Goal: Task Accomplishment & Management: Manage account settings

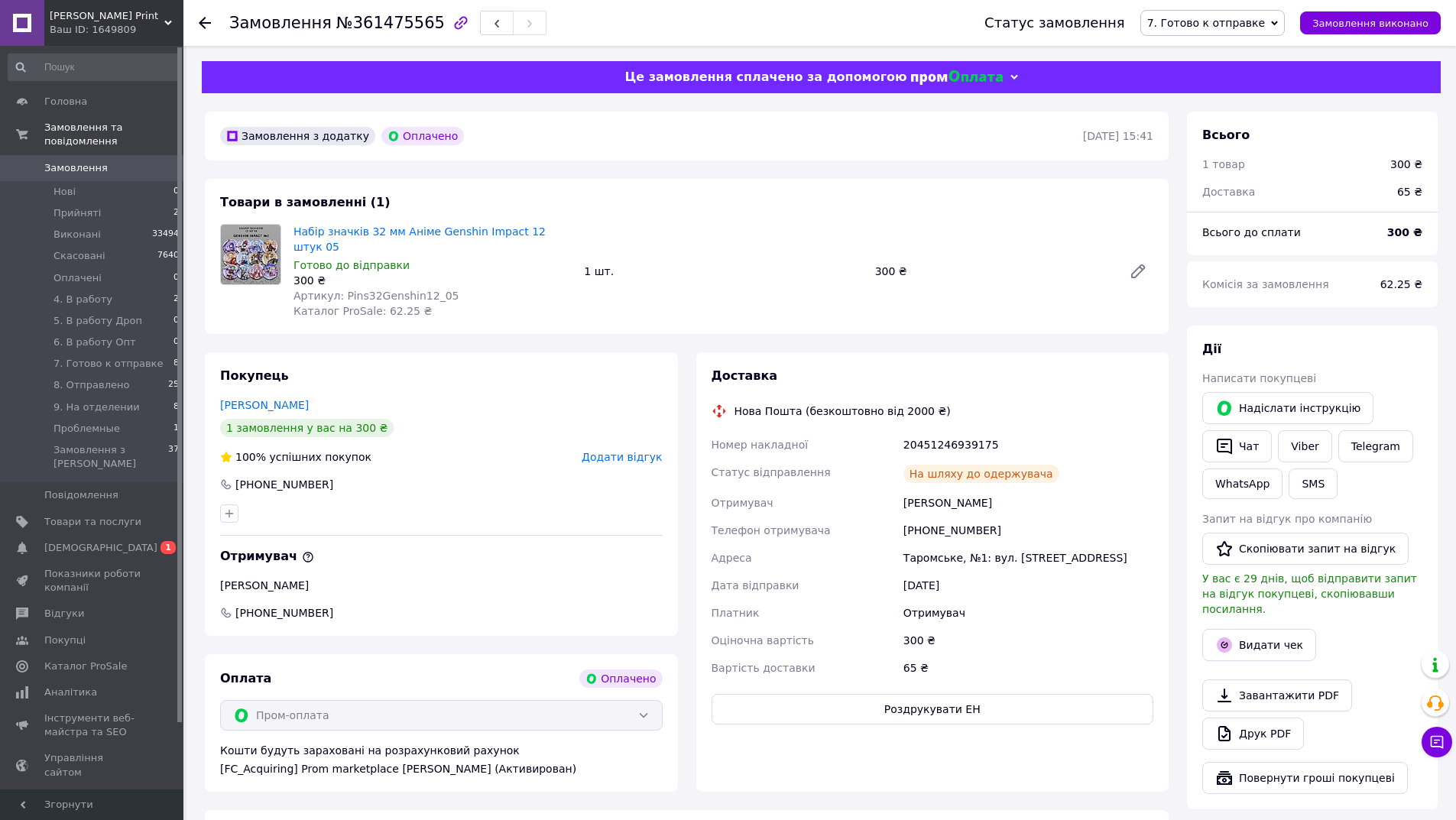
click at [399, 17] on span "№361475565" at bounding box center [390, 23] width 108 height 18
copy span "361475565"
click at [1217, 636] on icon "button" at bounding box center [1224, 645] width 18 height 18
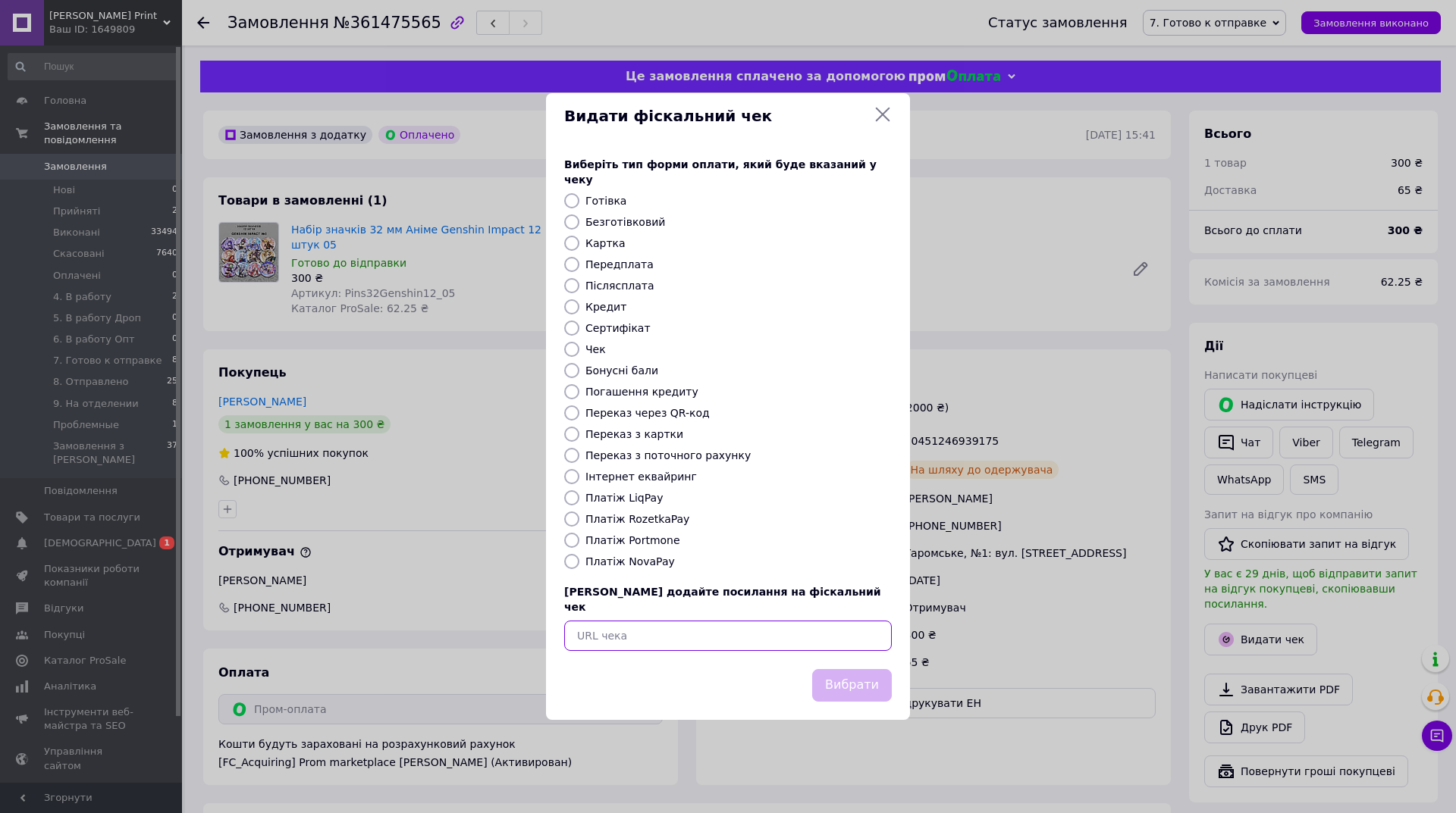
click at [789, 622] on input "text" at bounding box center [728, 636] width 327 height 31
paste input "https://cabinet.tax.gov.ua/cashregs/check?id=MdZDob508UE&date=20250912&time=165…"
type input "https://cabinet.tax.gov.ua/cashregs/check?id=MdZDob508UE&date=20250912&time=165…"
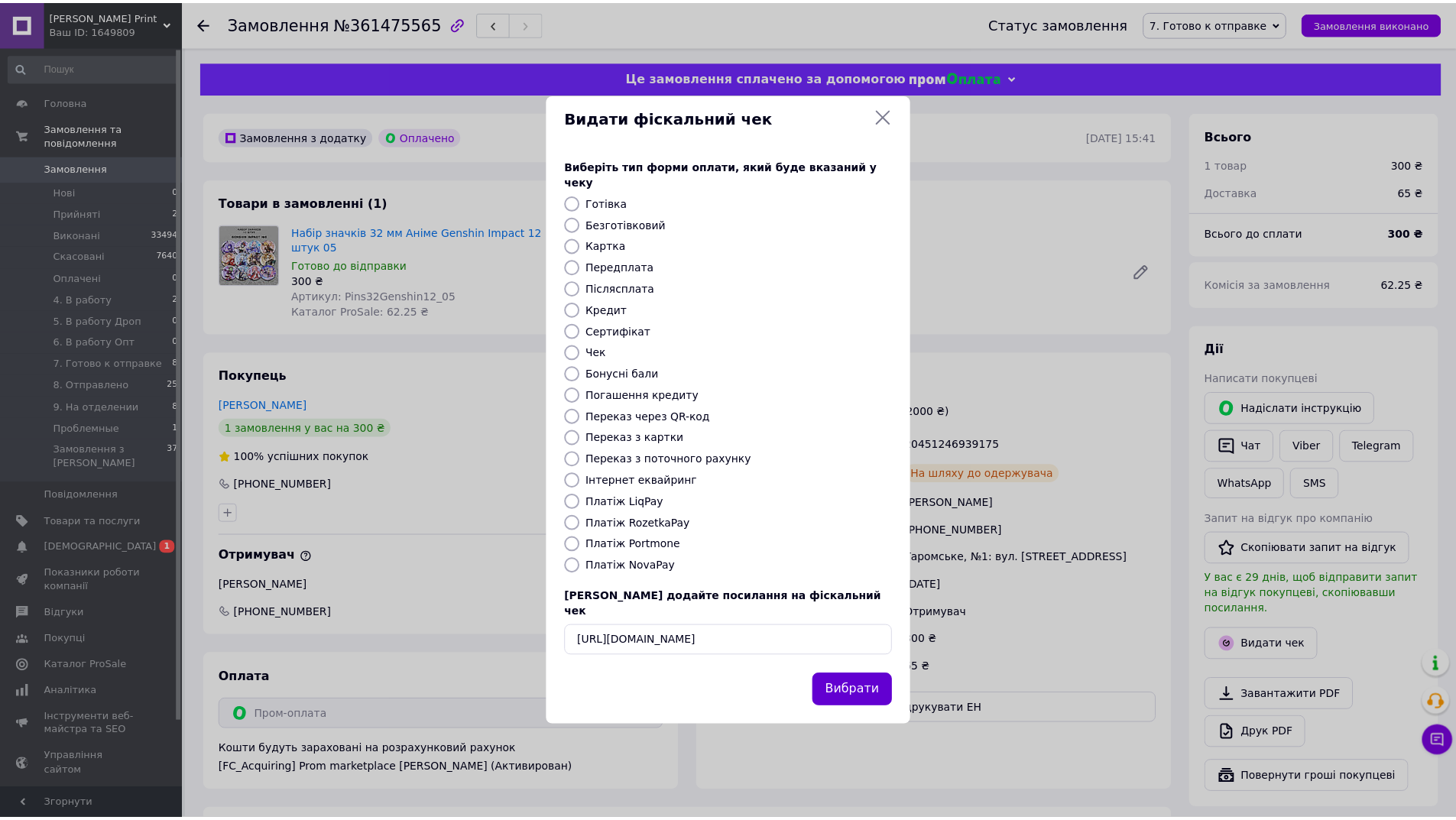
scroll to position [0, 0]
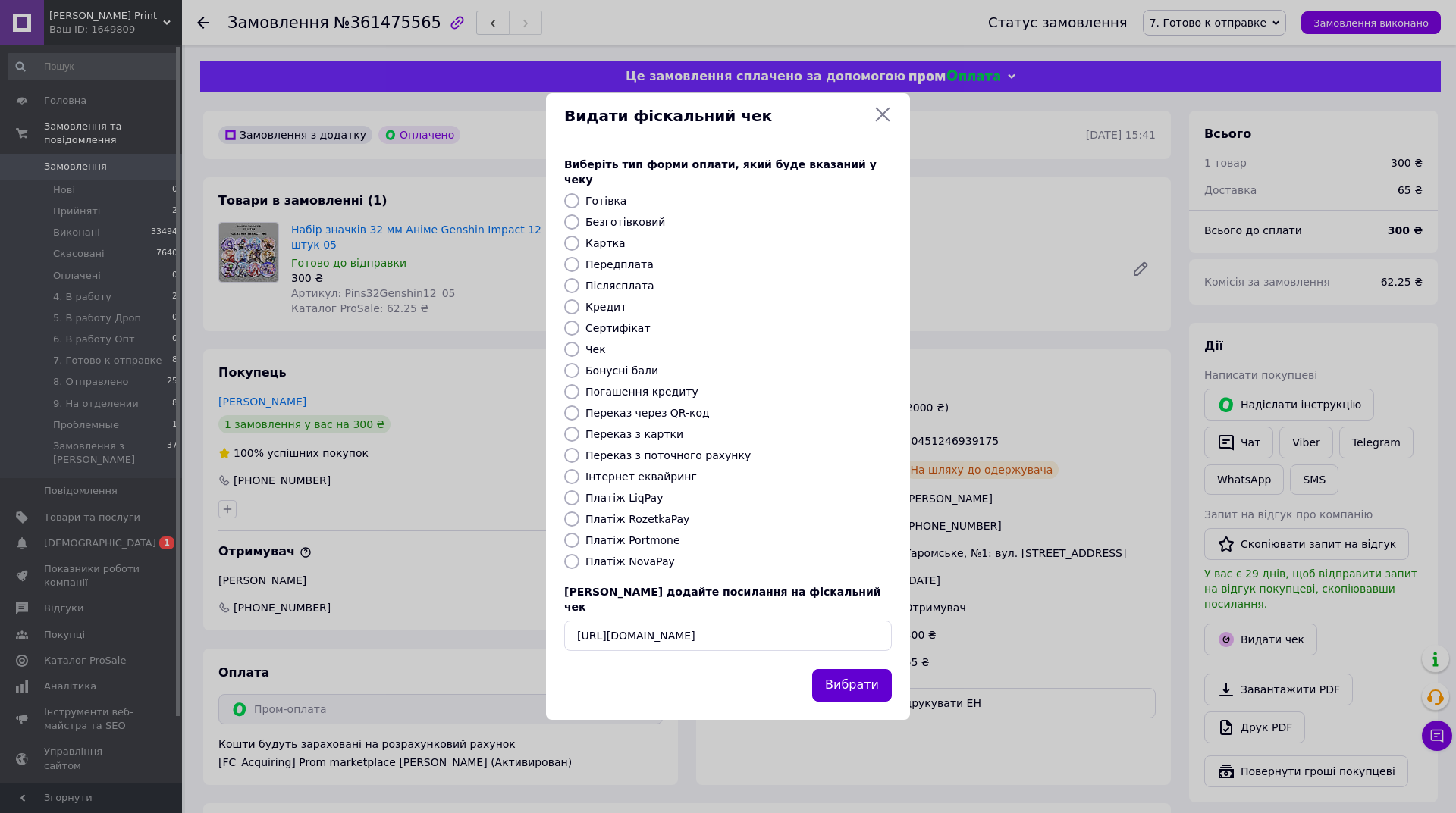
click at [852, 669] on button "Вибрати" at bounding box center [852, 685] width 80 height 33
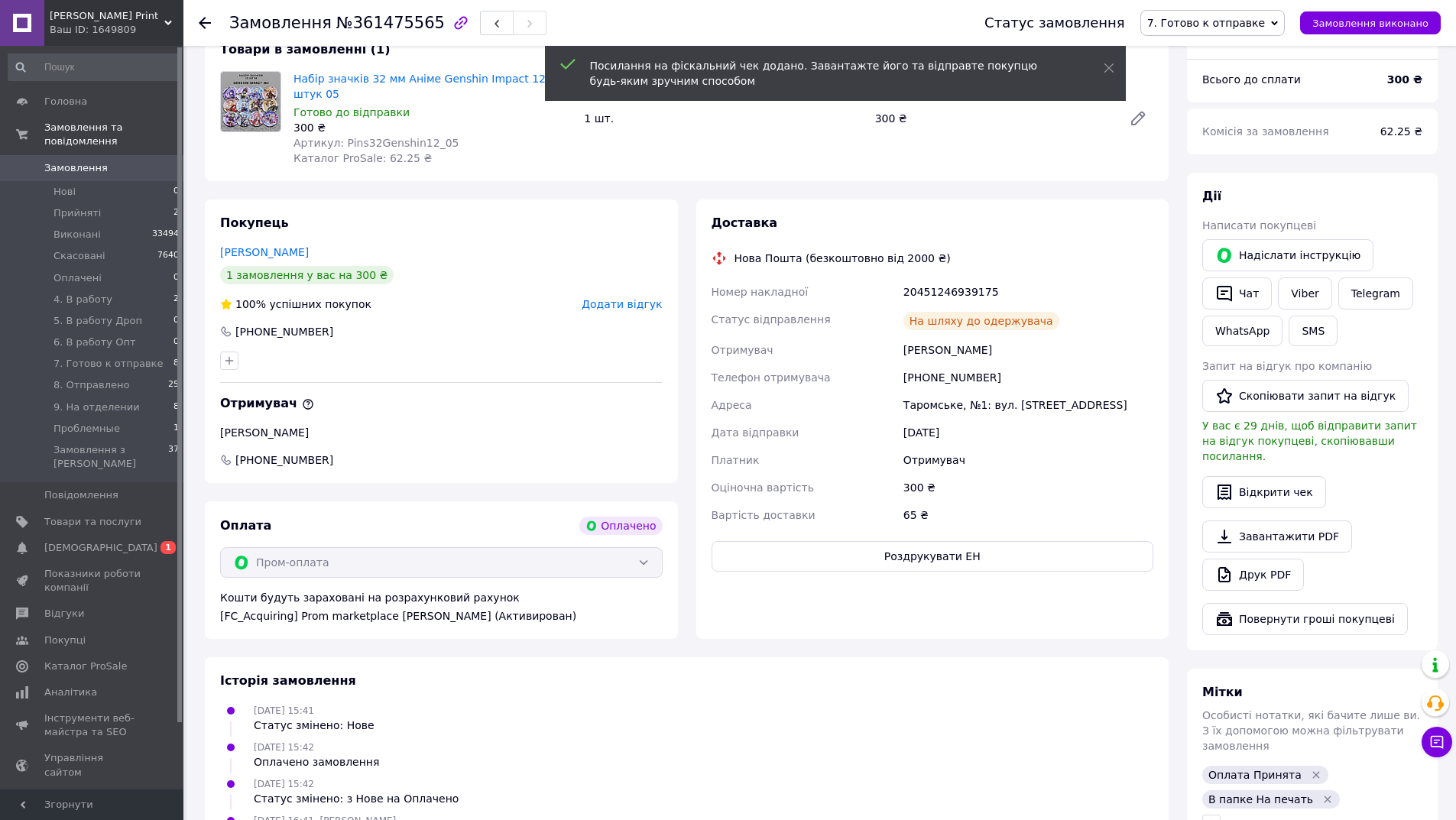
scroll to position [230, 0]
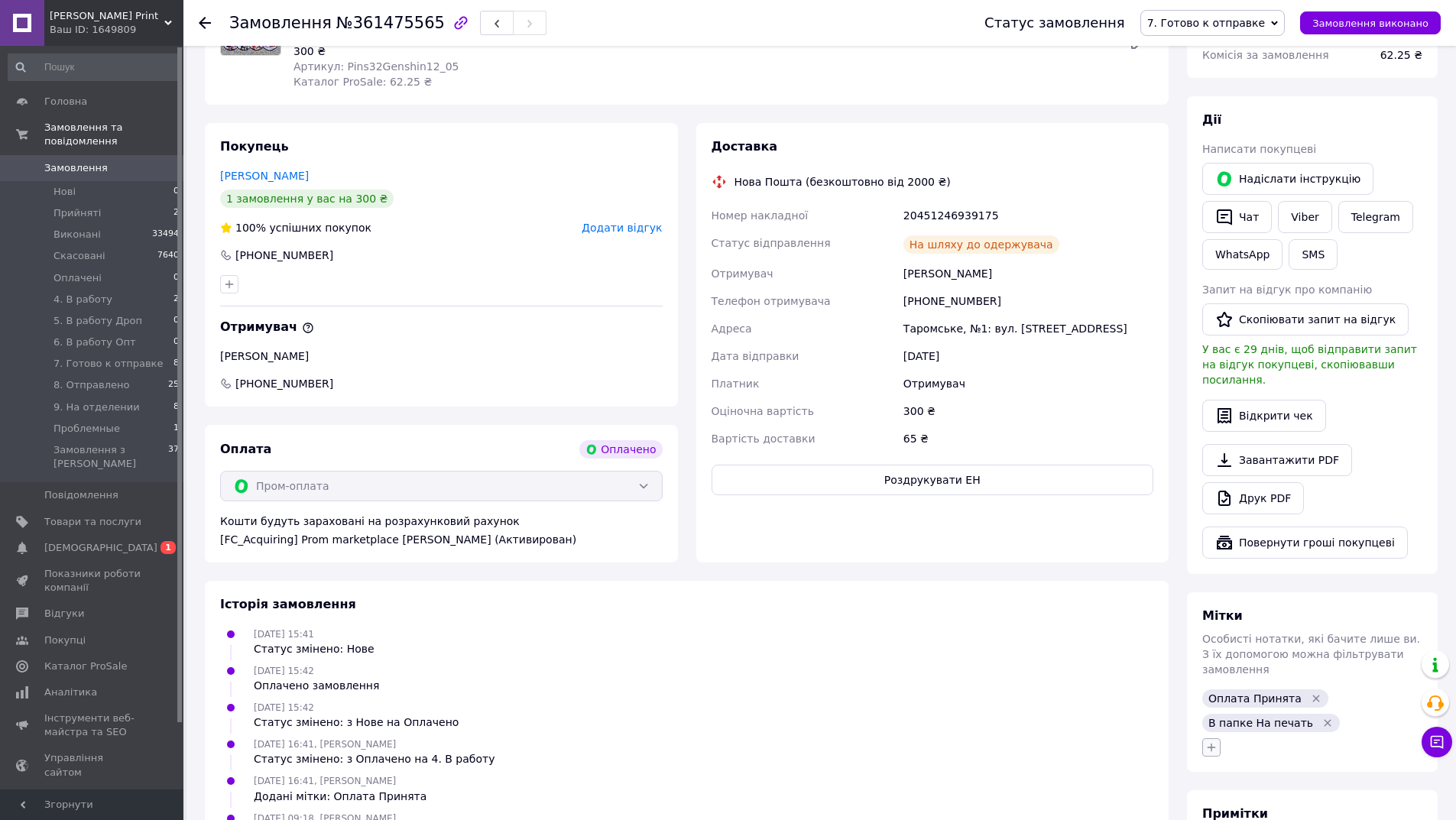
click at [1216, 741] on icon "button" at bounding box center [1212, 747] width 12 height 12
type input "чек"
click at [1240, 816] on label "чек відправлений" at bounding box center [1274, 822] width 93 height 12
checkbox input "true"
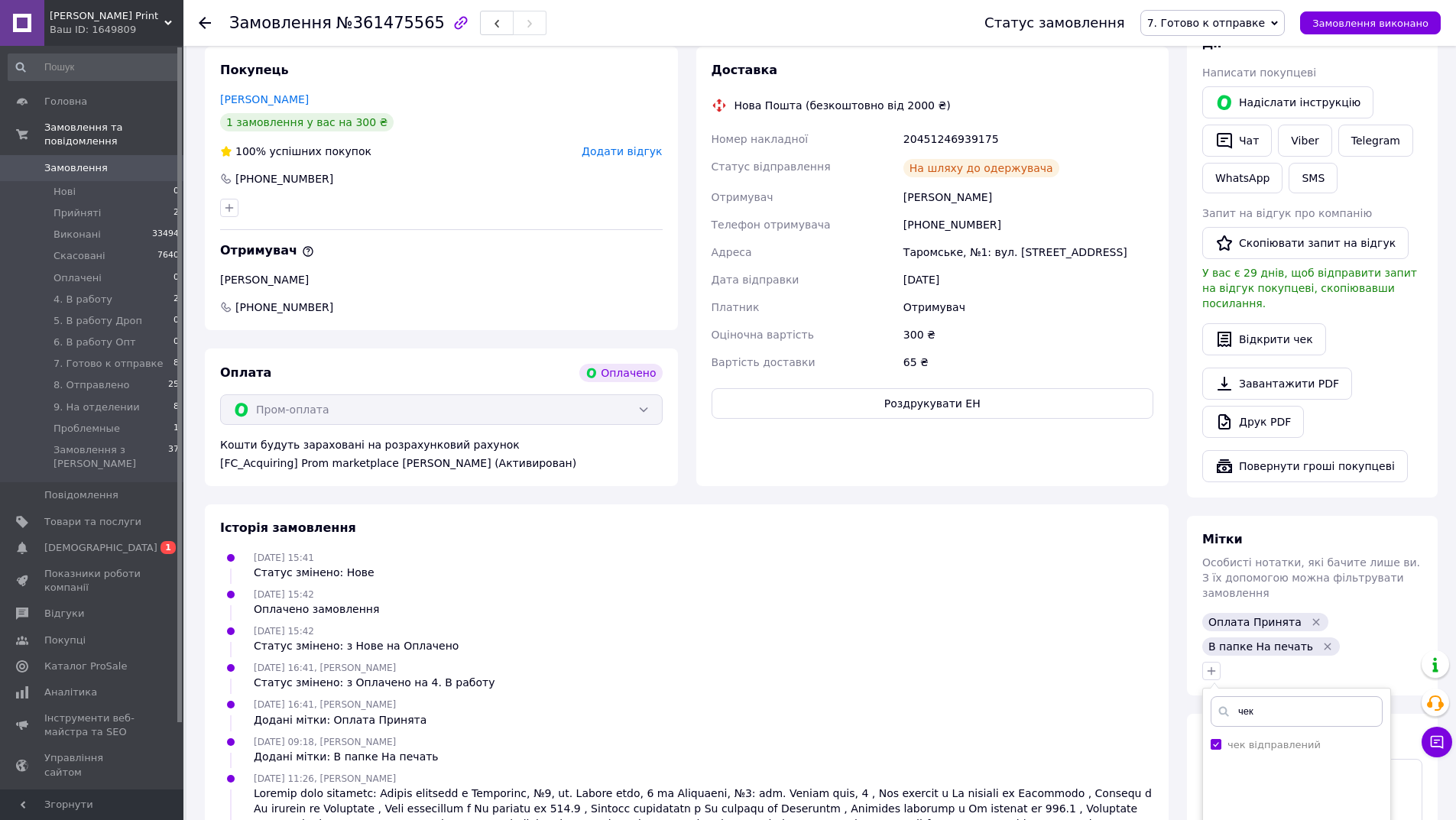
scroll to position [458, 0]
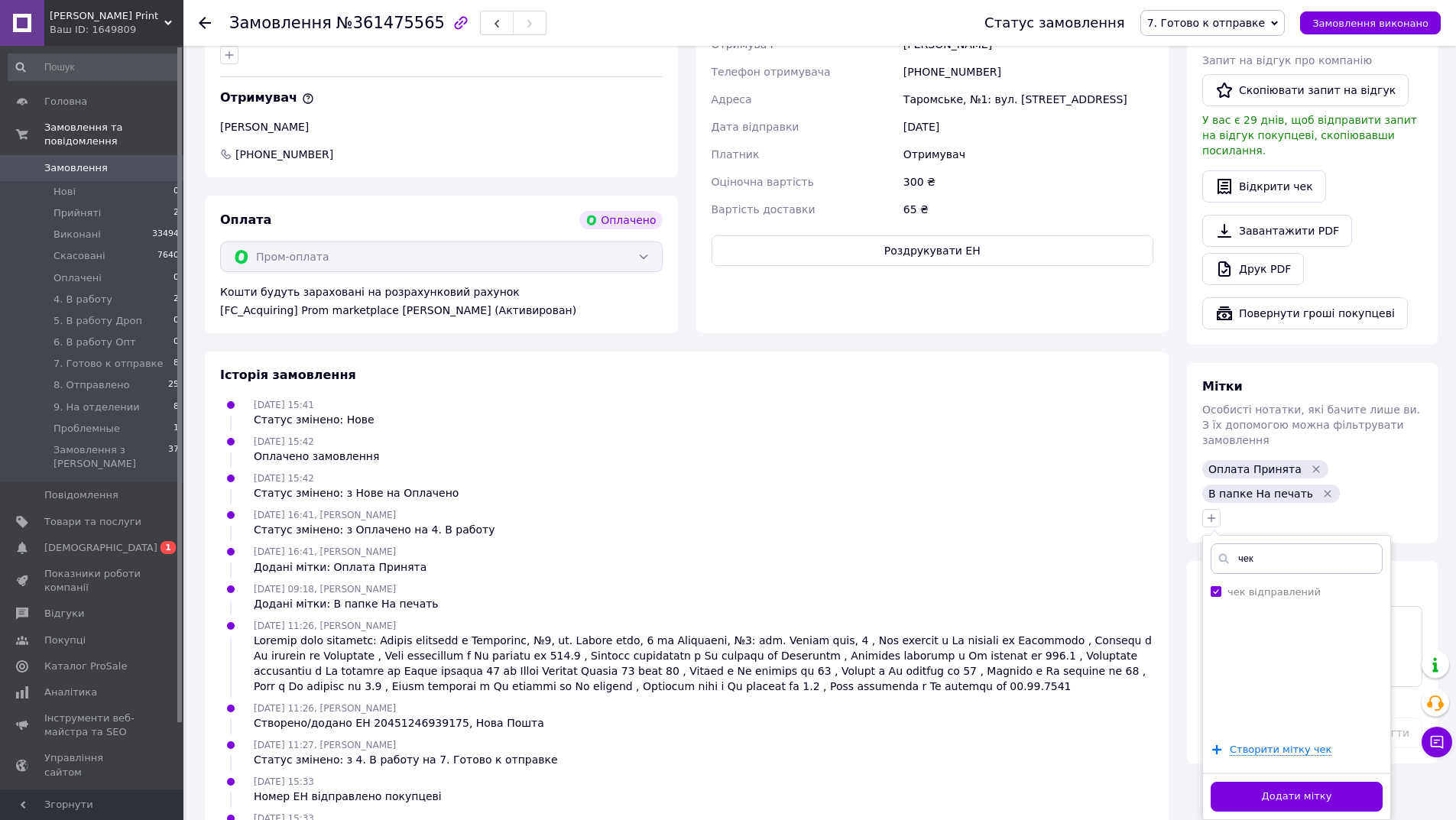
click at [1264, 772] on div "Додати мітку" at bounding box center [1296, 795] width 187 height 47
click at [1269, 782] on button "Додати мітку" at bounding box center [1296, 797] width 172 height 30
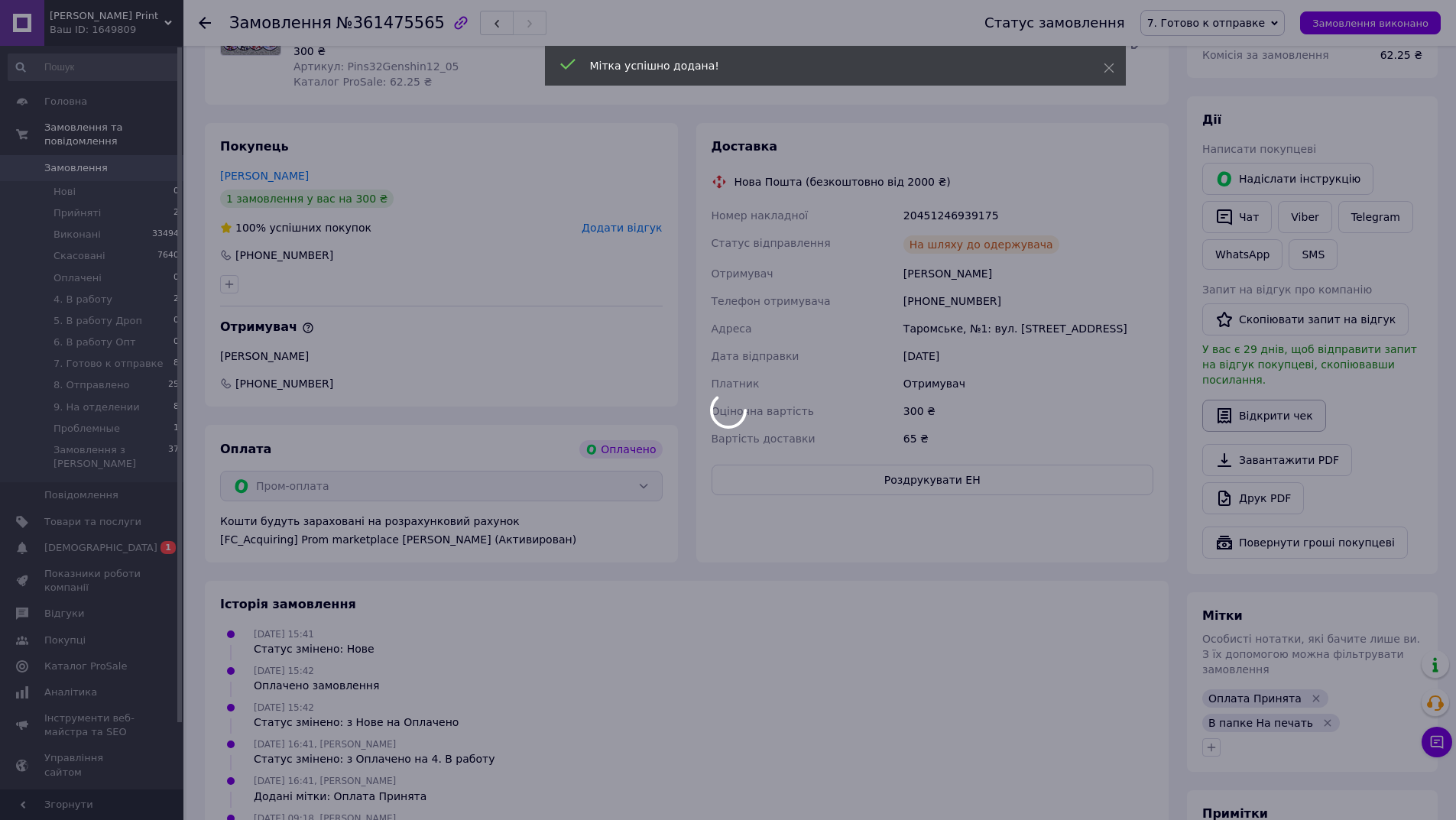
scroll to position [0, 0]
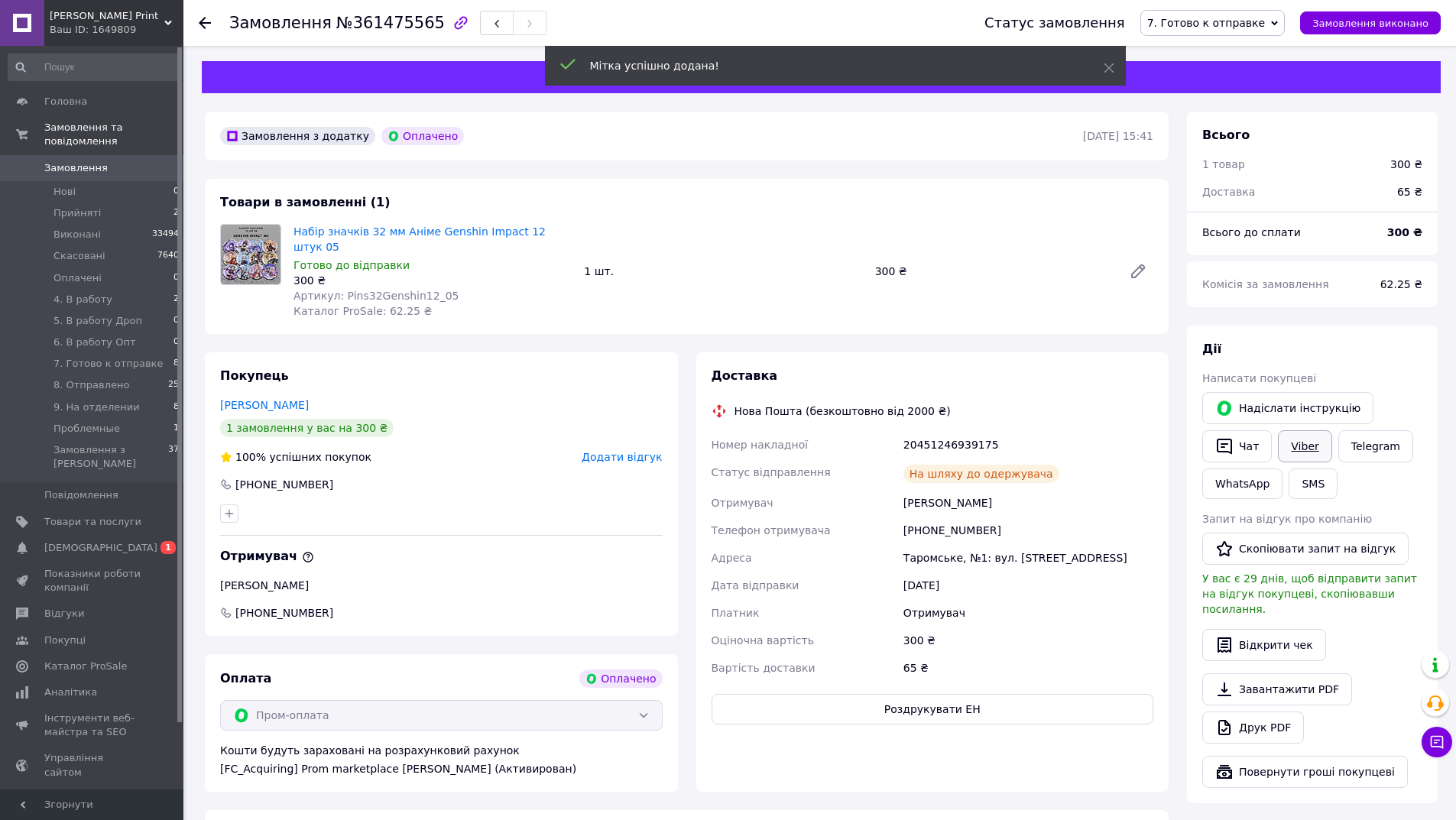
click at [1299, 452] on link "Viber" at bounding box center [1305, 446] width 54 height 32
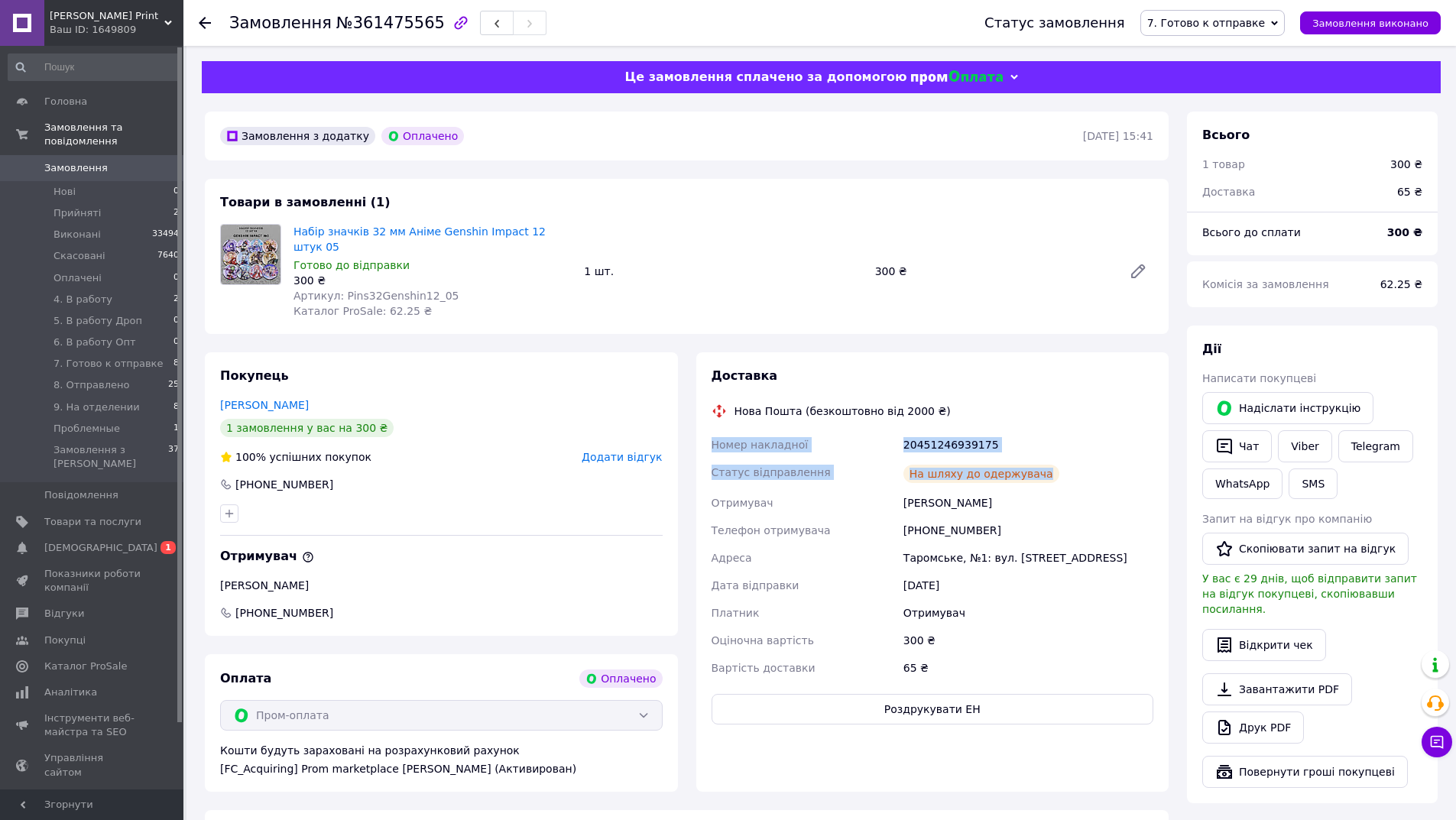
drag, startPoint x: 1080, startPoint y: 468, endPoint x: 705, endPoint y: 422, distance: 377.8
click at [705, 423] on div "Доставка Нова Пошта (безкоштовно від 2000 ₴) Номер накладної 20451246939175 Ста…" at bounding box center [933, 573] width 473 height 439
copy div "Номер накладної 20451246939175 Статус відправлення На шляху до одержувача"
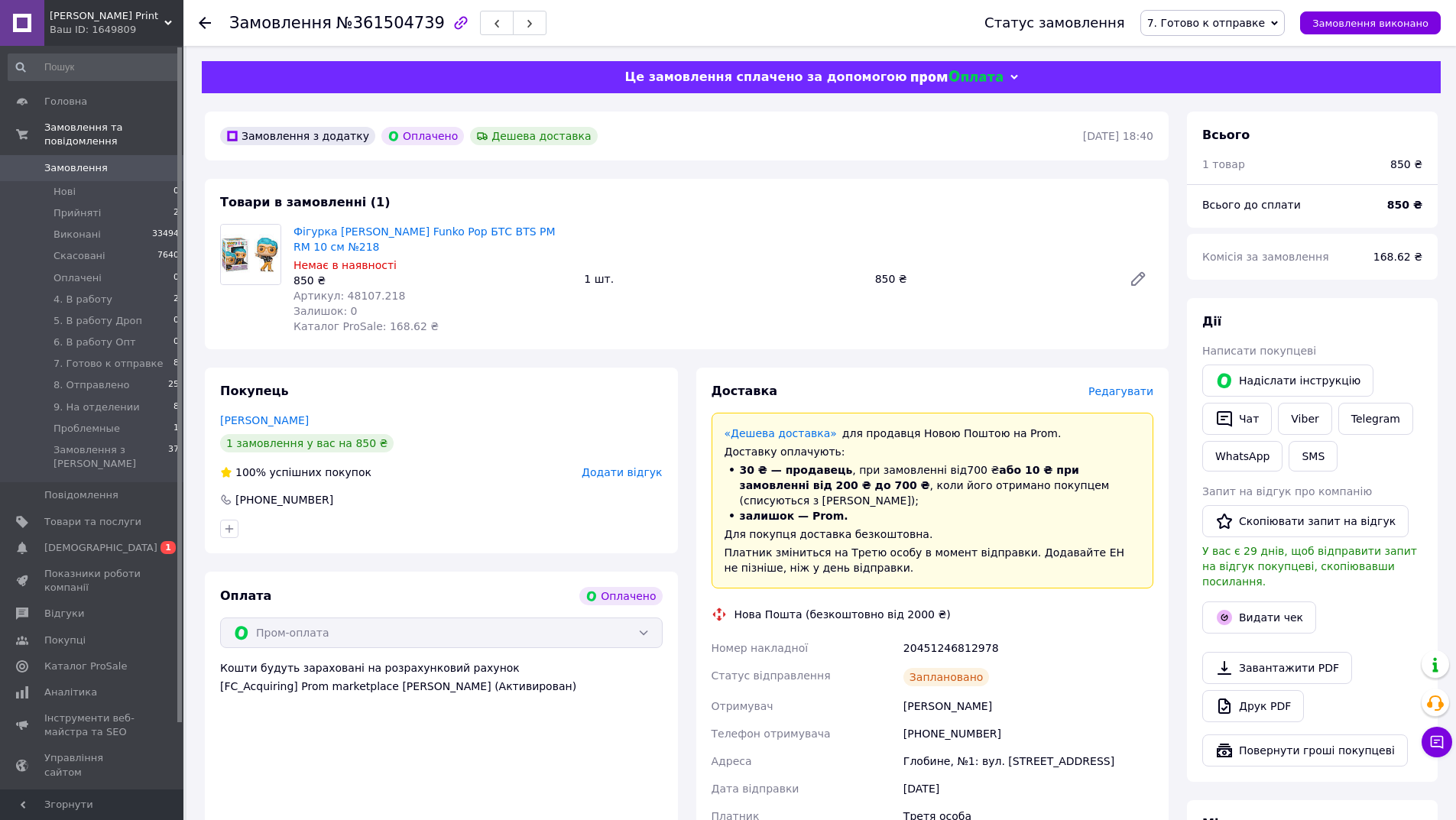
click at [364, 27] on span "№361504739" at bounding box center [390, 23] width 108 height 18
copy span "361504739"
click at [1266, 601] on button "Видати чек" at bounding box center [1259, 617] width 114 height 32
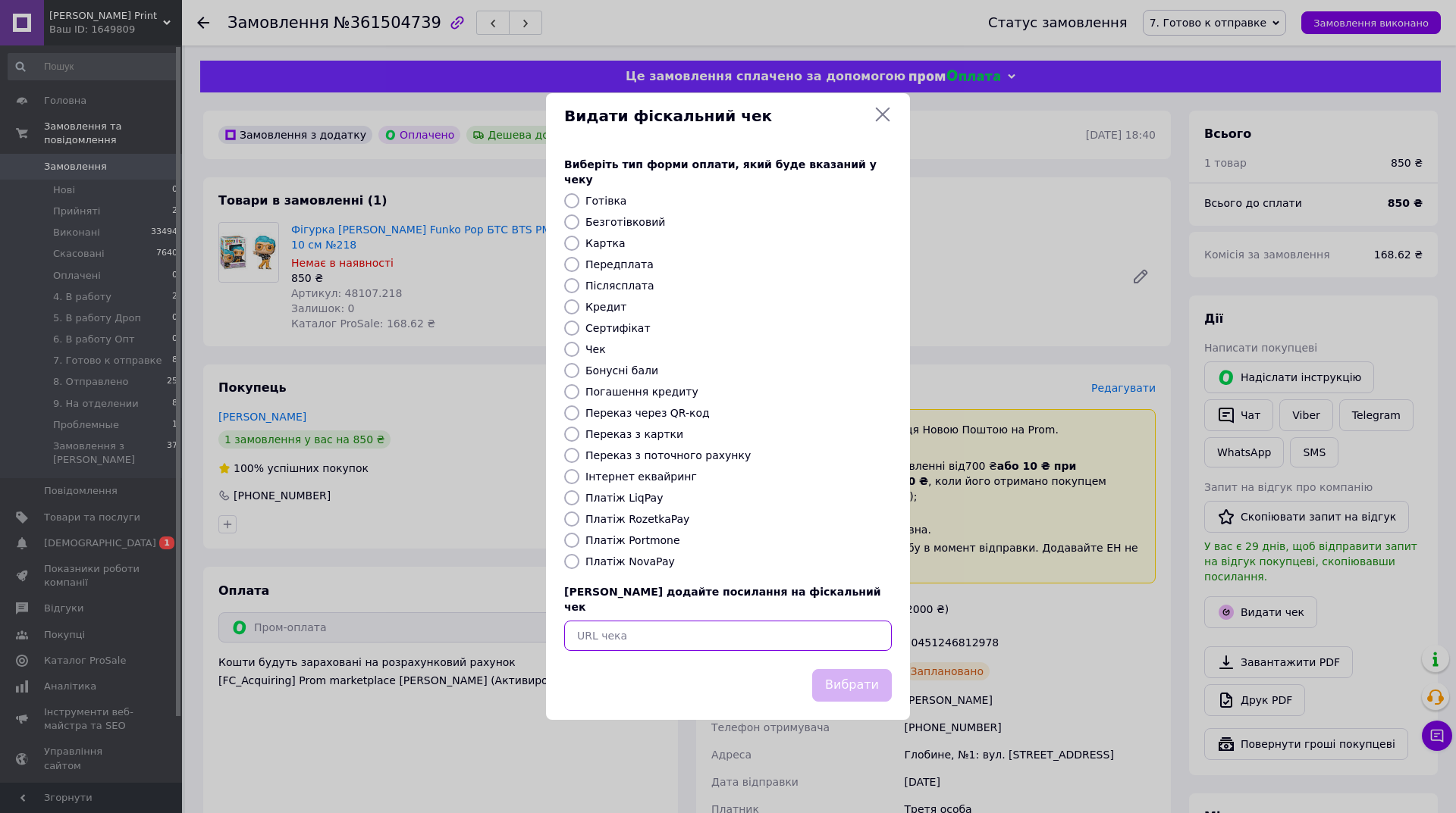
click at [777, 621] on input "text" at bounding box center [728, 636] width 327 height 31
paste input "[URL][DOMAIN_NAME]"
type input "[URL][DOMAIN_NAME]"
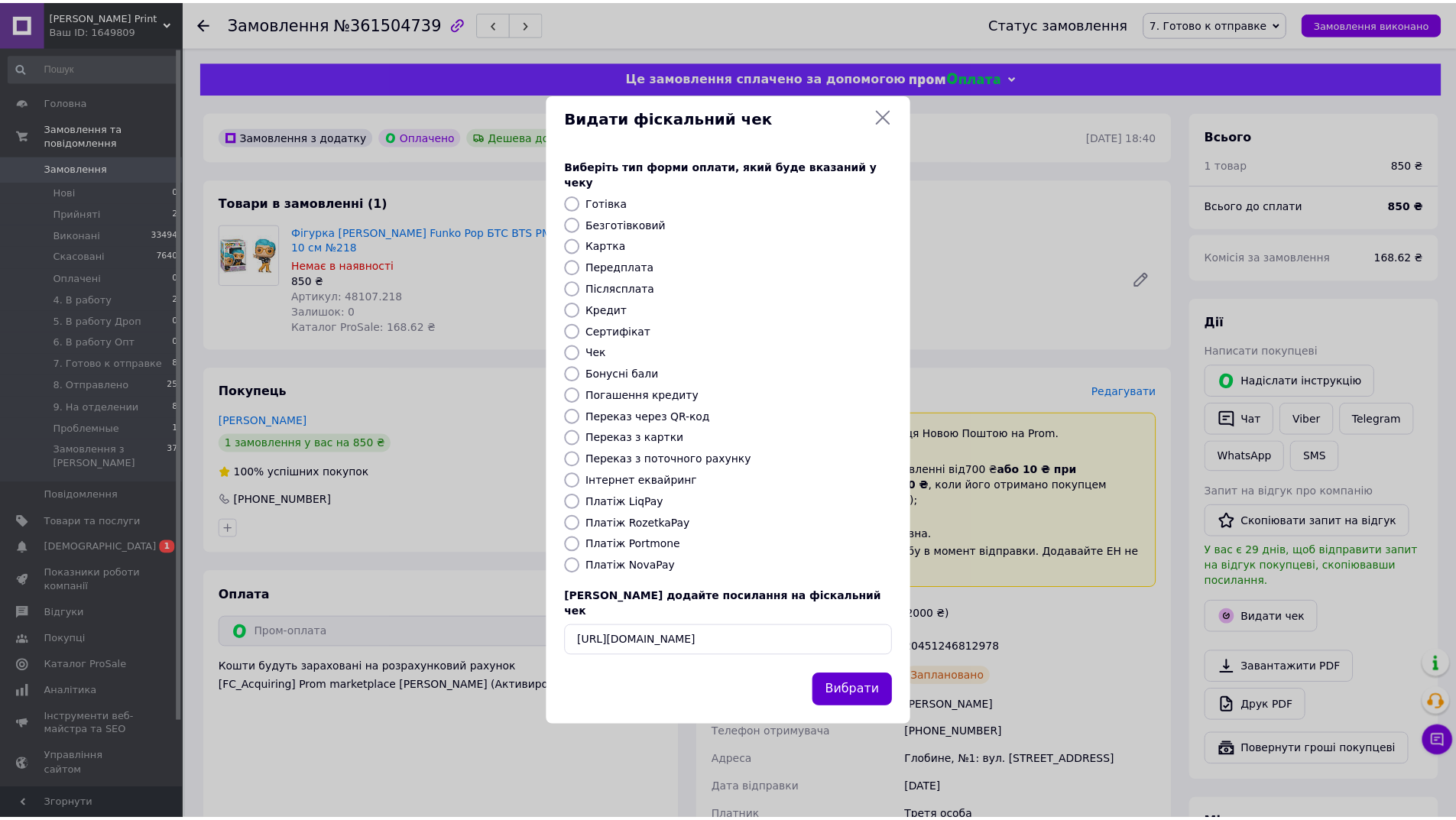
scroll to position [0, 0]
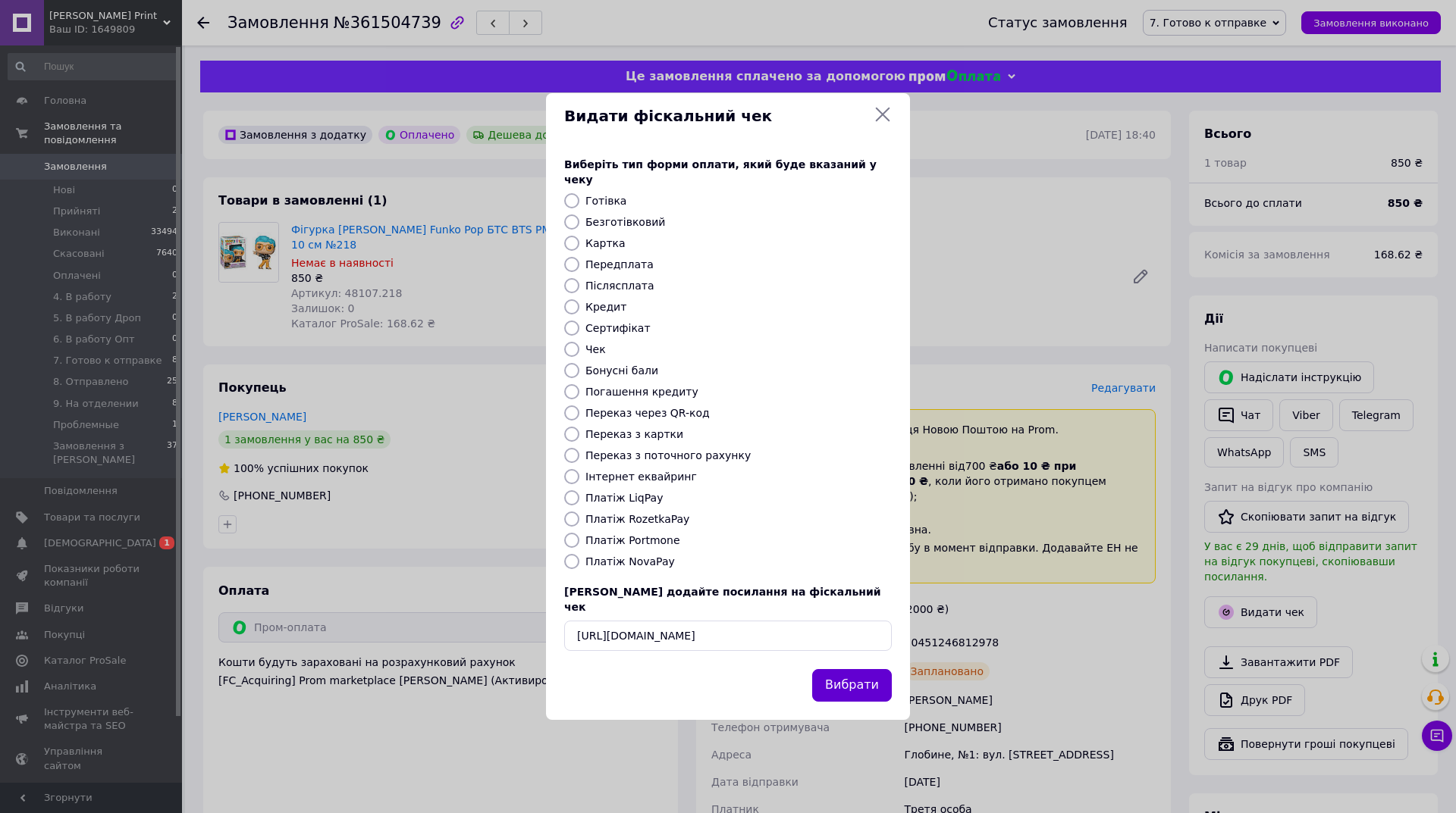
click at [878, 674] on button "Вибрати" at bounding box center [852, 685] width 80 height 33
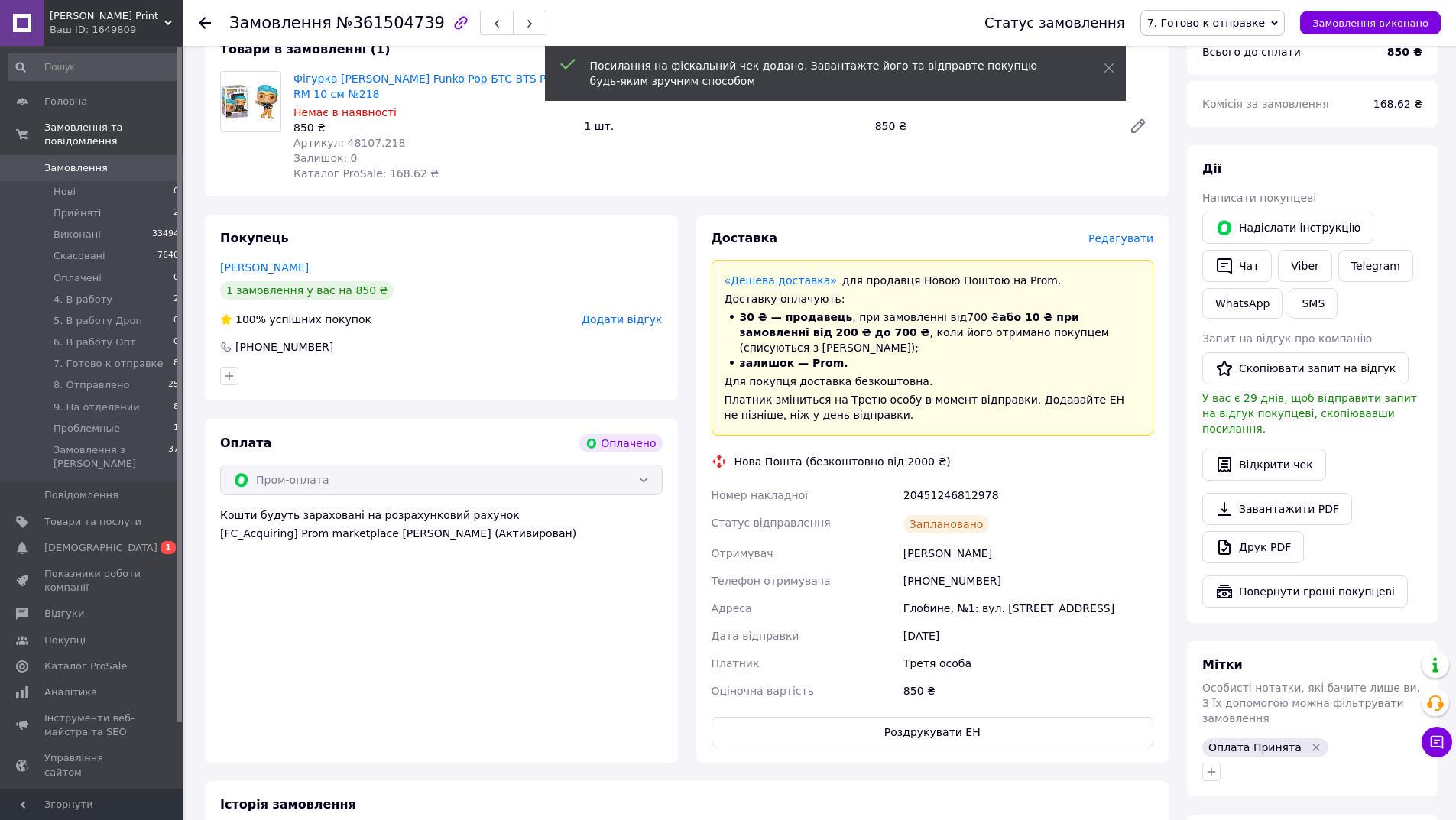
scroll to position [306, 0]
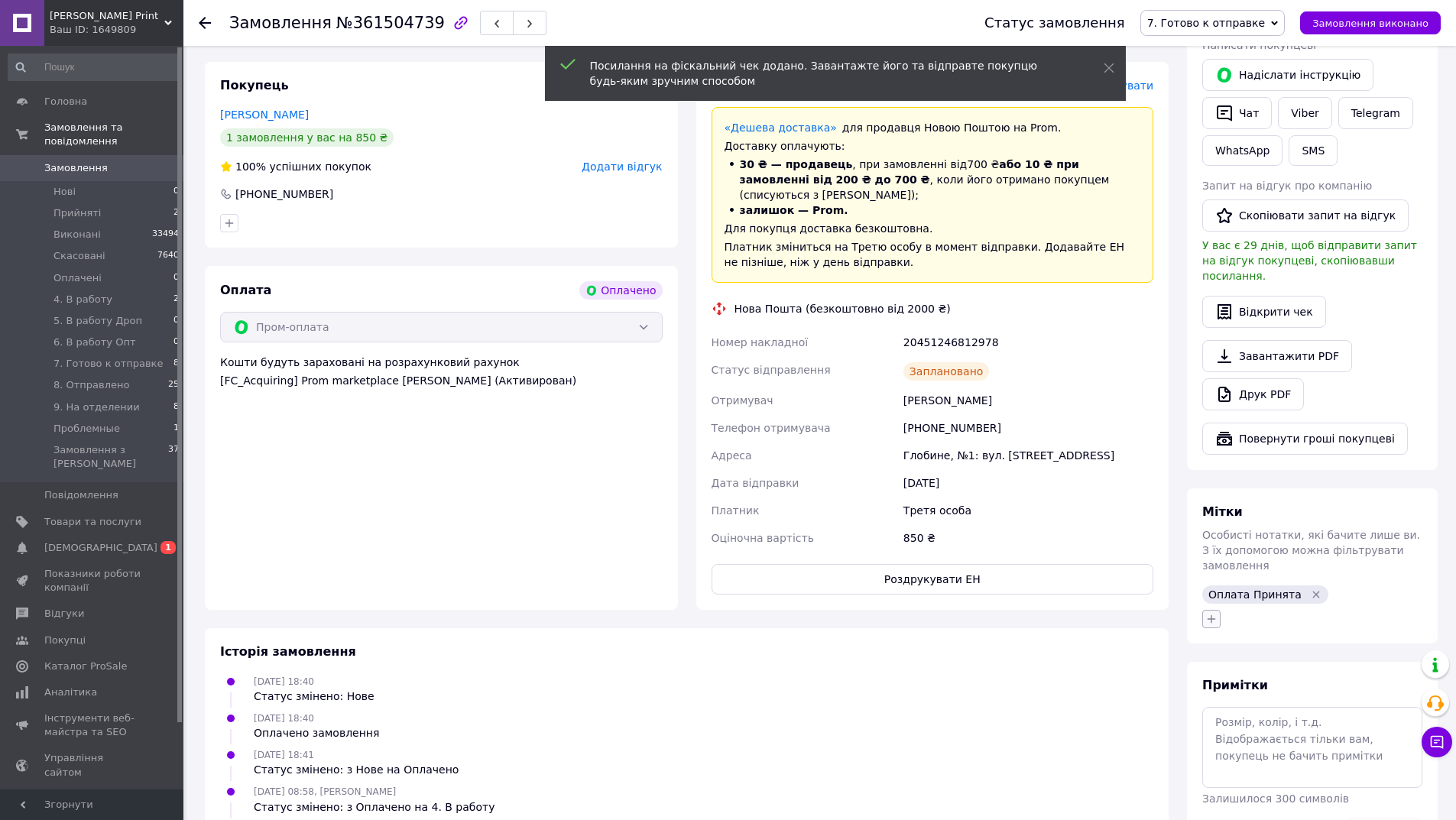
click at [1207, 613] on icon "button" at bounding box center [1212, 619] width 12 height 12
type input "чек"
click at [1254, 687] on label "чек відправлений" at bounding box center [1274, 693] width 93 height 12
checkbox input "true"
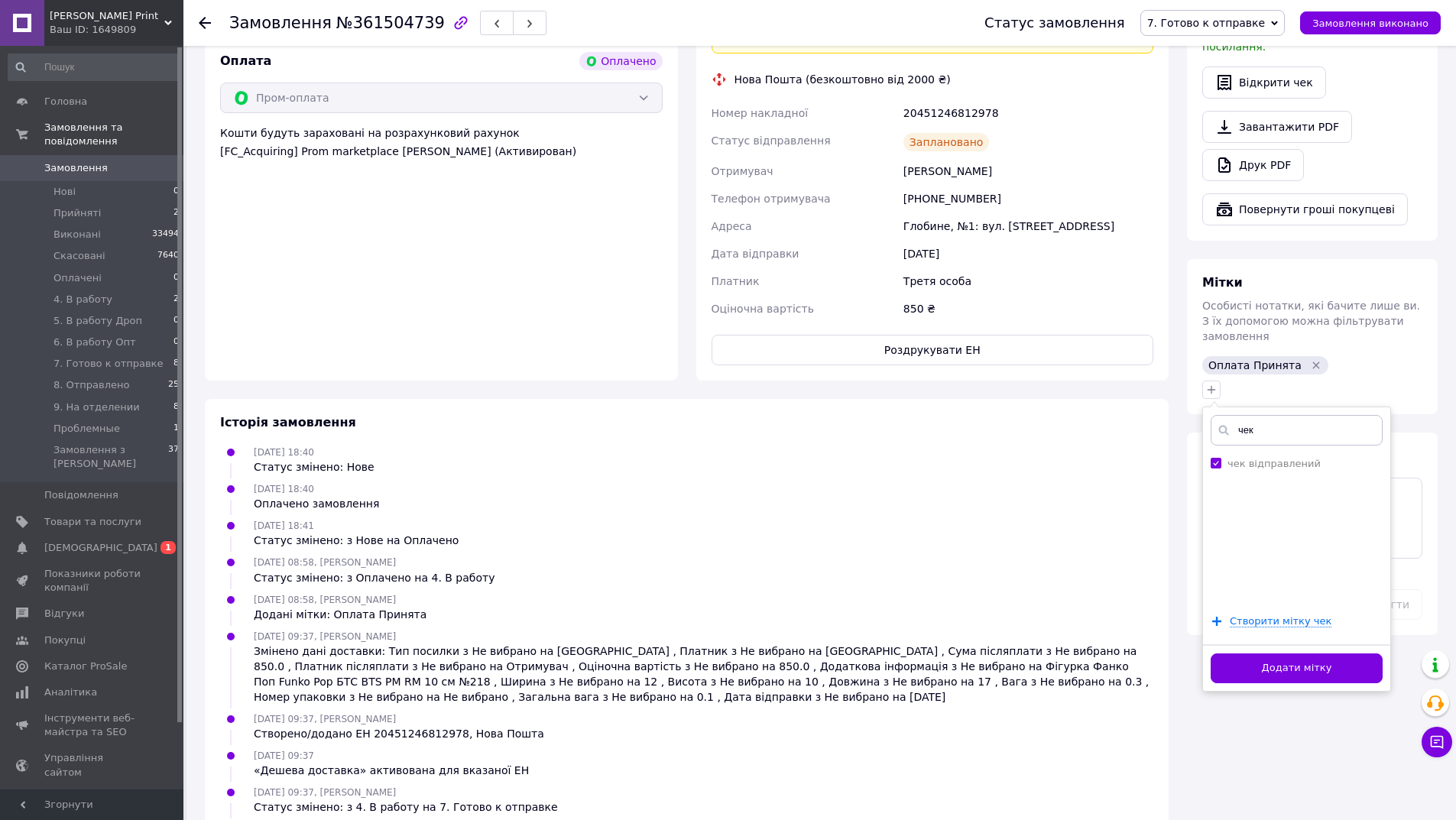
click at [1251, 654] on button "Додати мітку" at bounding box center [1296, 669] width 172 height 30
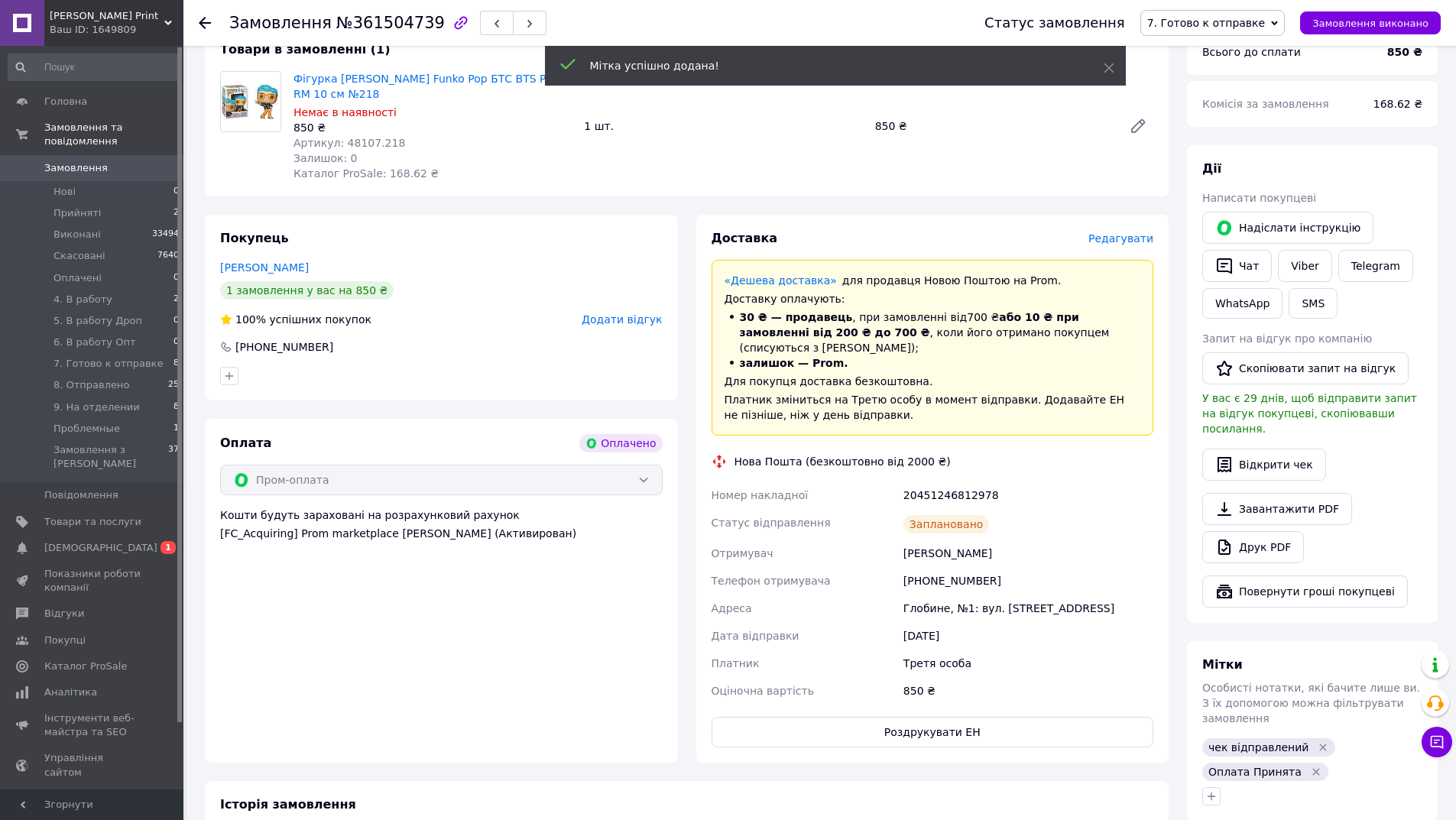
scroll to position [0, 0]
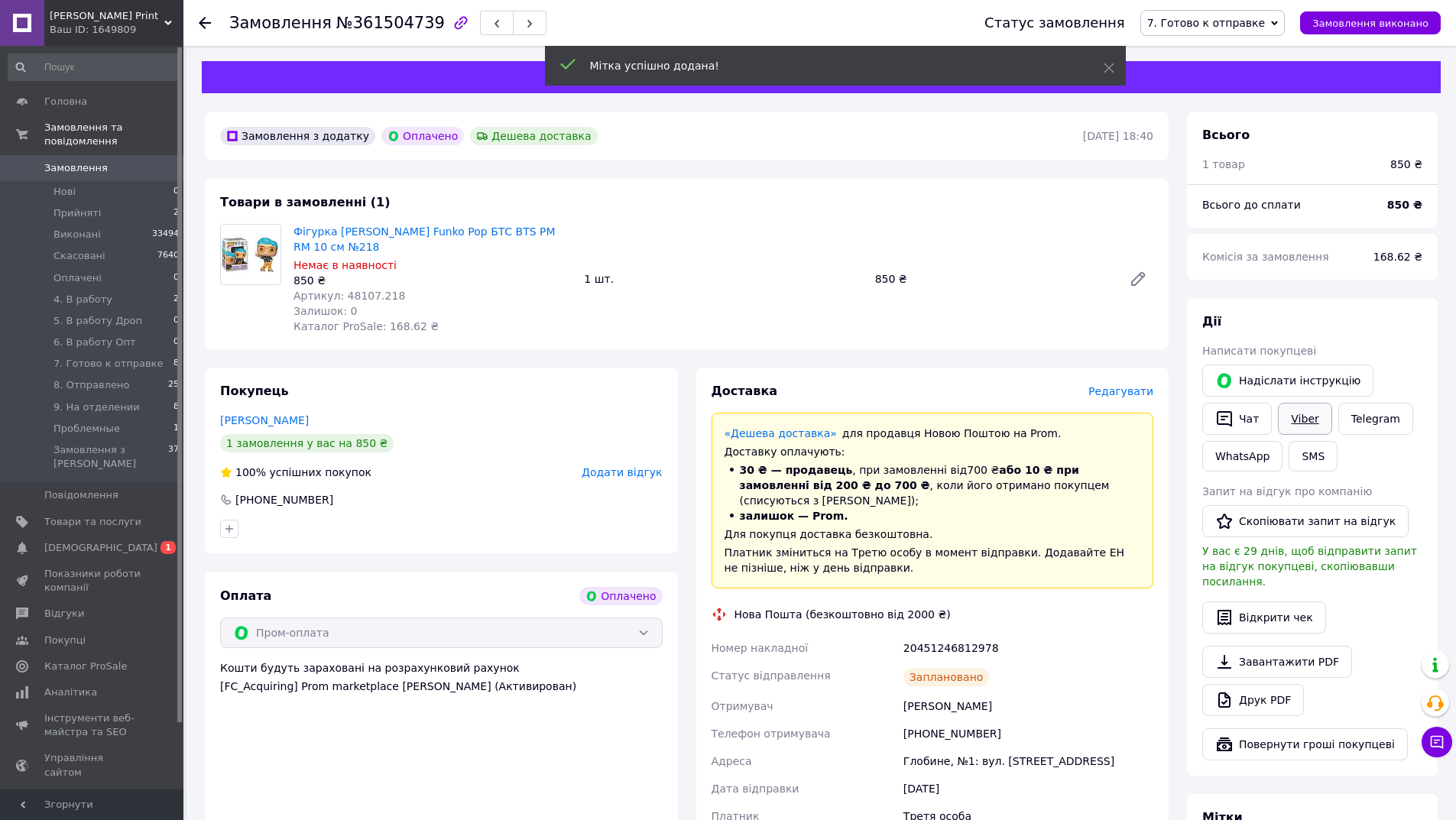
click at [1297, 413] on link "Viber" at bounding box center [1305, 418] width 54 height 32
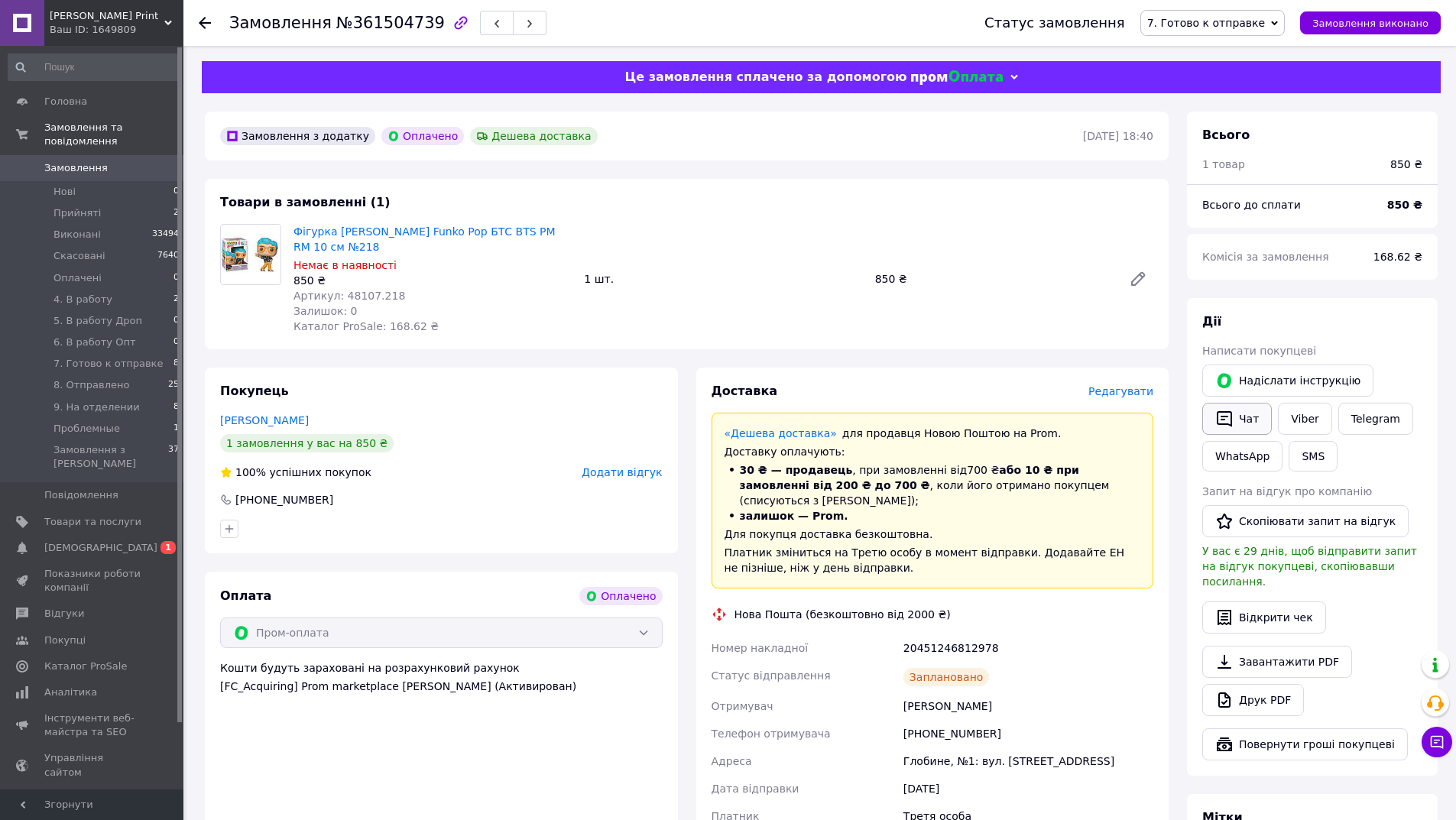
click at [1237, 425] on button "Чат" at bounding box center [1237, 418] width 70 height 32
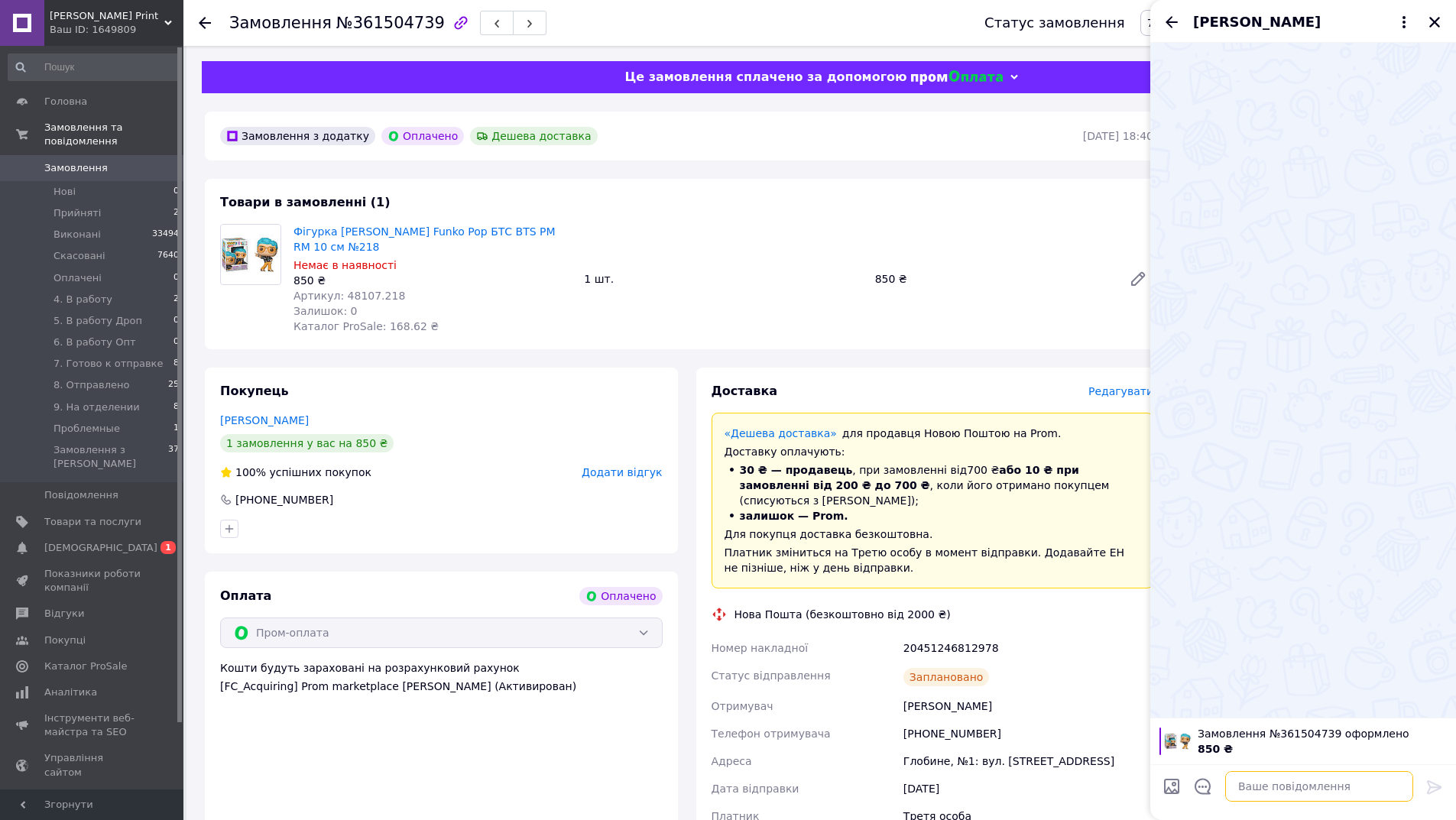
click at [1283, 789] on textarea at bounding box center [1319, 786] width 188 height 31
type textarea "Доброго дня!"
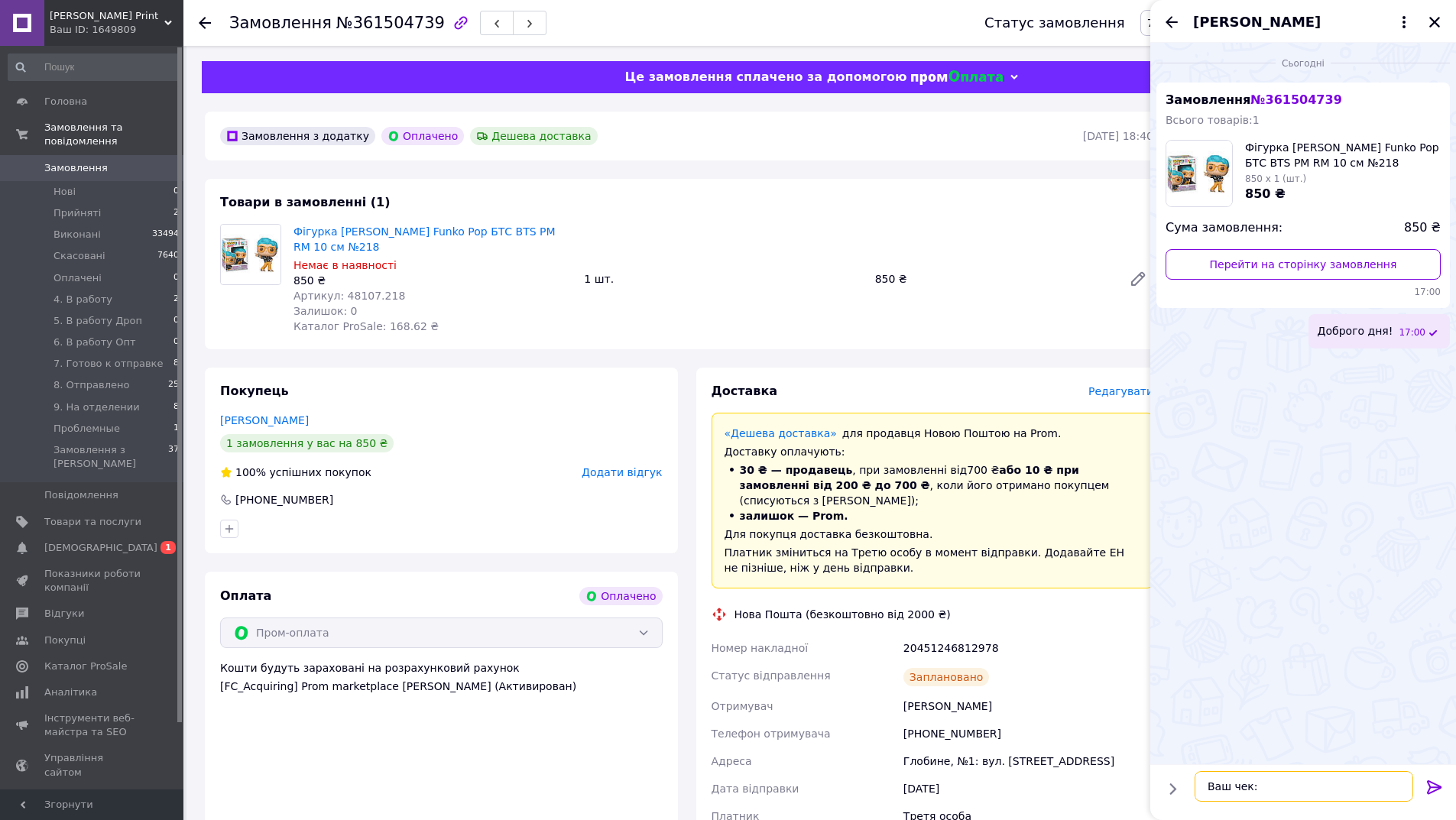
paste textarea "https://cabinet.tax.gov.ua/cashregs/check?id=Nm5QC2s49Tk&date=20250912&time=170…"
type textarea "Ваш чек: https://cabinet.tax.gov.ua/cashregs/check?id=Nm5QC2s49Tk&date=20250912…"
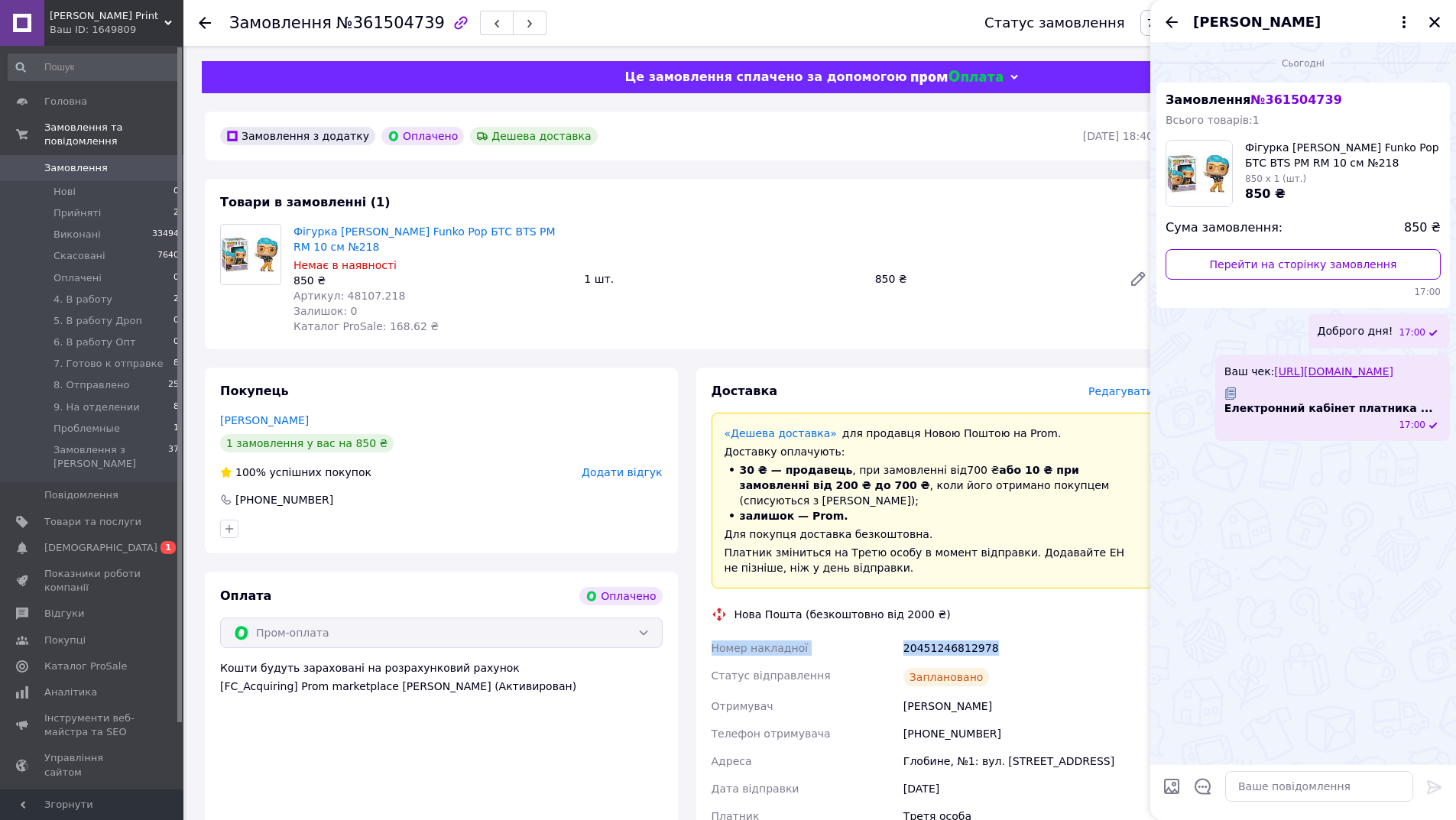
drag, startPoint x: 1002, startPoint y: 637, endPoint x: 704, endPoint y: 634, distance: 298.0
click at [704, 634] on div "Доставка Редагувати «Дешева доставка»   для продавця Новою Поштою на Prom. Дост…" at bounding box center [933, 641] width 473 height 548
copy div "Номер накладної 20451246812978"
click at [1295, 791] on textarea at bounding box center [1319, 786] width 188 height 31
paste textarea "Номер накладної 20451246812978"
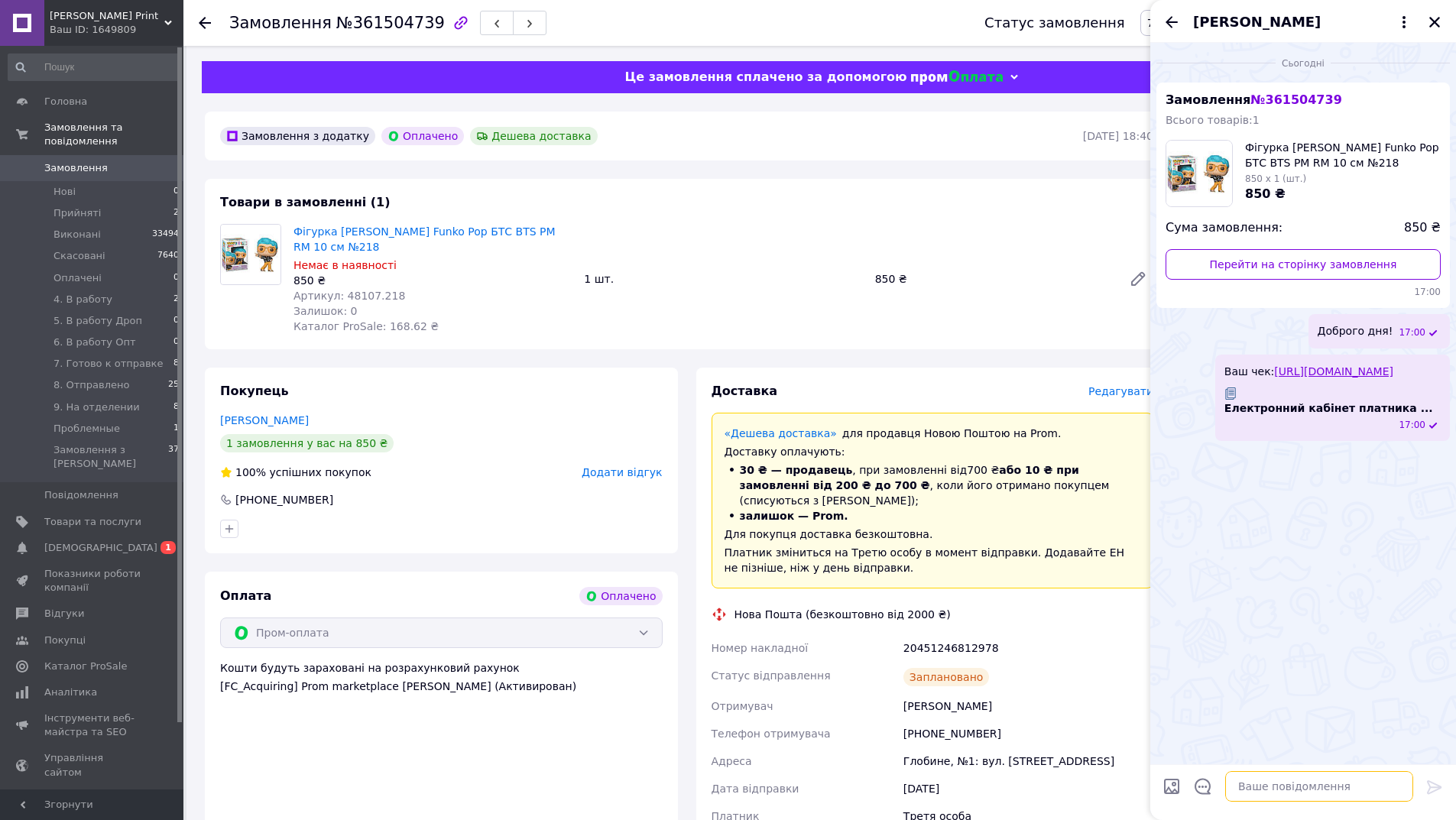
type textarea "Номер накладної 20451246812978"
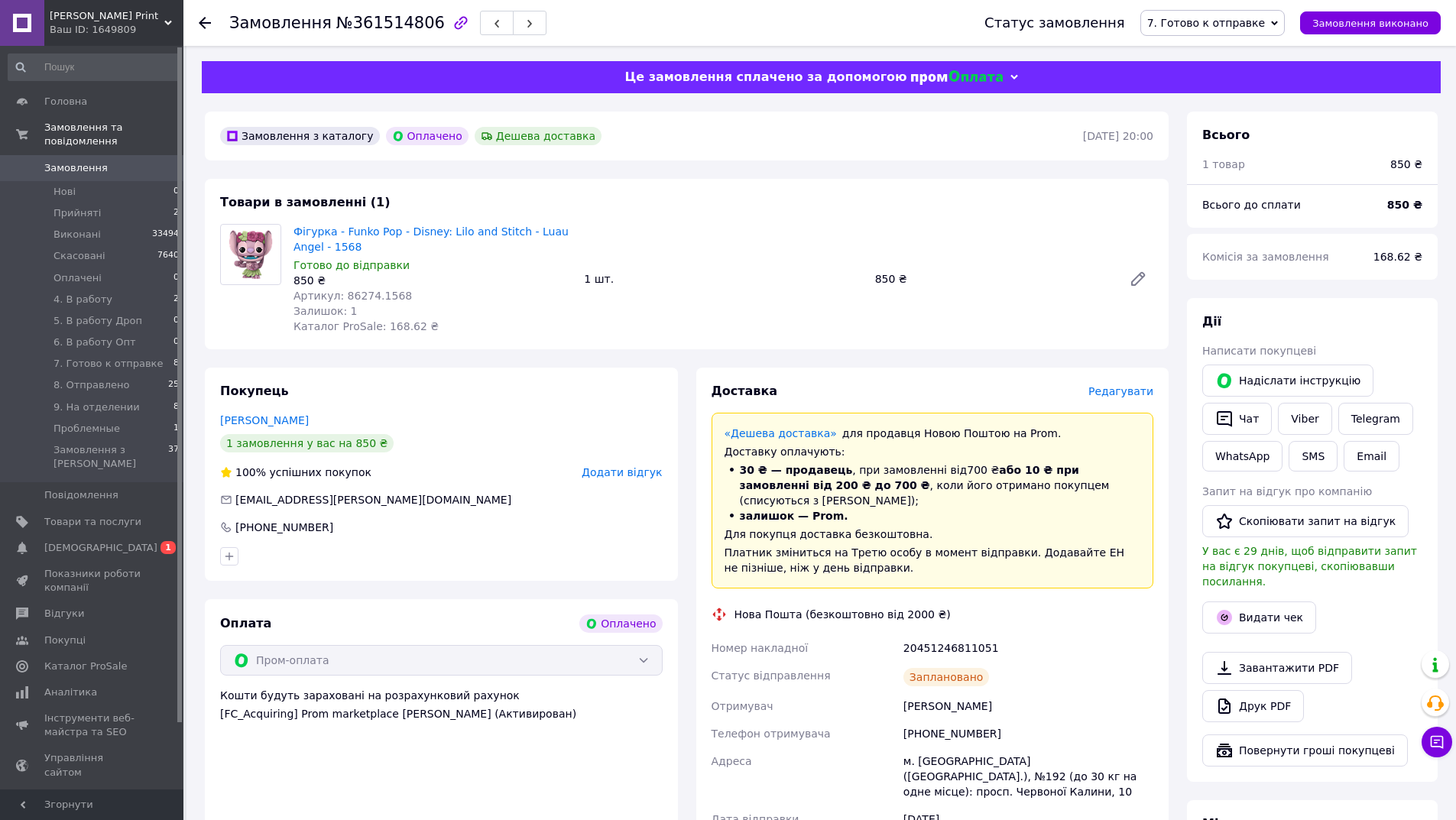
drag, startPoint x: 389, startPoint y: 38, endPoint x: 383, endPoint y: 24, distance: 15.2
click at [389, 37] on div "Замовлення №361514806" at bounding box center [591, 23] width 725 height 46
click at [382, 22] on span "№361514806" at bounding box center [390, 23] width 108 height 18
copy span "361514806"
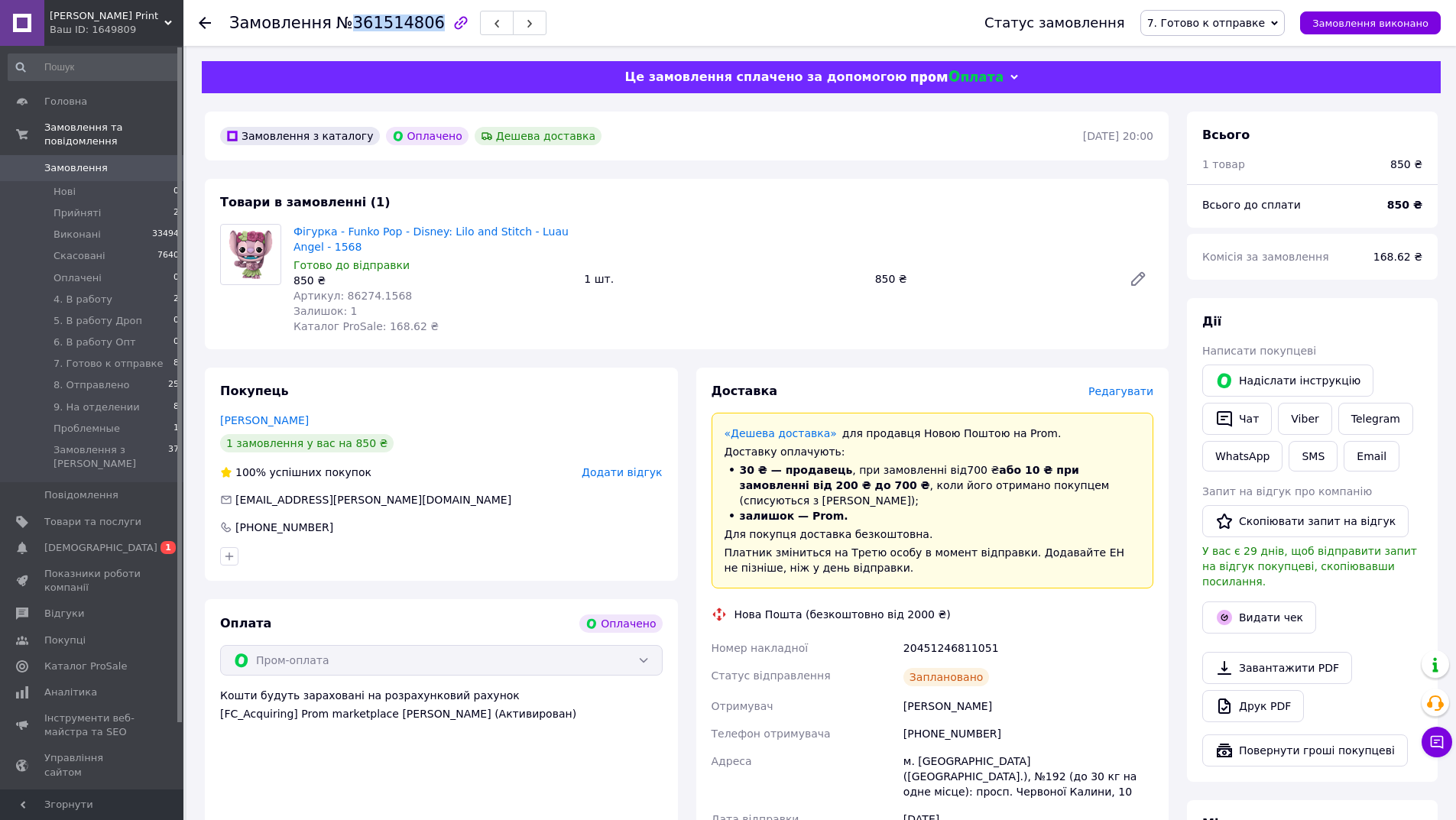
copy span "361514806"
click at [1259, 601] on button "Видати чек" at bounding box center [1259, 617] width 114 height 32
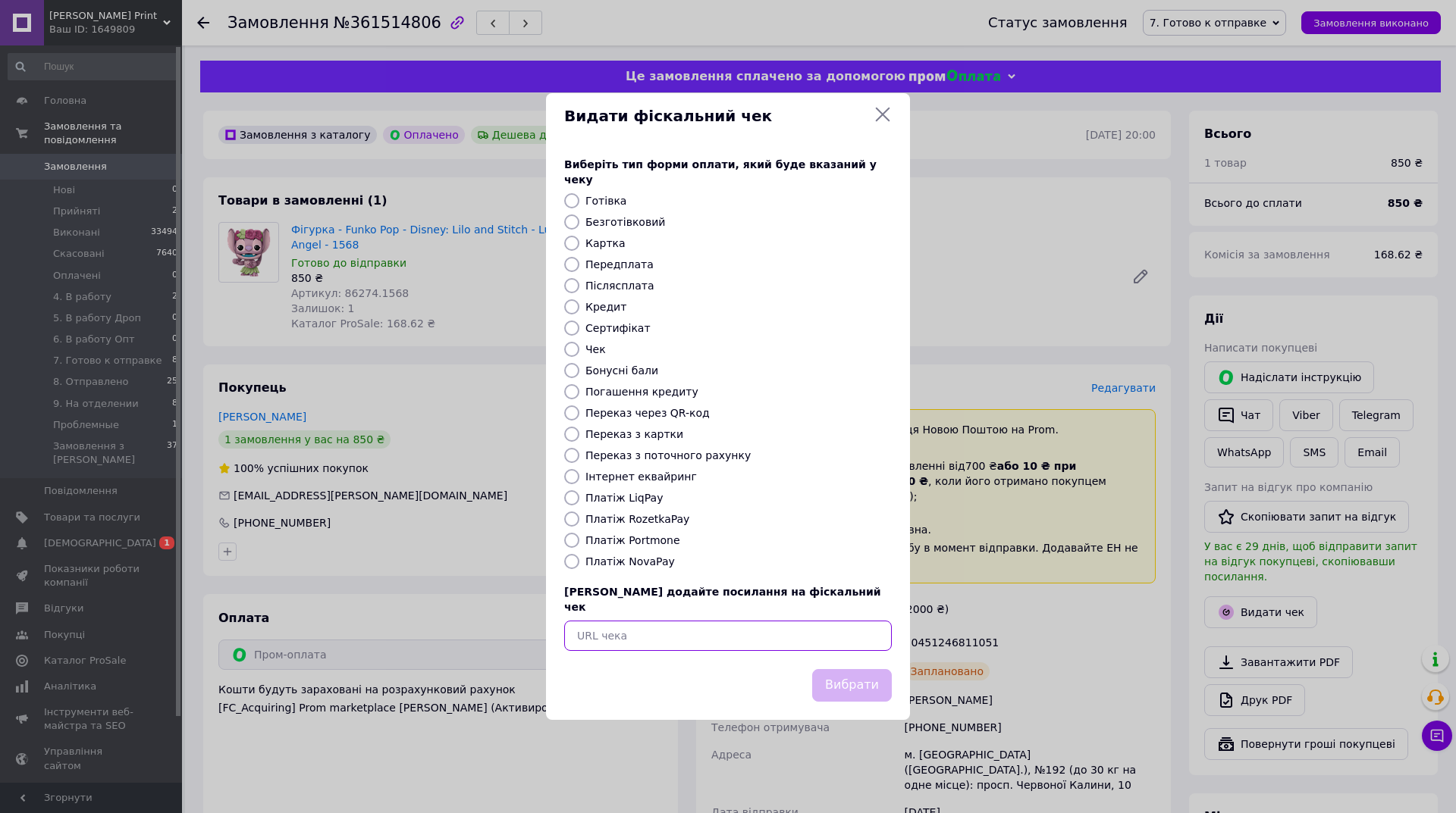
click at [741, 621] on input "text" at bounding box center [728, 636] width 327 height 31
paste input "https://cabinet.tax.gov.ua/cashregs/check?id=JB9r6x5S2lU&date=20250912&time=170…"
type input "https://cabinet.tax.gov.ua/cashregs/check?id=JB9r6x5S2lU&date=20250912&time=170…"
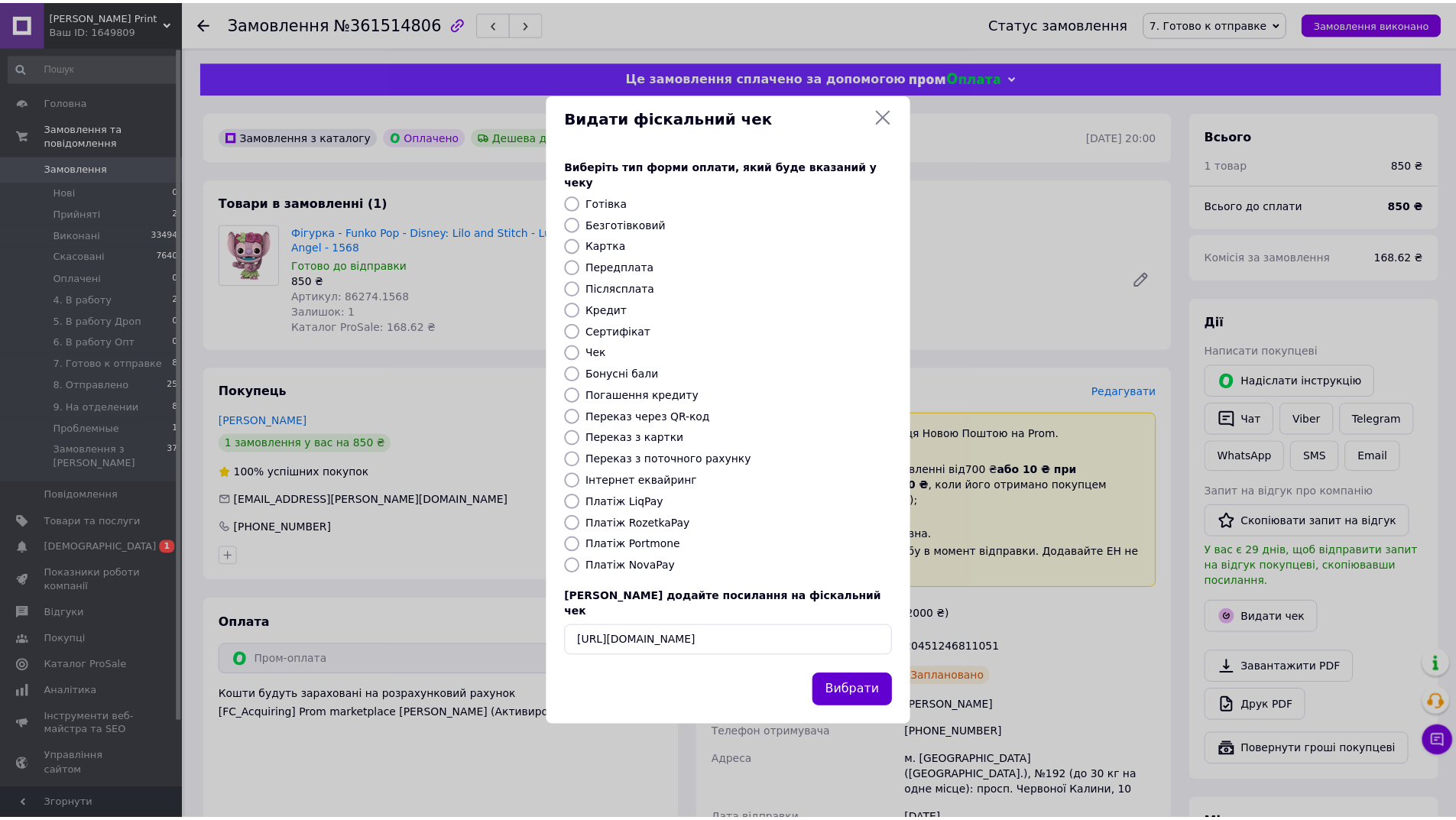
scroll to position [0, 0]
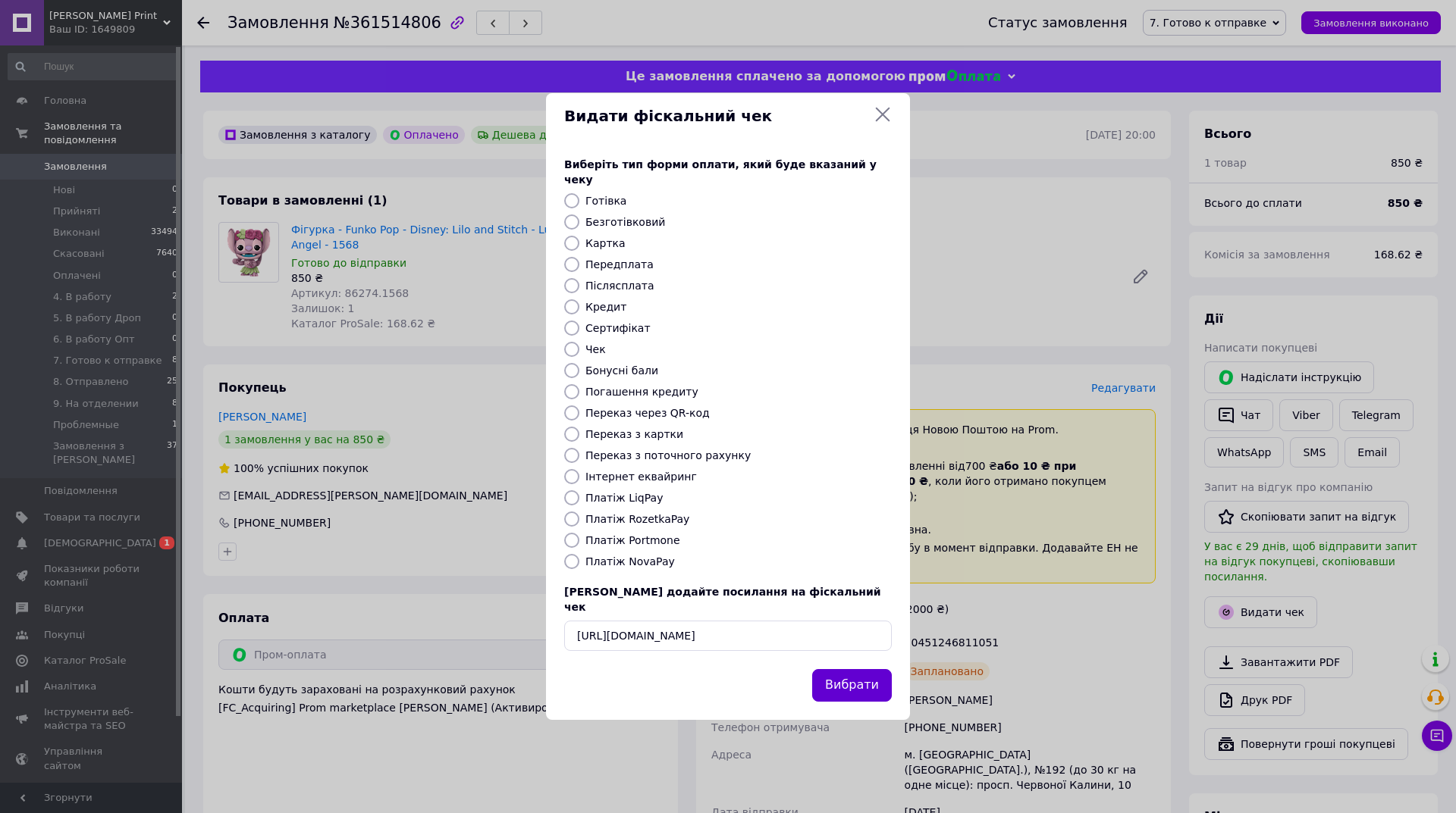
click at [858, 676] on button "Вибрати" at bounding box center [852, 685] width 80 height 33
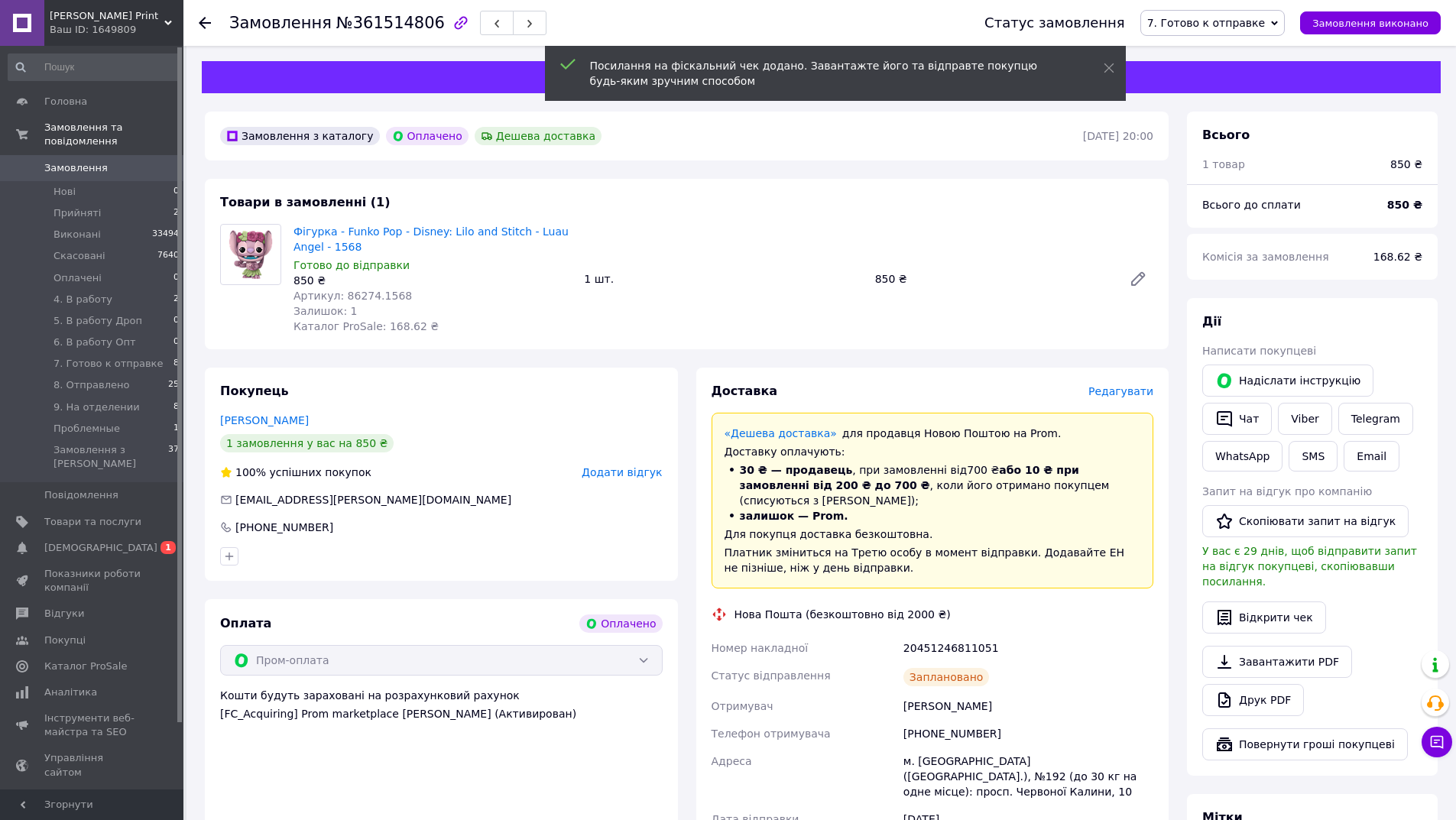
scroll to position [383, 0]
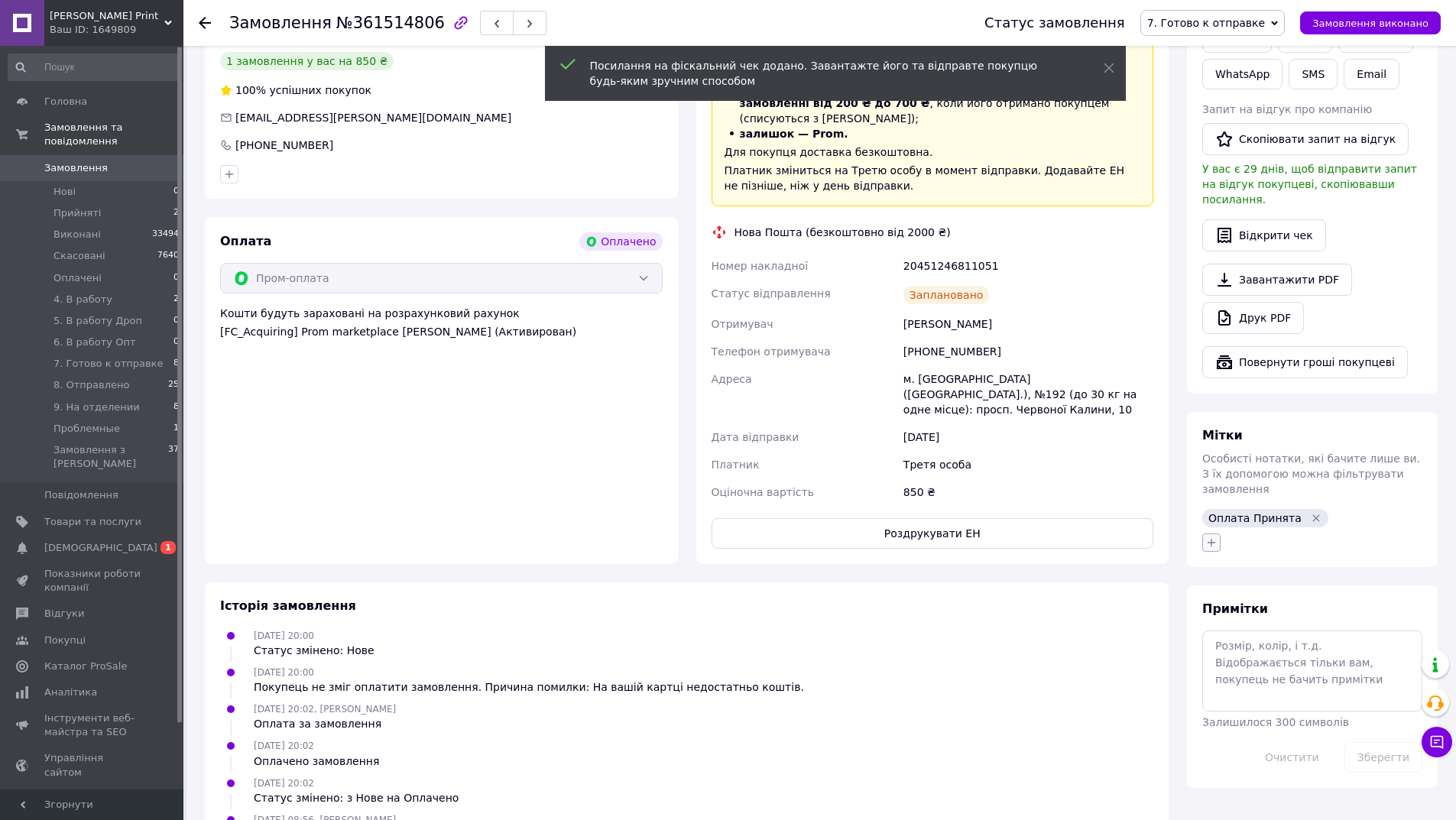
click at [1207, 537] on icon "button" at bounding box center [1212, 543] width 12 height 12
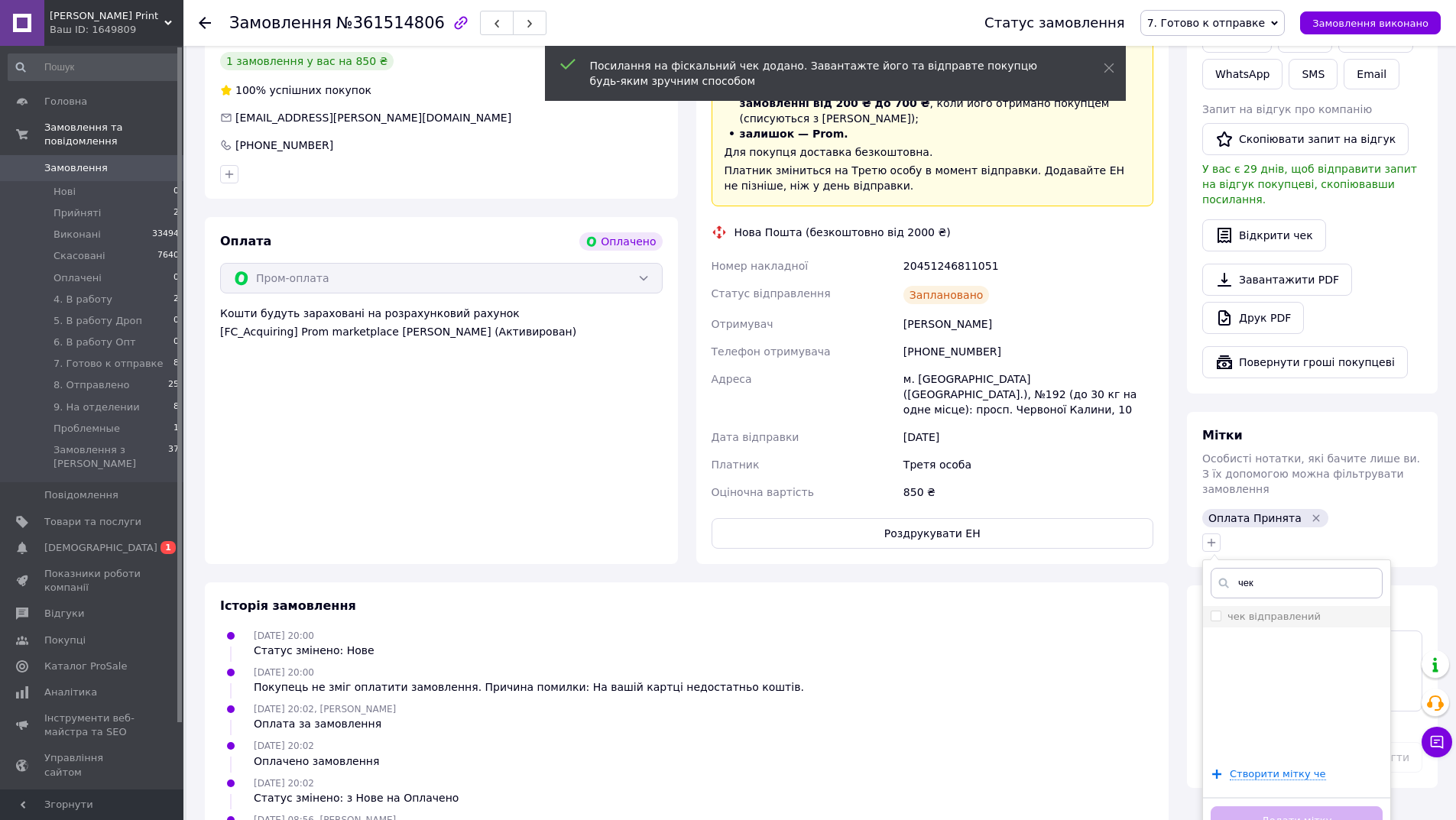
type input "чек"
click at [1257, 610] on label "чек відправлений" at bounding box center [1274, 616] width 93 height 12
checkbox input "true"
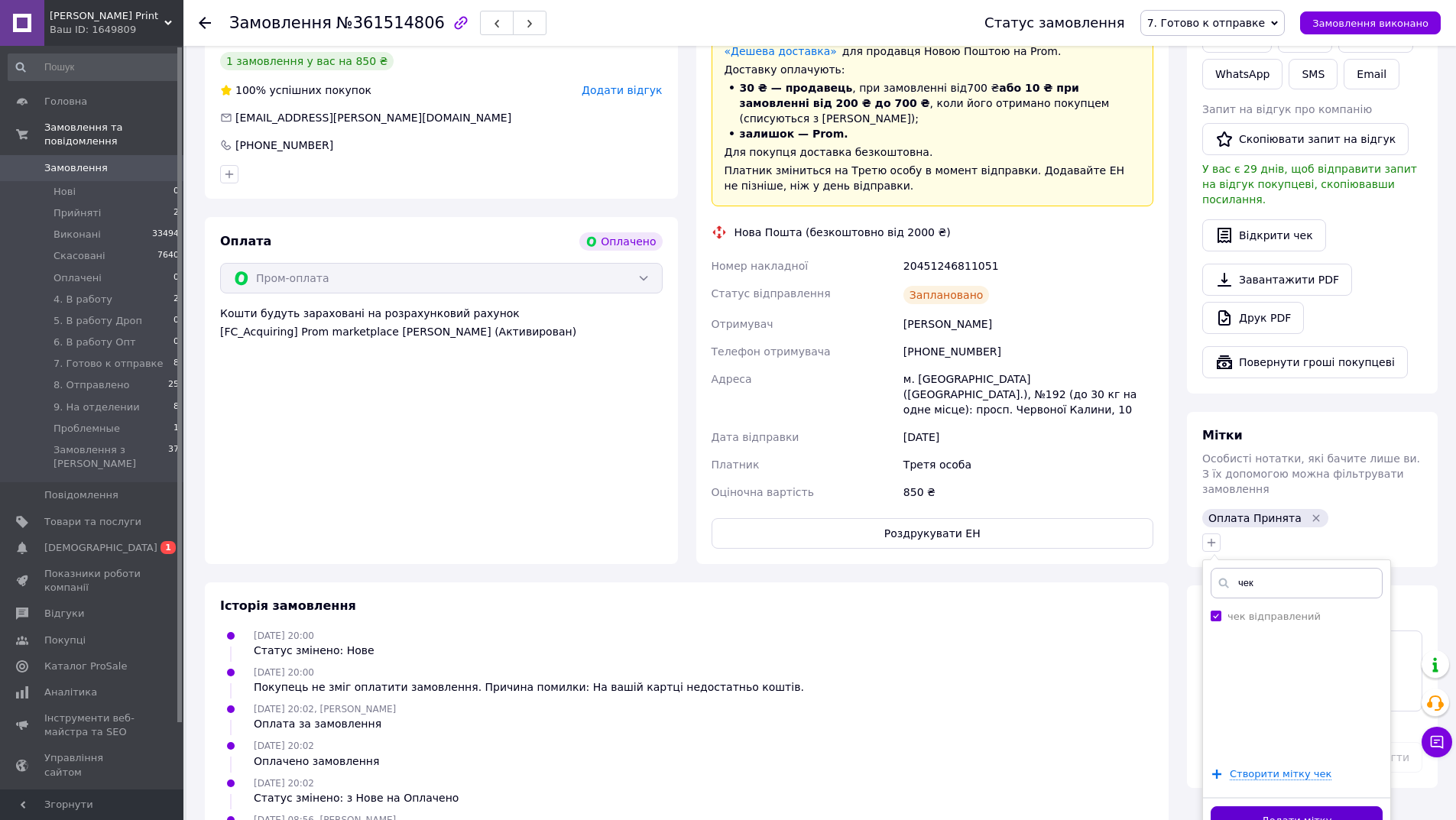
click at [1252, 806] on button "Додати мітку" at bounding box center [1296, 821] width 172 height 30
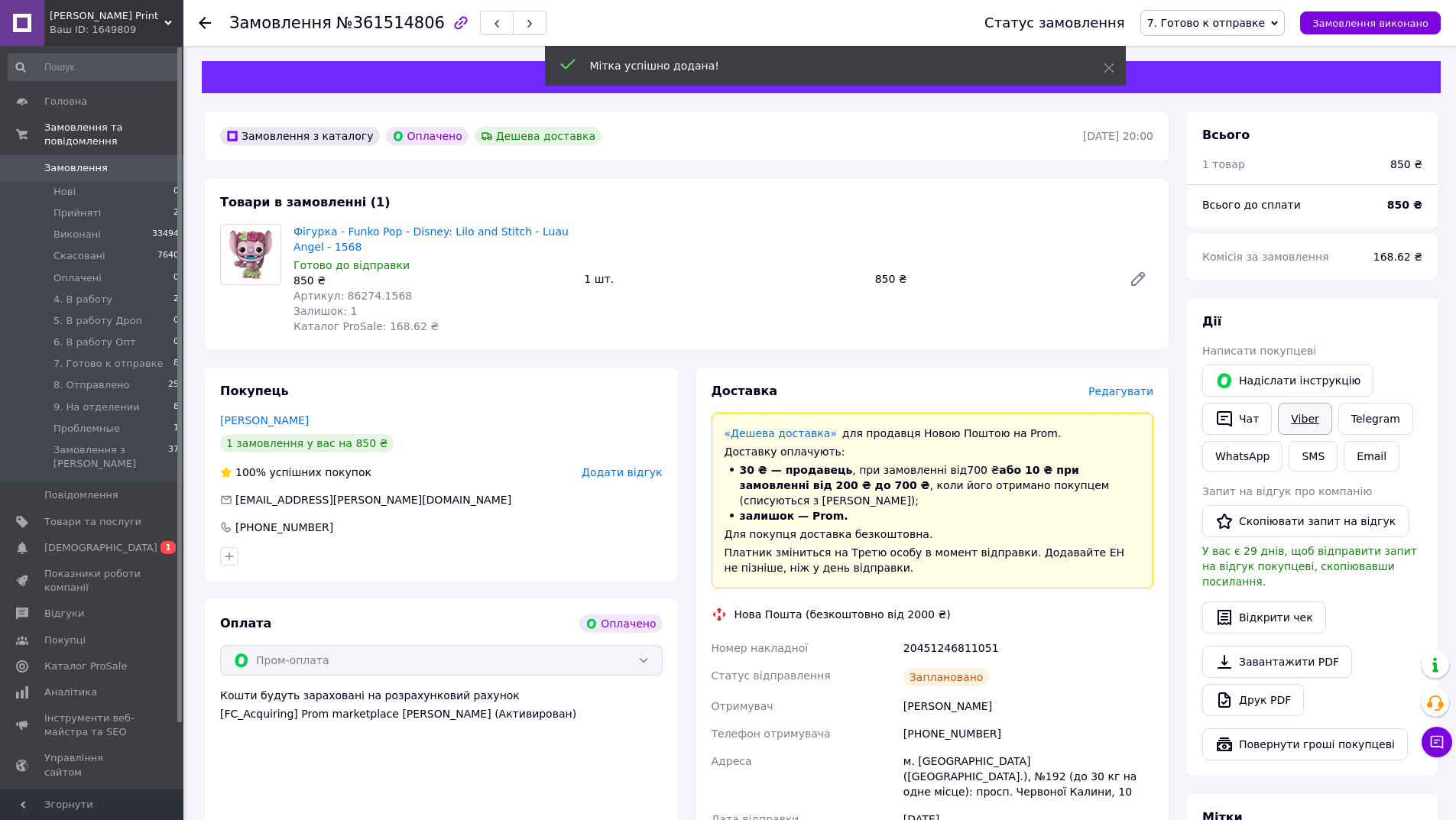
scroll to position [37, 0]
click at [1302, 423] on link "Viber" at bounding box center [1305, 418] width 54 height 32
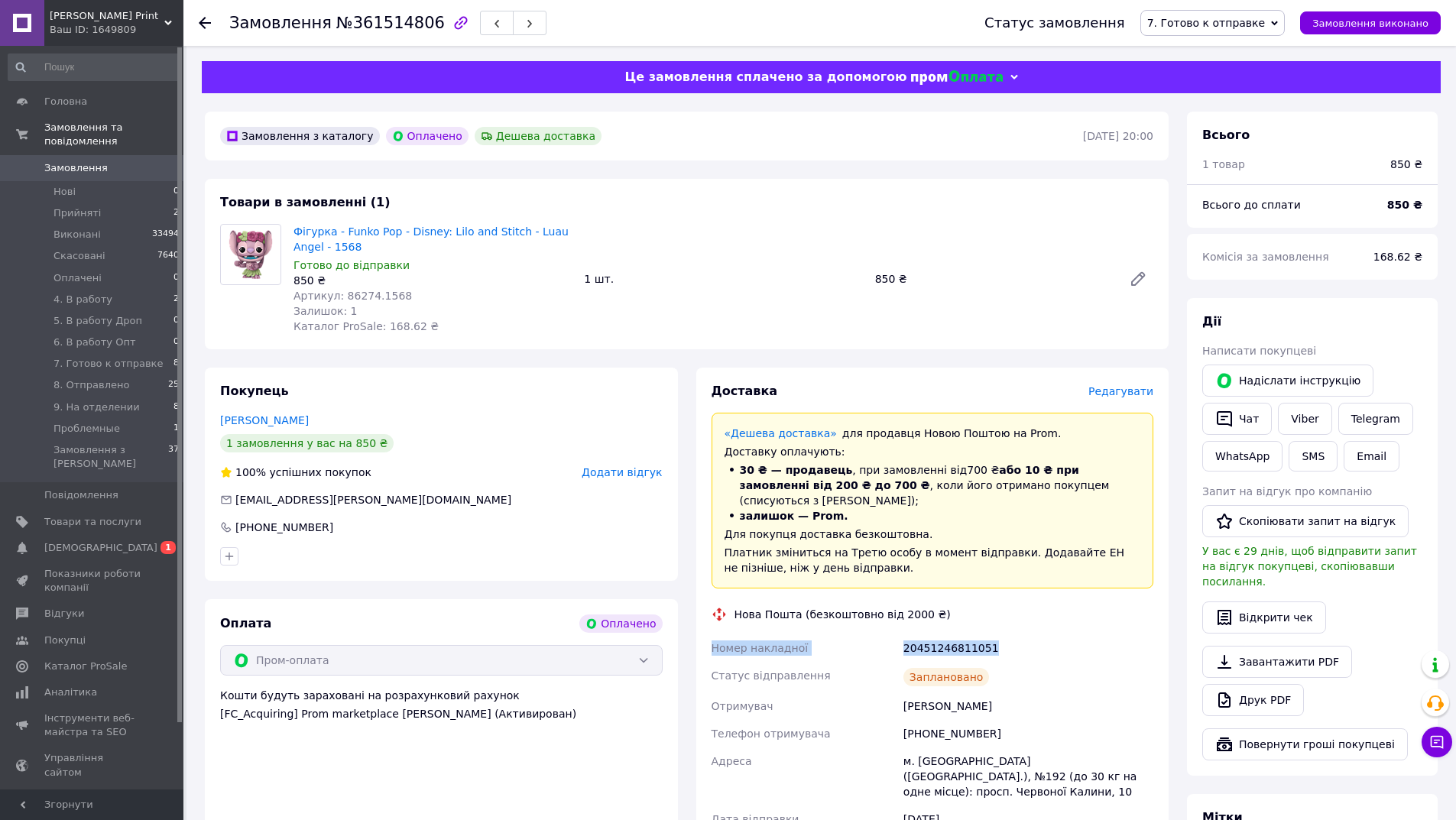
drag, startPoint x: 872, startPoint y: 620, endPoint x: 953, endPoint y: 616, distance: 81.1
click at [704, 627] on div "Доставка Редагувати «Дешева доставка»   для продавця Новою Поштою на Prom. Дост…" at bounding box center [933, 657] width 473 height 578
copy div "Номер накладної 20451246811051"
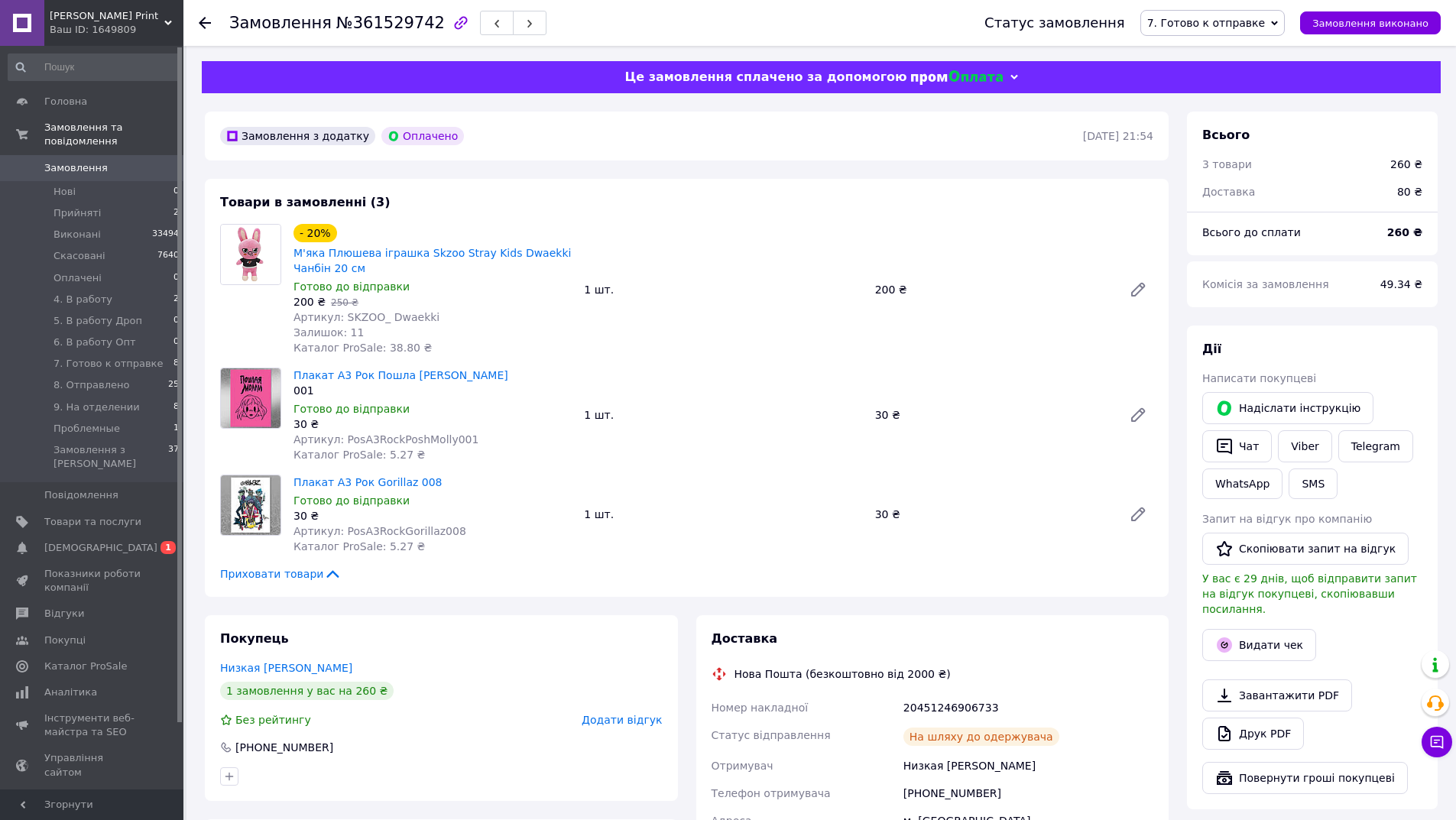
click at [370, 34] on div "Замовлення №361529742" at bounding box center [388, 23] width 317 height 26
click at [370, 33] on div "Замовлення №361529742" at bounding box center [388, 23] width 317 height 26
copy span "361529742"
click at [1252, 629] on button "Видати чек" at bounding box center [1259, 645] width 114 height 32
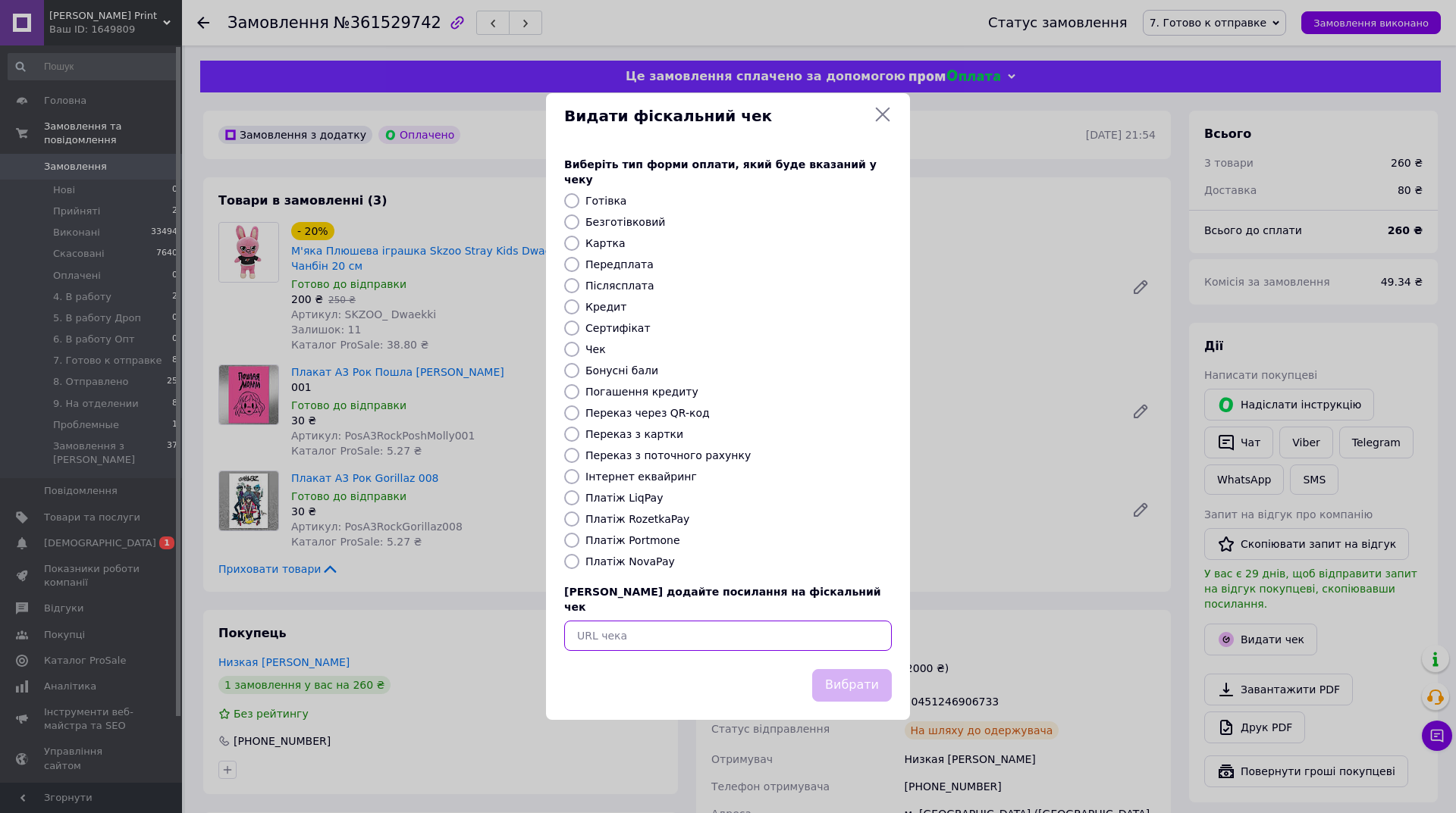
click at [730, 627] on input "text" at bounding box center [728, 636] width 327 height 31
paste input "https://cabinet.tax.gov.ua/cashregs/check?id=PVwZG_KIHyg&date=20250912&time=170…"
type input "https://cabinet.tax.gov.ua/cashregs/check?id=PVwZG_KIHyg&date=20250912&time=170…"
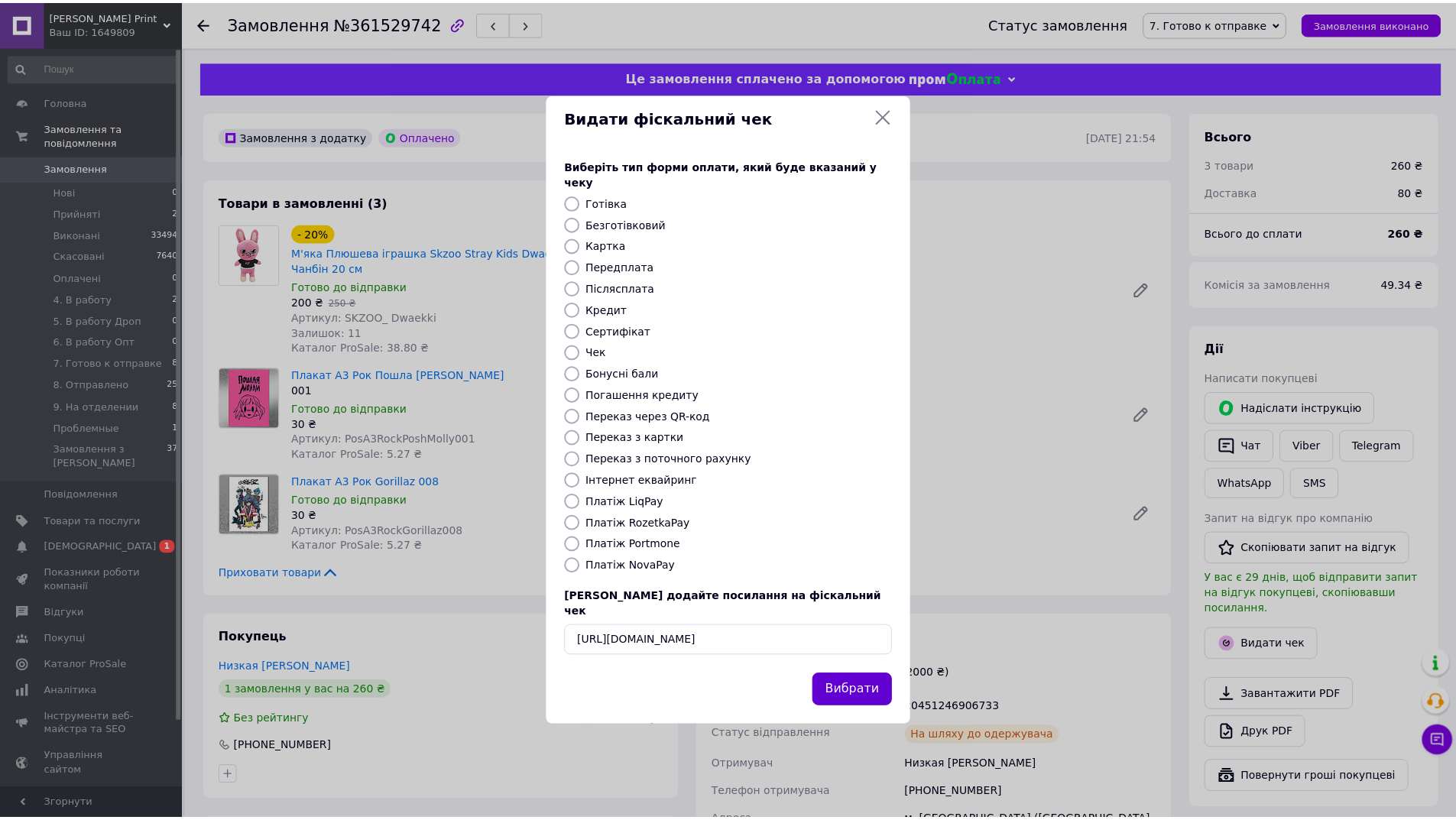
scroll to position [0, 0]
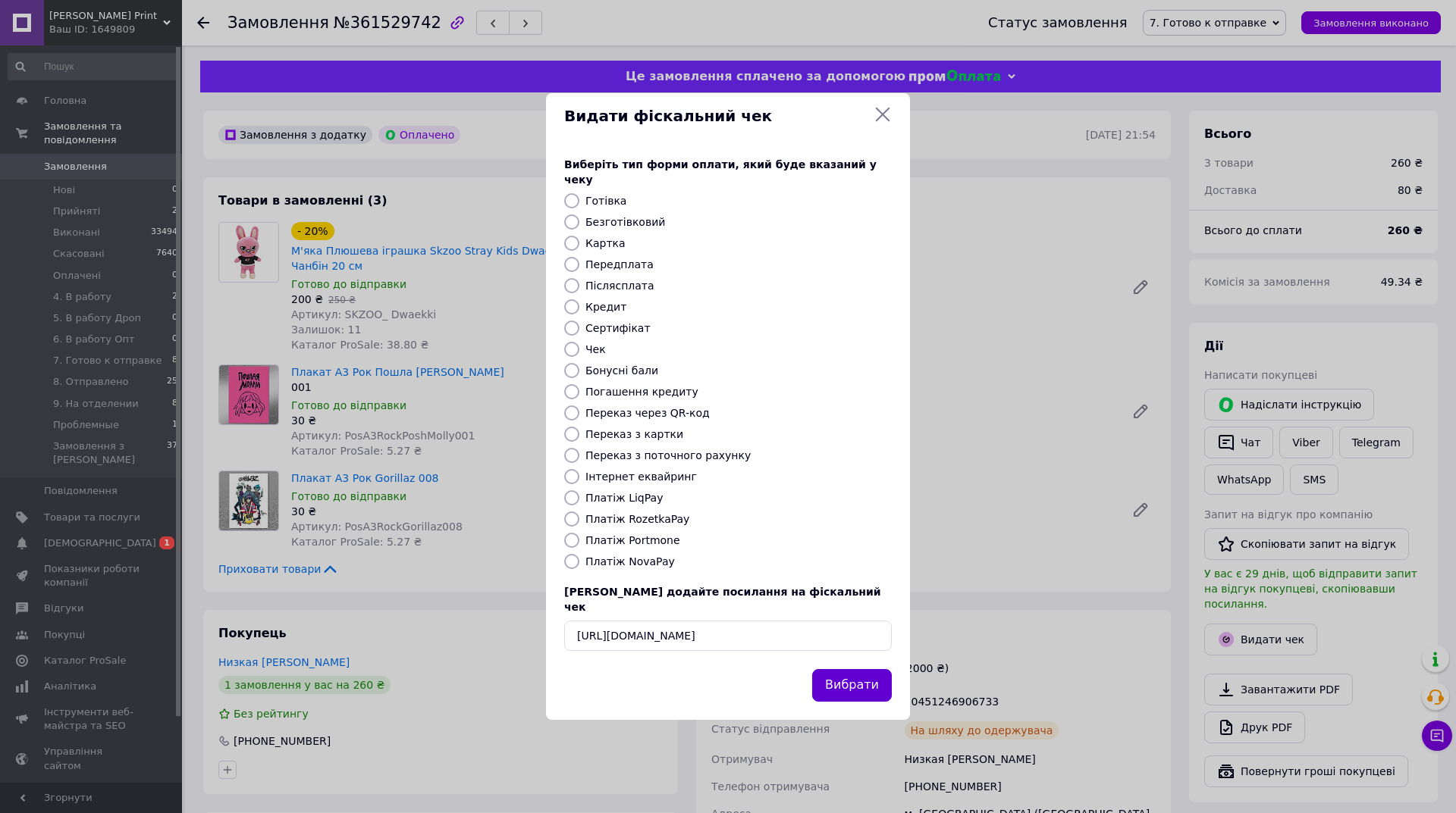
click at [860, 671] on button "Вибрати" at bounding box center [852, 685] width 80 height 33
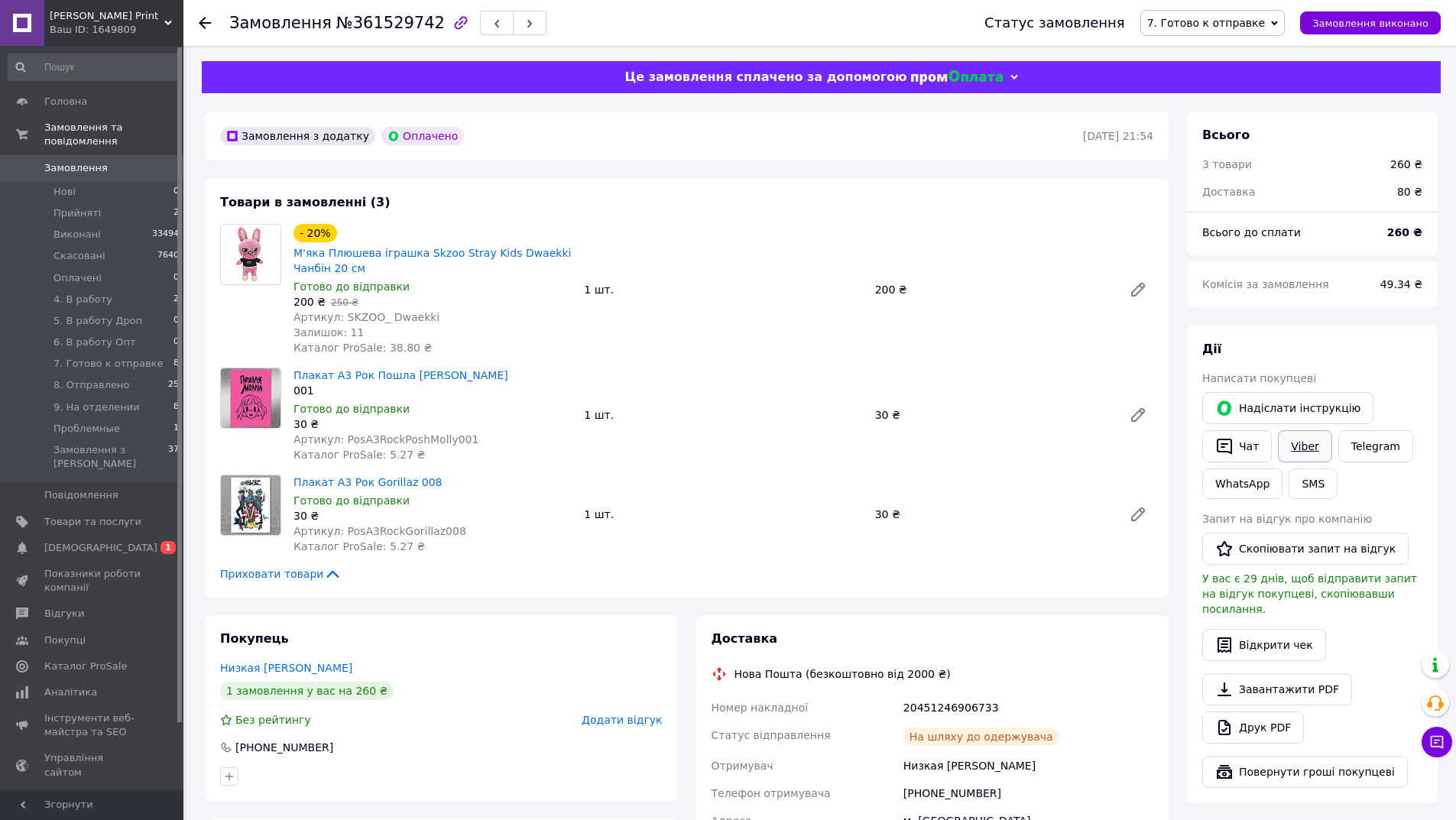
click at [1290, 451] on link "Viber" at bounding box center [1305, 446] width 54 height 32
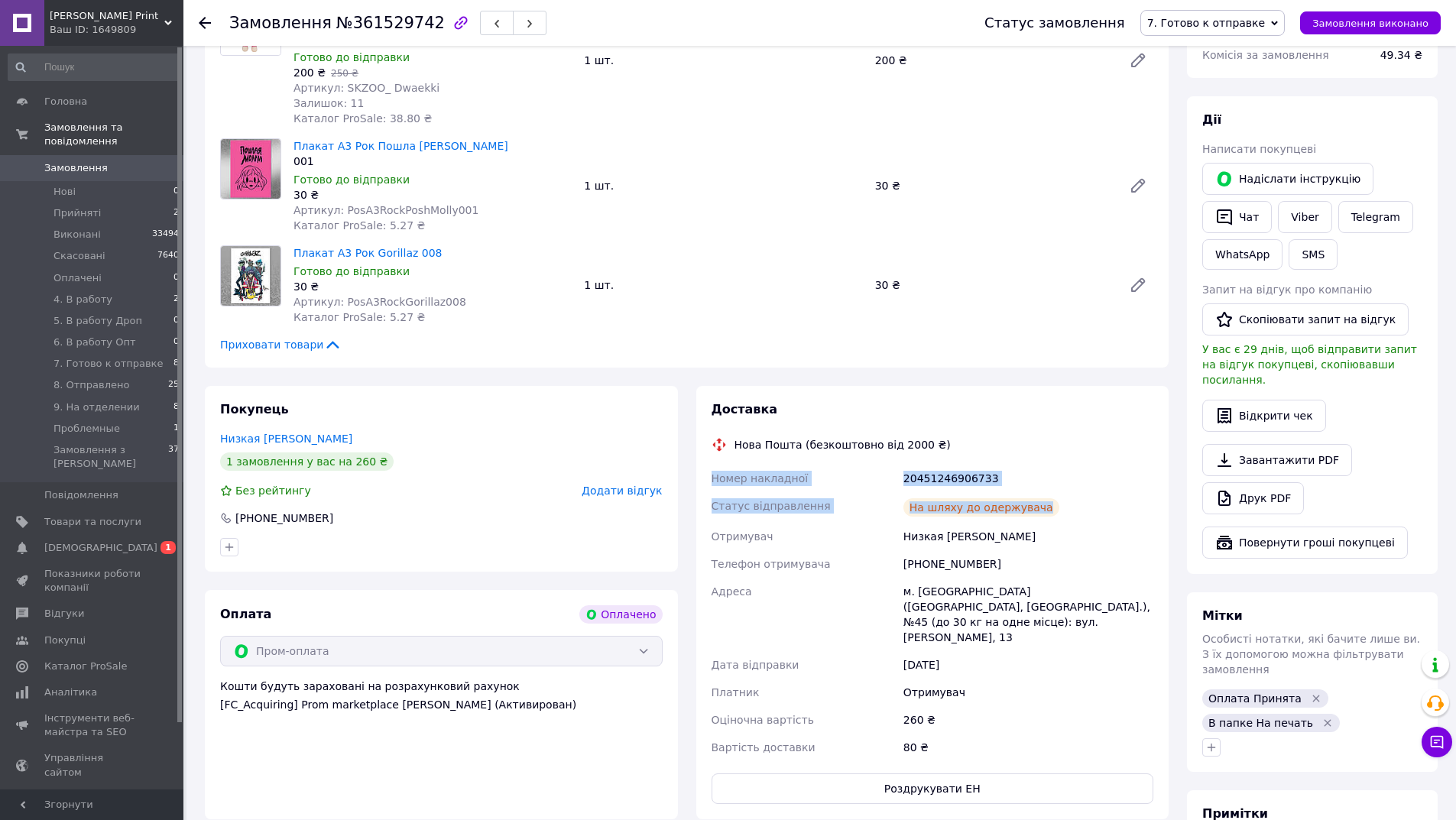
drag, startPoint x: 934, startPoint y: 495, endPoint x: 1015, endPoint y: 524, distance: 86.0
click at [697, 486] on div "Доставка Нова Пошта (безкоштовно від 2000 ₴) Номер накладної 20451246906733 Ста…" at bounding box center [933, 602] width 473 height 433
copy div "Номер накладної 20451246906733 Статус відправлення На шляху до одержувача"
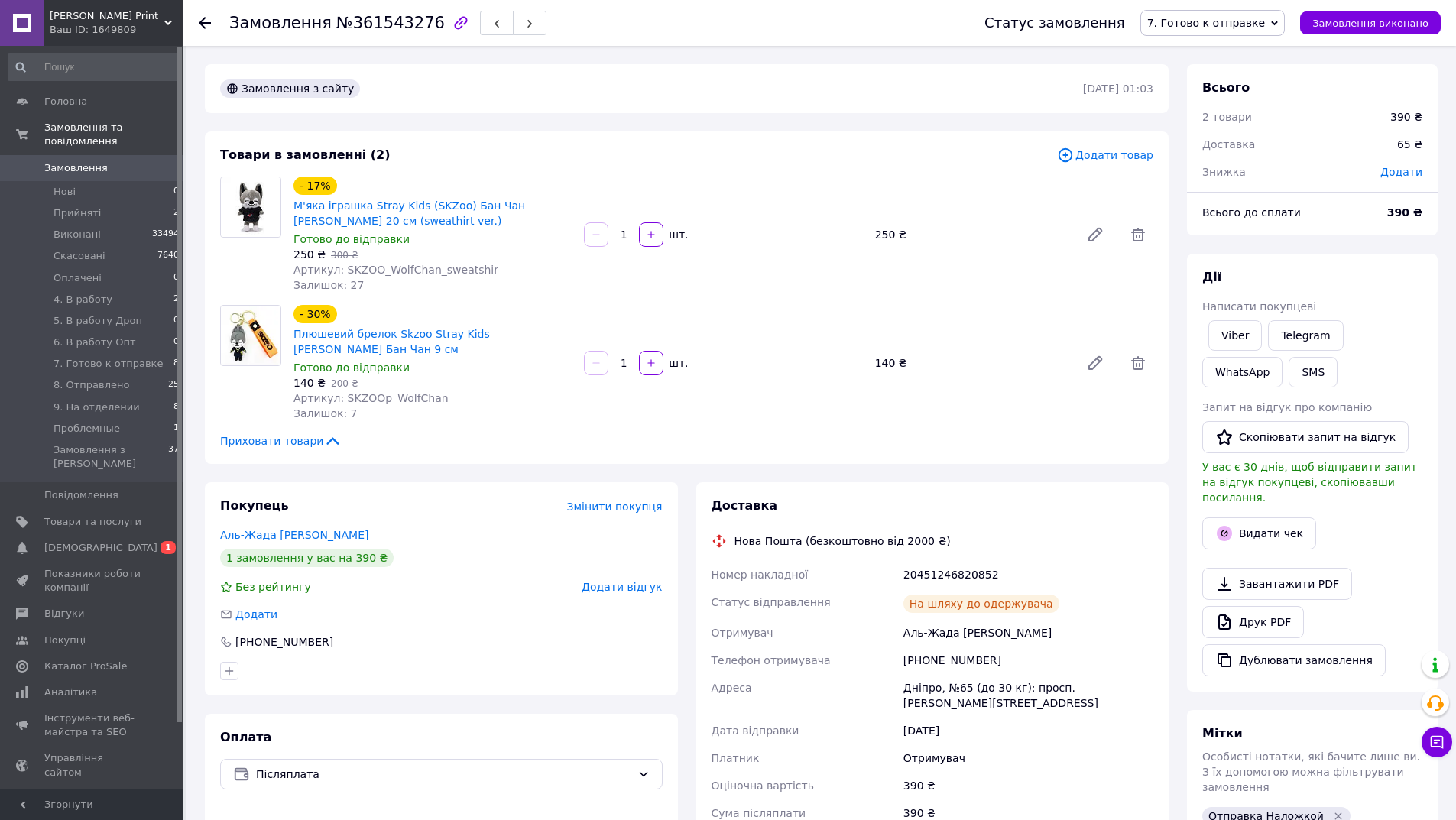
click at [368, 20] on span "№361543276" at bounding box center [390, 23] width 108 height 18
copy span "361543276"
click at [1232, 518] on button "Видати чек" at bounding box center [1259, 534] width 114 height 32
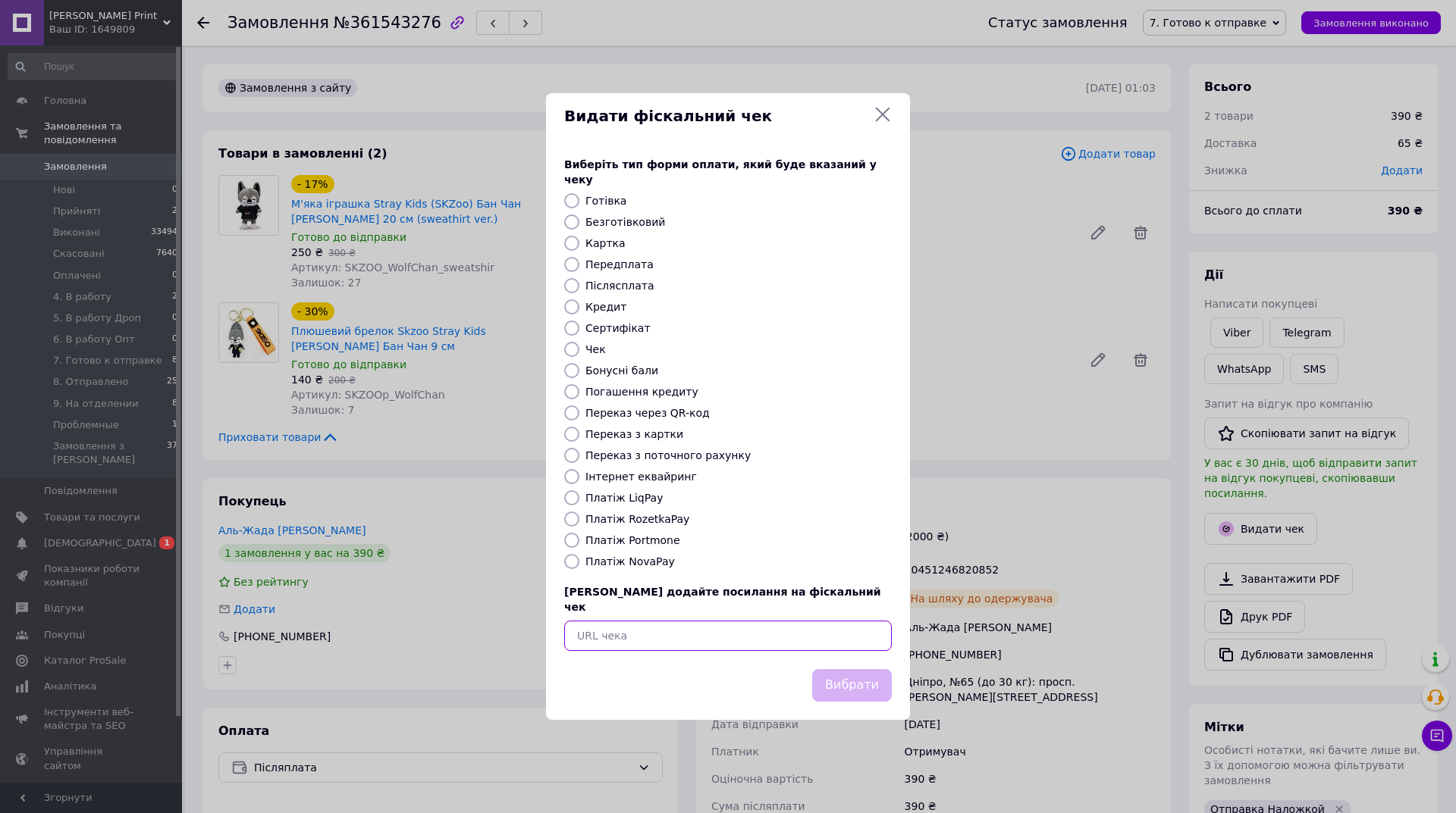
click at [711, 622] on input "text" at bounding box center [728, 636] width 327 height 31
paste input "[URL][DOMAIN_NAME]"
type input "[URL][DOMAIN_NAME]"
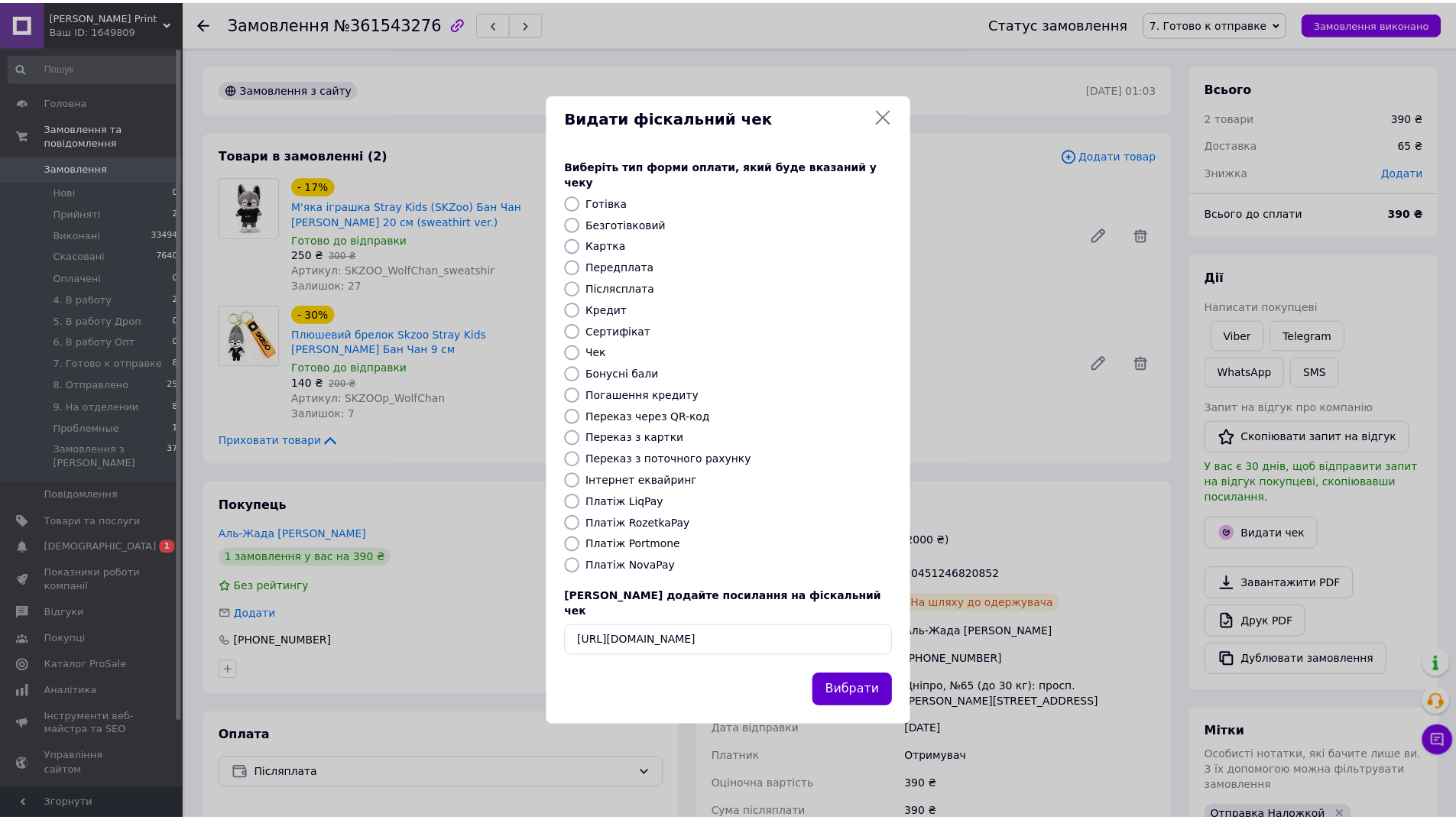
scroll to position [0, 0]
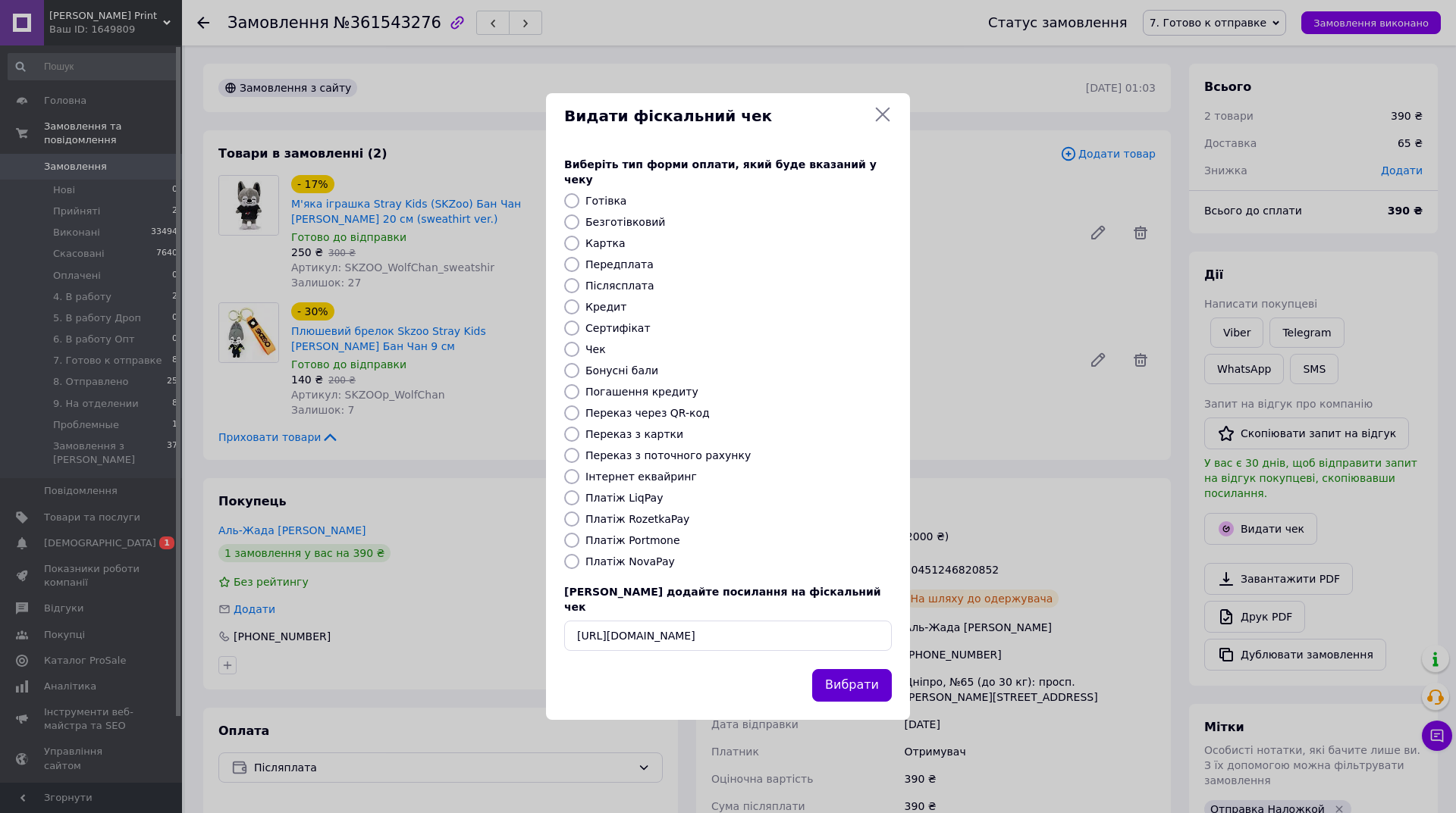
click at [845, 678] on button "Вибрати" at bounding box center [852, 685] width 80 height 33
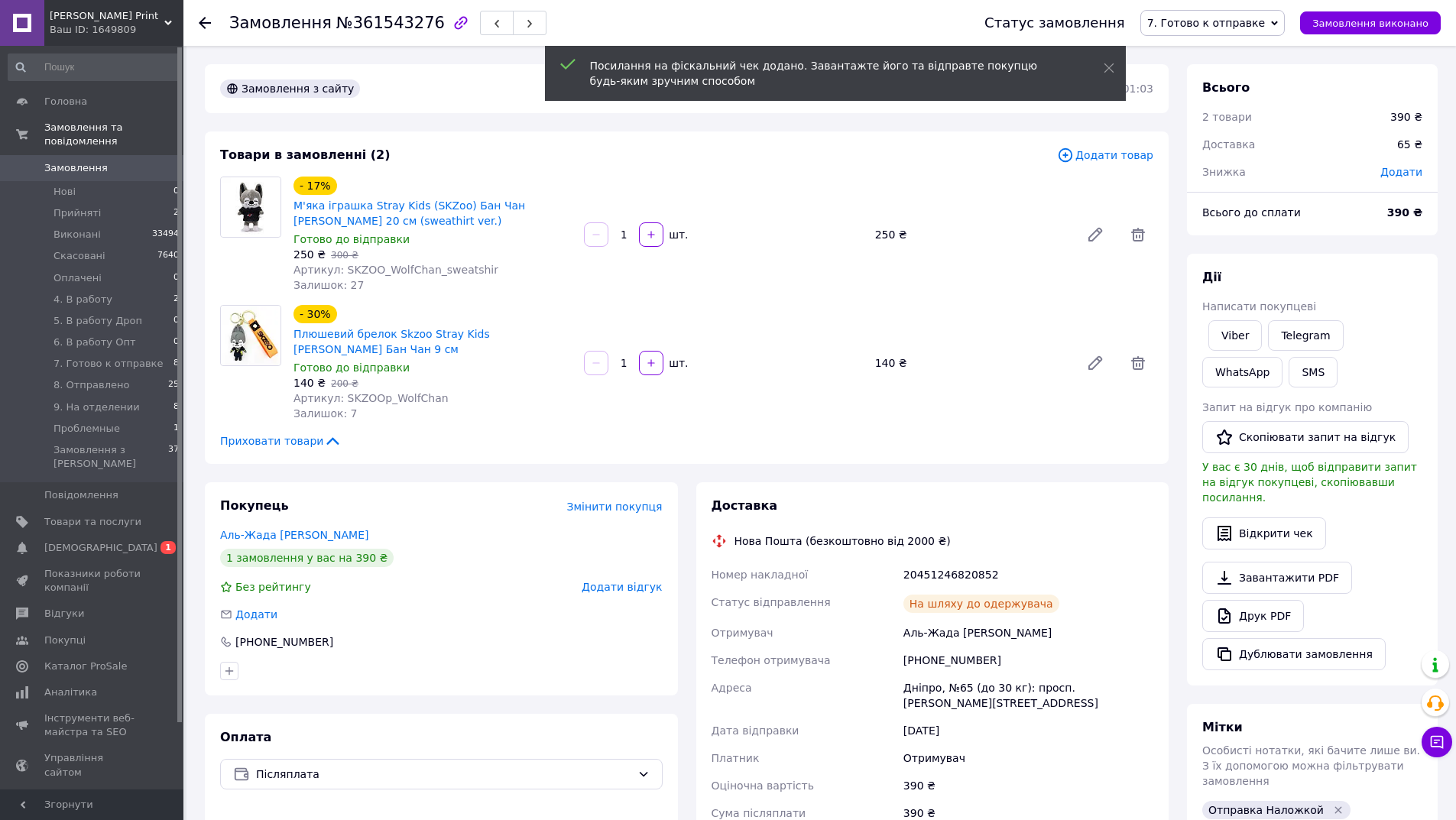
scroll to position [230, 0]
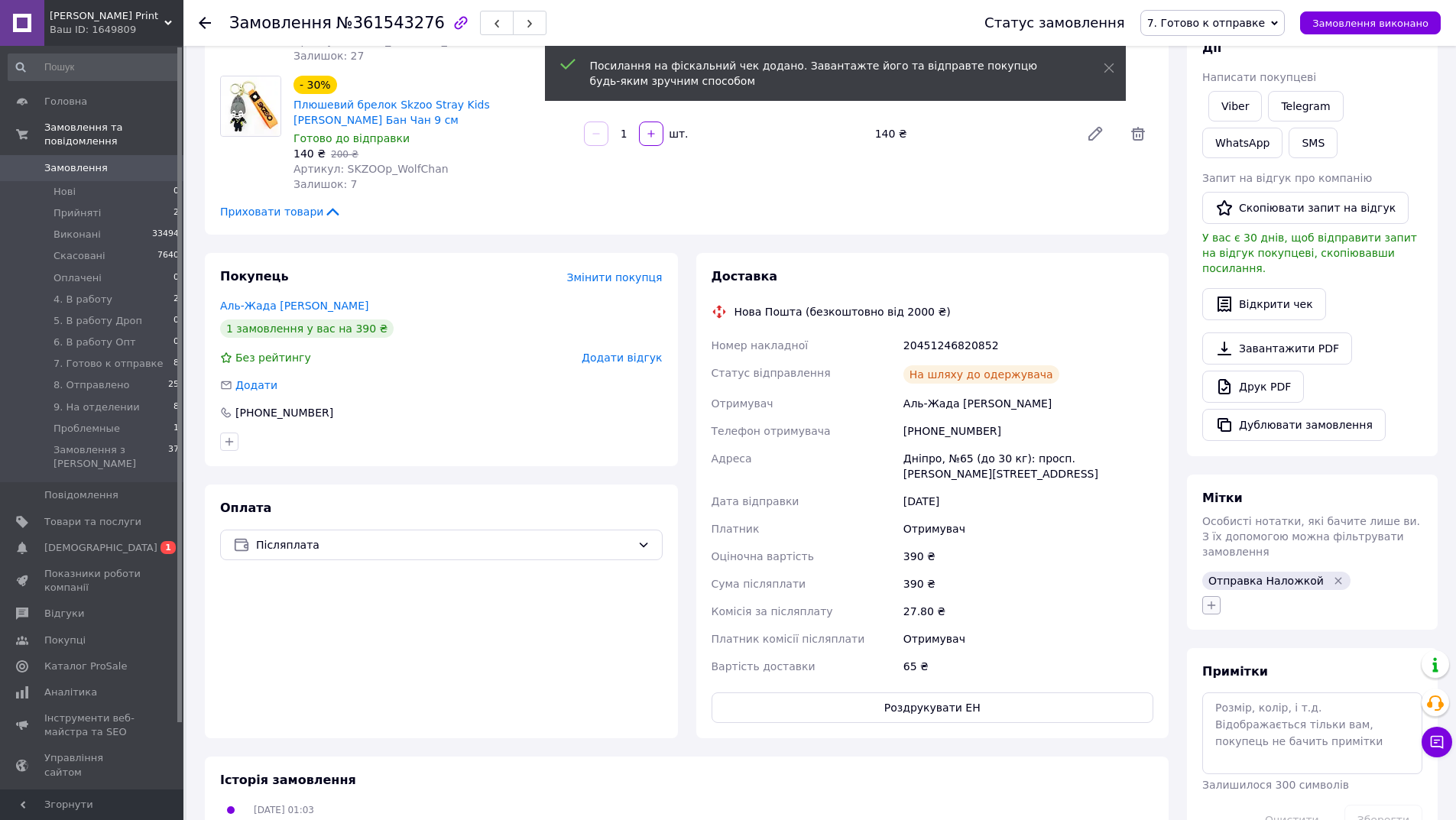
click at [1218, 596] on button "button" at bounding box center [1212, 605] width 18 height 18
type input "чек"
click at [1262, 674] on label "чек відправлений" at bounding box center [1274, 680] width 93 height 12
checkbox input "true"
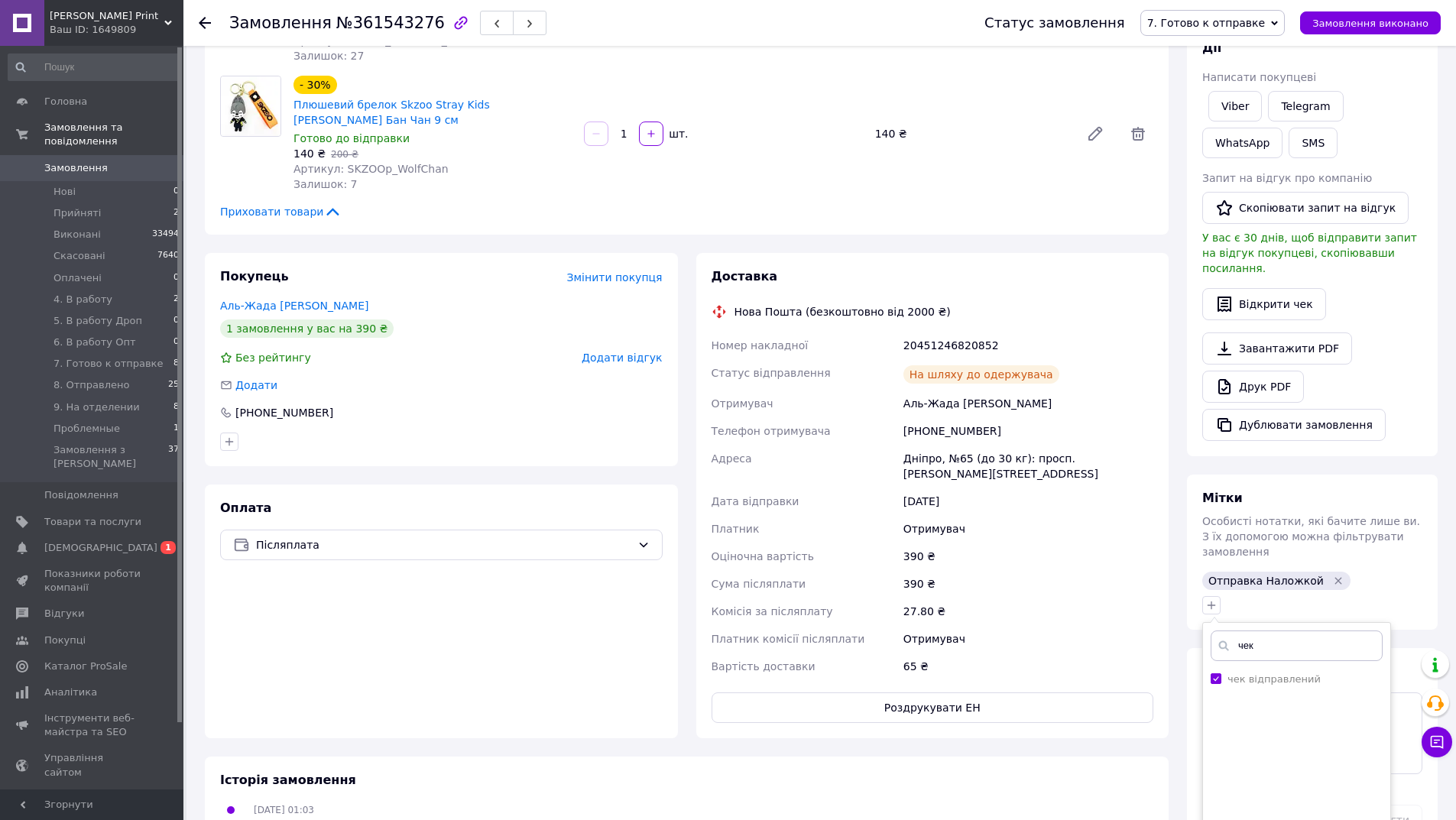
scroll to position [383, 0]
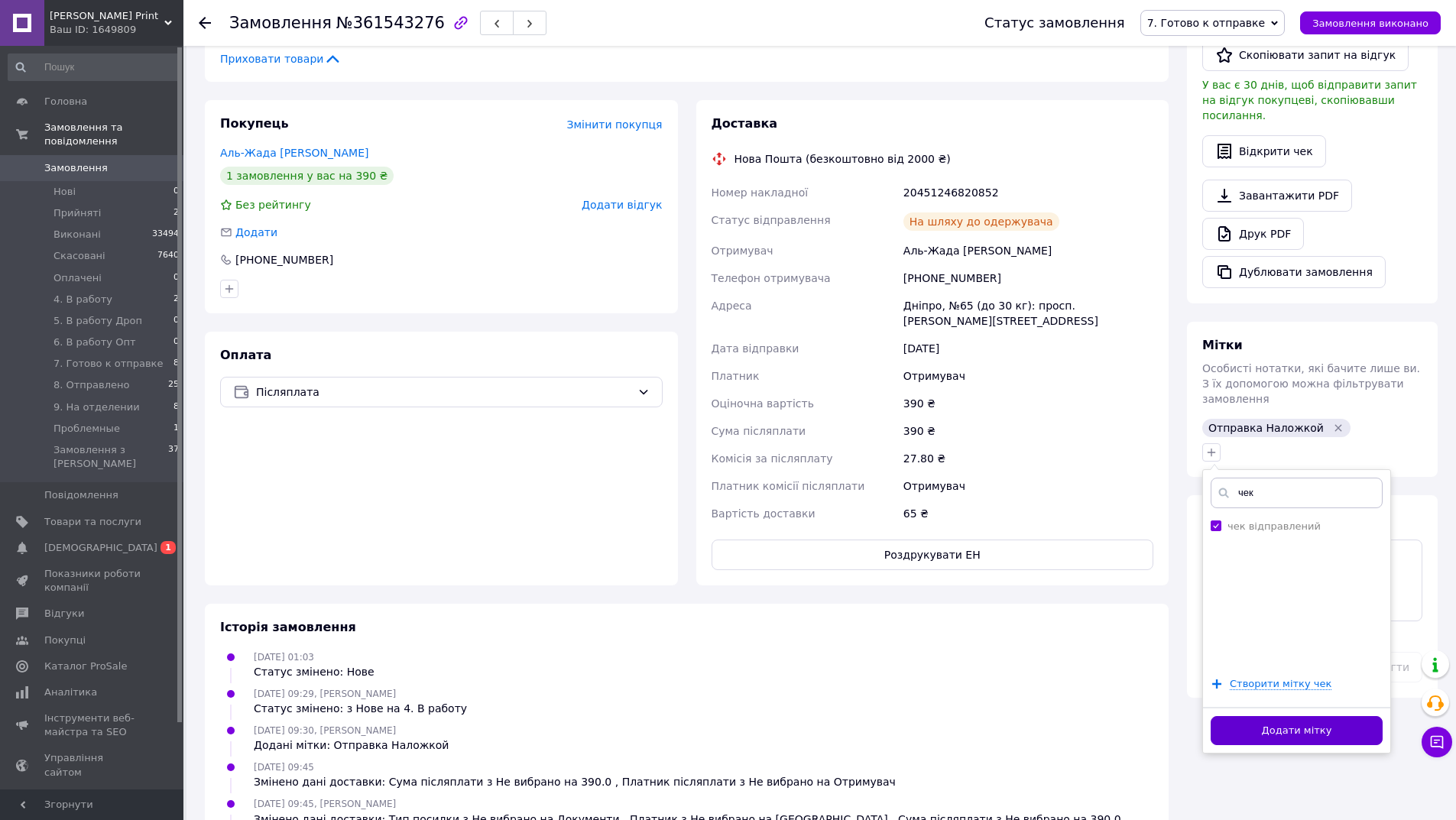
click at [1251, 717] on button "Додати мітку" at bounding box center [1296, 732] width 172 height 30
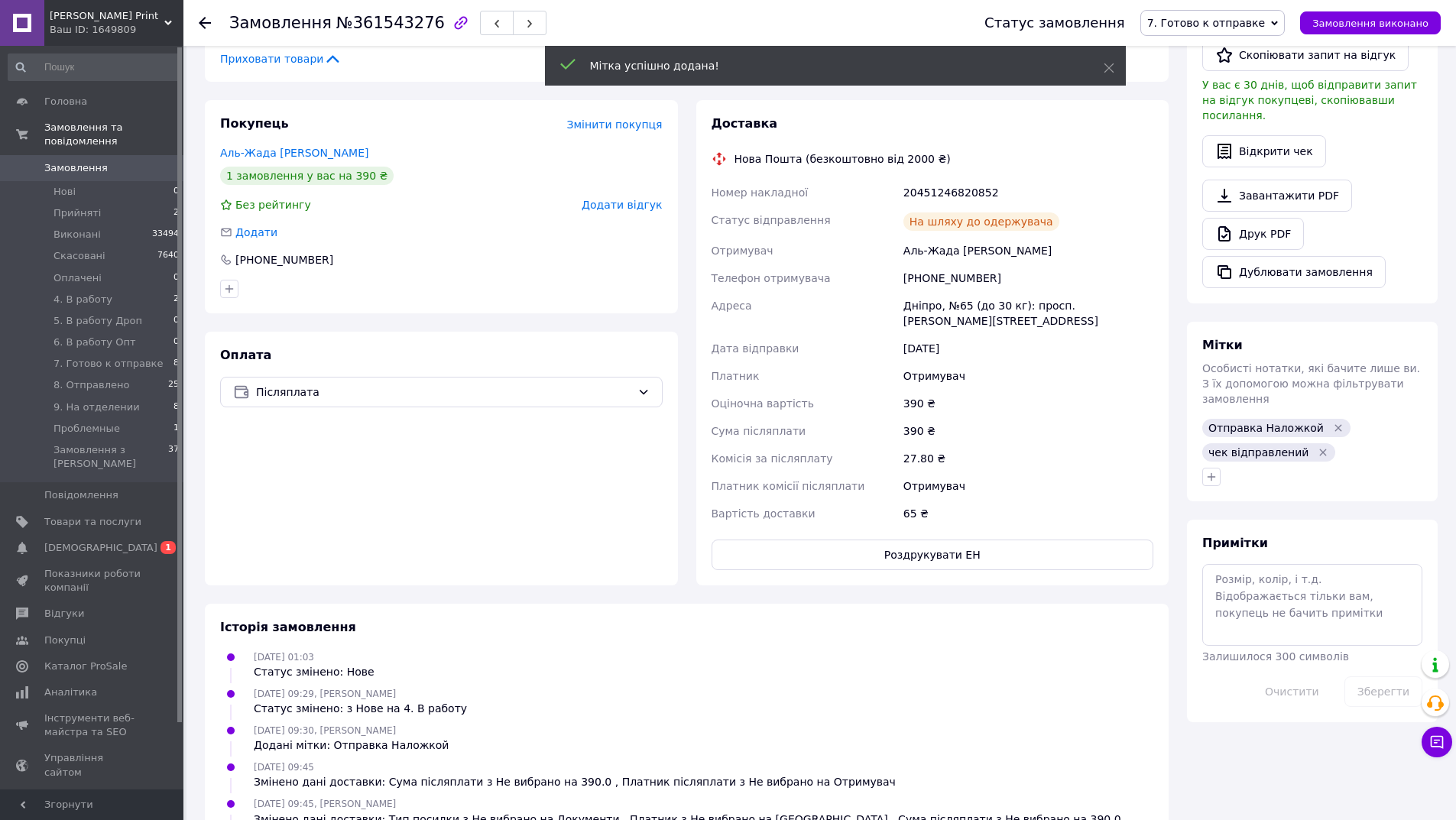
scroll to position [153, 0]
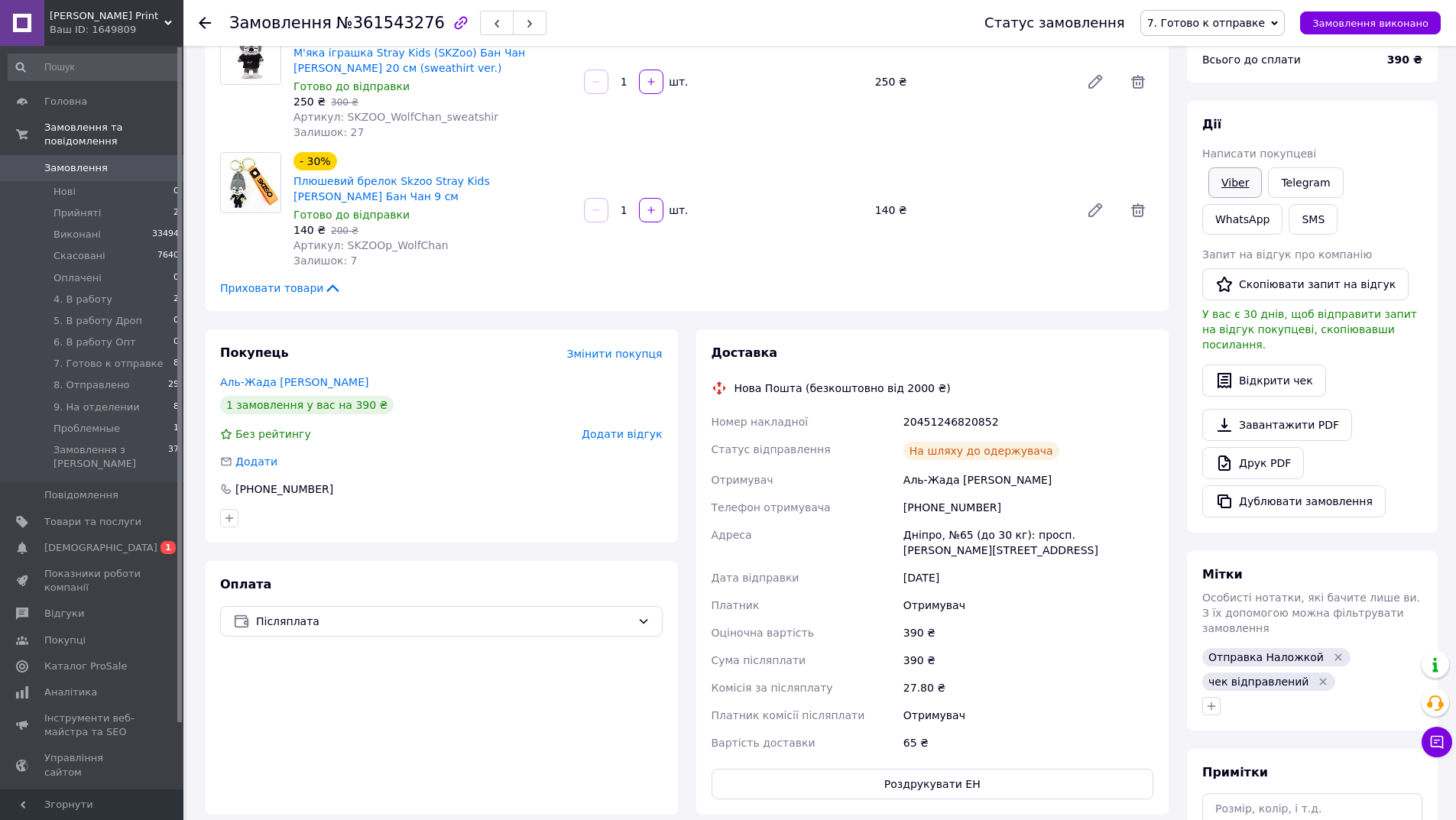
click at [1229, 184] on link "Viber" at bounding box center [1235, 182] width 54 height 31
drag, startPoint x: 1077, startPoint y: 455, endPoint x: 710, endPoint y: 407, distance: 370.1
click at [710, 407] on div "Доставка Нова Пошта (безкоштовно від 2000 ₴) Номер накладної 20451246820852 Ста…" at bounding box center [933, 572] width 473 height 485
copy div "Номер накладної 20451246820852 Статус відправлення На шляху до одержувача"
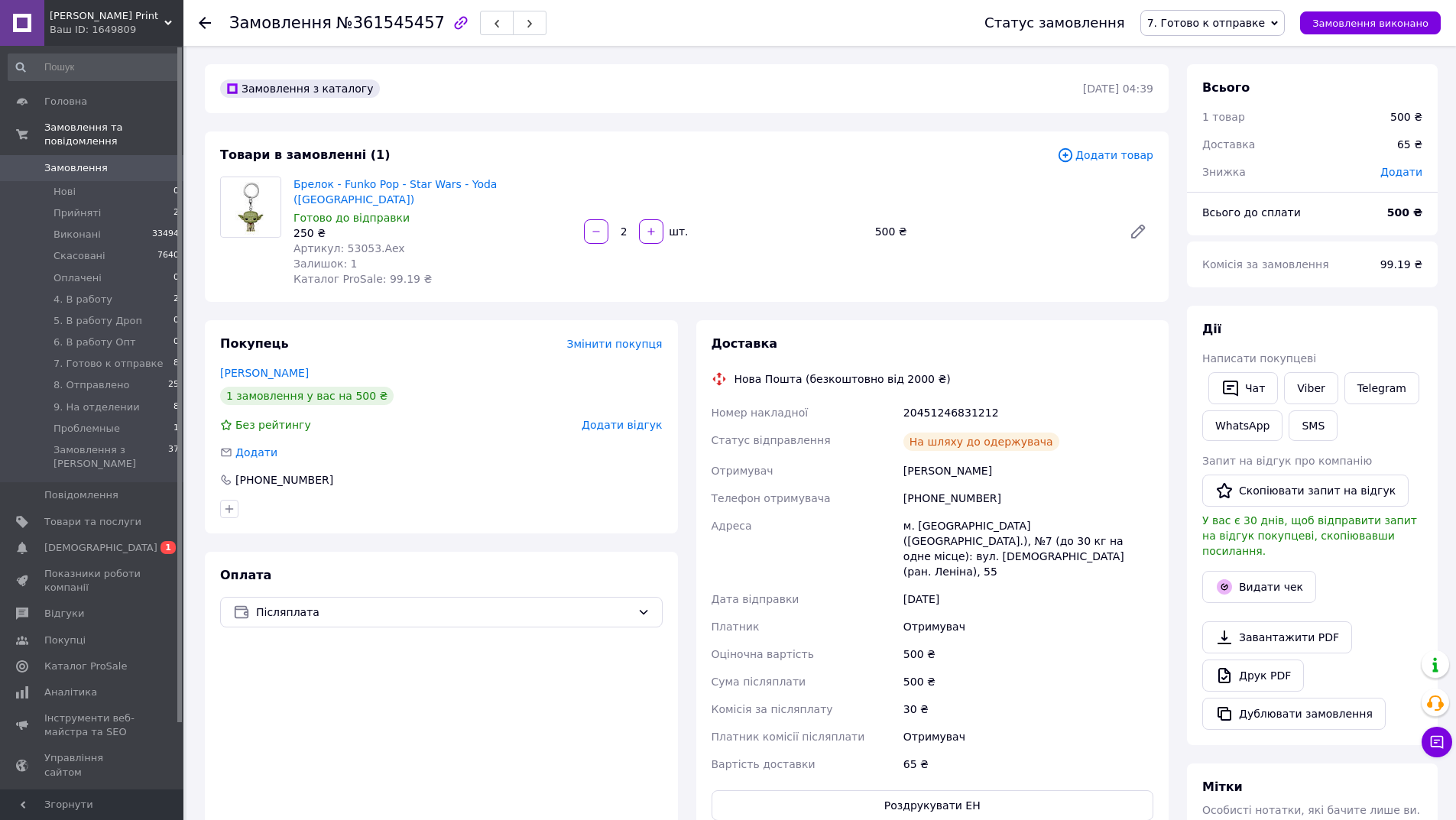
click at [353, 22] on span "№361545457" at bounding box center [390, 23] width 108 height 18
copy span "361545457"
click at [1301, 387] on link "Viber" at bounding box center [1311, 389] width 54 height 32
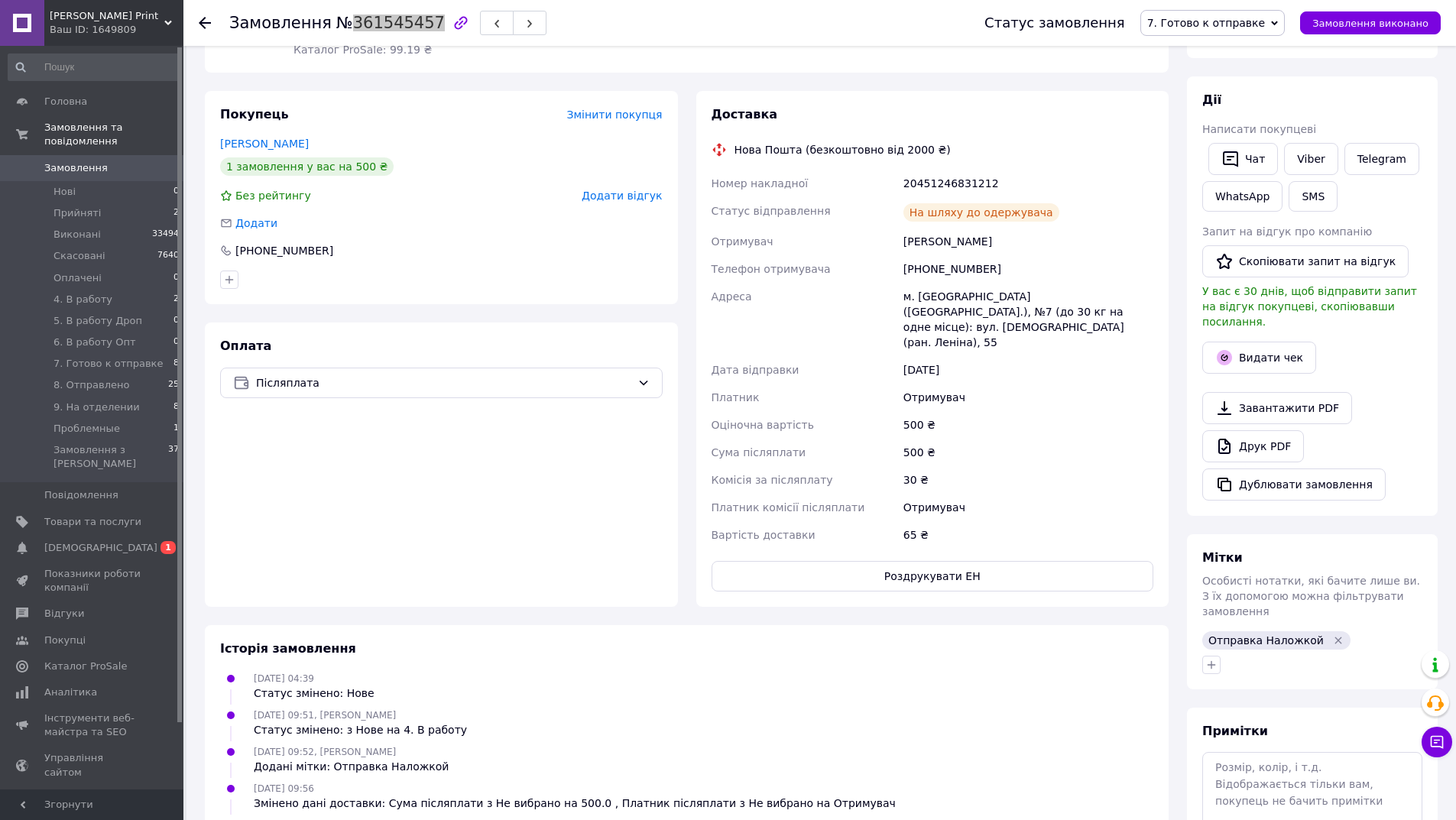
scroll to position [306, 0]
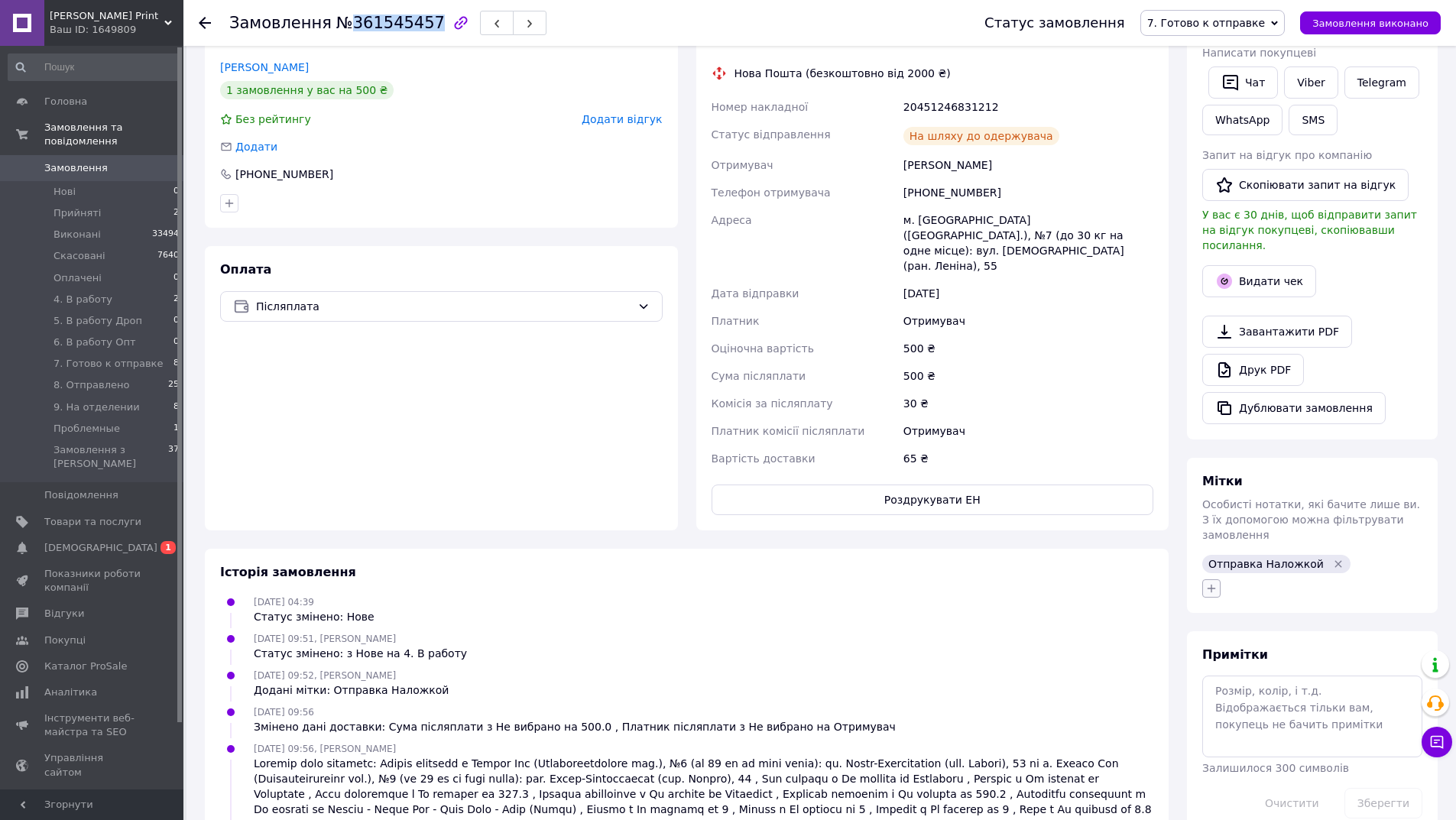
click at [1206, 582] on icon "button" at bounding box center [1212, 588] width 12 height 12
type input "чек"
click at [1296, 652] on ul "чек відправлений" at bounding box center [1296, 729] width 187 height 153
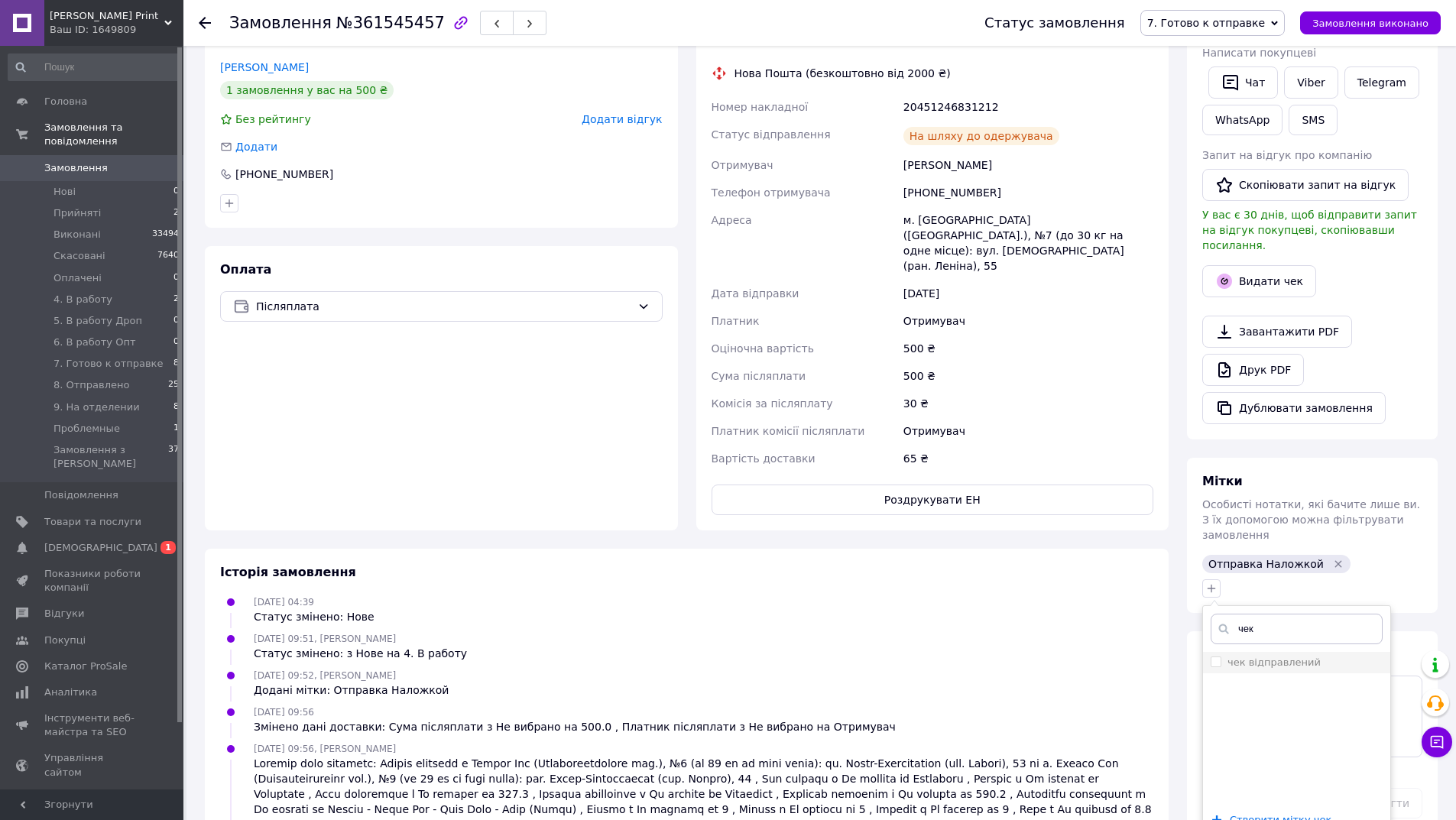
click at [1297, 657] on label "чек відправлений" at bounding box center [1274, 663] width 93 height 12
checkbox input "true"
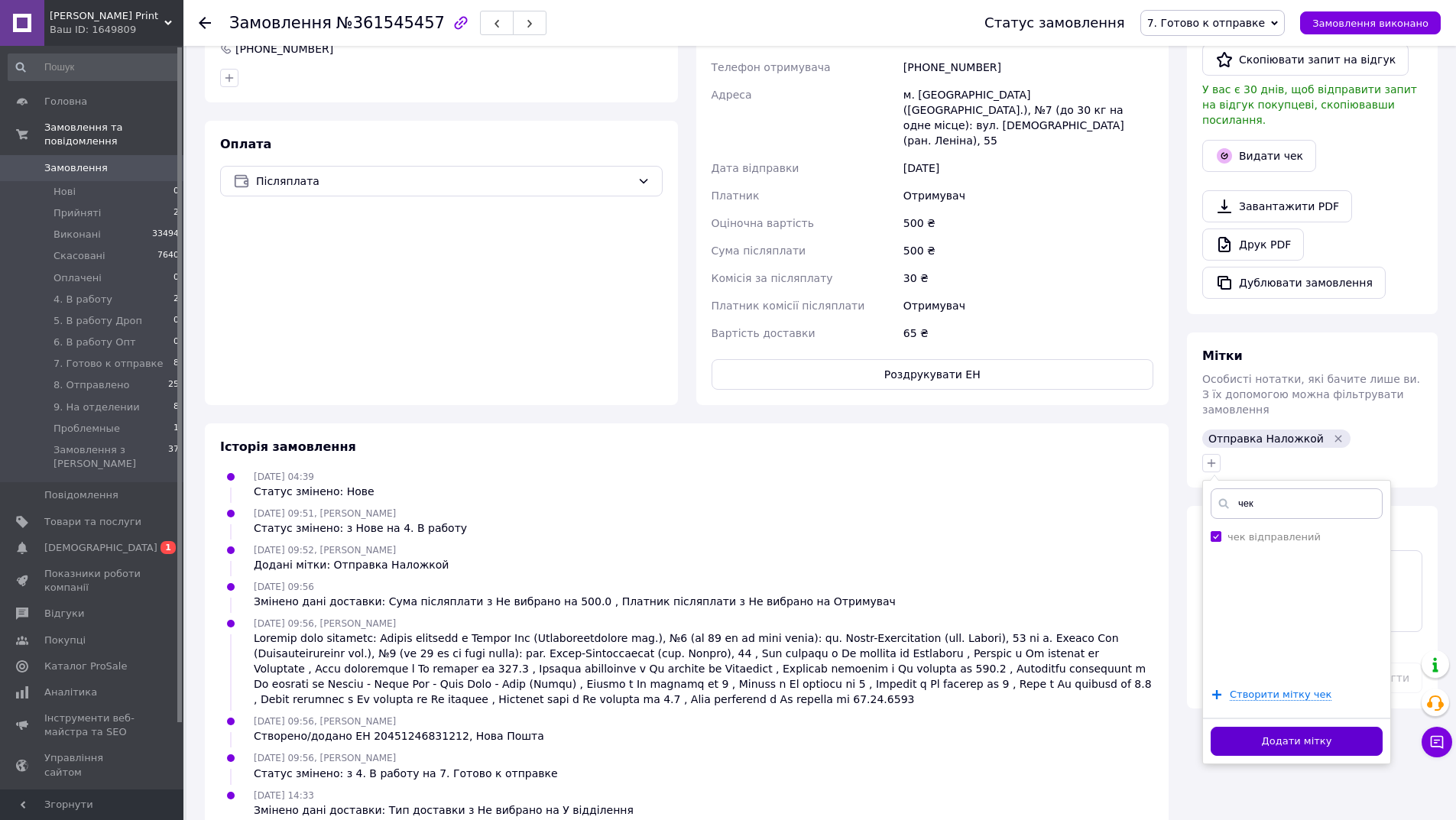
click at [1273, 727] on button "Додати мітку" at bounding box center [1296, 741] width 172 height 30
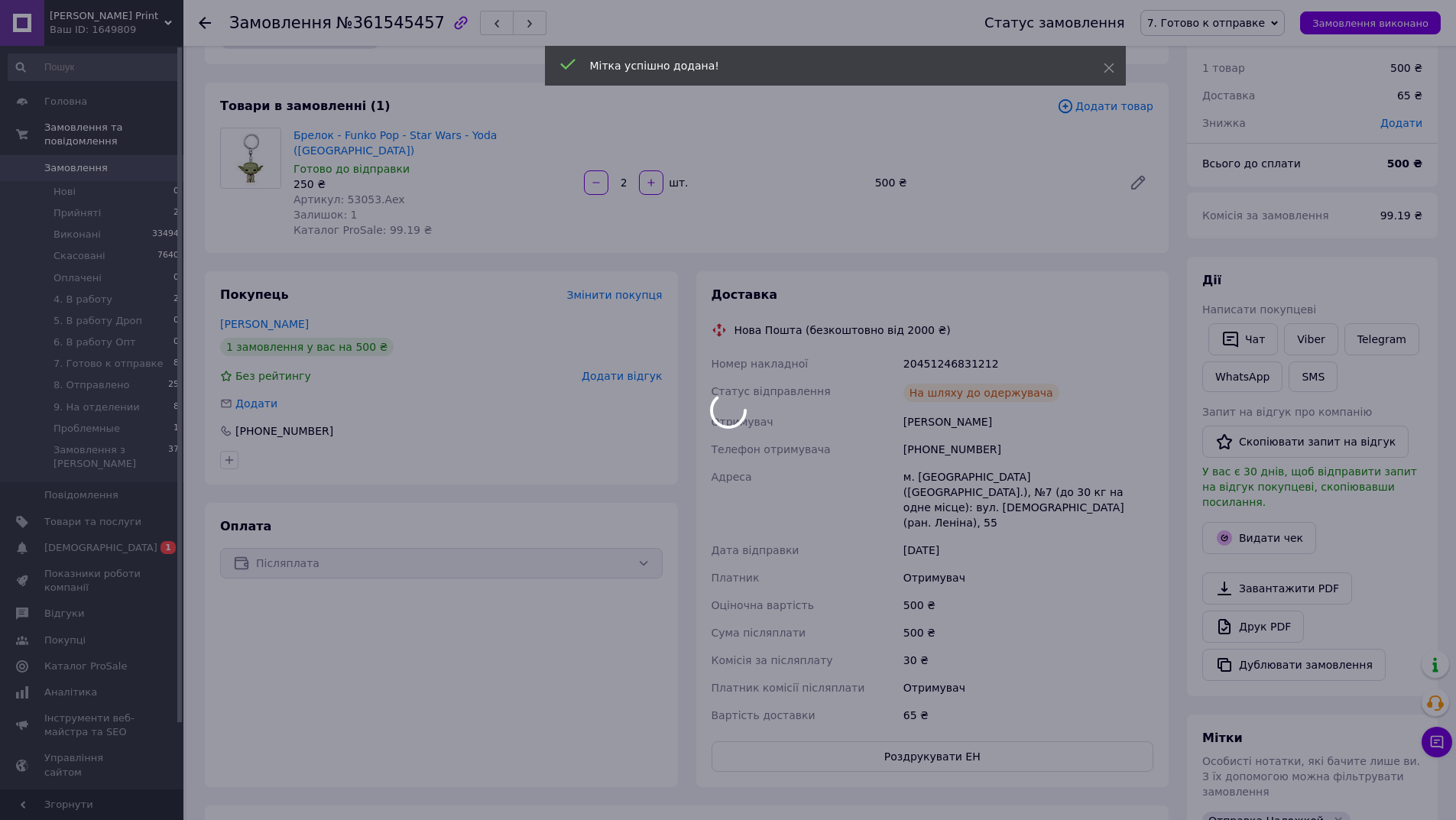
scroll to position [0, 0]
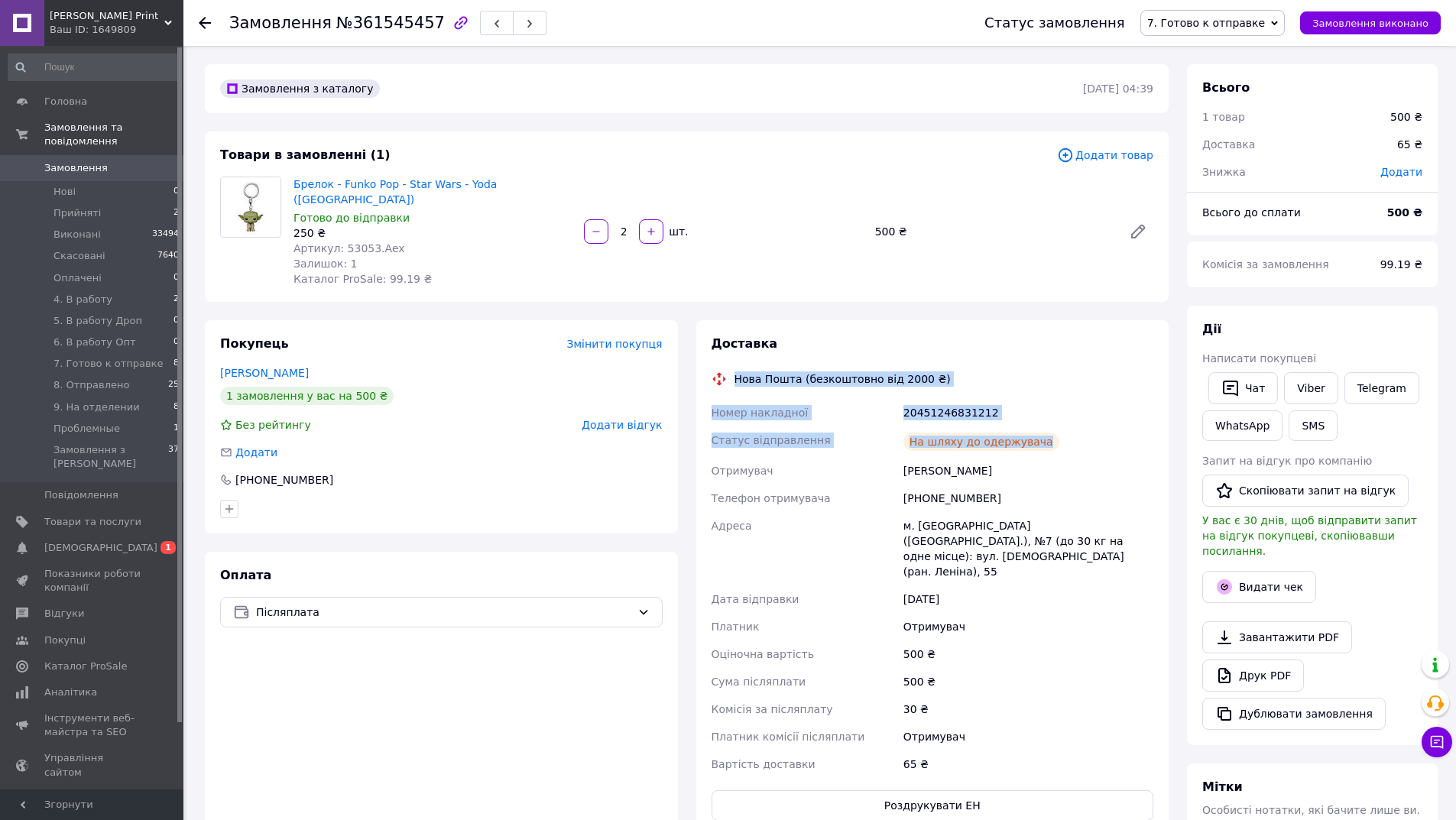
drag, startPoint x: 934, startPoint y: 396, endPoint x: 719, endPoint y: 368, distance: 216.8
click at [719, 368] on div "Доставка Нова Пошта (безкоштовно від 2000 ₴) Номер накладної 20451246831212 Ста…" at bounding box center [932, 578] width 442 height 485
copy div "Нова Пошта (безкоштовно від 2000 ₴) Номер накладної 20451246831212 Статус відпр…"
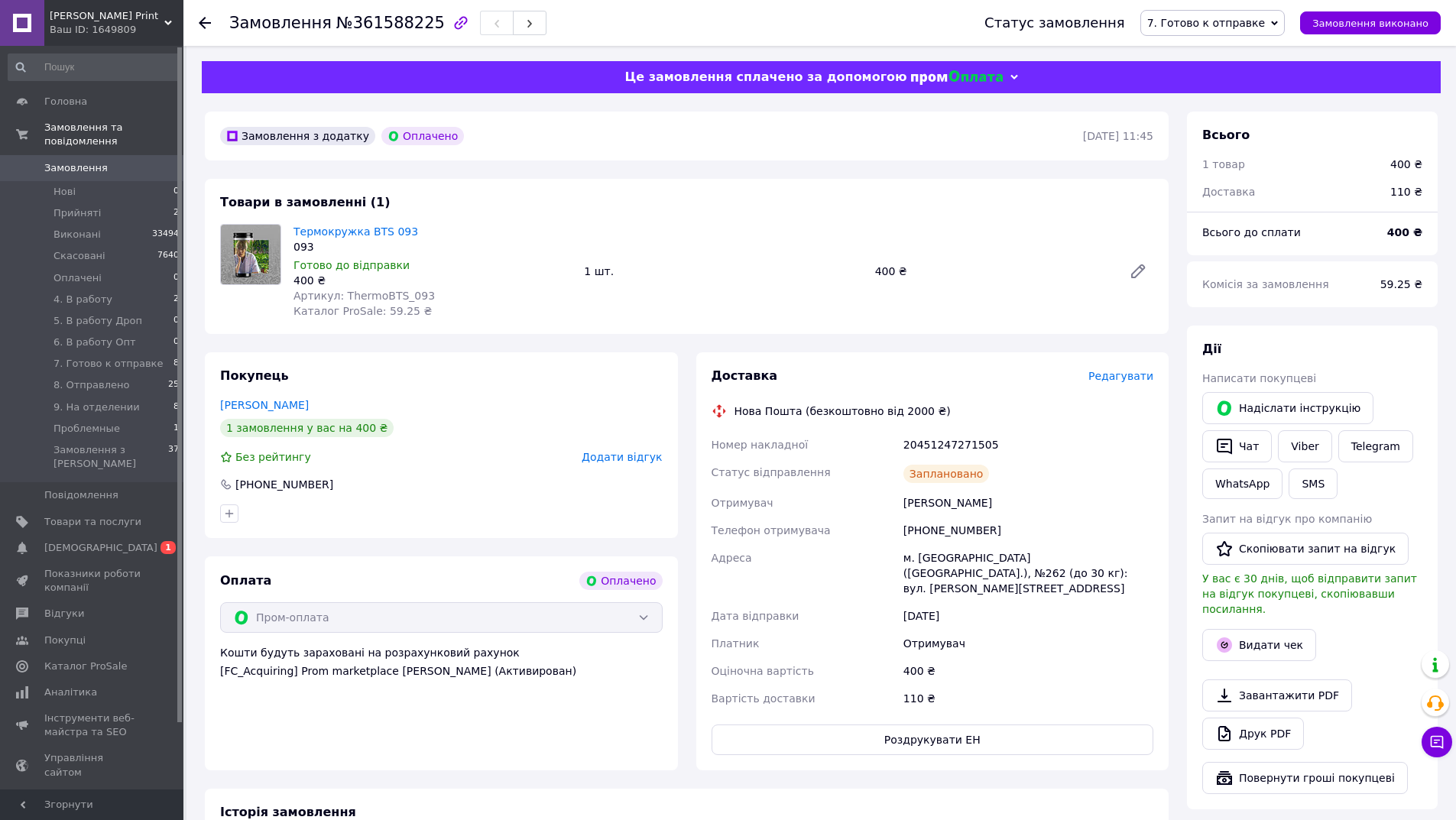
click at [357, 24] on span "№361588225" at bounding box center [390, 23] width 108 height 18
copy span "361588225"
click at [1244, 637] on button "Видати чек" at bounding box center [1259, 645] width 114 height 32
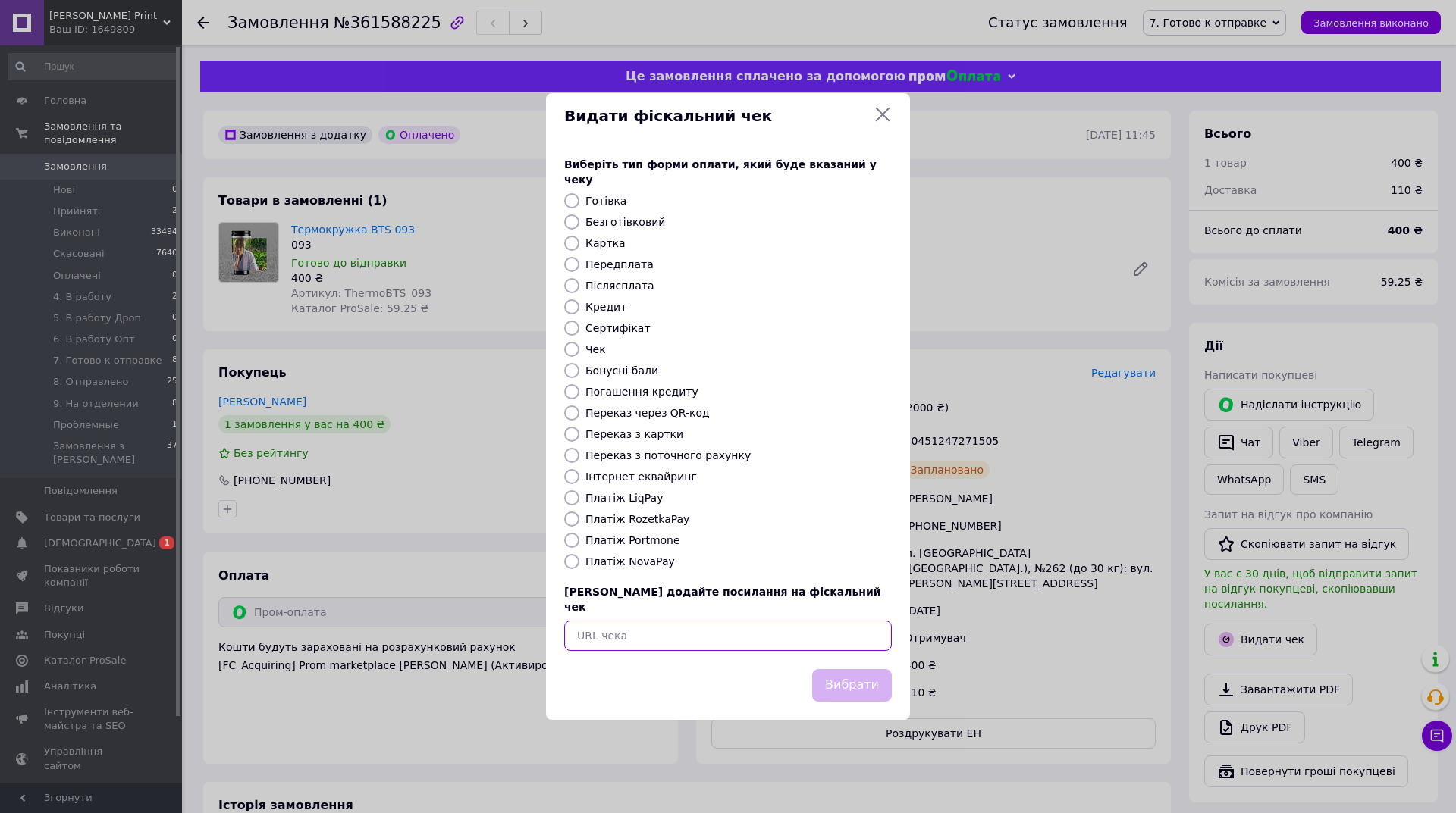
click at [808, 621] on input "text" at bounding box center [728, 636] width 327 height 31
paste input "https://cabinet.tax.gov.ua/cashregs/check?id=Oo4-xdB_MRU&date=20250912&time=170…"
type input "https://cabinet.tax.gov.ua/cashregs/check?id=Oo4-xdB_MRU&date=20250912&time=170…"
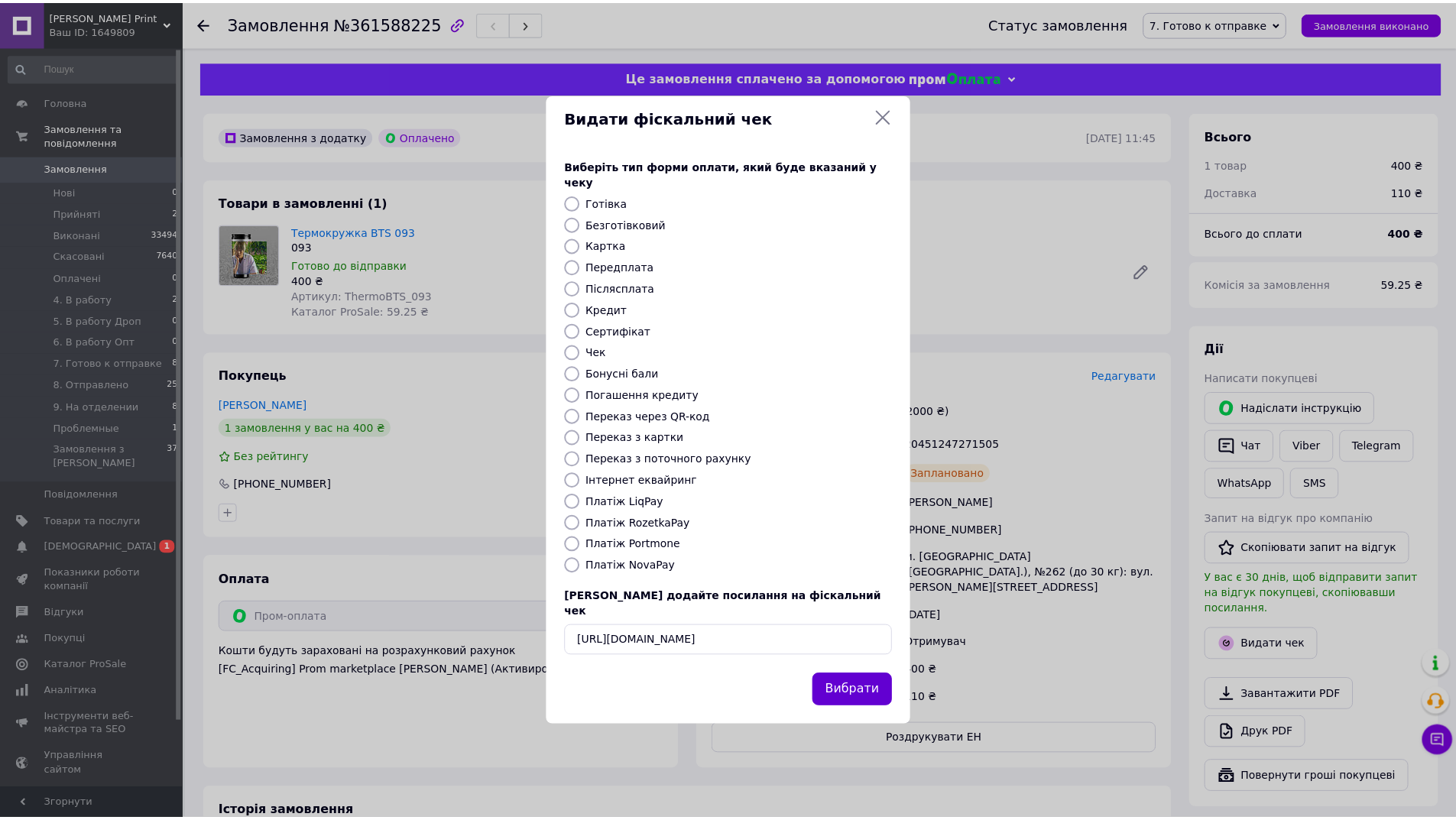
scroll to position [0, 0]
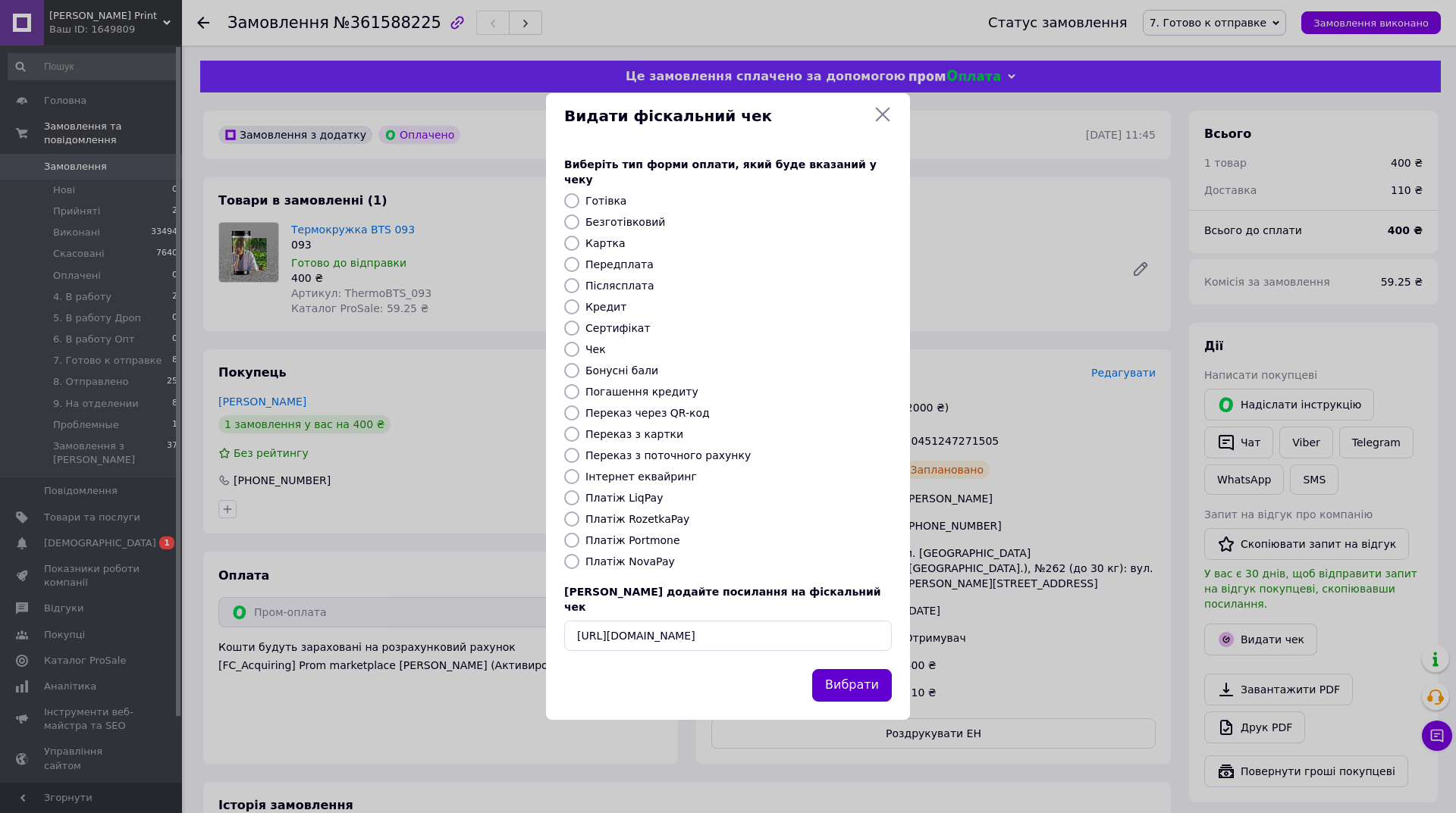
click at [845, 678] on button "Вибрати" at bounding box center [852, 685] width 80 height 33
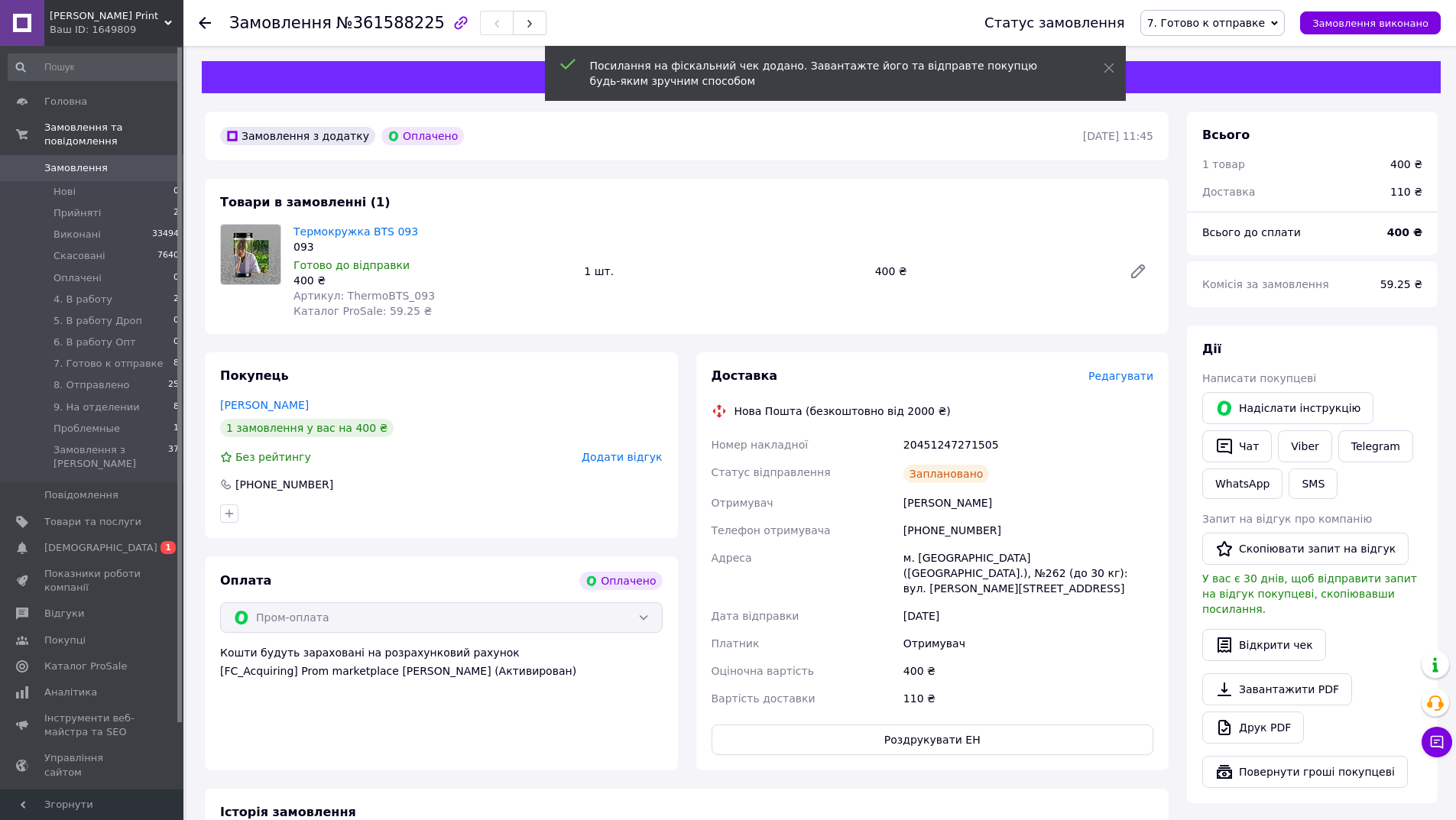
scroll to position [230, 0]
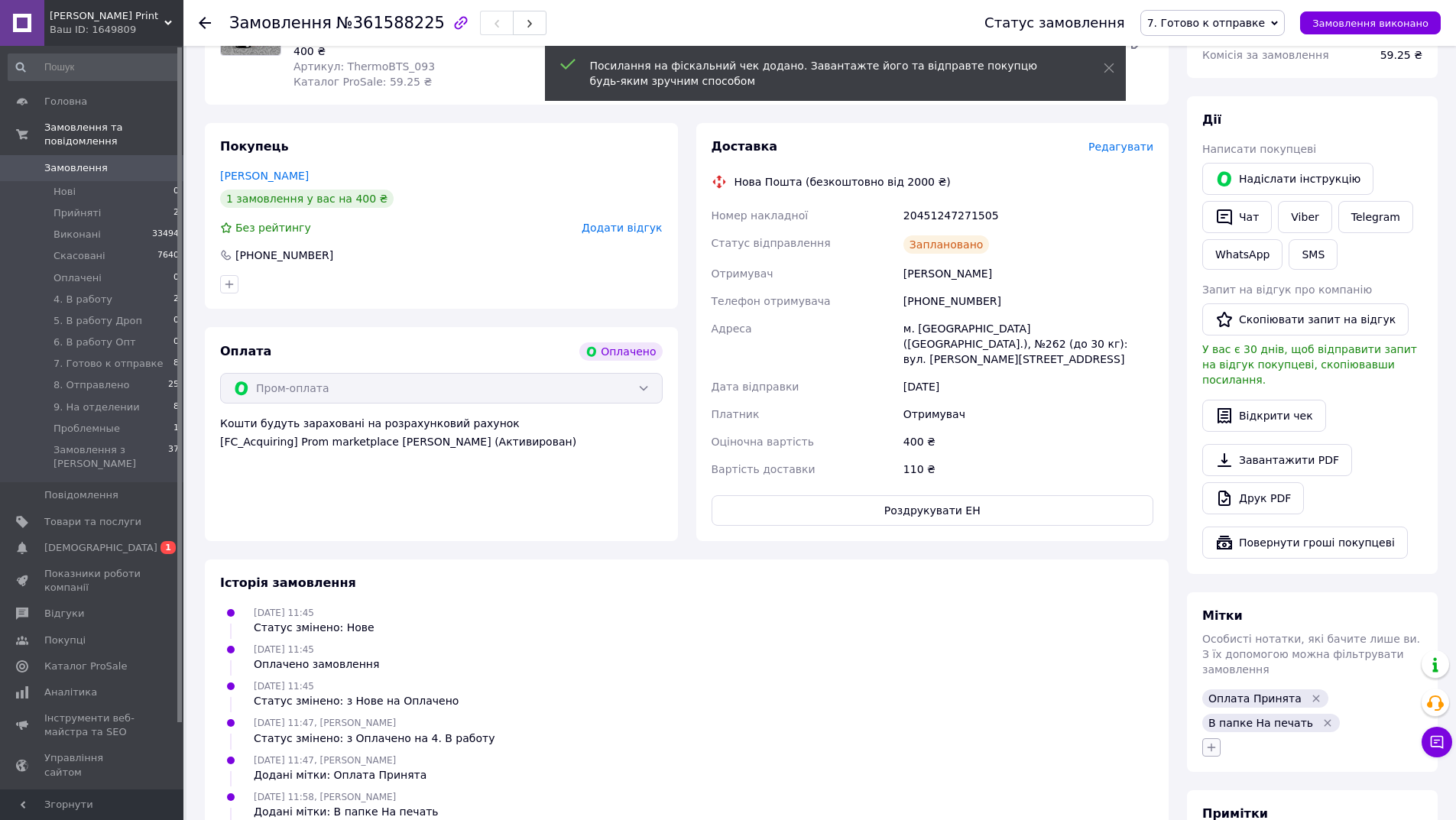
click at [1206, 741] on icon "button" at bounding box center [1212, 747] width 12 height 12
type input "чек"
click at [1243, 811] on li "чек відправлений" at bounding box center [1296, 822] width 187 height 22
checkbox input "true"
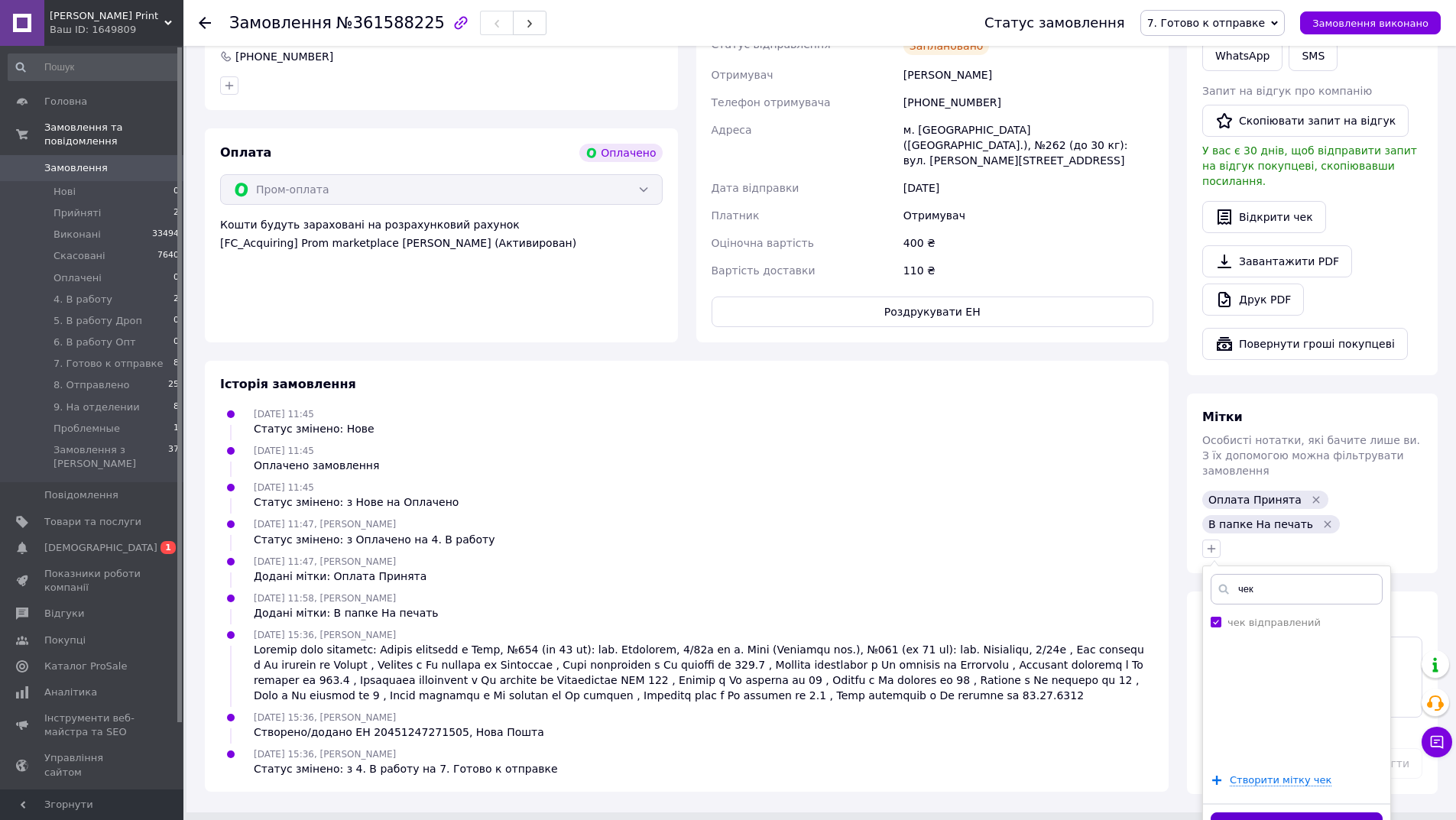
click at [1254, 812] on button "Додати мітку" at bounding box center [1296, 827] width 172 height 30
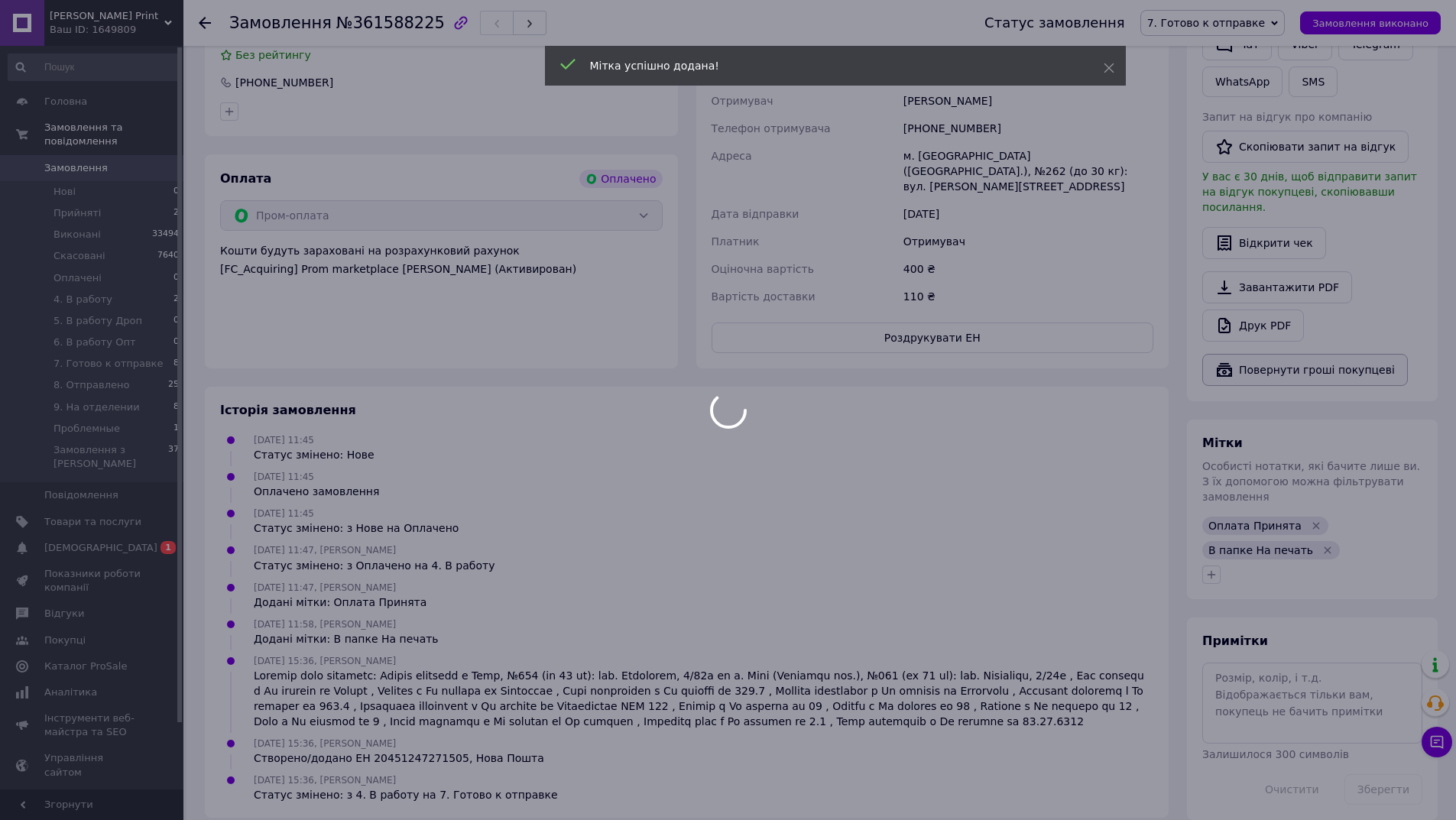
scroll to position [96, 0]
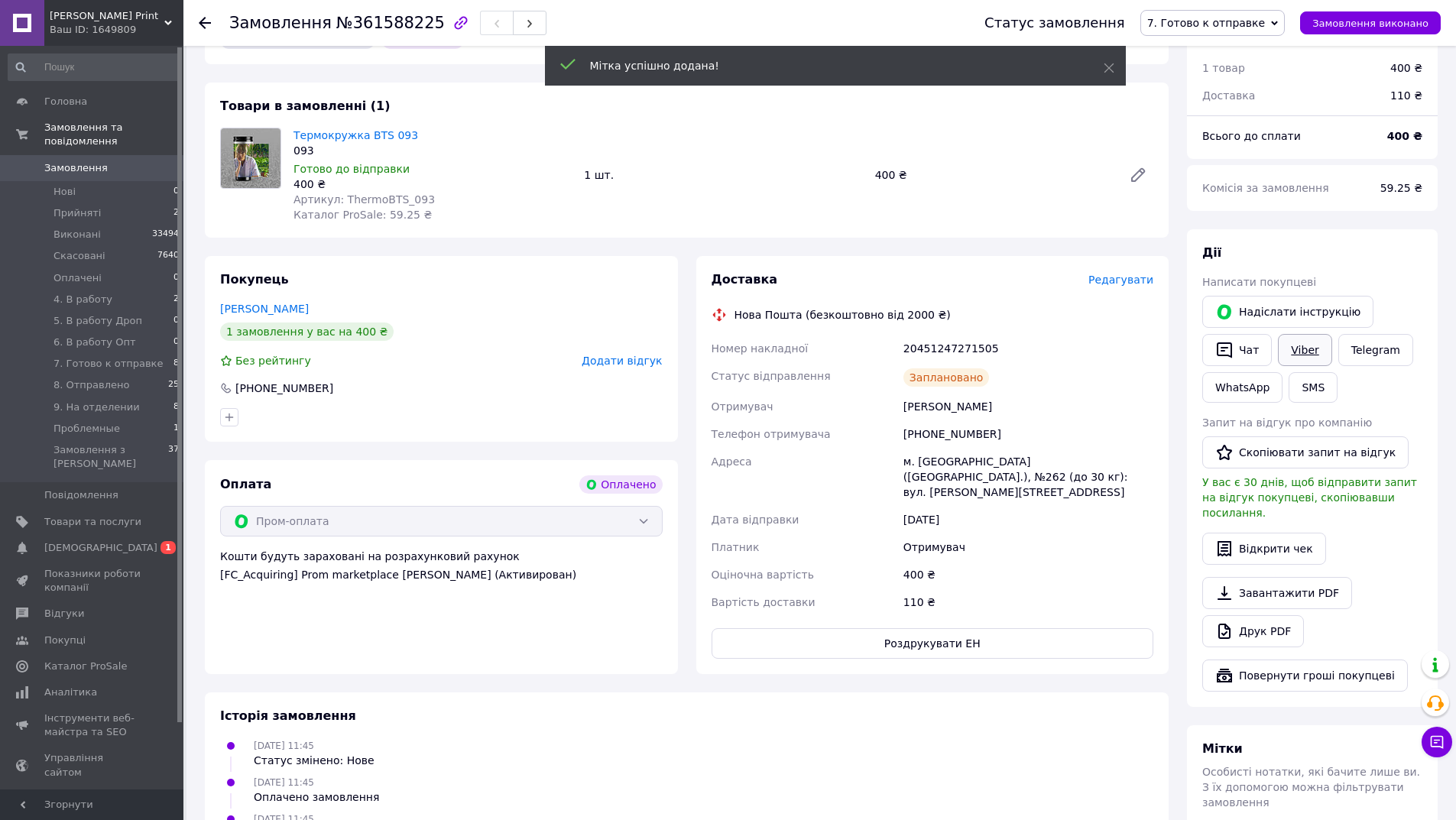
click at [1295, 351] on link "Viber" at bounding box center [1305, 350] width 54 height 32
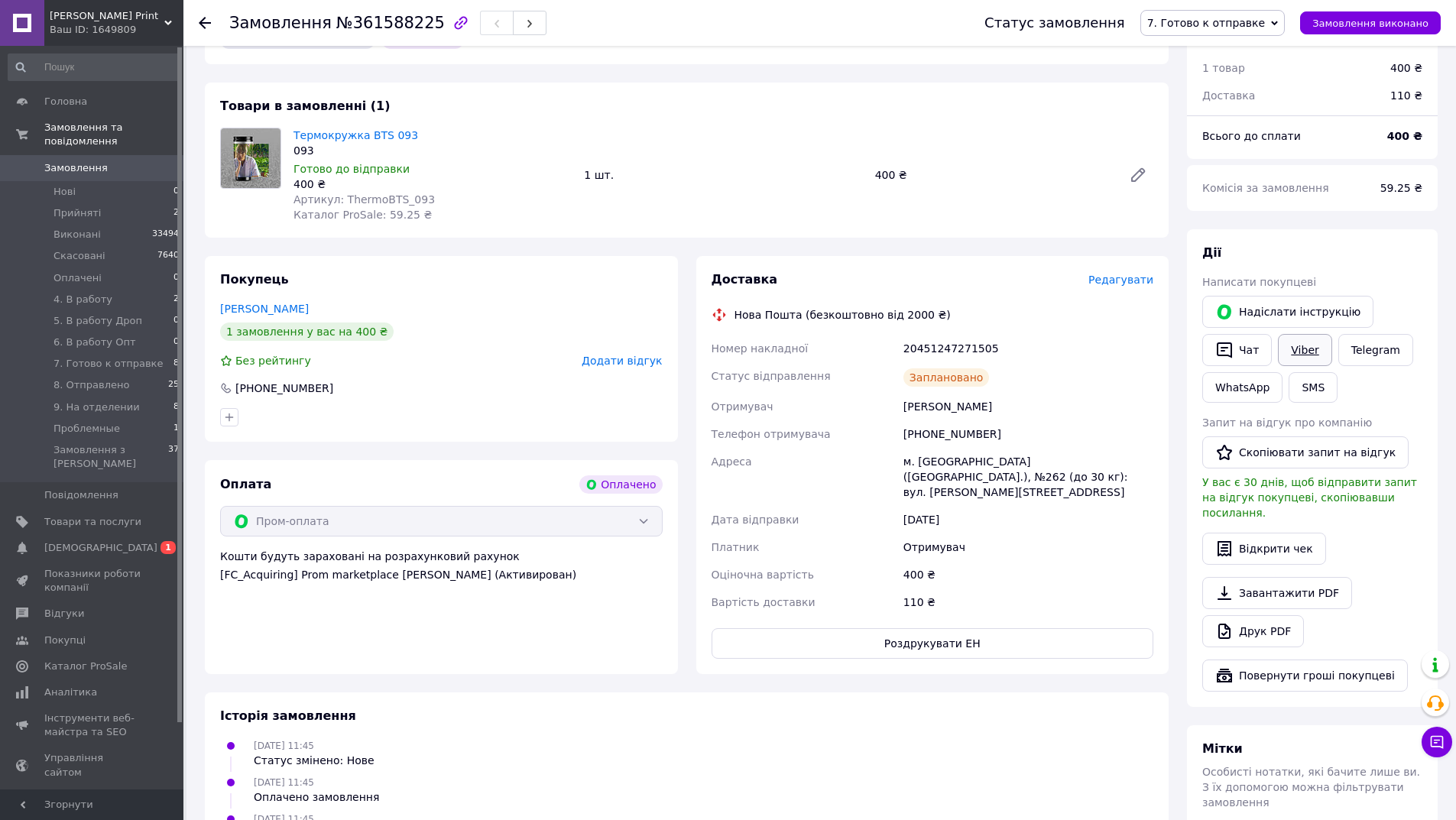
scroll to position [0, 0]
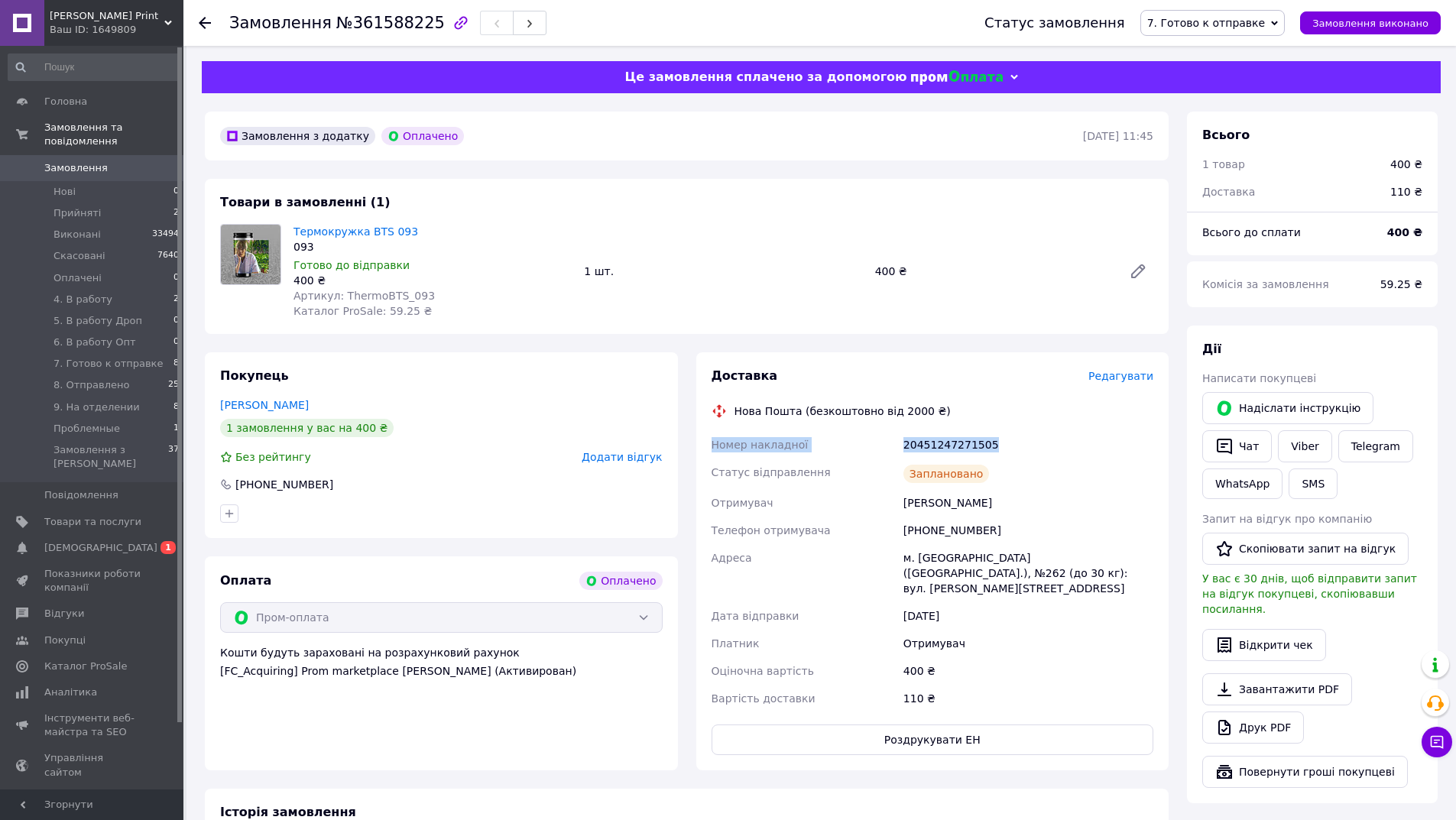
drag, startPoint x: 1011, startPoint y: 439, endPoint x: 710, endPoint y: 429, distance: 301.2
click at [710, 429] on div "Доставка Редагувати Нова Пошта (безкоштовно від 2000 ₴) Номер накладної 2045124…" at bounding box center [933, 562] width 473 height 418
copy div "Номер накладної 20451247271505"
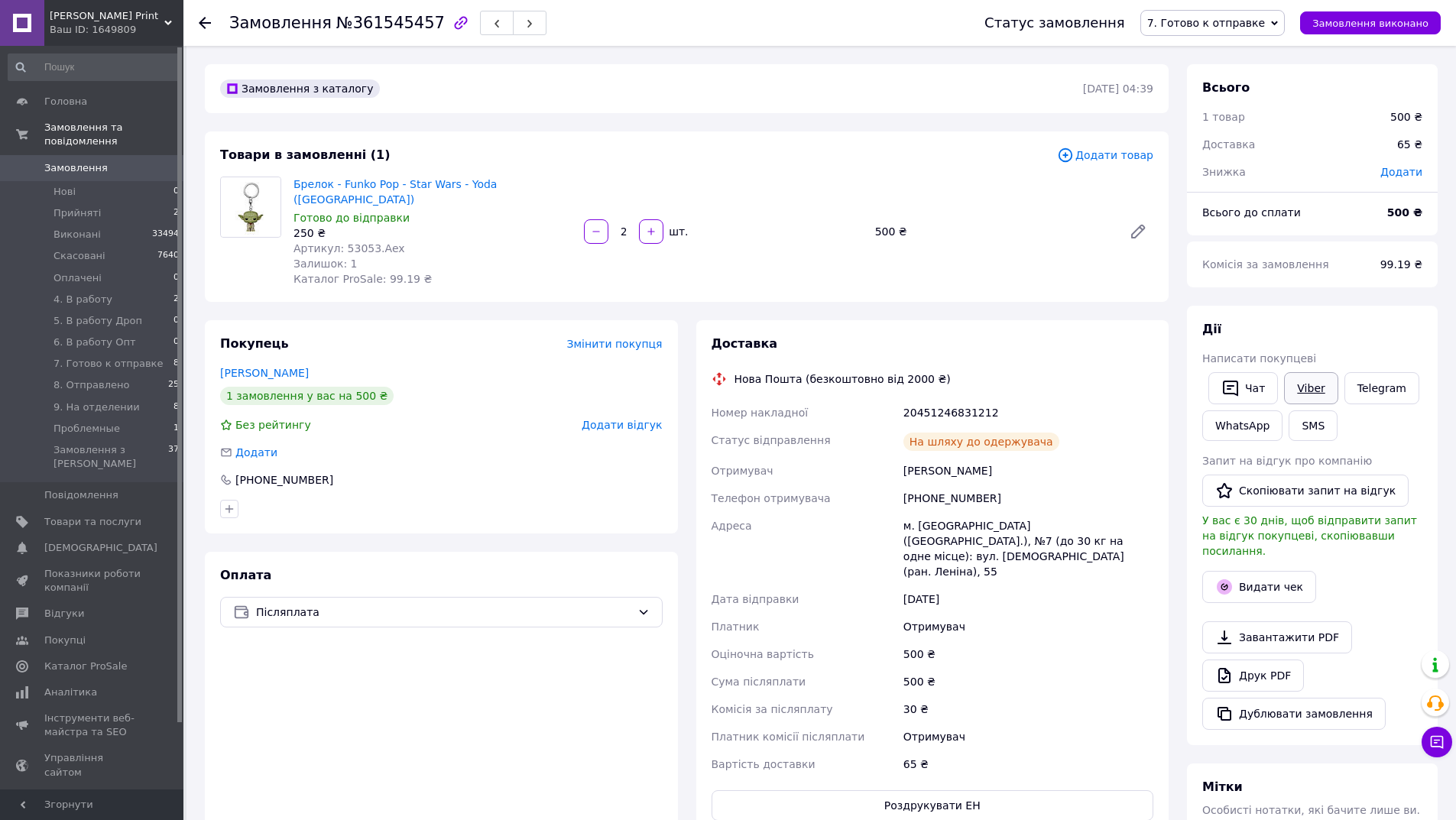
click at [1306, 386] on link "Viber" at bounding box center [1311, 389] width 54 height 32
click at [1245, 571] on button "Видати чек" at bounding box center [1259, 586] width 114 height 32
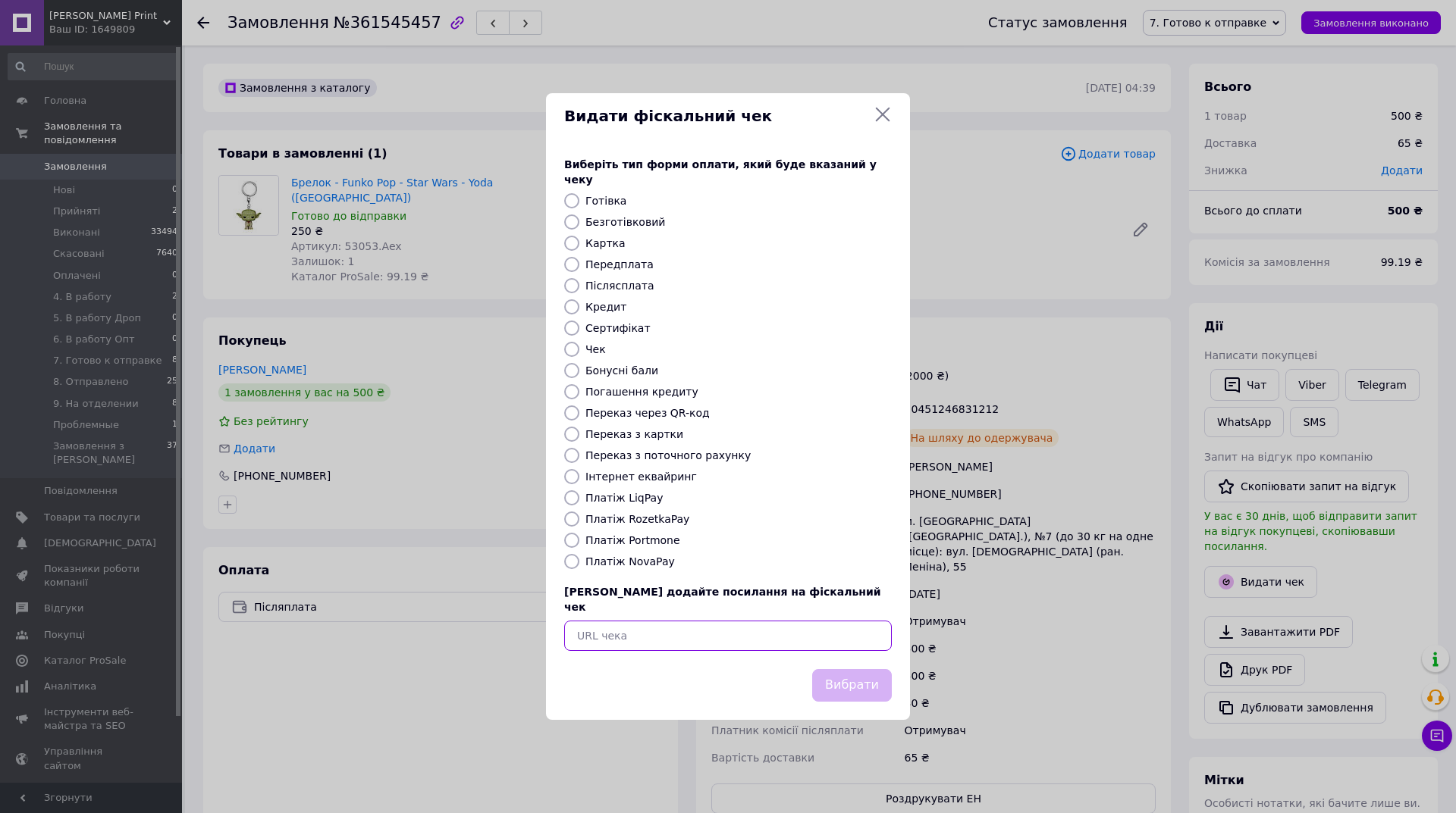
drag, startPoint x: 681, startPoint y: 619, endPoint x: 812, endPoint y: 693, distance: 150.5
click at [687, 622] on input "text" at bounding box center [728, 636] width 327 height 31
paste input "https://cabinet.tax.gov.ua/cashregs/check?id=DGgnN24ijqk&date=20250912&time=170…"
type input "https://cabinet.tax.gov.ua/cashregs/check?id=DGgnN24ijqk&date=20250912&time=170…"
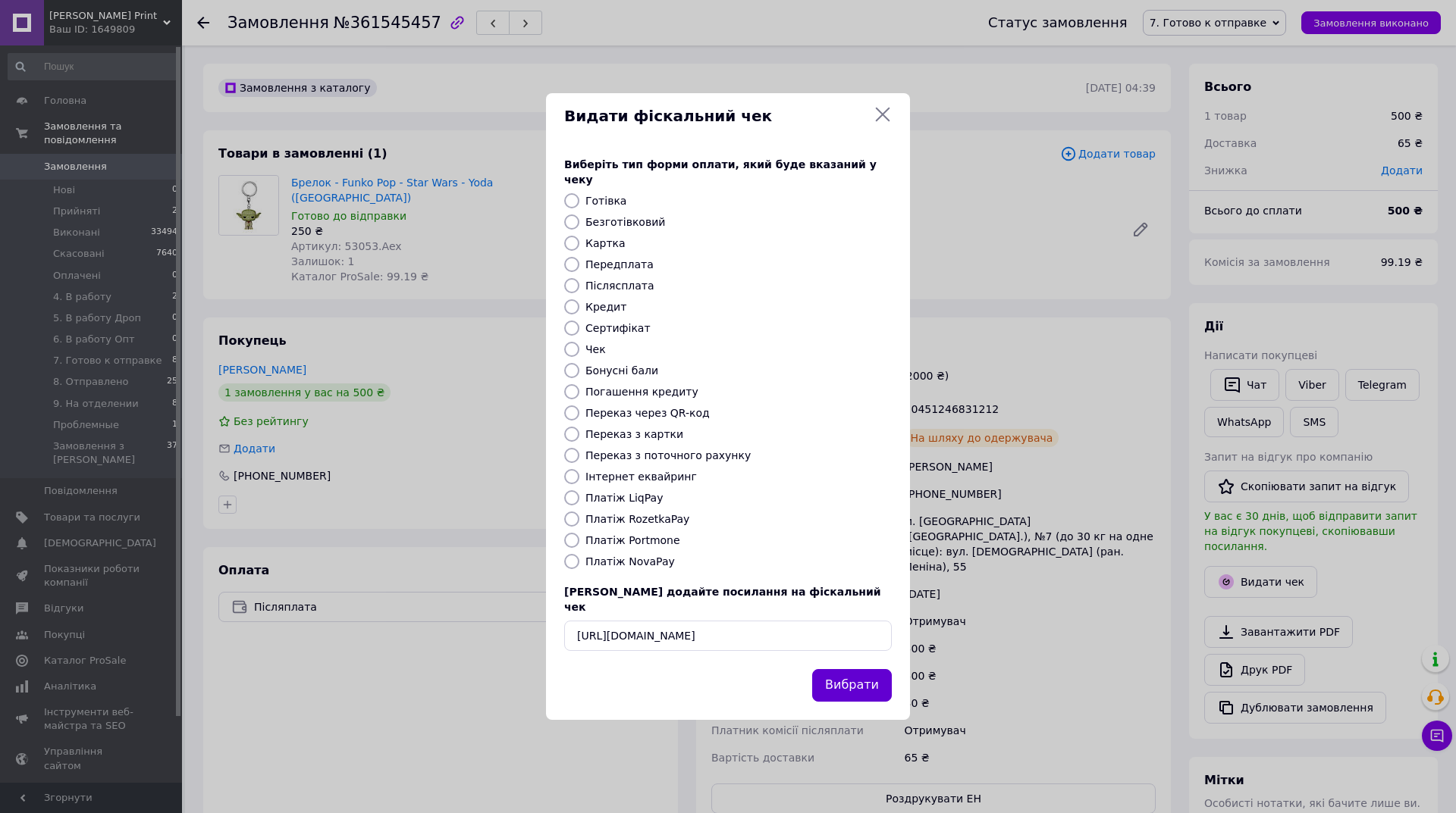
click at [858, 669] on button "Вибрати" at bounding box center [852, 685] width 80 height 33
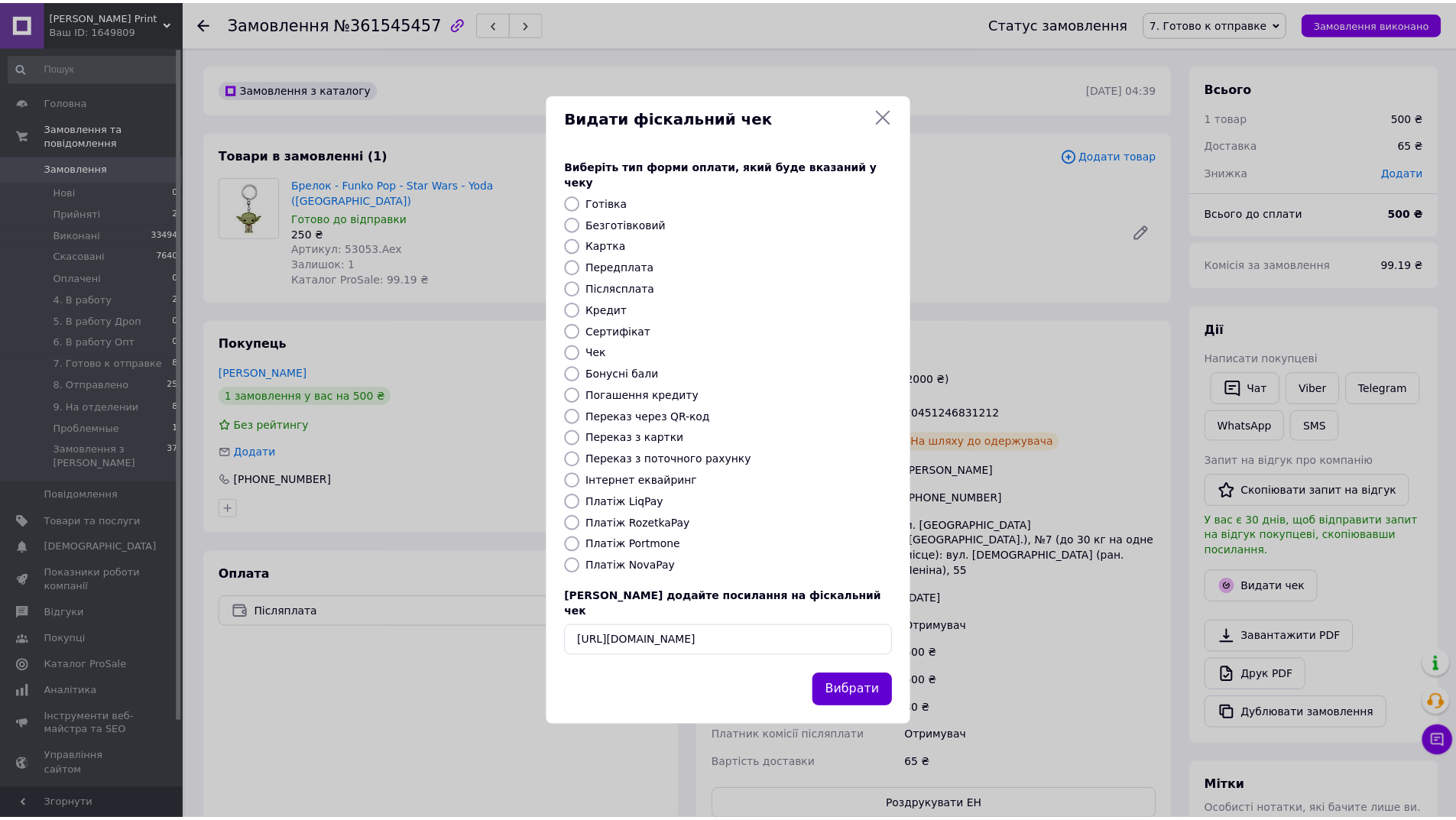
scroll to position [0, 0]
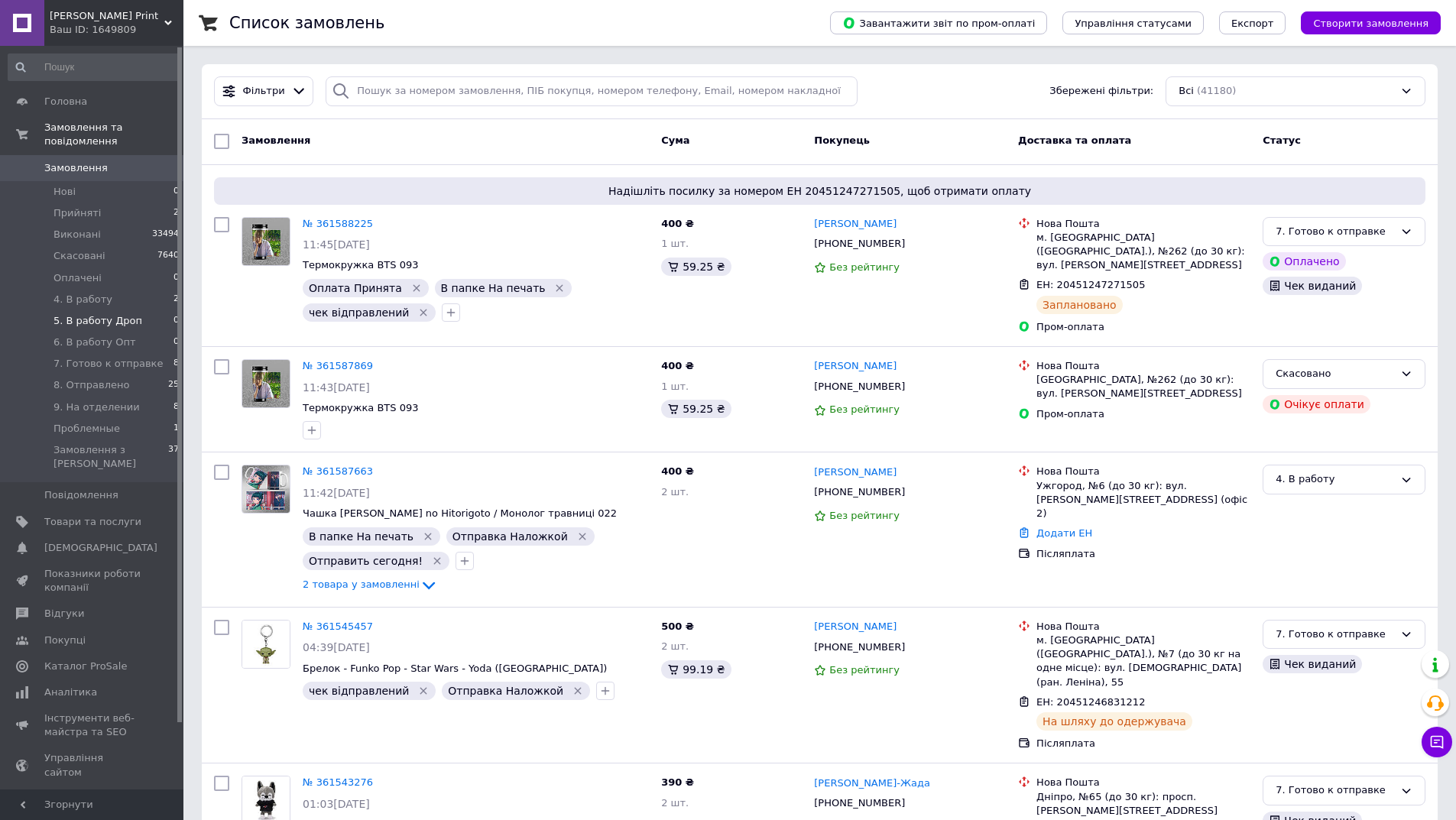
click at [88, 310] on li "5. В работу Дроп 0" at bounding box center [93, 321] width 188 height 22
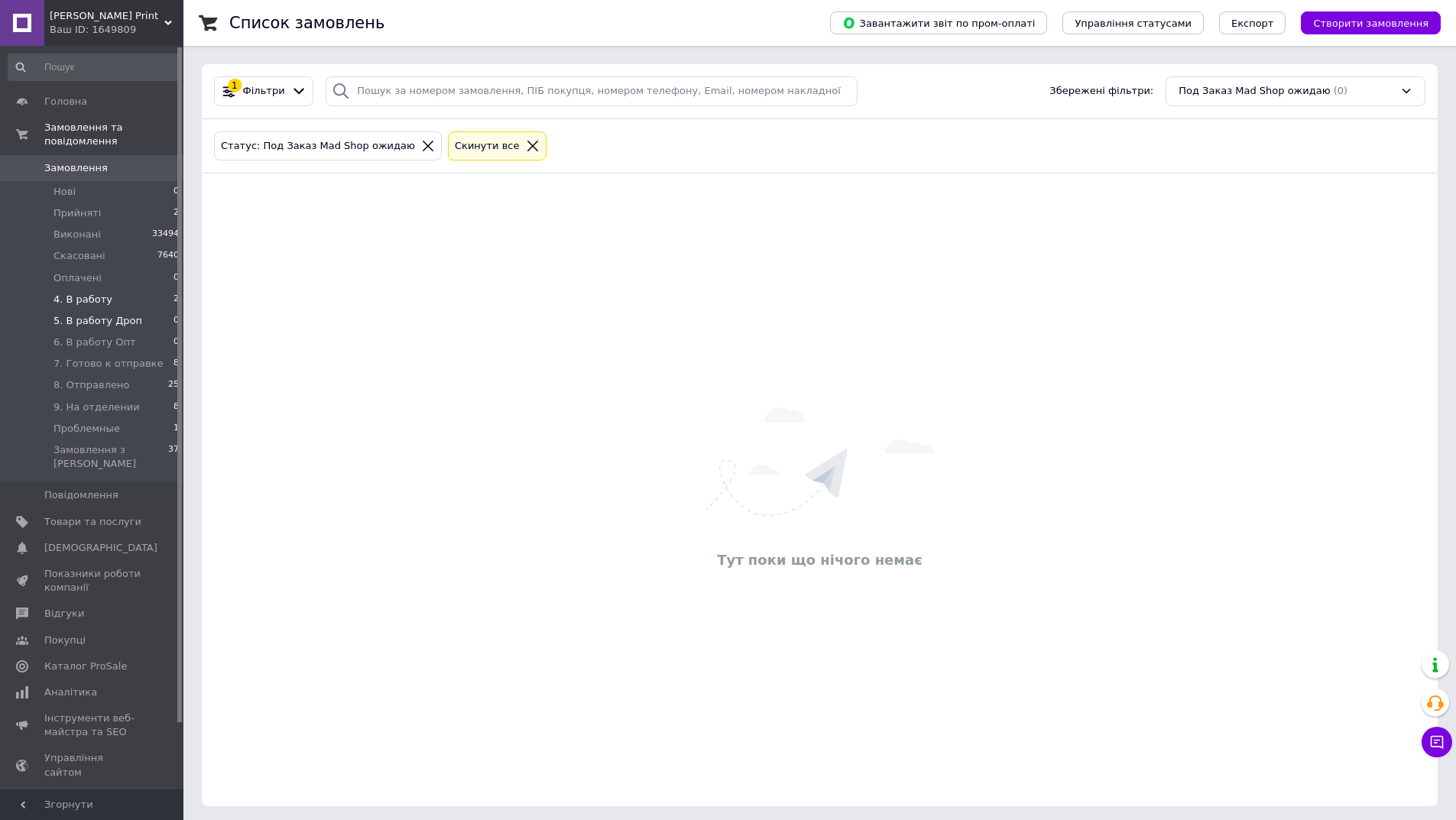
click at [131, 292] on li "4. В работу 2" at bounding box center [93, 300] width 188 height 22
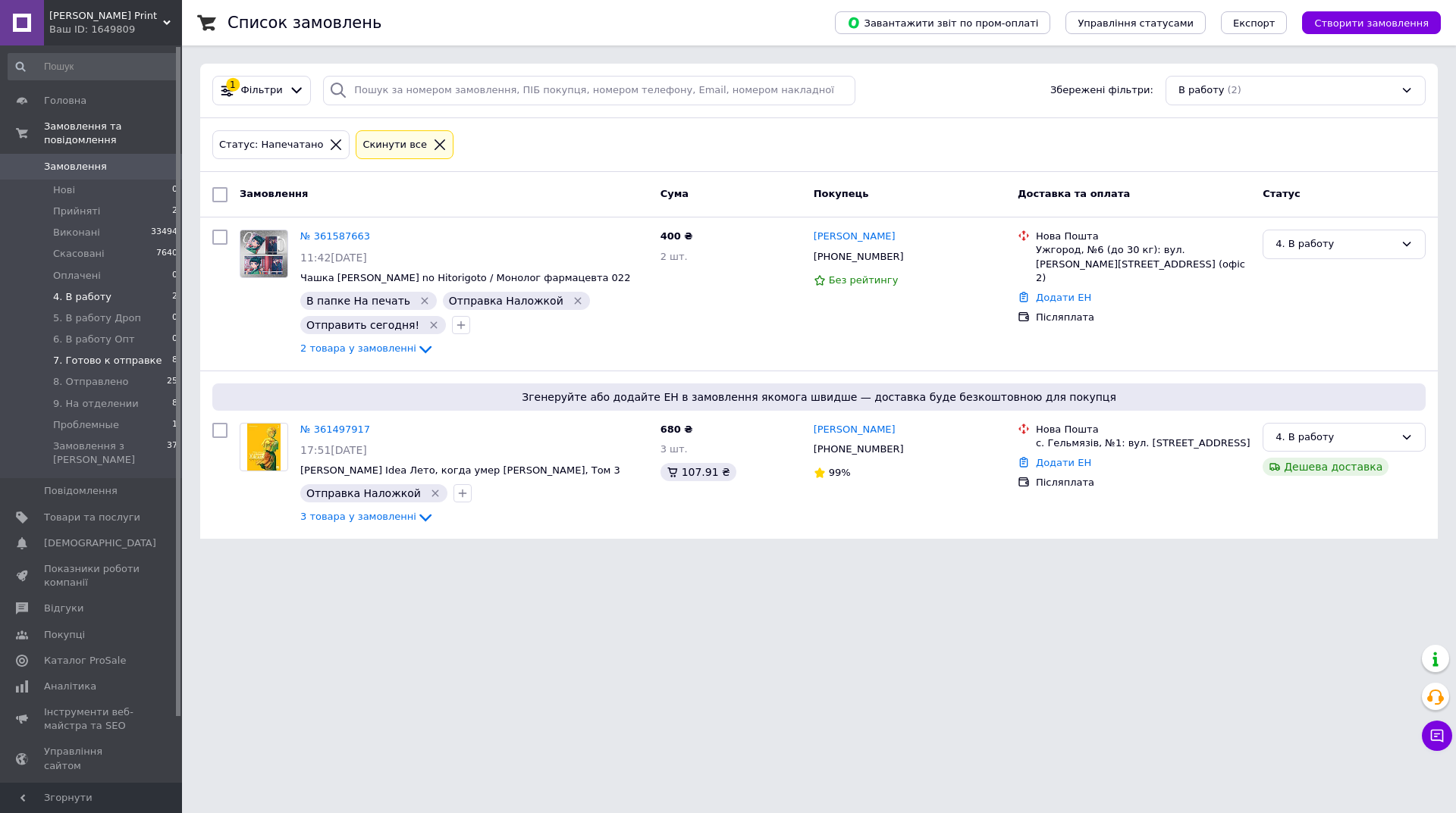
click at [139, 354] on span "7. Готово к отправке" at bounding box center [107, 361] width 108 height 14
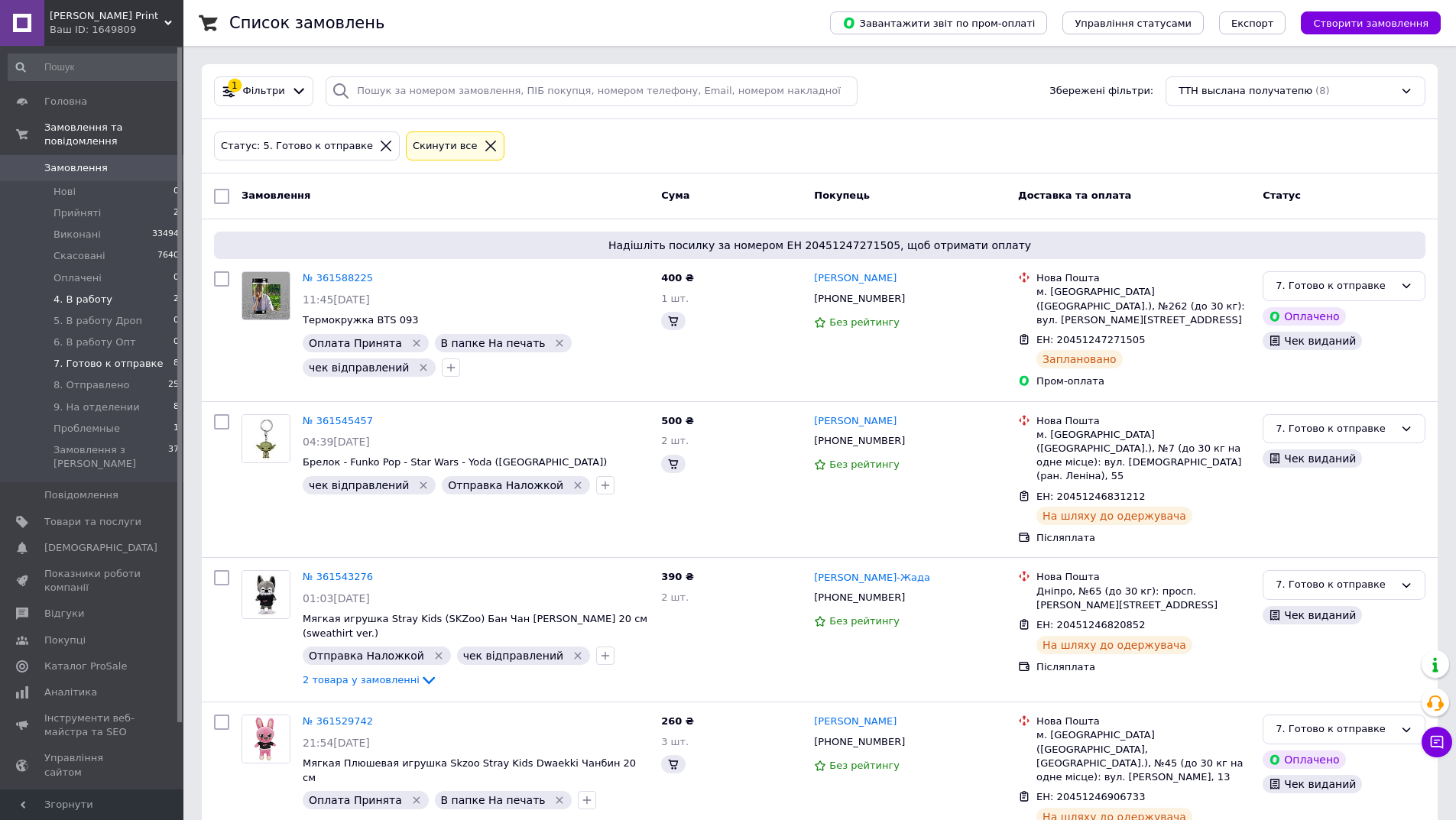
click at [157, 289] on li "4. В работу 2" at bounding box center [93, 300] width 188 height 22
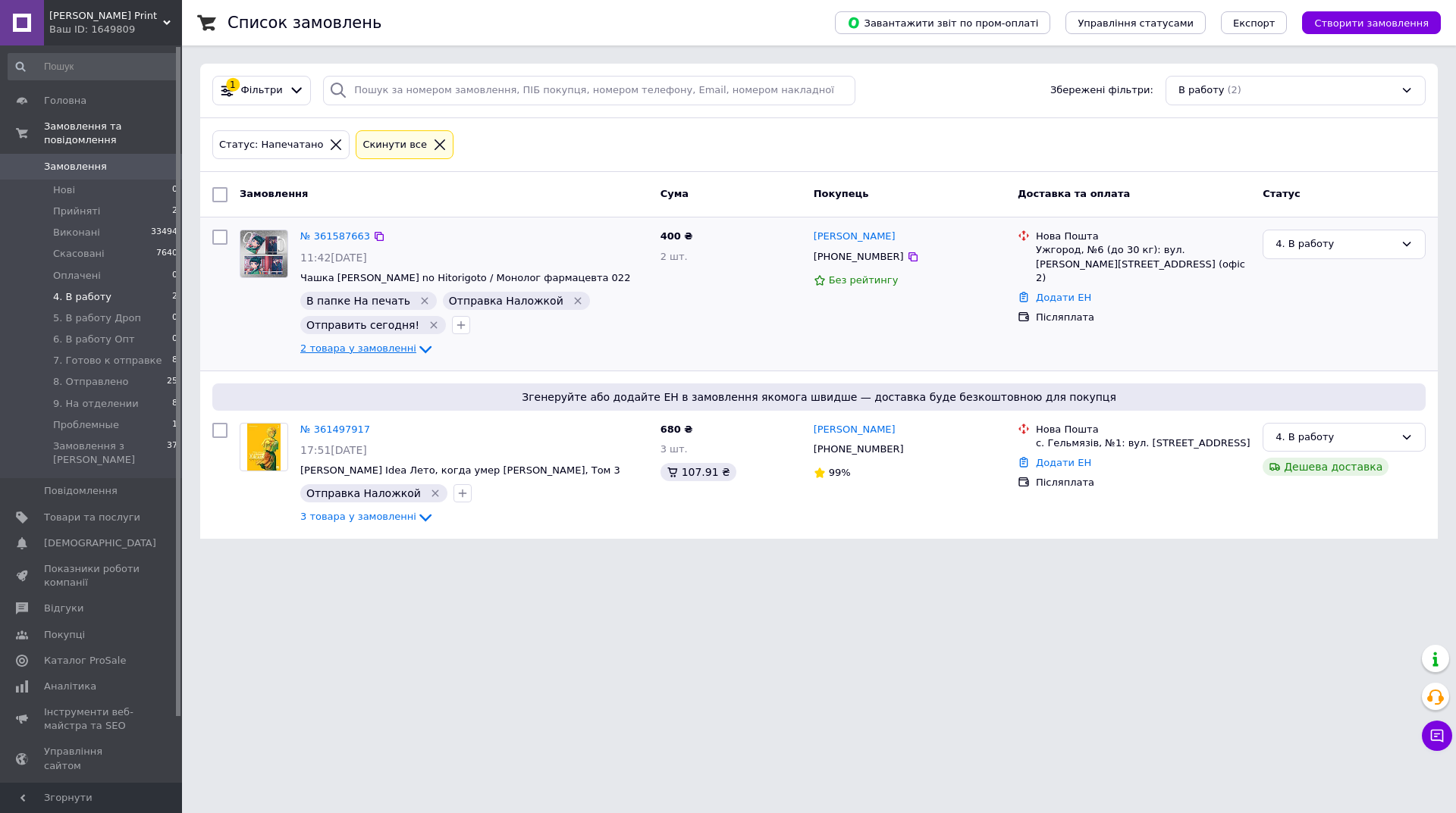
click at [324, 350] on span "2 товара у замовленні" at bounding box center [359, 349] width 116 height 12
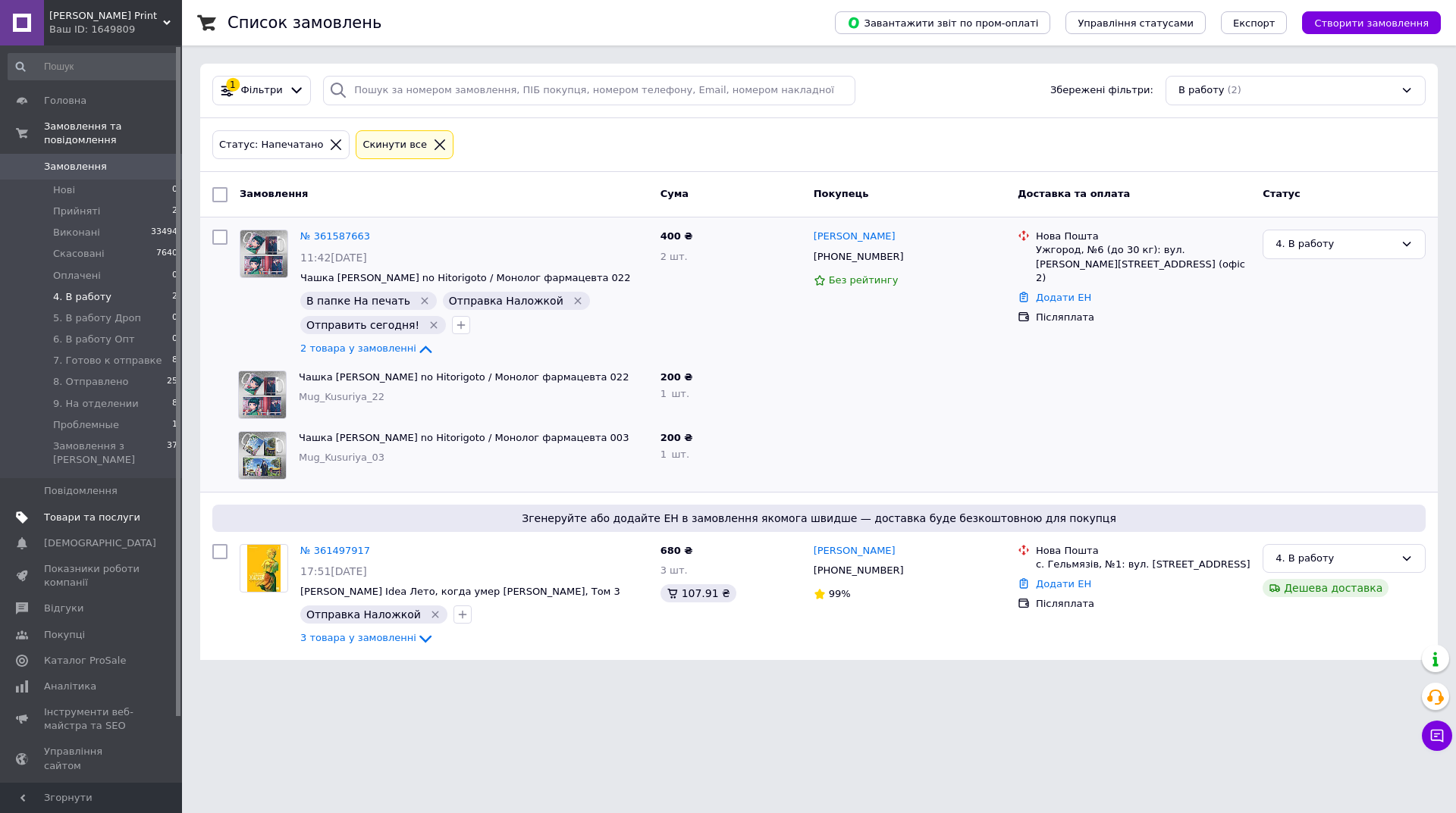
click at [49, 505] on link "Товари та послуги" at bounding box center [93, 517] width 186 height 26
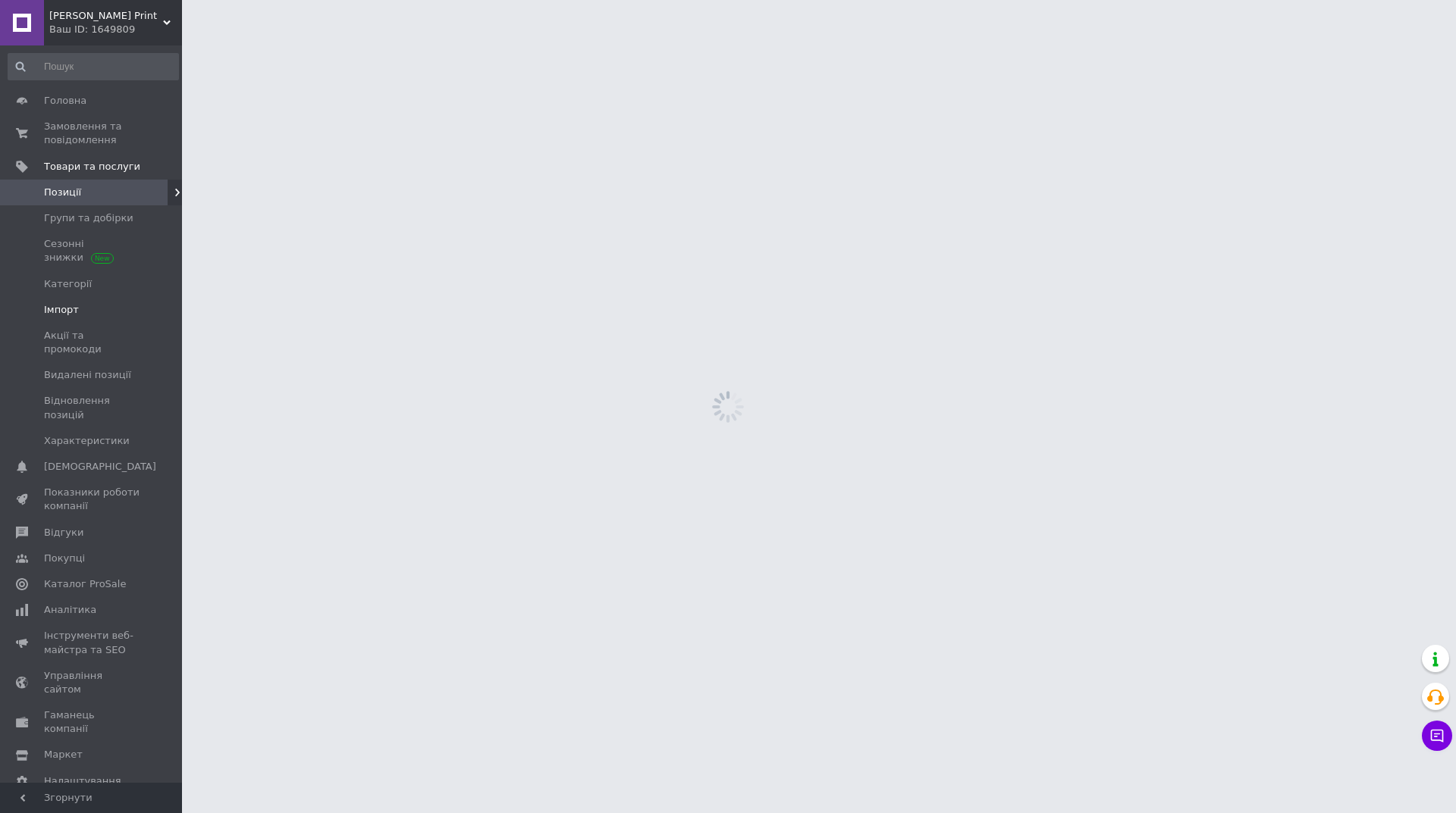
click at [65, 311] on span "Імпорт" at bounding box center [61, 310] width 35 height 14
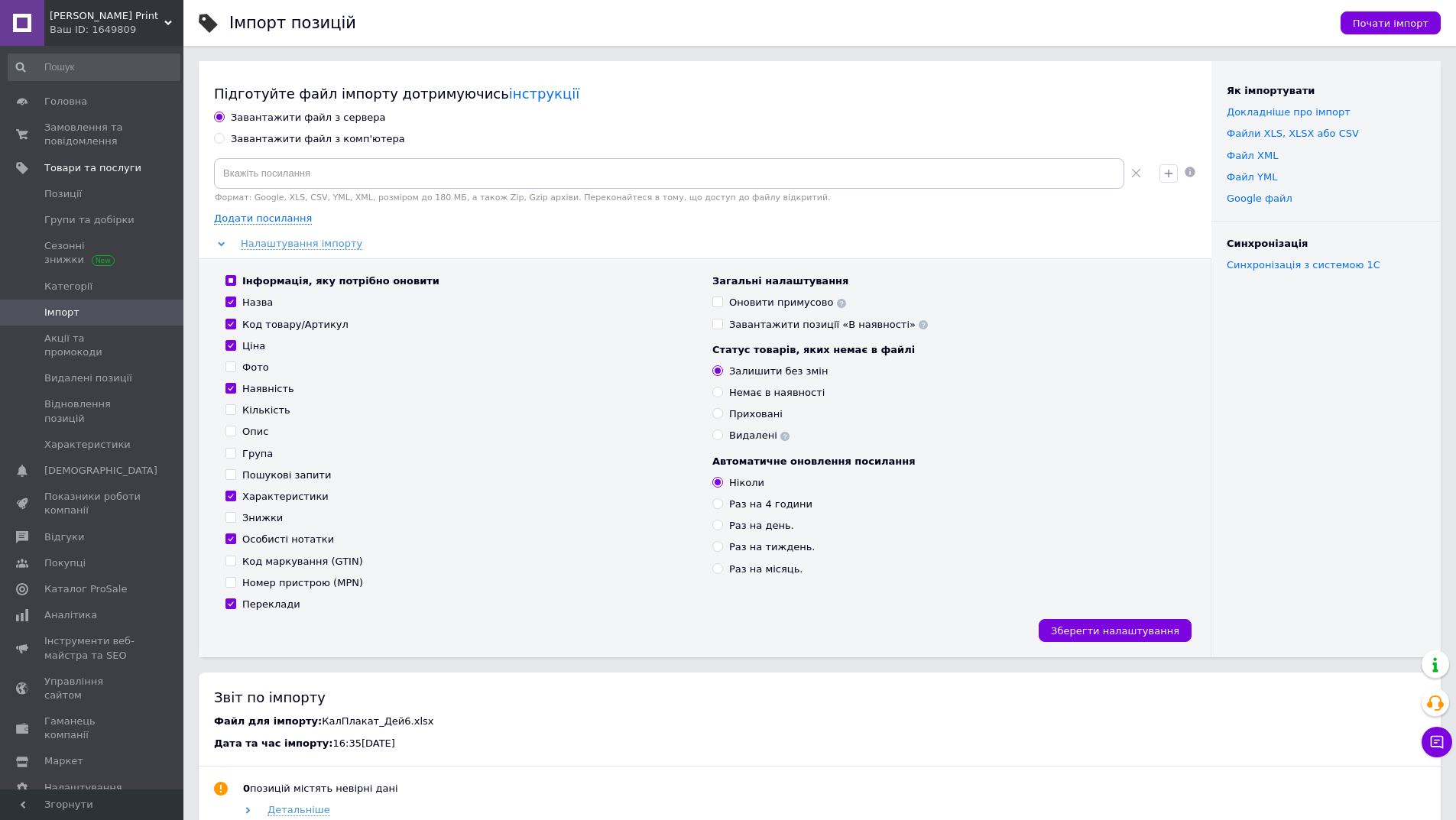
click at [278, 147] on div "Завантажити файл з сервера Завантажити файл з комп'ютера Формат: Google, XLS, C…" at bounding box center [705, 385] width 982 height 547
click at [275, 141] on div "Завантажити файл з комп'ютера" at bounding box center [317, 139] width 174 height 14
click at [224, 141] on input "Завантажити файл з комп'ютера" at bounding box center [219, 138] width 10 height 10
radio input "true"
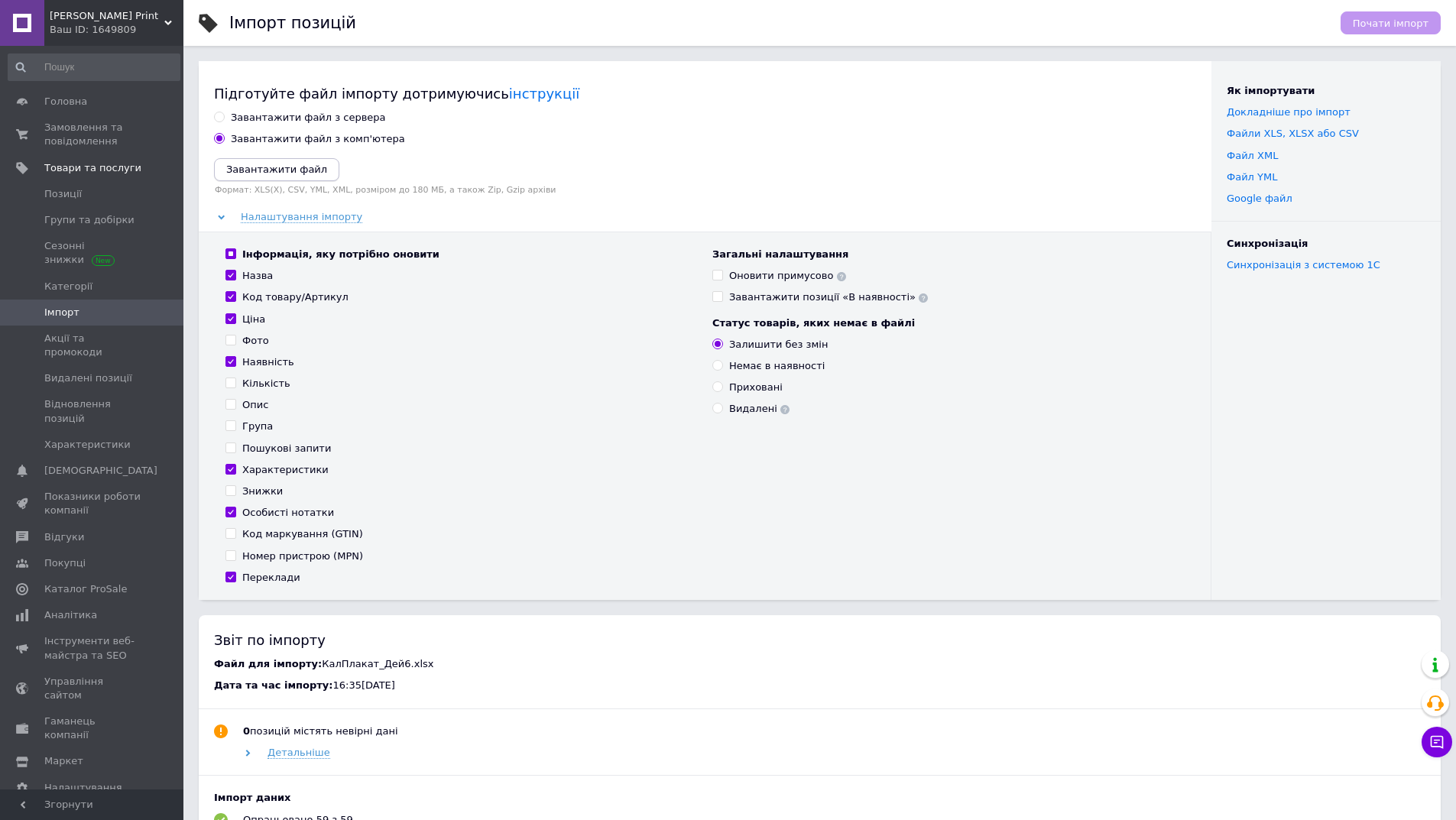
click at [263, 164] on icon "Завантажити файл" at bounding box center [277, 170] width 101 height 12
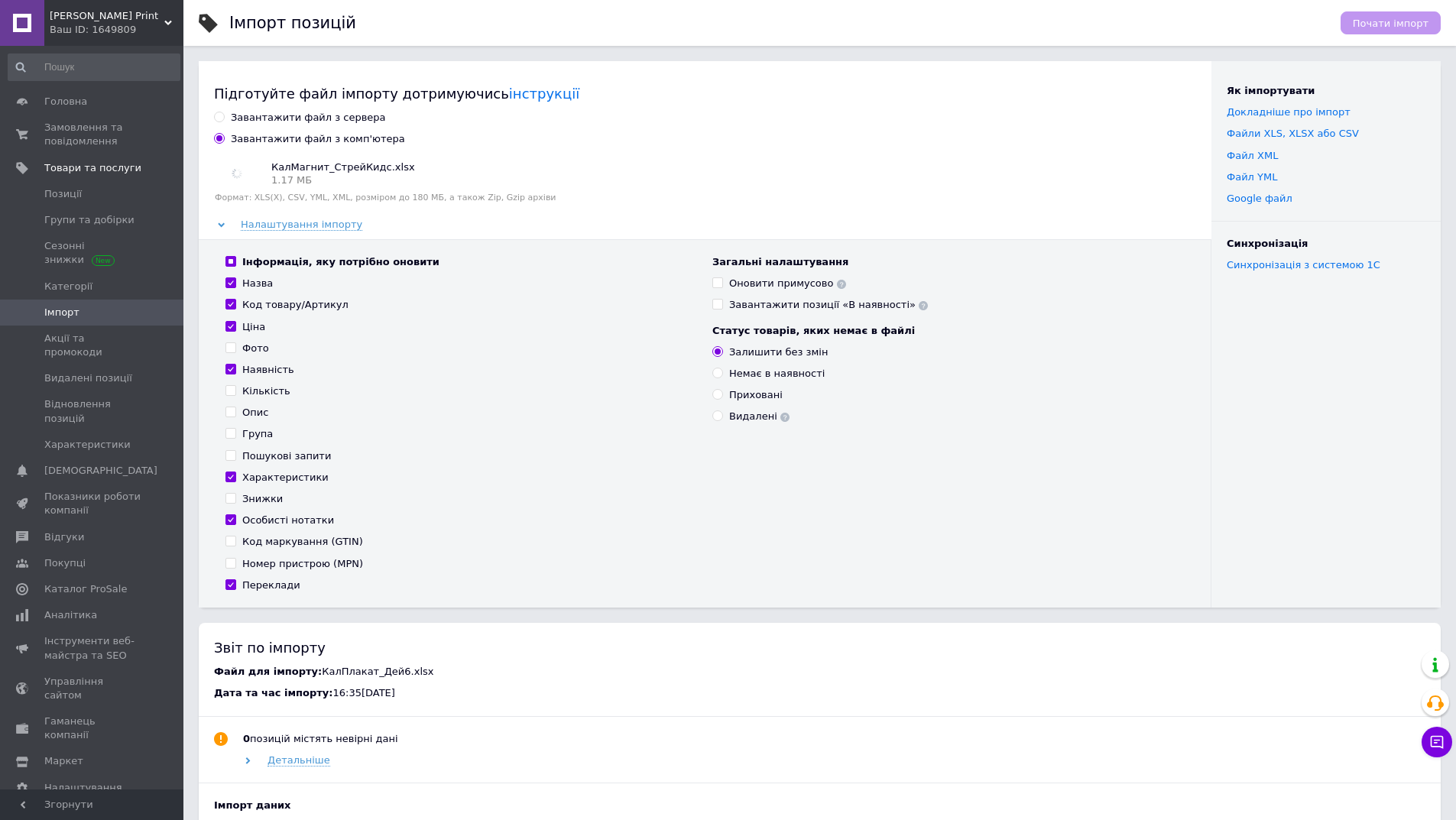
click at [328, 259] on div "Інформація, яку потрібно оновити" at bounding box center [341, 262] width 197 height 14
click at [236, 259] on input "Інформація, яку потрібно оновити" at bounding box center [231, 261] width 10 height 10
checkbox input "false"
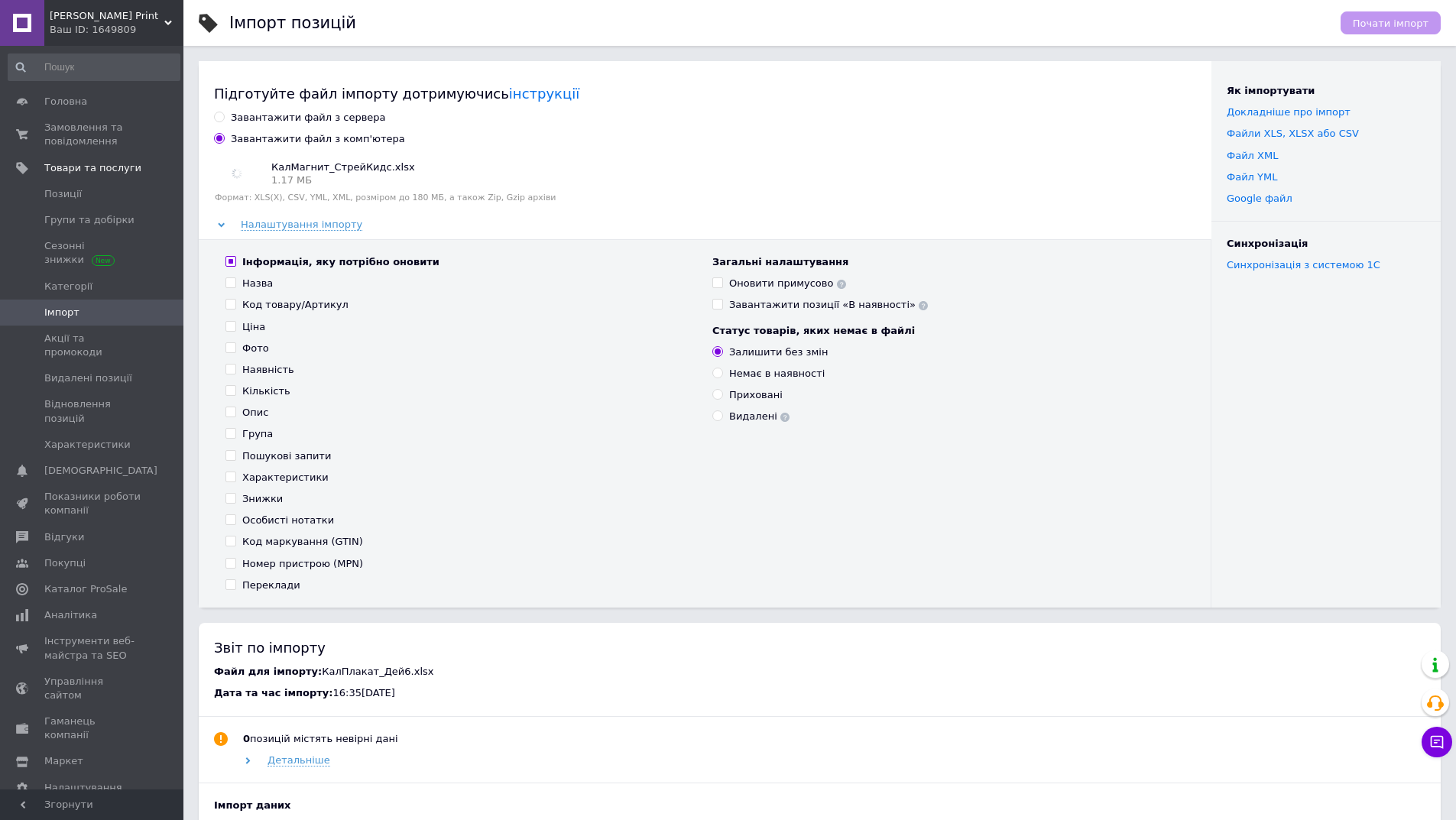
checkbox input "false"
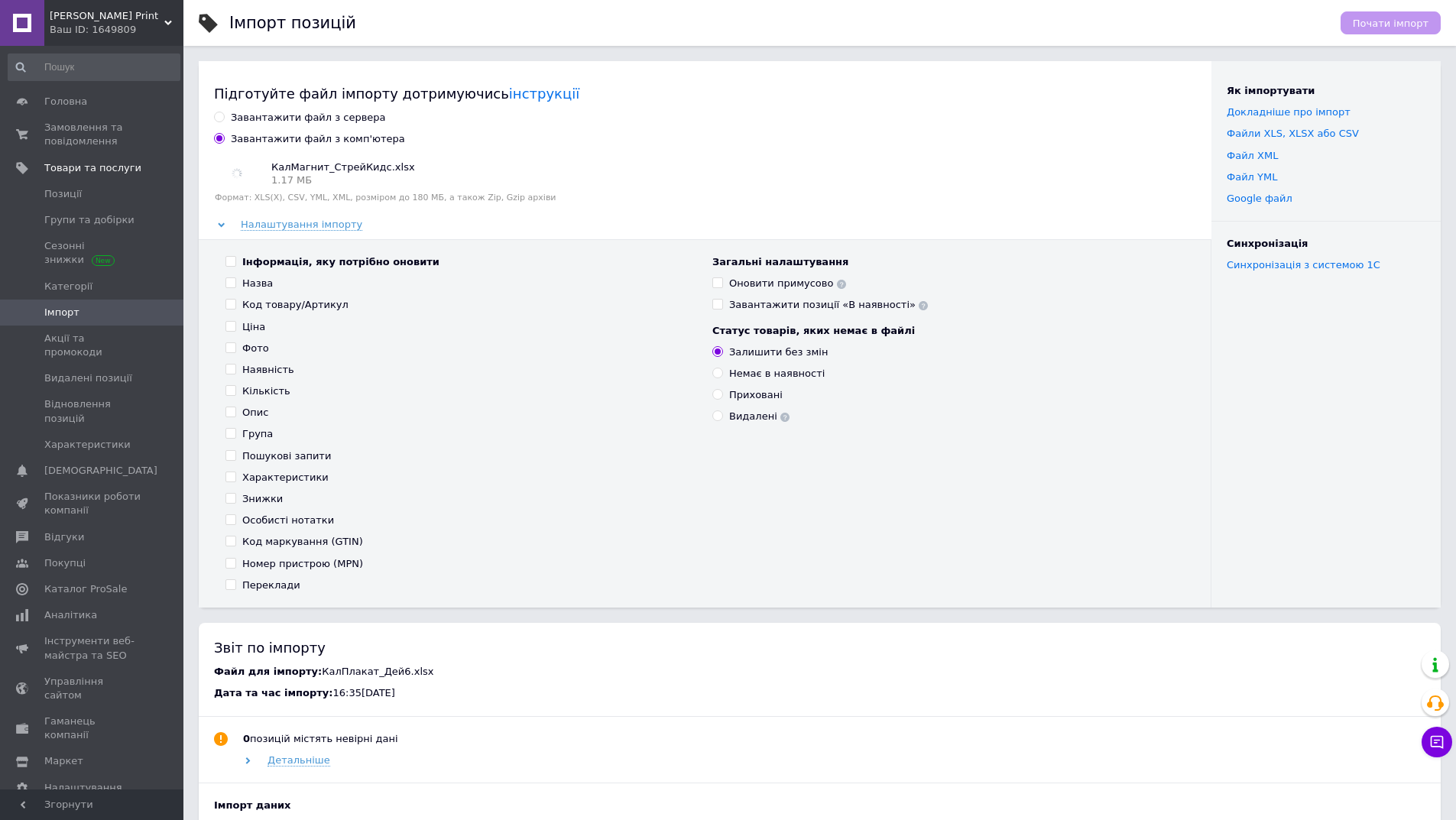
click at [328, 259] on div "Інформація, яку потрібно оновити" at bounding box center [341, 262] width 197 height 14
click at [236, 259] on input "Інформація, яку потрібно оновити" at bounding box center [231, 261] width 10 height 10
checkbox input "true"
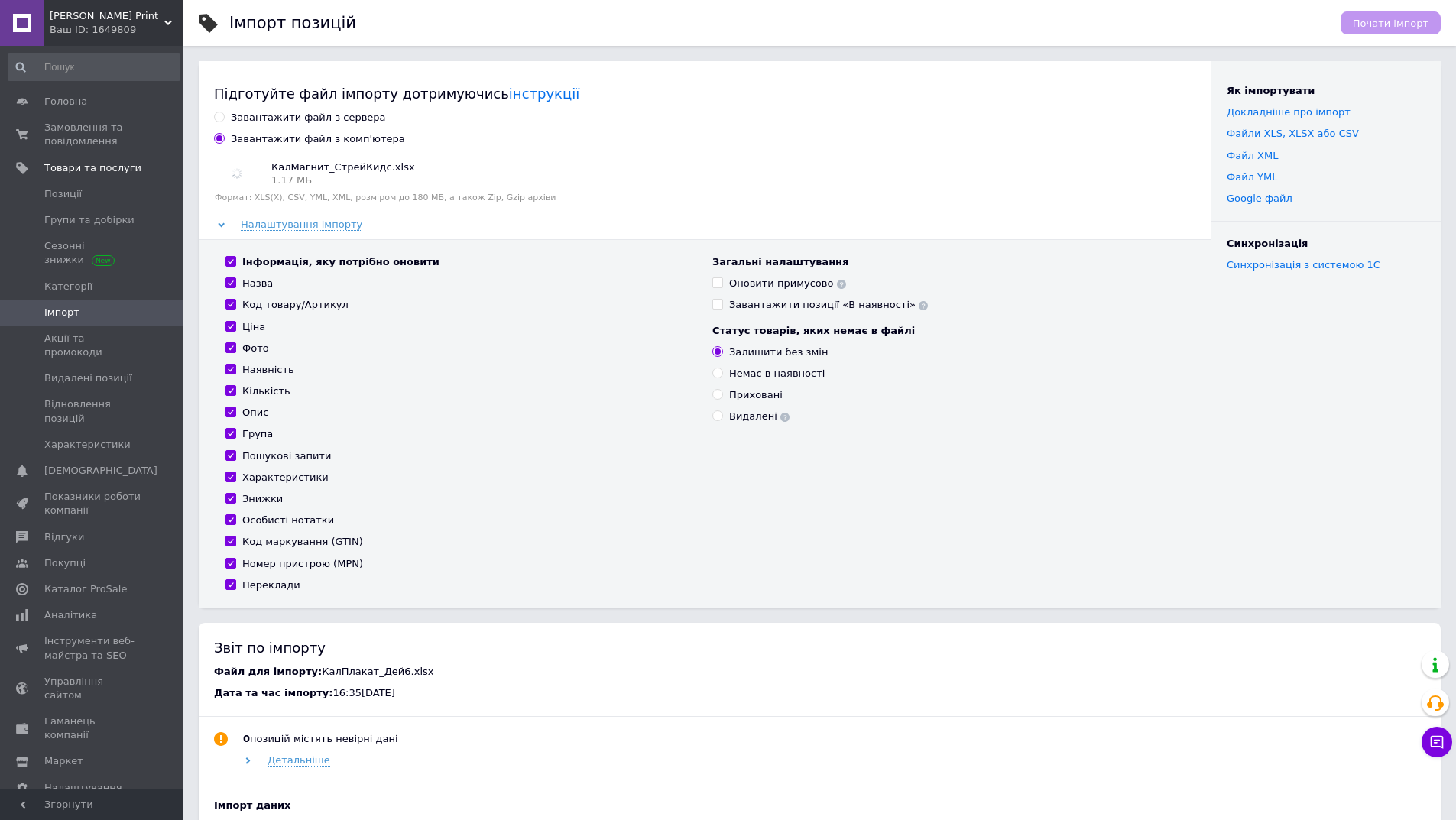
checkbox input "true"
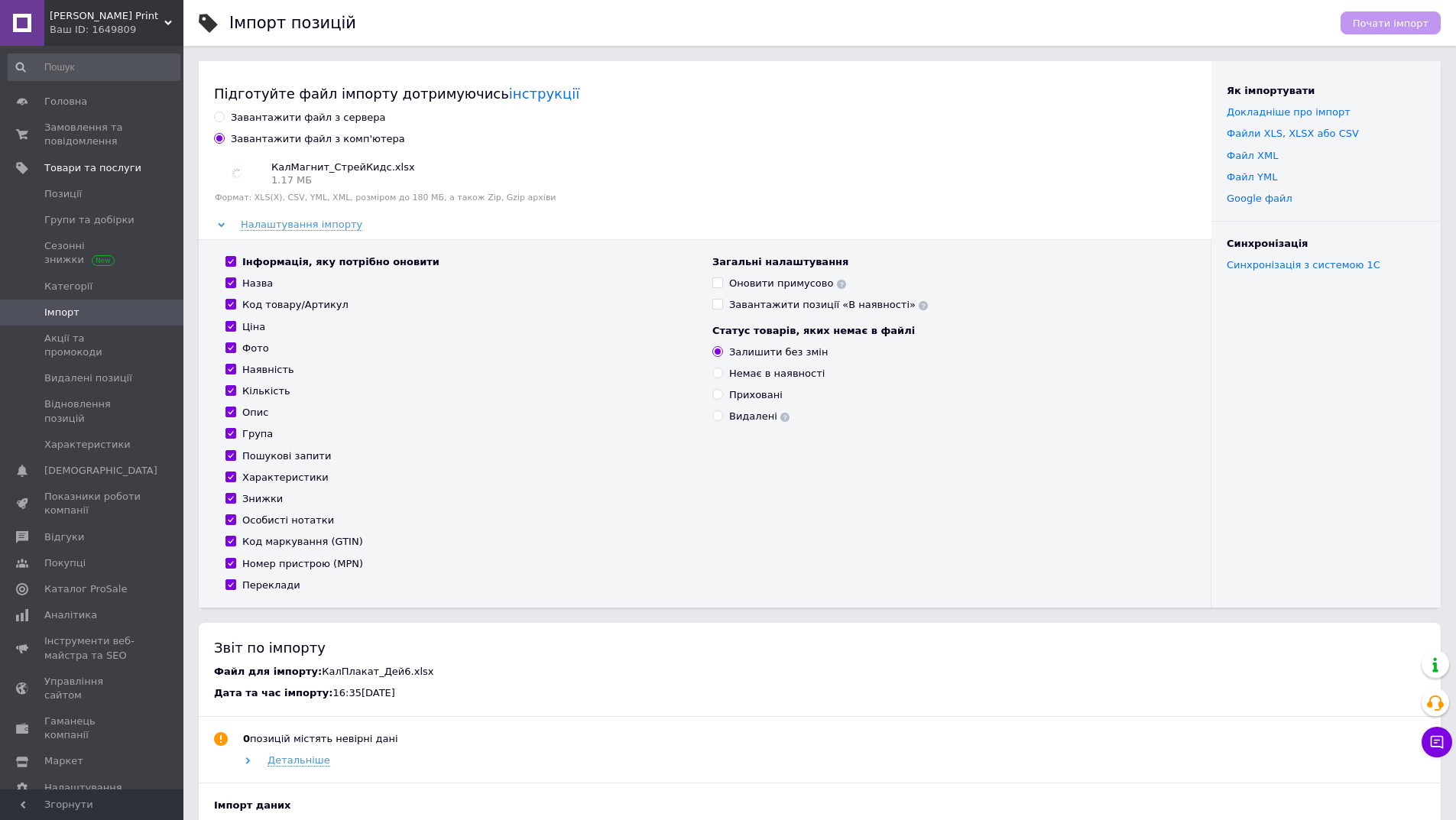
checkbox input "true"
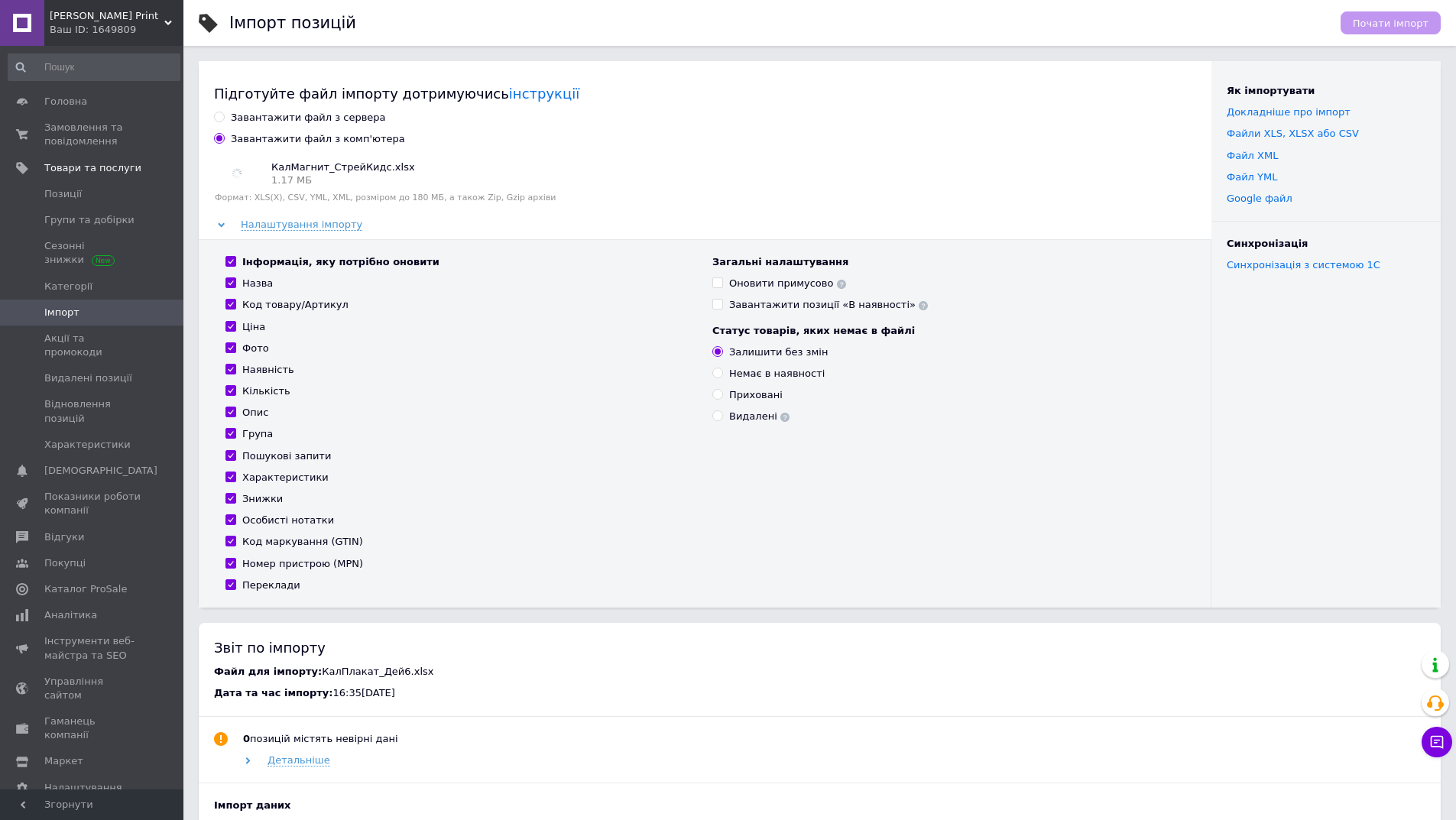
checkbox input "true"
drag, startPoint x: 296, startPoint y: 545, endPoint x: 292, endPoint y: 562, distance: 17.5
click at [296, 545] on div "Код маркування (GTIN)" at bounding box center [303, 542] width 121 height 14
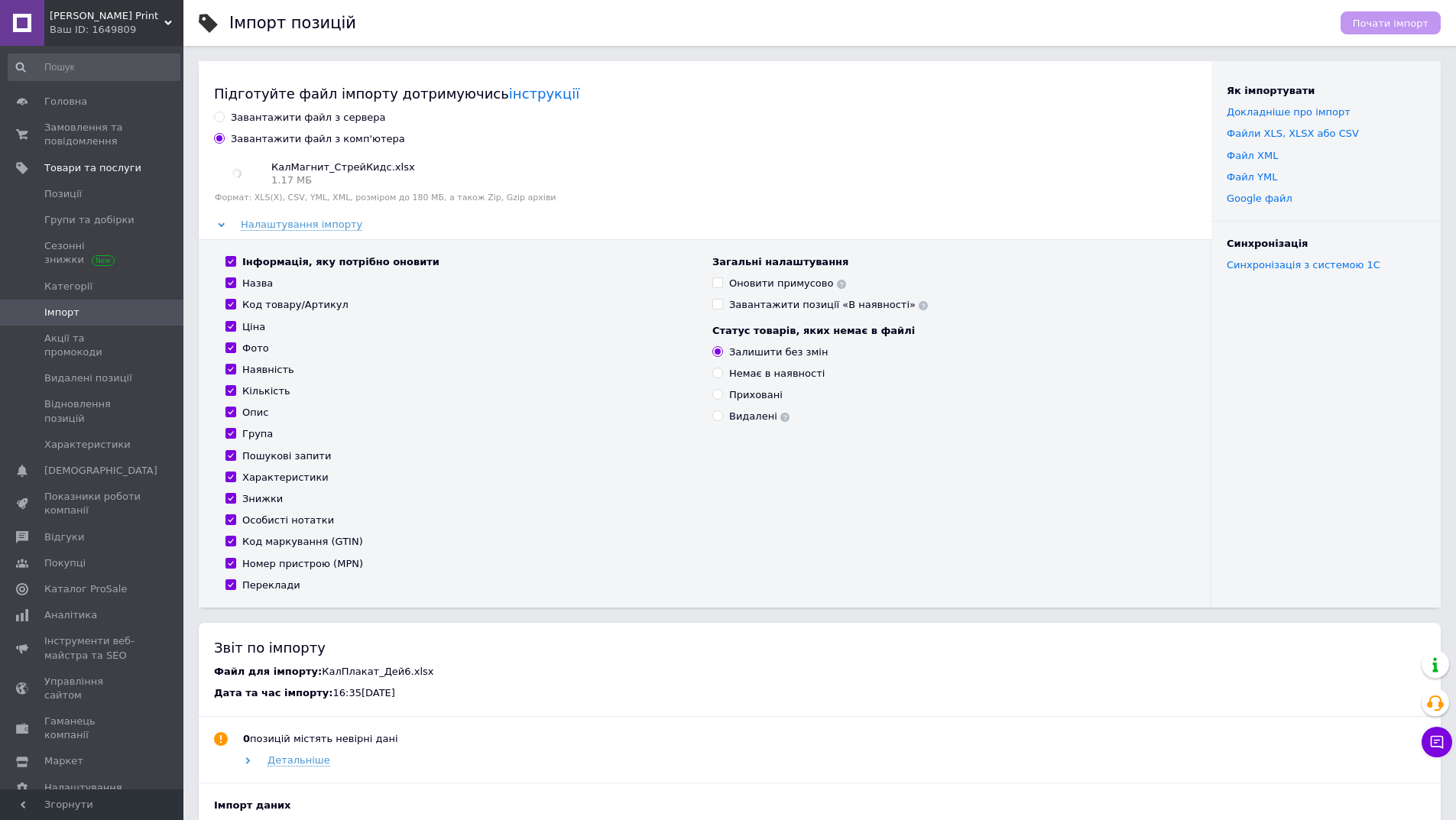
click at [236, 545] on input "Код маркування (GTIN)" at bounding box center [231, 541] width 10 height 10
checkbox input "false"
click at [291, 563] on div "Номер пристрою (MPN)" at bounding box center [303, 565] width 121 height 14
click at [236, 563] on input "Номер пристрою (MPN)" at bounding box center [231, 563] width 10 height 10
checkbox input "false"
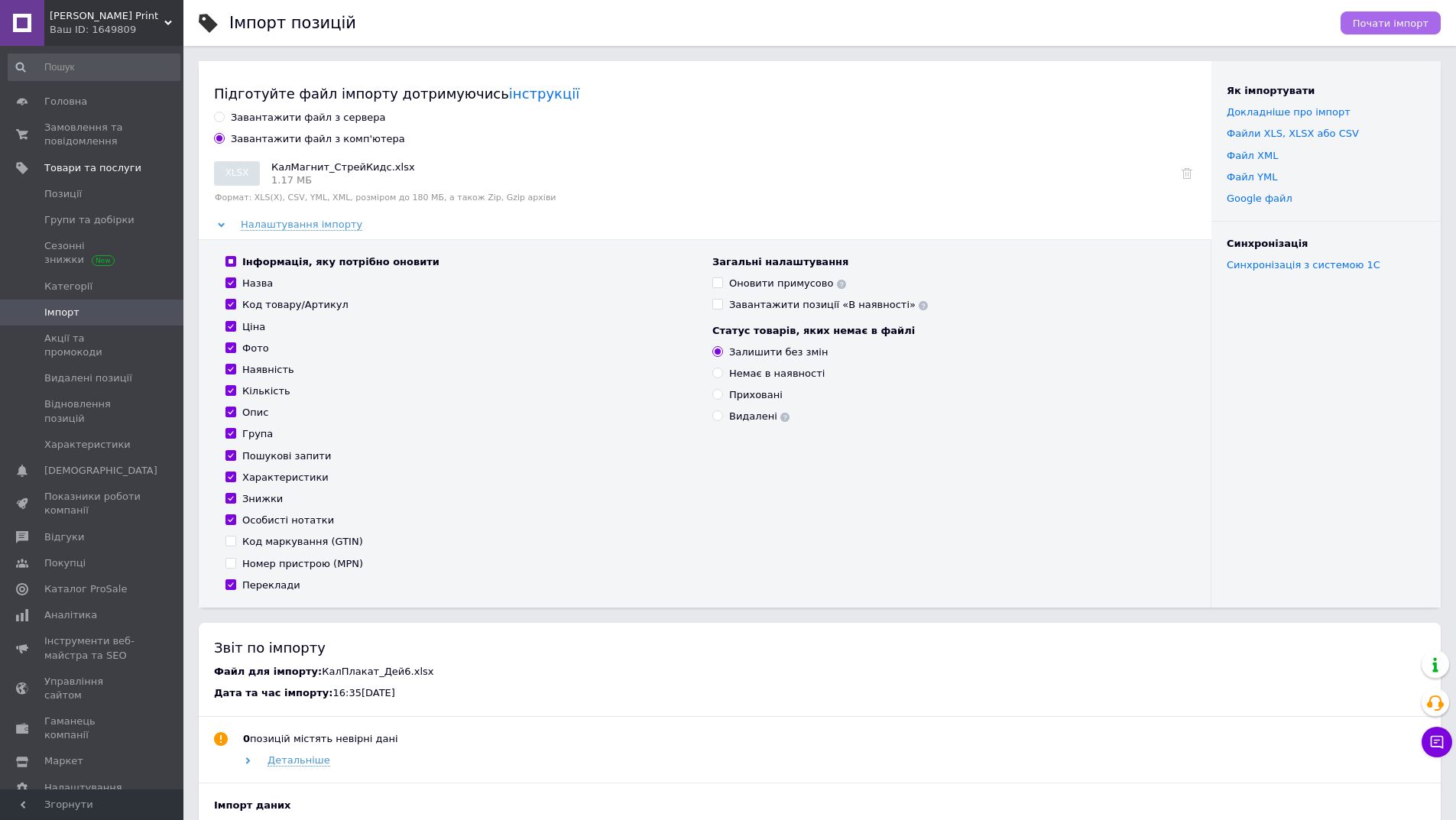
click at [1399, 22] on span "Почати імпорт" at bounding box center [1390, 24] width 76 height 12
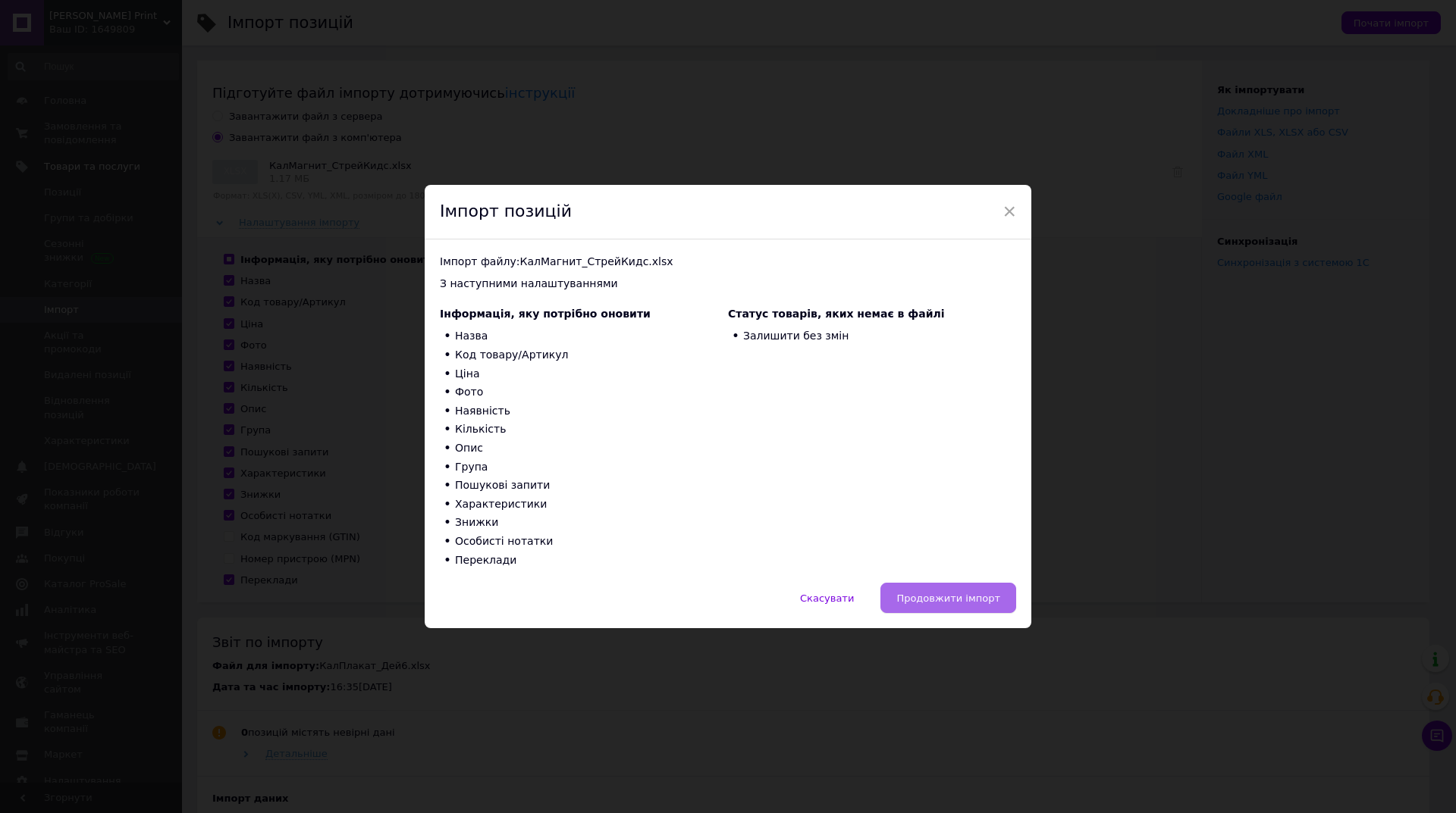
click at [992, 603] on span "Продовжити імпорт" at bounding box center [947, 598] width 104 height 12
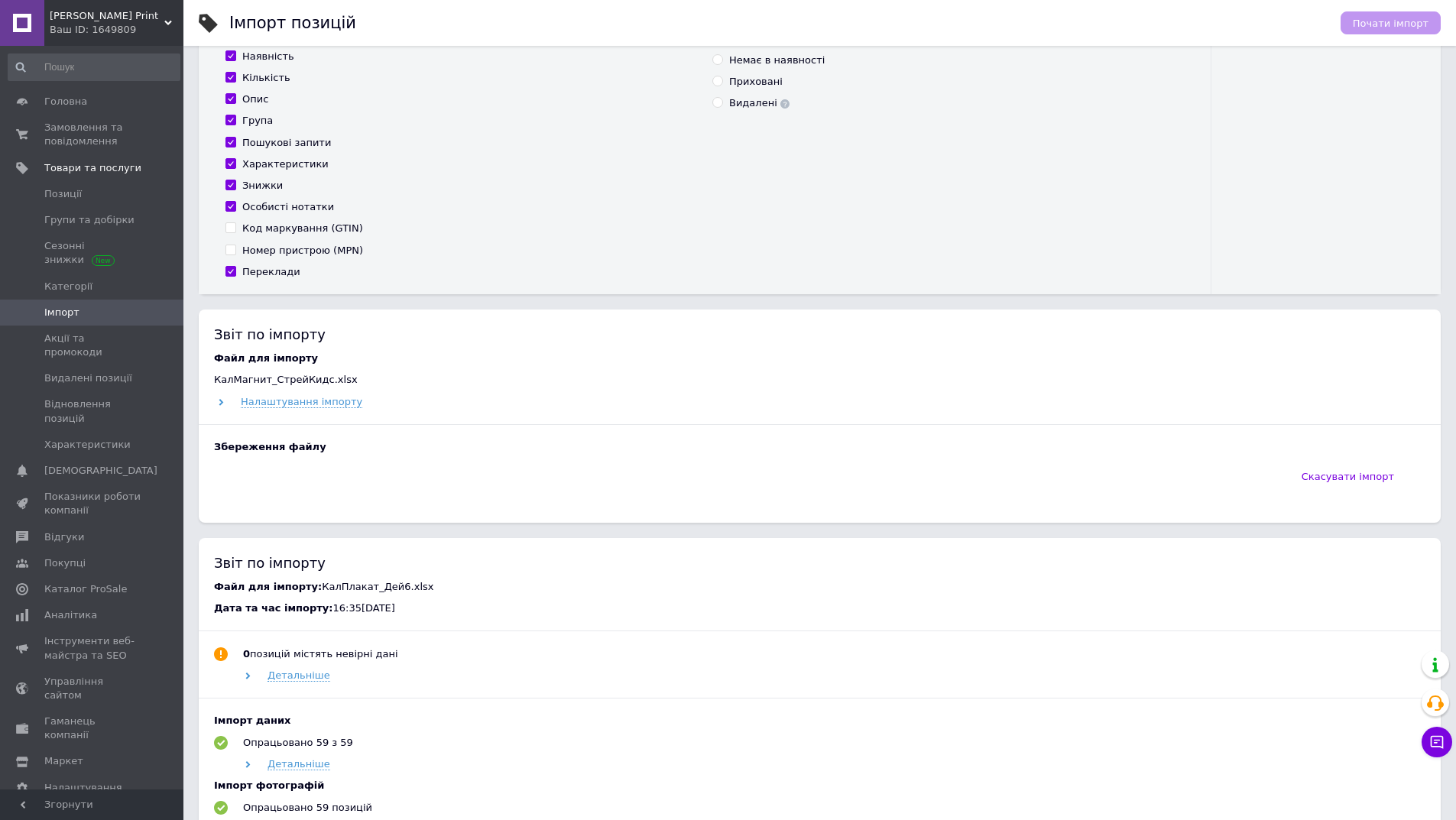
scroll to position [383, 0]
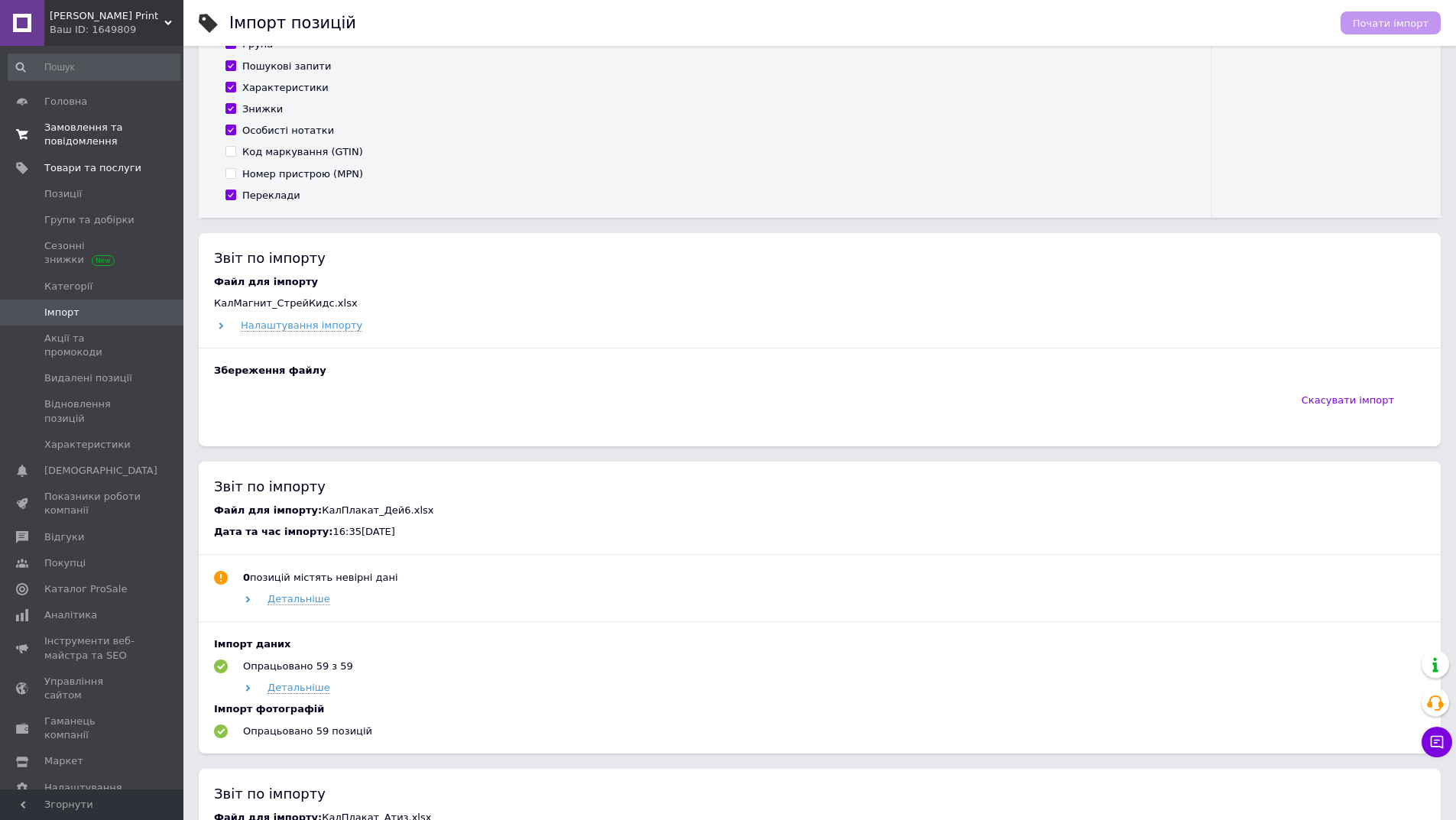
click at [76, 123] on span "Замовлення та повідомлення" at bounding box center [93, 135] width 97 height 28
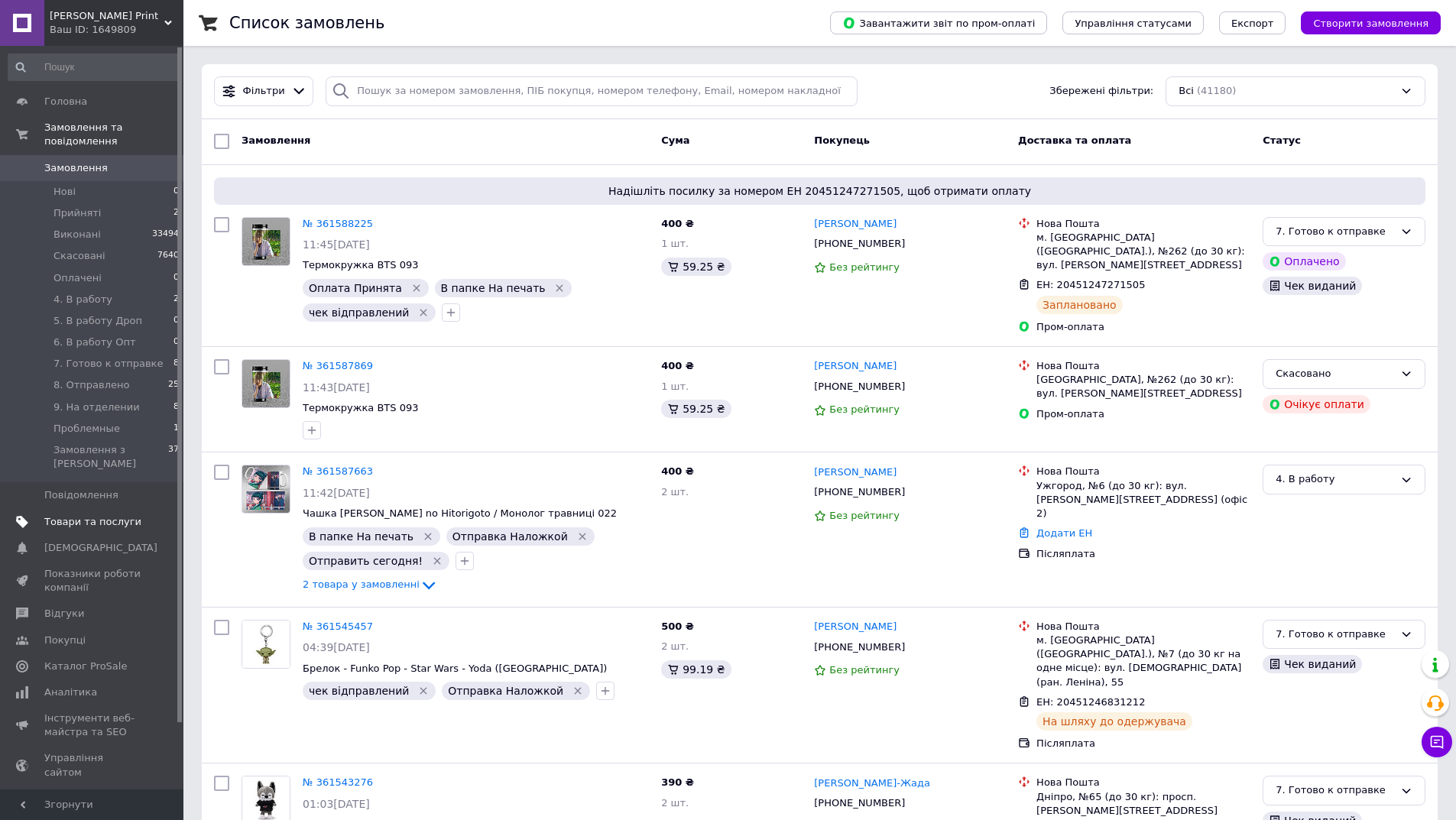
click at [68, 509] on link "Товари та послуги" at bounding box center [93, 522] width 188 height 26
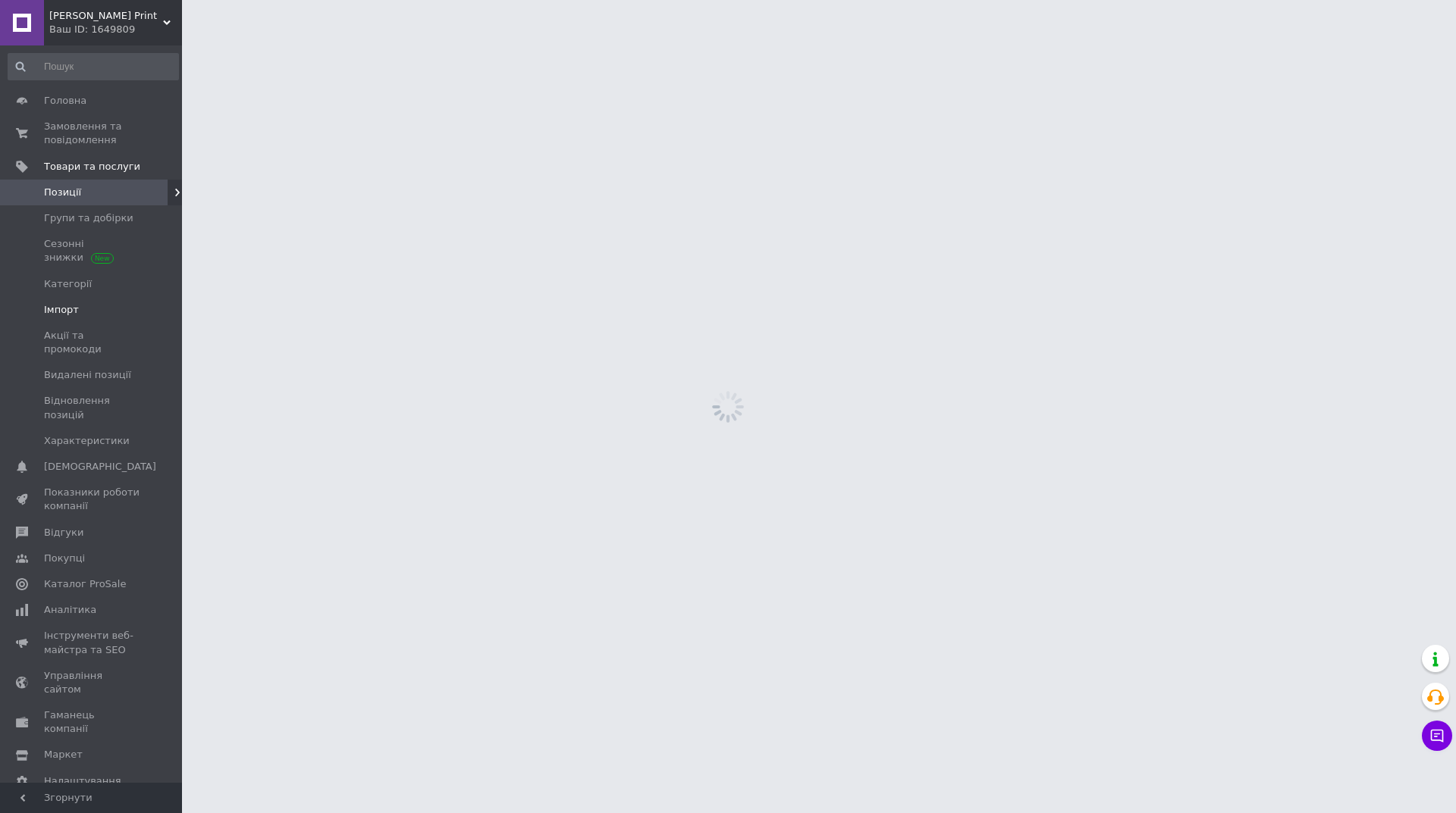
click at [75, 321] on link "Імпорт" at bounding box center [93, 309] width 186 height 26
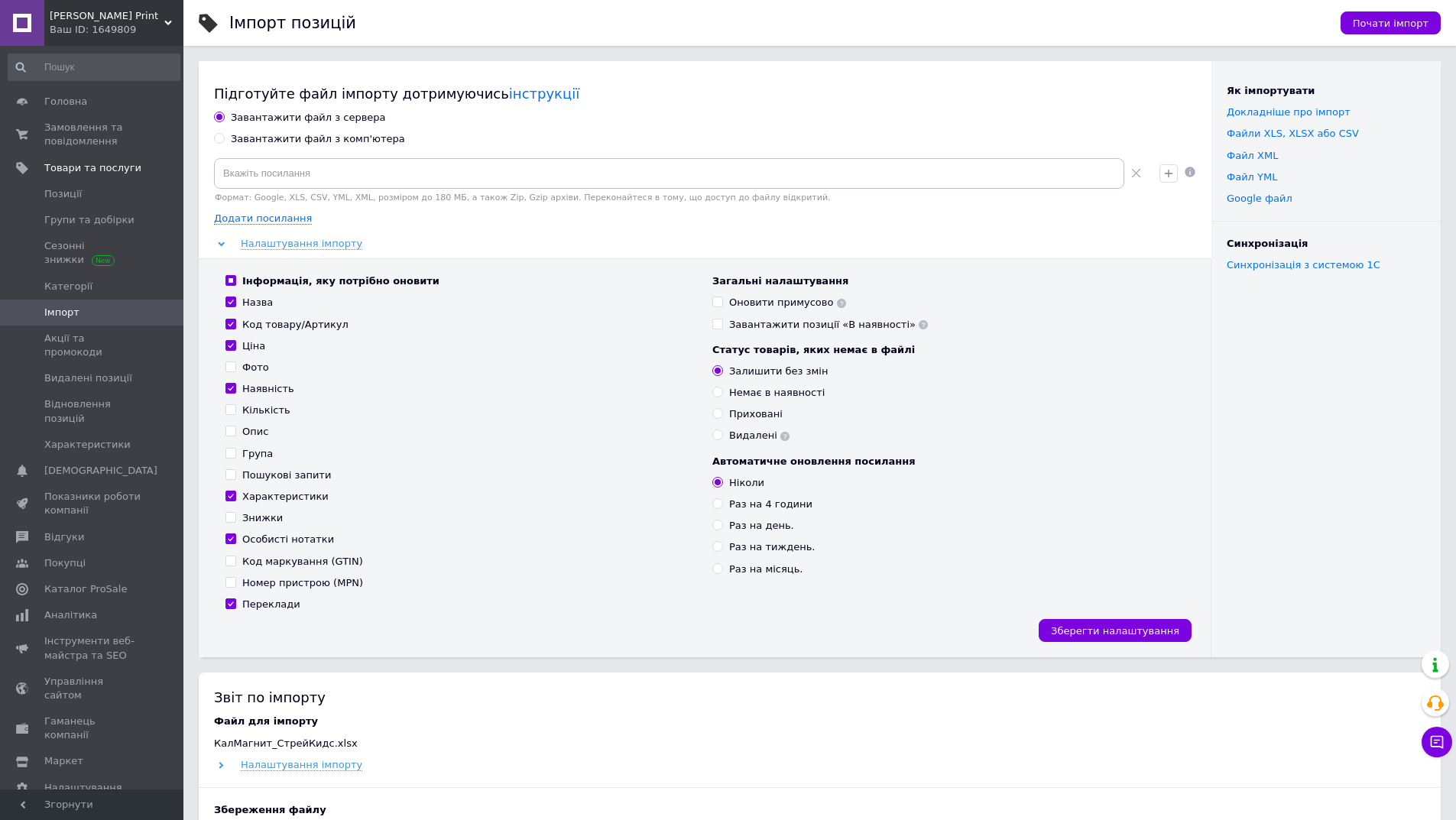
scroll to position [383, 0]
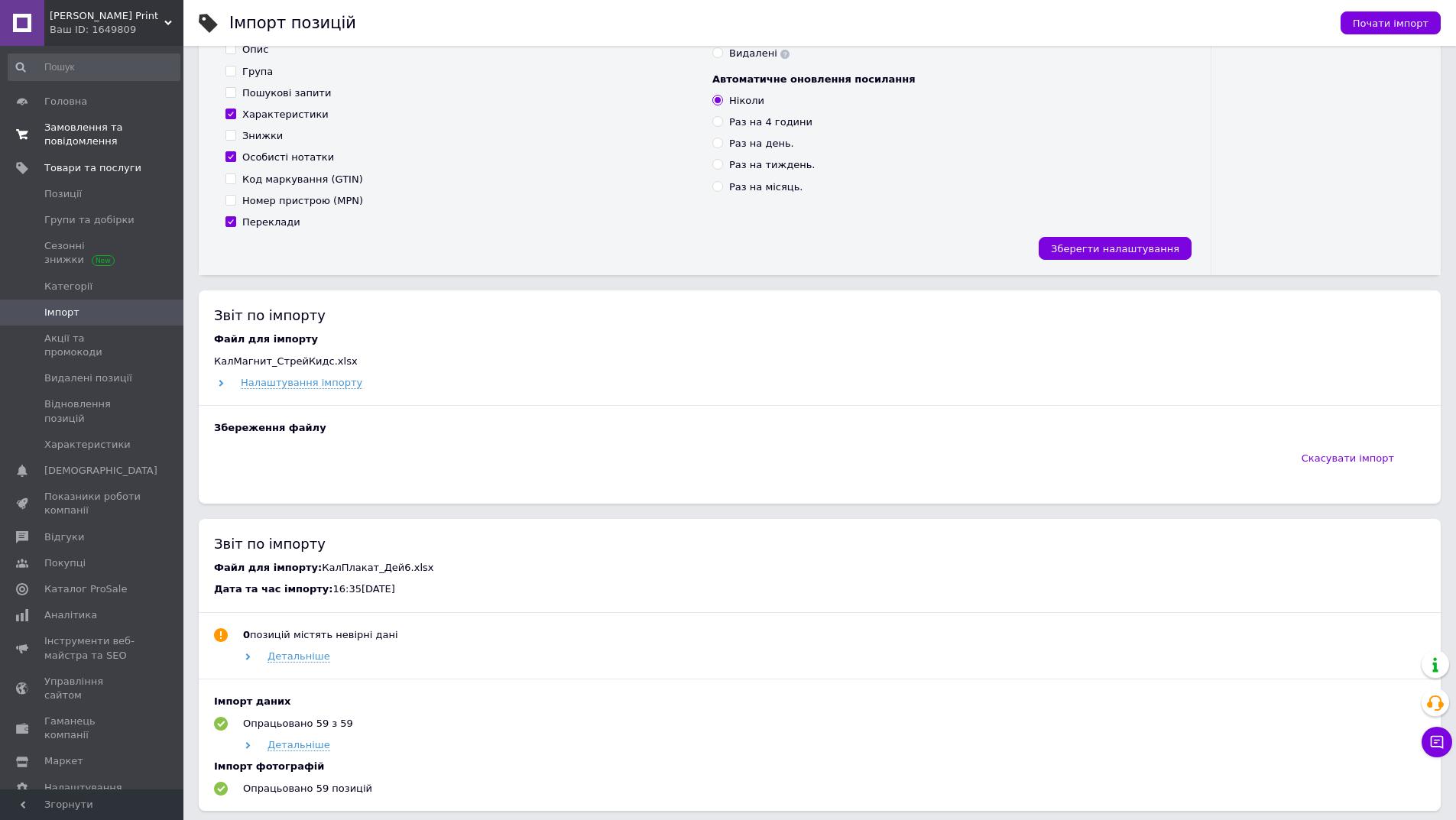
click at [61, 134] on span "Замовлення та повідомлення" at bounding box center [93, 135] width 97 height 28
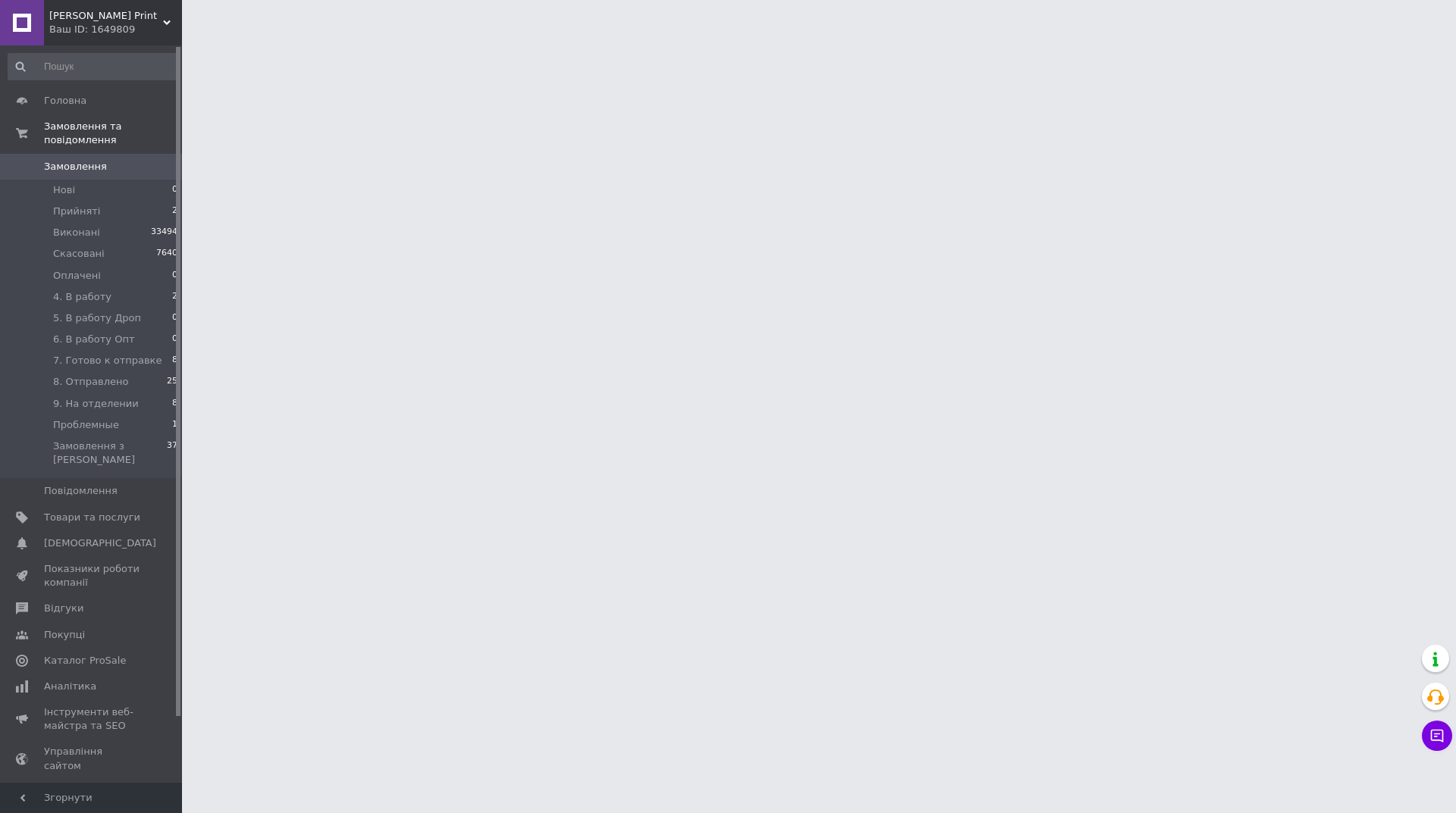
click at [91, 37] on div "Ramires Print Ваш ID: 1649809" at bounding box center [113, 23] width 138 height 45
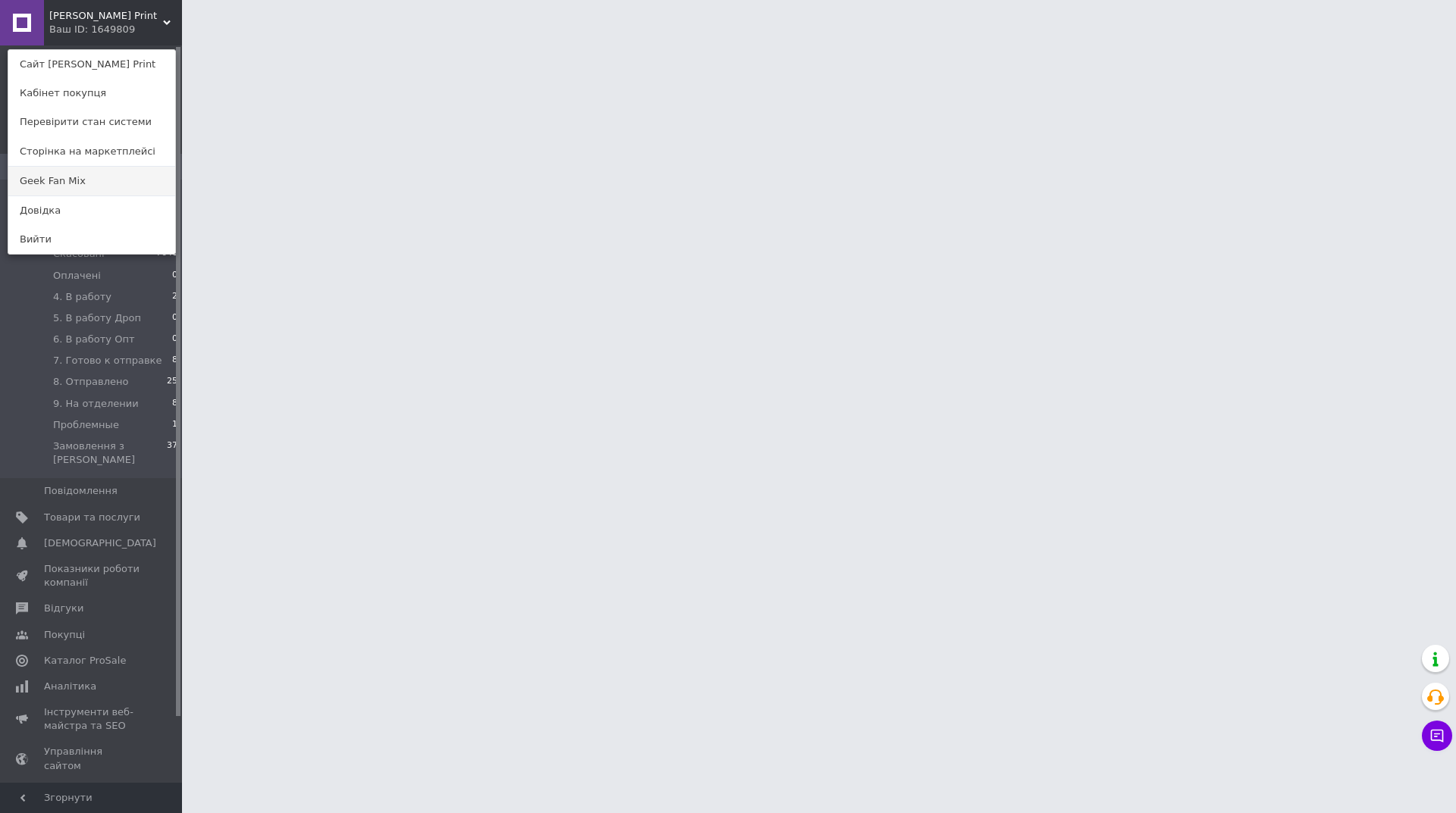
click at [119, 185] on link "Geek Fan Mix" at bounding box center [91, 180] width 167 height 29
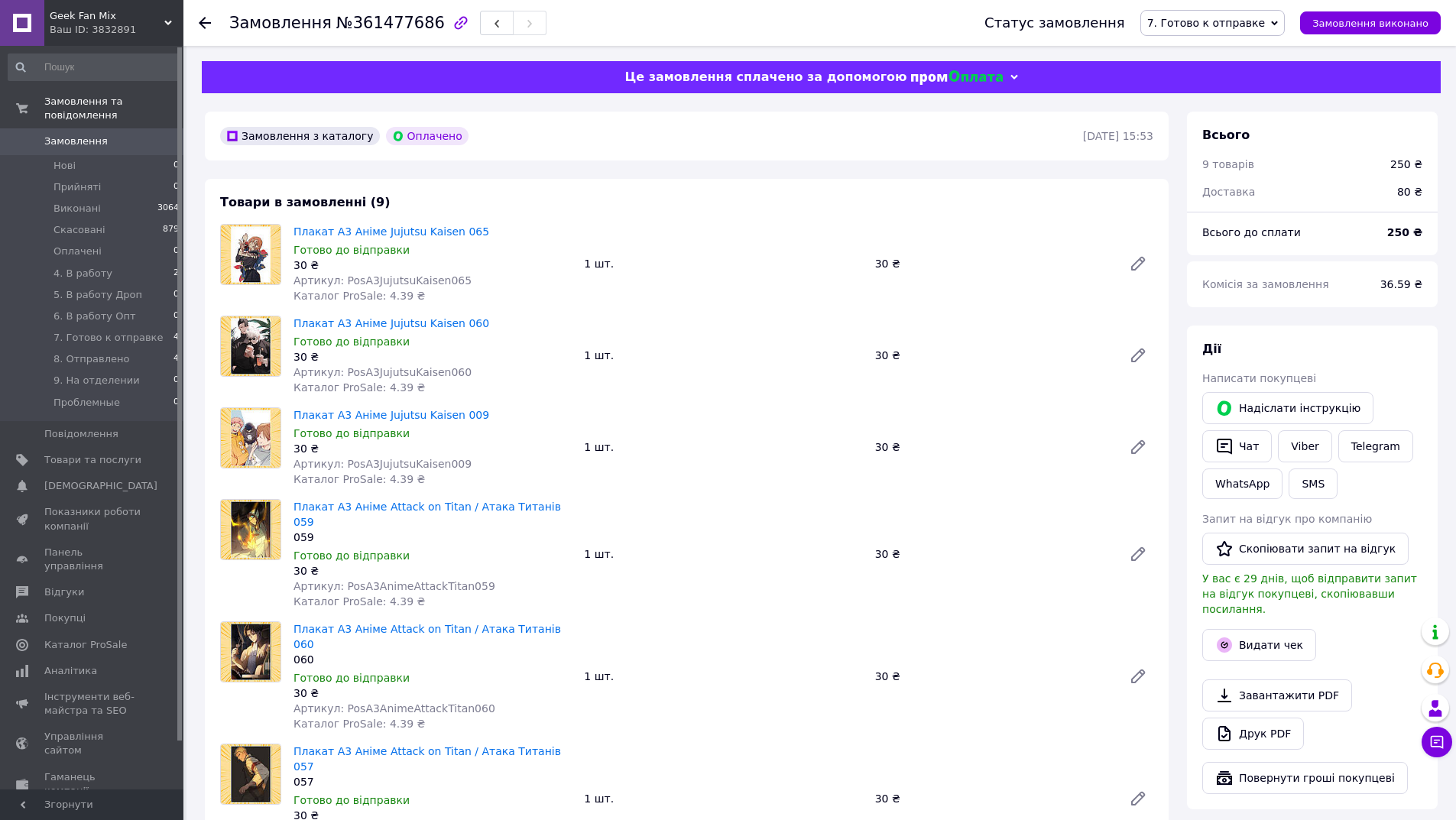
scroll to position [74, 0]
click at [377, 25] on span "№361477686" at bounding box center [390, 23] width 108 height 18
click at [376, 23] on span "№361477686" at bounding box center [390, 23] width 108 height 18
copy span "361477686"
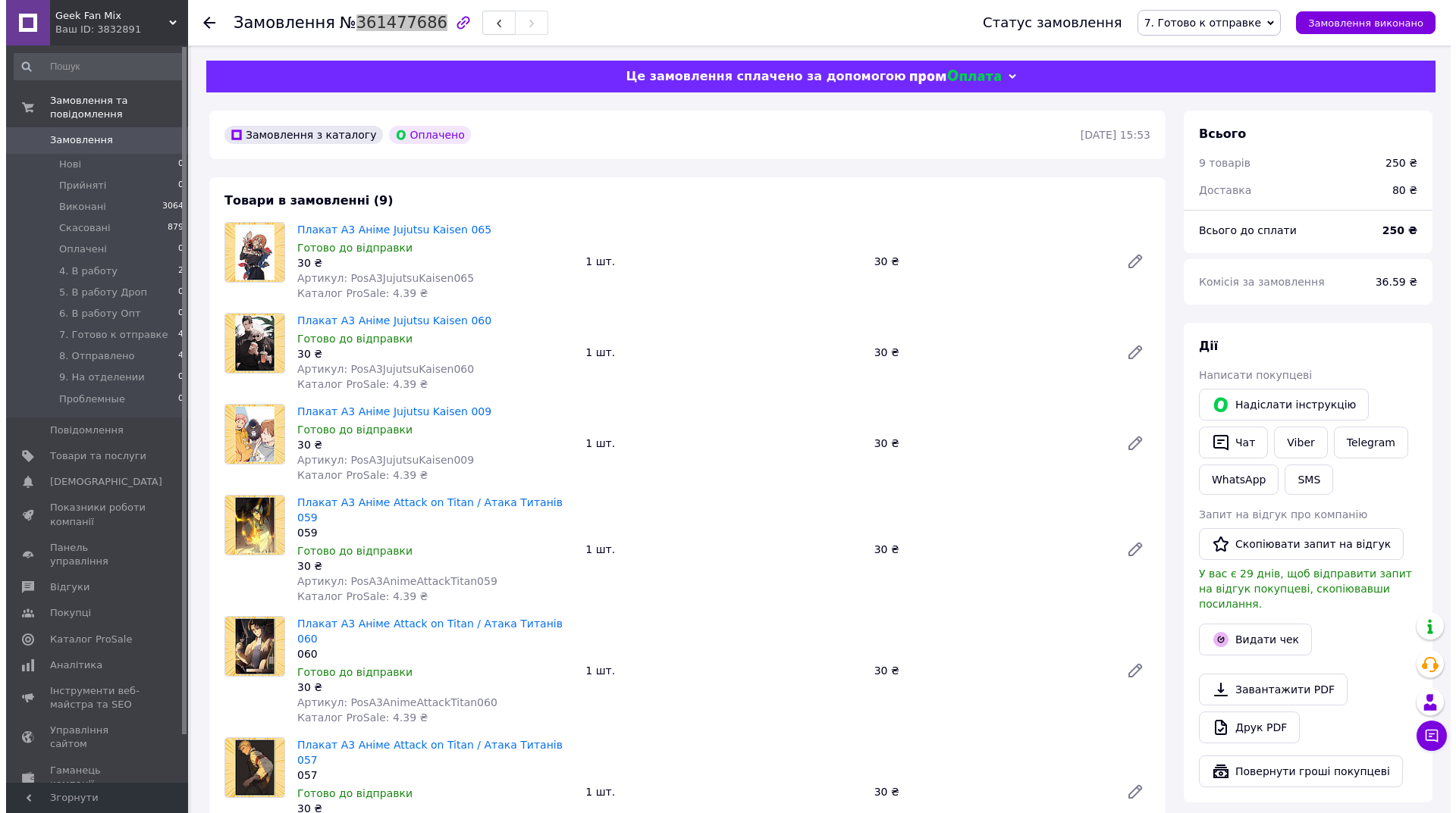
scroll to position [228, 0]
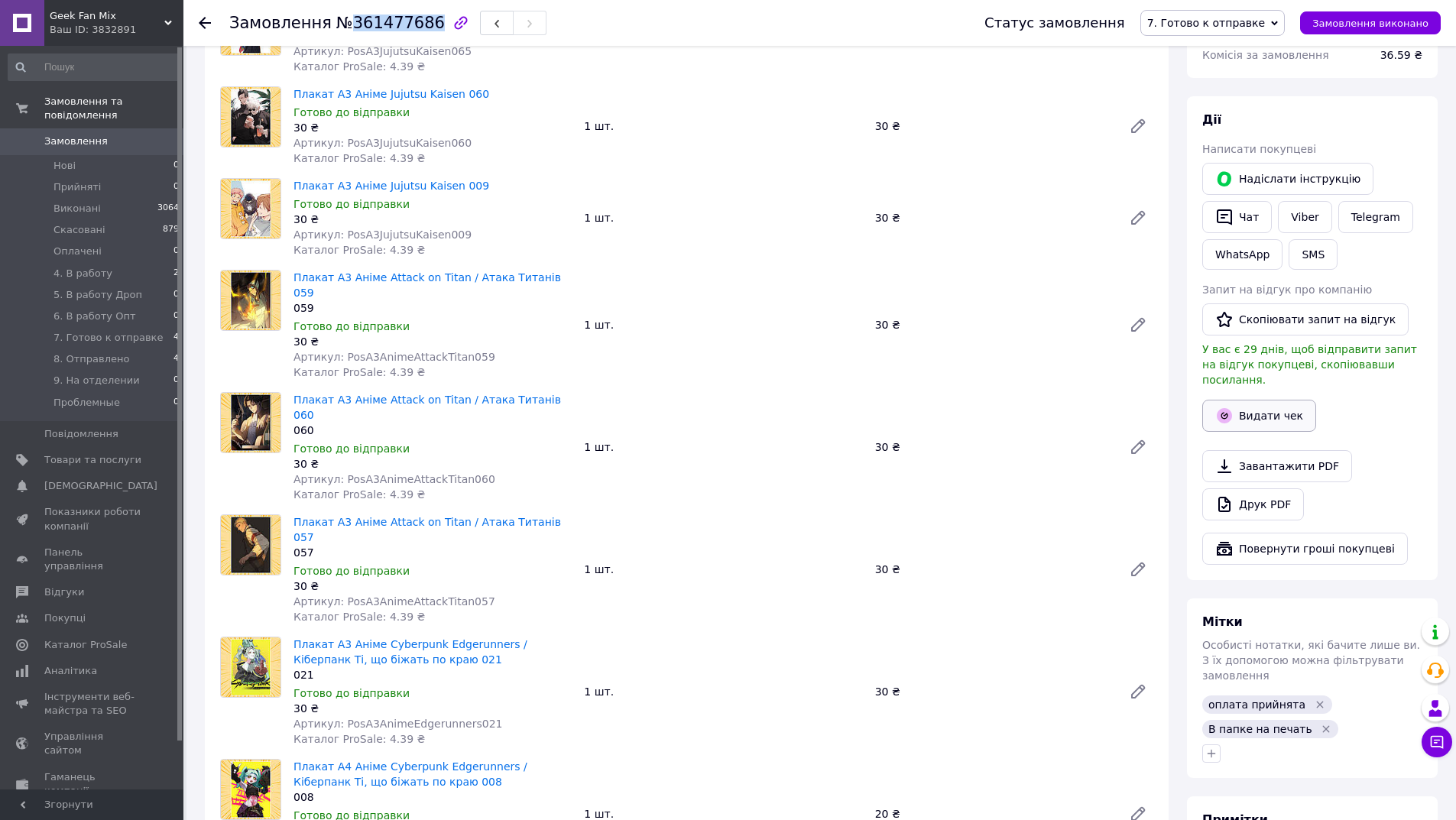
click at [1258, 412] on button "Видати чек" at bounding box center [1259, 415] width 114 height 32
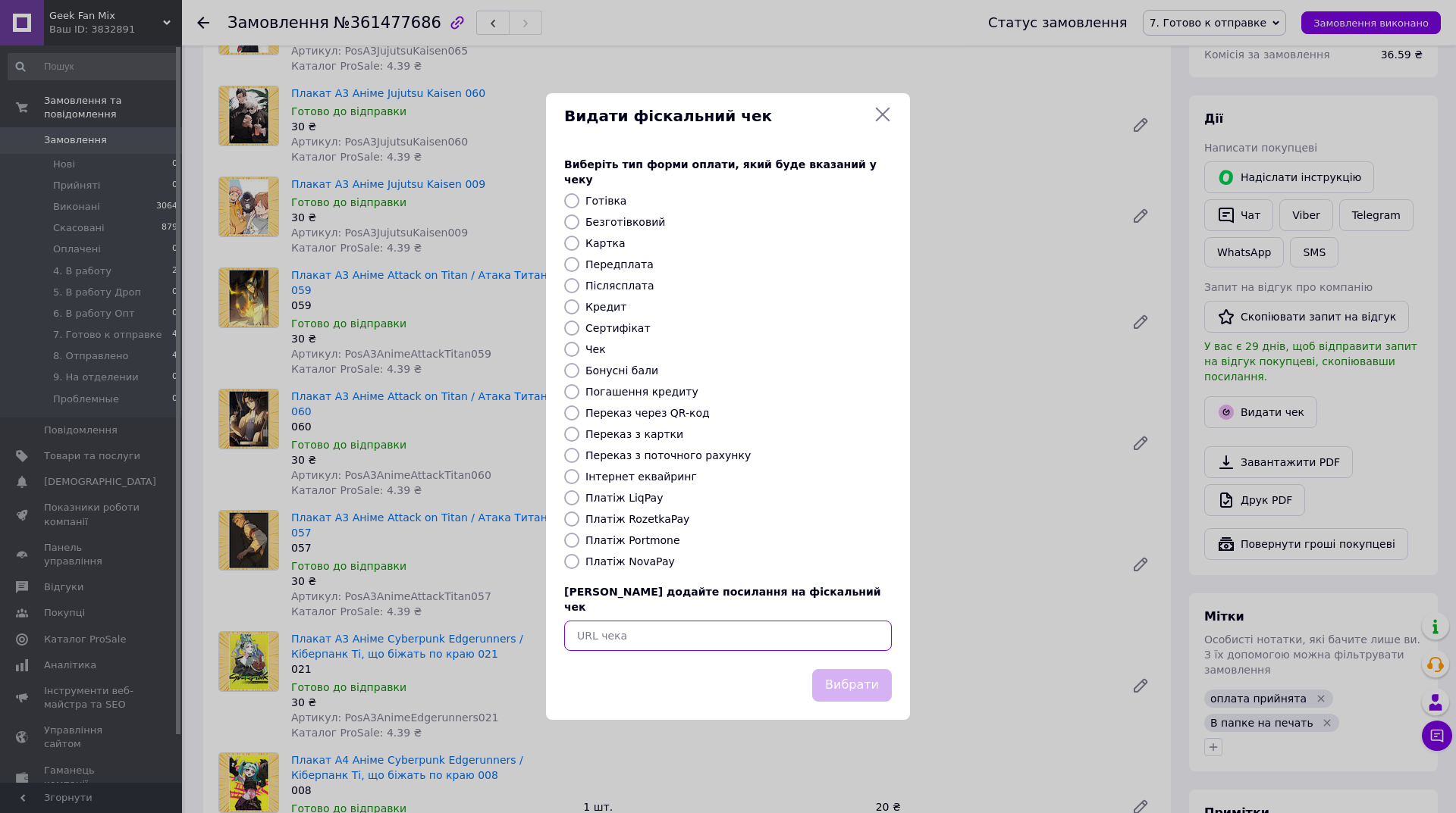
click at [763, 626] on input "text" at bounding box center [728, 636] width 327 height 31
paste input "[URL][DOMAIN_NAME]"
type input "https://cabinet.tax.gov.ua/cashregs/check?id=Gk6WXuBL1zc&date=20250912&time=172…"
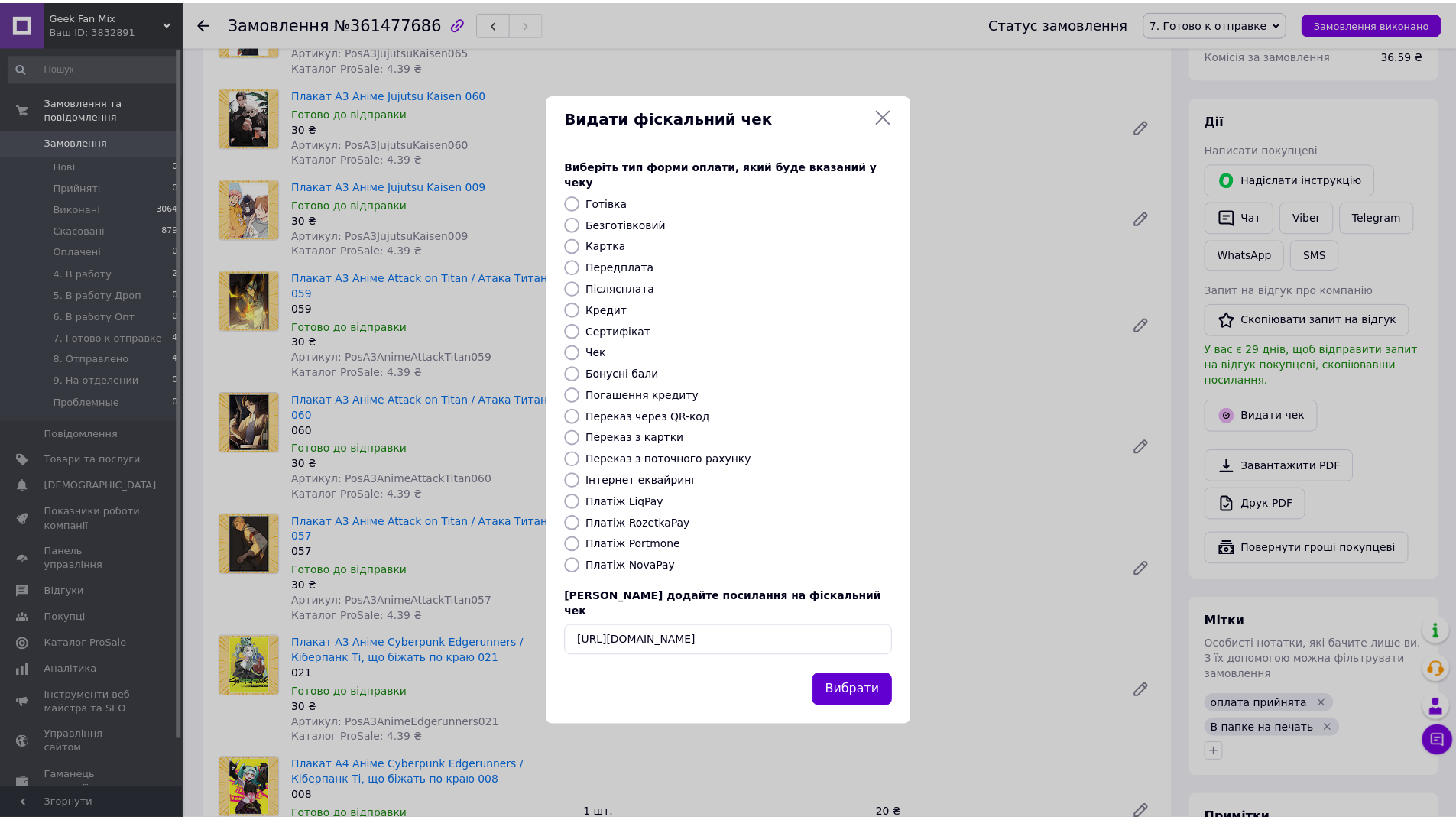
scroll to position [0, 0]
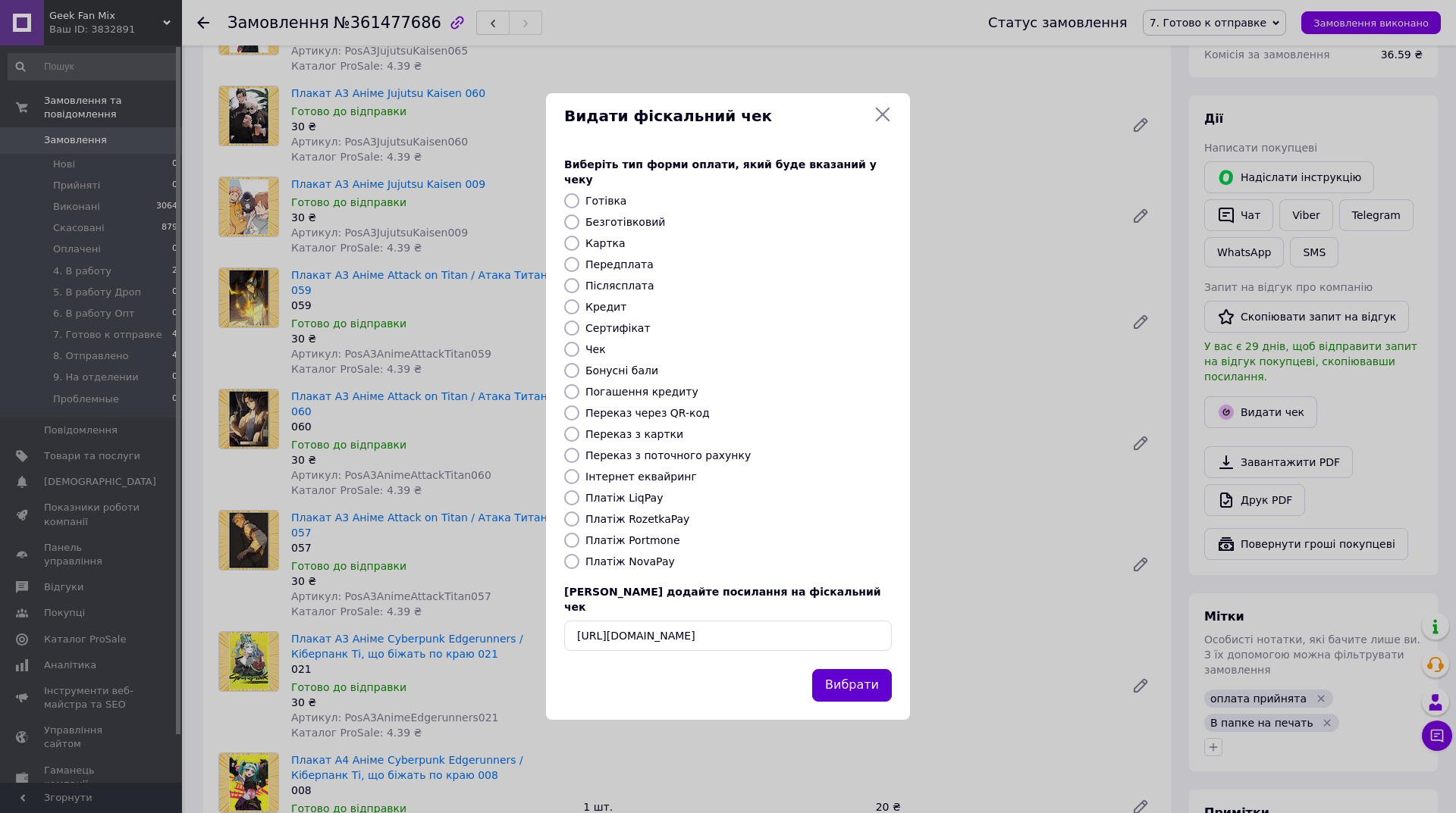
click at [825, 669] on button "Вибрати" at bounding box center [852, 685] width 80 height 33
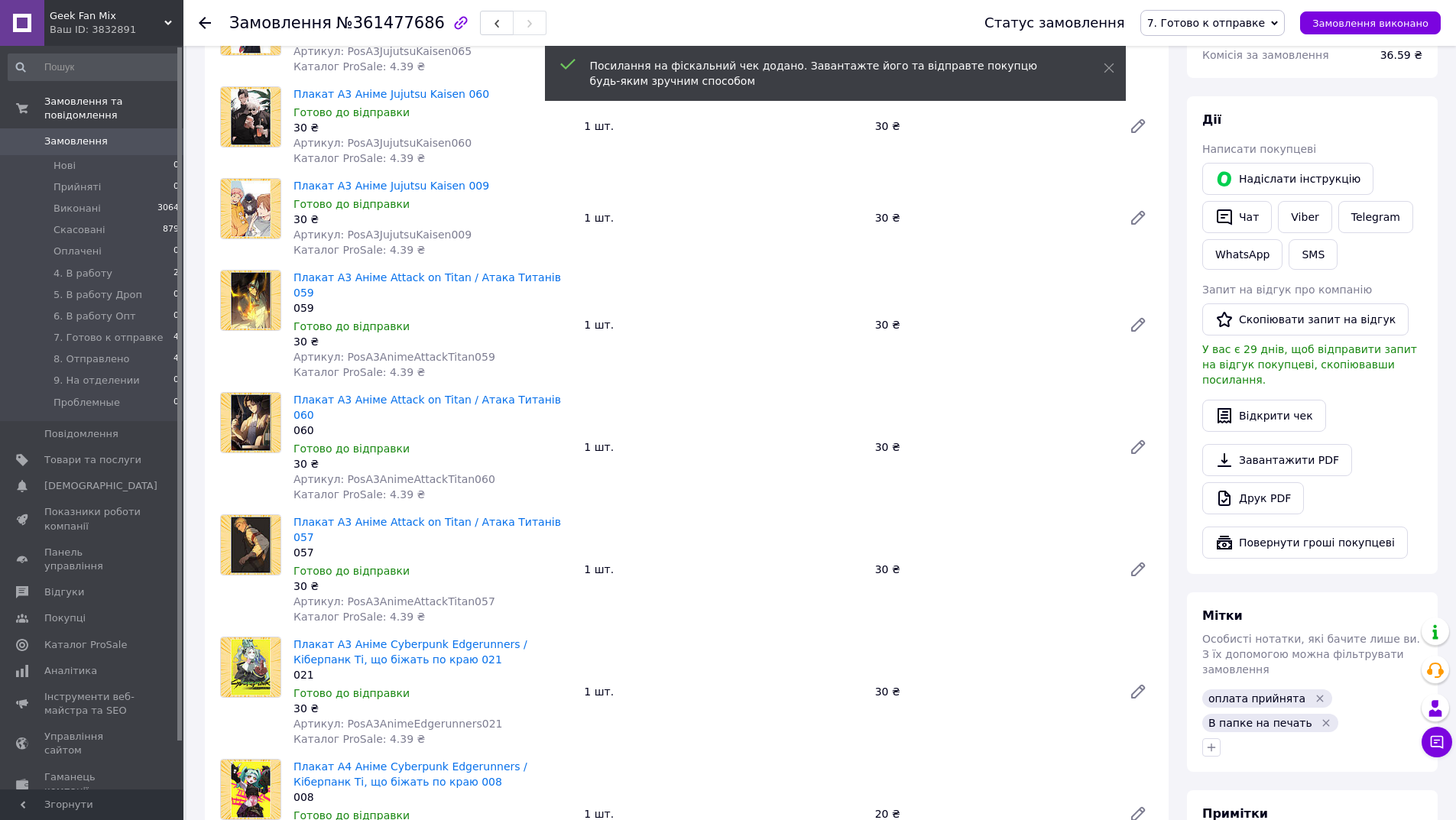
scroll to position [383, 0]
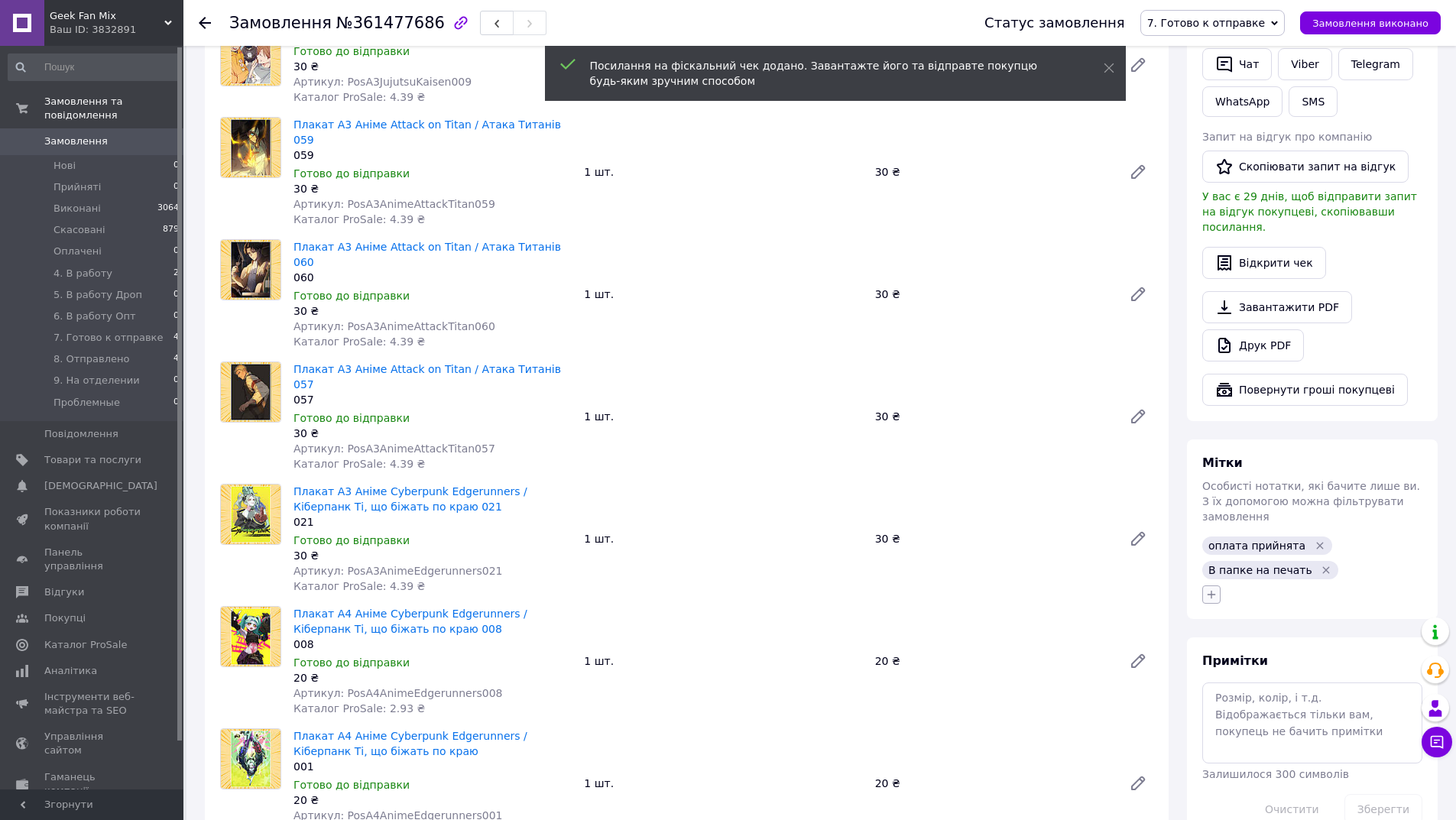
click at [1207, 588] on icon "button" at bounding box center [1212, 594] width 12 height 12
type input "чек"
click at [1270, 663] on label "чек відправлений" at bounding box center [1274, 669] width 93 height 12
checkbox input "true"
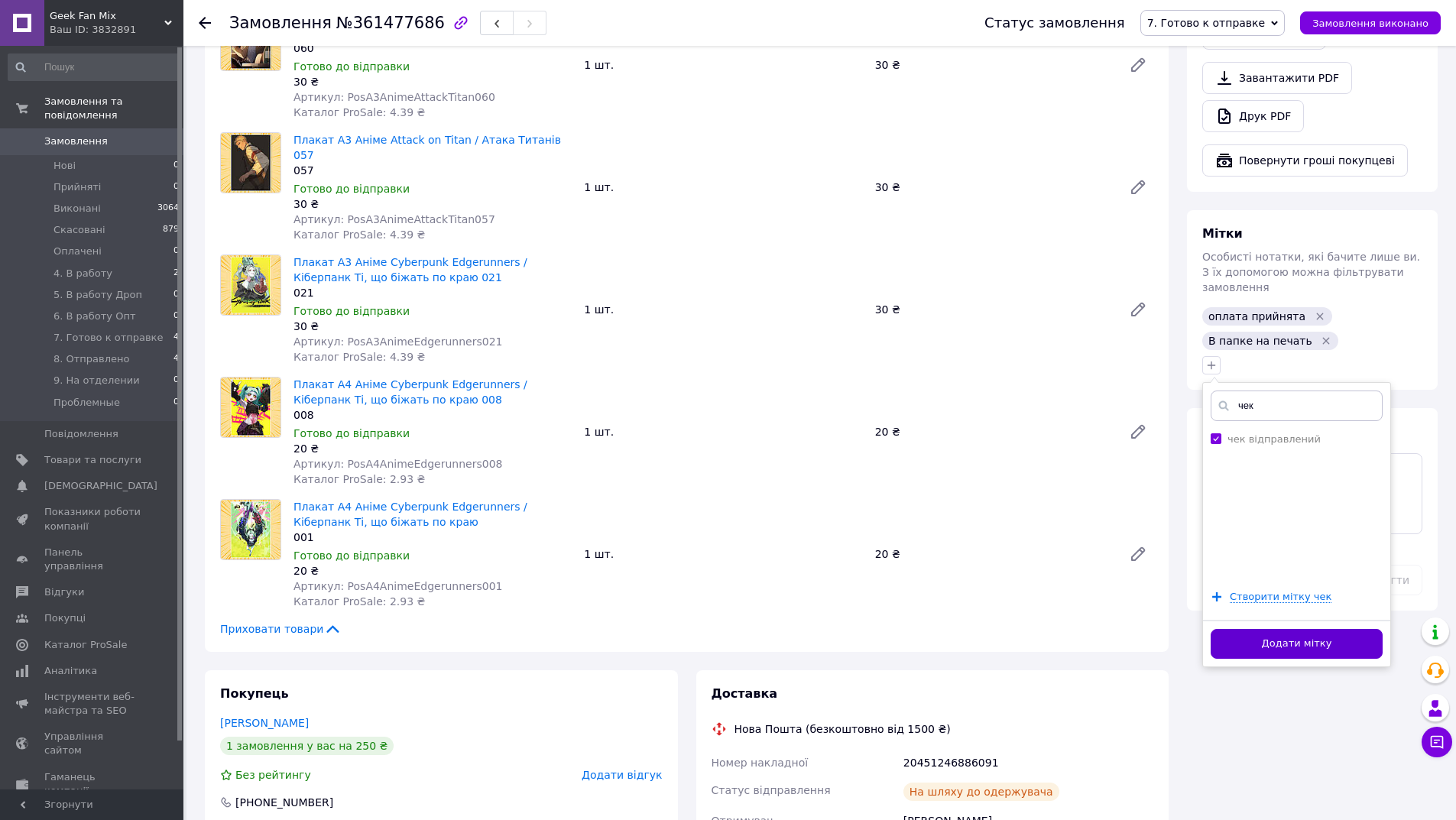
click at [1287, 629] on button "Додати мітку" at bounding box center [1296, 644] width 172 height 30
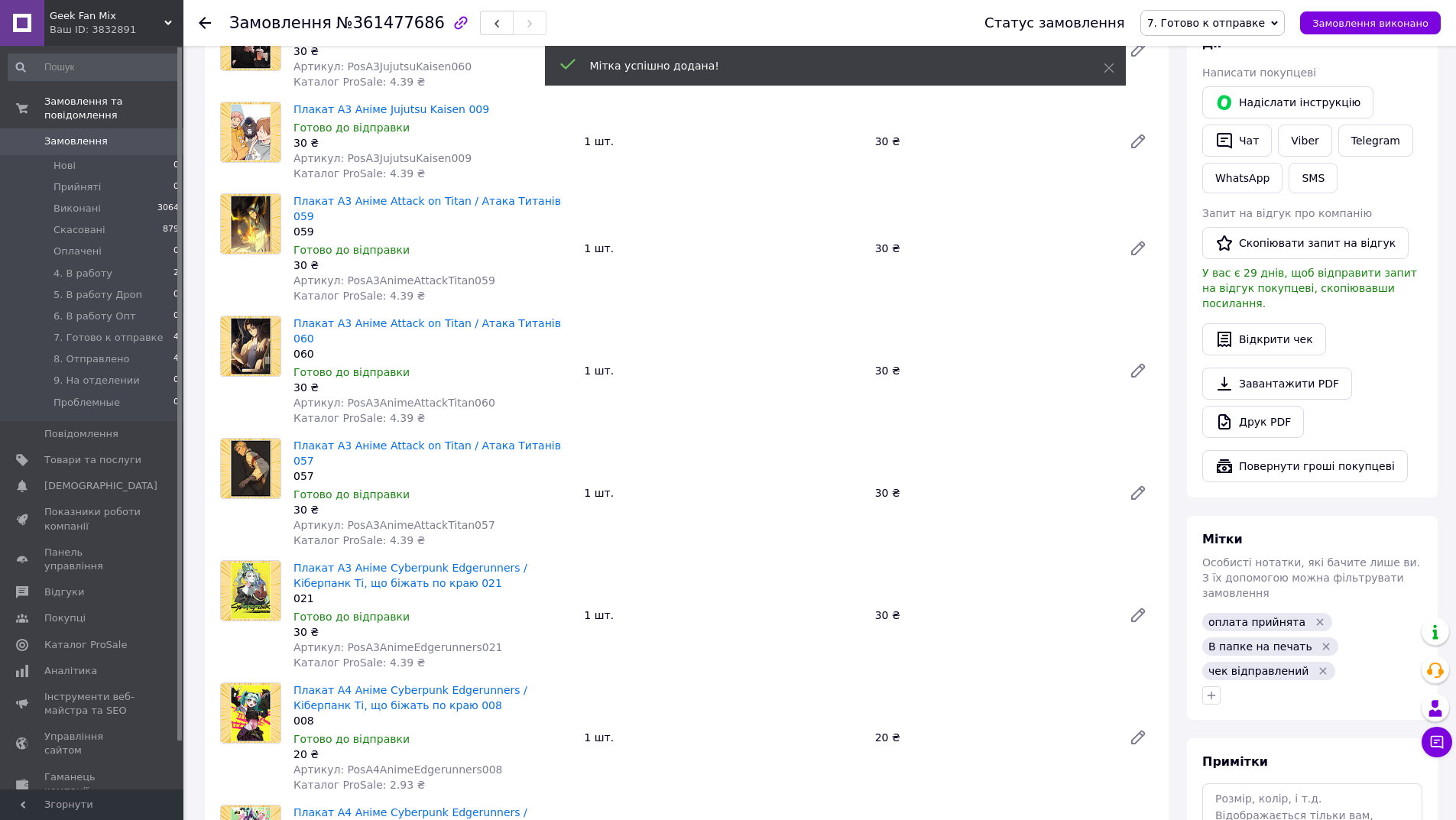
scroll to position [77, 0]
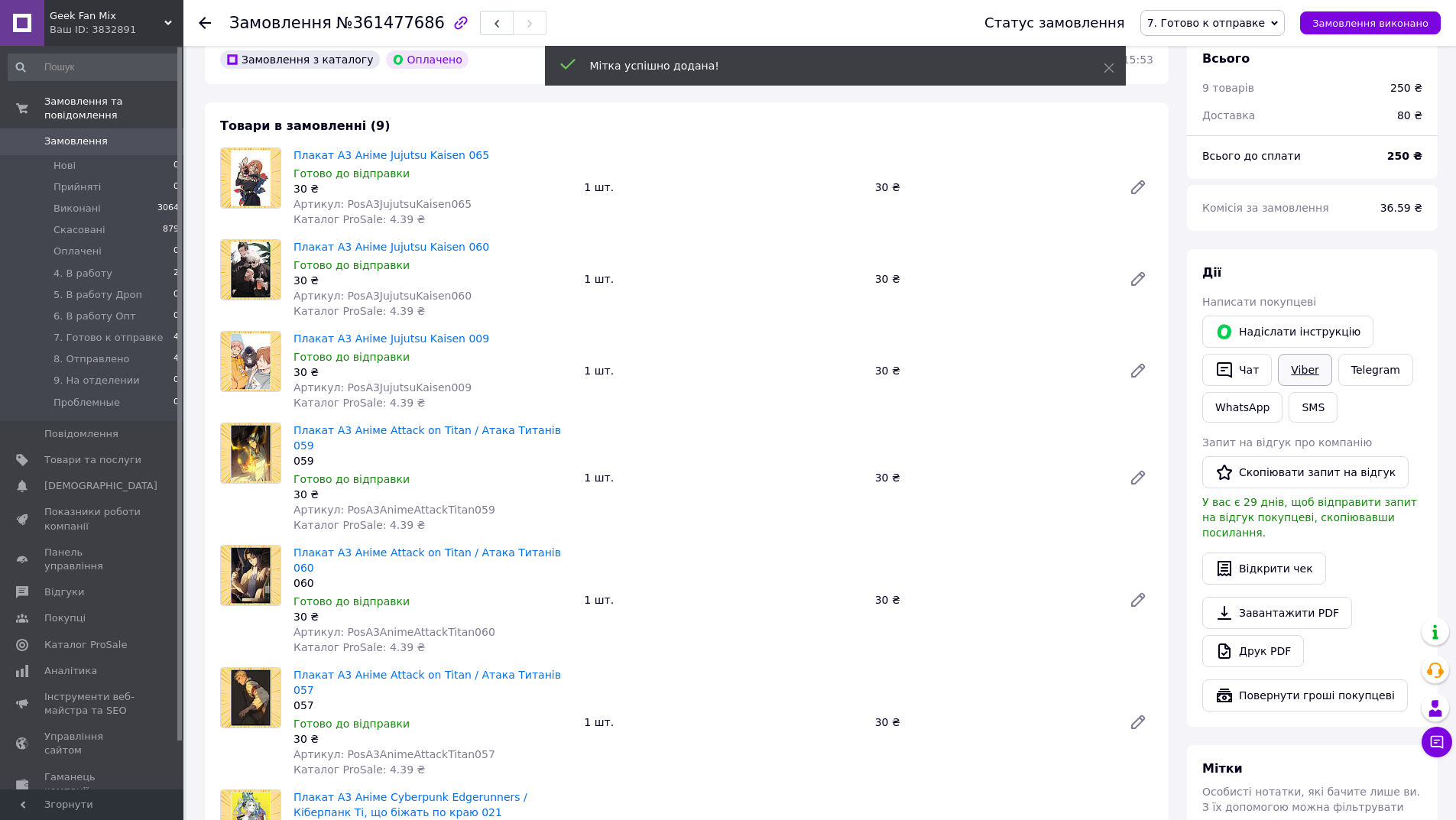
click at [1290, 379] on link "Viber" at bounding box center [1305, 370] width 54 height 32
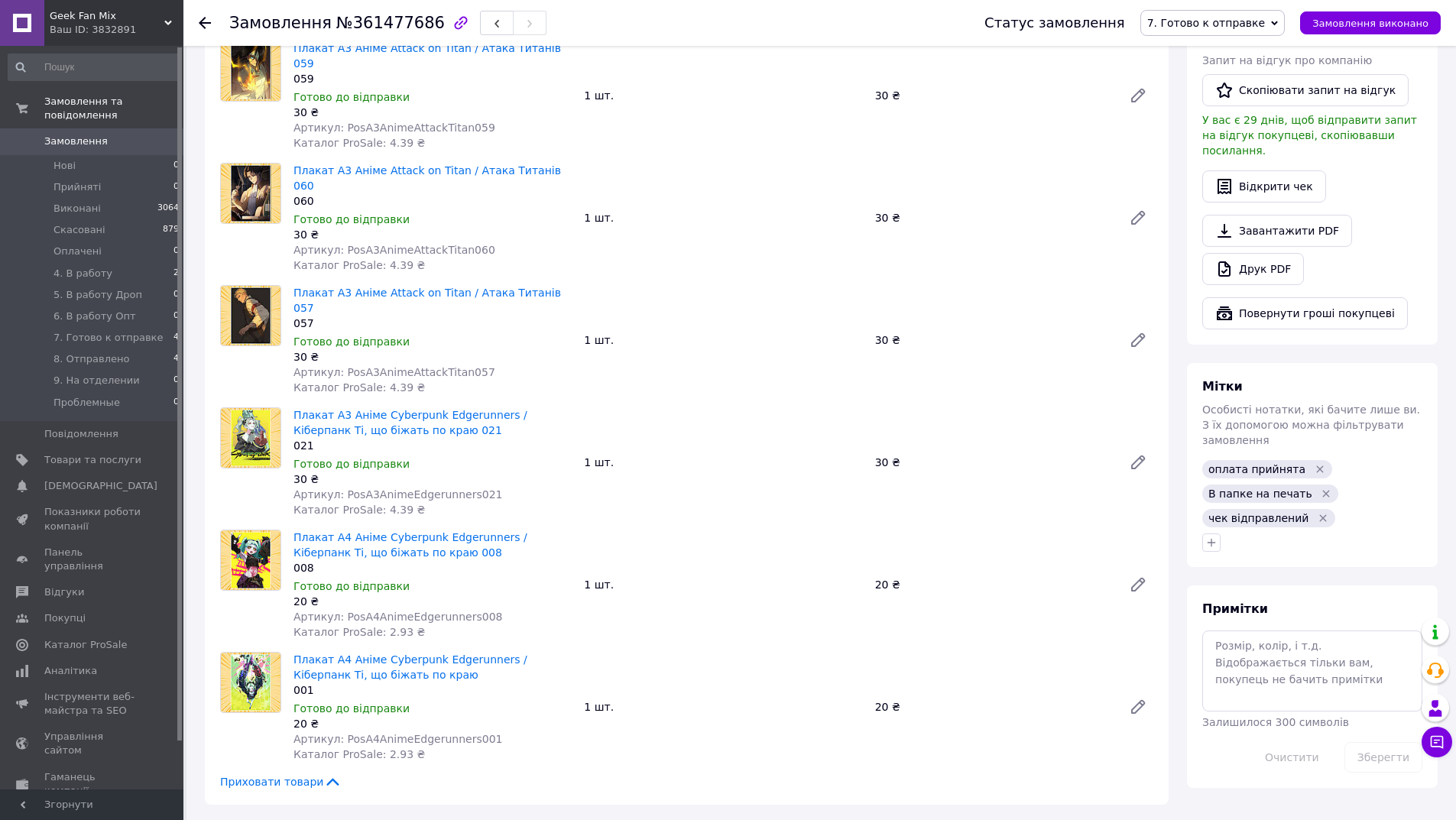
scroll to position [841, 0]
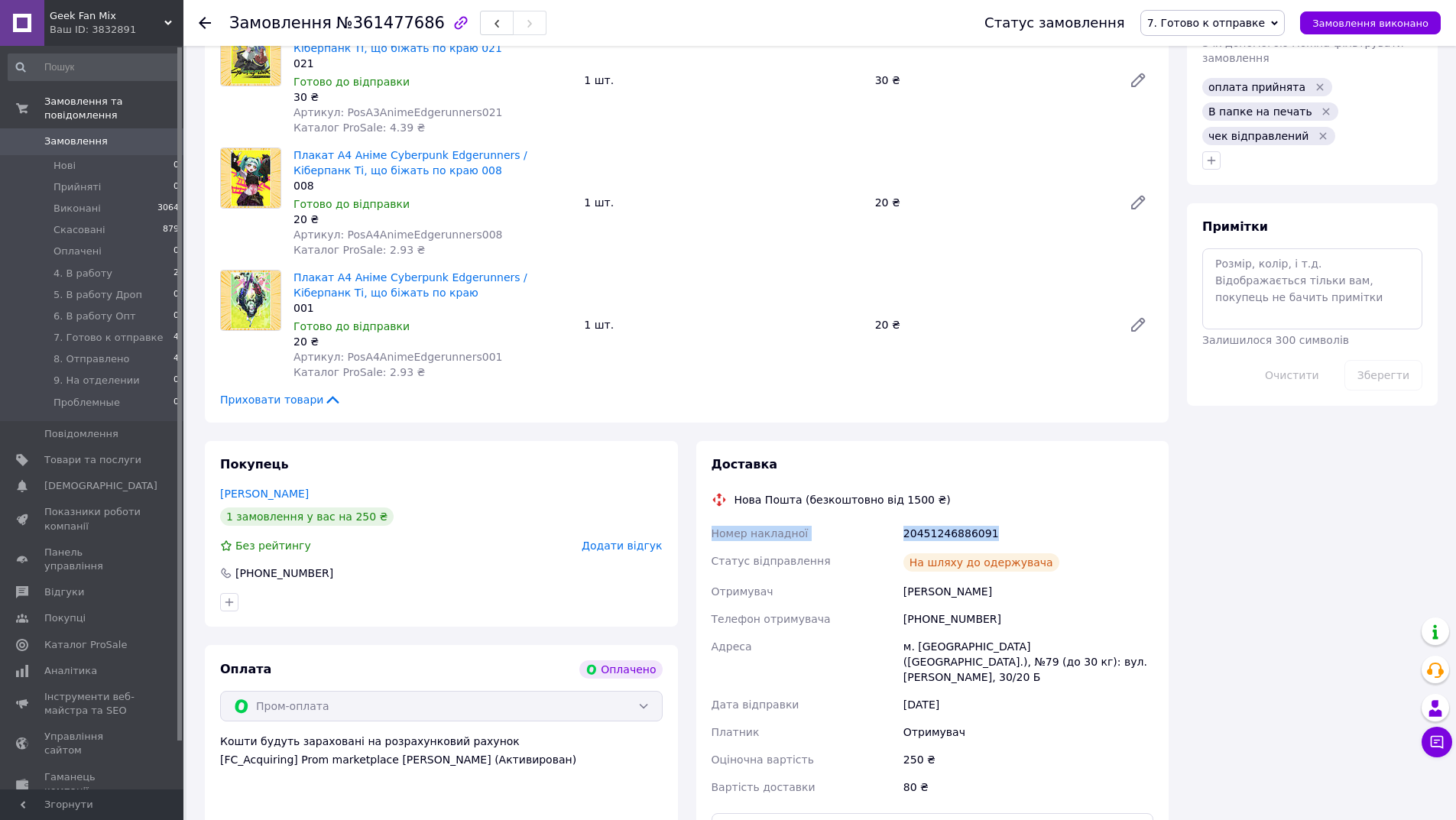
drag, startPoint x: 895, startPoint y: 493, endPoint x: 713, endPoint y: 488, distance: 182.1
click at [713, 520] on div "Номер накладної 20451246886091 Статус відправлення На шляху до одержувача Отрим…" at bounding box center [932, 660] width 448 height 281
copy div "Номер накладної 20451246886091"
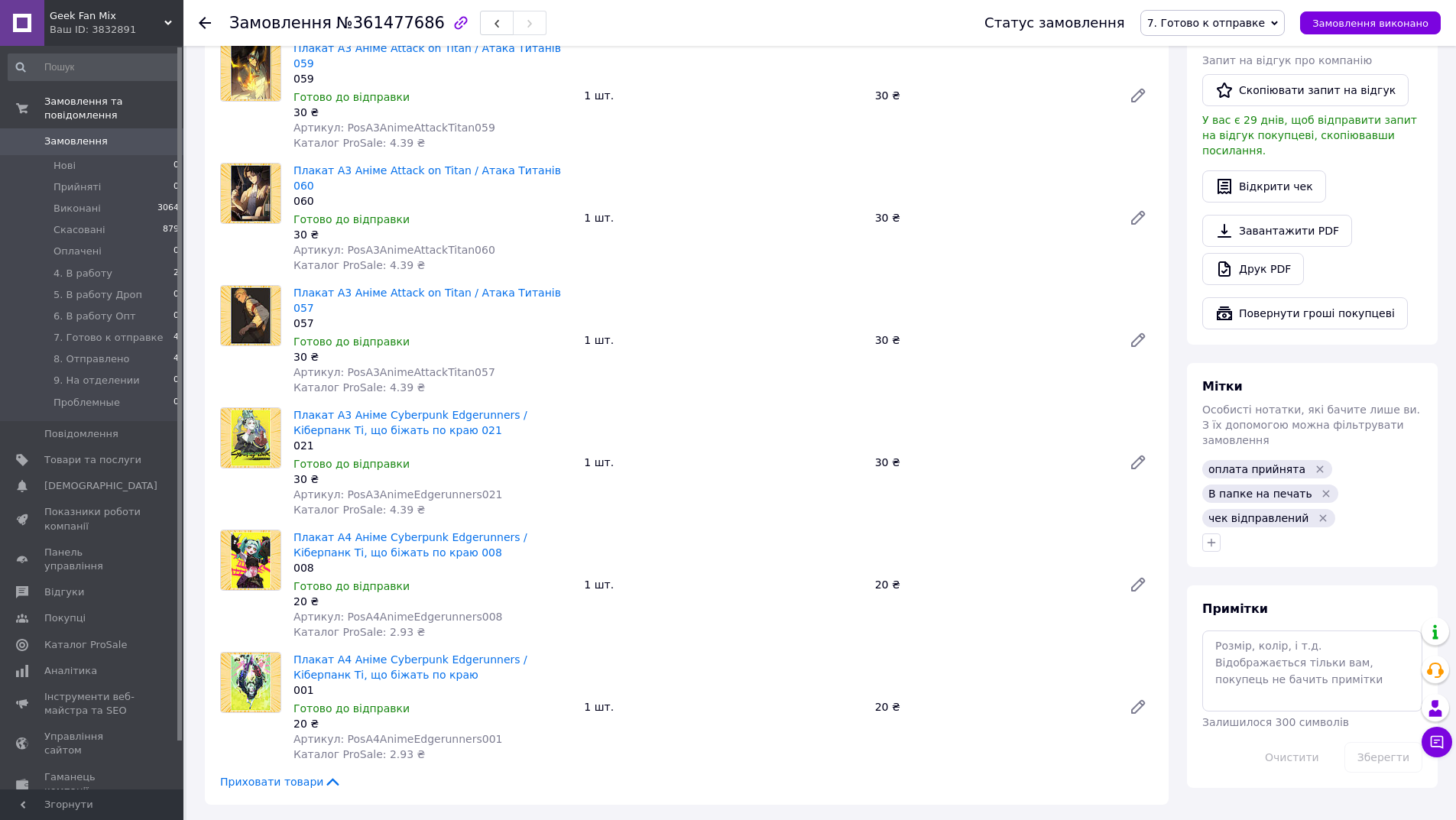
scroll to position [0, 0]
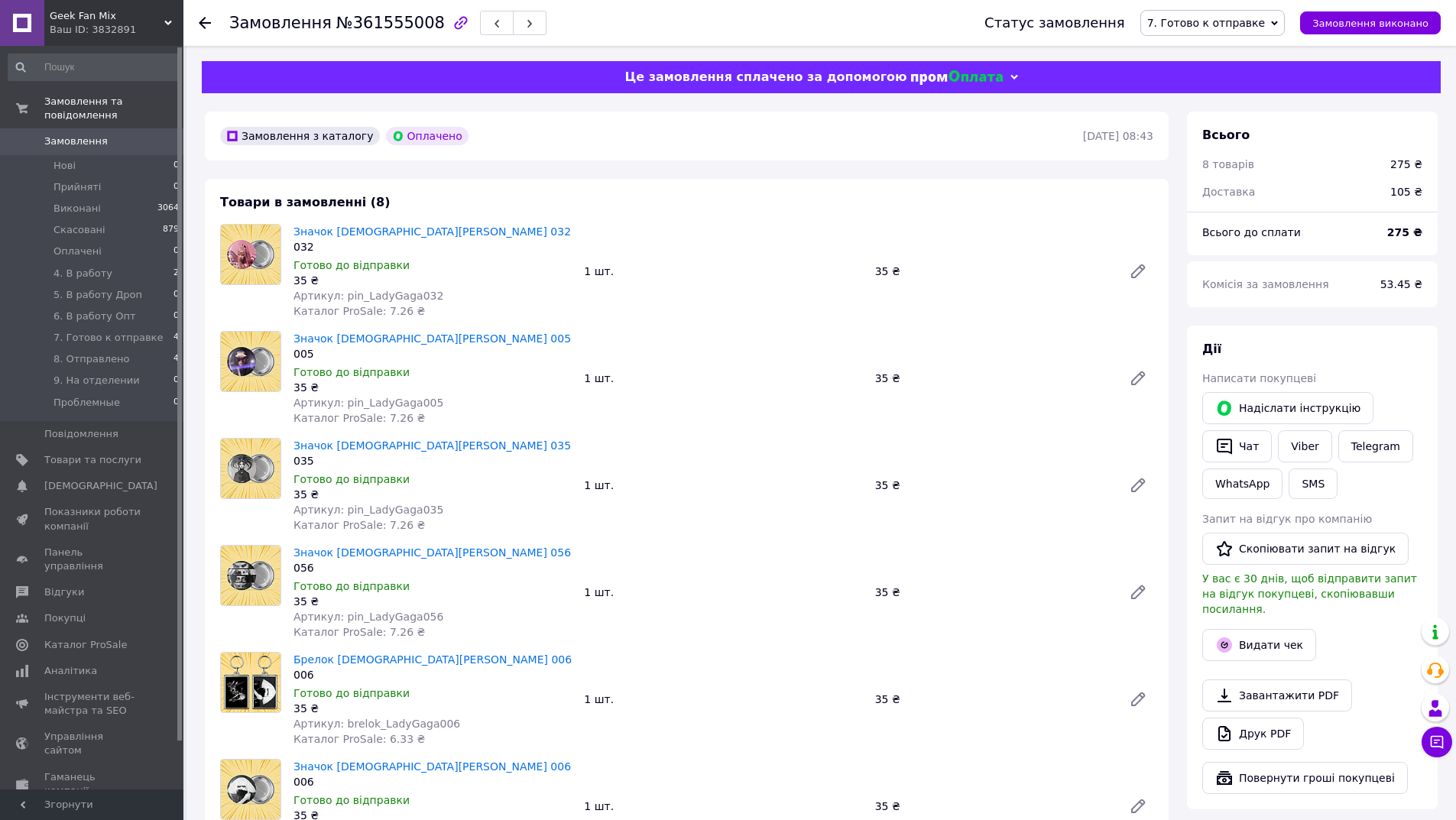
click at [361, 31] on span "№361555008" at bounding box center [390, 23] width 108 height 18
copy span "361555008"
click at [1287, 629] on button "Видати чек" at bounding box center [1259, 645] width 114 height 32
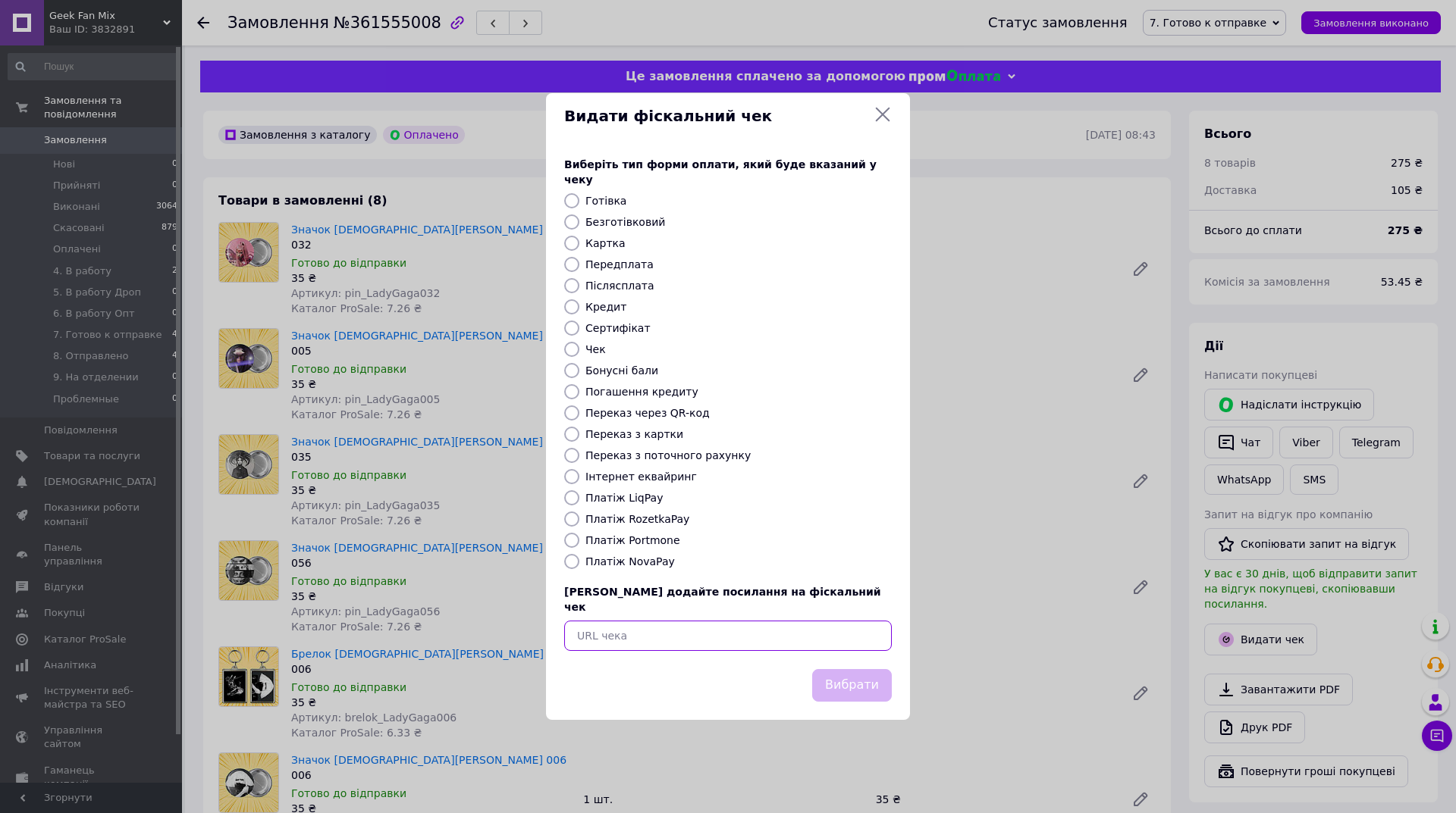
click at [683, 621] on input "text" at bounding box center [728, 636] width 327 height 31
paste input "[URL][DOMAIN_NAME]"
type input "[URL][DOMAIN_NAME]"
click at [856, 672] on button "Вибрати" at bounding box center [852, 685] width 80 height 33
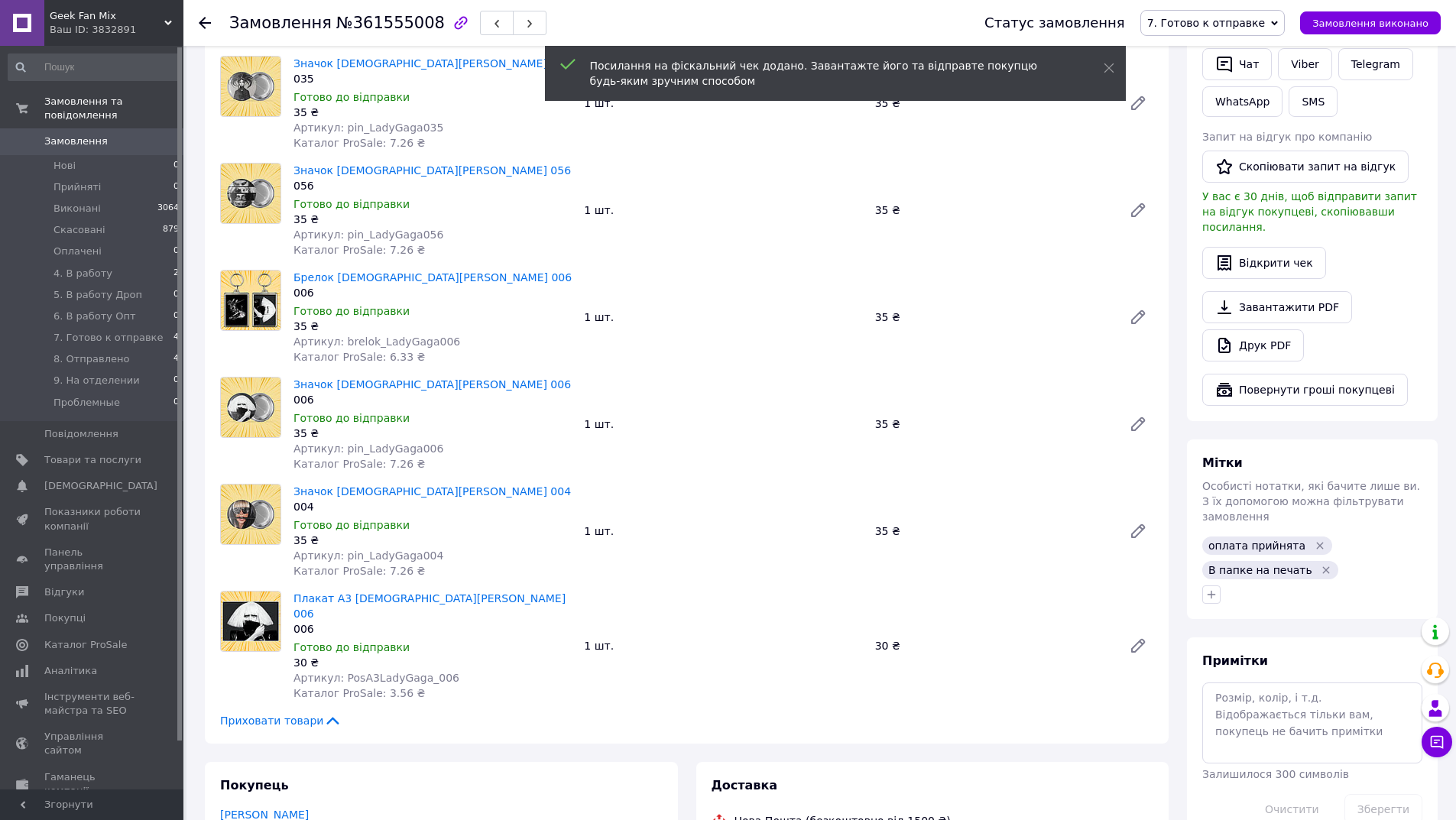
scroll to position [458, 0]
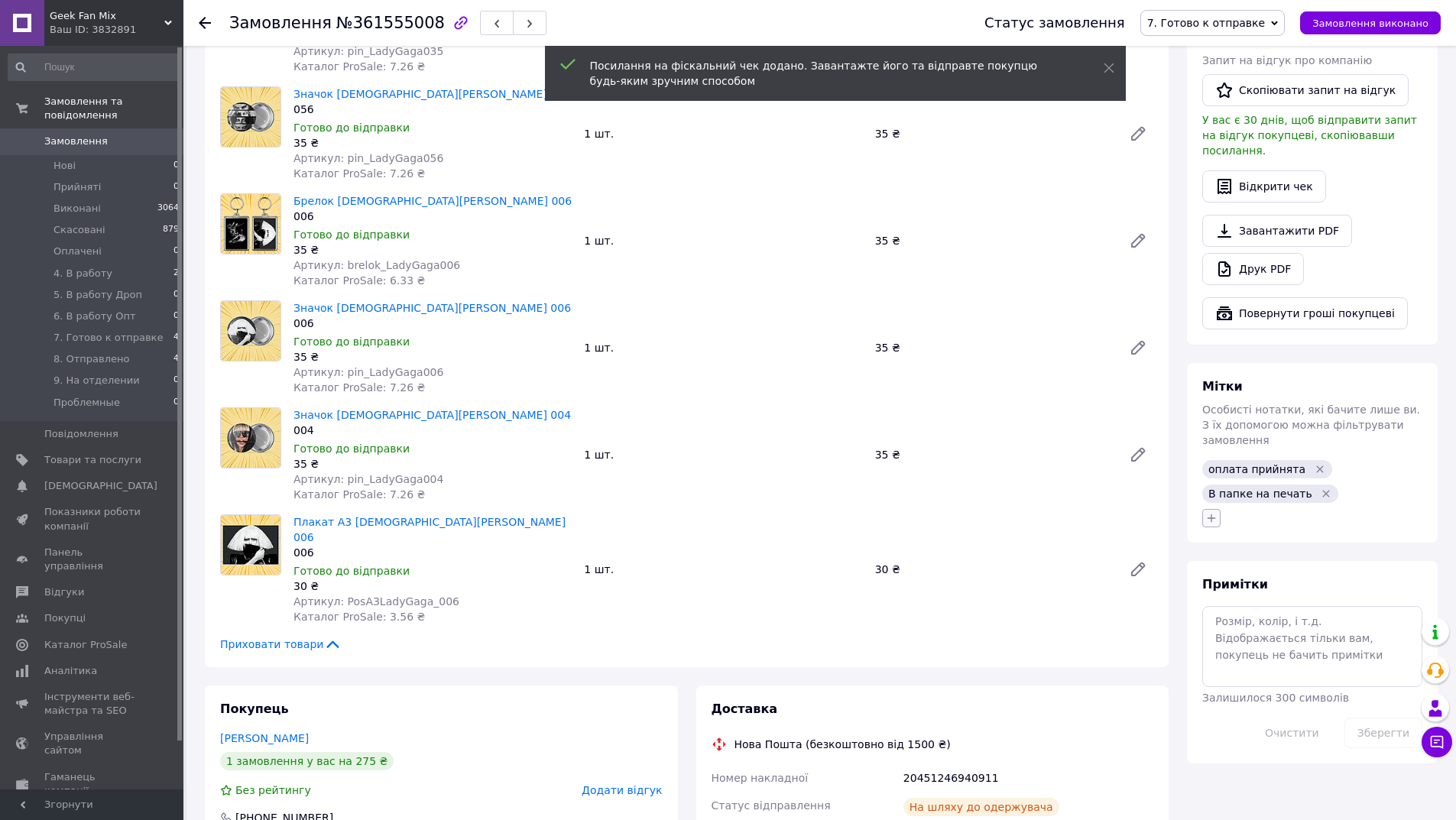
click at [1205, 506] on div at bounding box center [1313, 518] width 227 height 25
click at [1208, 512] on icon "button" at bounding box center [1212, 518] width 12 height 12
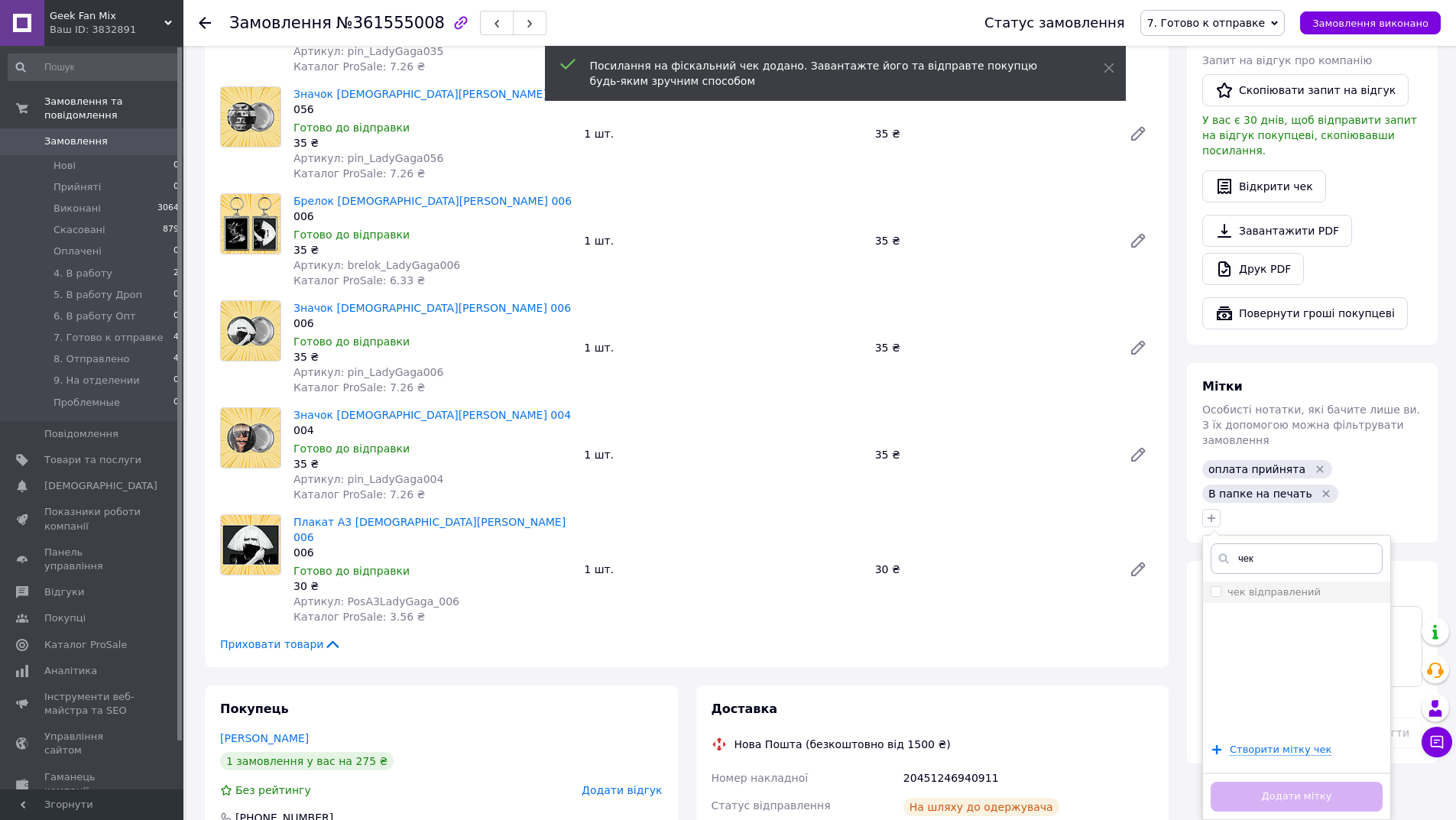
type input "чек"
click at [1275, 586] on label "чек відправлений" at bounding box center [1274, 592] width 93 height 12
checkbox input "true"
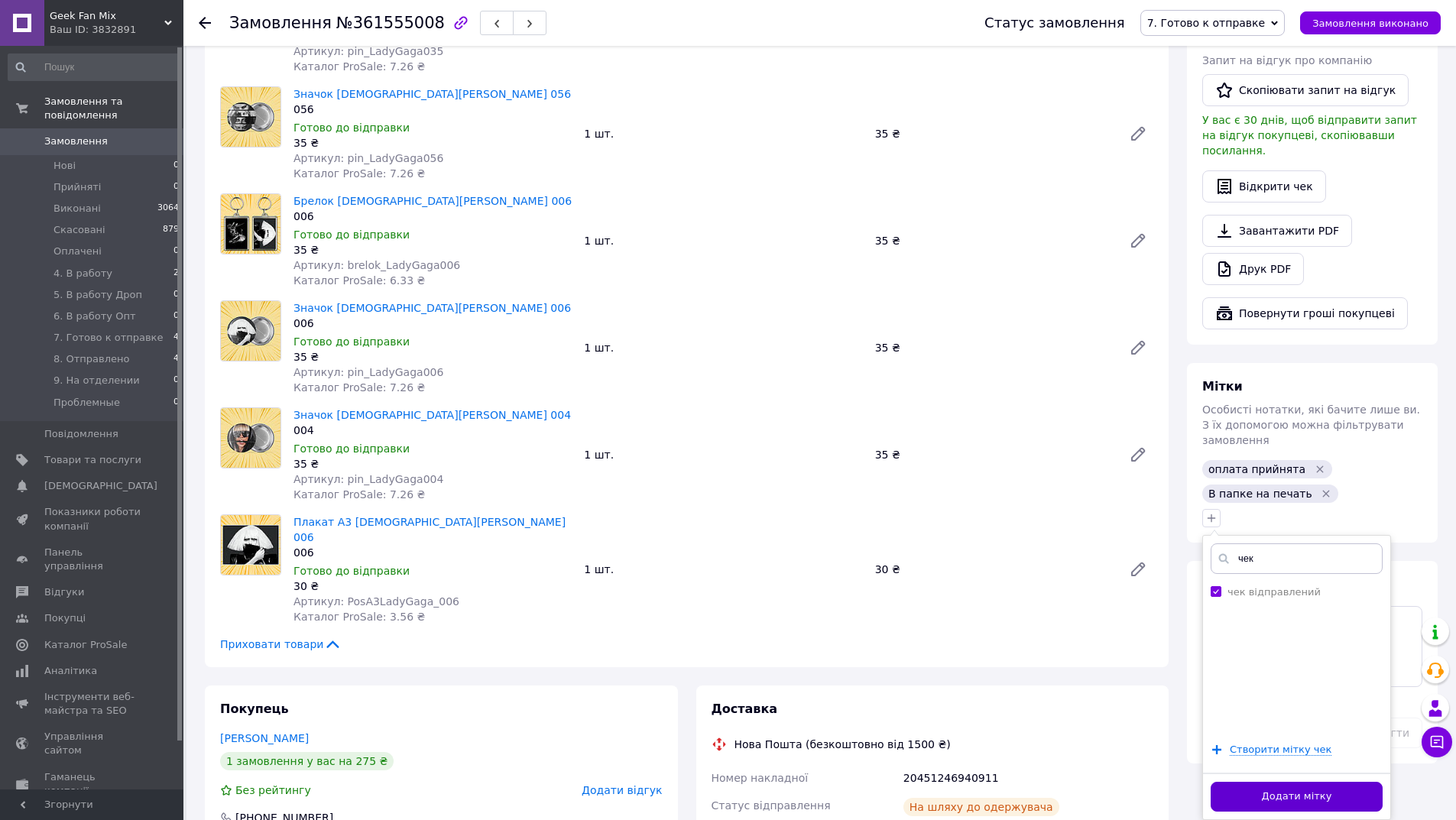
click at [1310, 782] on button "Додати мітку" at bounding box center [1296, 797] width 172 height 30
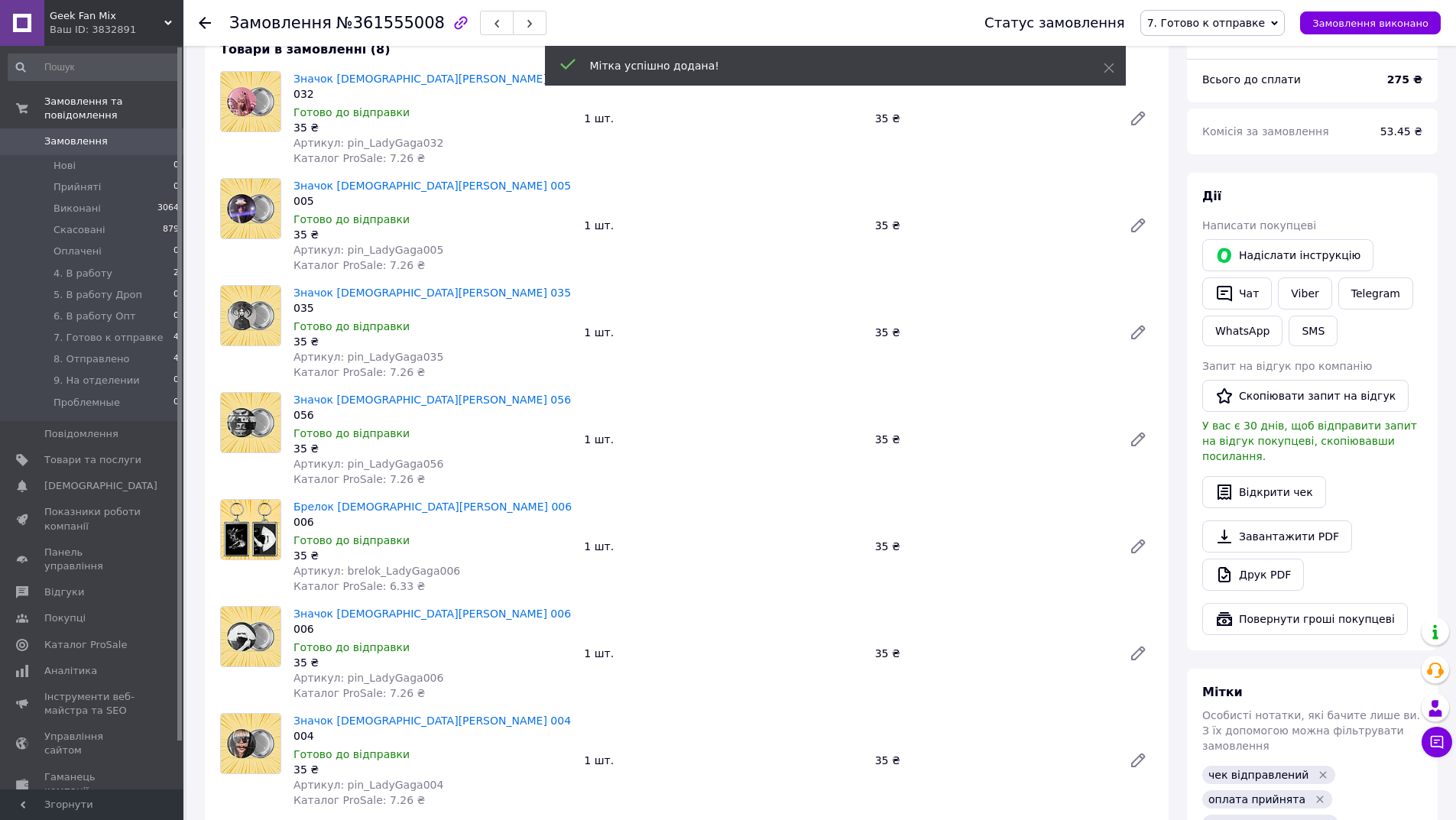
scroll to position [22, 0]
click at [1301, 292] on link "Viber" at bounding box center [1305, 293] width 54 height 32
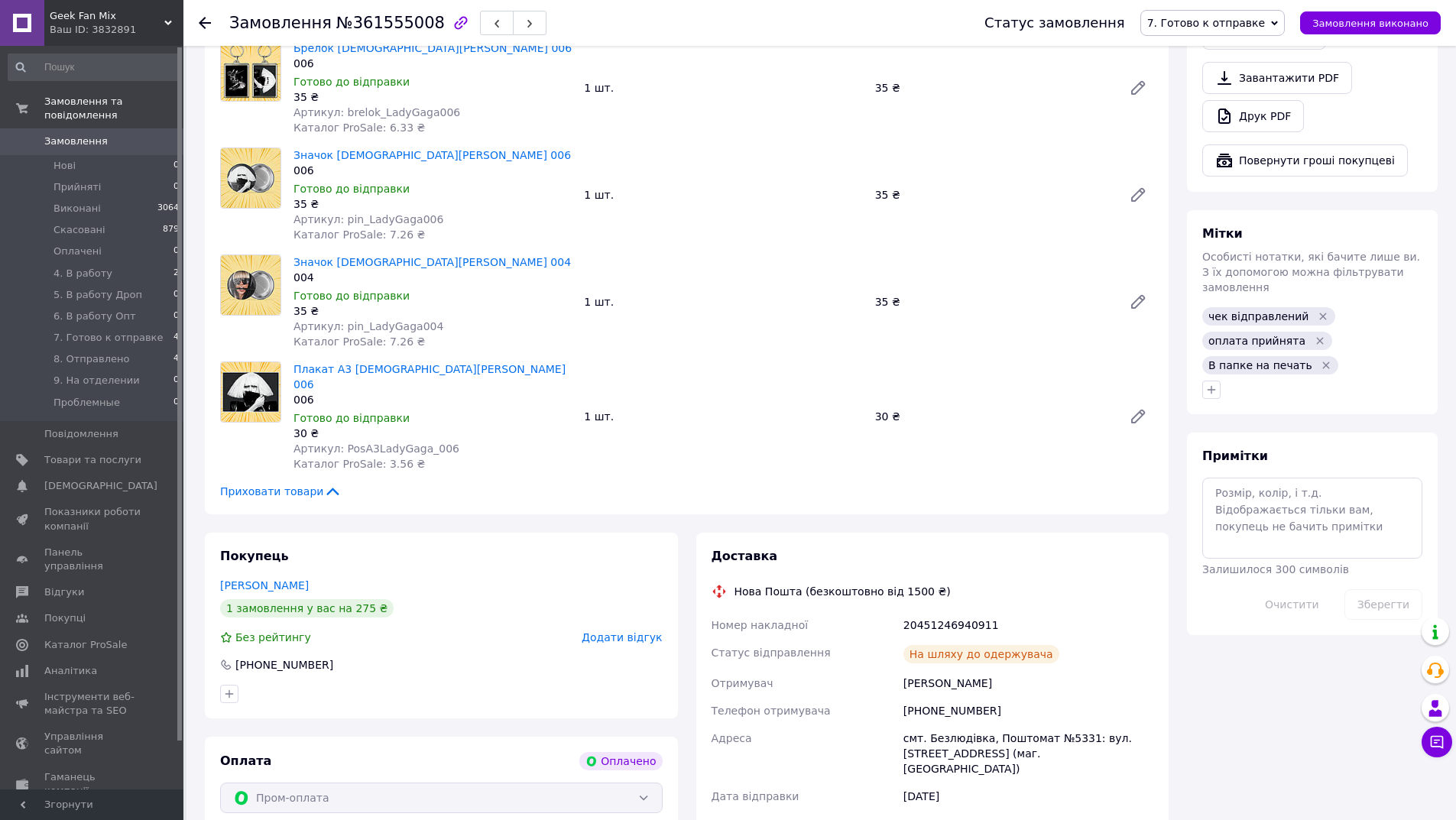
scroll to position [688, 0]
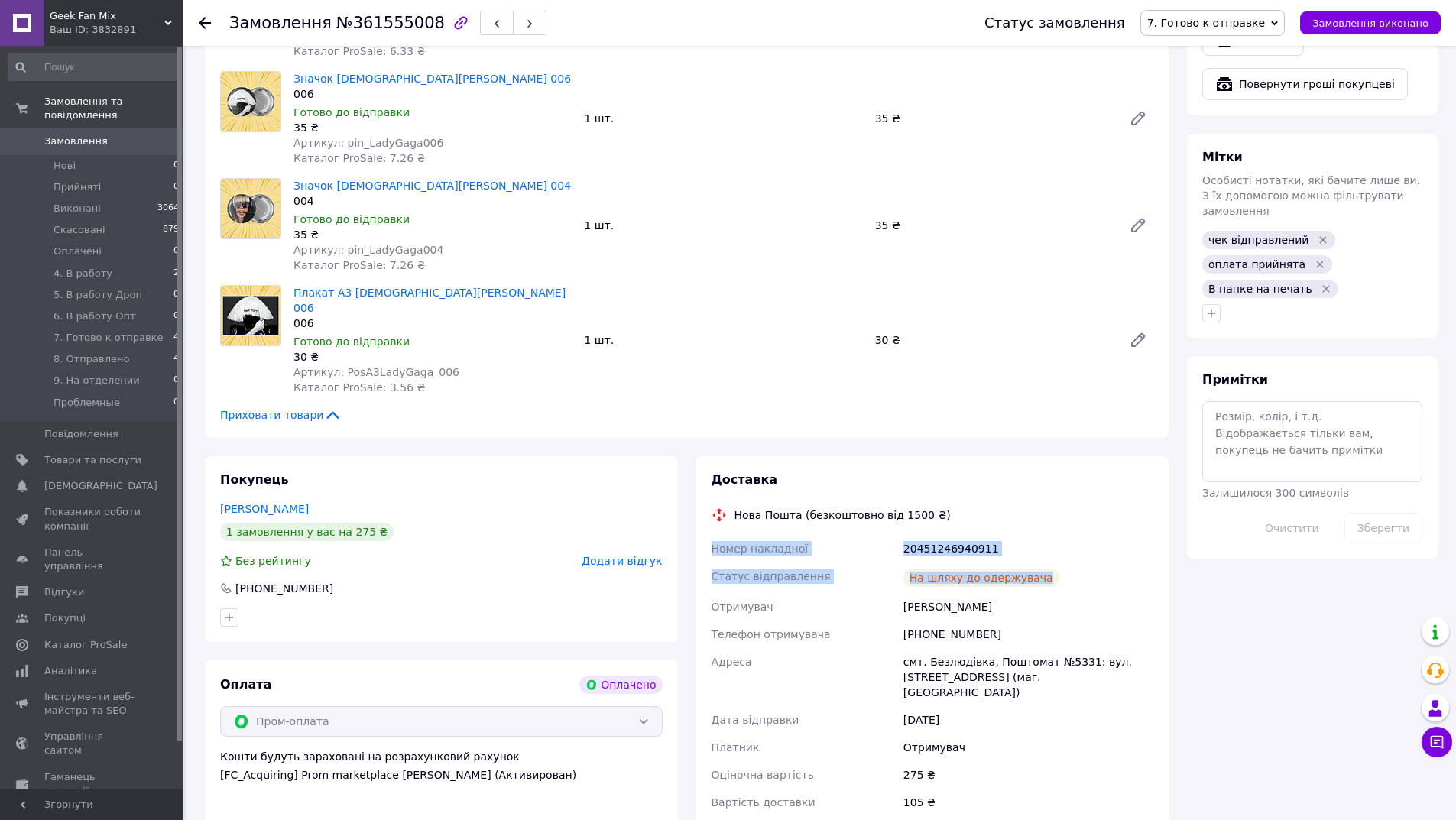
drag, startPoint x: 1070, startPoint y: 559, endPoint x: 697, endPoint y: 536, distance: 373.7
click at [697, 536] on div "Доставка Нова Пошта (безкоштовно від 1500 ₴) Номер накладної 20451246940911 Ста…" at bounding box center [933, 665] width 473 height 418
copy div "Номер накладної 20451246940911 Статус відправлення На шляху до одержувача"
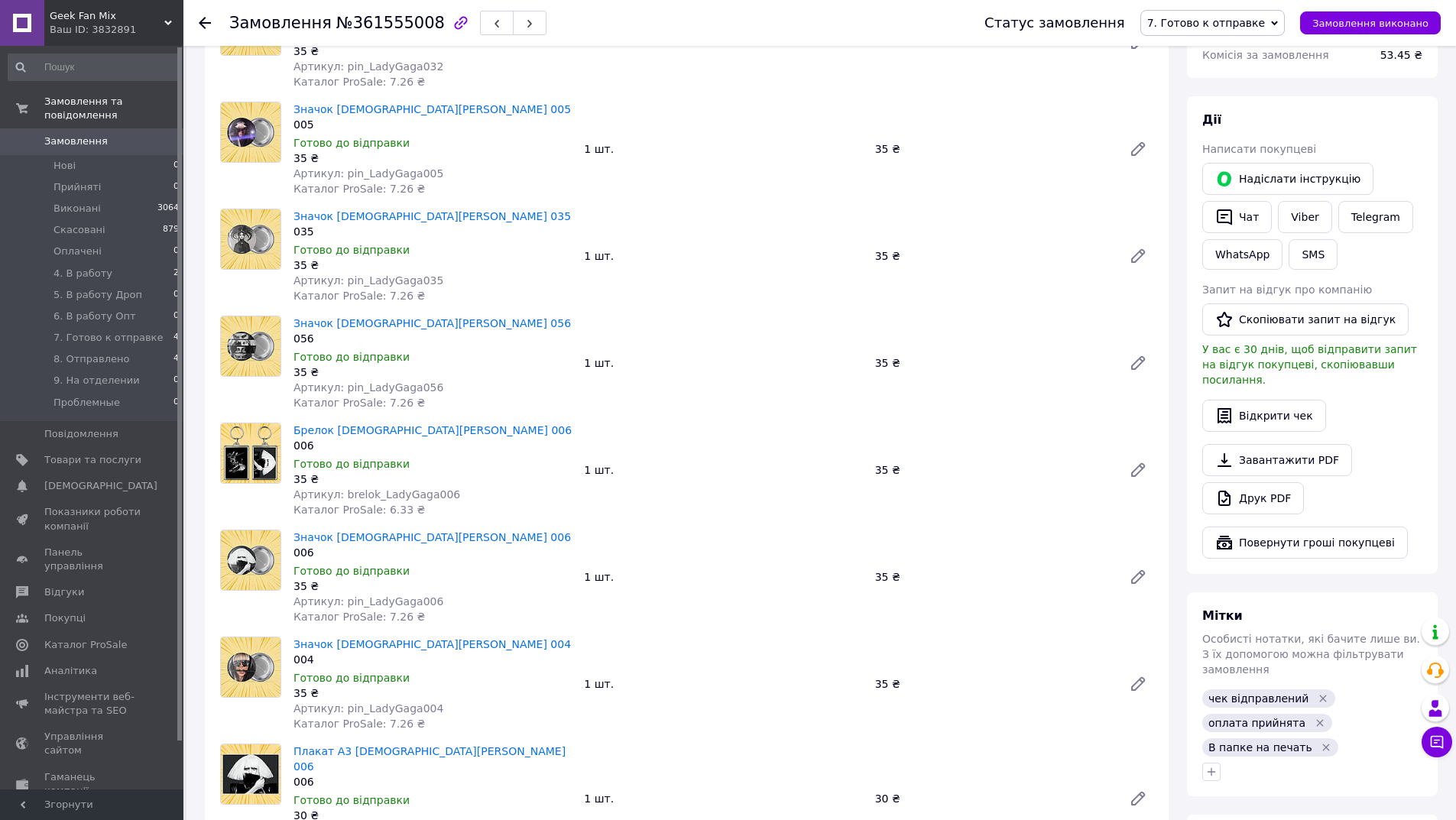
scroll to position [0, 0]
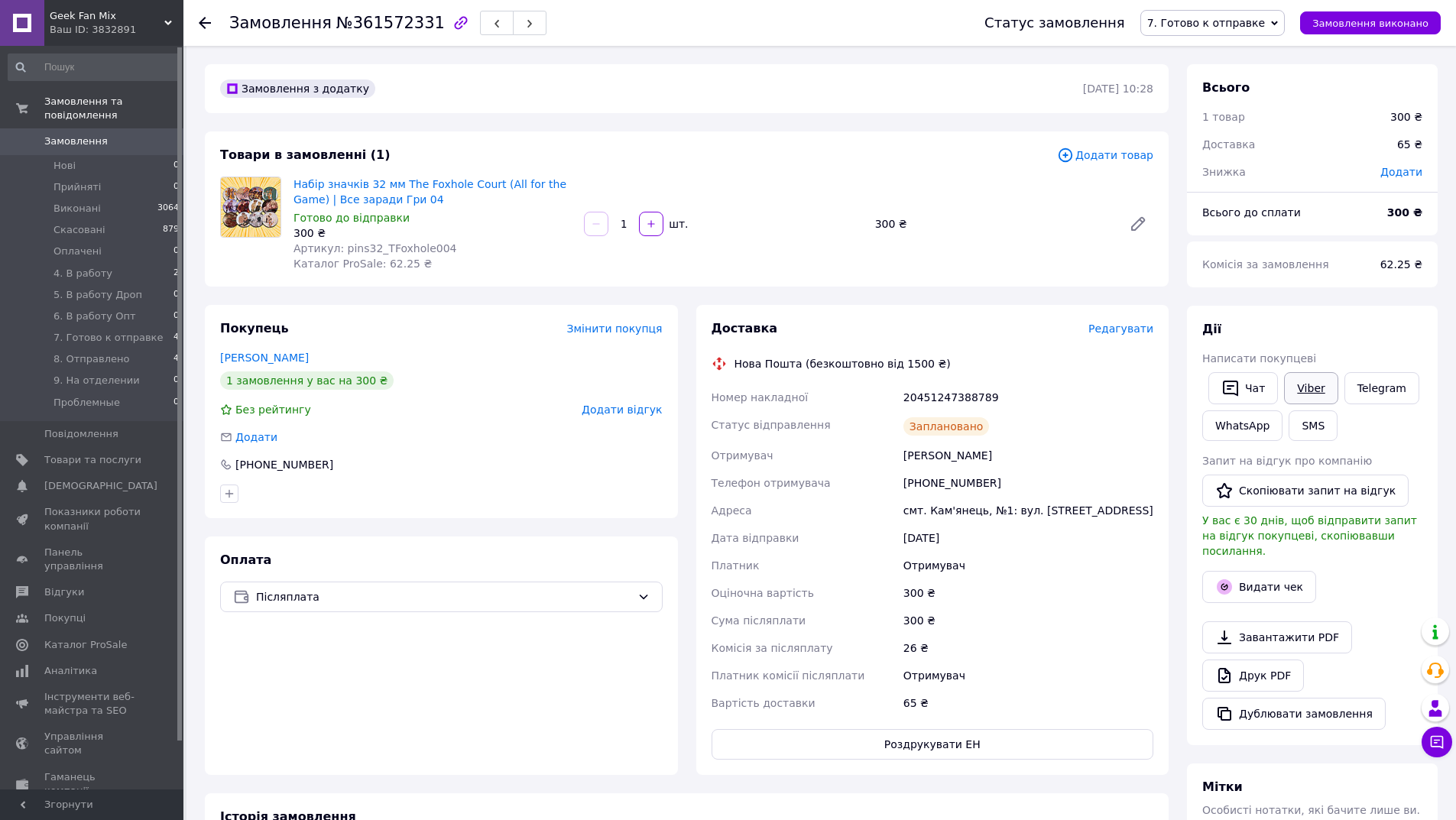
click at [1318, 392] on link "Viber" at bounding box center [1311, 389] width 54 height 32
click at [379, 22] on span "№361572331" at bounding box center [390, 23] width 108 height 18
copy span "361572331"
click at [1260, 571] on button "Видати чек" at bounding box center [1259, 586] width 114 height 32
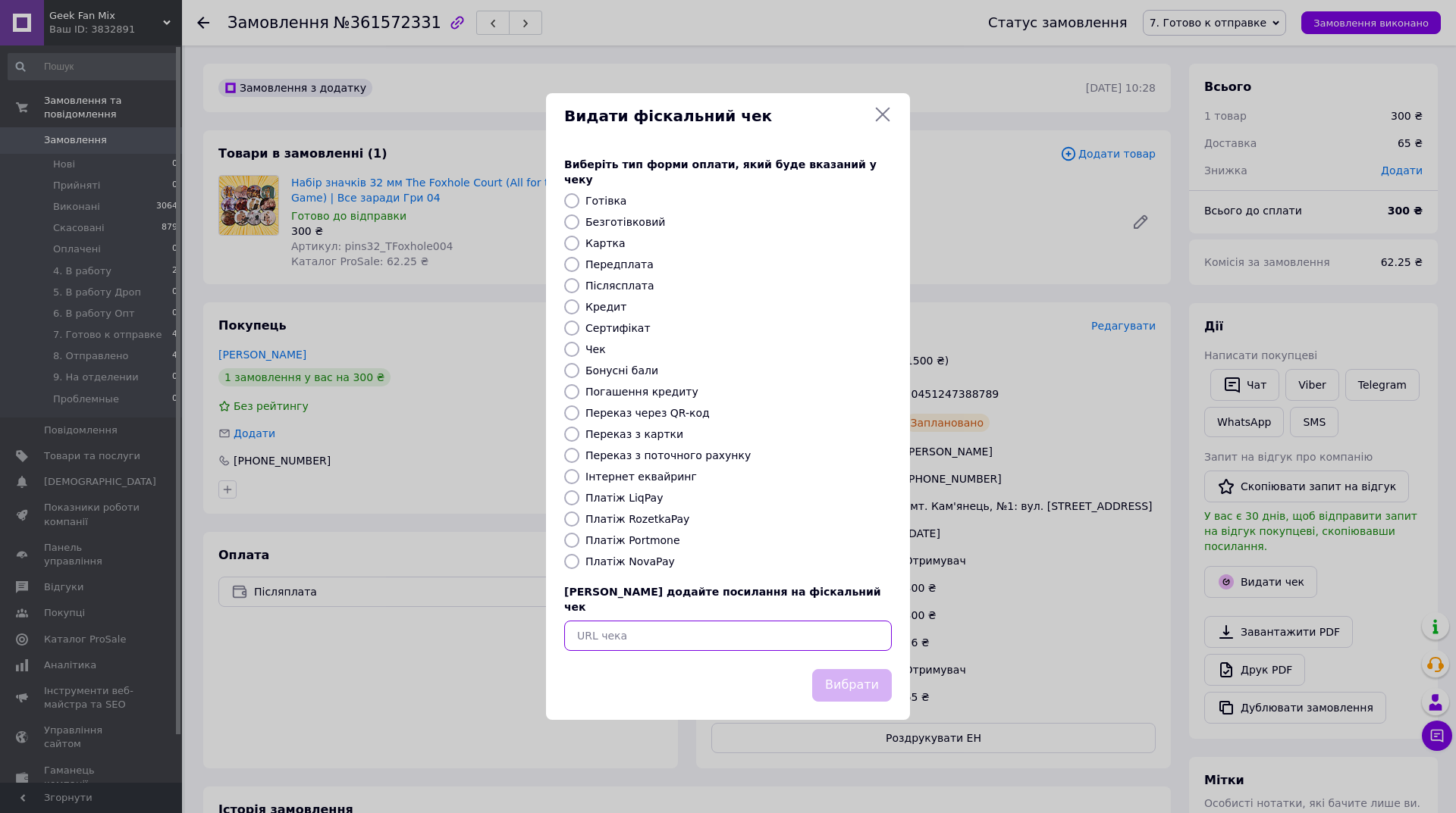
click at [801, 625] on input "text" at bounding box center [728, 636] width 327 height 31
paste input "https://cabinet.tax.gov.ua/cashregs/check?id=cDSb01AyxFM&date=20250912&time=172…"
type input "https://cabinet.tax.gov.ua/cashregs/check?id=cDSb01AyxFM&date=20250912&time=172…"
click at [870, 669] on button "Вибрати" at bounding box center [852, 685] width 80 height 33
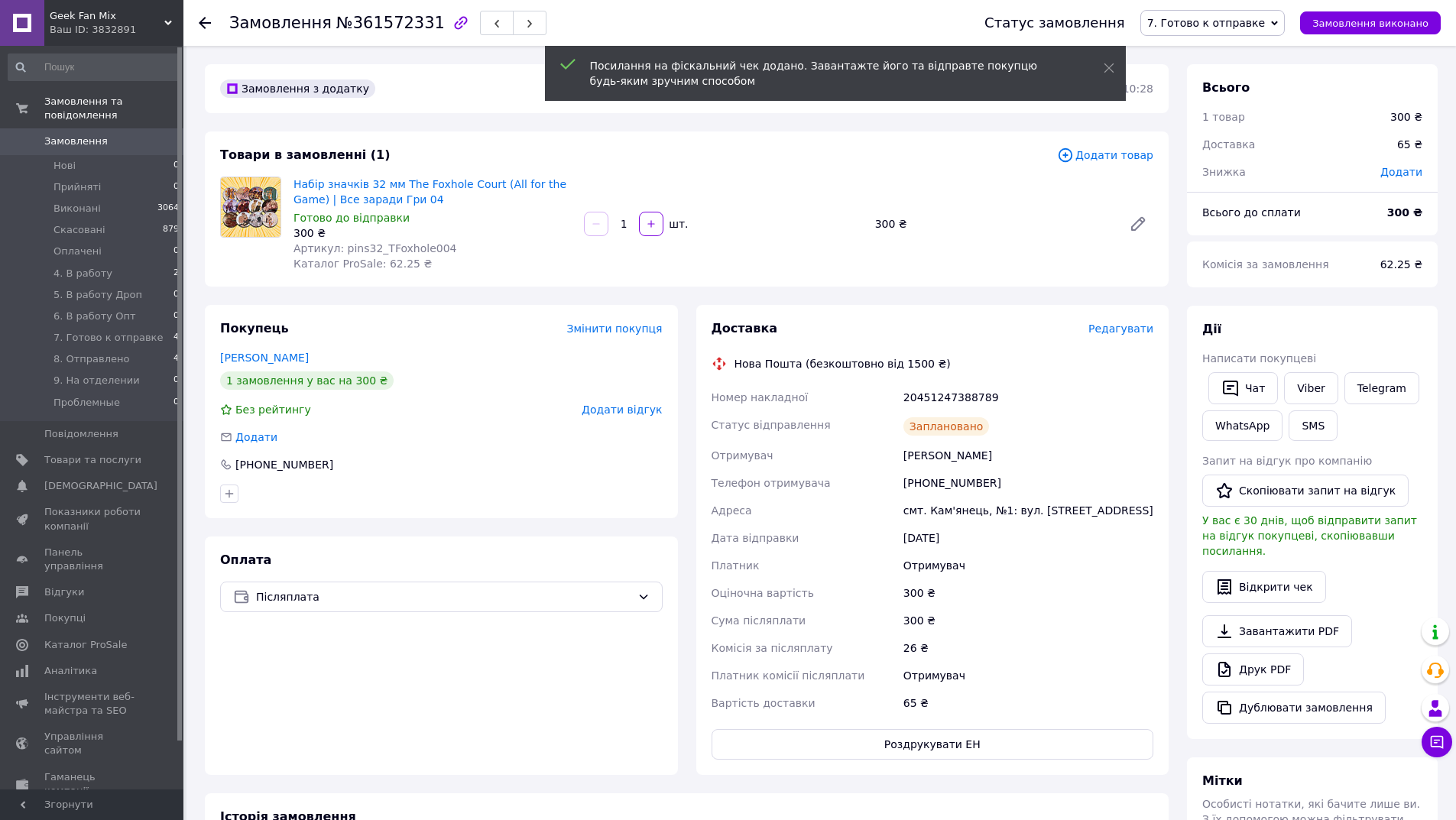
scroll to position [349, 0]
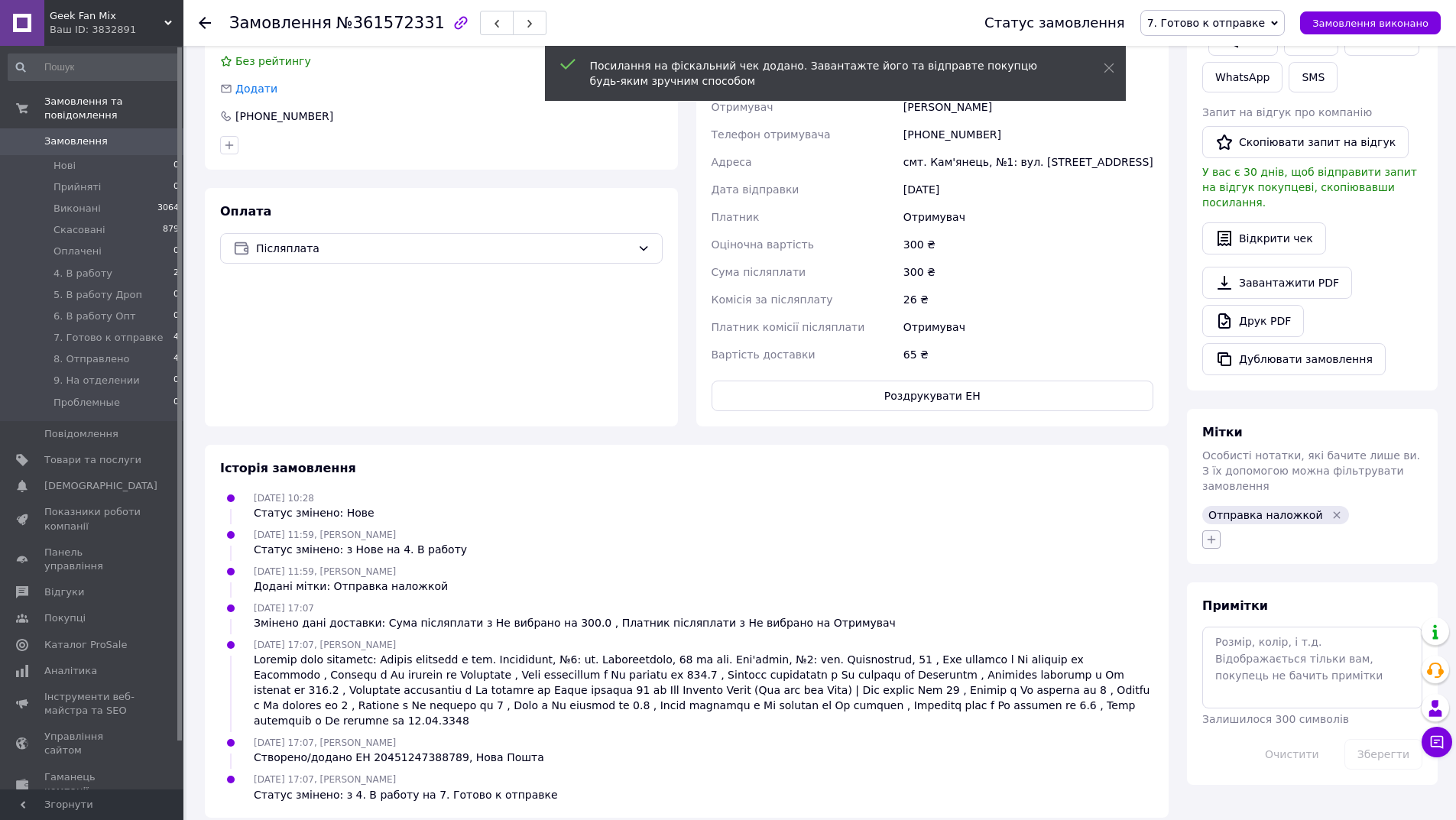
click at [1213, 534] on icon "button" at bounding box center [1212, 540] width 12 height 12
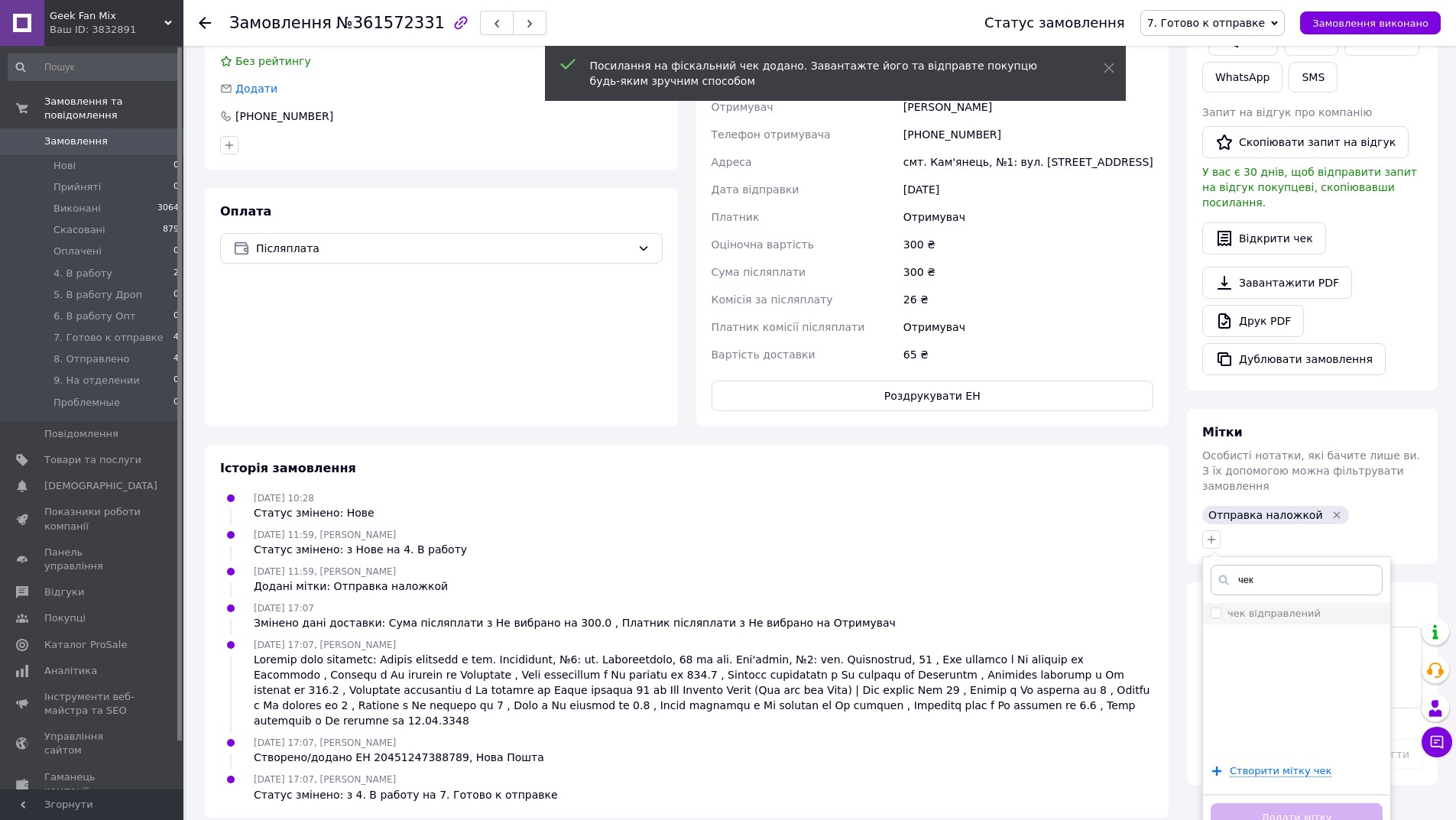
type input "чек"
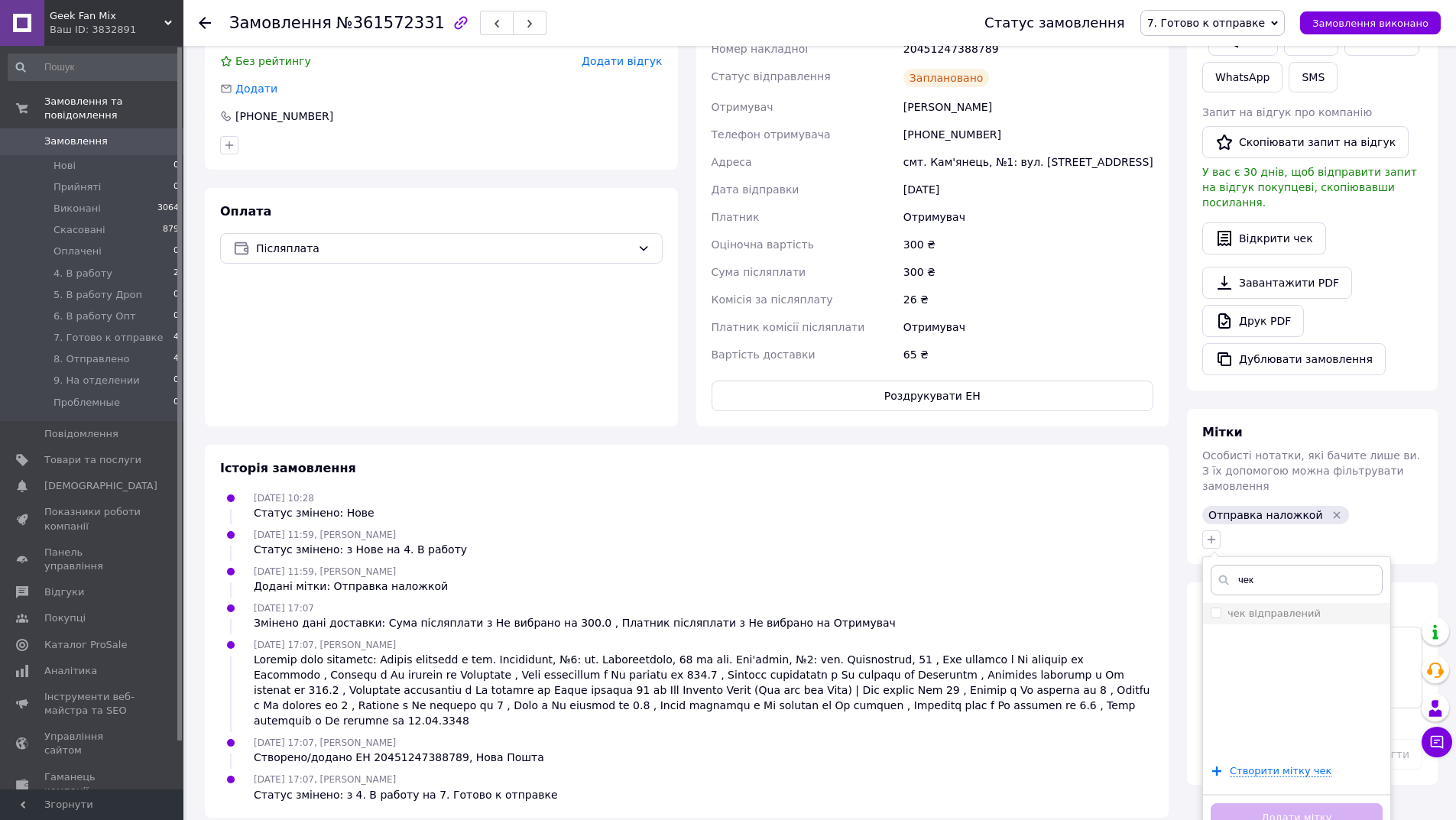
click at [1228, 607] on label "чек відправлений" at bounding box center [1274, 613] width 93 height 12
checkbox input "true"
click at [1292, 803] on button "Додати мітку" at bounding box center [1296, 818] width 172 height 30
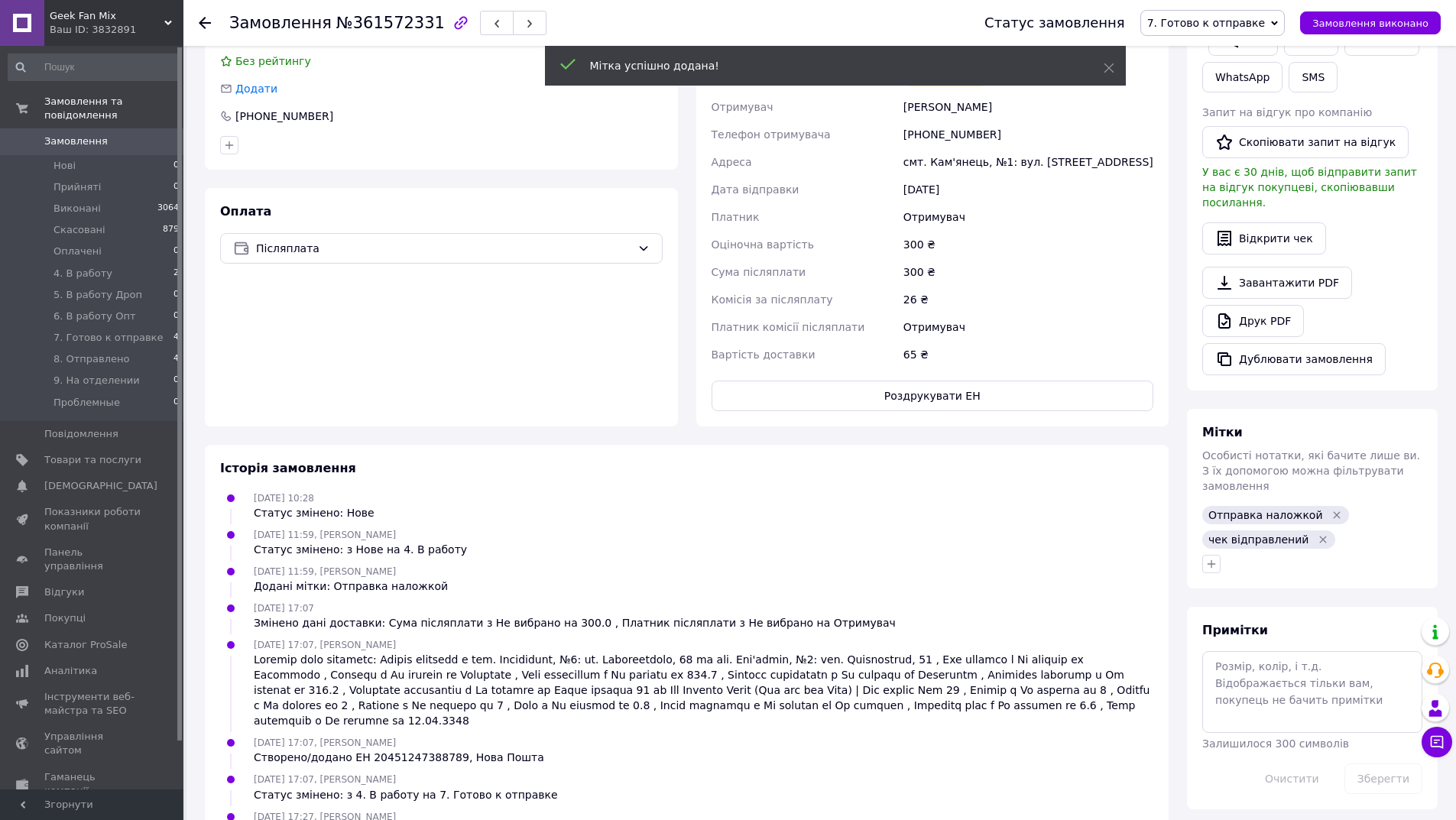
scroll to position [0, 0]
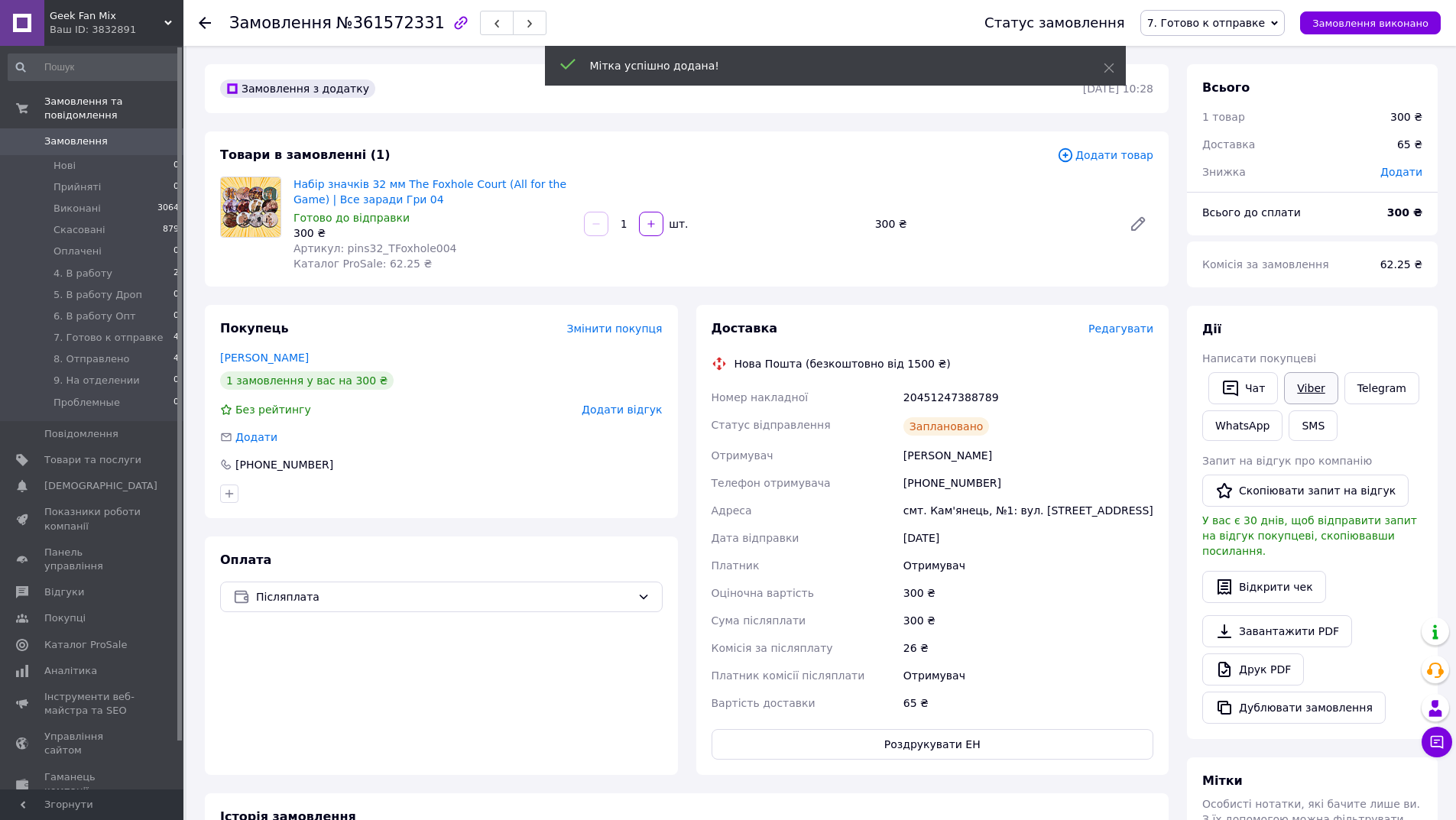
click at [1312, 395] on link "Viber" at bounding box center [1311, 389] width 54 height 32
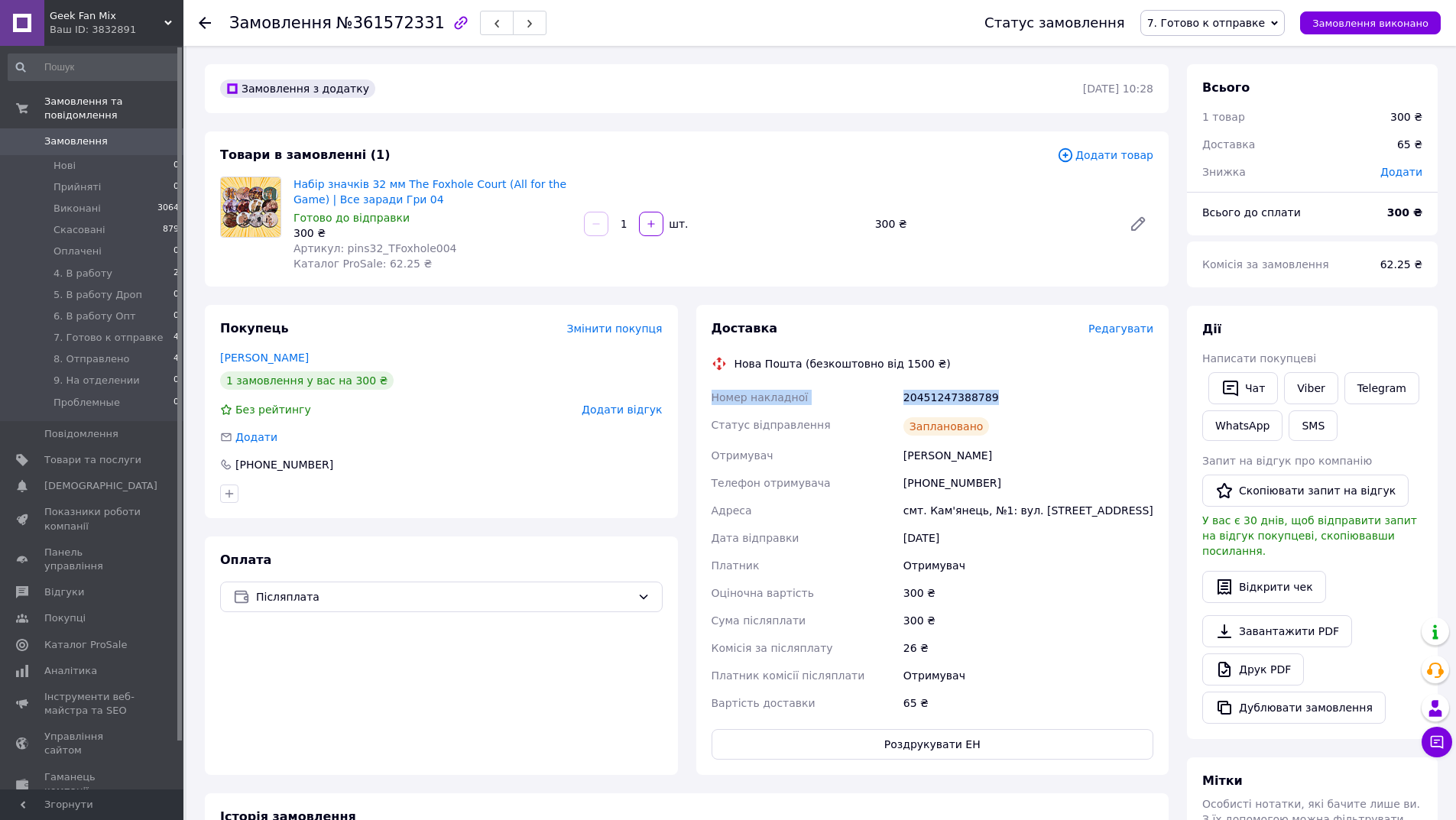
drag, startPoint x: 1033, startPoint y: 395, endPoint x: 695, endPoint y: 393, distance: 338.0
click at [695, 393] on div "Доставка Редагувати Нова Пошта (безкоштовно від 1500 ₴) Номер накладної 2045124…" at bounding box center [932, 540] width 491 height 470
copy div "Номер накладної 20451247388789"
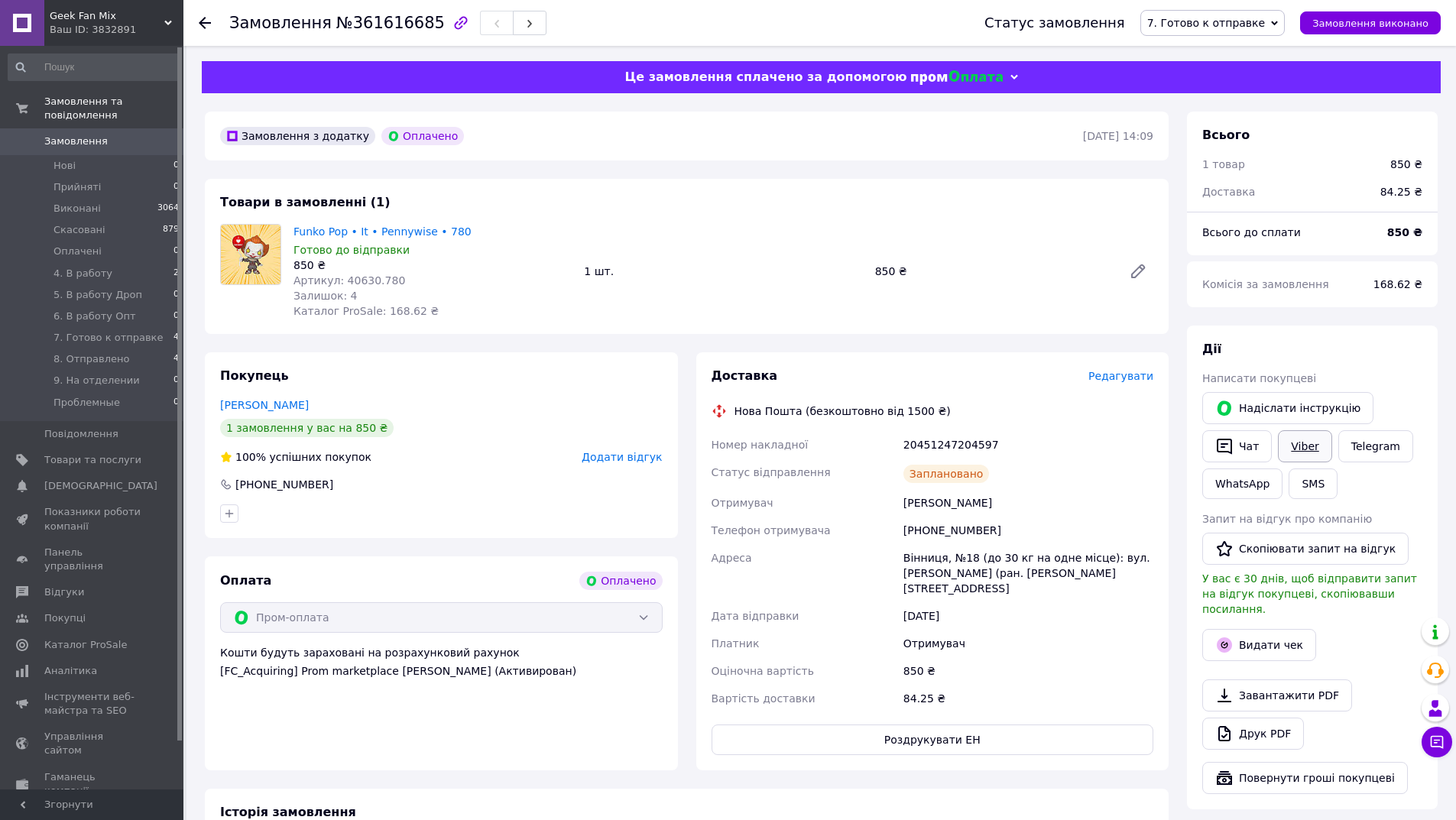
click at [1307, 442] on link "Viber" at bounding box center [1305, 446] width 54 height 32
click at [389, 38] on div "Замовлення №361616685" at bounding box center [591, 23] width 725 height 46
click at [384, 26] on span "№361616685" at bounding box center [390, 23] width 108 height 18
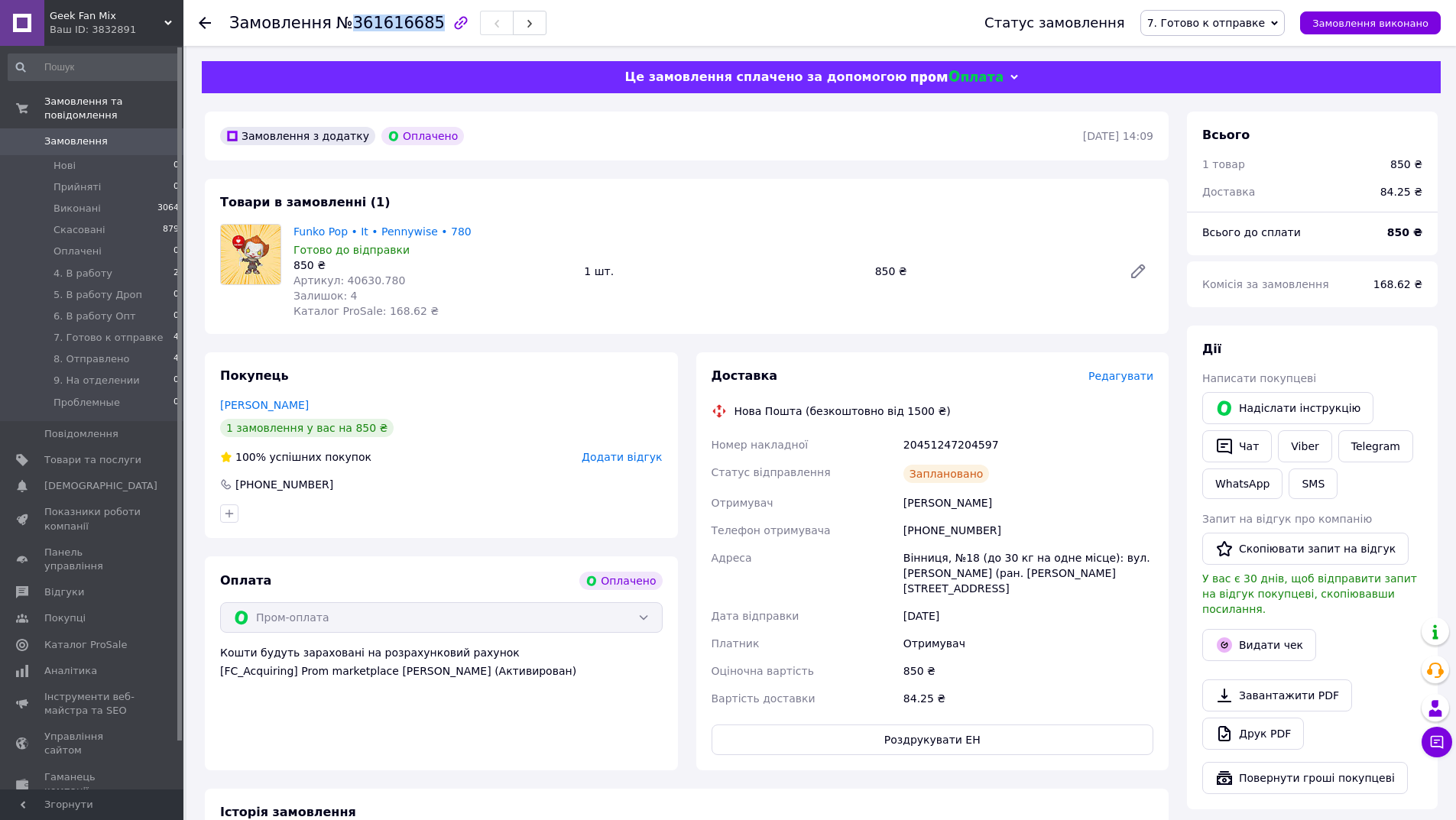
copy span "361616685"
click at [1309, 455] on link "Viber" at bounding box center [1305, 446] width 54 height 32
drag, startPoint x: 901, startPoint y: 441, endPoint x: 713, endPoint y: 448, distance: 188.1
click at [713, 448] on div "Номер накладної 20451247204597 Статус відправлення Заплановано Отримувач [PERSO…" at bounding box center [932, 572] width 448 height 281
copy div "Номер накладної 20451247204597"
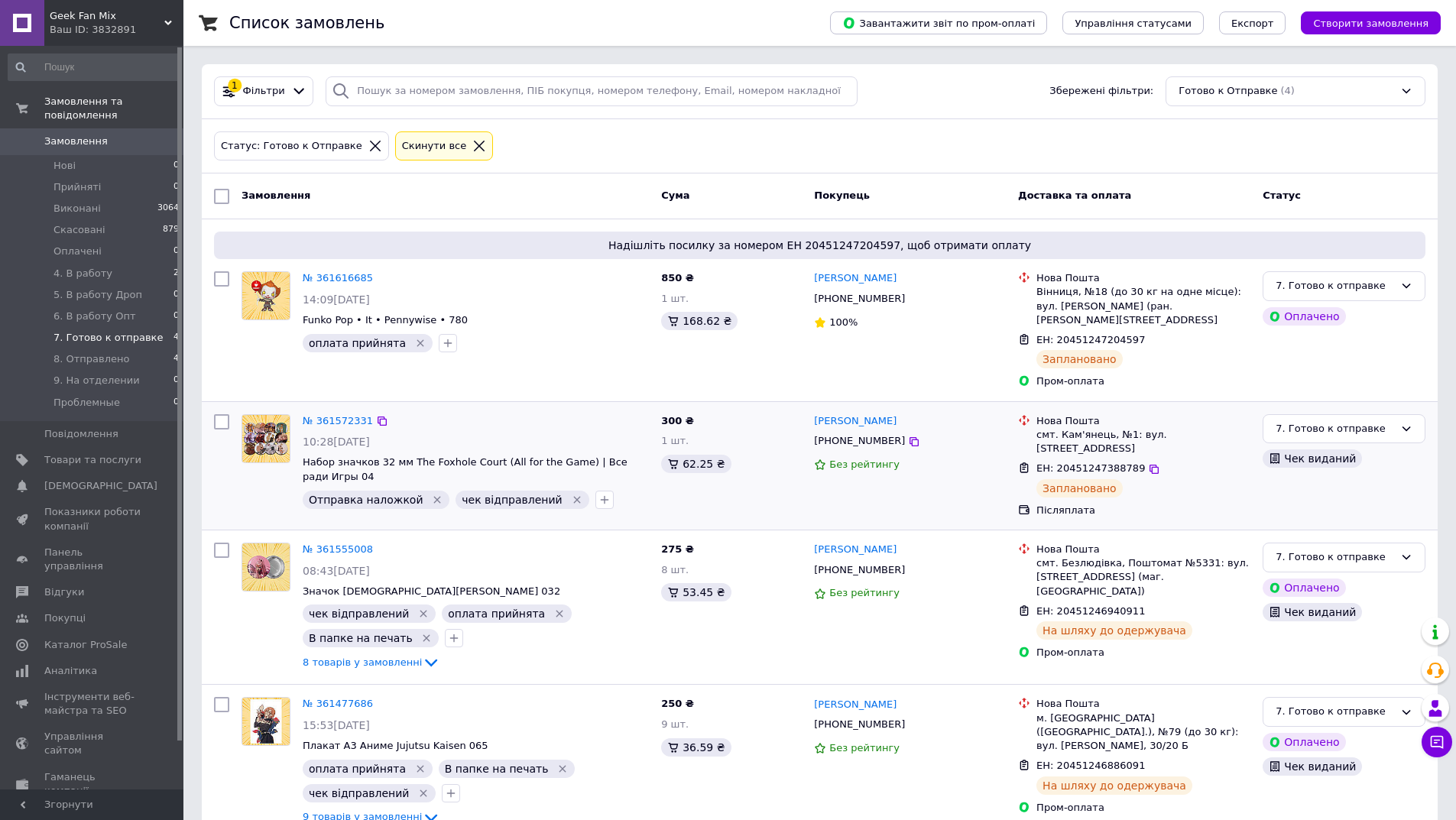
scroll to position [15, 0]
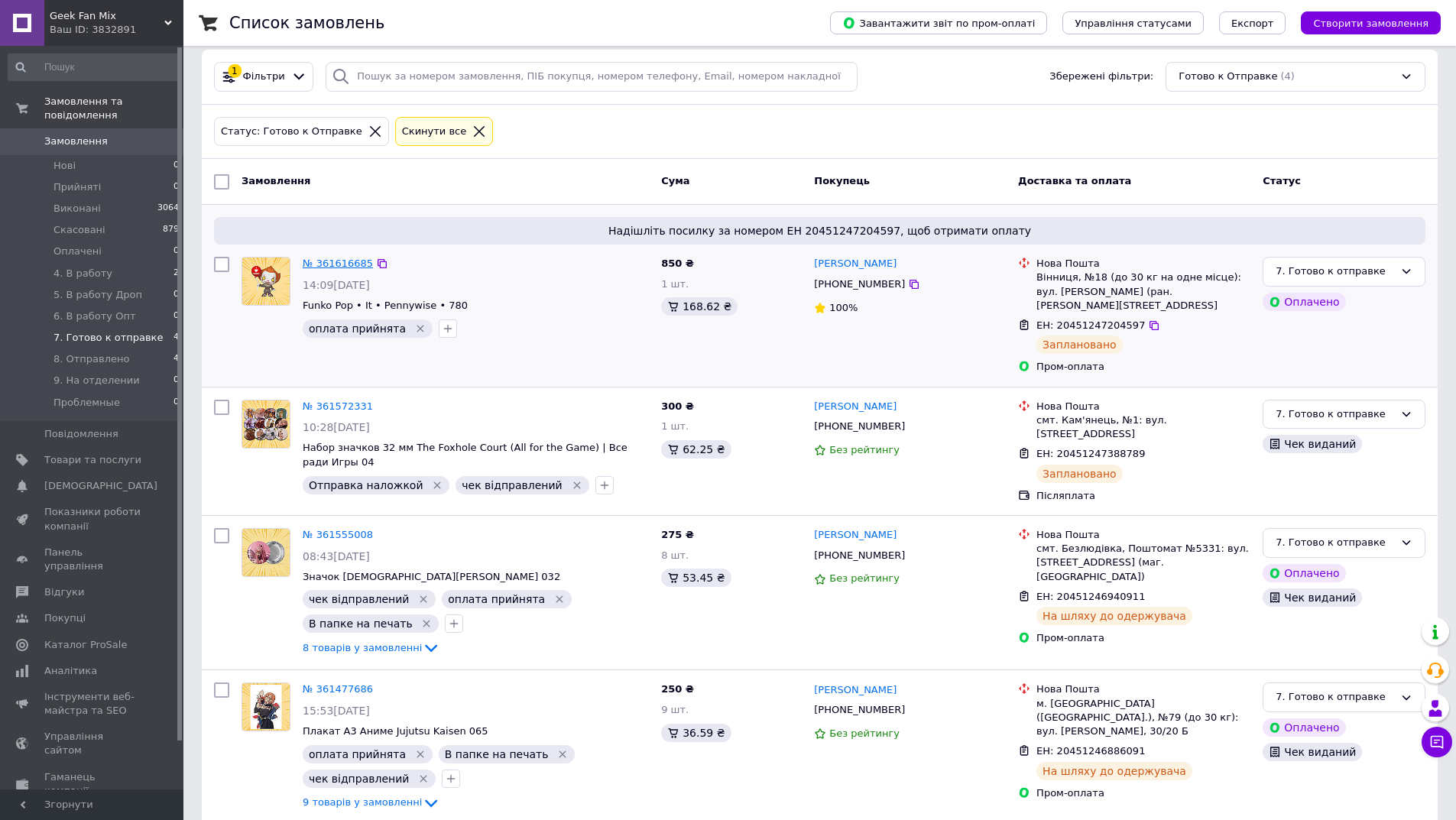
click at [336, 257] on link "№ 361616685" at bounding box center [338, 263] width 71 height 12
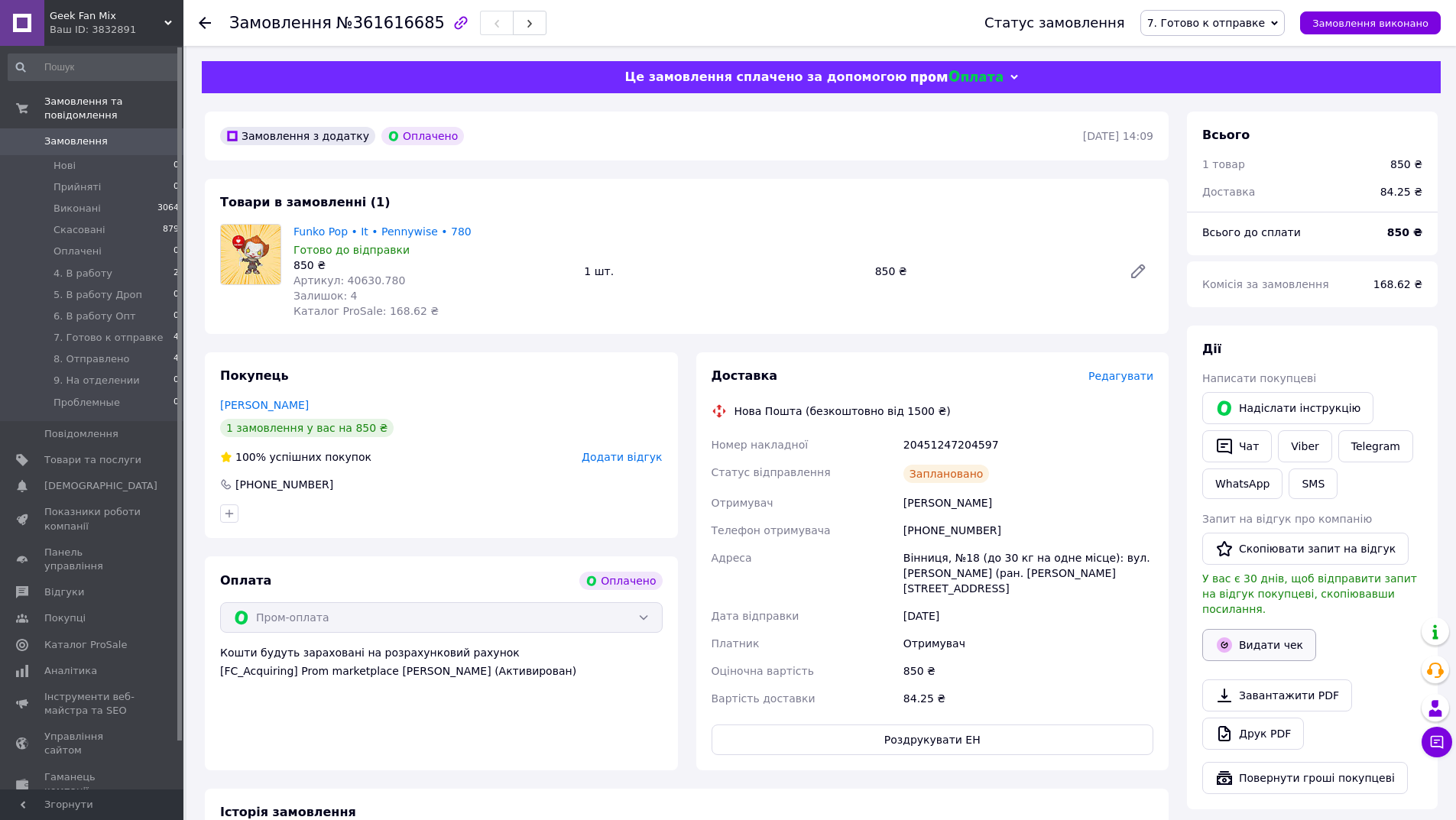
click at [1277, 638] on button "Видати чек" at bounding box center [1259, 645] width 114 height 32
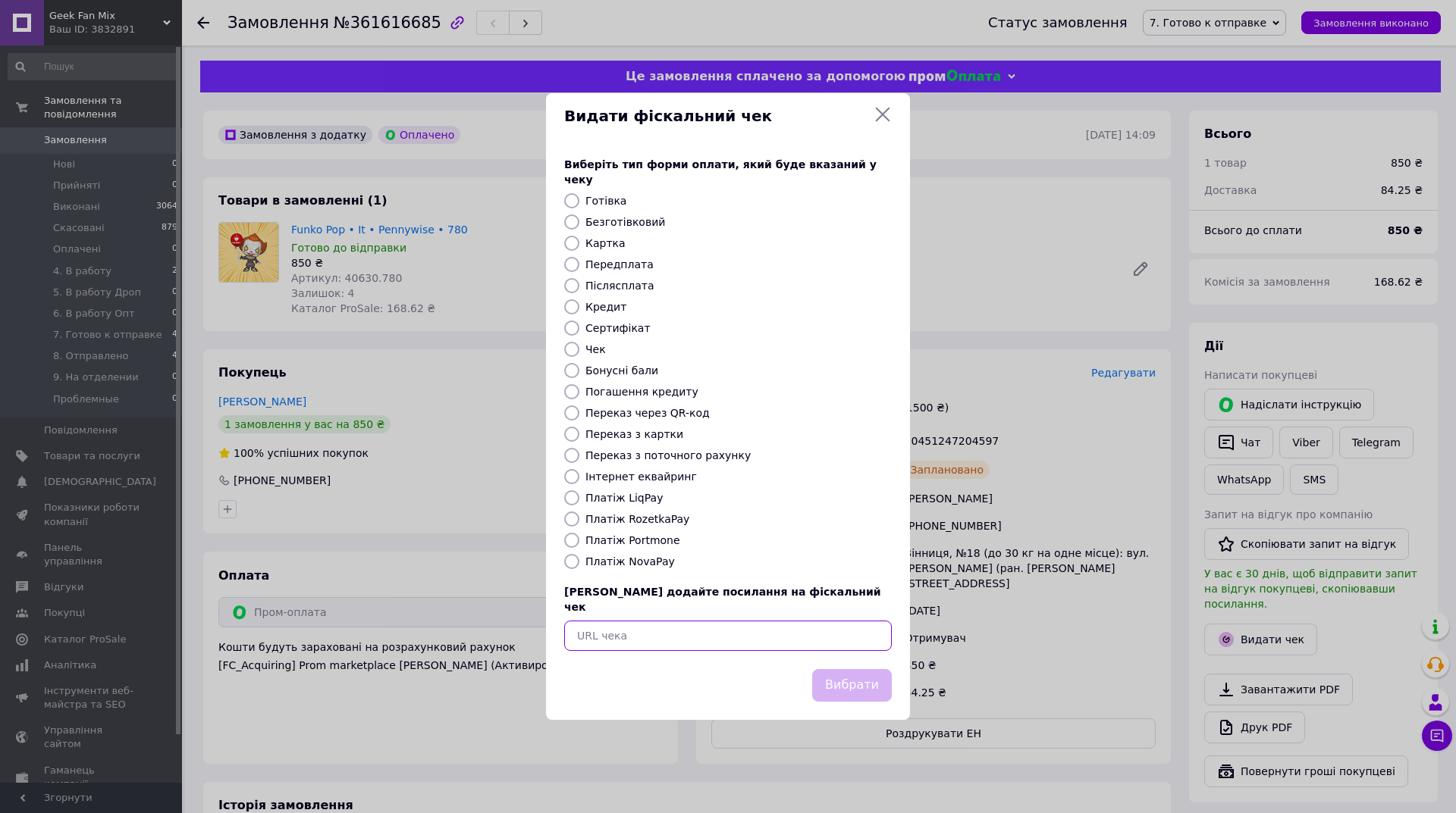
click at [687, 621] on input "text" at bounding box center [728, 636] width 327 height 31
paste input "https://cabinet.tax.gov.ua/cashregs/check?id=xi-79bY0E2o&date=20250912&time=172…"
type input "https://cabinet.tax.gov.ua/cashregs/check?id=xi-79bY0E2o&date=20250912&time=172…"
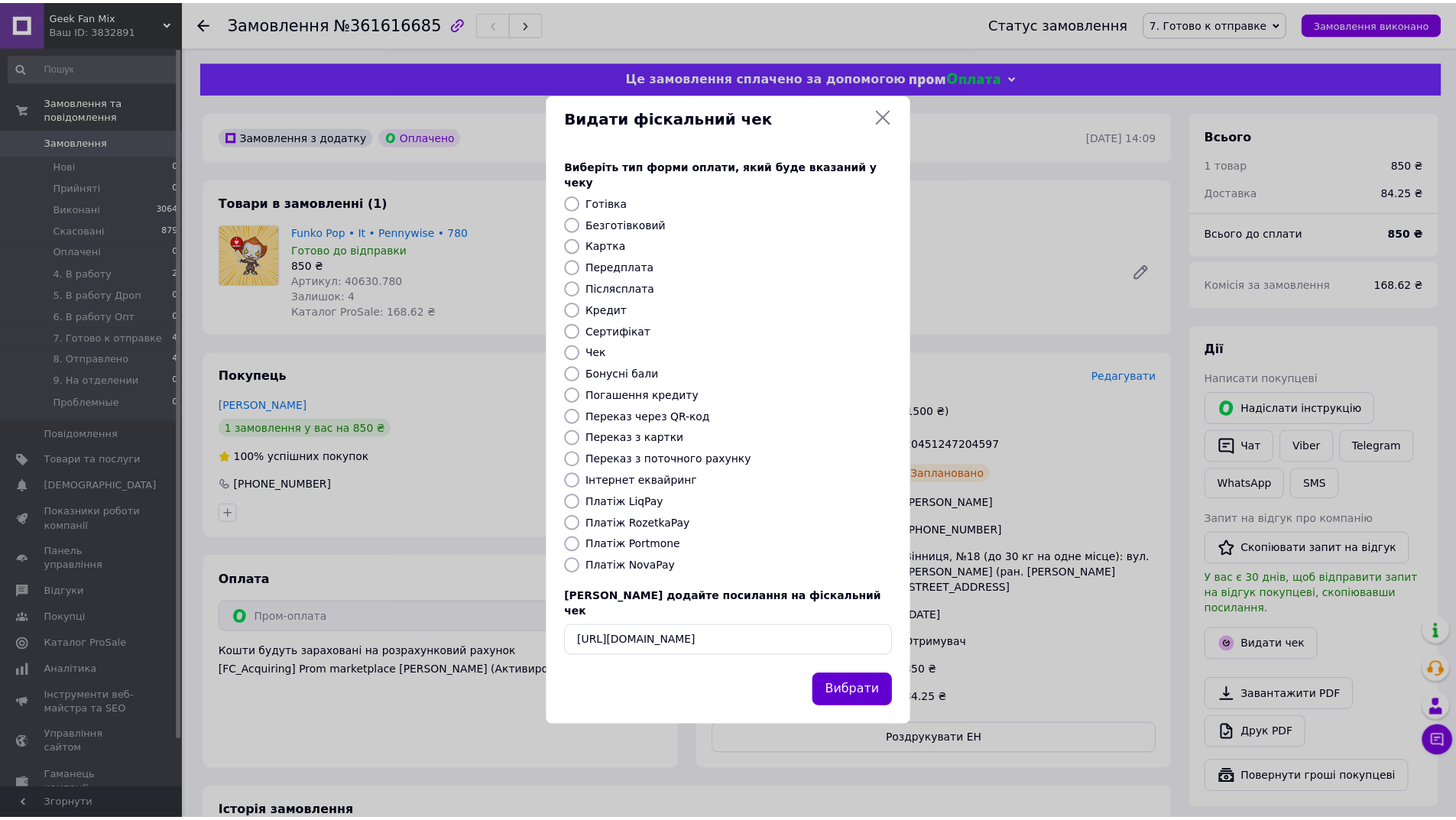
scroll to position [0, 0]
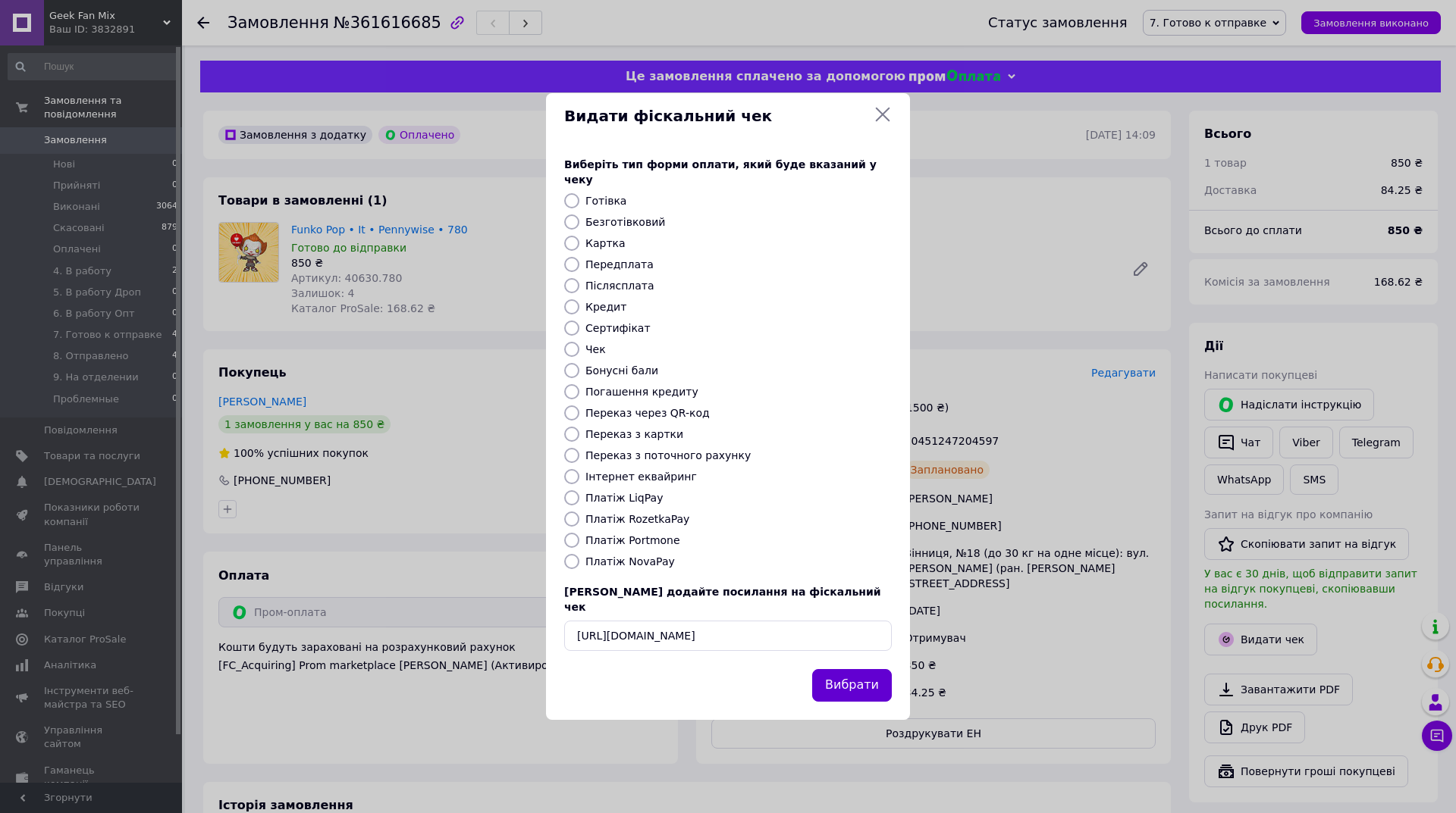
click at [818, 669] on button "Вибрати" at bounding box center [852, 685] width 80 height 33
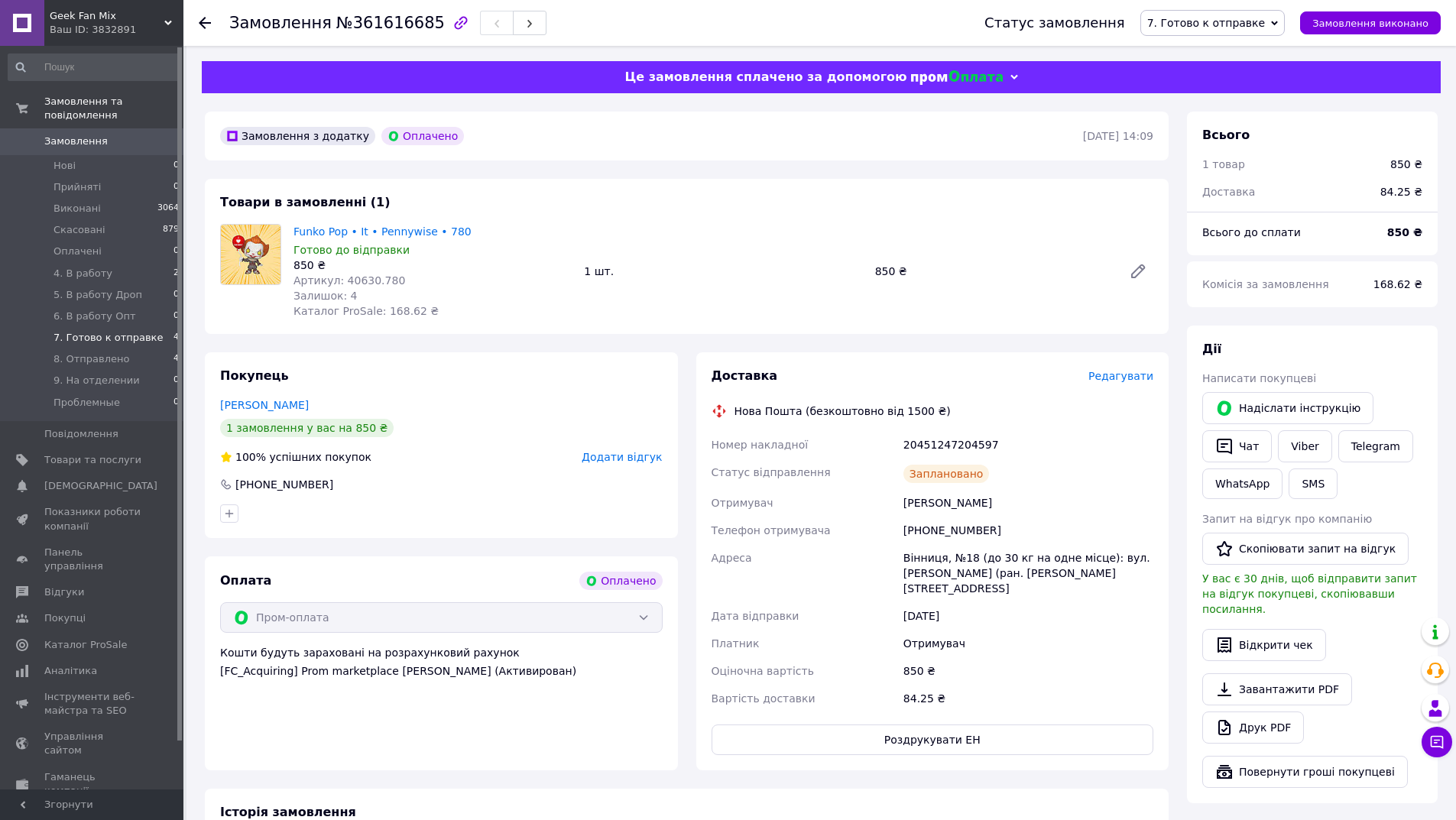
click at [157, 329] on li "7. Готово к отправке 4" at bounding box center [93, 338] width 188 height 22
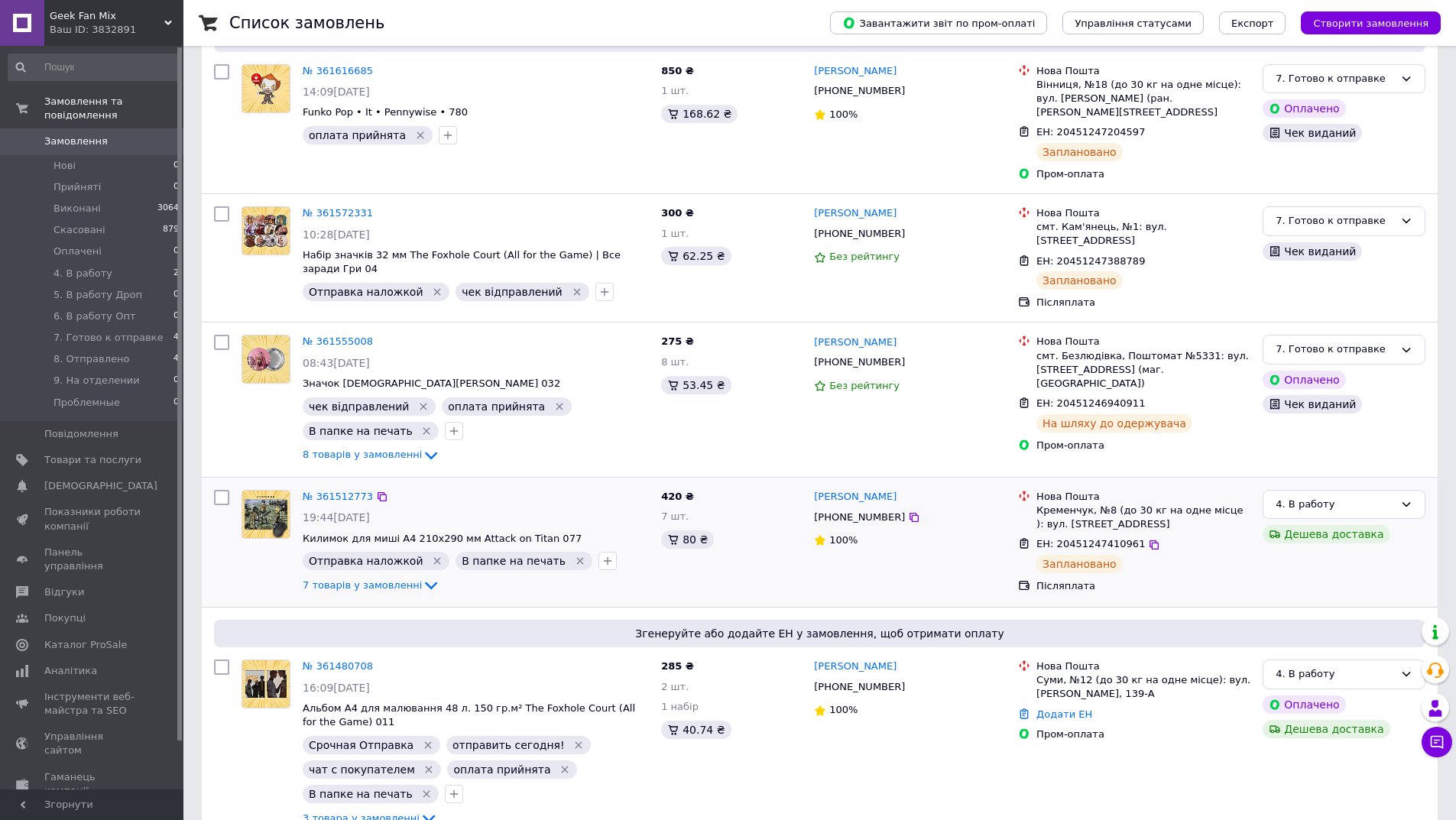
scroll to position [306, 0]
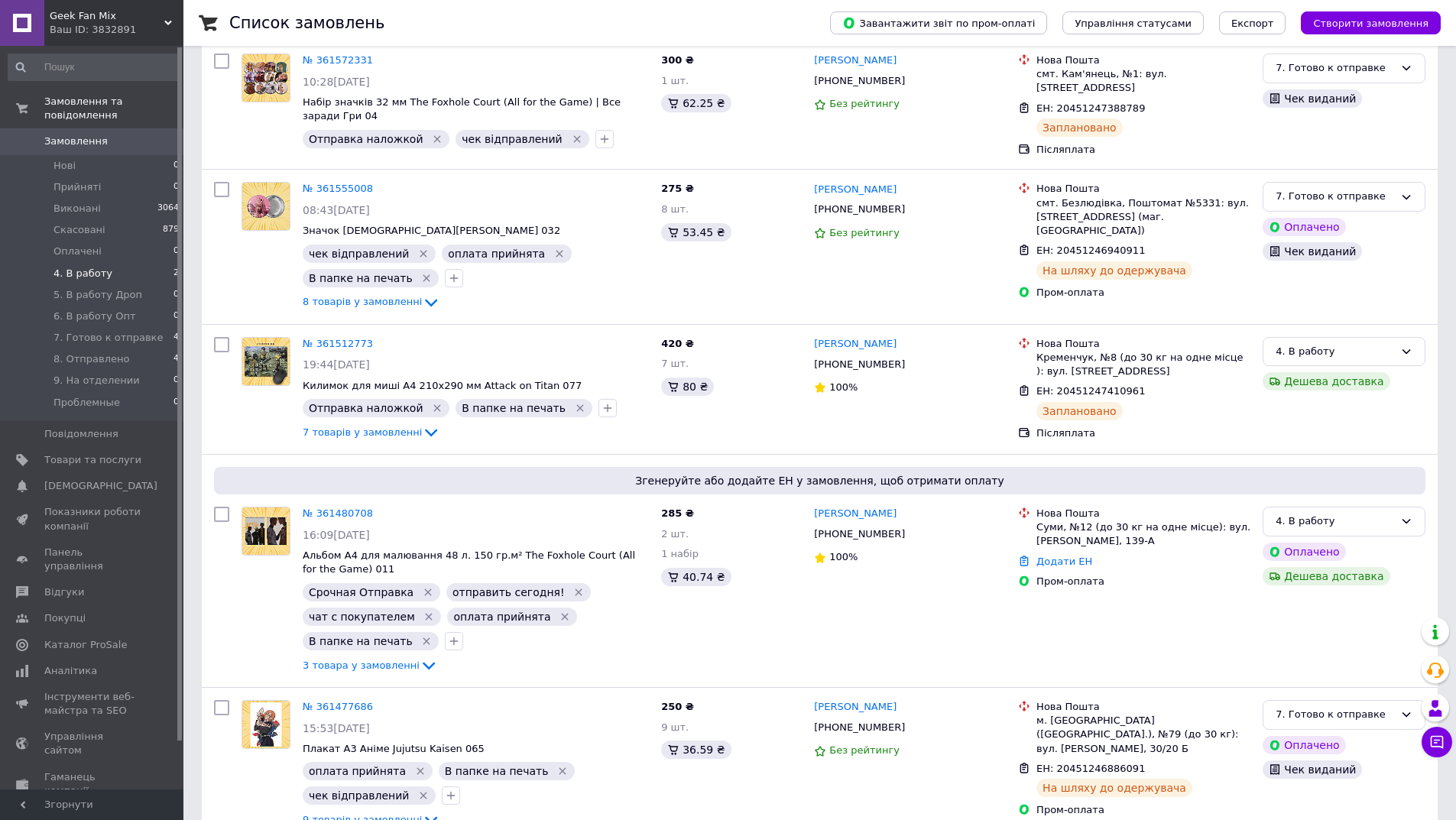
click at [128, 263] on li "4. В работу 2" at bounding box center [93, 274] width 188 height 22
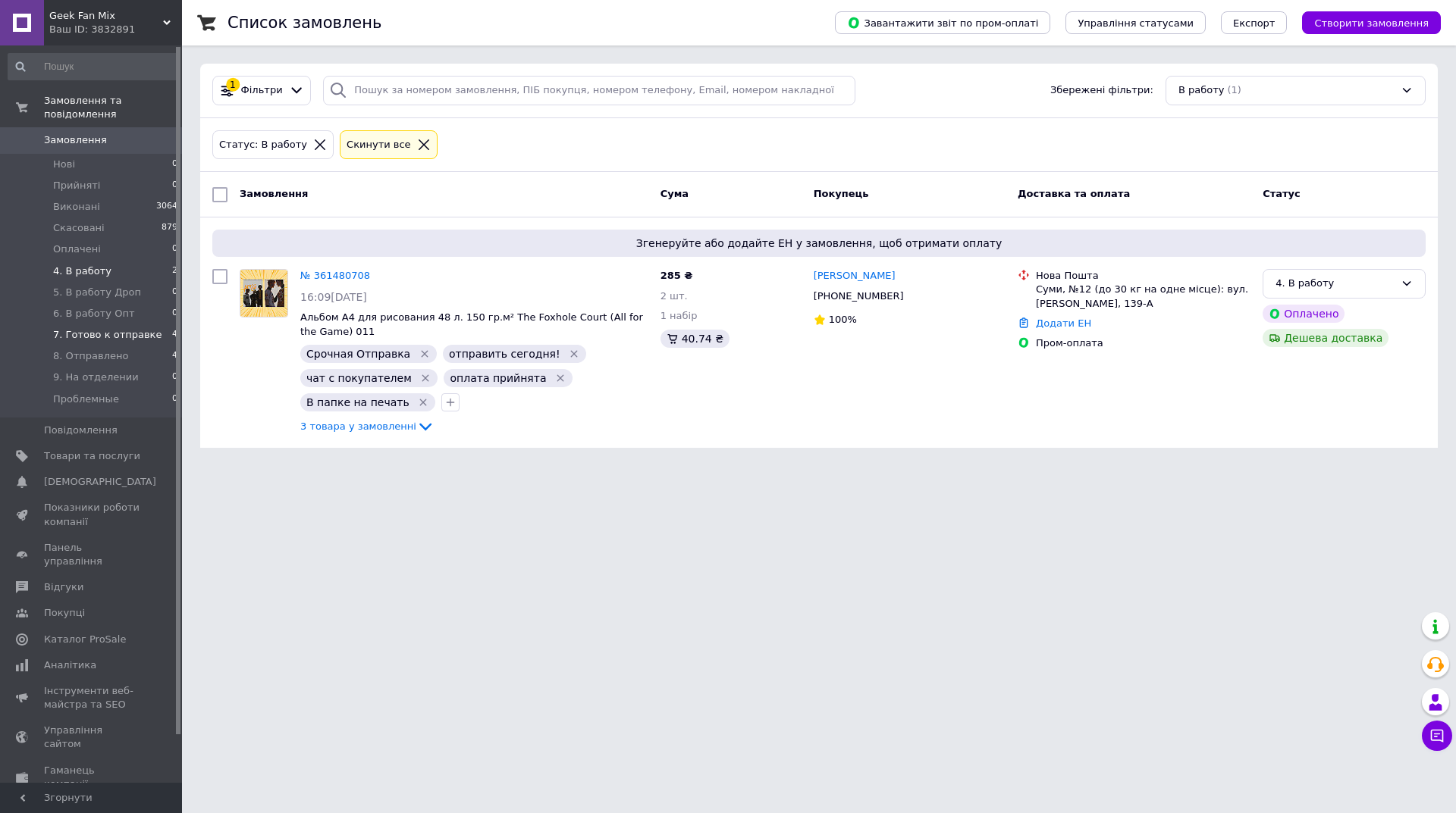
click at [159, 324] on li "7. Готово к отправке 4" at bounding box center [93, 335] width 186 height 22
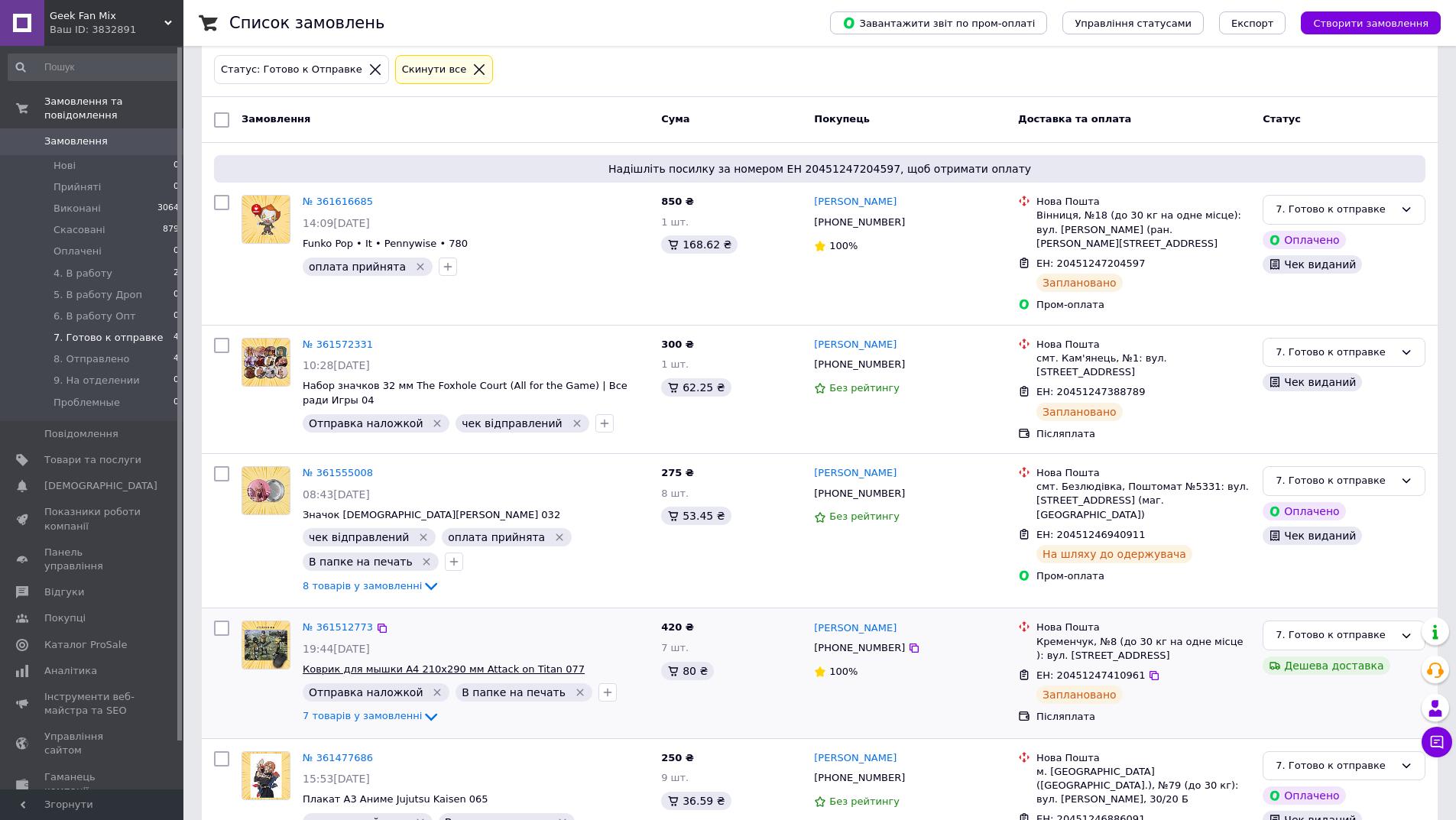
scroll to position [144, 0]
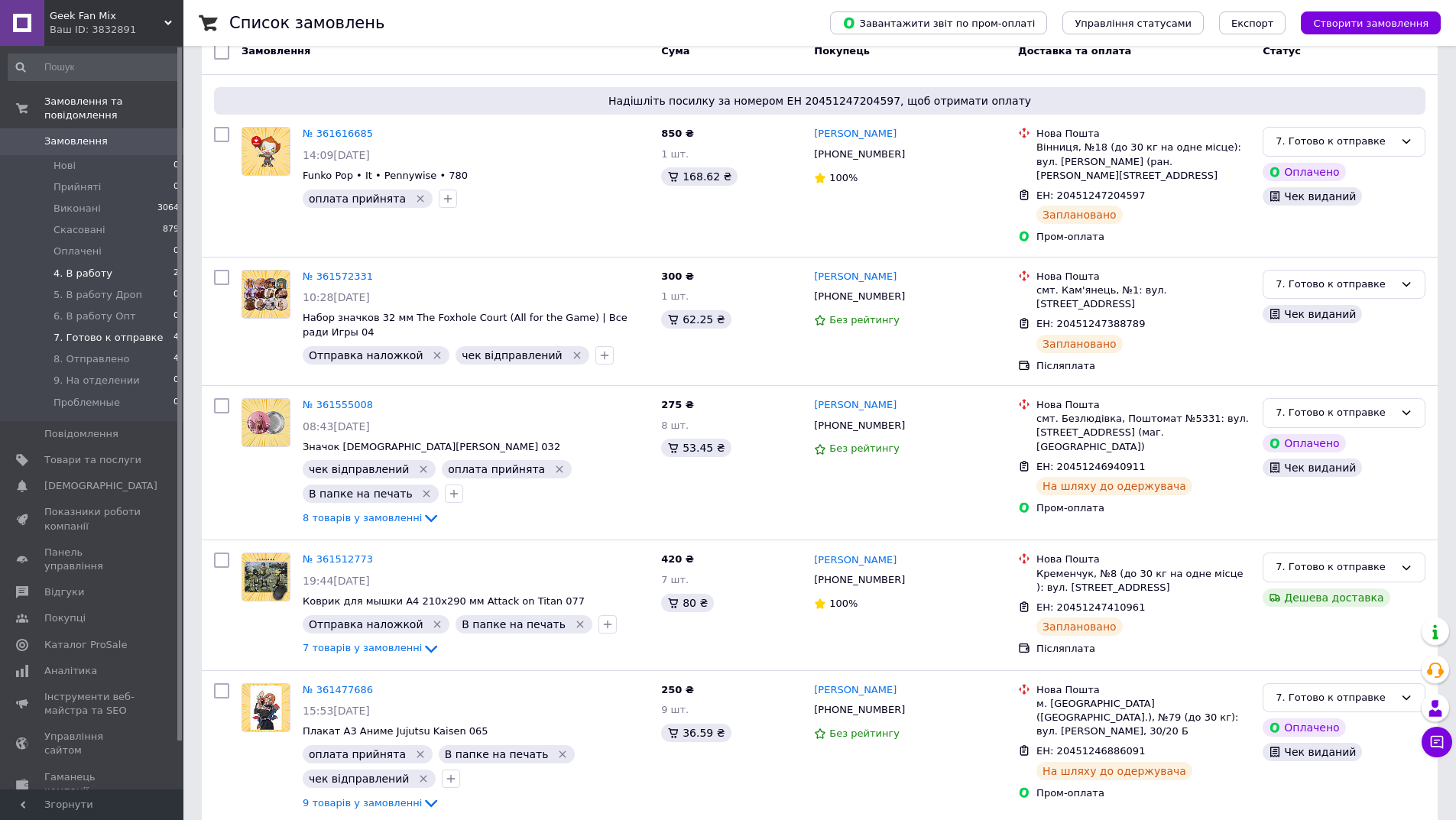
click at [41, 263] on li "4. В работу 2" at bounding box center [93, 274] width 188 height 22
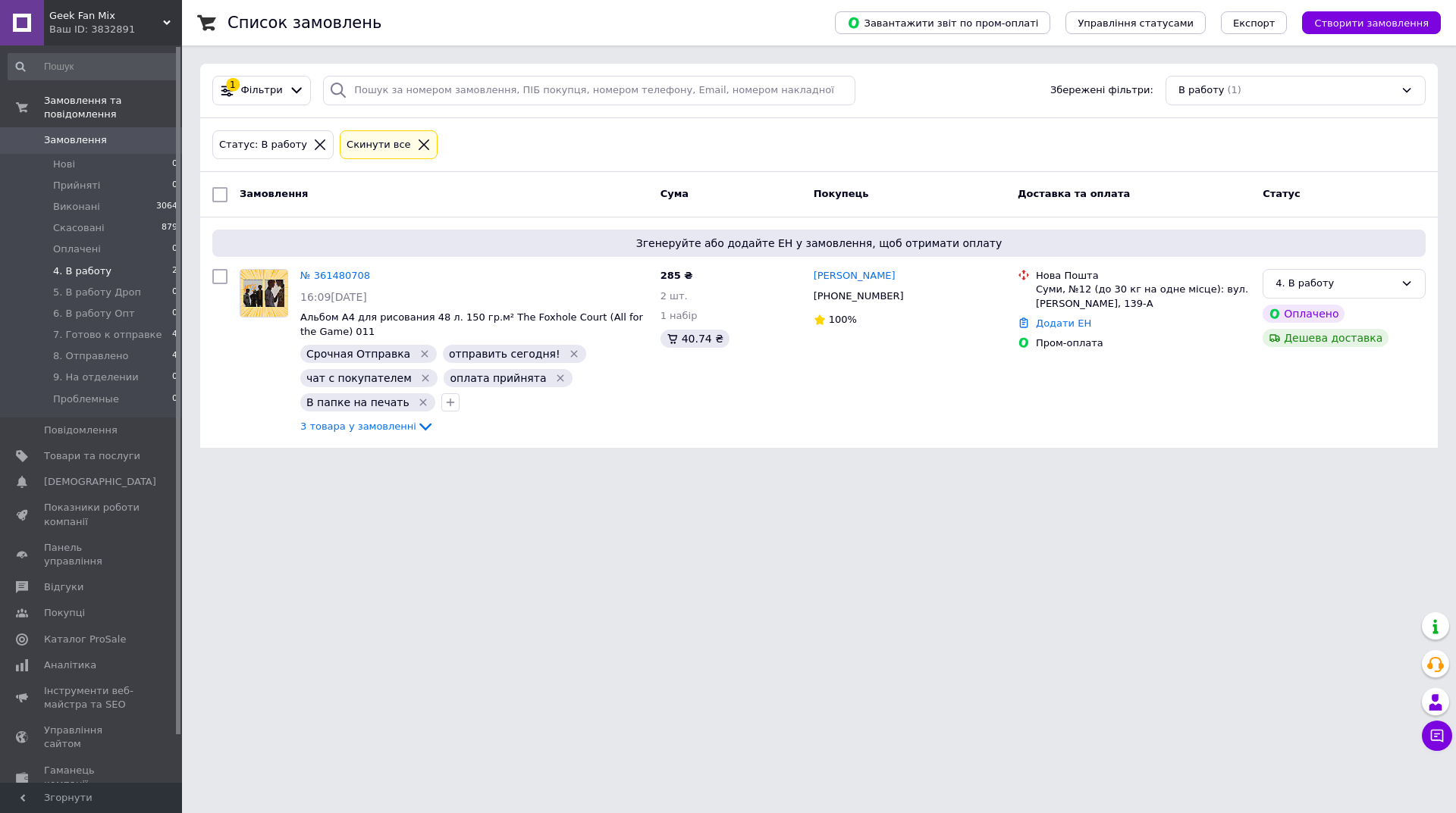
click at [155, 9] on span "Geek Fan Mix" at bounding box center [105, 16] width 113 height 14
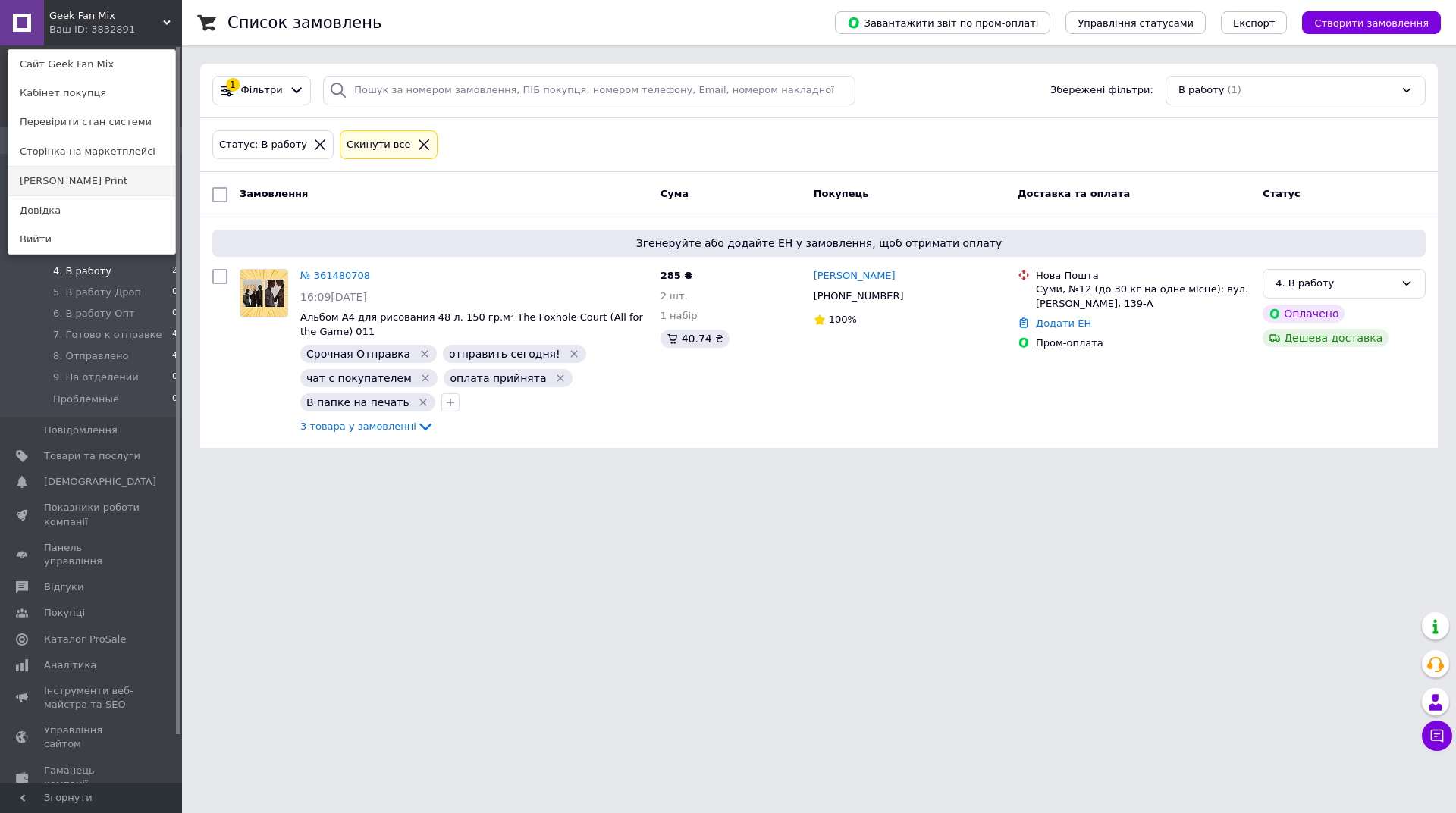
click at [110, 169] on link "[PERSON_NAME] Print" at bounding box center [91, 180] width 167 height 29
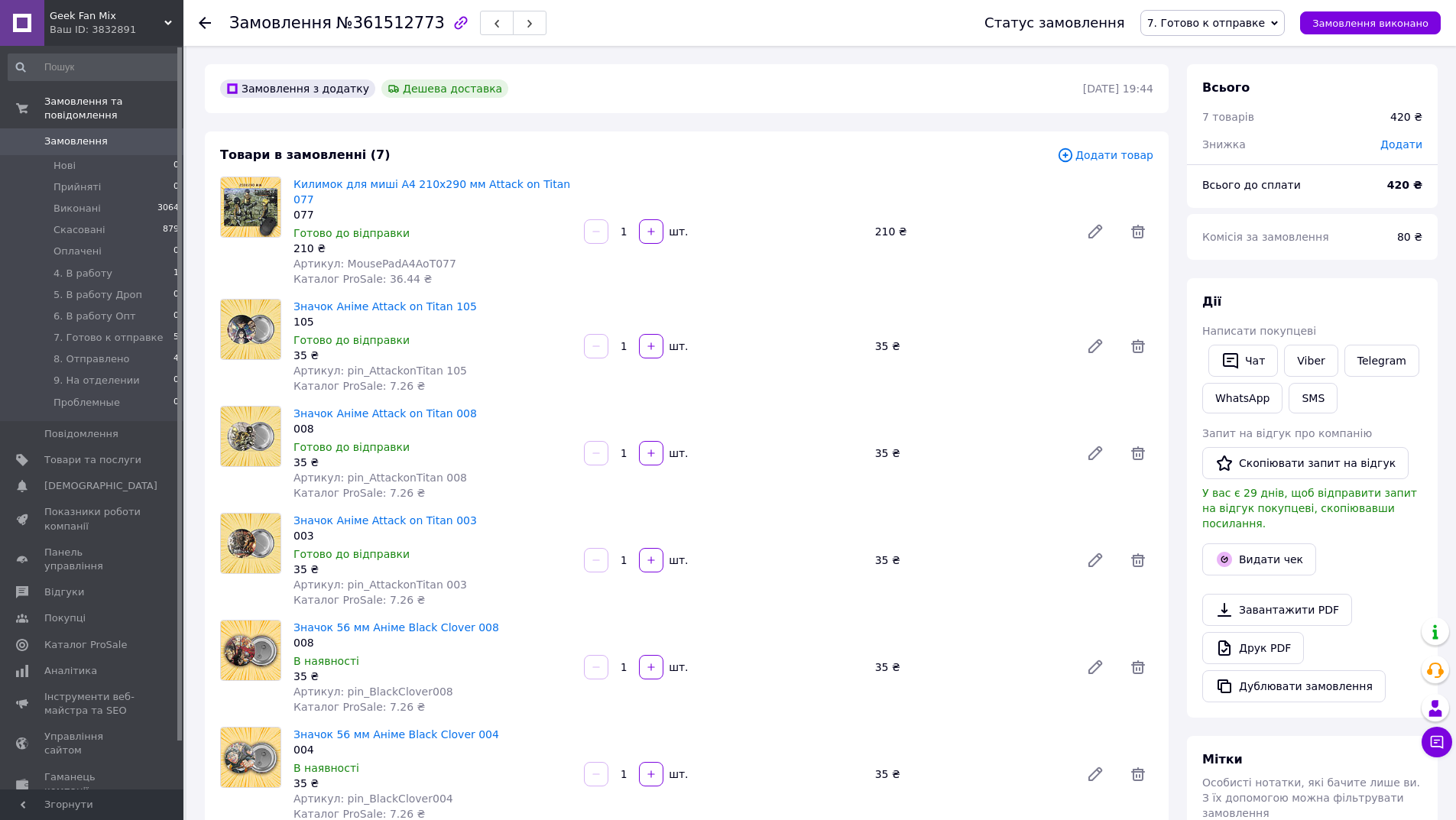
click at [340, 32] on span "№361512773" at bounding box center [390, 23] width 108 height 18
copy span "361512773"
click at [1251, 559] on button "Видати чек" at bounding box center [1259, 560] width 114 height 32
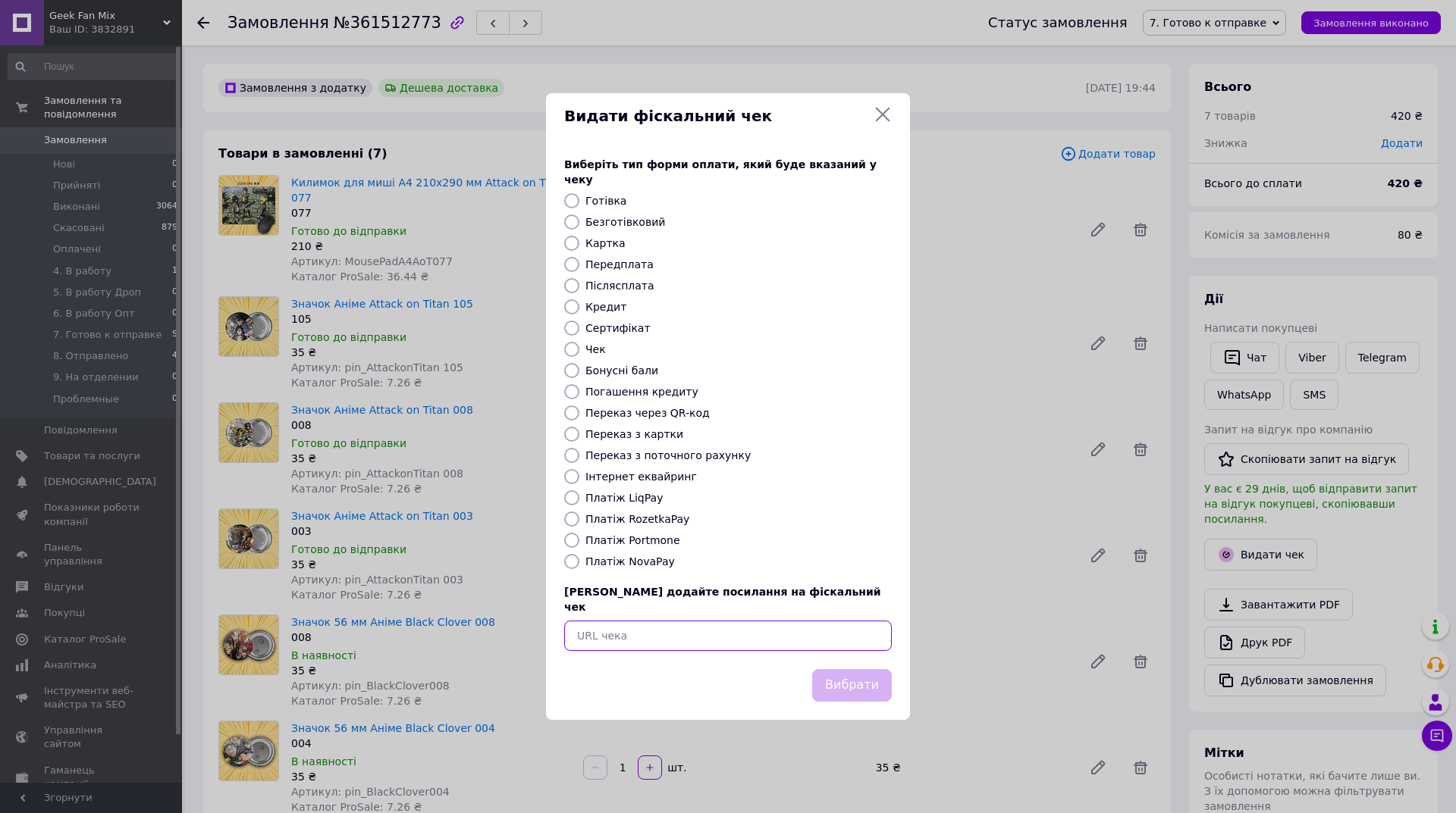
click at [721, 621] on input "text" at bounding box center [728, 636] width 327 height 31
paste input "[URL][DOMAIN_NAME]"
type input "[URL][DOMAIN_NAME]"
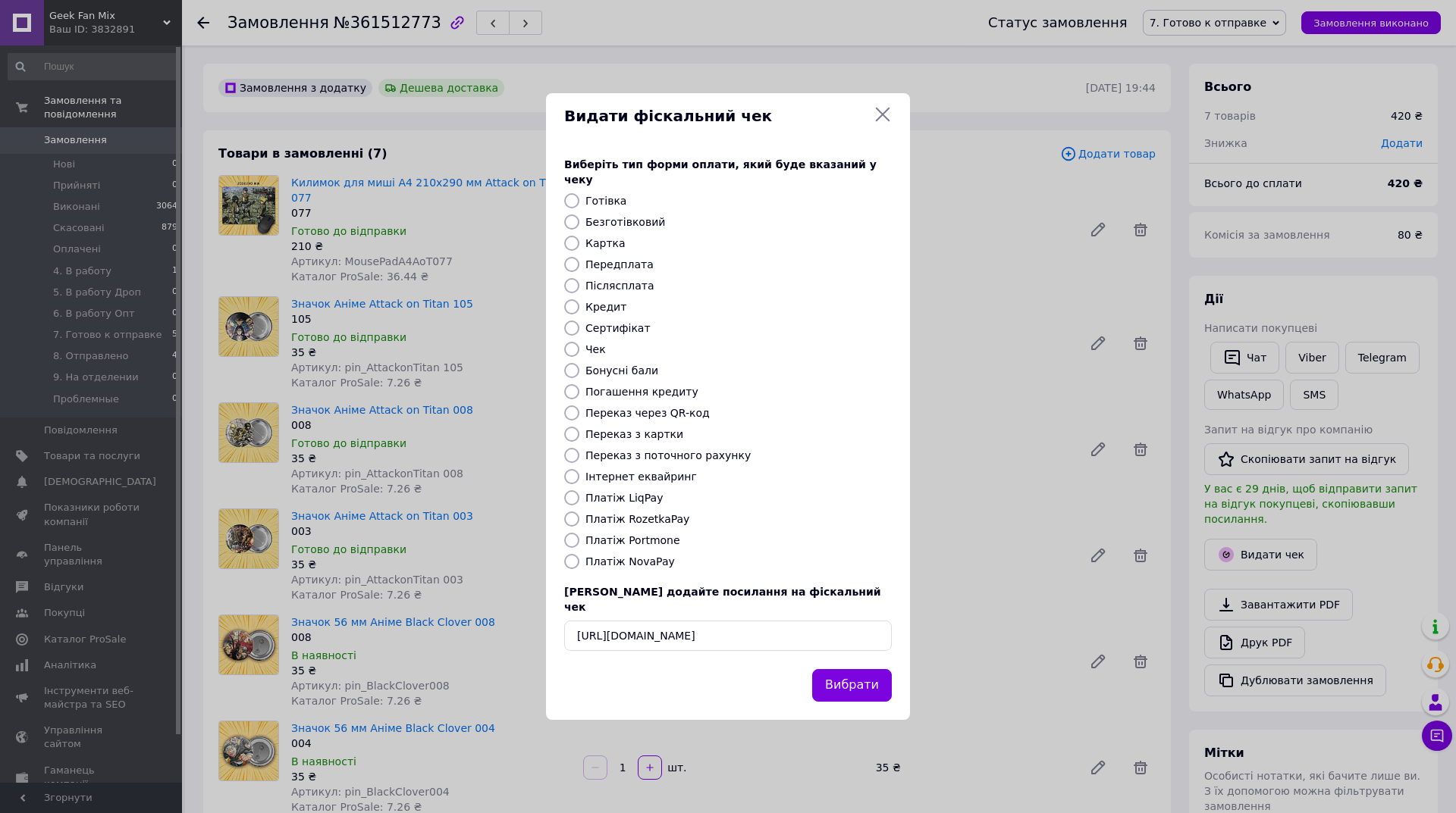
click at [862, 670] on button "Вибрати" at bounding box center [852, 685] width 80 height 33
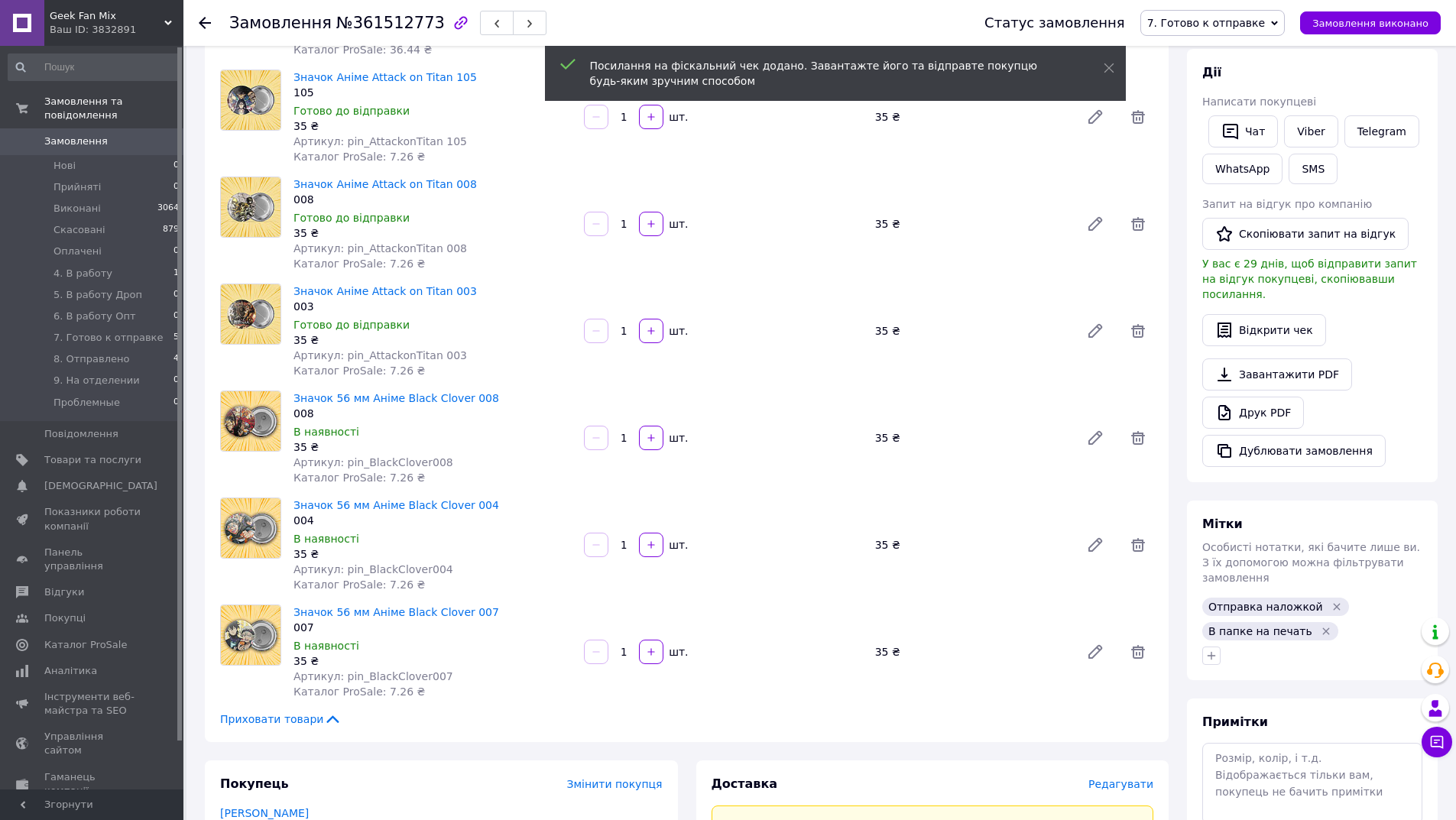
scroll to position [306, 0]
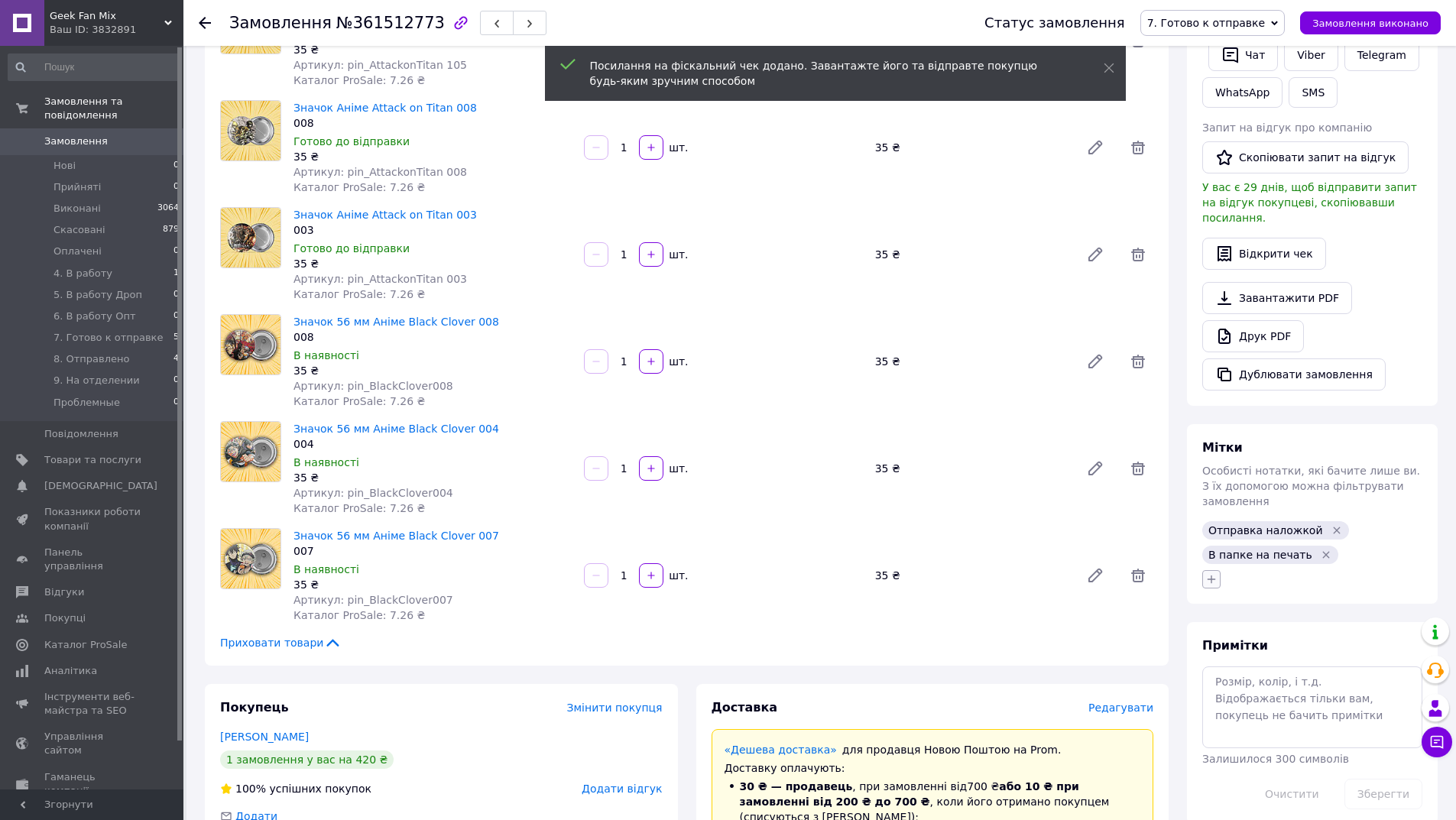
click at [1206, 574] on icon "button" at bounding box center [1212, 579] width 12 height 12
type input "чек"
click at [1243, 647] on label "чек відправлений" at bounding box center [1274, 653] width 93 height 12
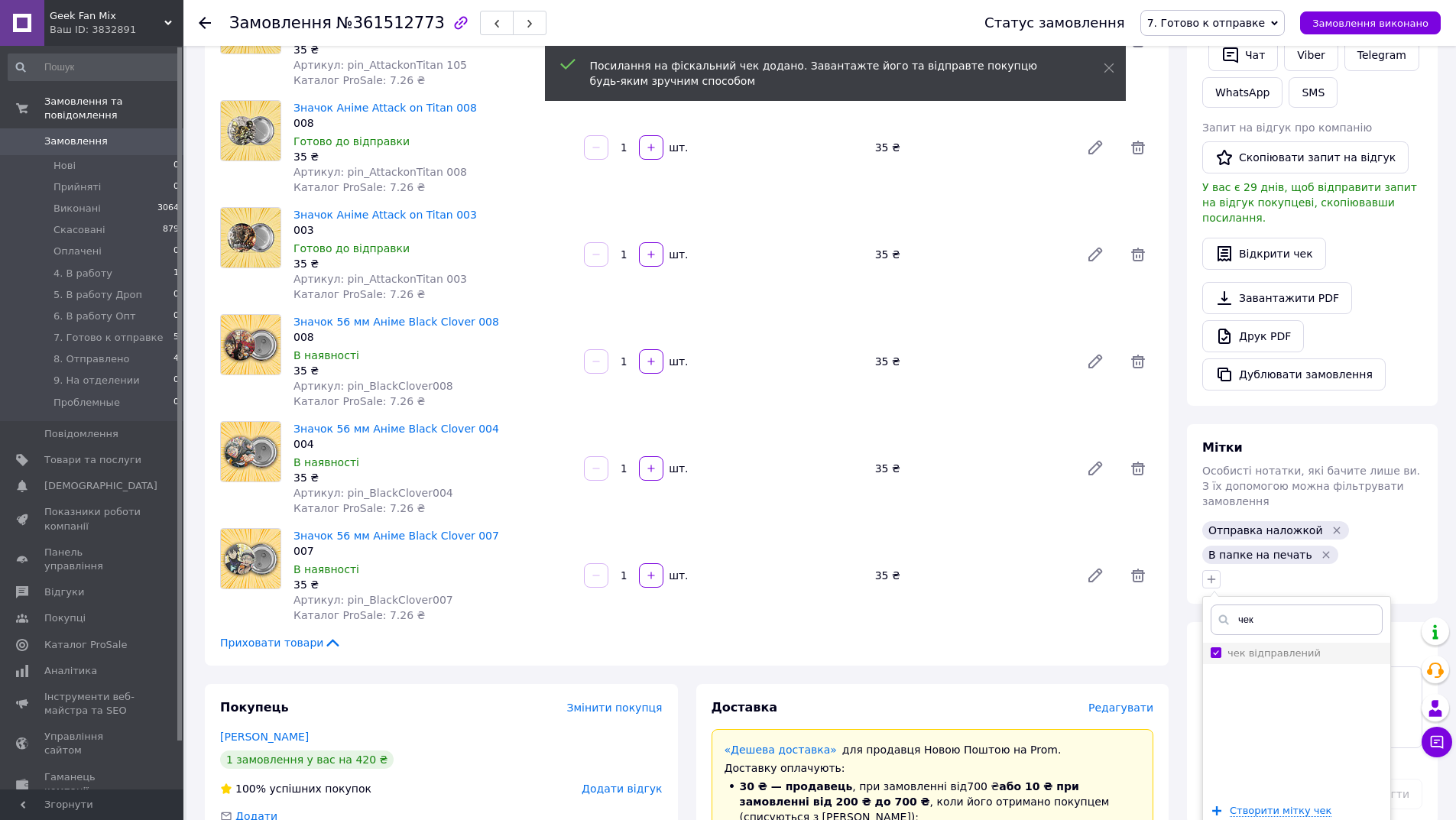
checkbox input "true"
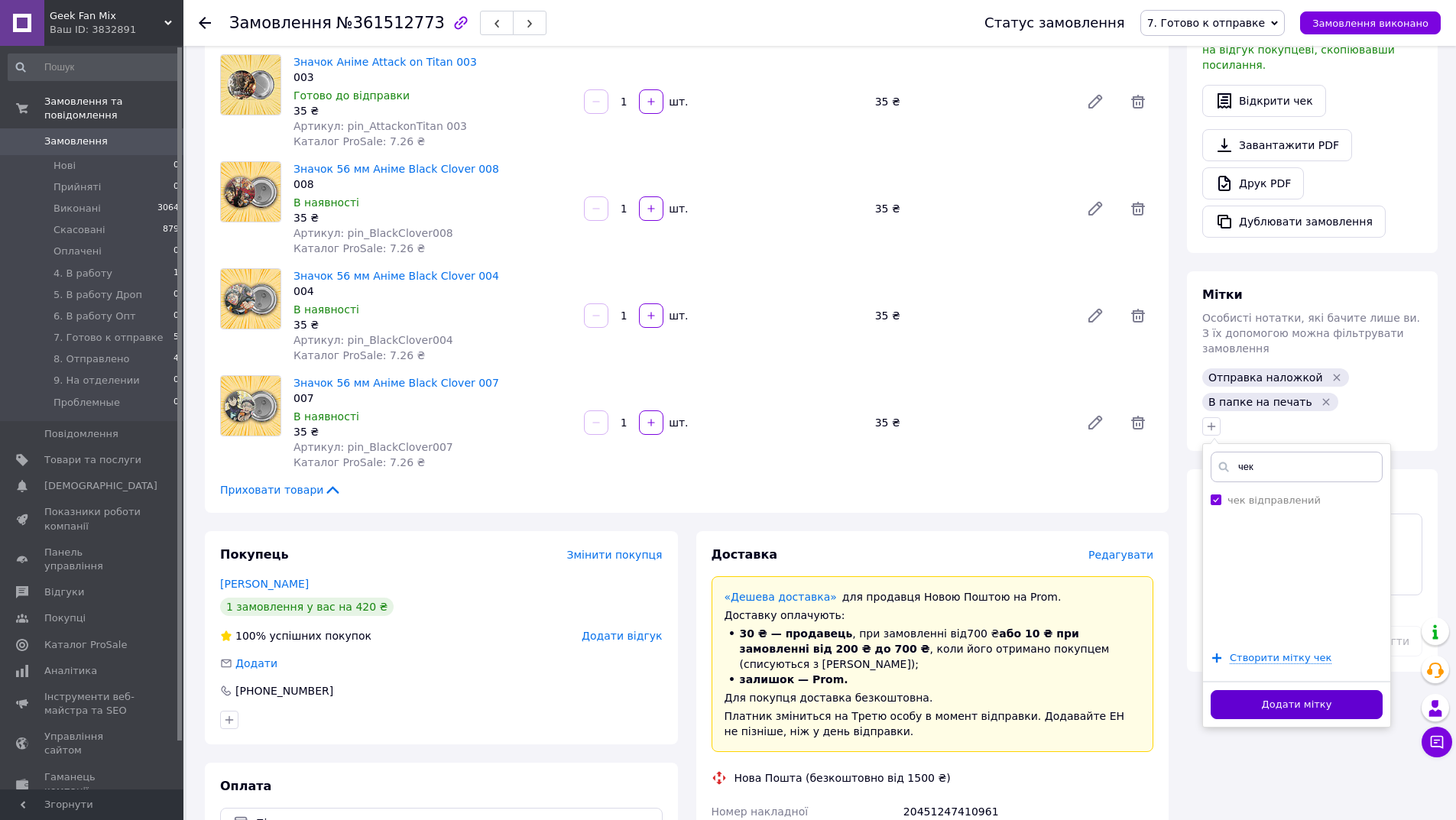
click at [1267, 690] on button "Додати мітку" at bounding box center [1296, 705] width 172 height 30
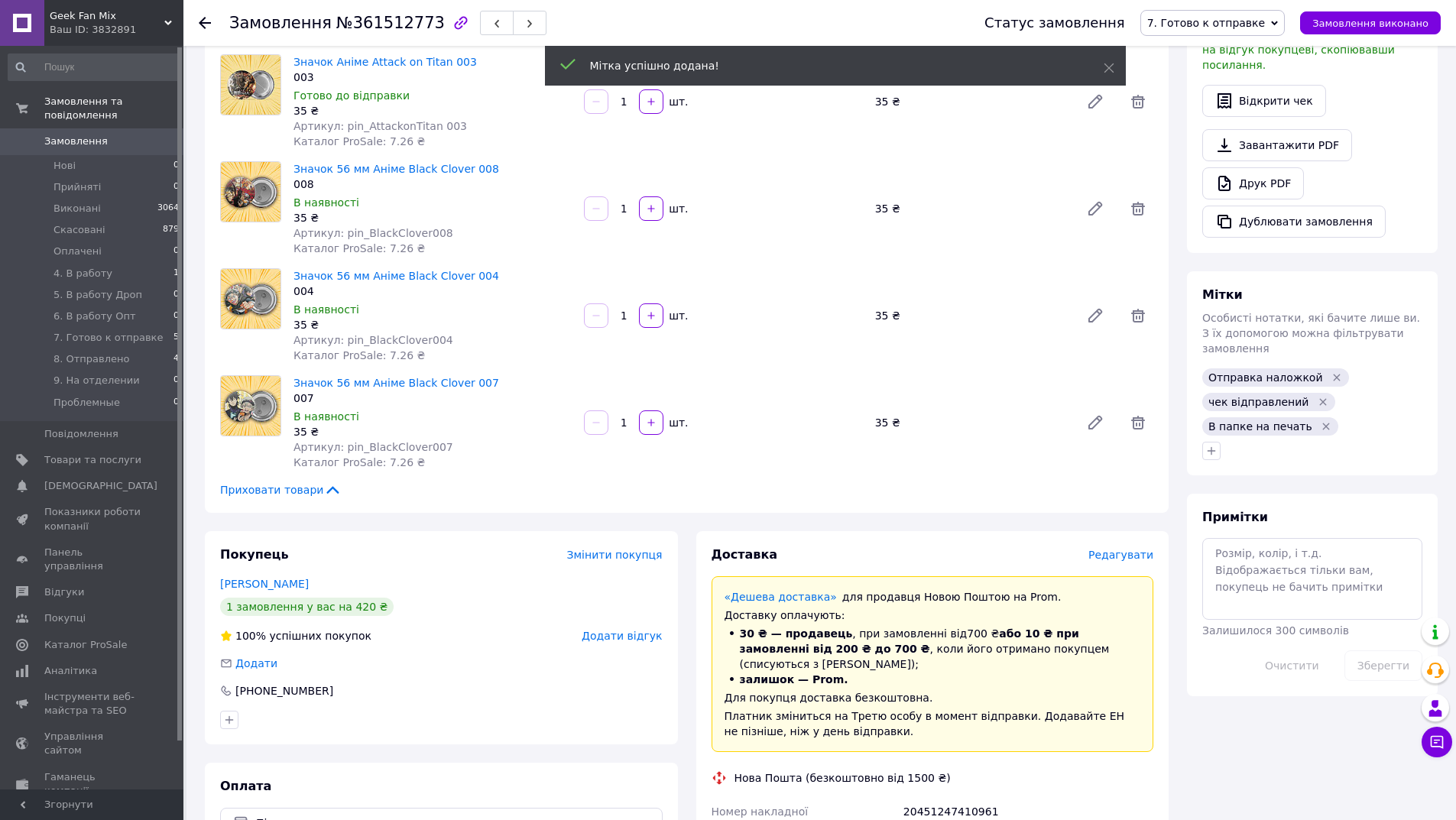
scroll to position [77, 0]
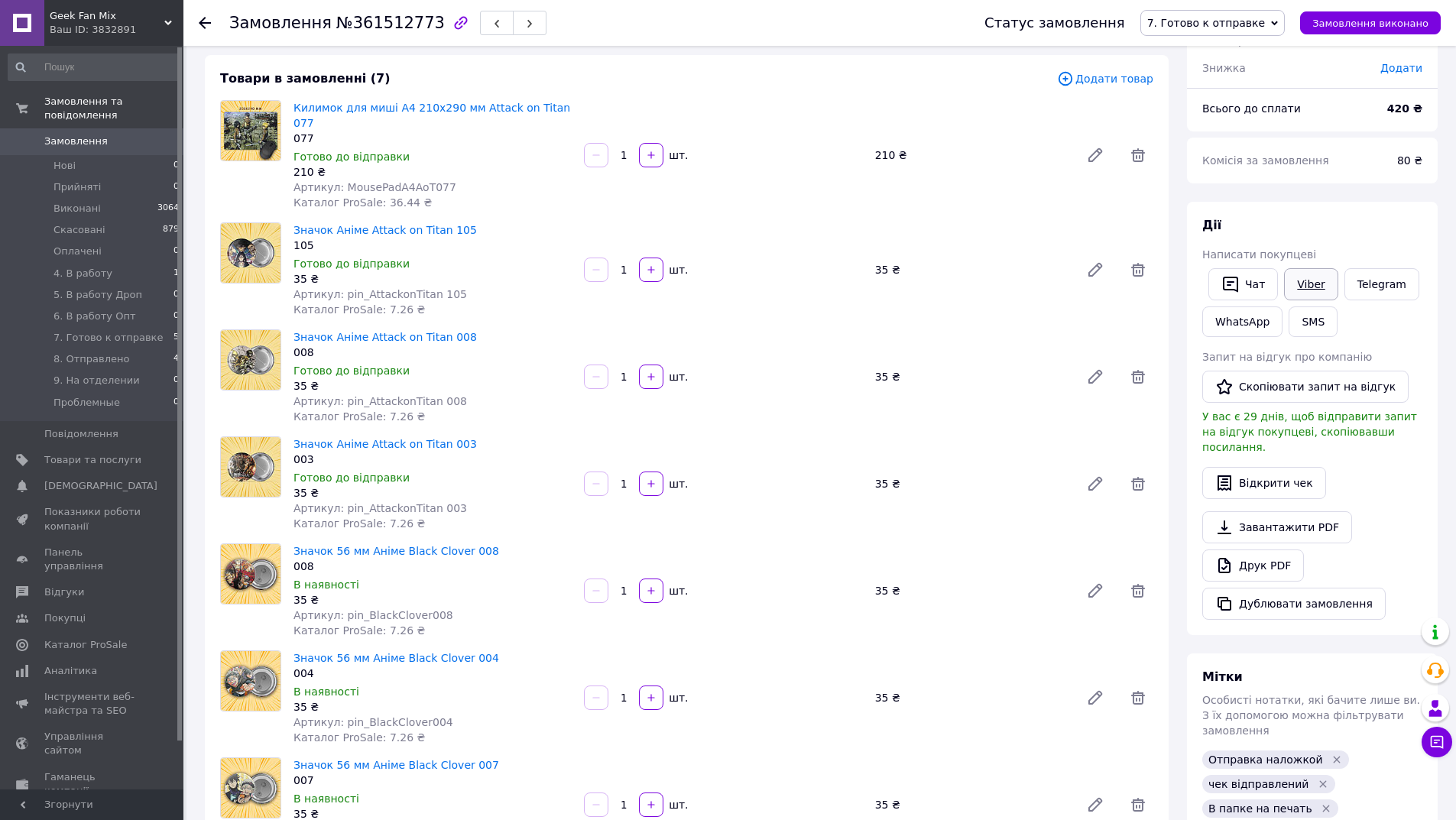
click at [1312, 276] on link "Viber" at bounding box center [1311, 284] width 54 height 32
click at [1231, 281] on icon "button" at bounding box center [1229, 284] width 15 height 16
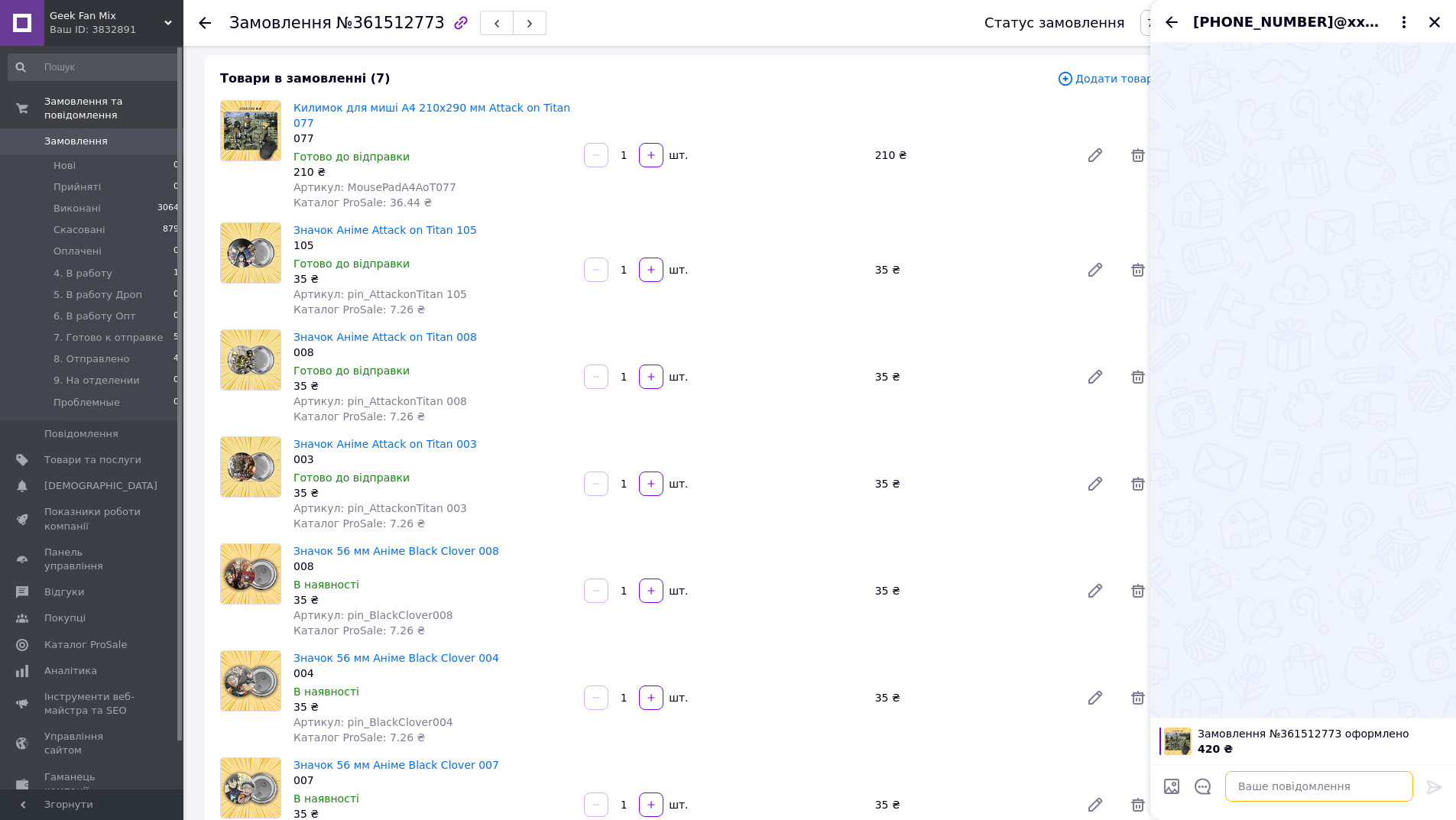
click at [1327, 782] on textarea at bounding box center [1319, 786] width 188 height 31
type textarea "Доброго дня!"
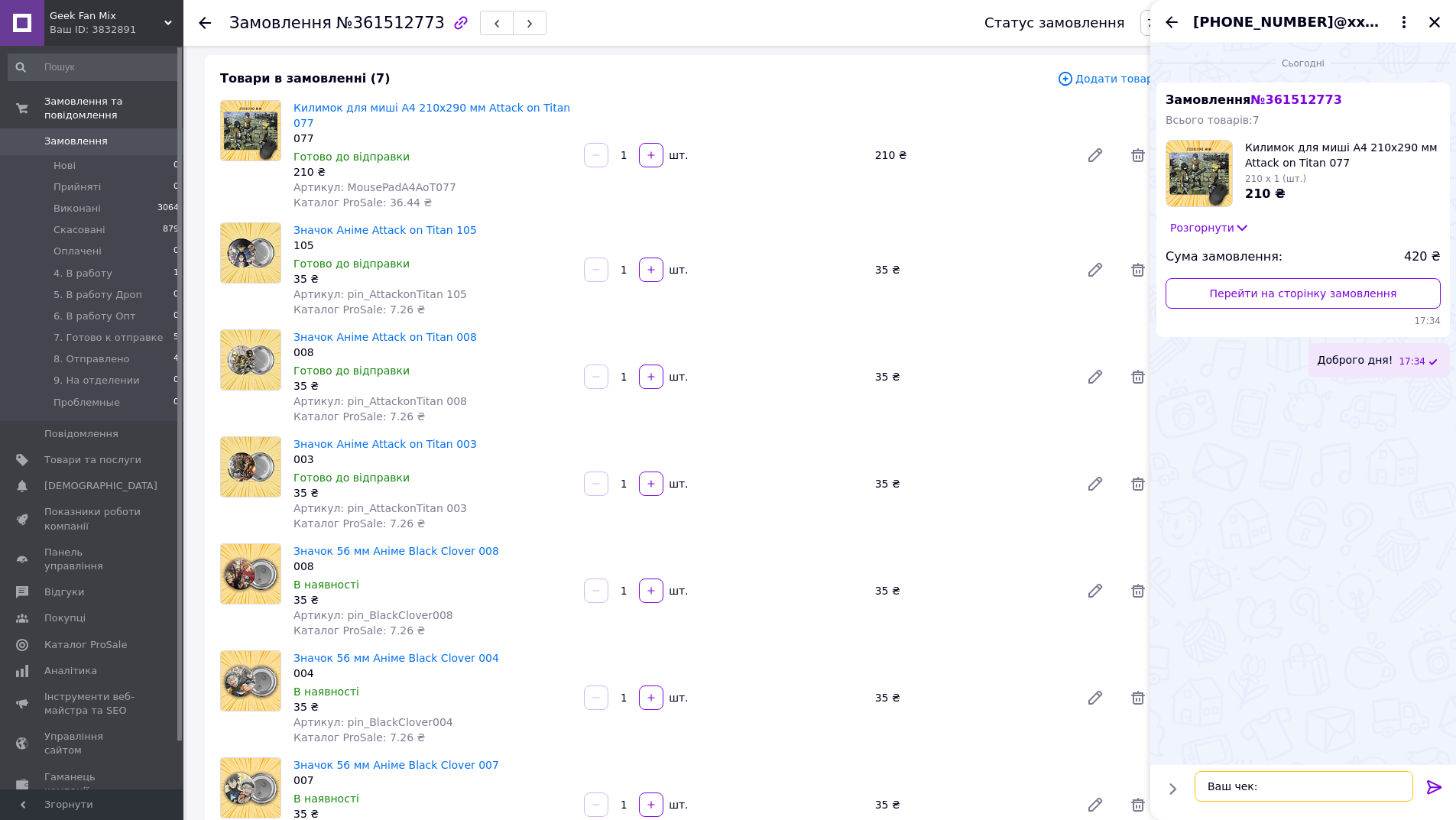
paste textarea "[URL][DOMAIN_NAME]"
type textarea "Ваш чек: [URL][DOMAIN_NAME]"
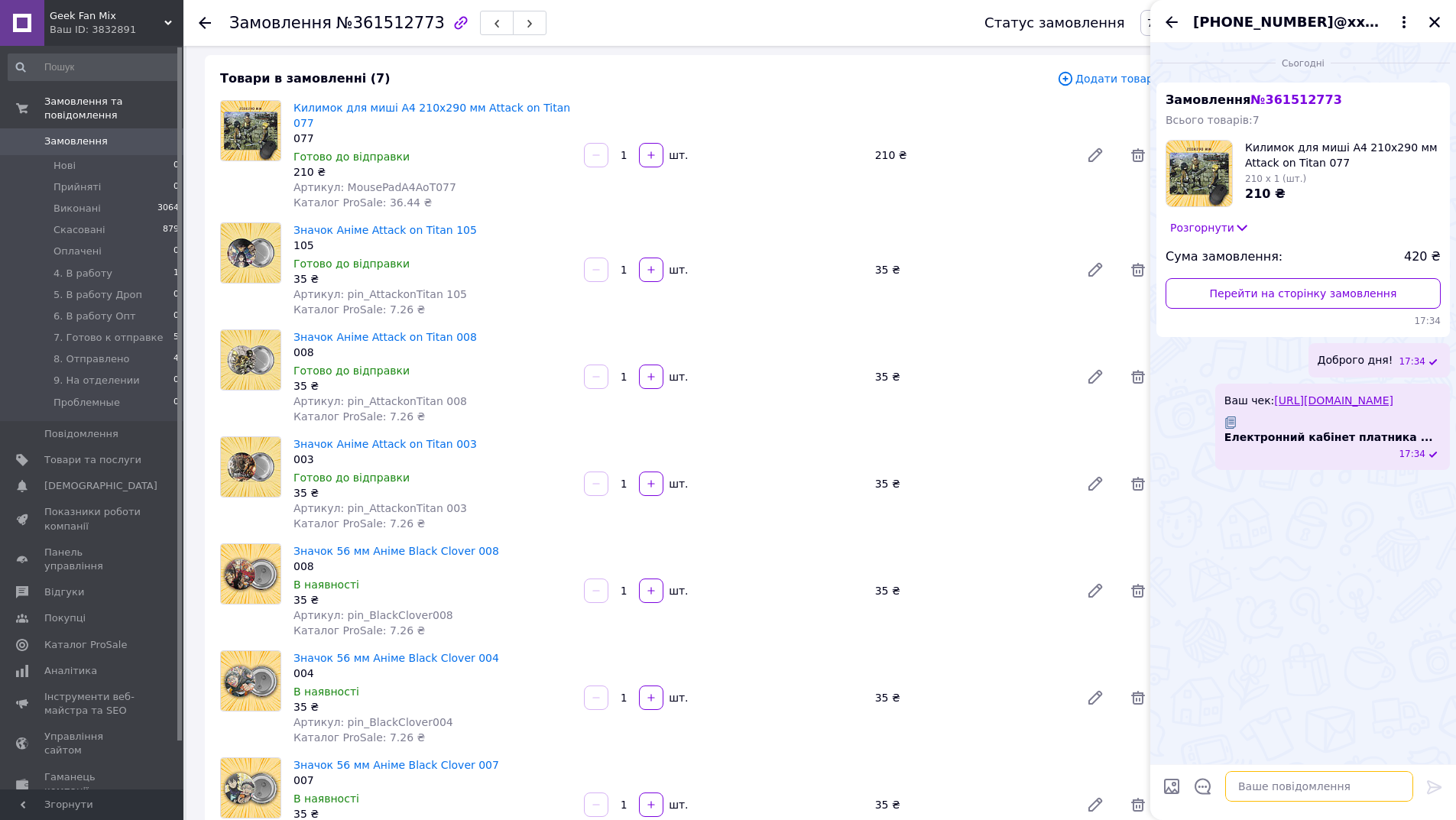
scroll to position [535, 0]
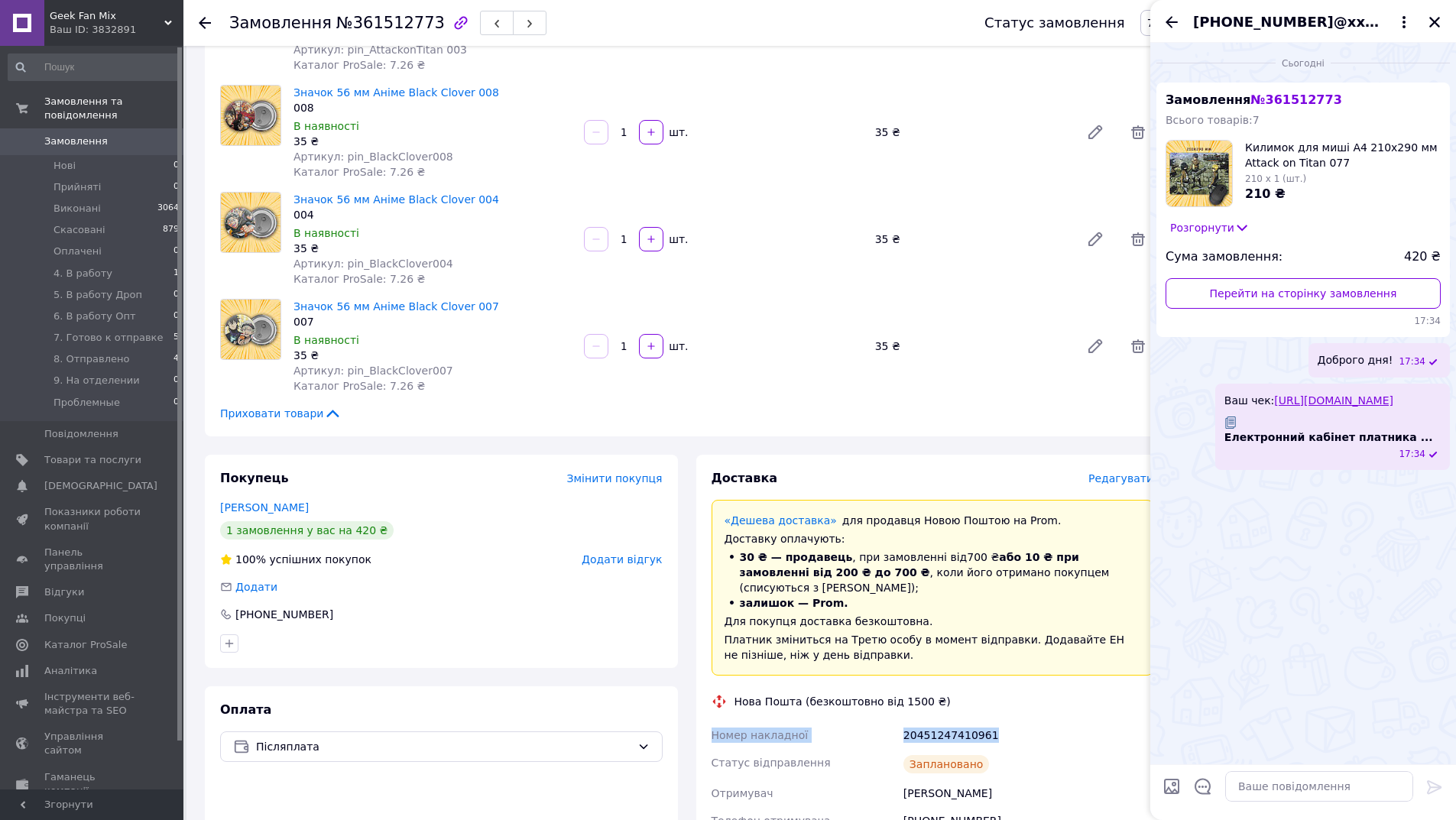
drag, startPoint x: 912, startPoint y: 683, endPoint x: 942, endPoint y: 710, distance: 40.4
copy div "Номер накладної 20451247410961"
drag, startPoint x: 1328, startPoint y: 807, endPoint x: 1324, endPoint y: 791, distance: 16.5
click at [1328, 799] on div at bounding box center [1319, 786] width 200 height 43
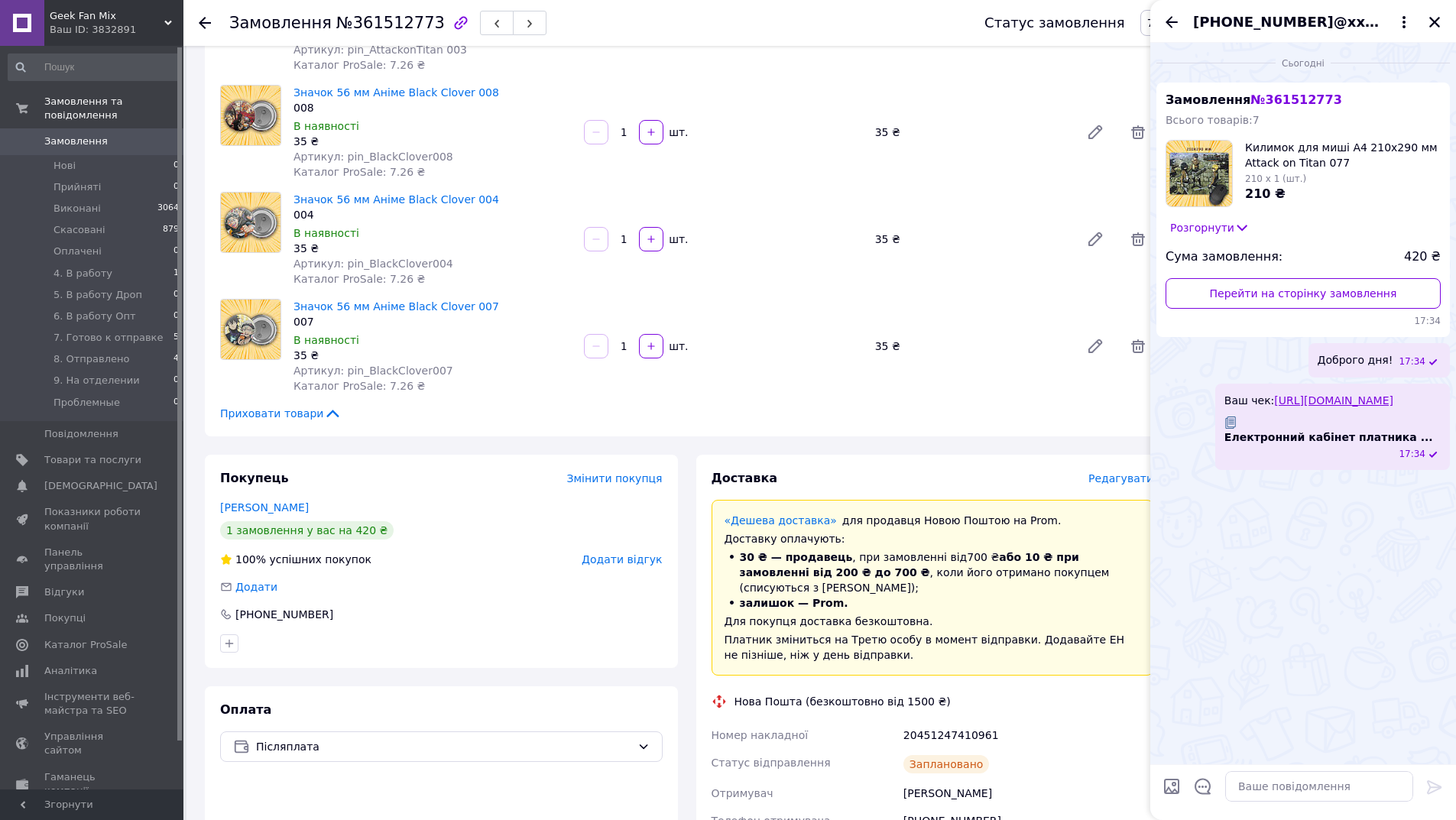
click at [1321, 785] on textarea at bounding box center [1319, 786] width 188 height 31
paste textarea "Номер накладної 20451247410961"
type textarea "Номер накладної 20451247410961"
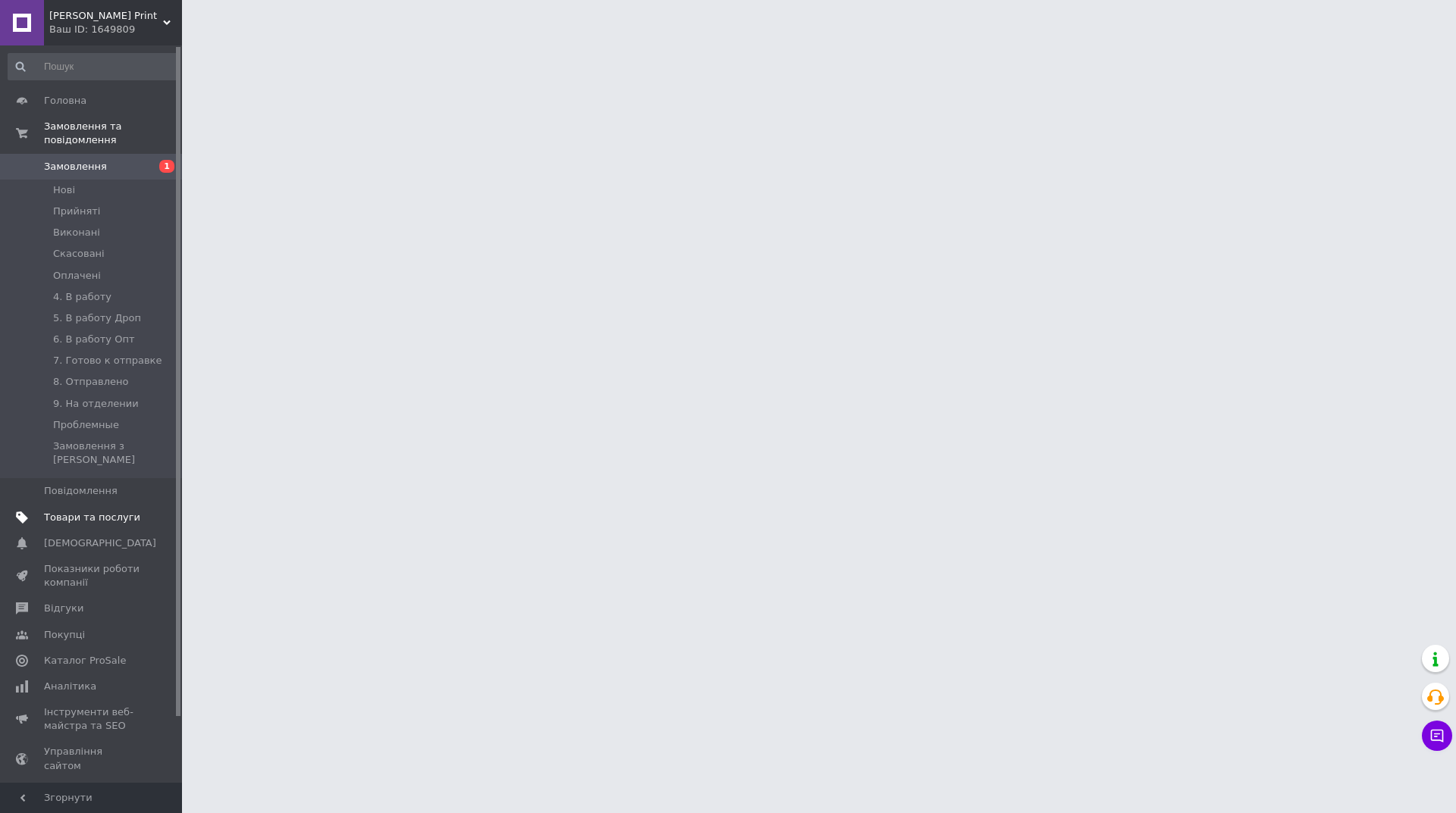
click at [112, 510] on span "Товари та послуги" at bounding box center [93, 517] width 97 height 14
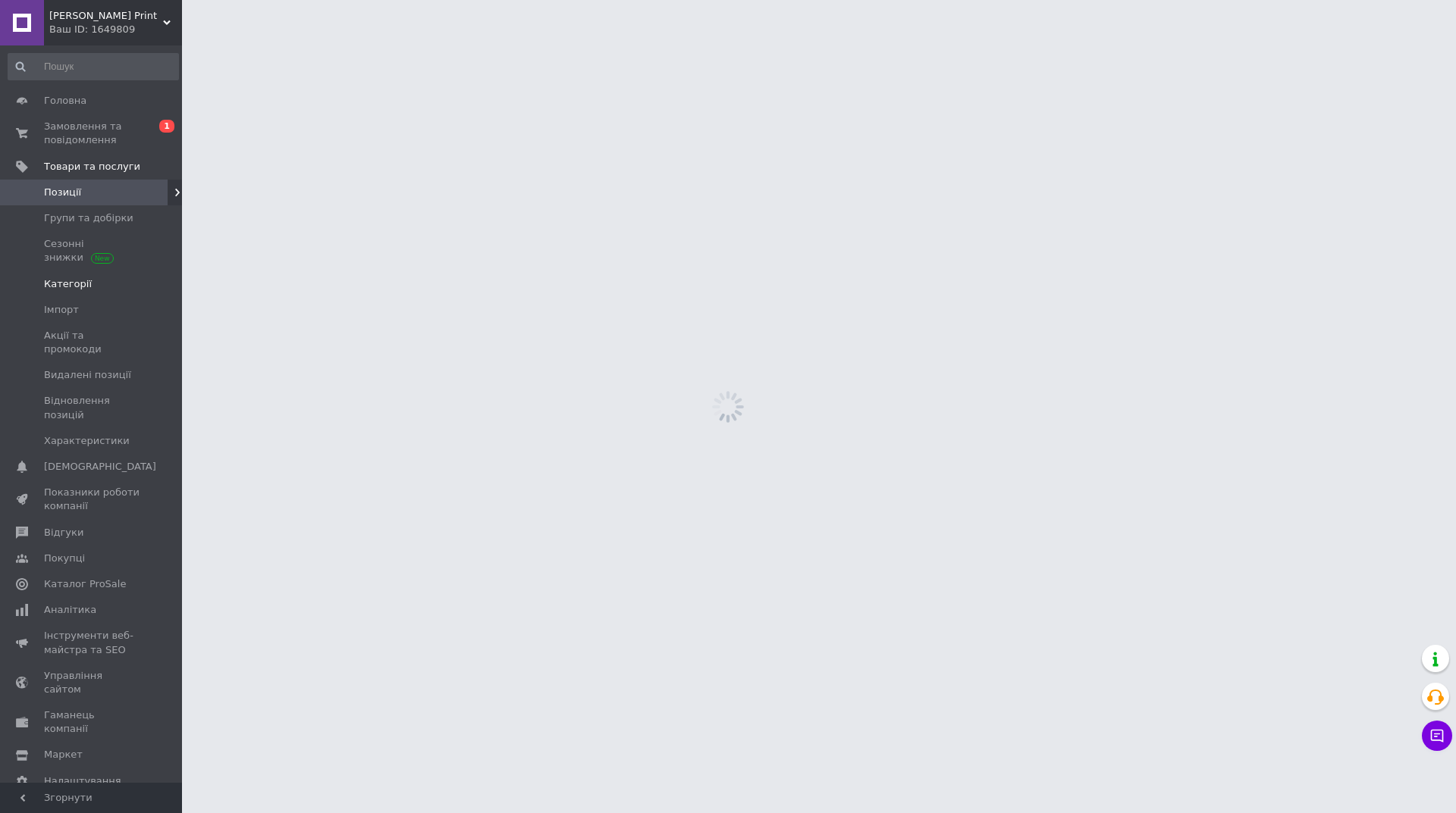
click at [92, 294] on link "Категорії" at bounding box center [93, 284] width 186 height 26
click at [102, 308] on span "Імпорт" at bounding box center [93, 310] width 97 height 14
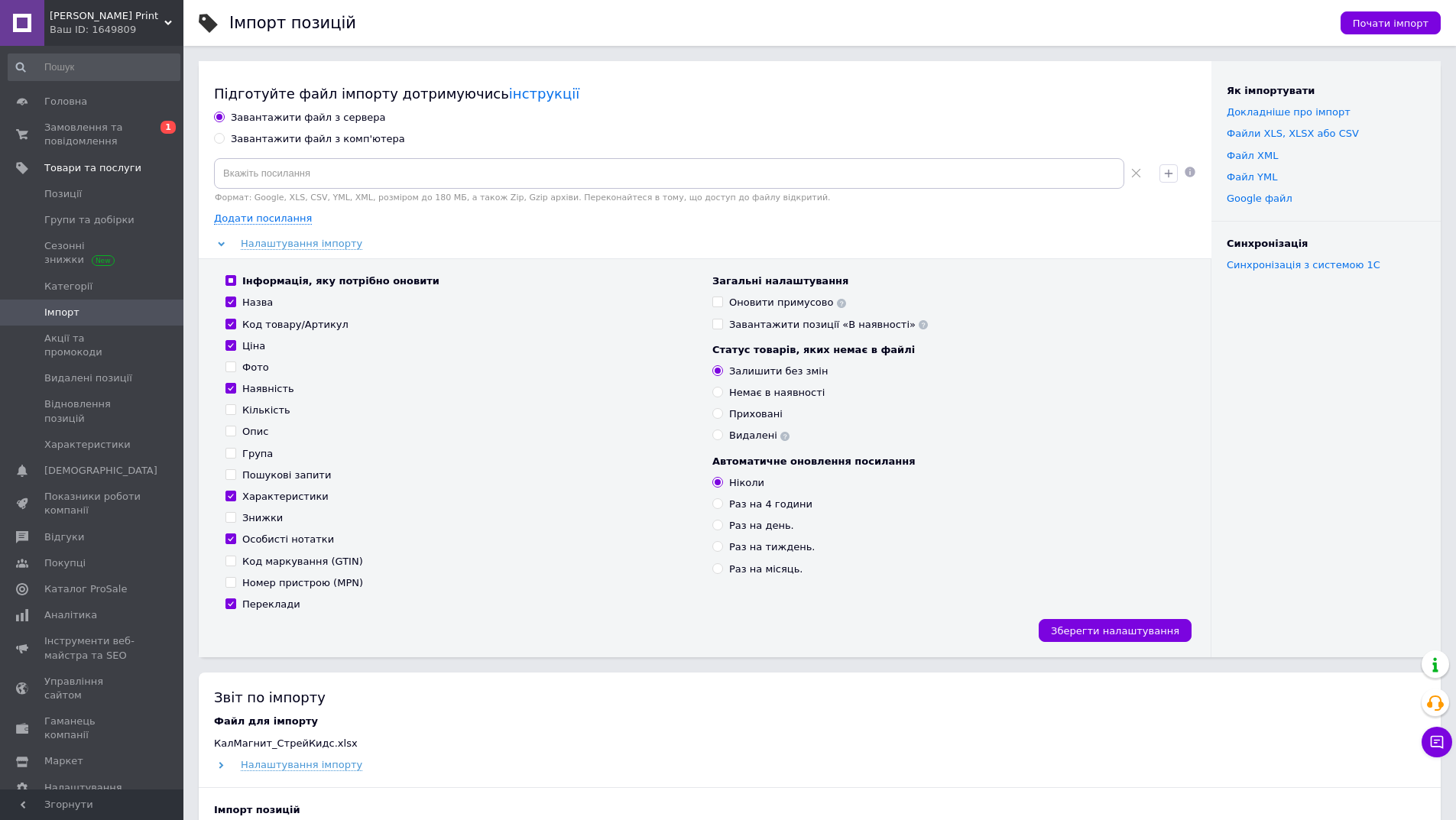
scroll to position [535, 0]
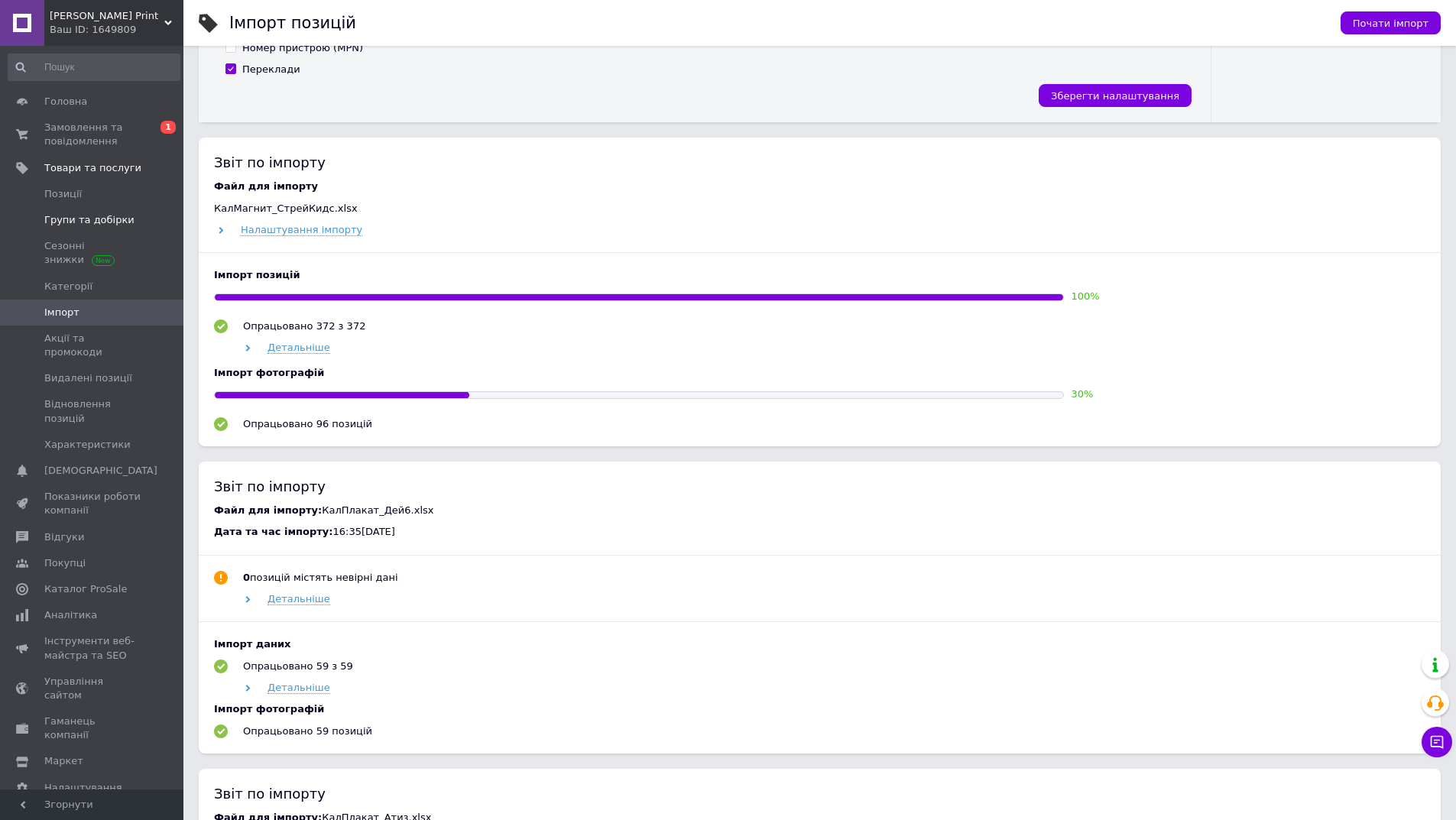
click at [95, 214] on span "Групи та добірки" at bounding box center [89, 221] width 90 height 14
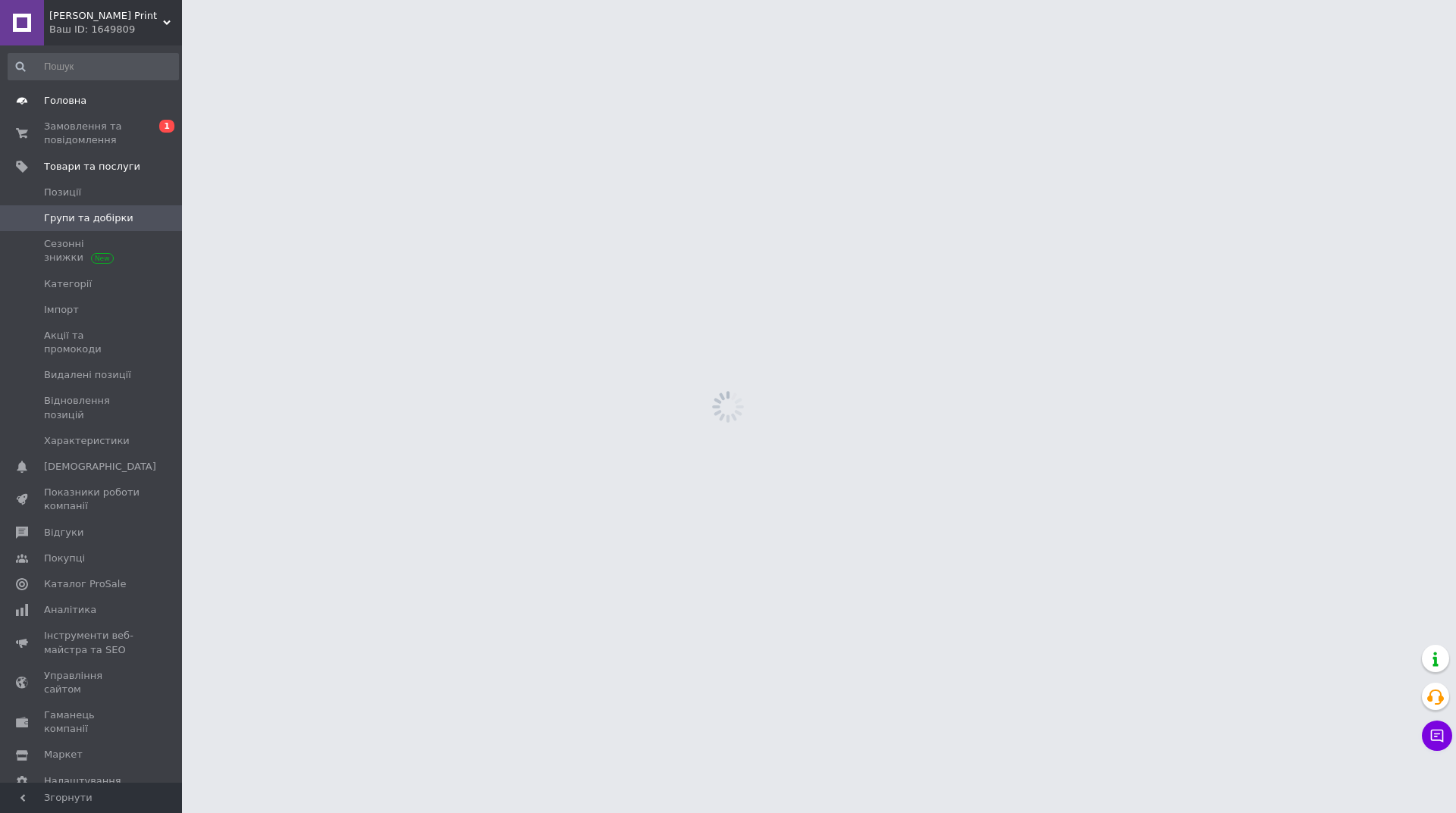
click at [85, 110] on link "Головна" at bounding box center [93, 101] width 186 height 26
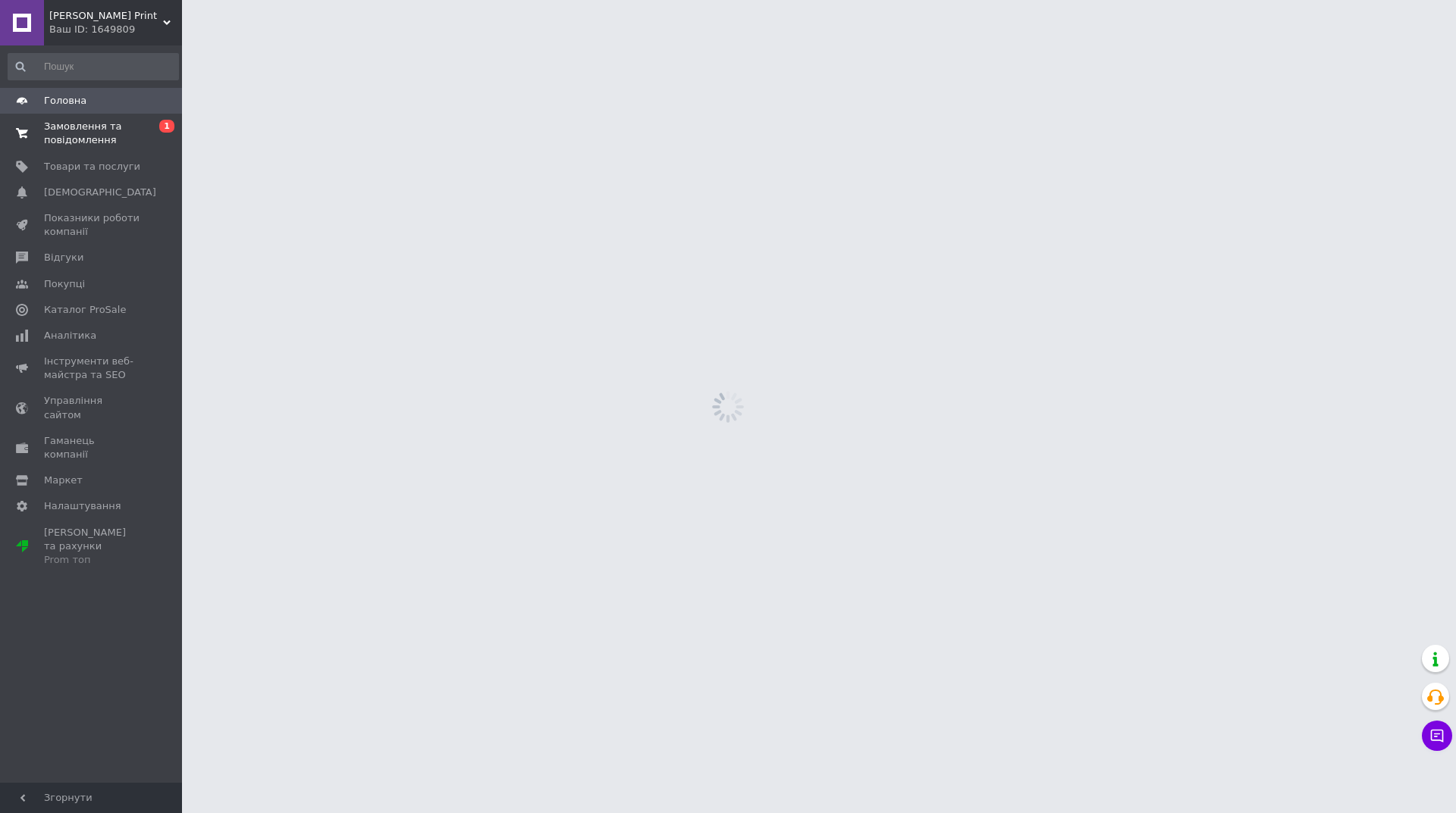
click at [129, 129] on span "Замовлення та повідомлення" at bounding box center [93, 134] width 97 height 28
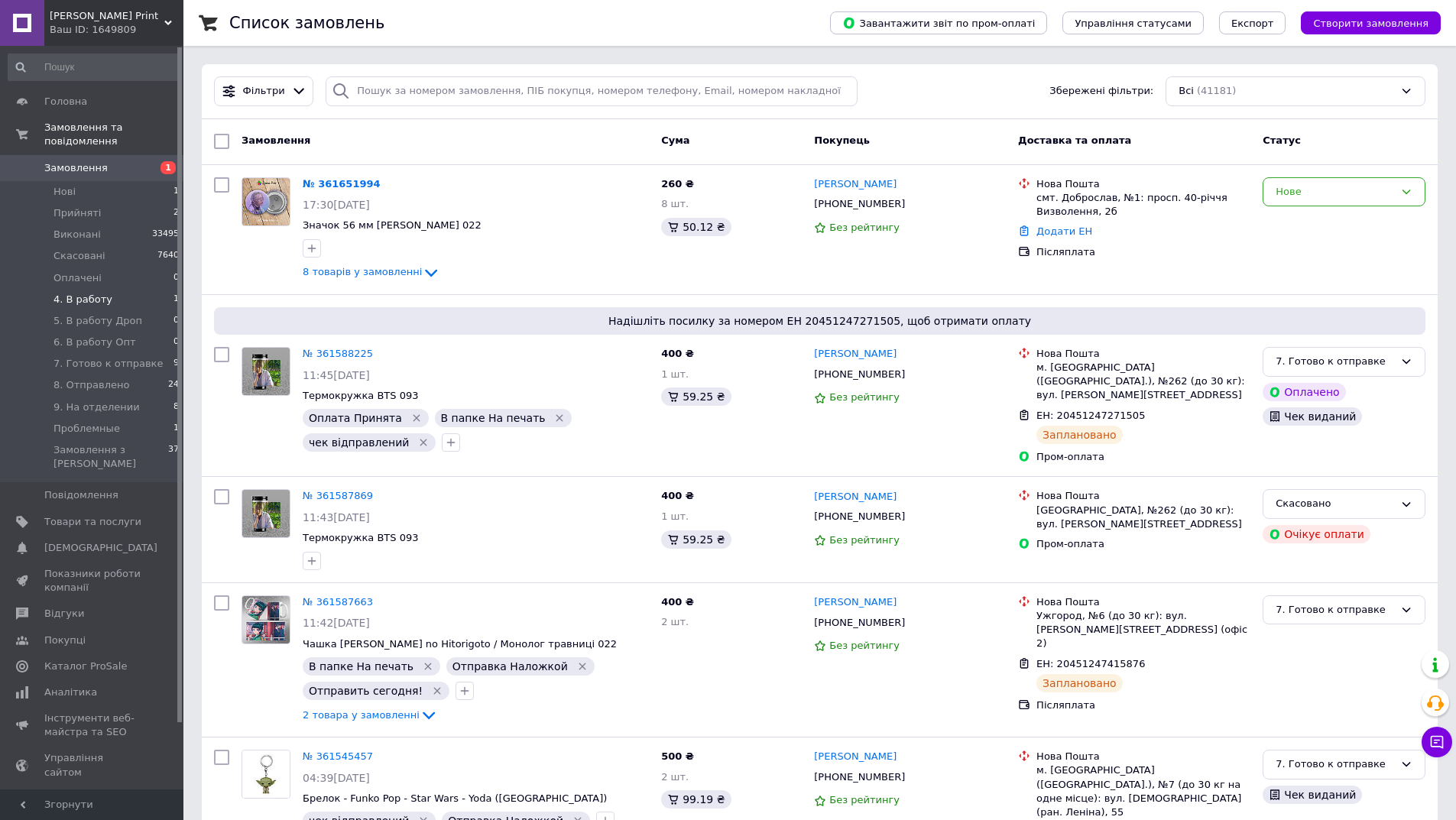
click at [126, 289] on li "4. В работу 1" at bounding box center [93, 300] width 188 height 22
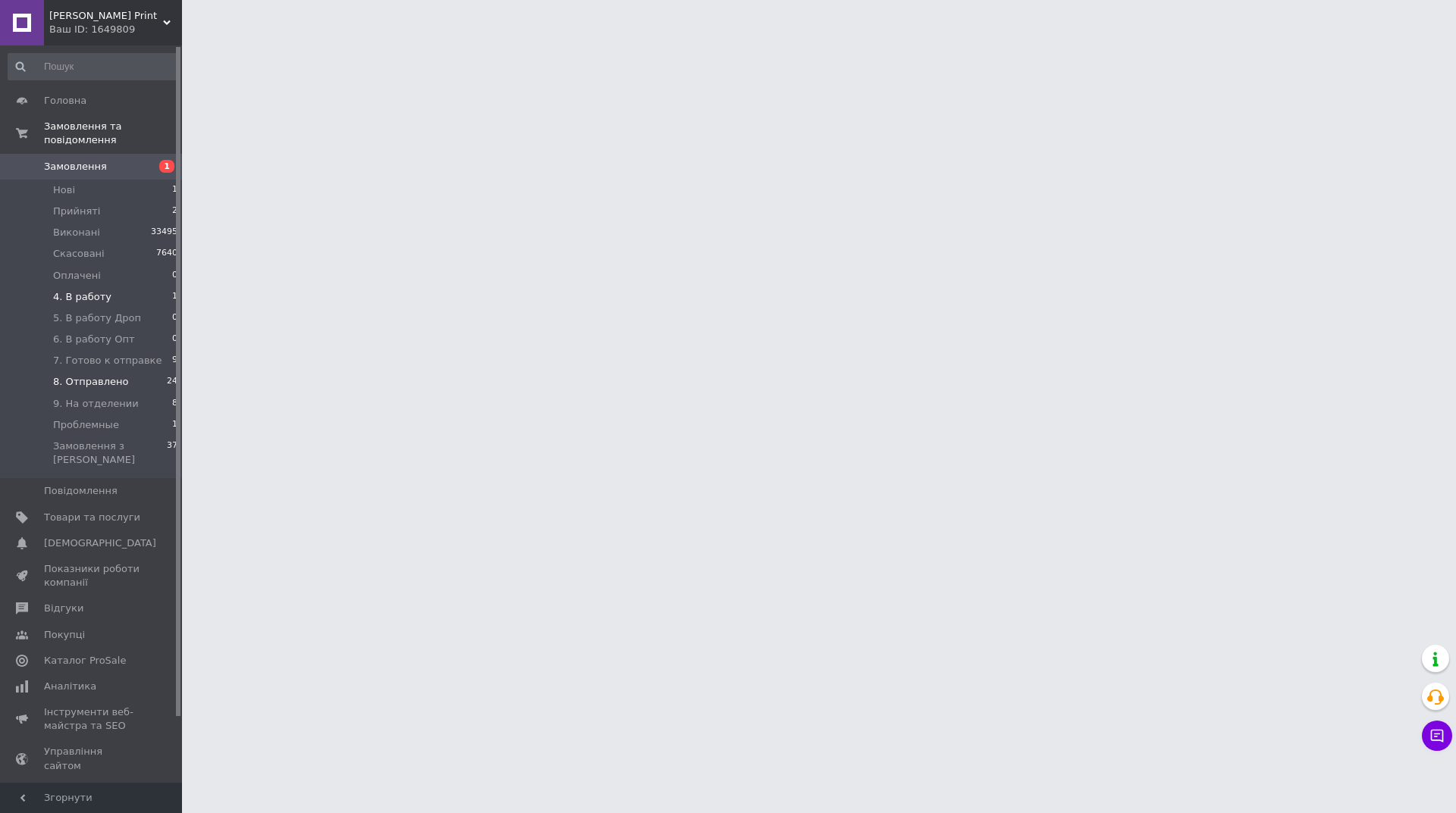
click at [131, 372] on li "8. Отправлено 24" at bounding box center [93, 382] width 186 height 22
click at [131, 354] on span "7. Готово к отправке" at bounding box center [107, 361] width 108 height 14
drag, startPoint x: 115, startPoint y: 337, endPoint x: 125, endPoint y: 74, distance: 263.2
click at [115, 335] on ul "Нові 1 Прийняті 2 Виконані 33495 Скасовані 7640 Оплачені 0 4. В работу 1 5. В р…" at bounding box center [93, 329] width 186 height 300
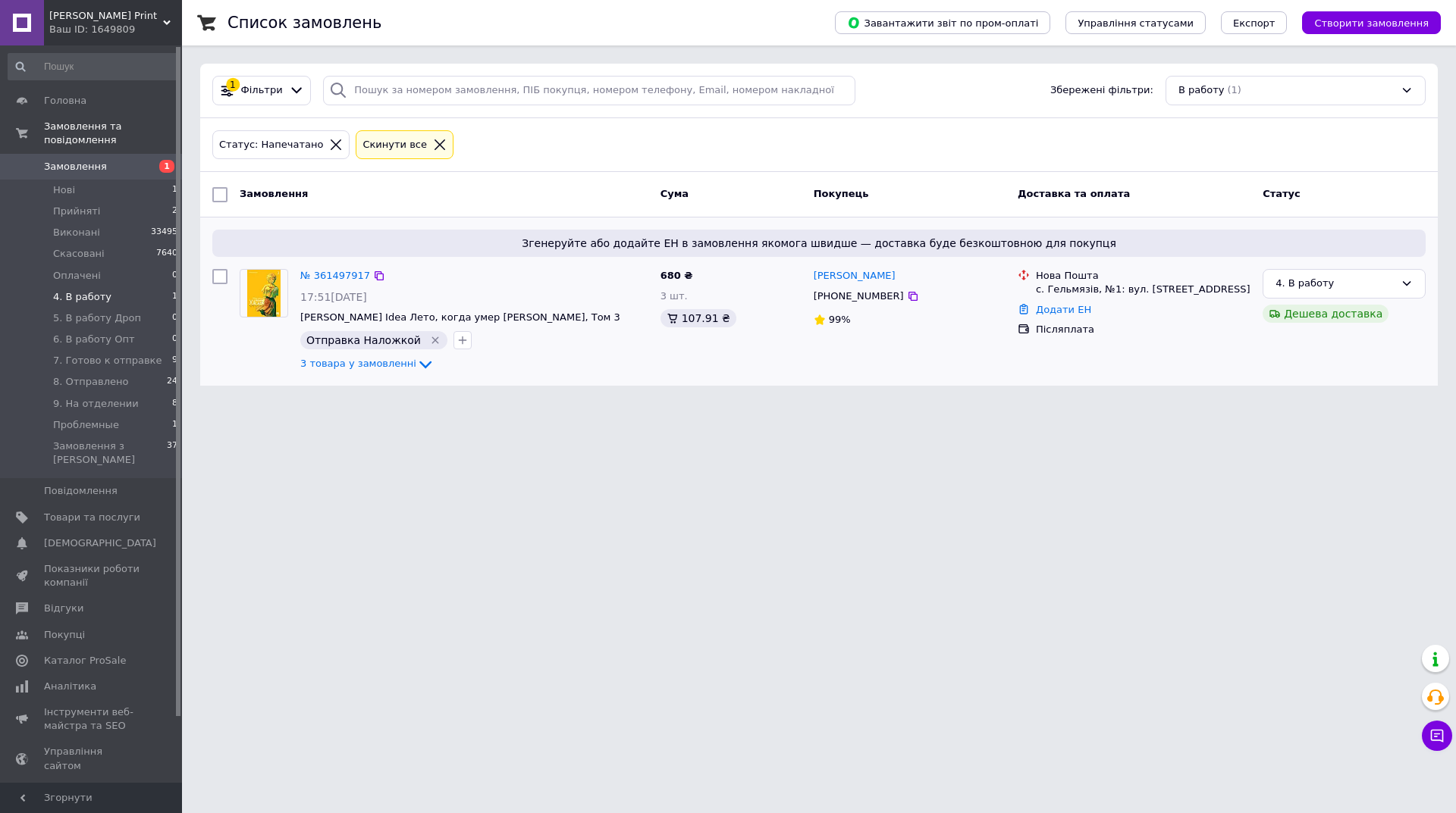
click at [360, 373] on div "№ 361497917 17:51[DATE] [PERSON_NAME] Idea Лето, когда умер [PERSON_NAME], Том …" at bounding box center [473, 321] width 360 height 116
click at [360, 358] on link "3 товара у замовленні" at bounding box center [368, 364] width 134 height 12
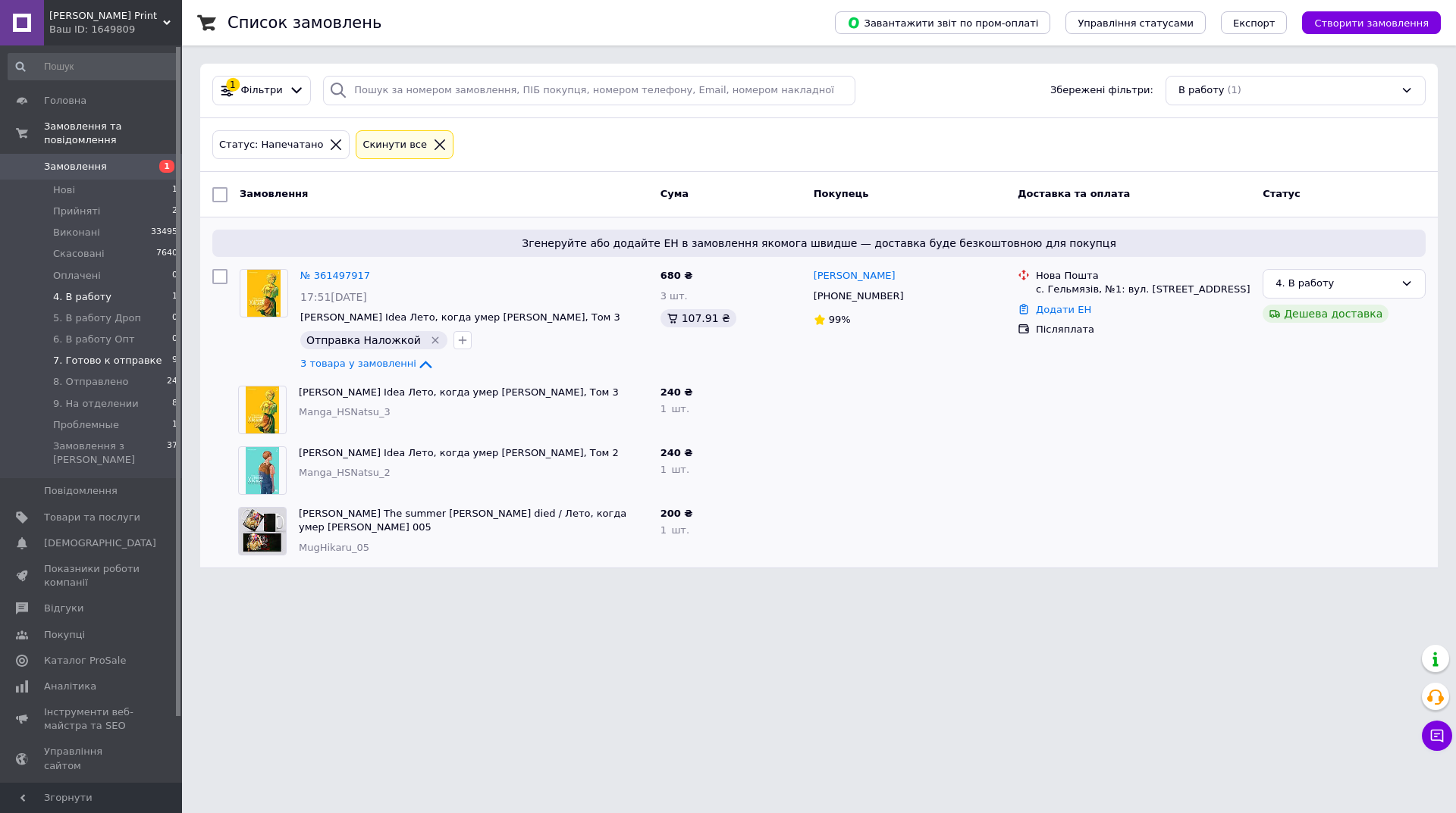
click at [110, 354] on span "7. Готово к отправке" at bounding box center [107, 361] width 108 height 14
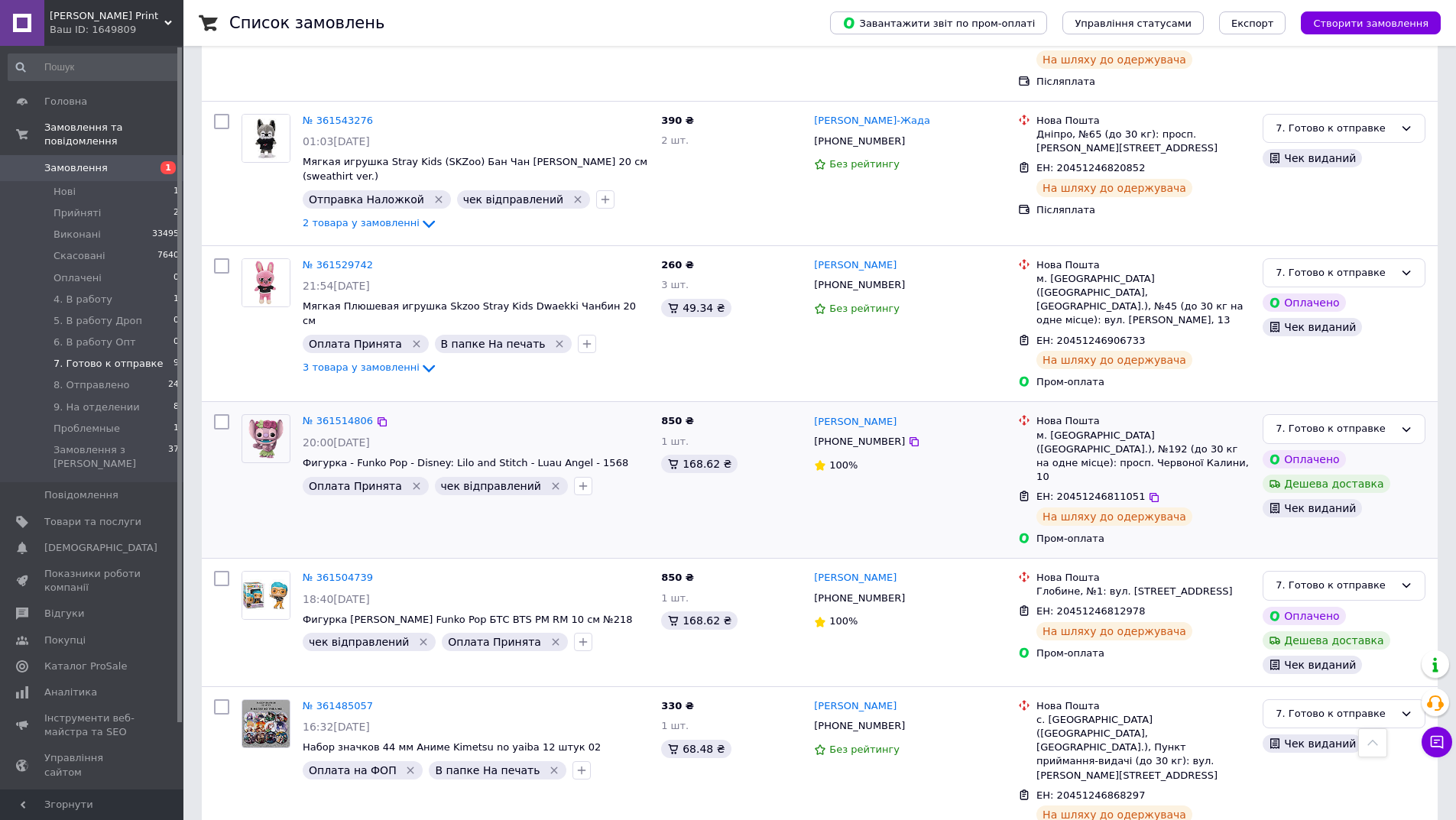
scroll to position [686, 0]
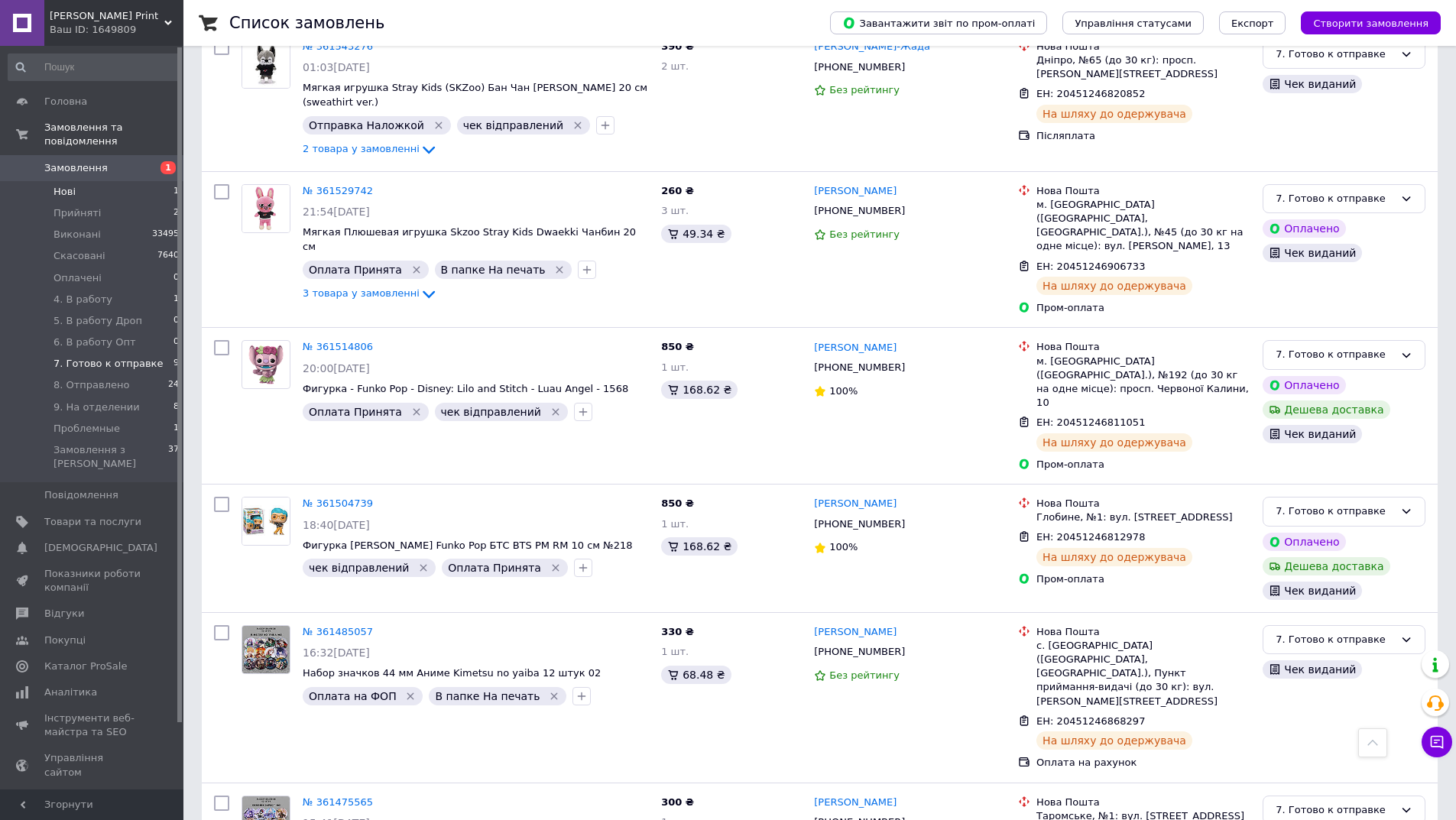
click at [153, 186] on li "Нові 1" at bounding box center [93, 192] width 188 height 22
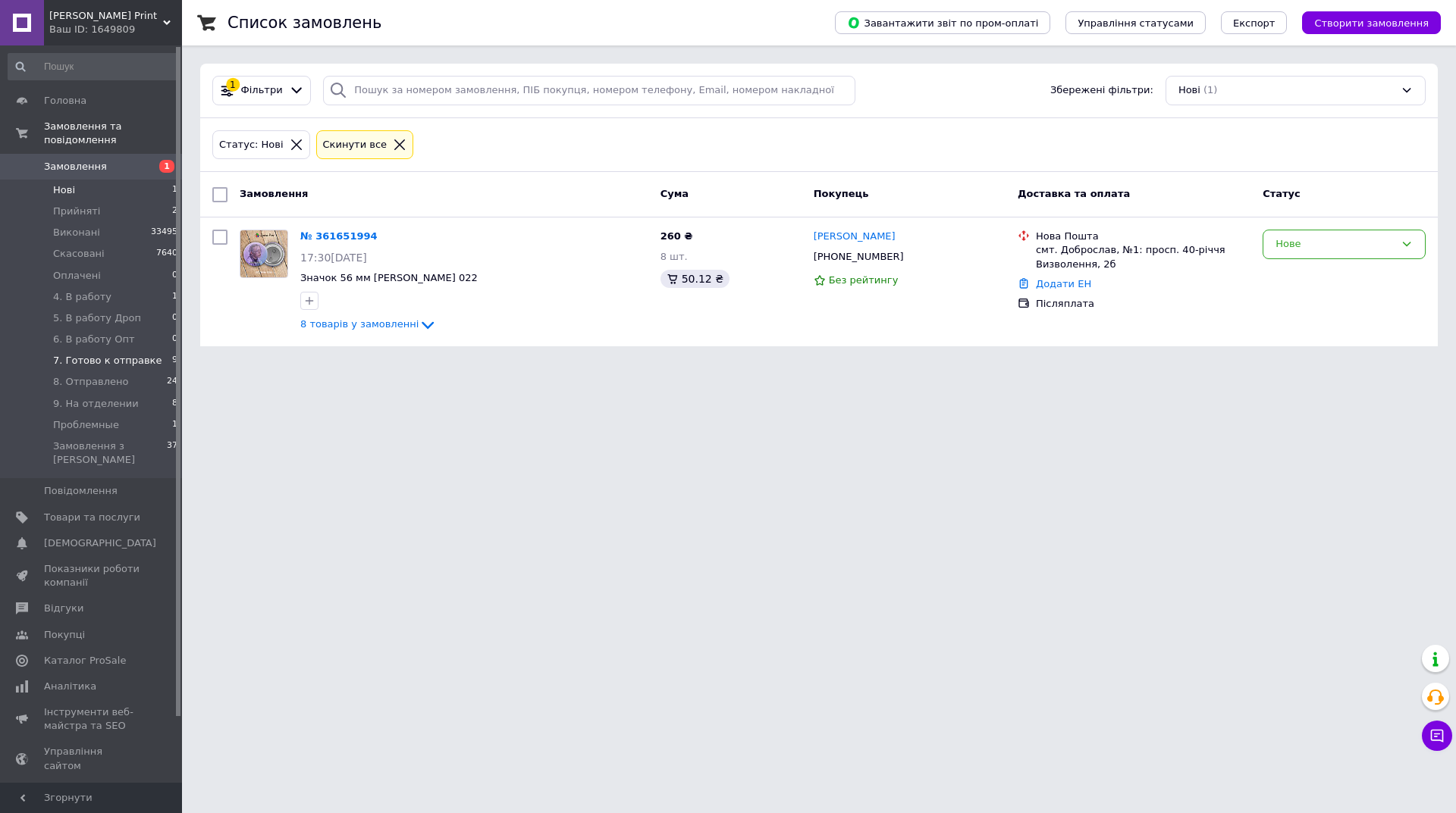
click at [125, 354] on span "7. Готово к отправке" at bounding box center [107, 361] width 108 height 14
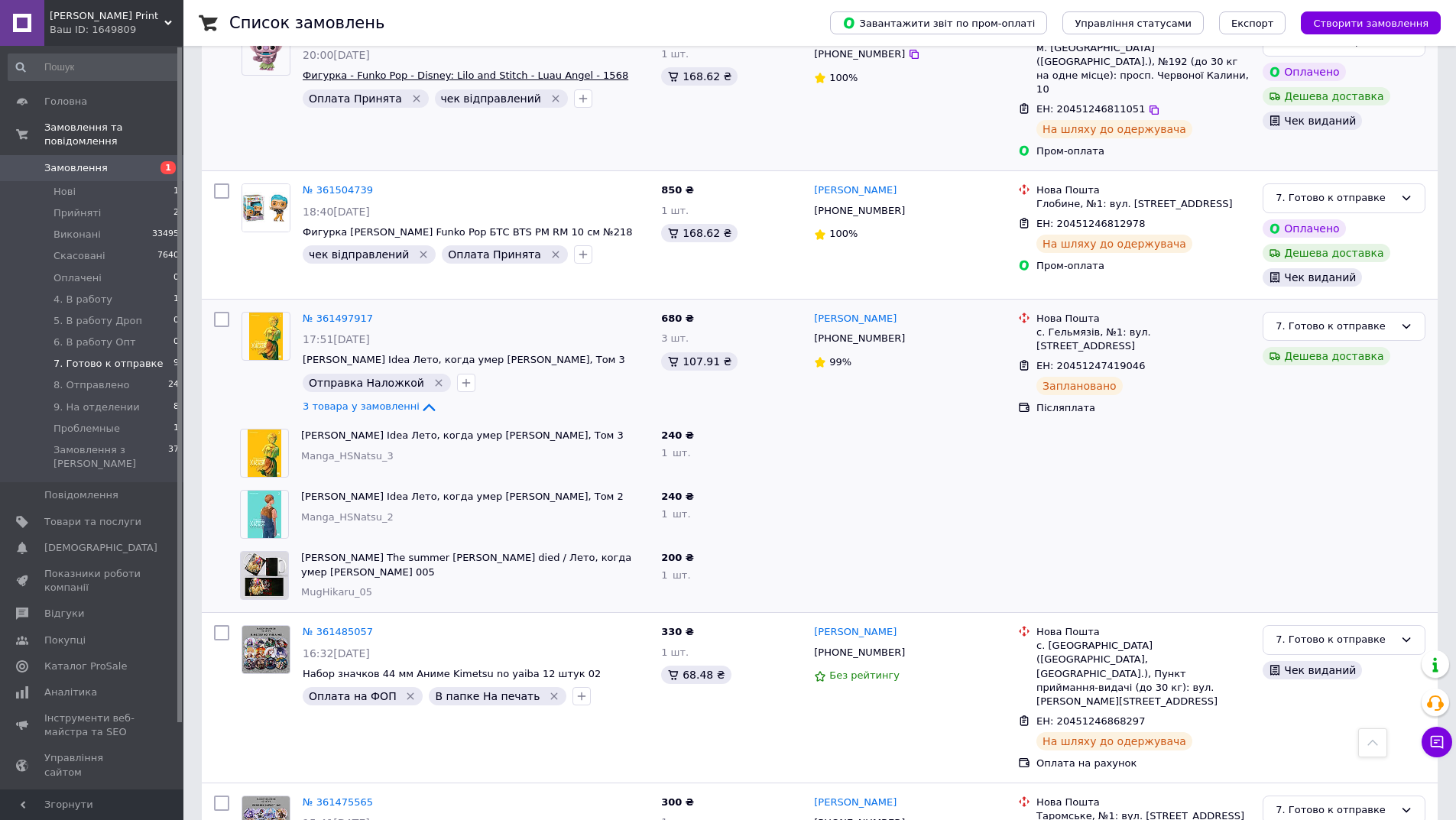
scroll to position [541, 0]
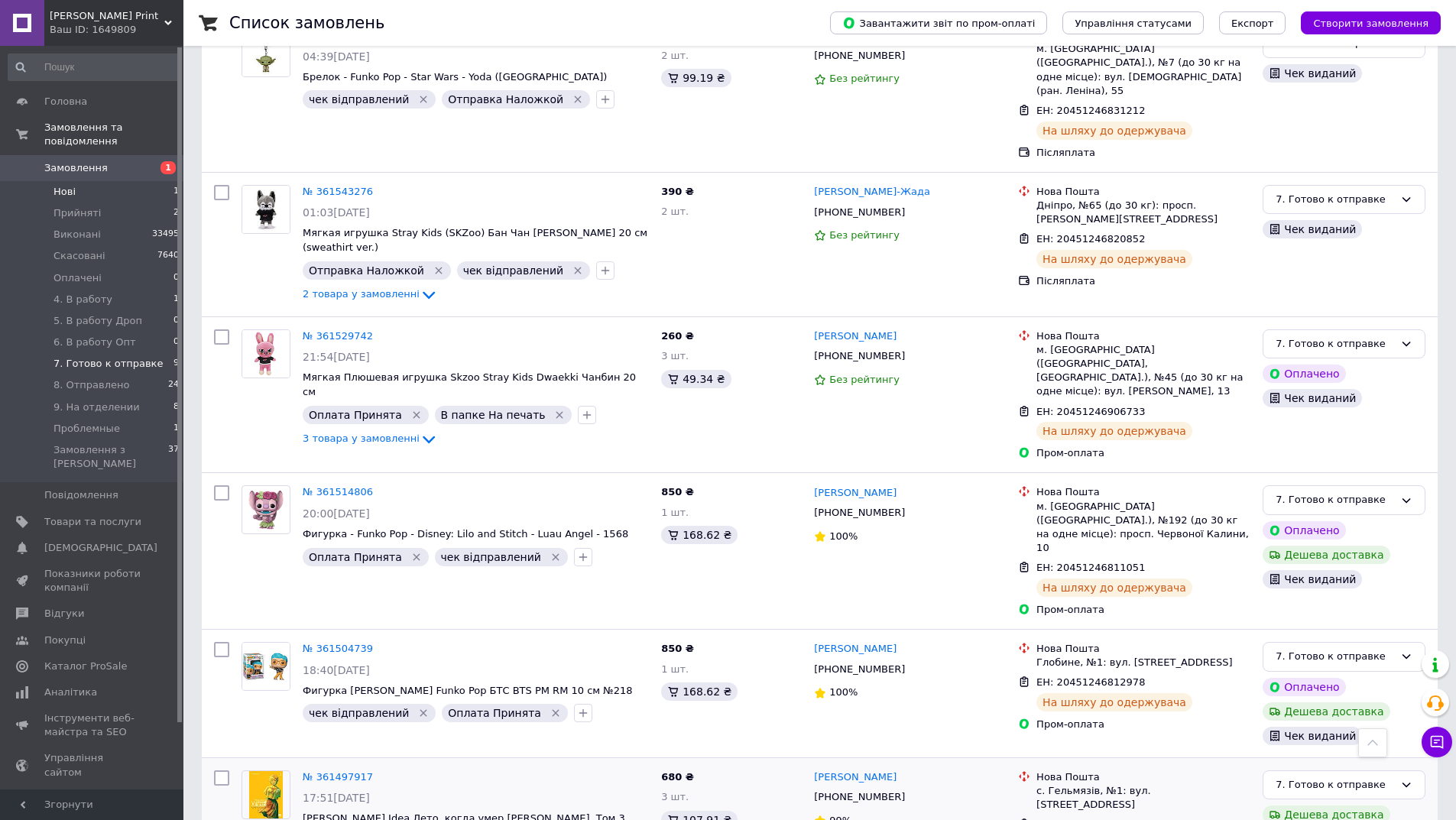
click at [122, 181] on li "Нові 1" at bounding box center [93, 192] width 188 height 22
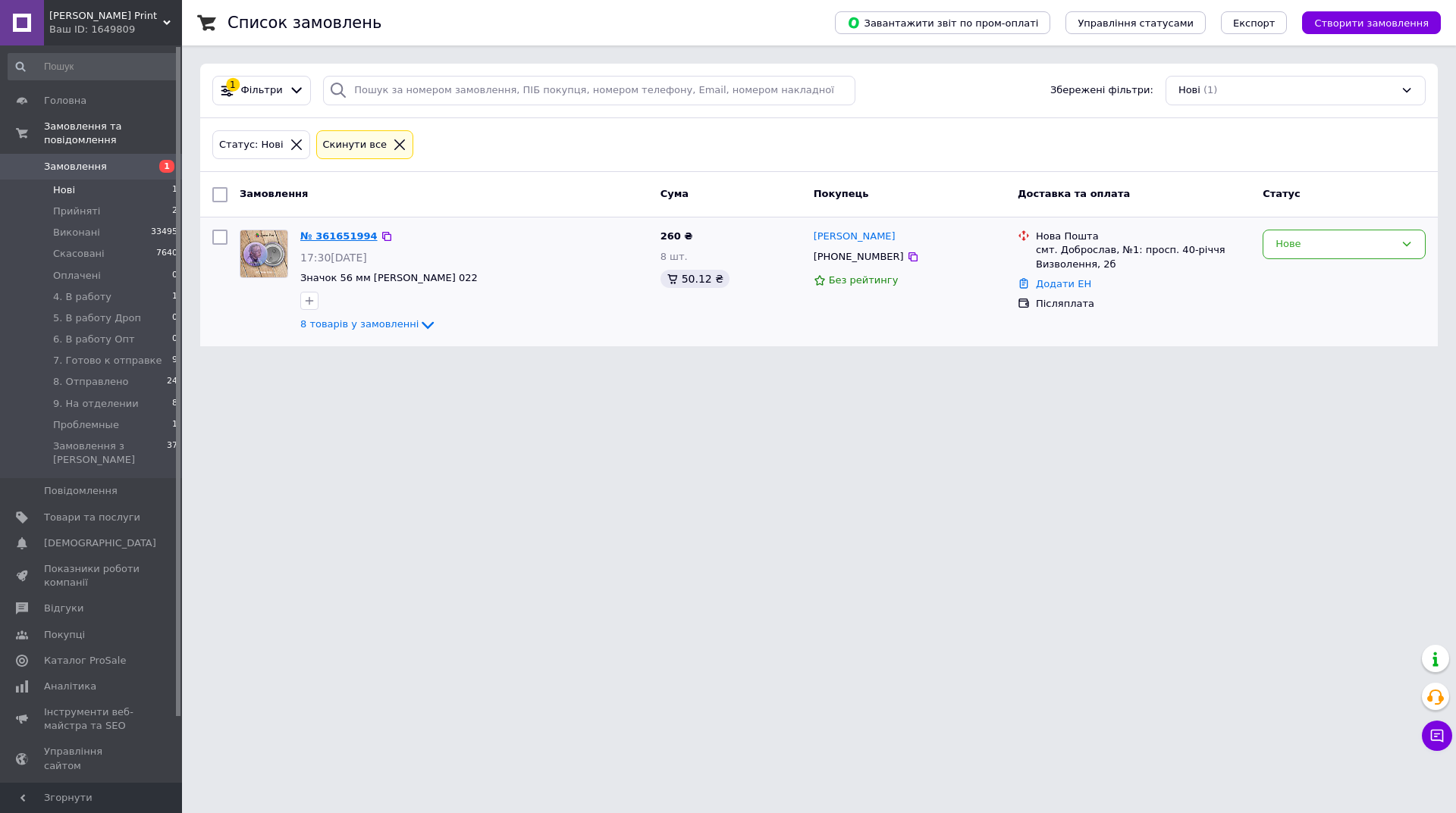
click at [323, 234] on link "№ 361651994" at bounding box center [339, 237] width 77 height 12
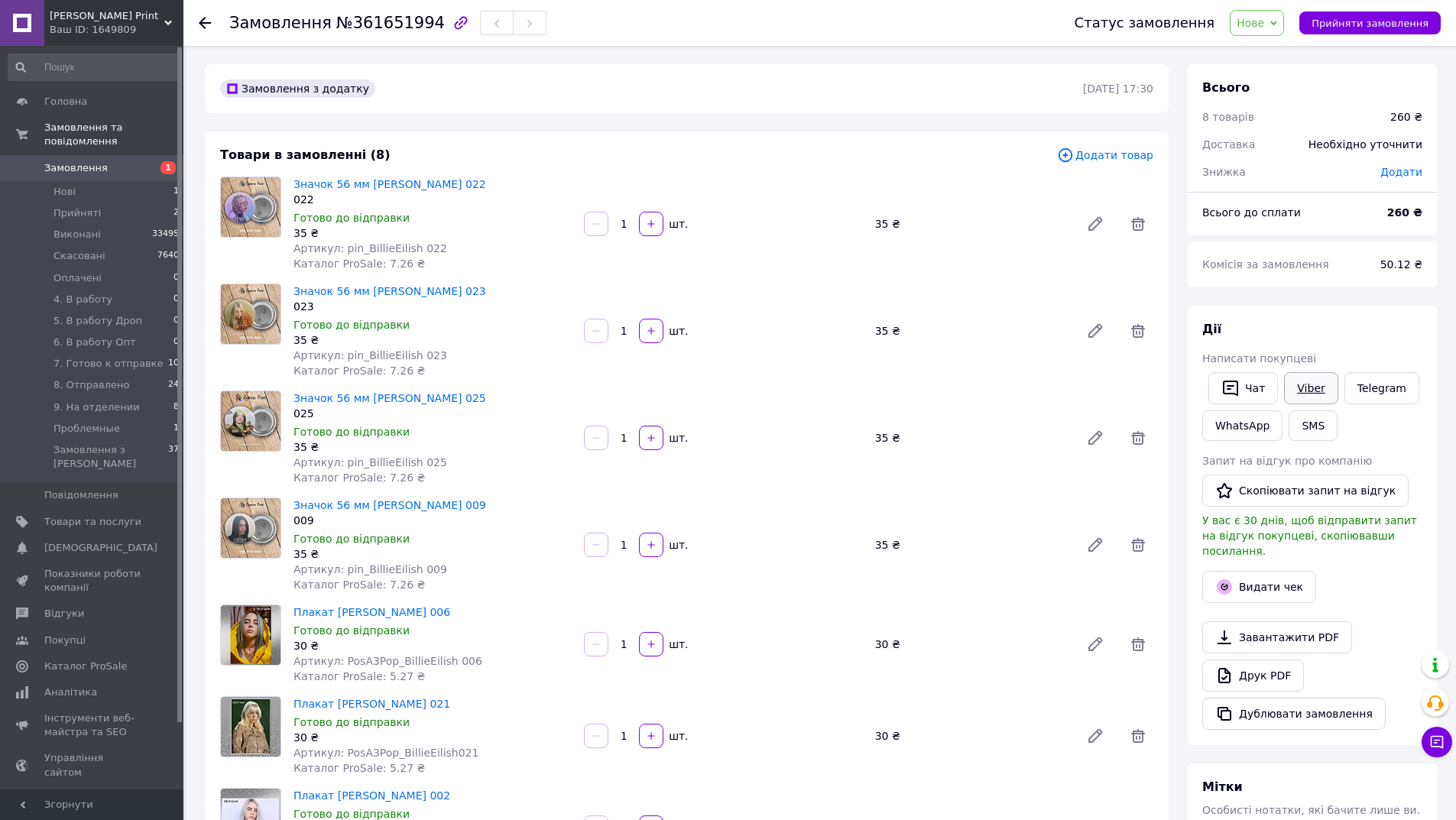
click at [1305, 388] on link "Viber" at bounding box center [1311, 389] width 54 height 32
click at [1264, 28] on span "Нове" at bounding box center [1250, 23] width 28 height 12
click at [1301, 144] on li "4. В работу" at bounding box center [1292, 145] width 124 height 23
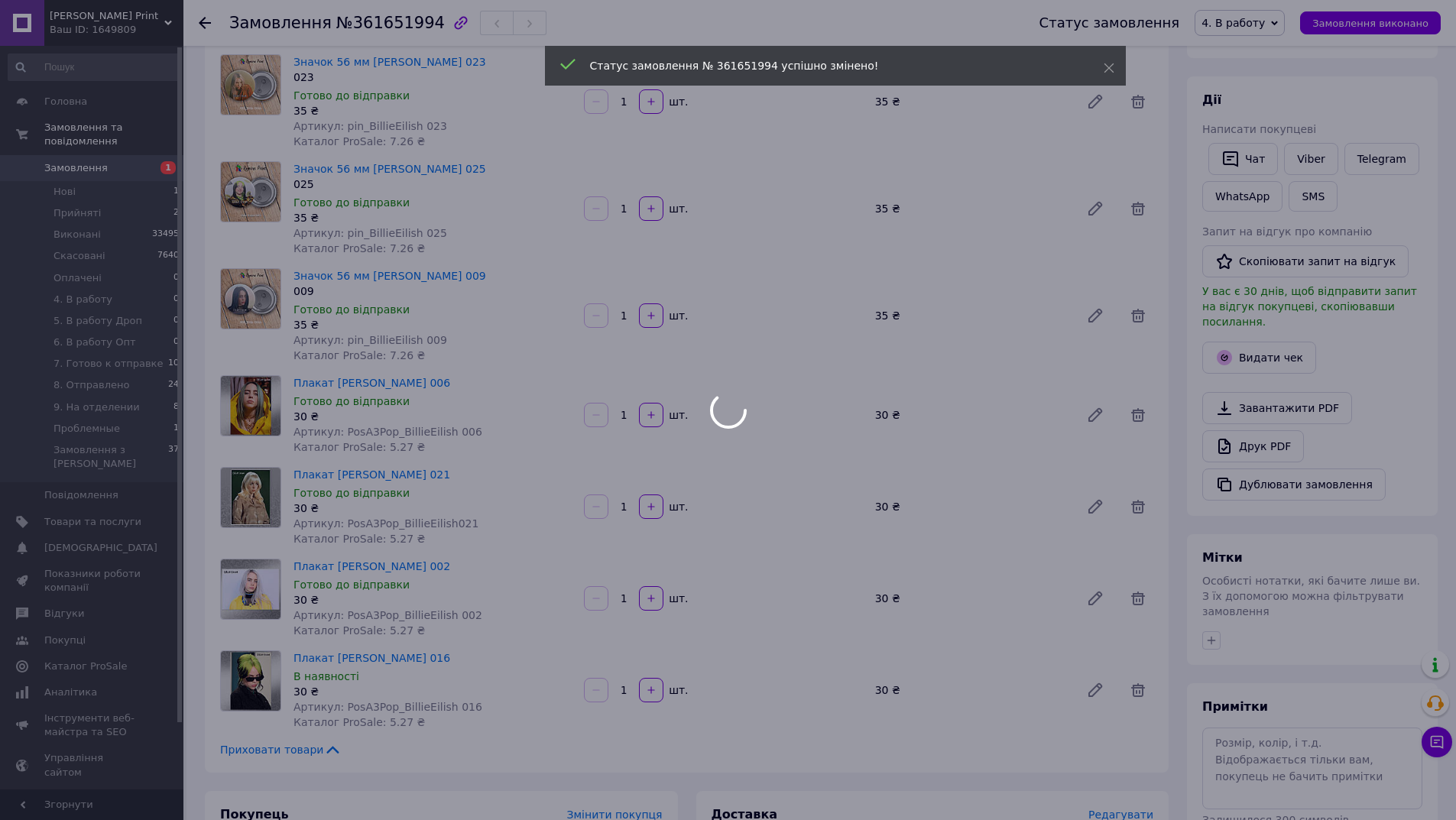
scroll to position [383, 0]
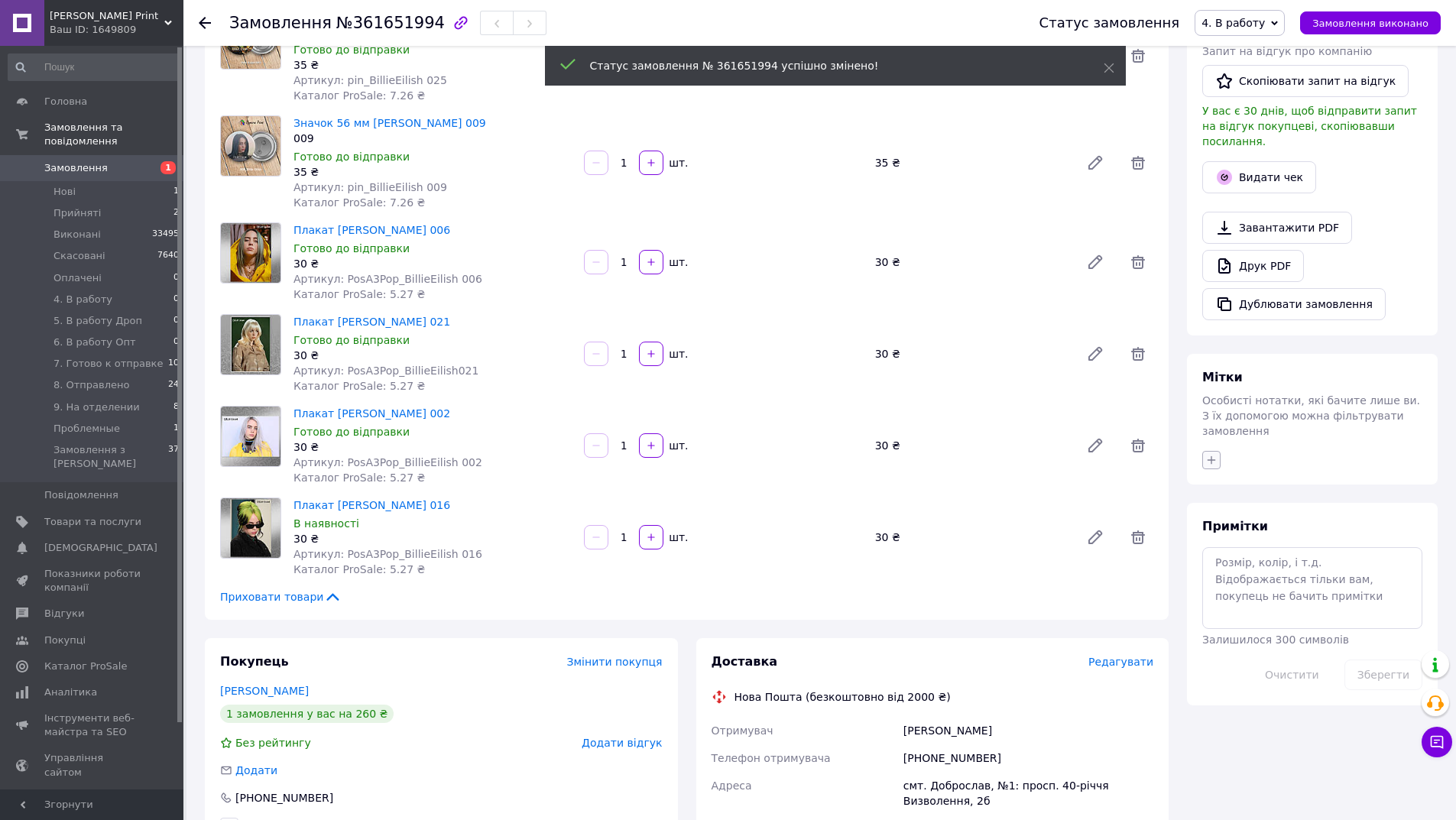
click at [1216, 430] on div "Мітки Особисті нотатки, які бачите лише ви. З їх допомогою можна фільтрувати за…" at bounding box center [1312, 419] width 250 height 131
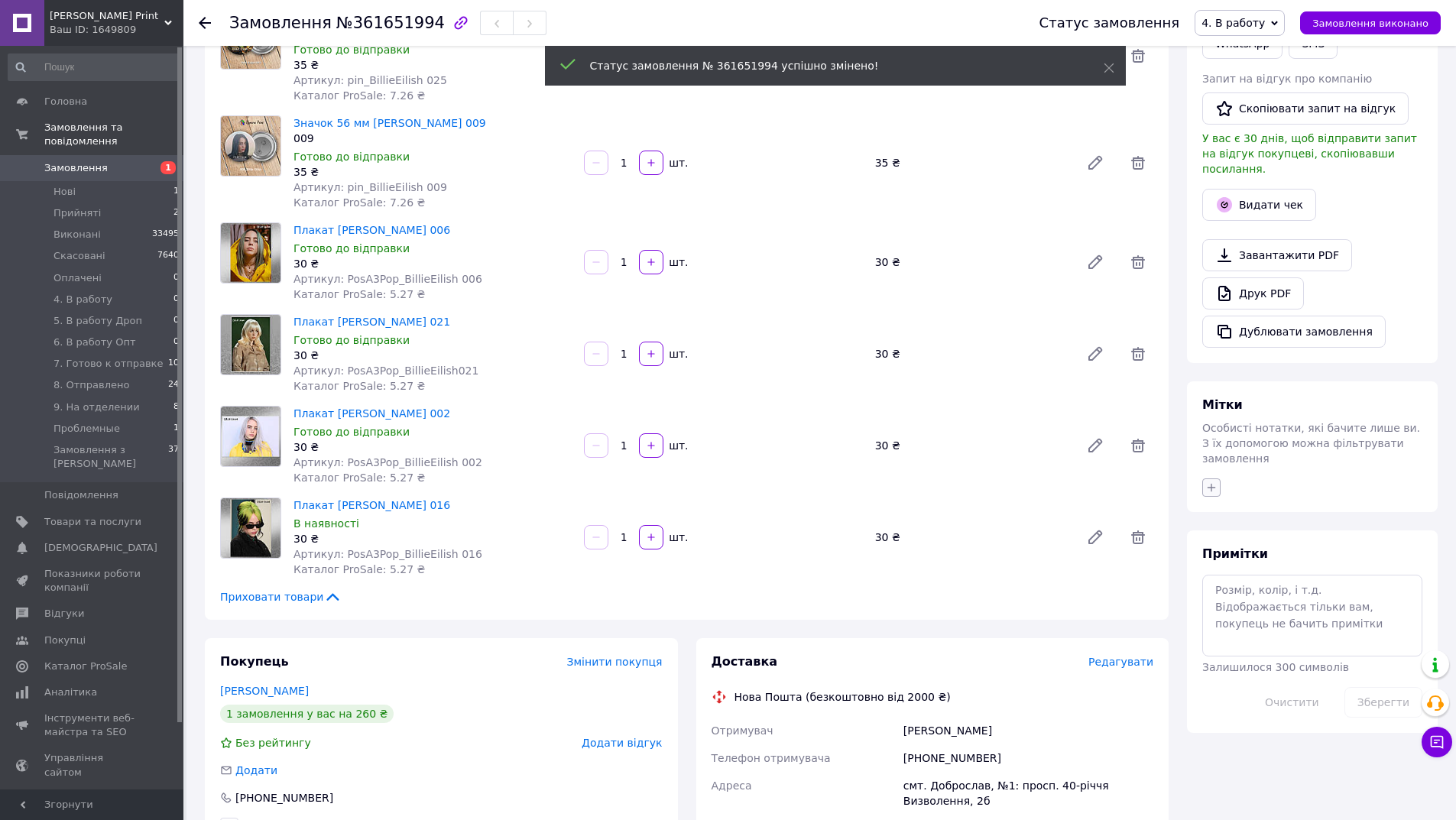
click at [1212, 478] on button "button" at bounding box center [1212, 487] width 18 height 18
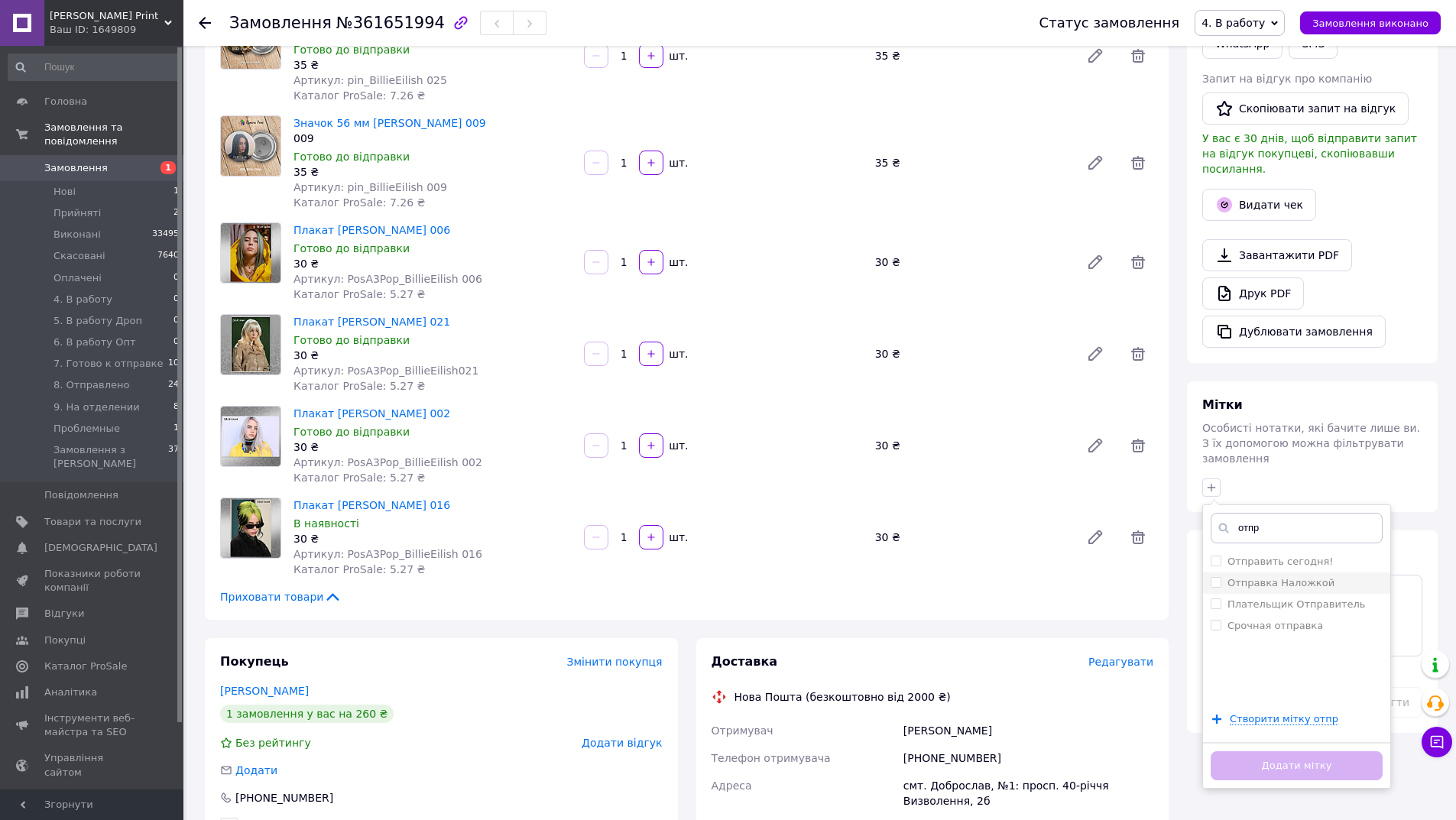
type input "отпр"
click at [1284, 577] on label "Отправка Наложкой" at bounding box center [1281, 583] width 107 height 12
checkbox input "true"
click at [1303, 751] on button "Додати мітку" at bounding box center [1296, 766] width 172 height 30
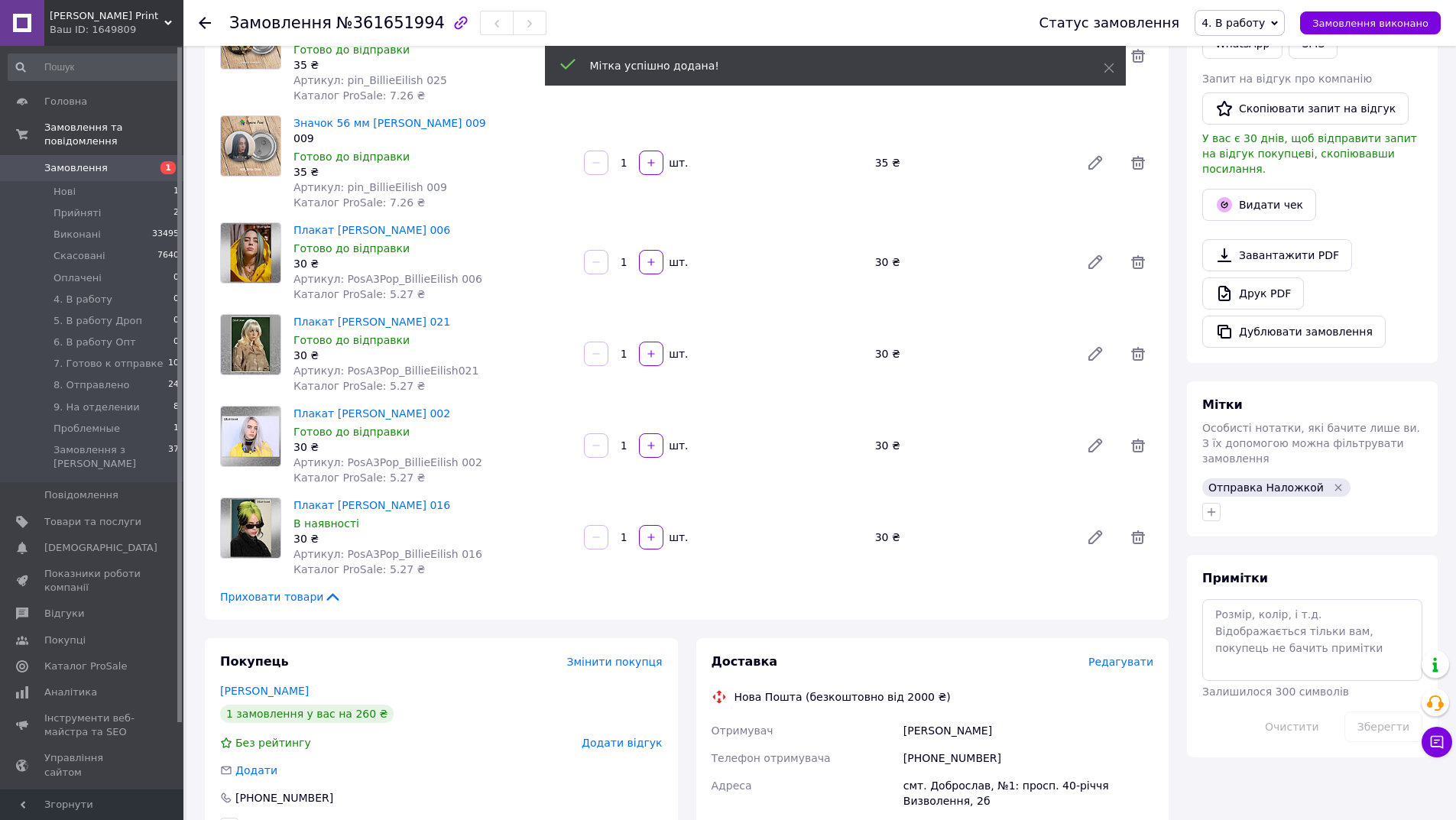
scroll to position [0, 0]
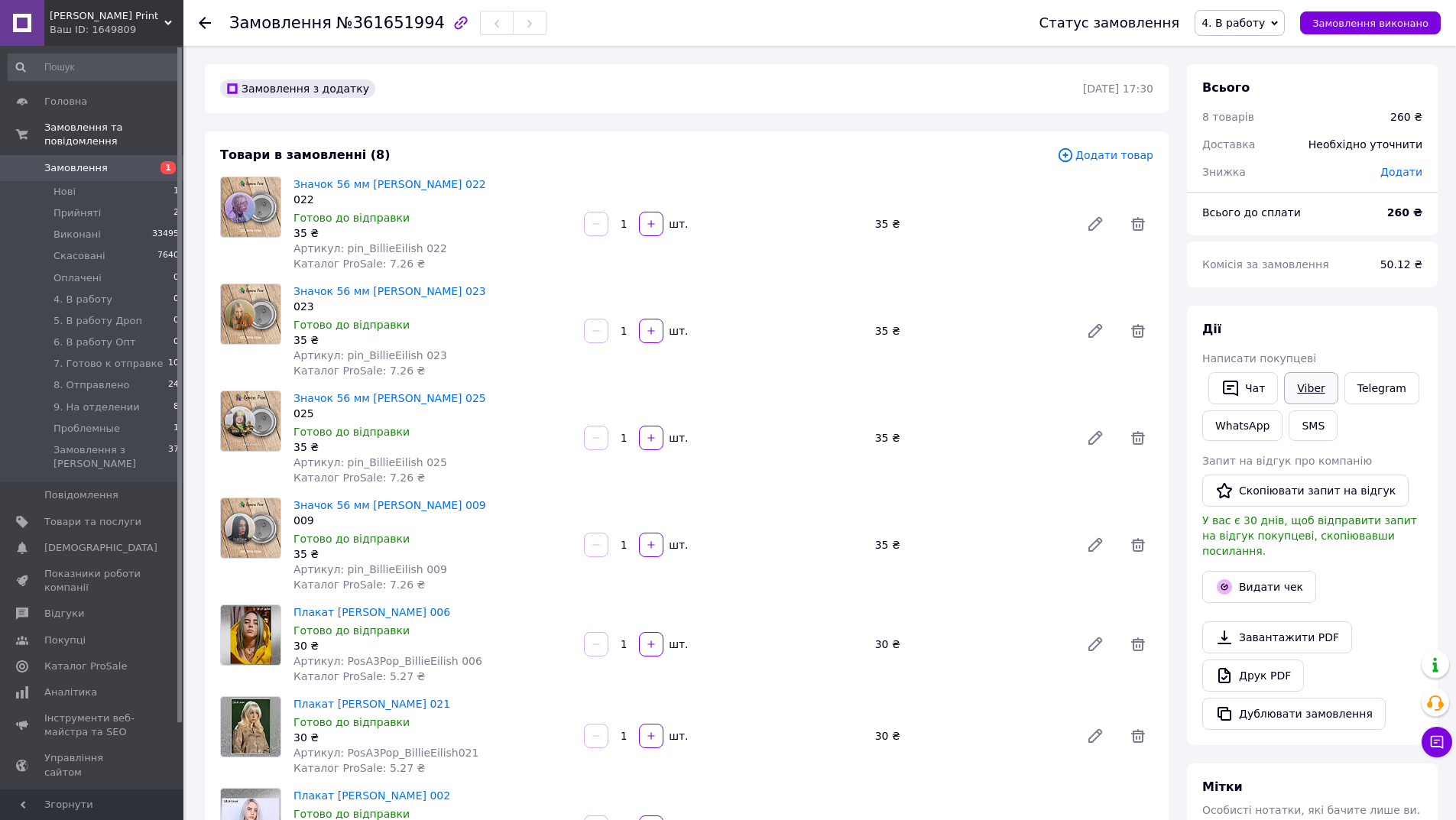
click at [1299, 390] on link "Viber" at bounding box center [1311, 389] width 54 height 32
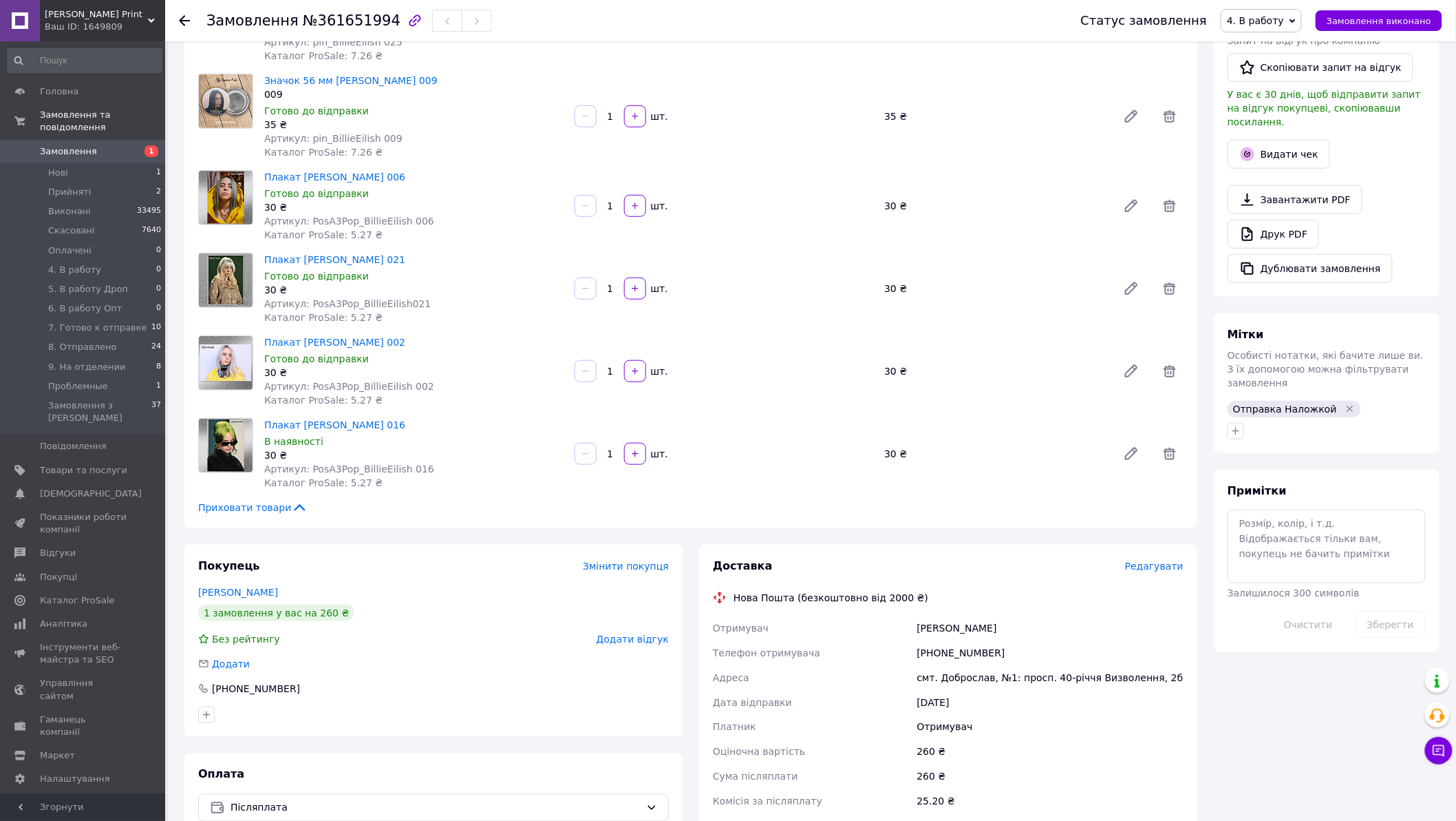
scroll to position [527, 0]
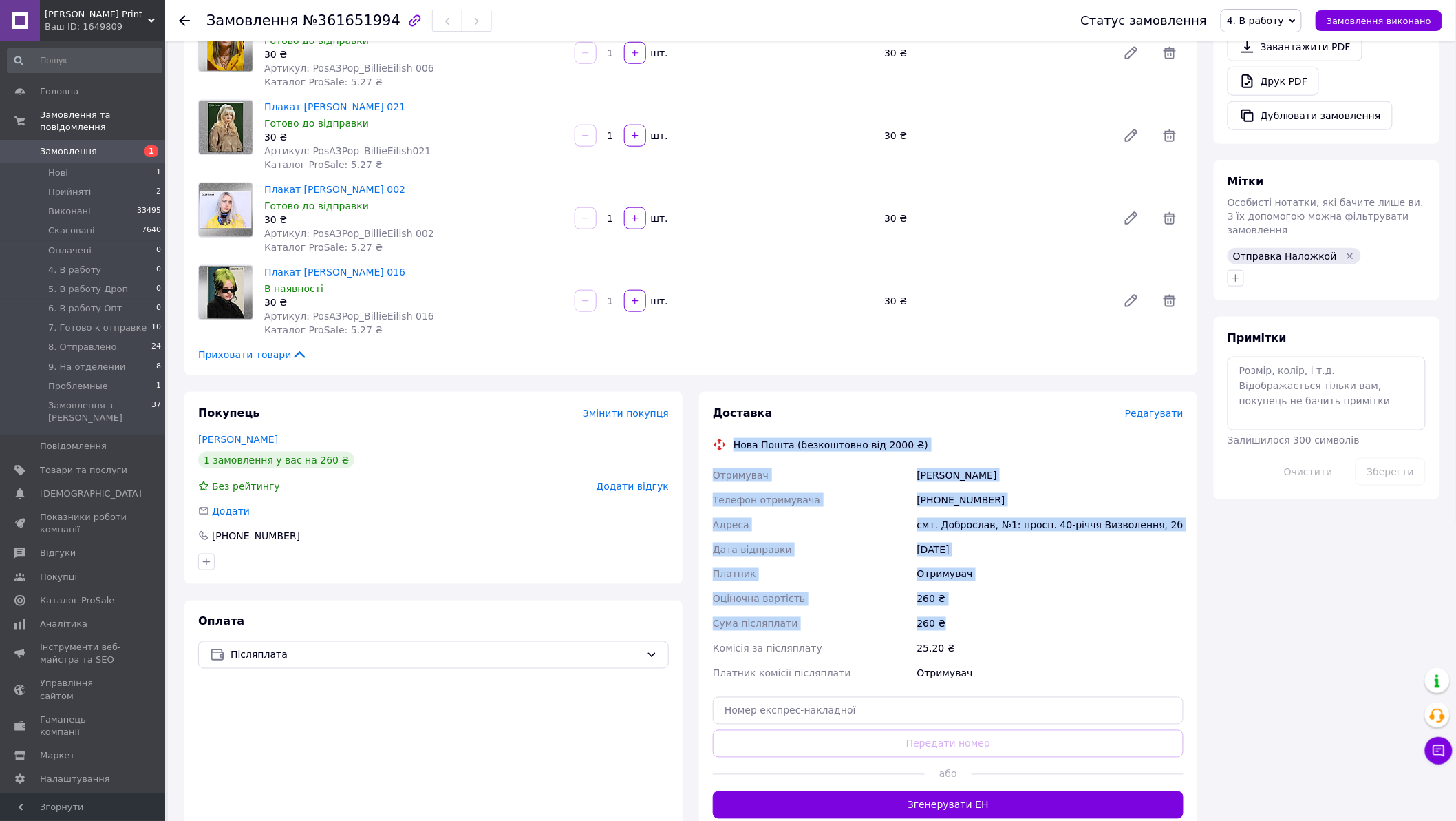
drag, startPoint x: 975, startPoint y: 622, endPoint x: 731, endPoint y: 431, distance: 309.9
click at [731, 431] on div "Доставка Редагувати Нова Пошта (безкоштовно від 2000 ₴) Отримувач Городня Надія…" at bounding box center [949, 611] width 471 height 413
copy div "Нова Пошта (безкоштовно від 2000 ₴) Отримувач Городня Надія Телефон отримувача …"
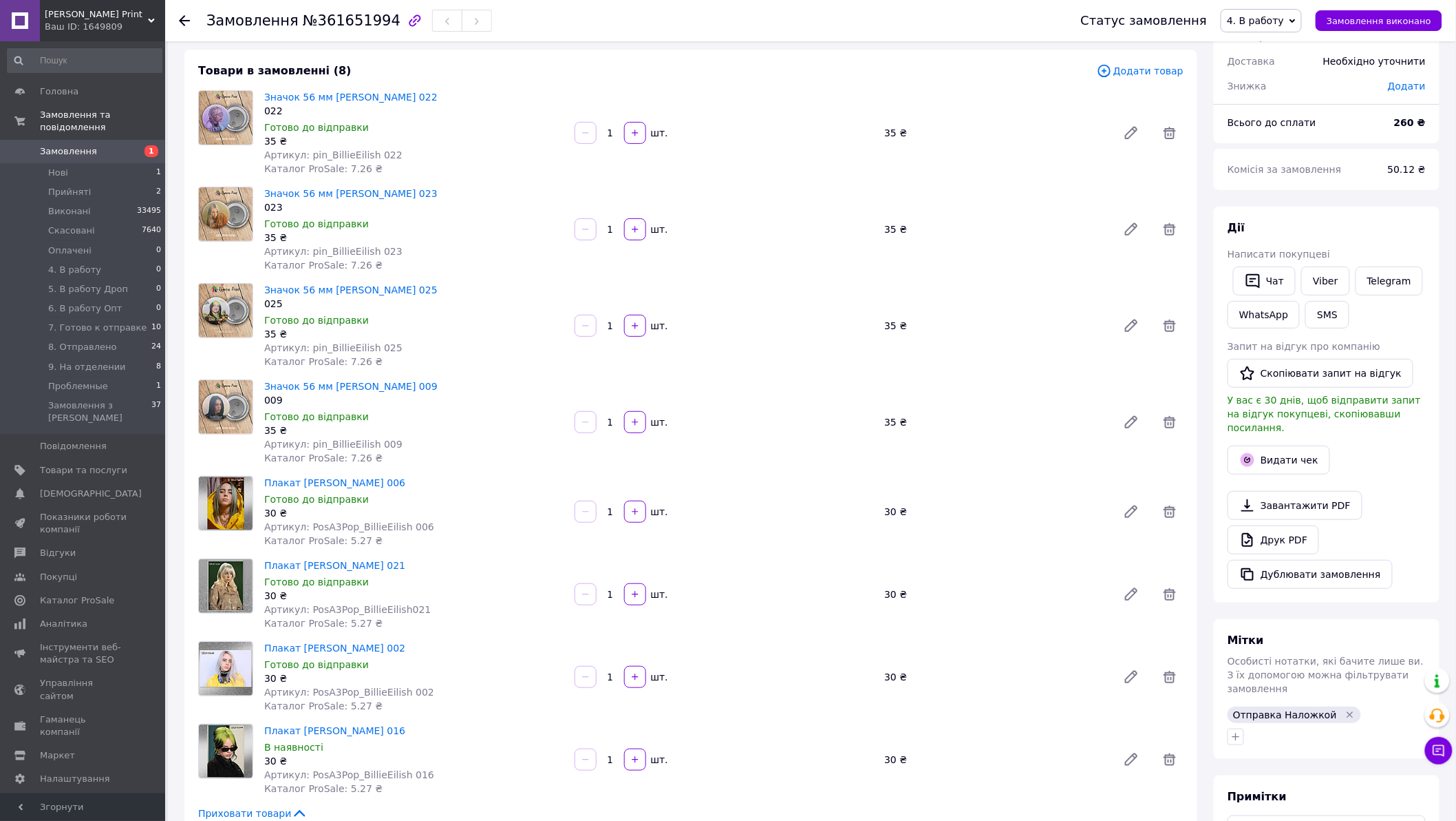
scroll to position [0, 0]
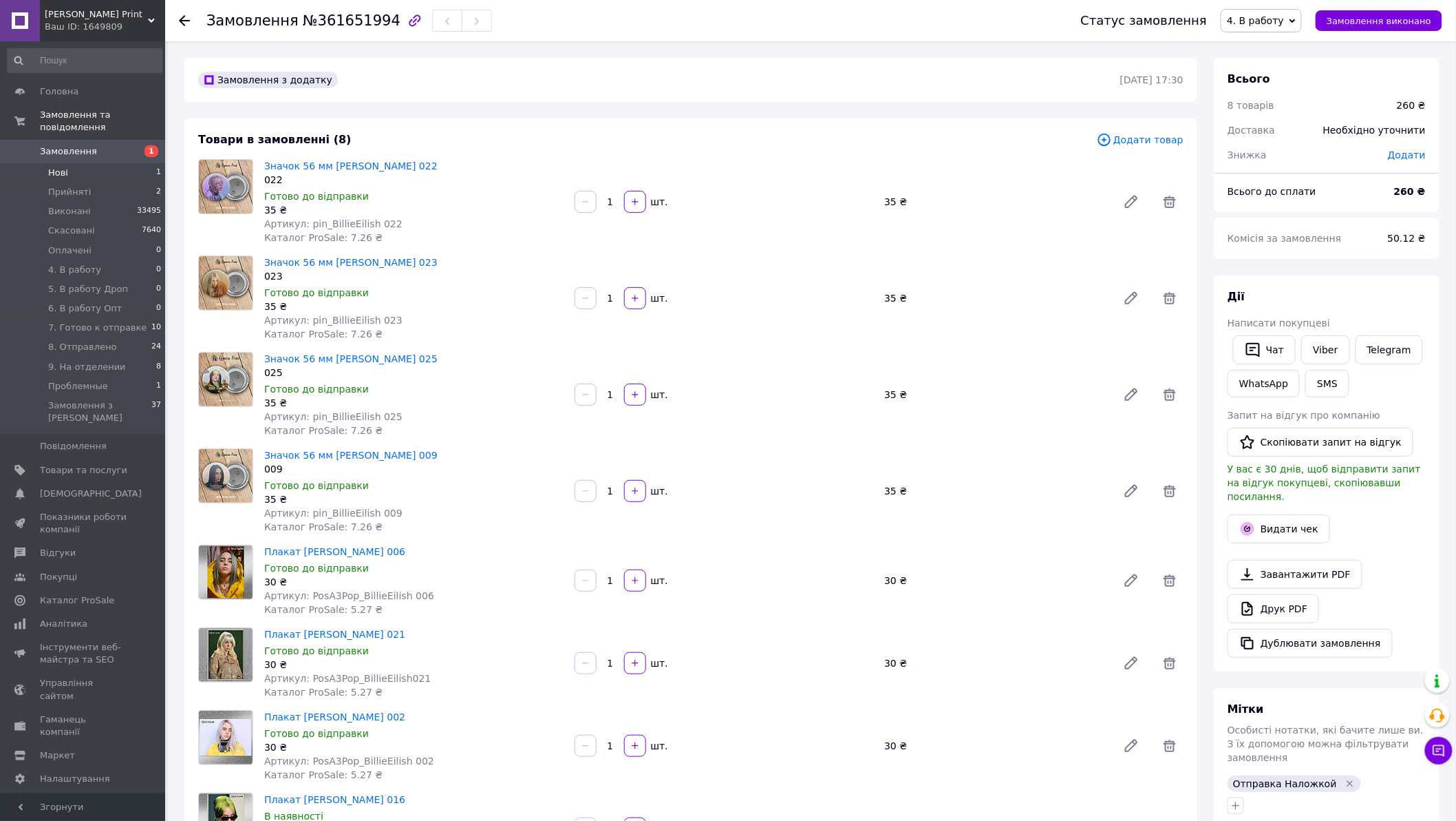
click at [123, 163] on li "Нові 1" at bounding box center [84, 173] width 169 height 20
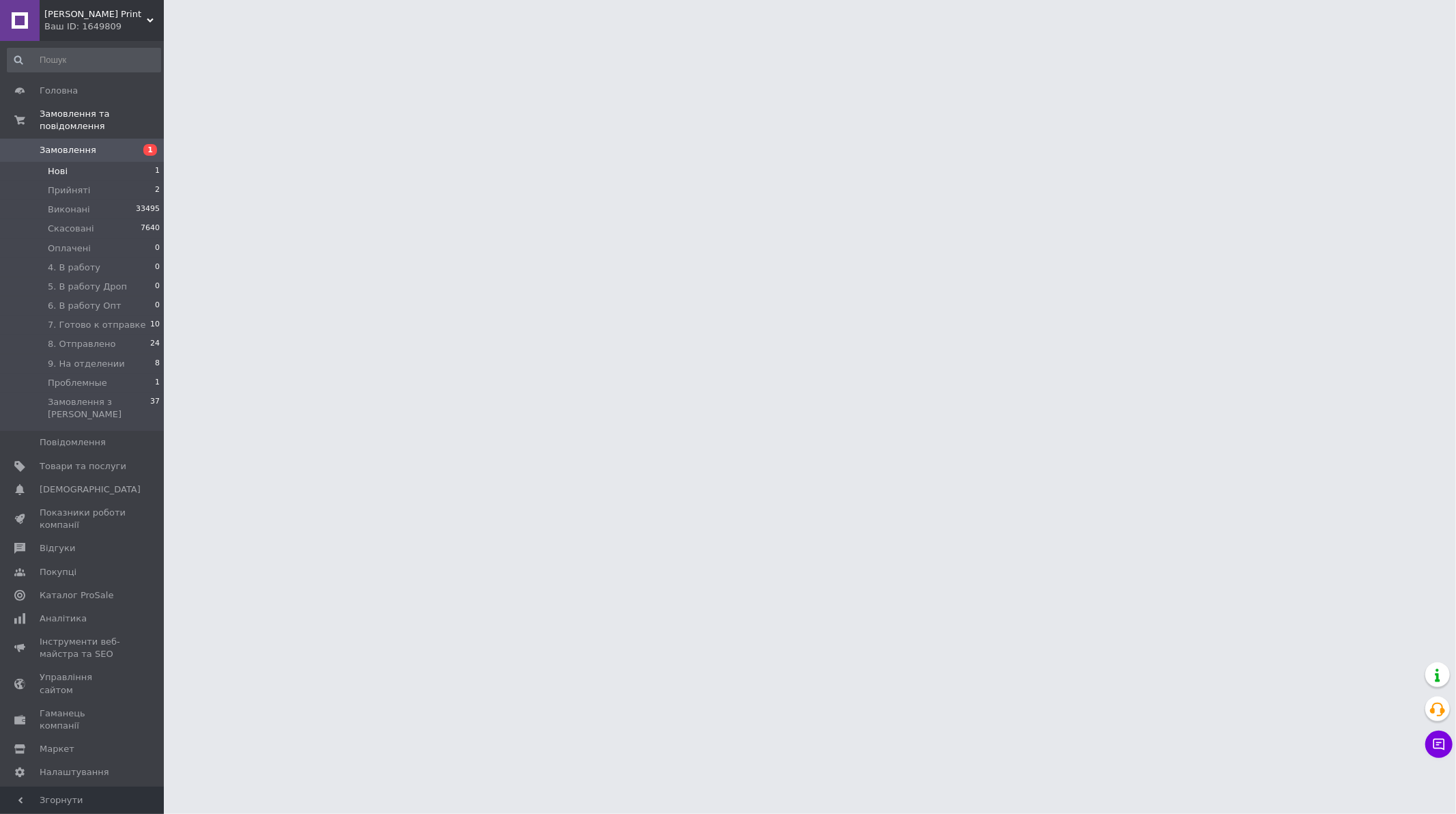
click at [99, 162] on li "Нові 1" at bounding box center [83, 171] width 168 height 20
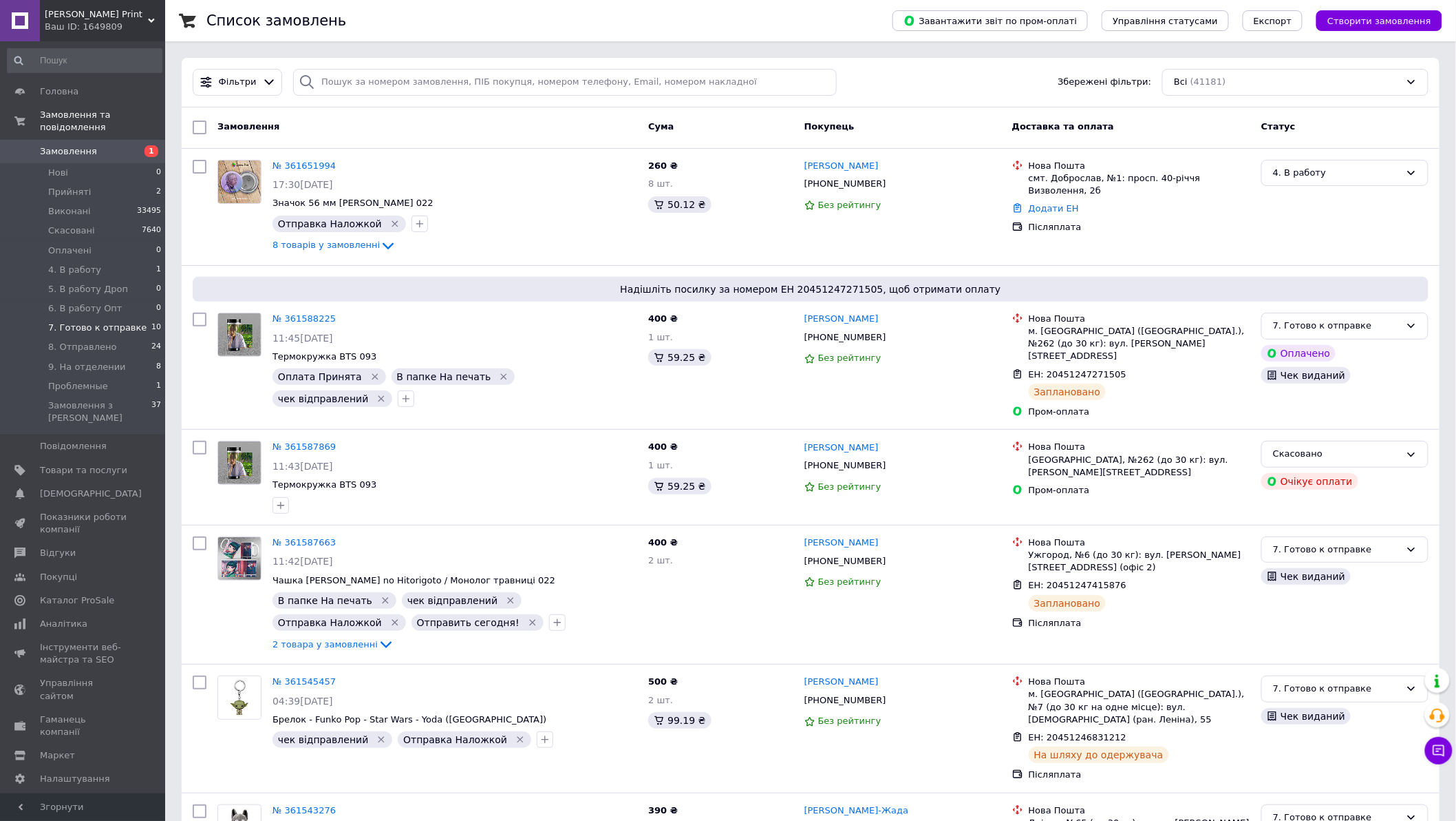
click at [128, 321] on span "7. Готово к отправке" at bounding box center [98, 328] width 98 height 13
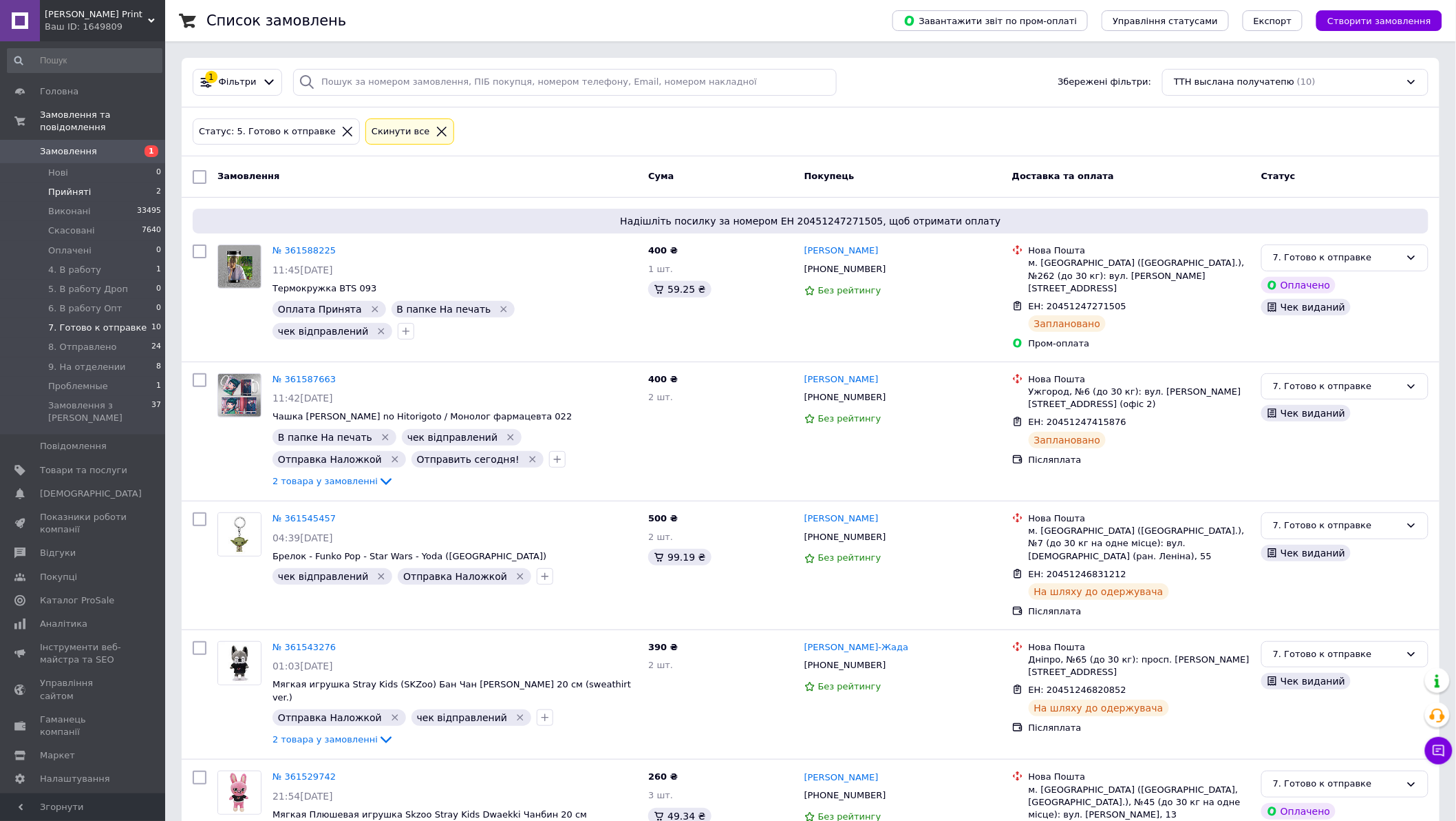
click at [138, 183] on li "Прийняті 2" at bounding box center [84, 192] width 169 height 20
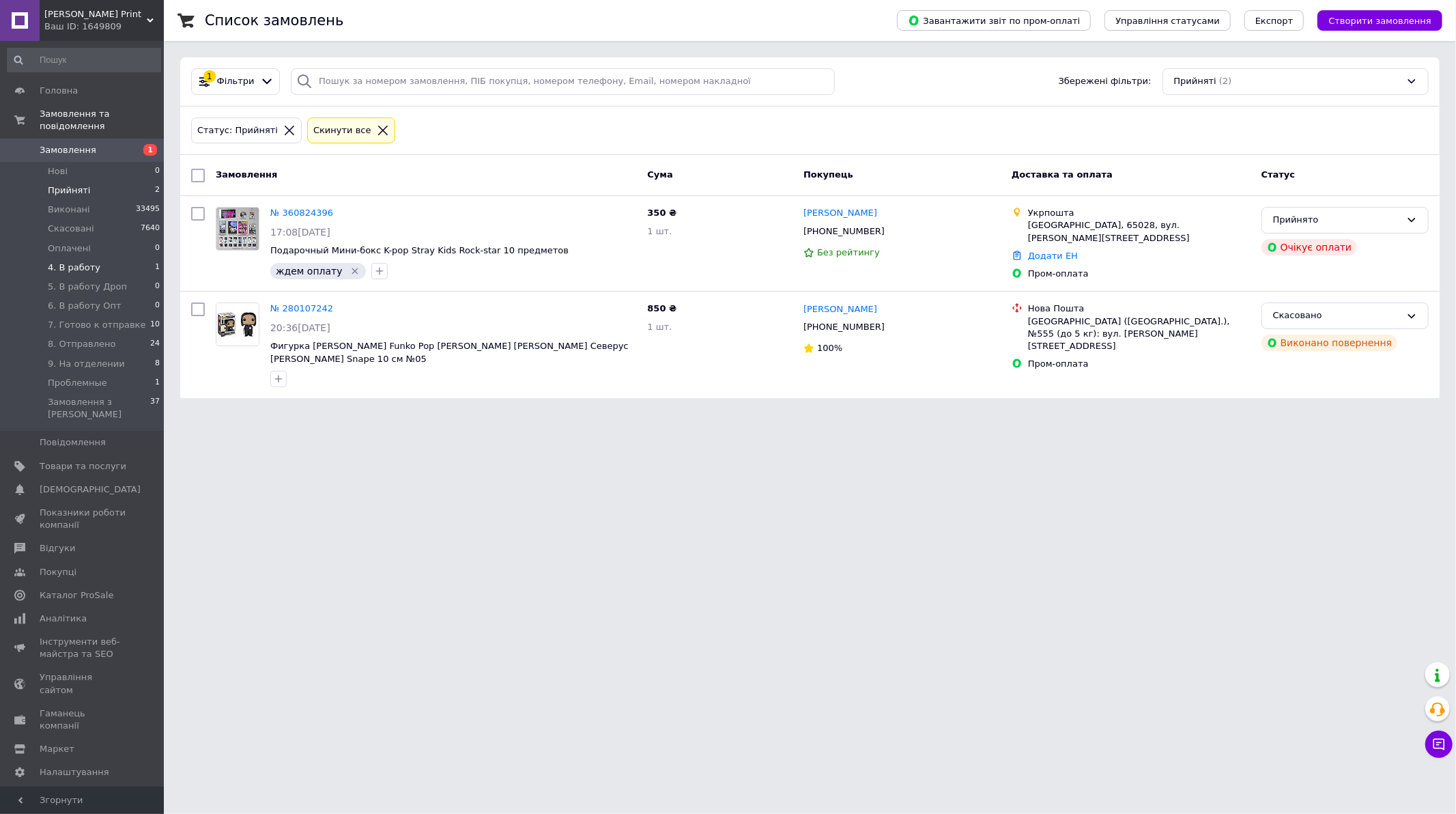
click at [94, 258] on li "4. В работу 1" at bounding box center [83, 268] width 168 height 20
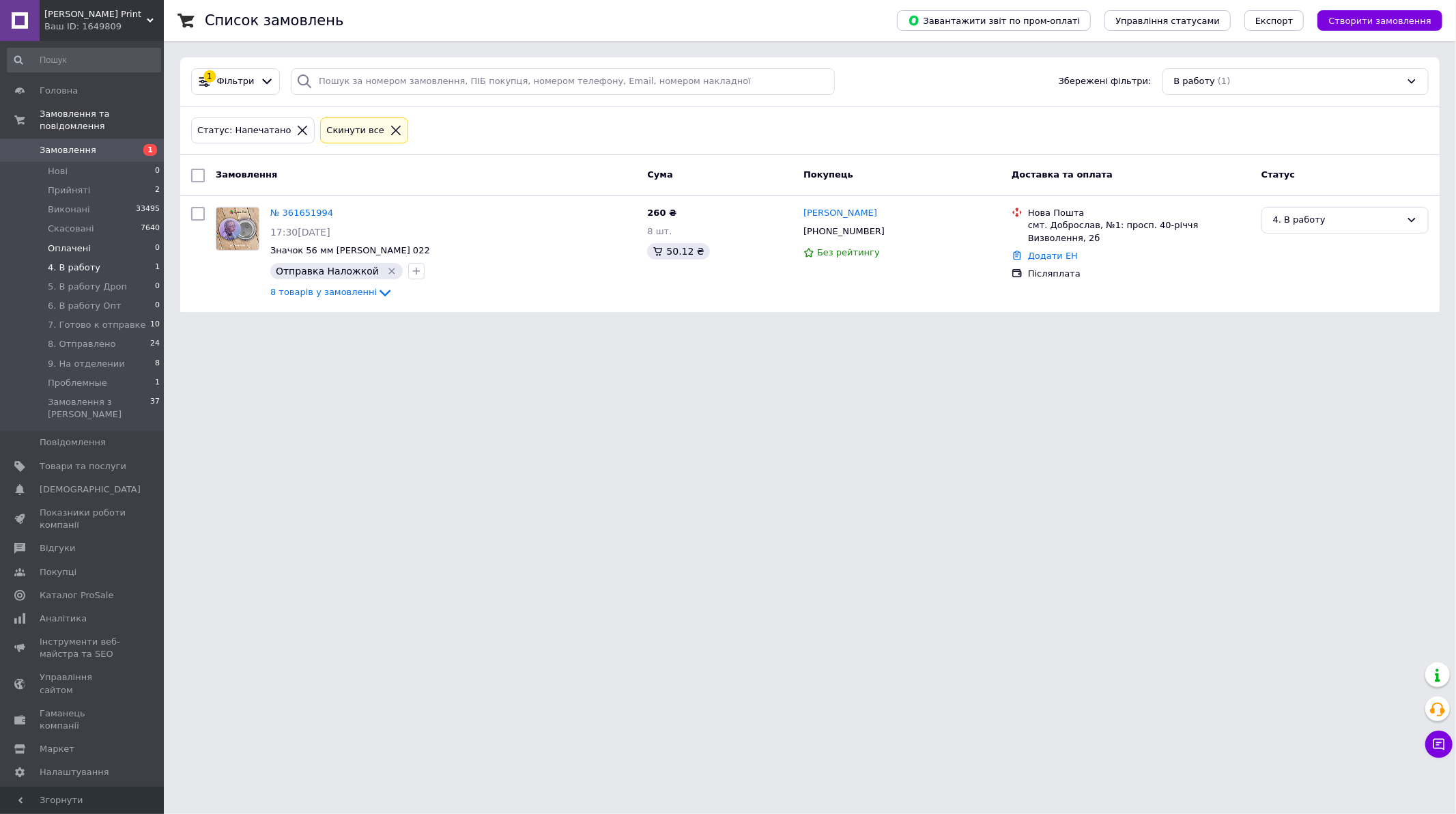
click at [80, 244] on li "Оплачені 0" at bounding box center [83, 249] width 168 height 20
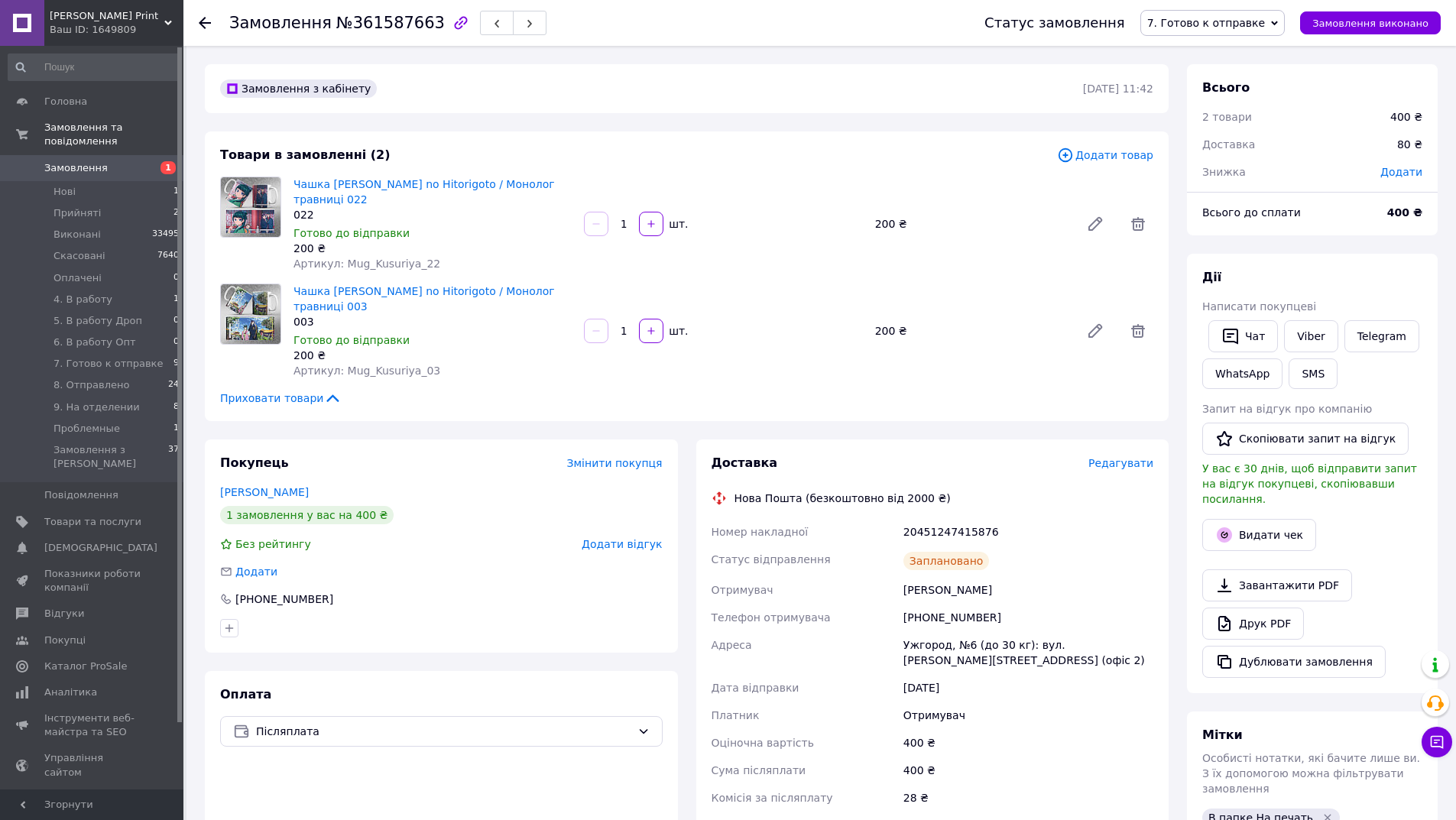
click at [379, 21] on span "№361587663" at bounding box center [390, 23] width 108 height 18
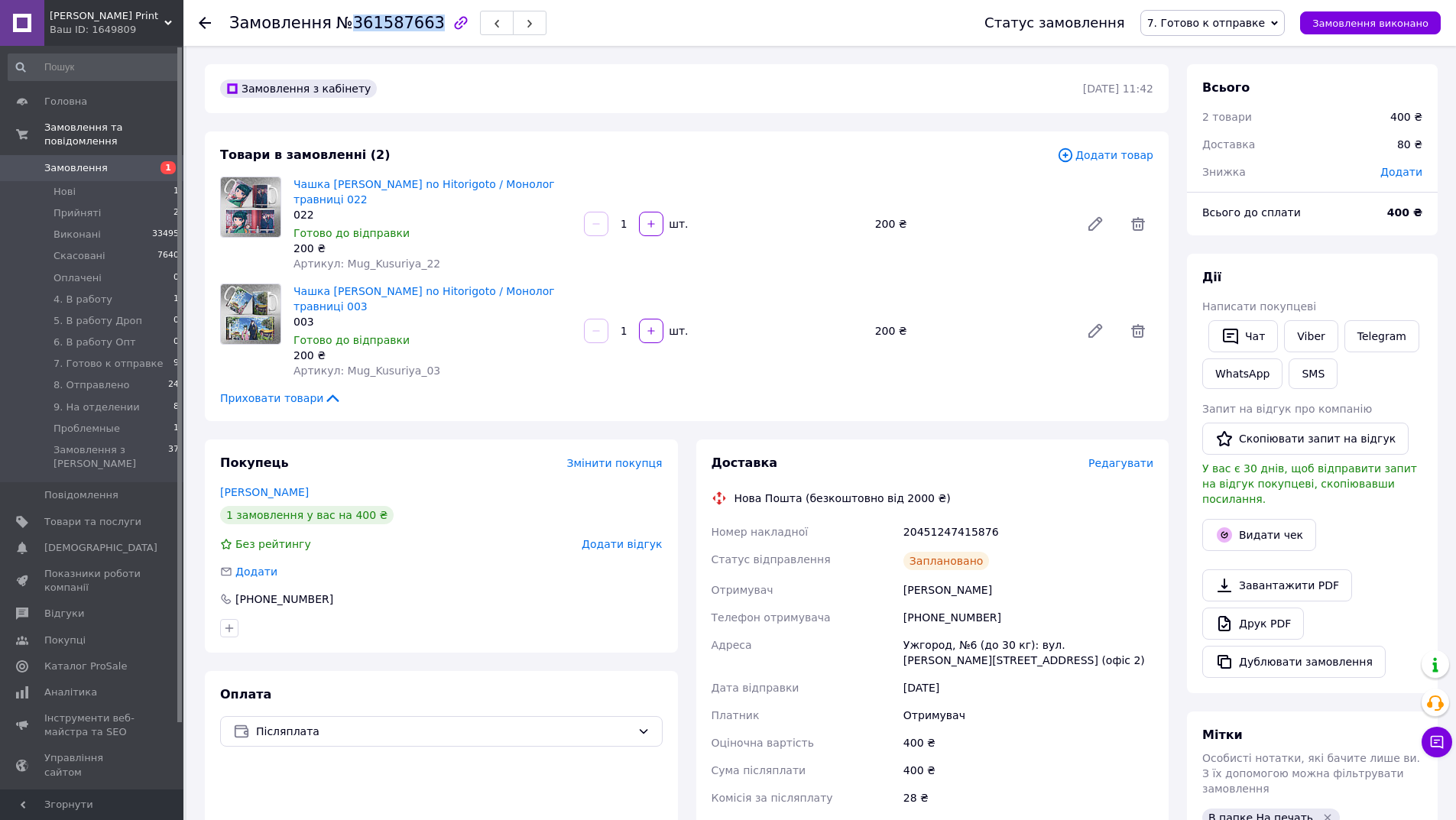
click at [379, 21] on span "№361587663" at bounding box center [390, 23] width 108 height 18
copy span "361587663"
click at [1231, 528] on icon "button" at bounding box center [1223, 535] width 15 height 15
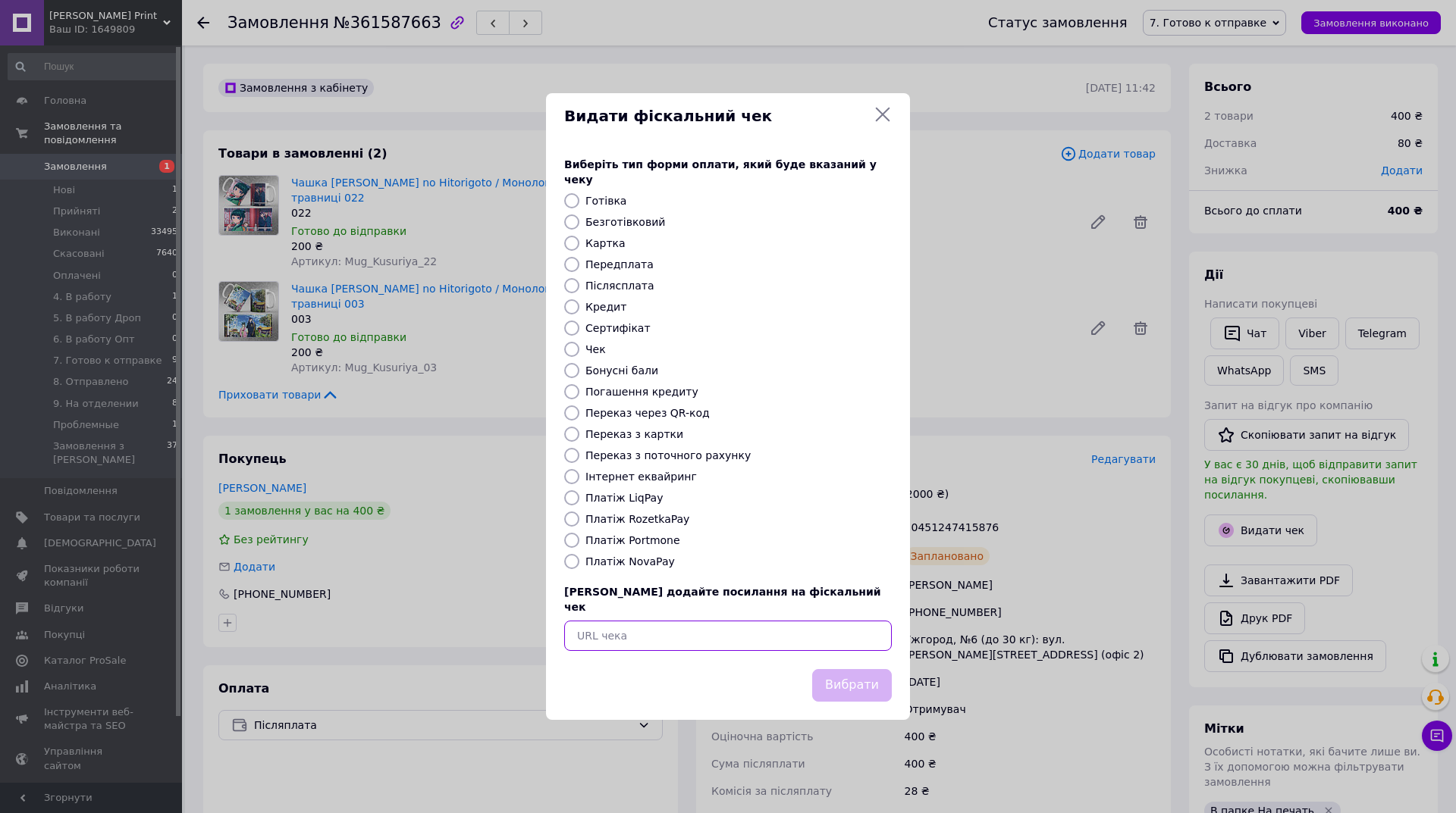
click at [815, 625] on input "text" at bounding box center [728, 636] width 327 height 31
paste input "[URL][DOMAIN_NAME]"
type input "[URL][DOMAIN_NAME]"
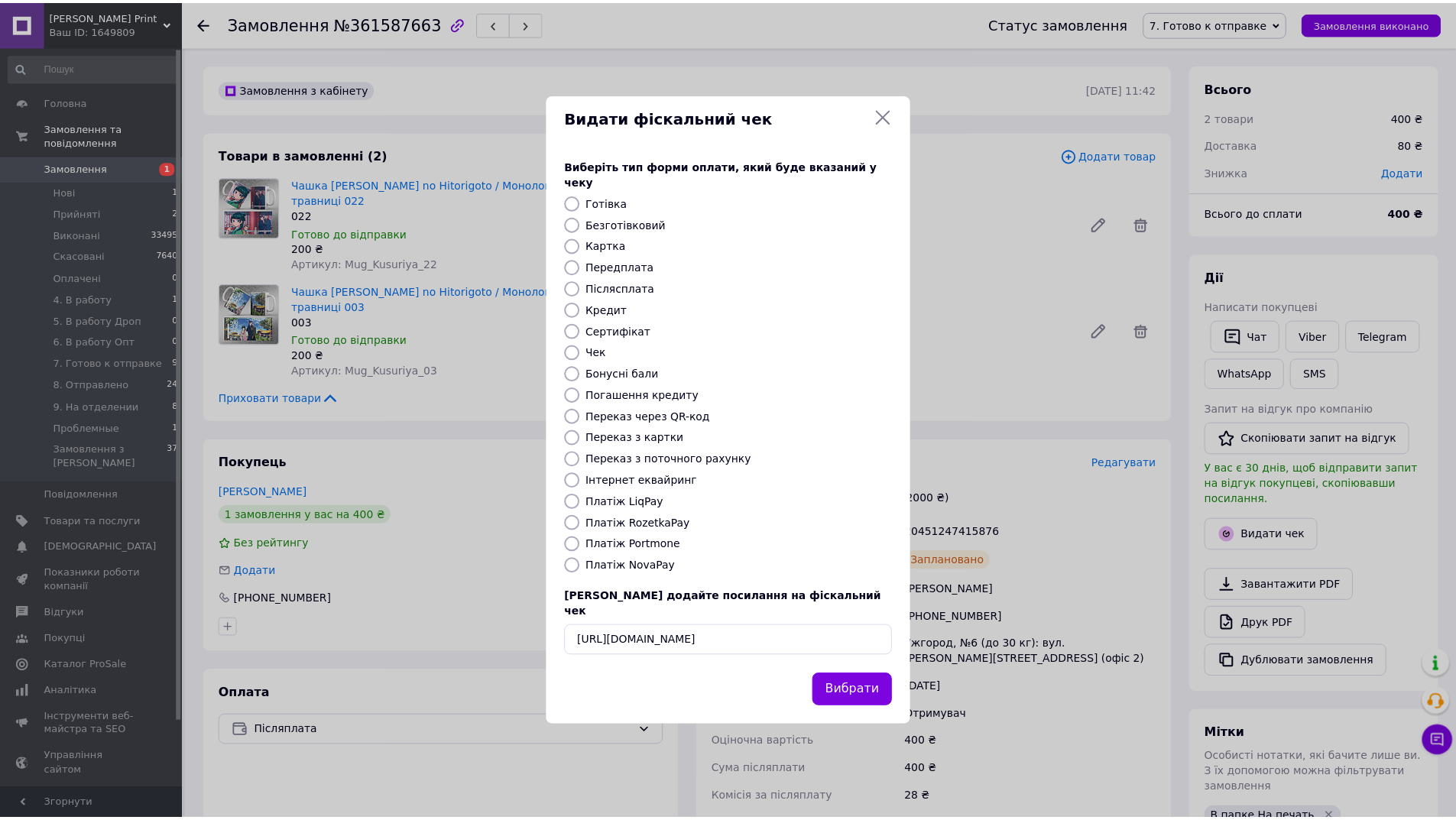
scroll to position [0, 0]
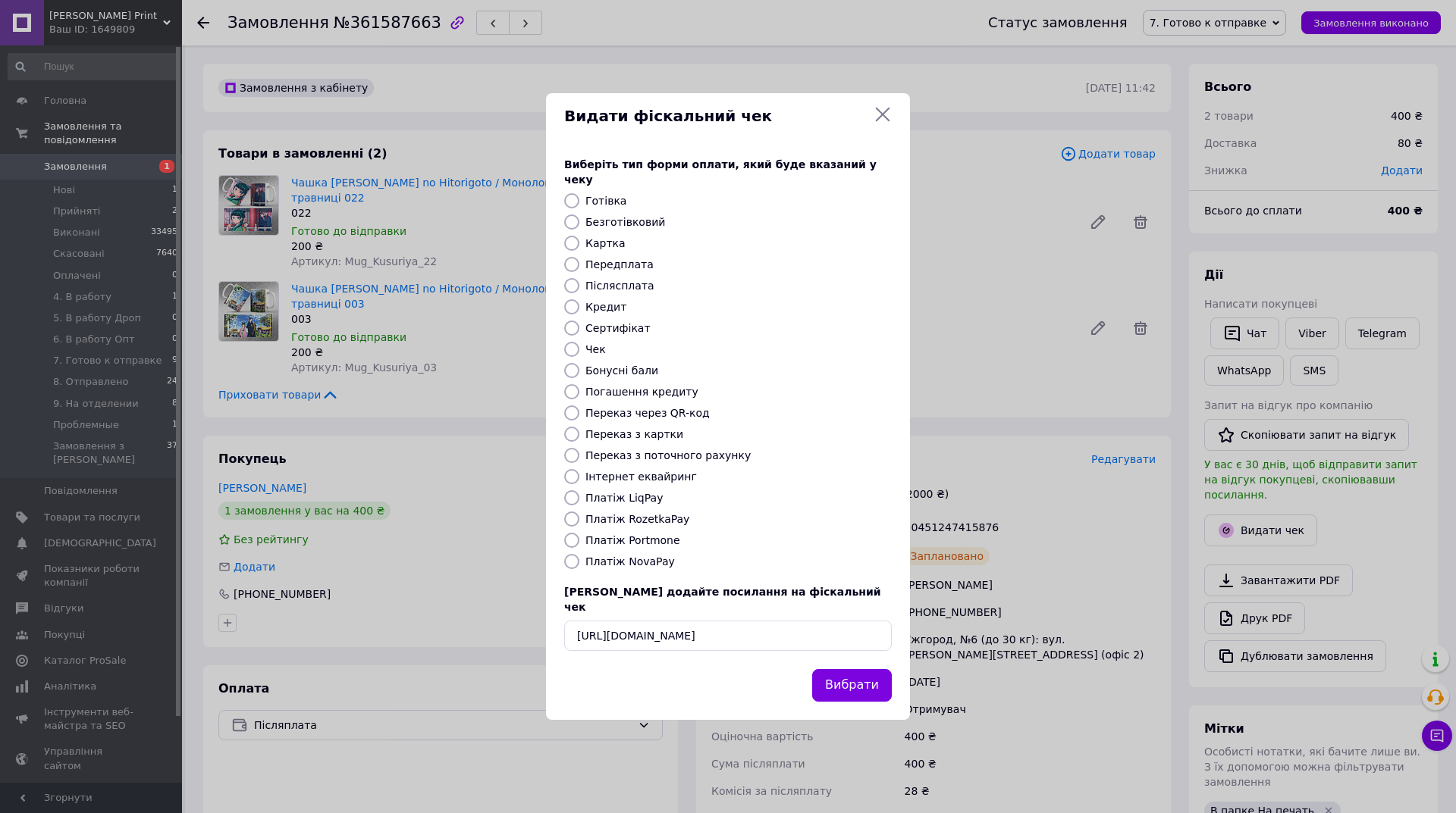
click at [840, 651] on div "Видати фіскальний чек Виберіть тип форми оплати, який буде вказаний у чеку Готі…" at bounding box center [728, 407] width 364 height 627
click at [859, 669] on button "Вибрати" at bounding box center [852, 685] width 80 height 33
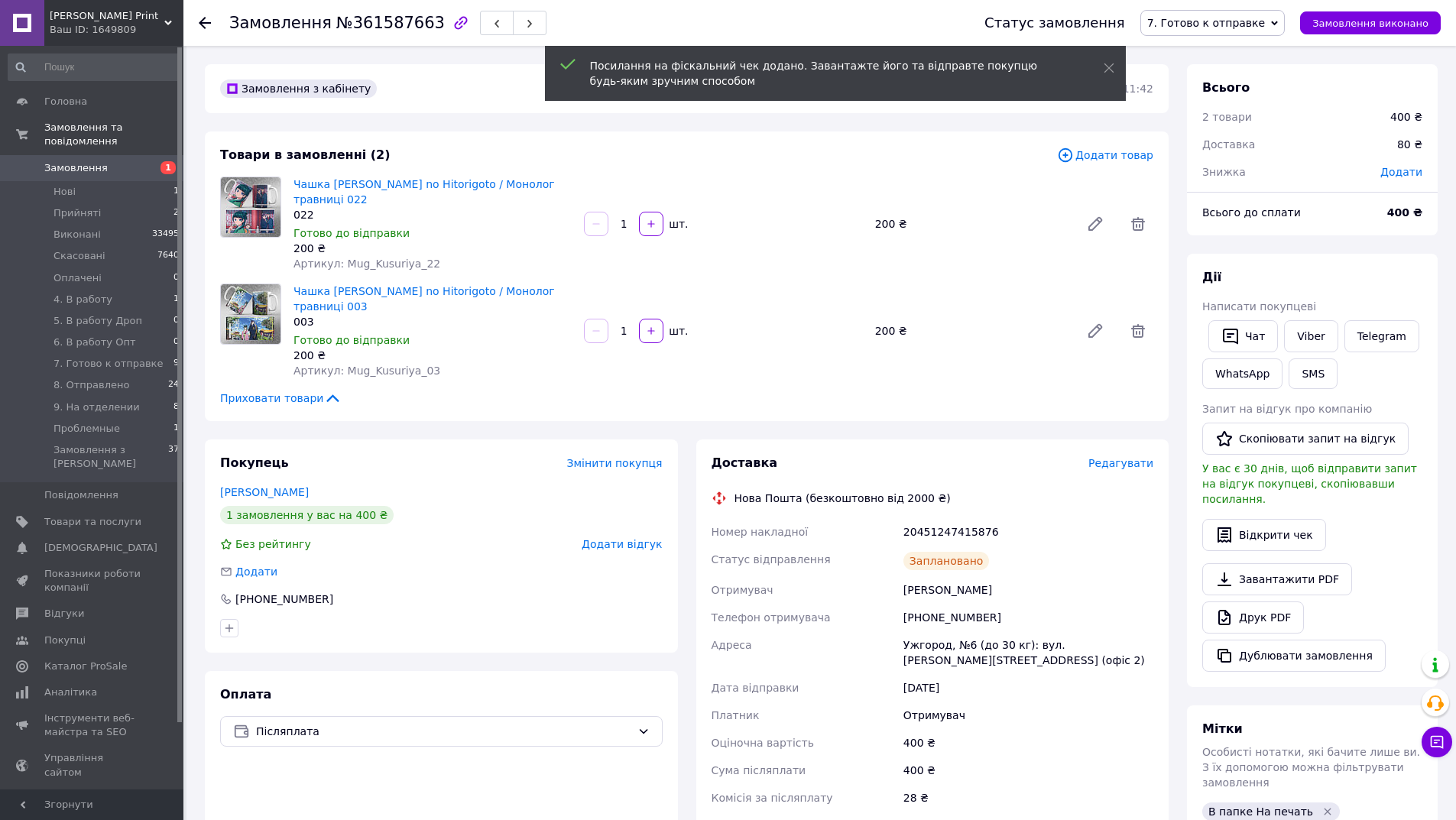
scroll to position [306, 0]
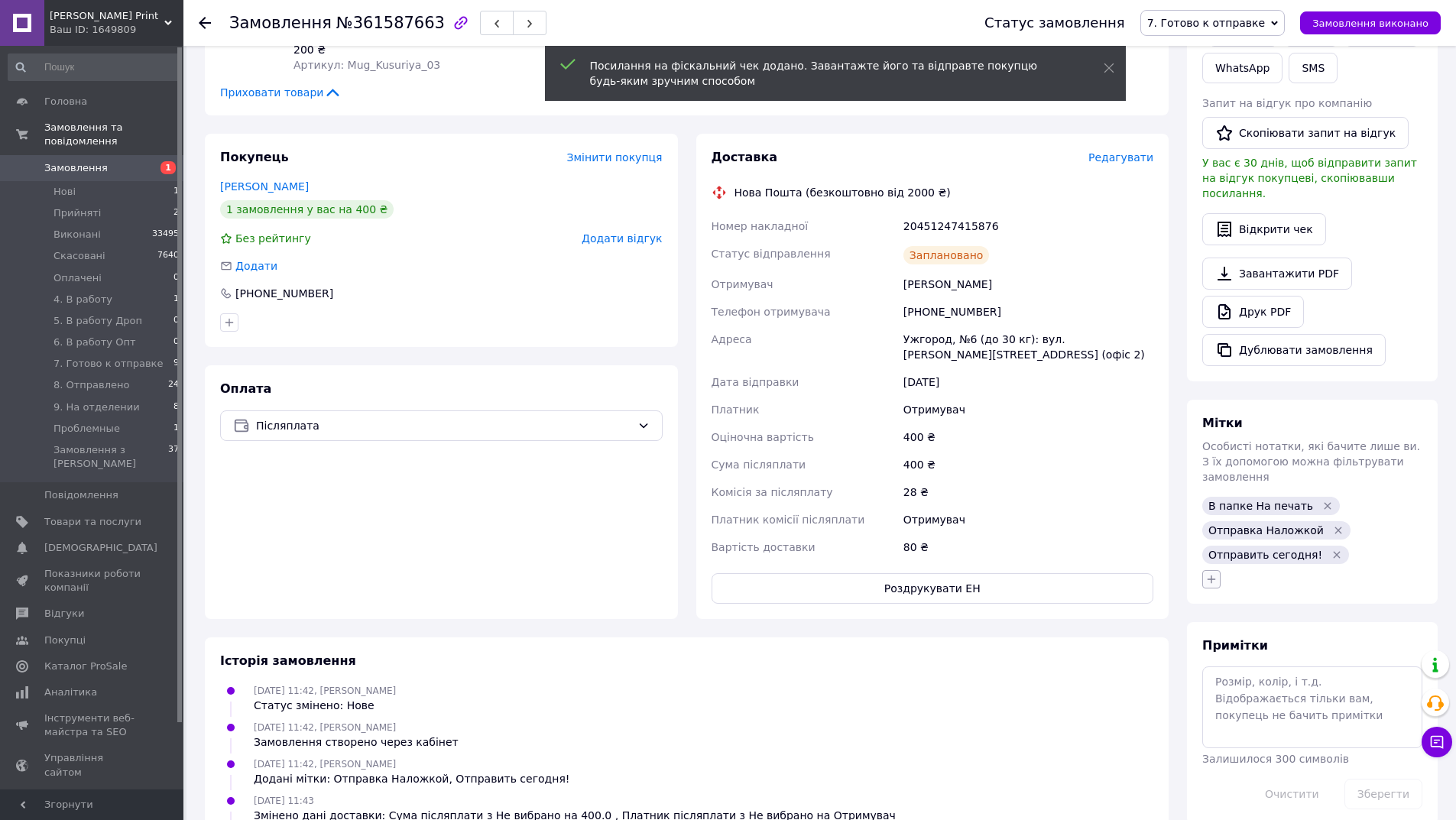
click at [1213, 574] on icon "button" at bounding box center [1212, 579] width 12 height 12
type input "чек"
click at [1286, 647] on label "чек відправлений" at bounding box center [1274, 653] width 93 height 12
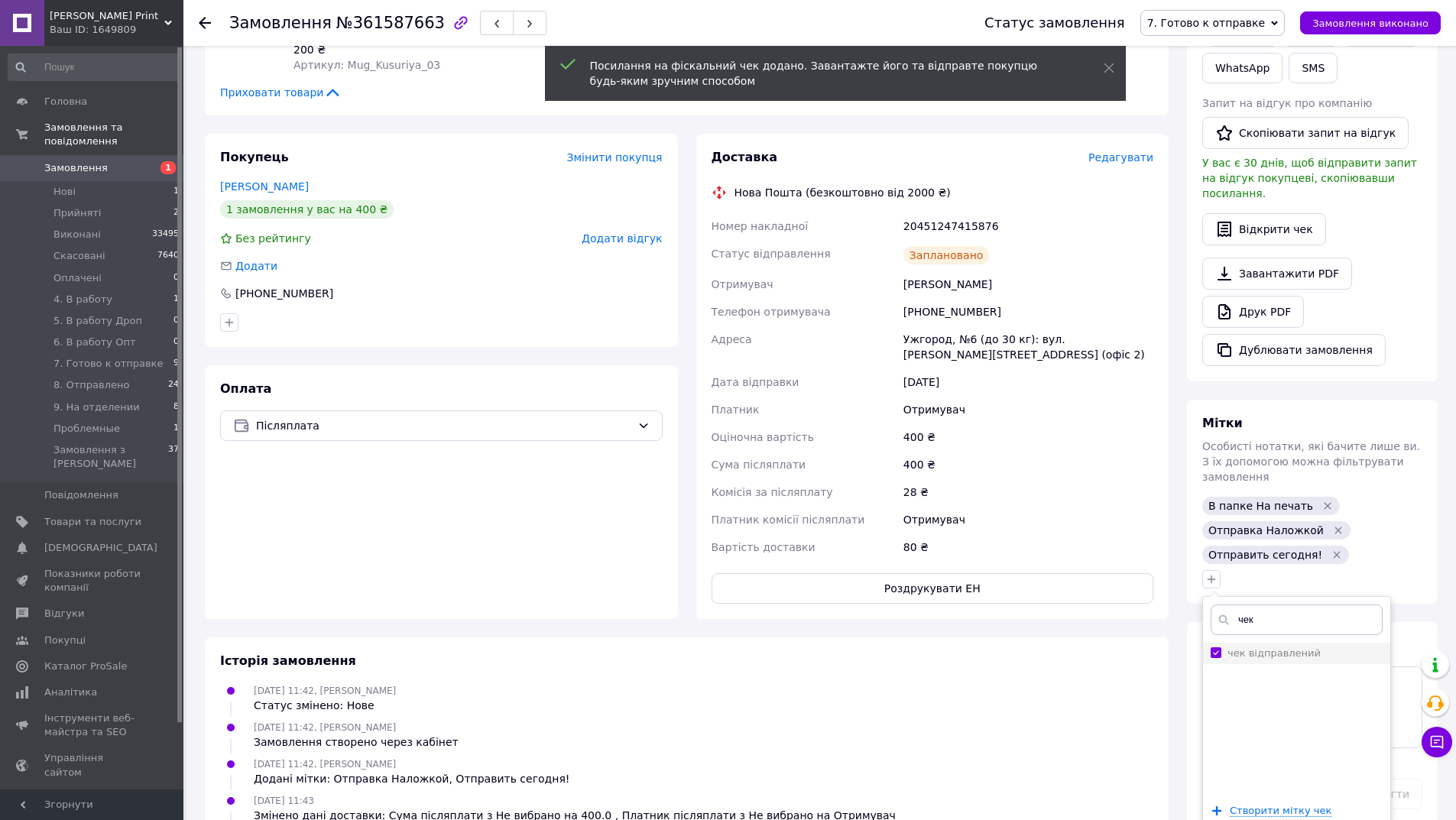
checkbox input "true"
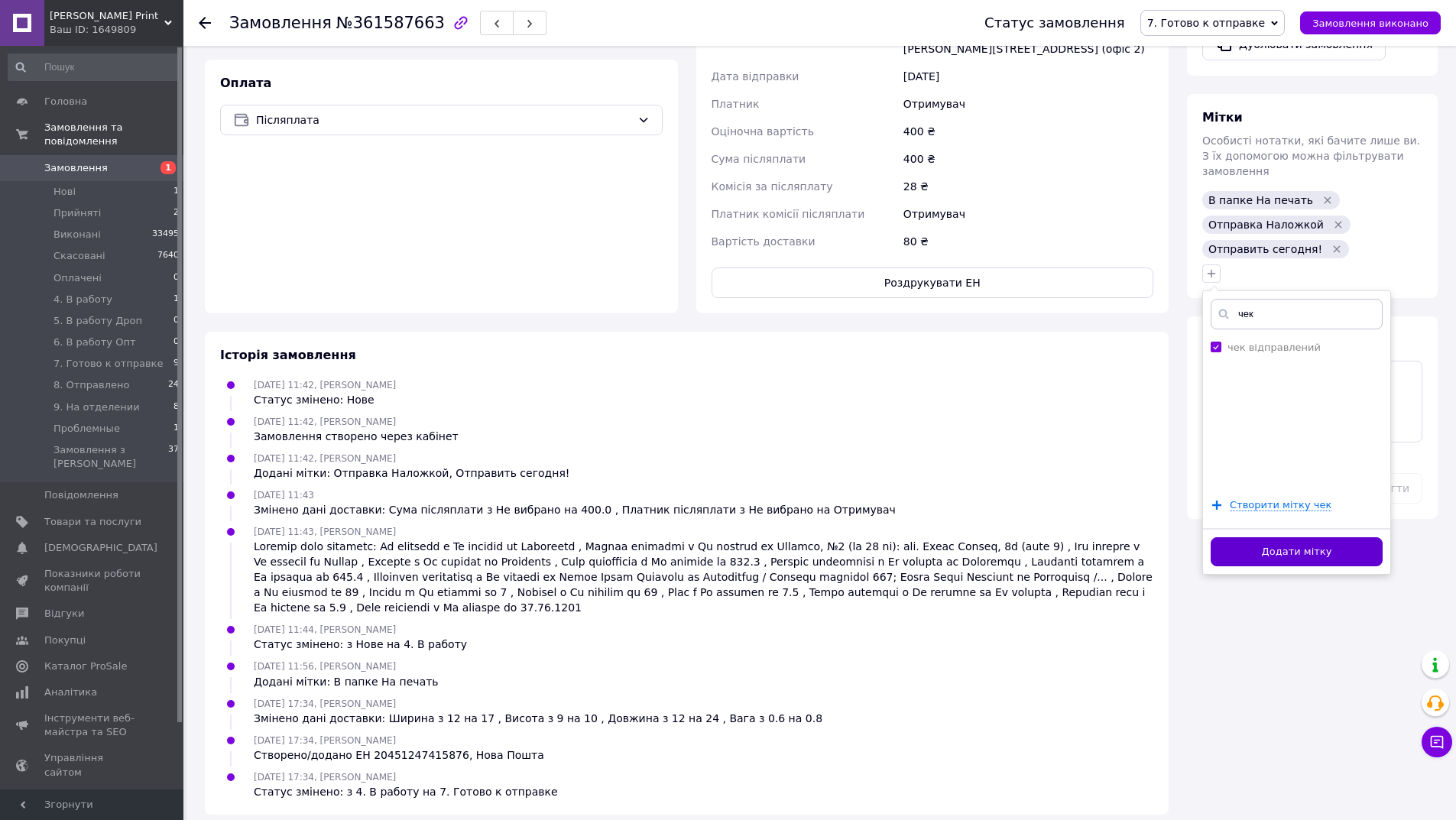
click at [1251, 538] on button "Додати мітку" at bounding box center [1296, 553] width 172 height 30
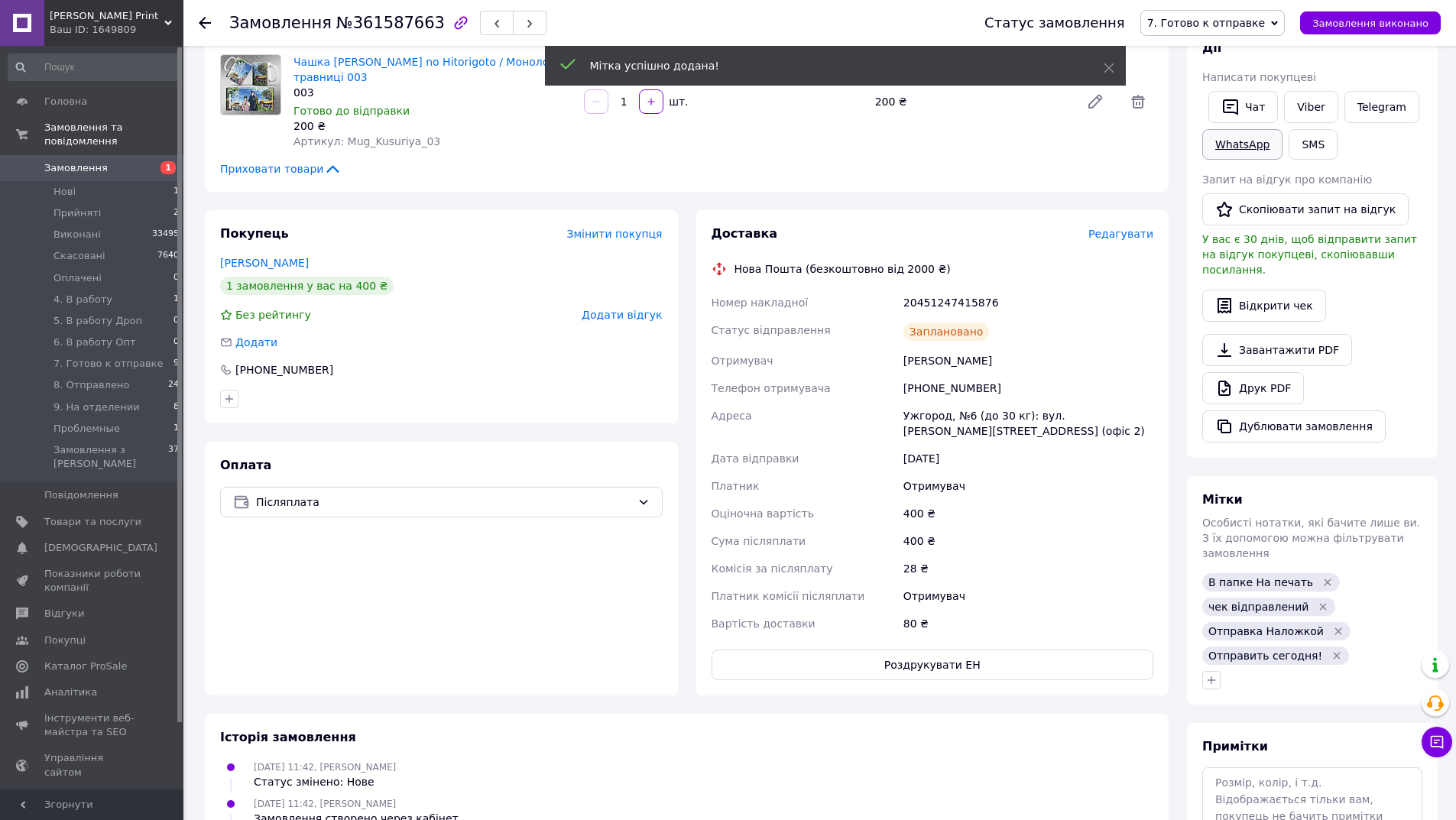
scroll to position [77, 0]
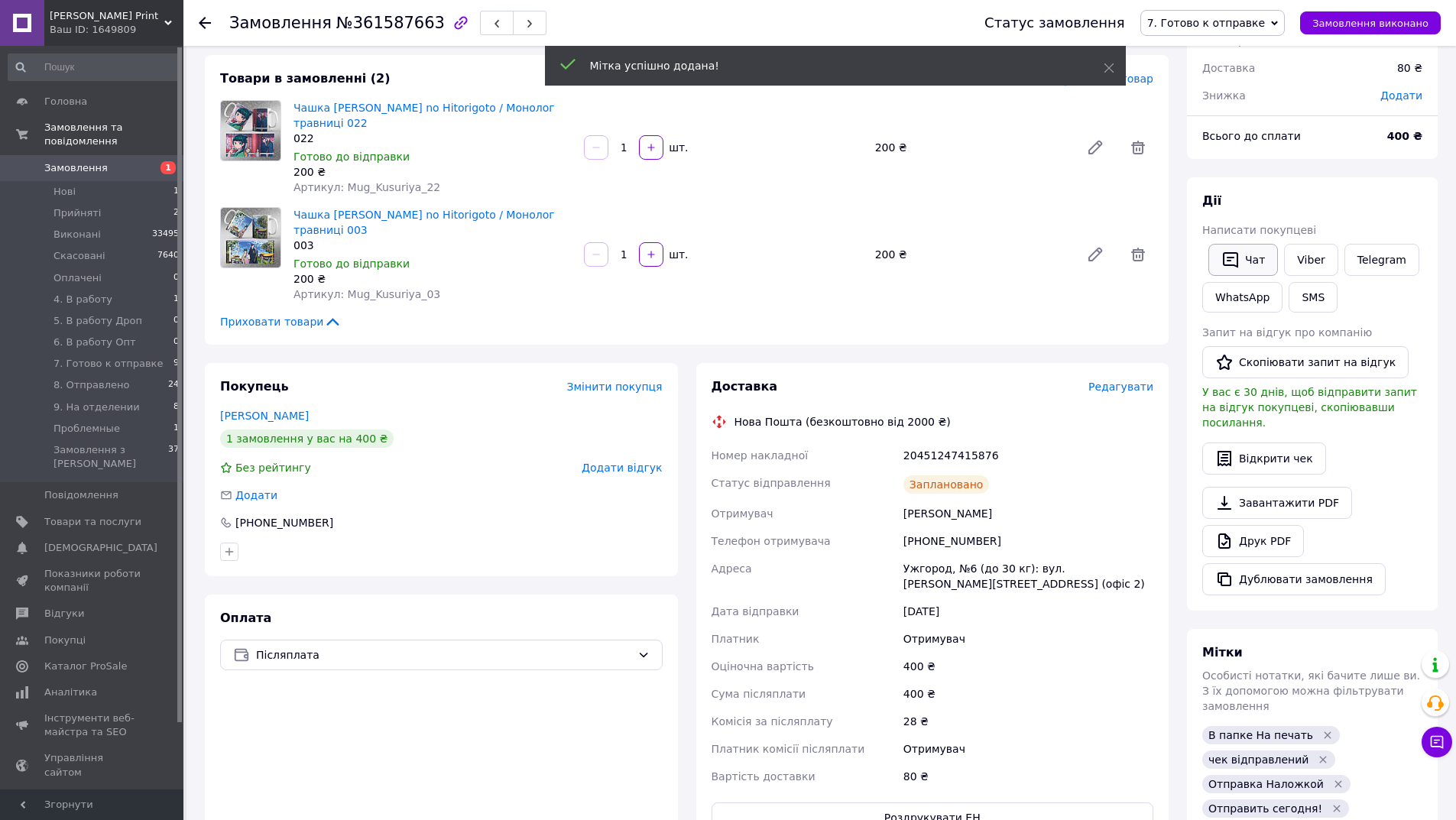
click at [1236, 261] on icon "button" at bounding box center [1230, 259] width 18 height 18
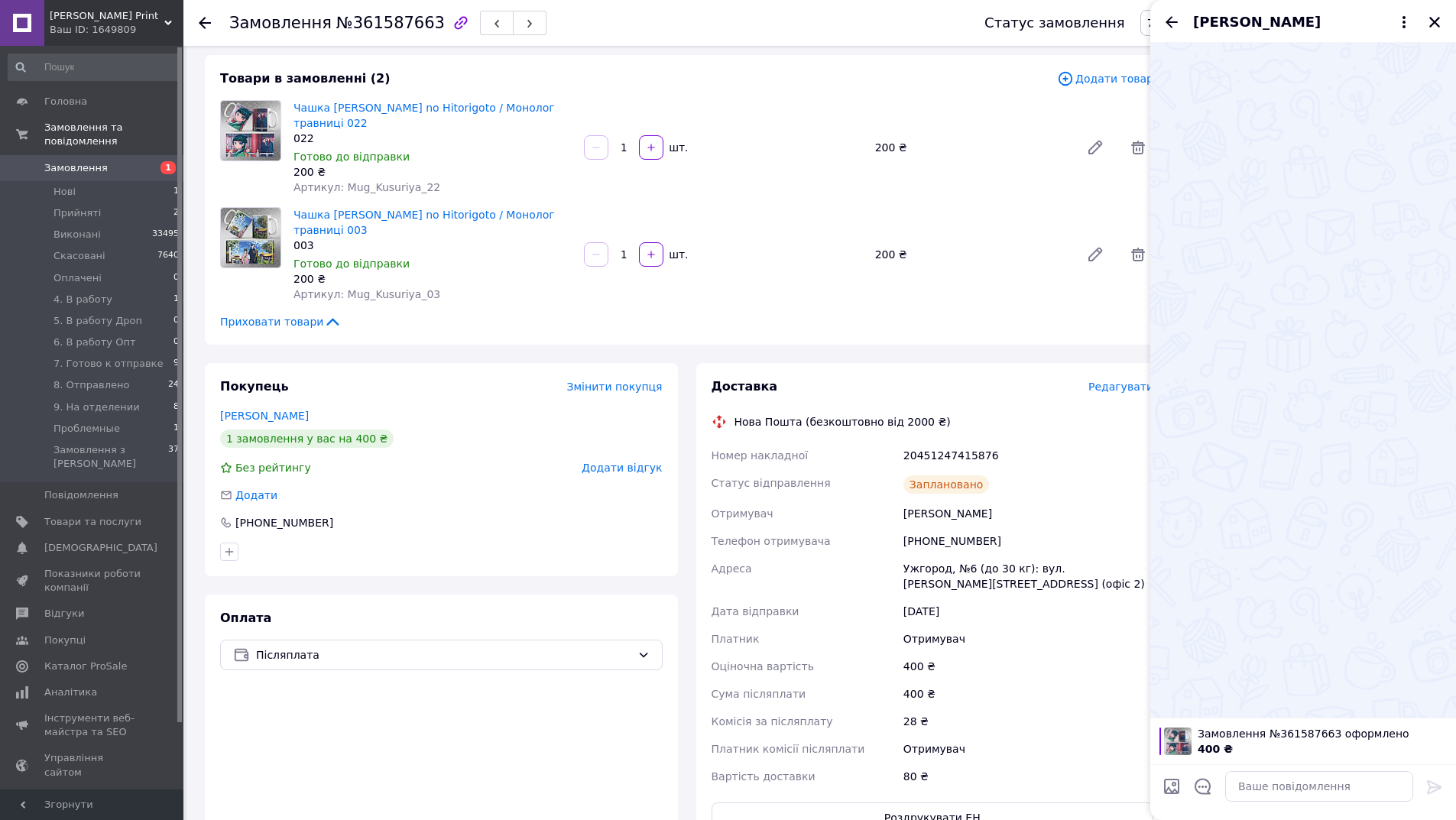
click at [1251, 24] on span "[PERSON_NAME]" at bounding box center [1256, 22] width 127 height 20
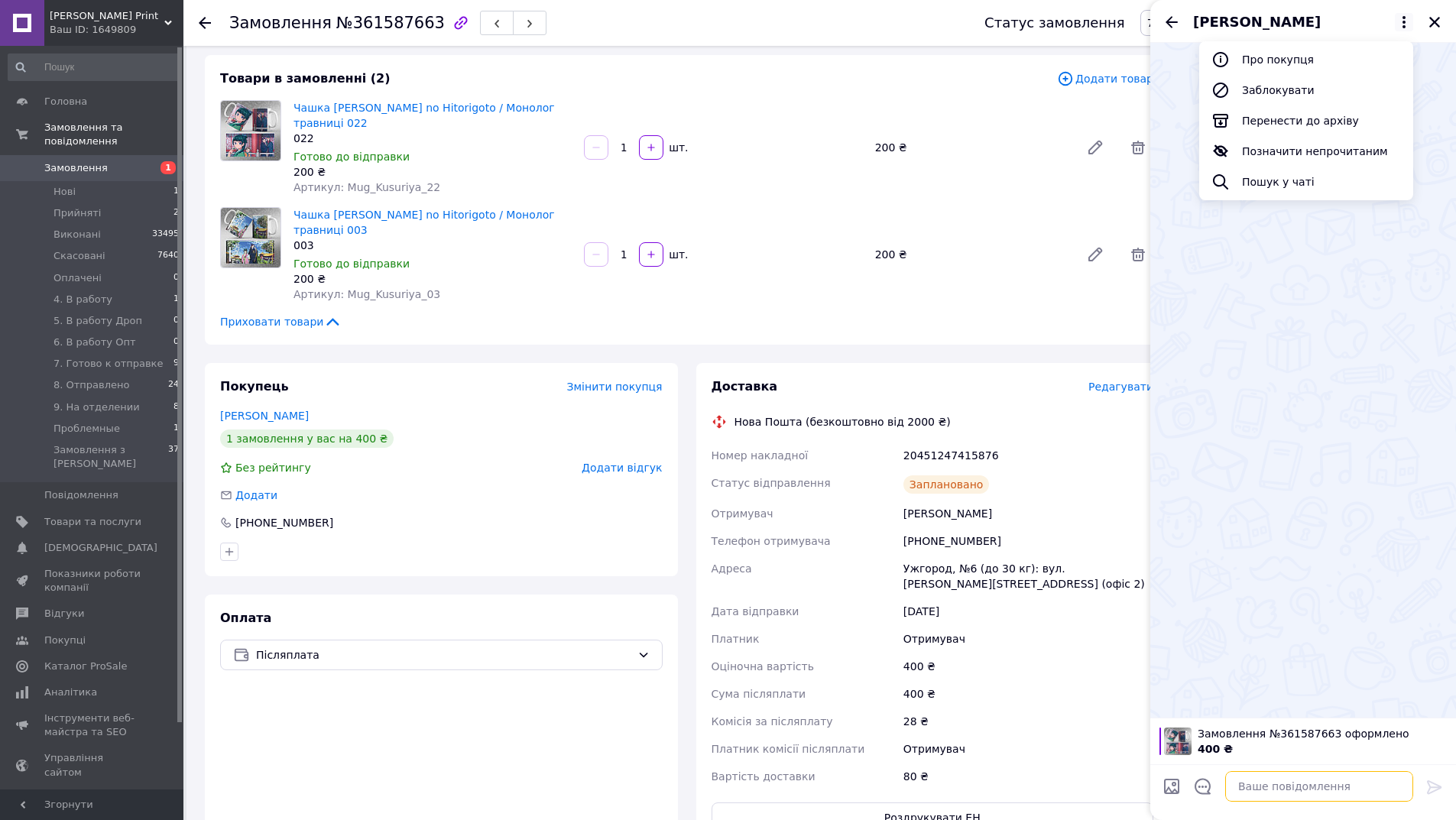
click at [1269, 796] on textarea at bounding box center [1319, 786] width 188 height 31
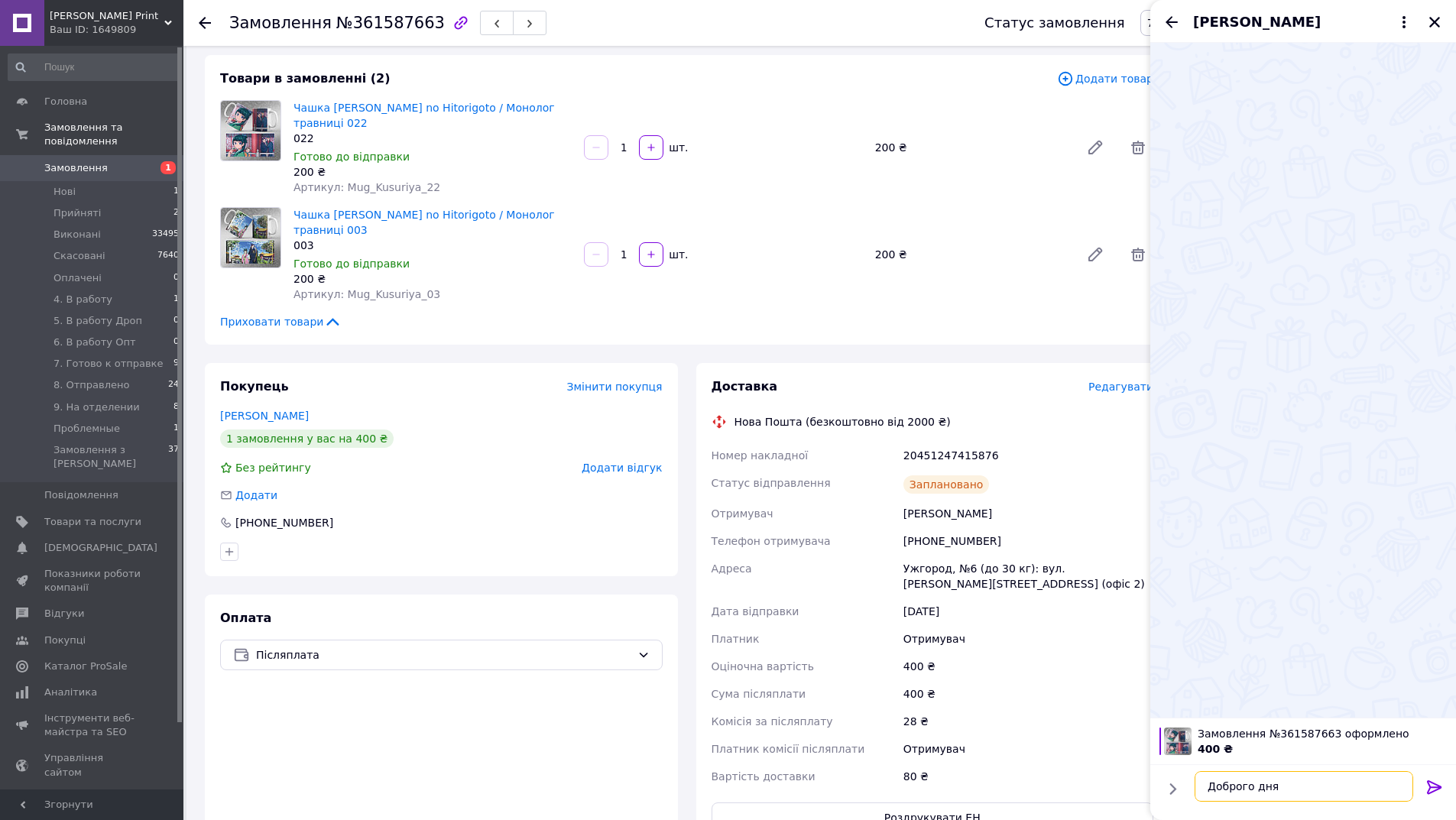
type textarea "Доброго дня!"
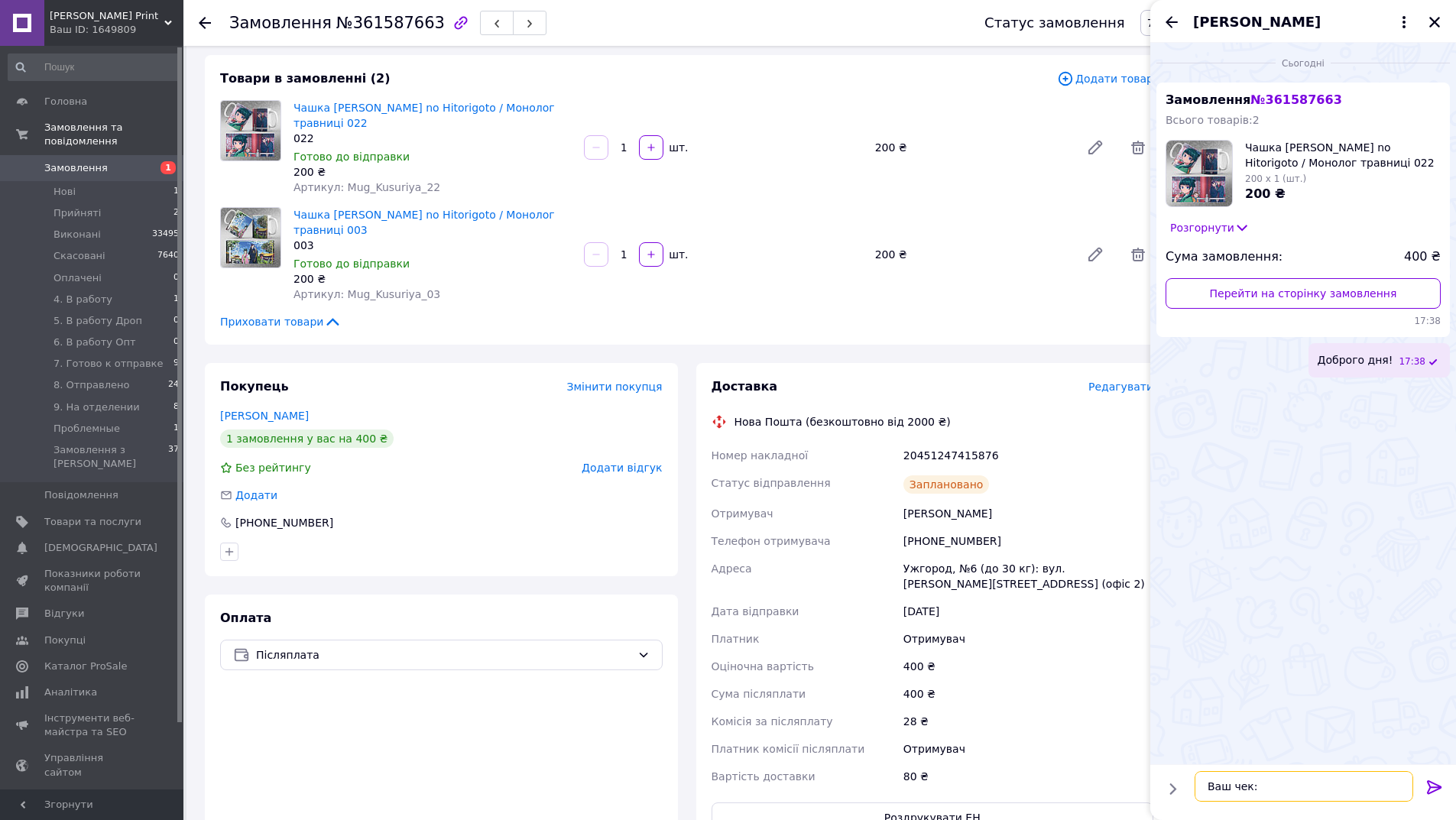
paste textarea "https://cabinet.tax.gov.ua/cashregs/check?id=8wlZXIGygfk&date=20250912&time=173…"
type textarea "Ваш чек: https://cabinet.tax.gov.ua/cashregs/check?id=8wlZXIGygfk&date=20250912…"
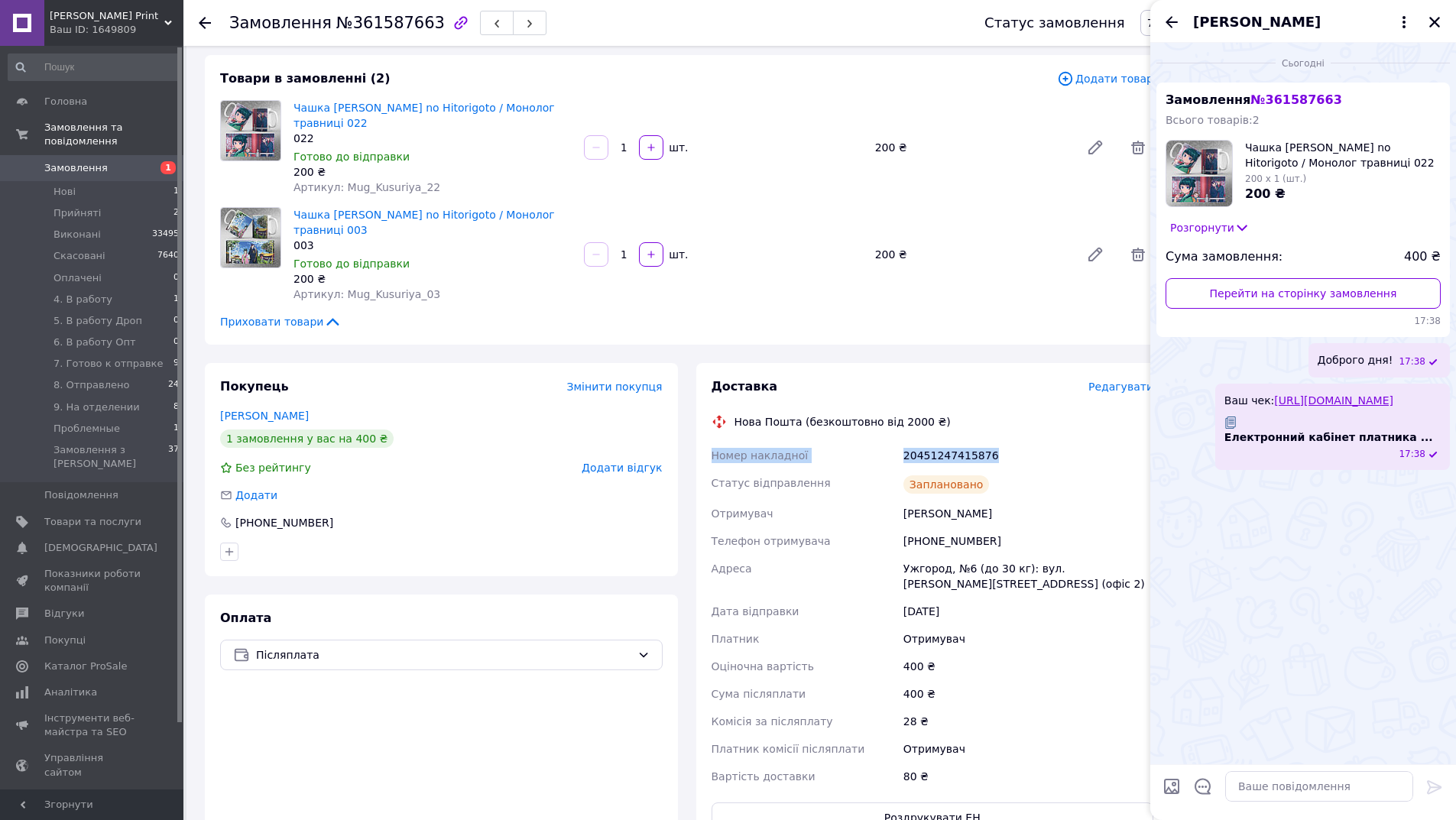
drag, startPoint x: 1025, startPoint y: 454, endPoint x: 706, endPoint y: 466, distance: 319.2
click at [706, 466] on div "Доставка Редагувати Нова Пошта (безкоштовно від 2000 ₴) Номер накладної 2045124…" at bounding box center [933, 605] width 473 height 485
copy div "Номер накладної 20451247415876"
click at [1249, 796] on textarea at bounding box center [1319, 786] width 188 height 31
paste textarea "Номер накладної 20451247415876"
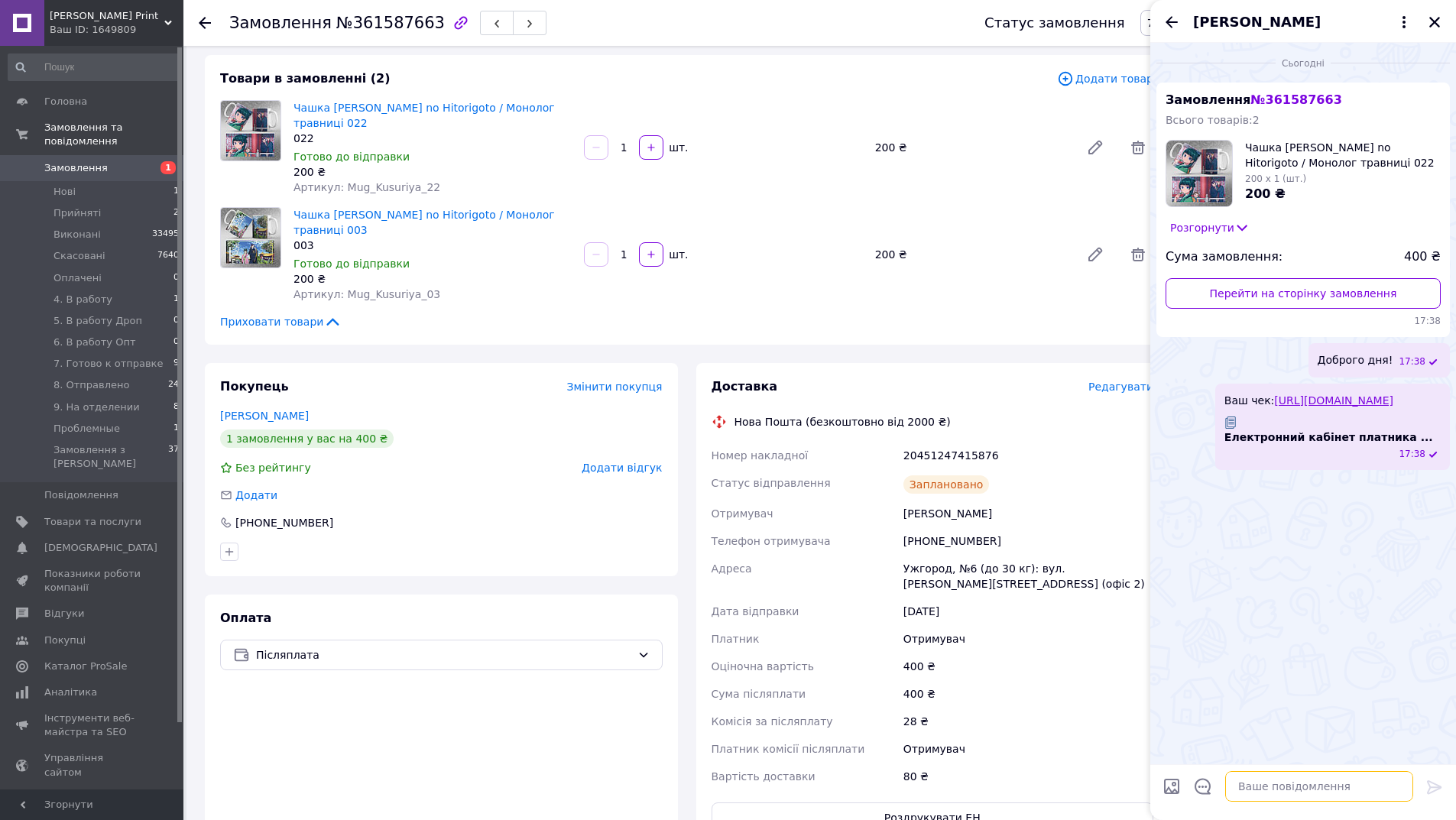
type textarea "Номер накладної 20451247415876"
click at [941, 453] on div "20451247415876" at bounding box center [1029, 455] width 256 height 28
copy div "20451247415876"
click at [1430, 22] on icon "Закрити" at bounding box center [1435, 22] width 14 height 14
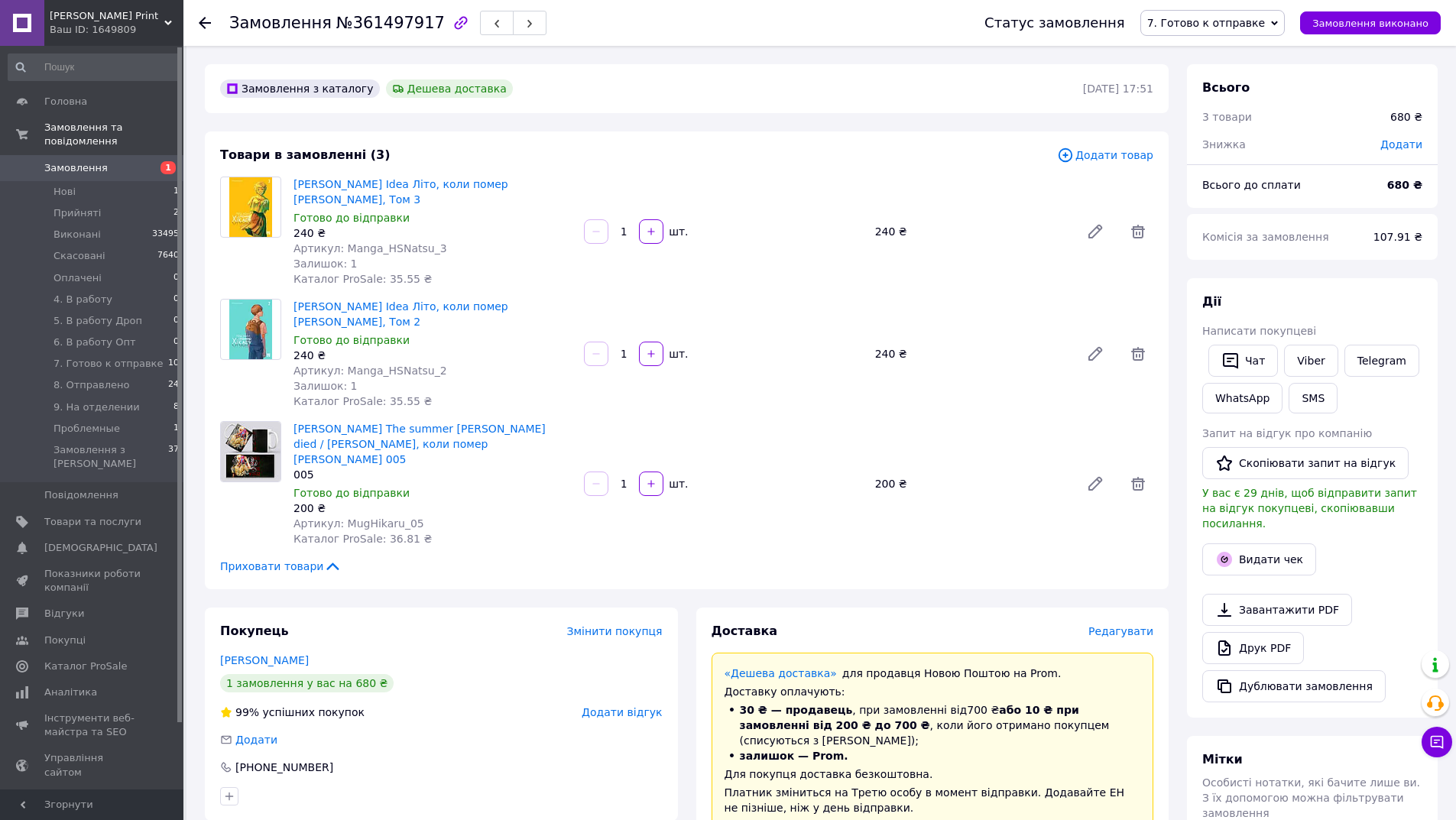
click at [376, 25] on span "№361497917" at bounding box center [390, 23] width 108 height 18
copy span "361497917"
click at [1265, 555] on button "Видати чек" at bounding box center [1259, 560] width 114 height 32
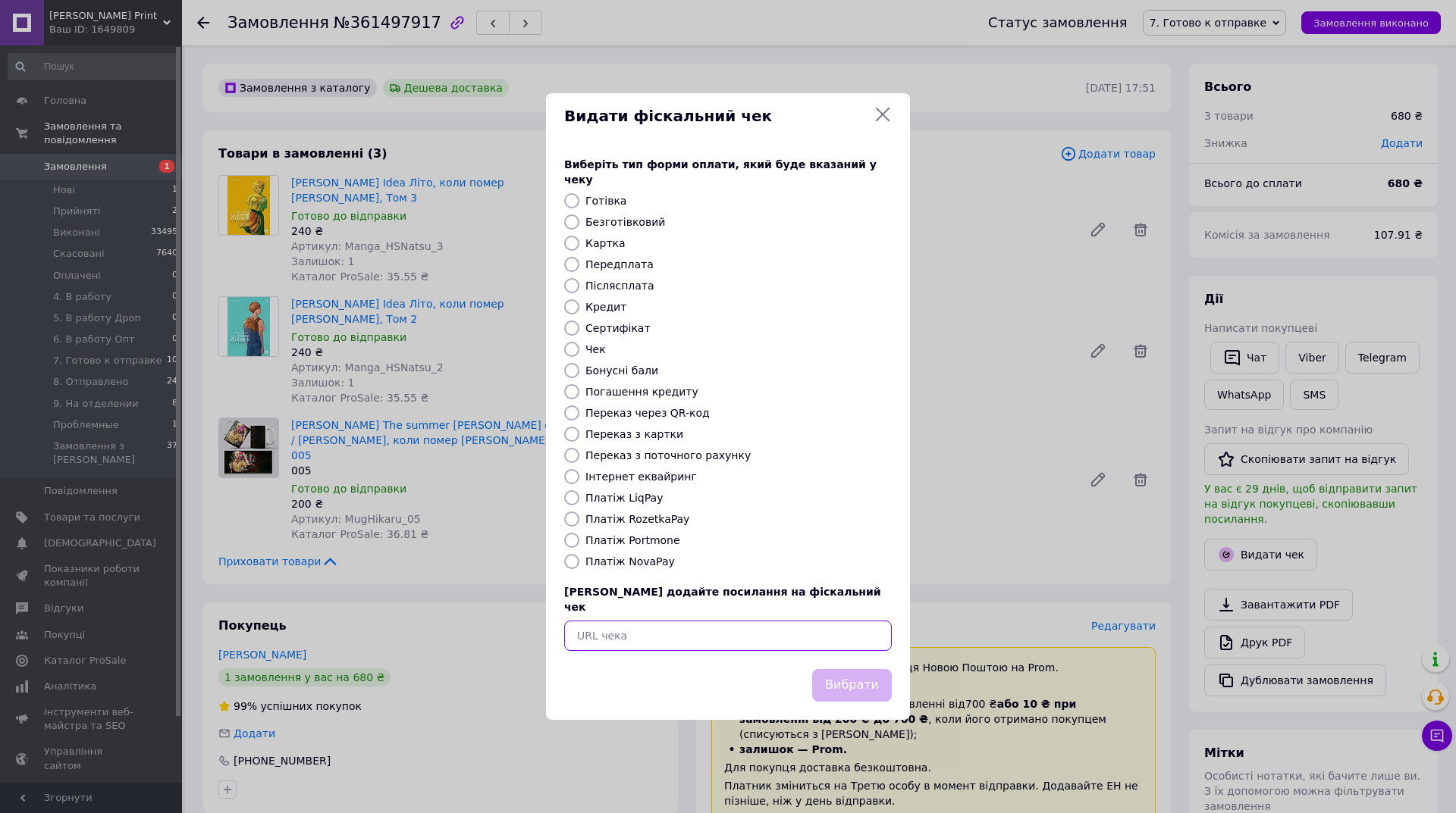
click at [734, 621] on input "text" at bounding box center [728, 636] width 327 height 31
paste input "[URL][DOMAIN_NAME]"
type input "[URL][DOMAIN_NAME]"
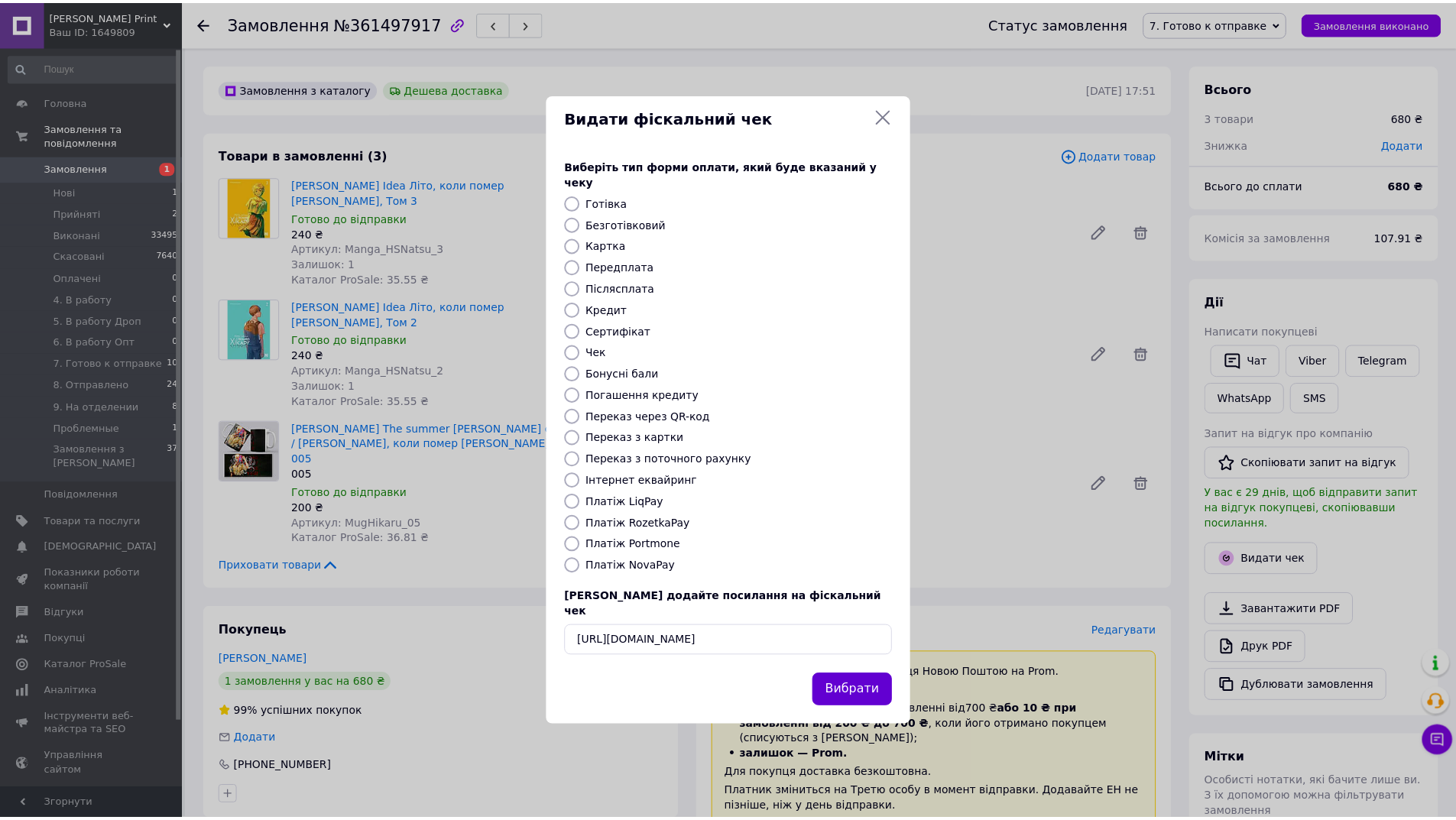
scroll to position [0, 0]
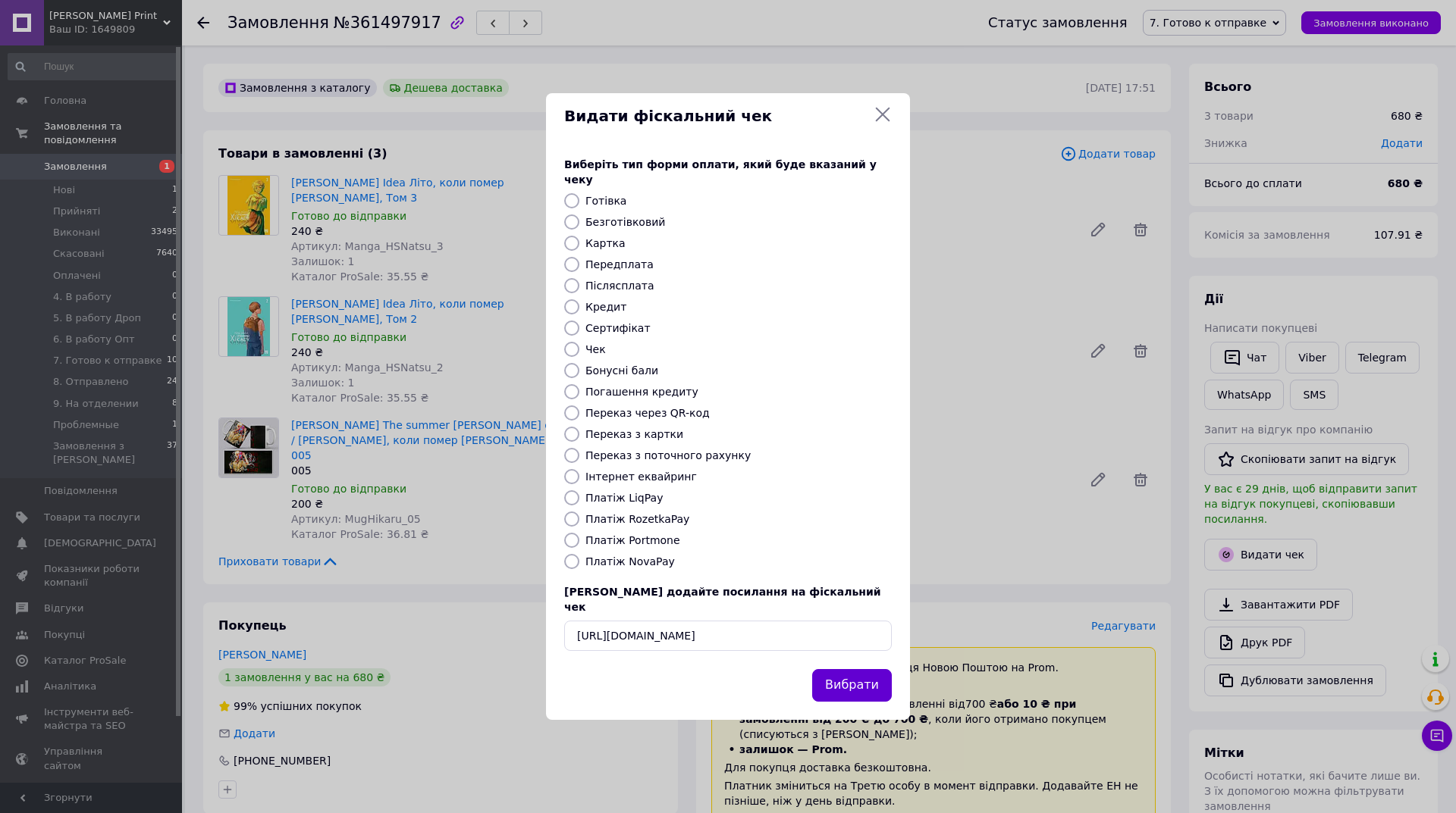
click at [864, 669] on button "Вибрати" at bounding box center [852, 685] width 80 height 33
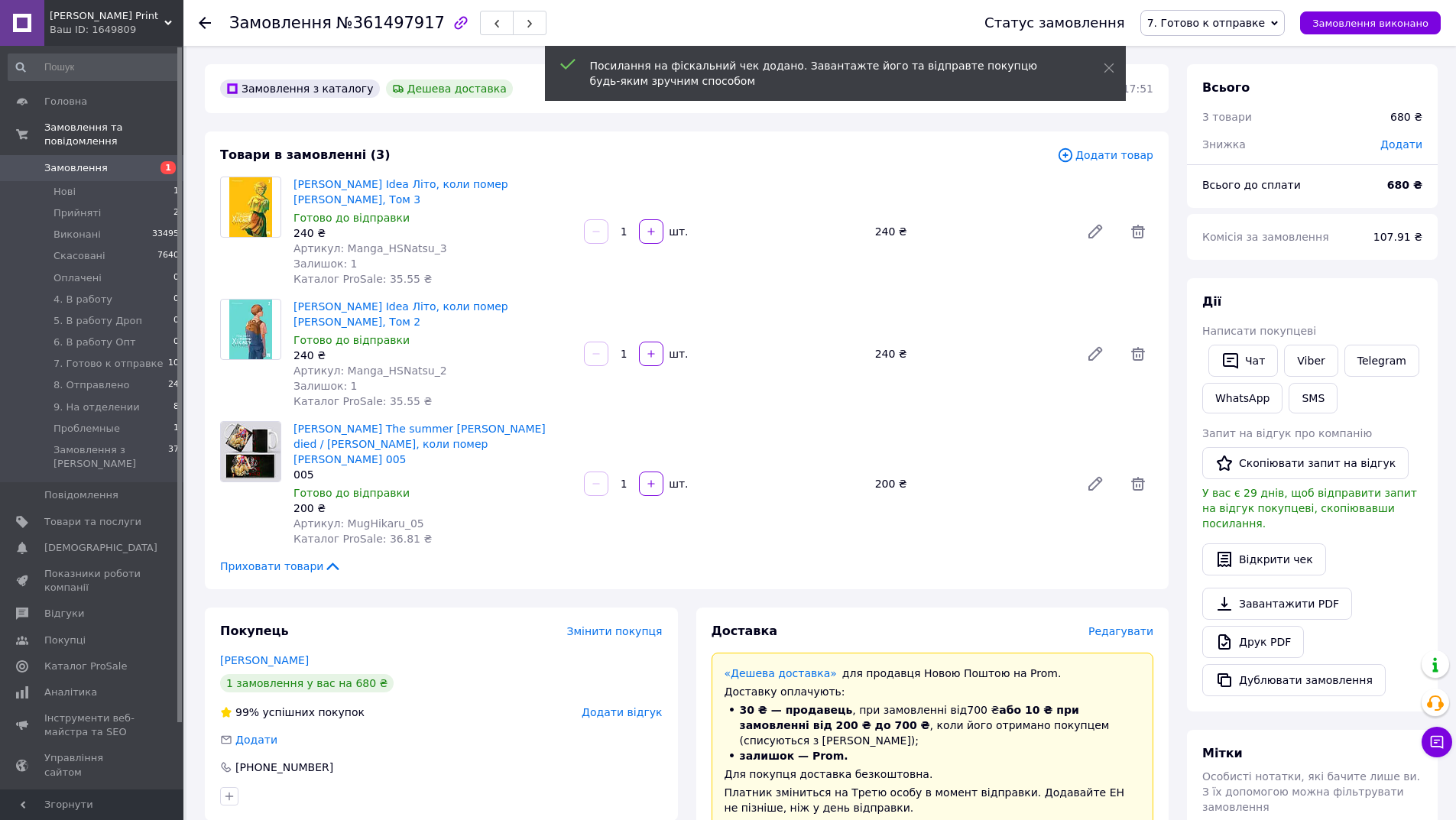
scroll to position [153, 0]
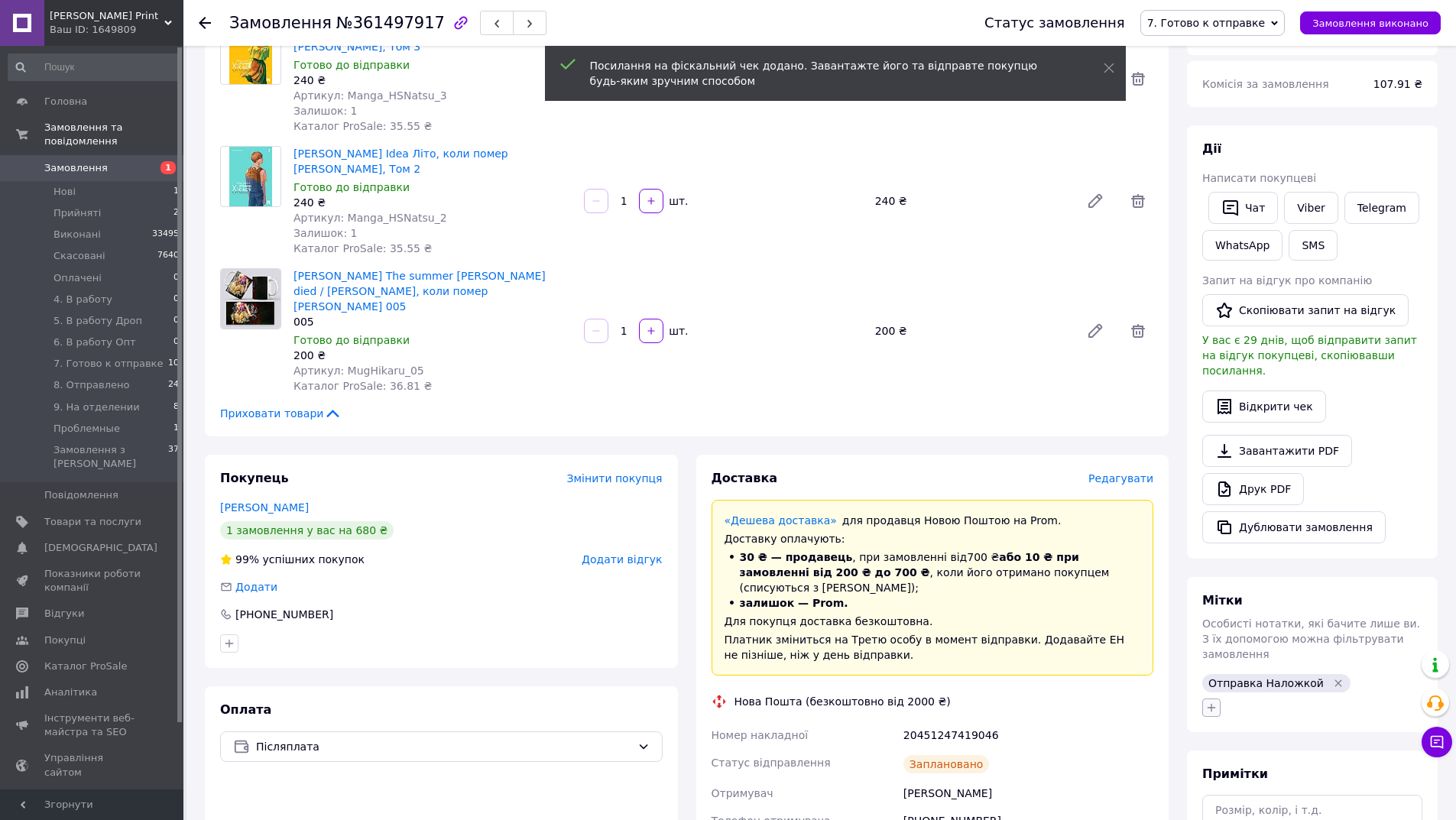
click at [1216, 699] on button "button" at bounding box center [1212, 708] width 18 height 18
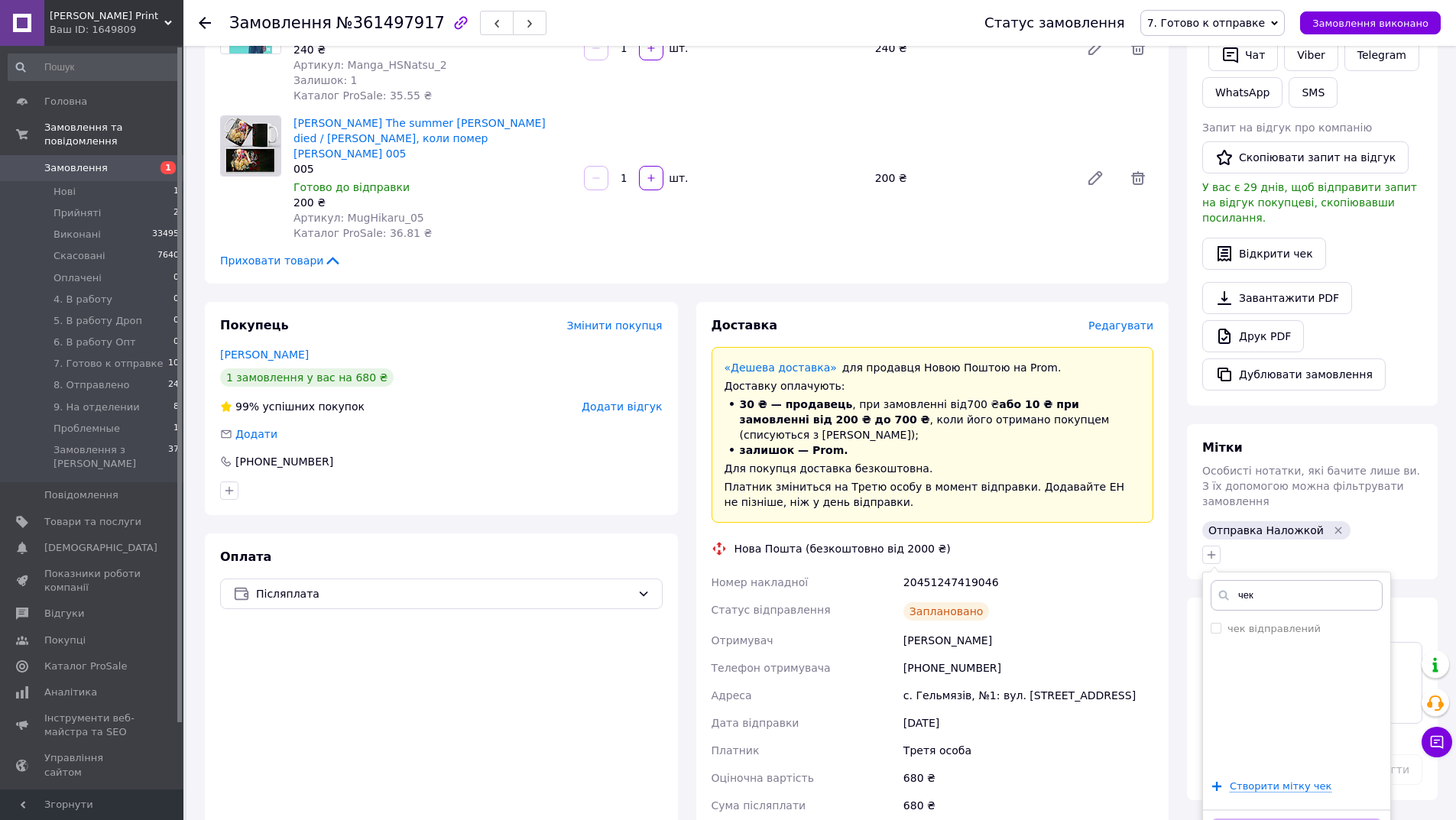
type input "чек"
click at [1274, 583] on div "чек чек відправлений Створити мітку чек Додати мітку" at bounding box center [1297, 714] width 189 height 285
click at [1279, 618] on li "чек відправлений" at bounding box center [1296, 629] width 187 height 22
checkbox input "true"
click at [1236, 819] on button "Додати мітку" at bounding box center [1296, 834] width 172 height 30
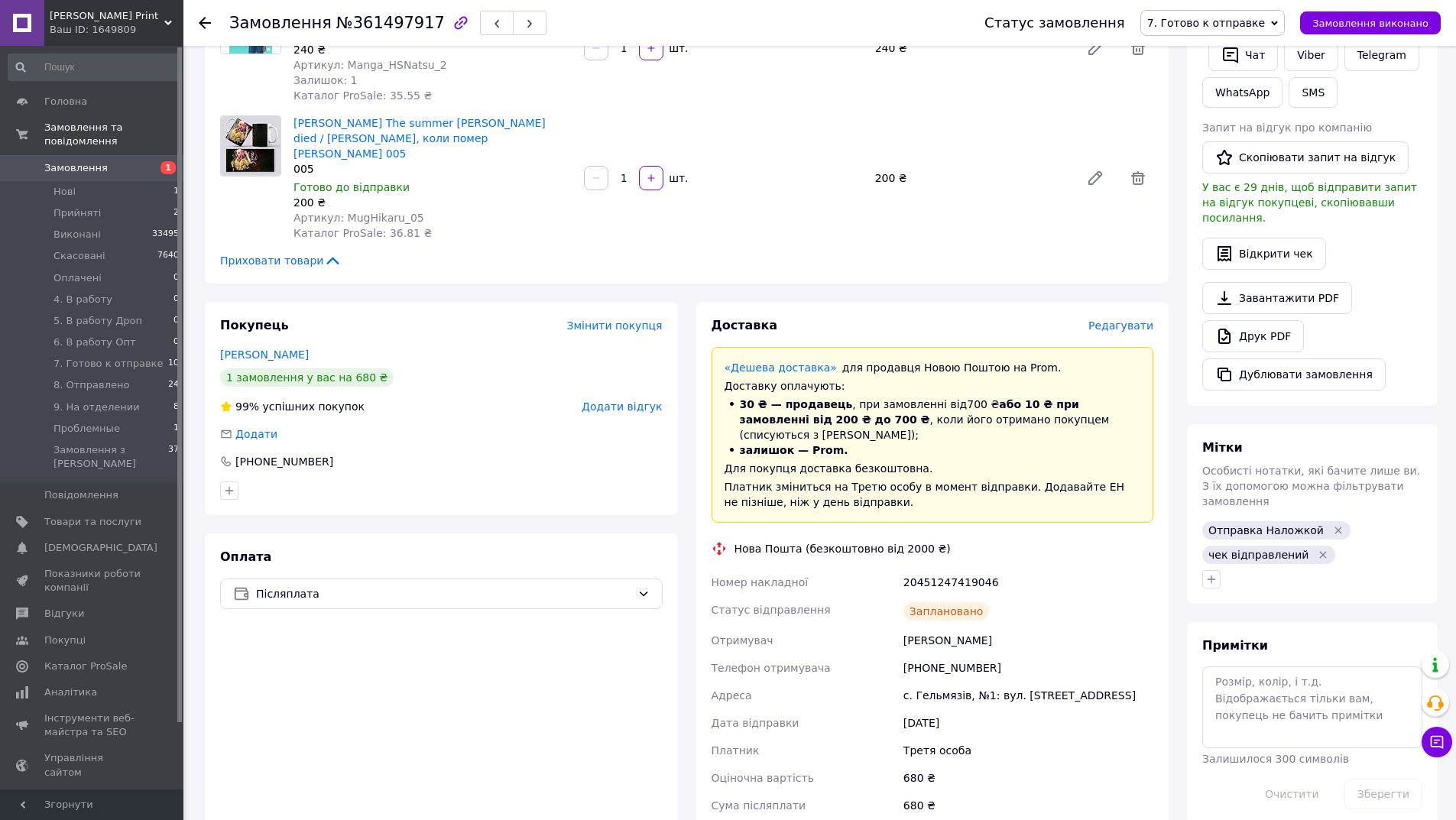
scroll to position [0, 0]
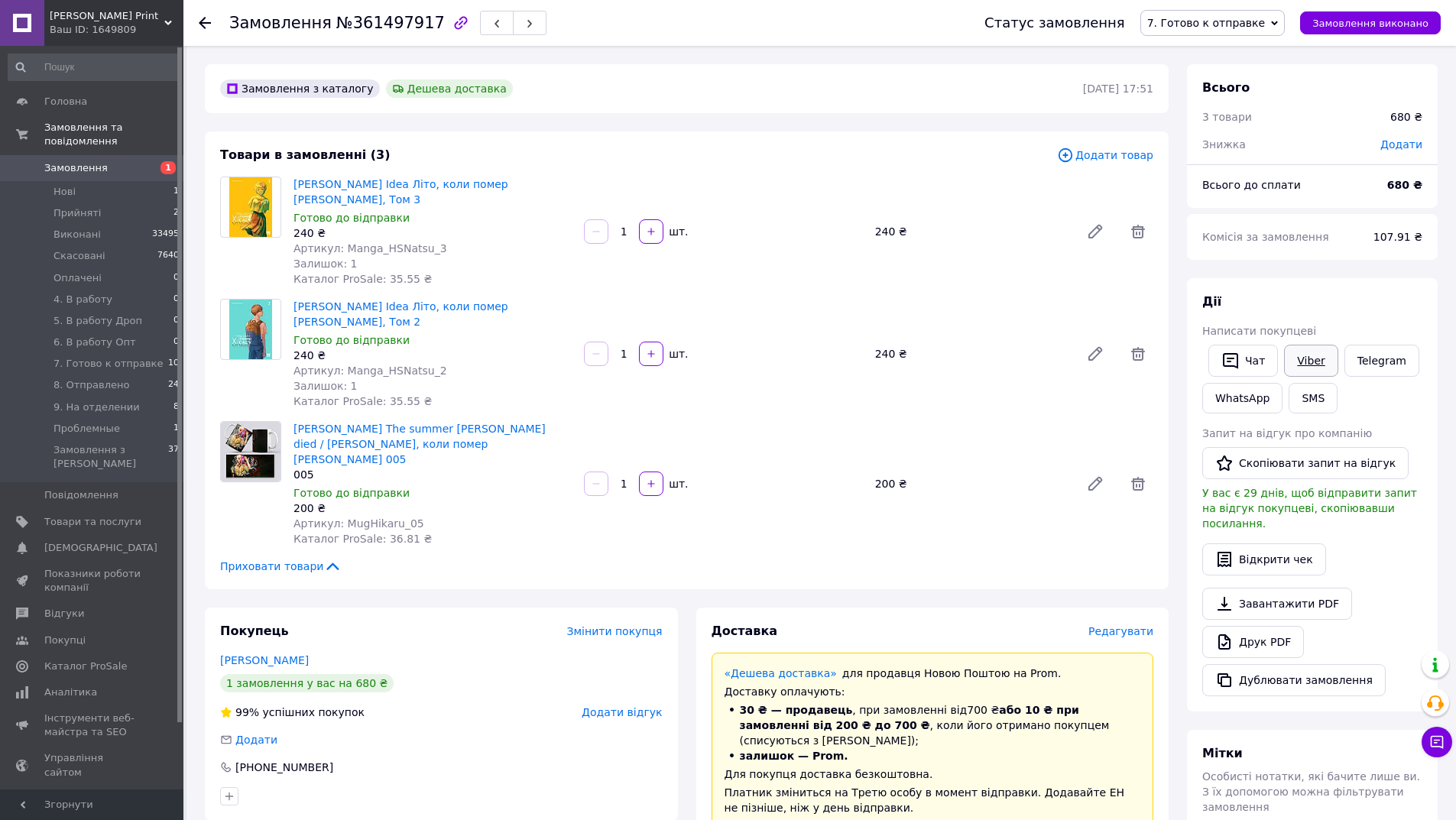
drag, startPoint x: 1336, startPoint y: 366, endPoint x: 1324, endPoint y: 366, distance: 12.0
click at [1329, 366] on div "Чат Viber Telegram WhatsApp SMS" at bounding box center [1313, 379] width 227 height 75
click at [1322, 366] on link "Viber" at bounding box center [1311, 361] width 54 height 32
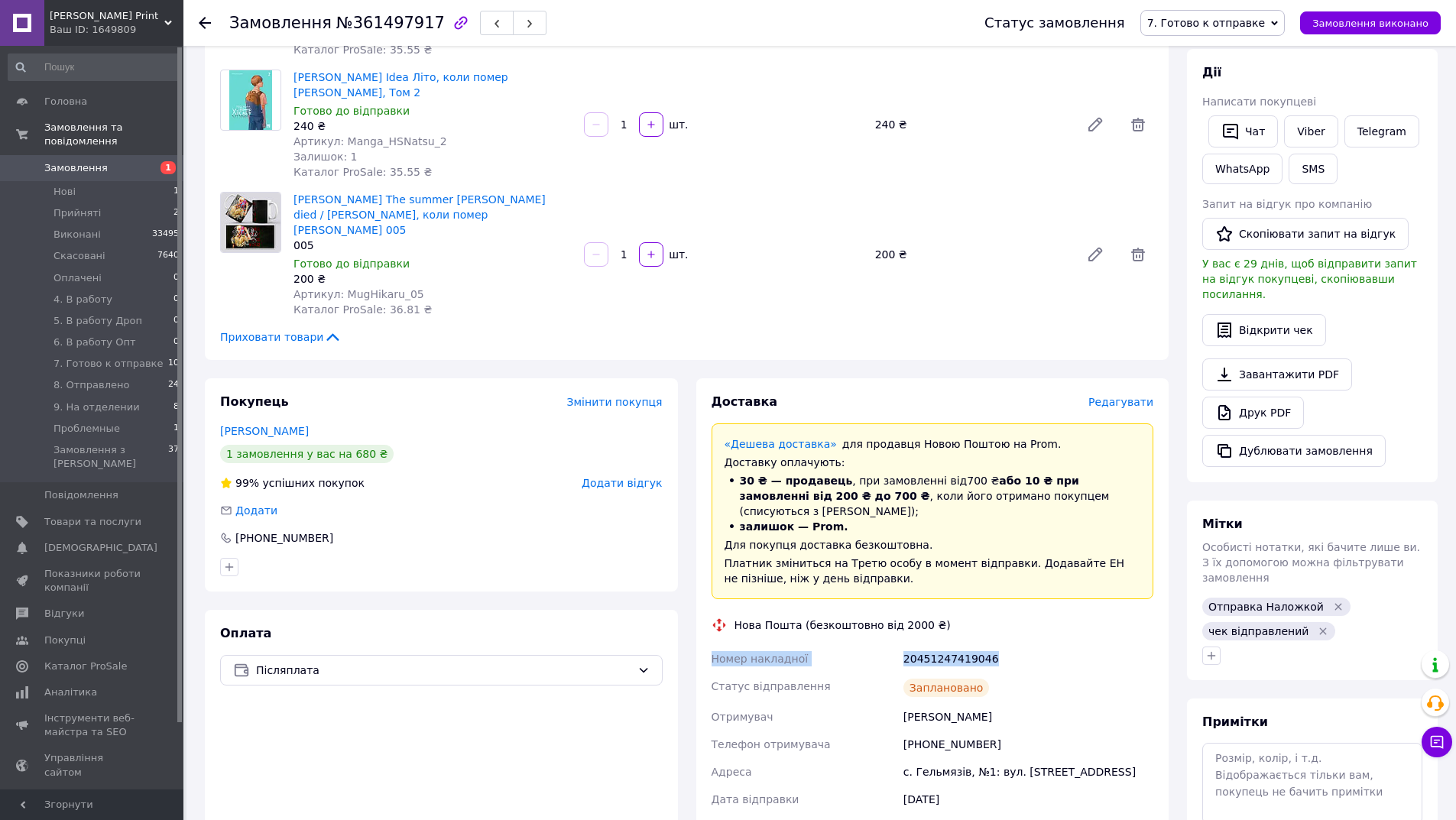
drag, startPoint x: 999, startPoint y: 591, endPoint x: 714, endPoint y: 604, distance: 285.3
click at [714, 645] on div "Номер накладної 20451247419046 Статус відправлення Заплановано Отримувач Харчен…" at bounding box center [932, 798] width 448 height 306
copy div "Номер накладної 20451247419046"
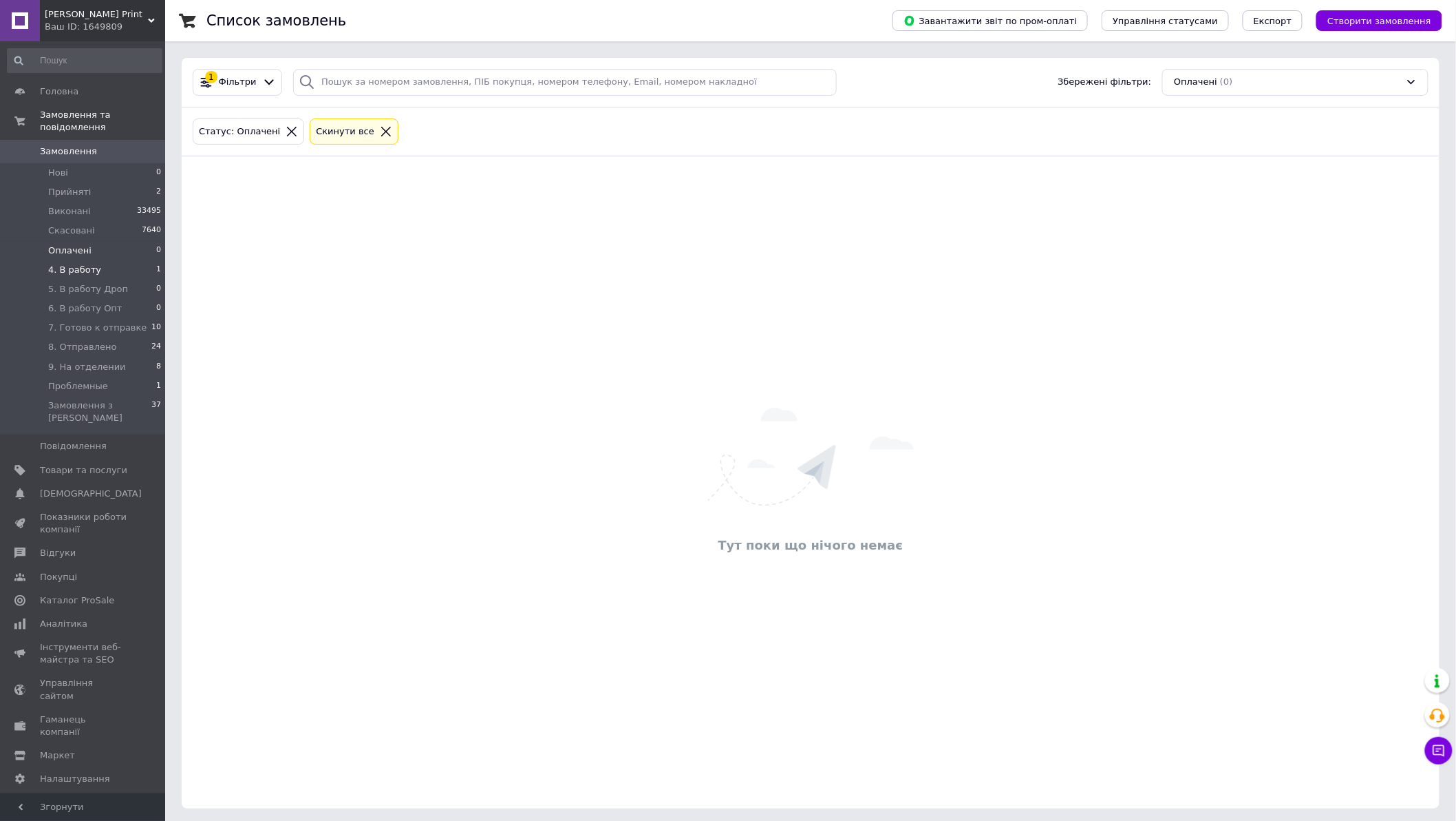
click at [84, 264] on span "4. В работу" at bounding box center [74, 270] width 53 height 13
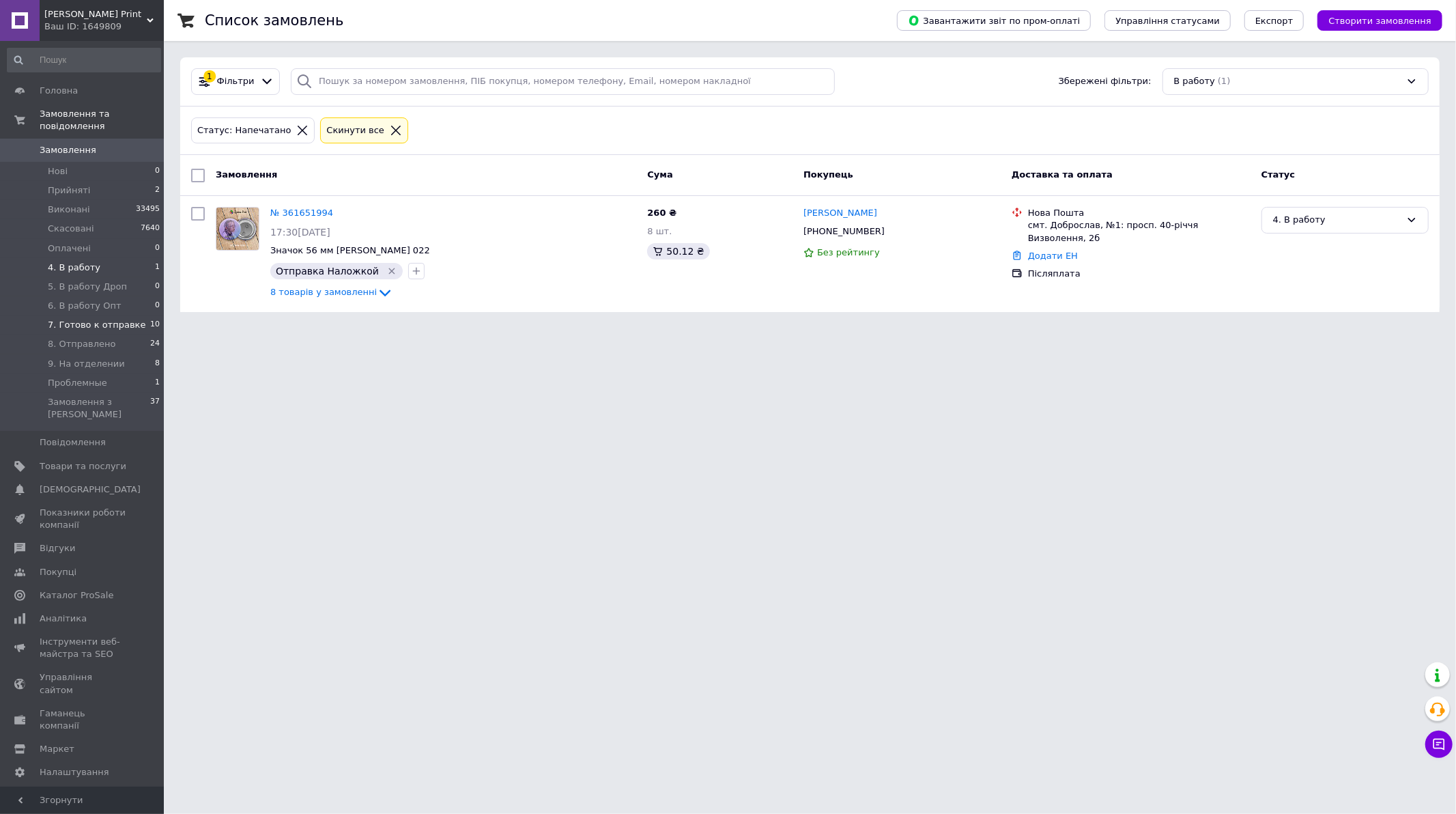
click at [93, 319] on span "7. Готово к отправке" at bounding box center [97, 325] width 98 height 12
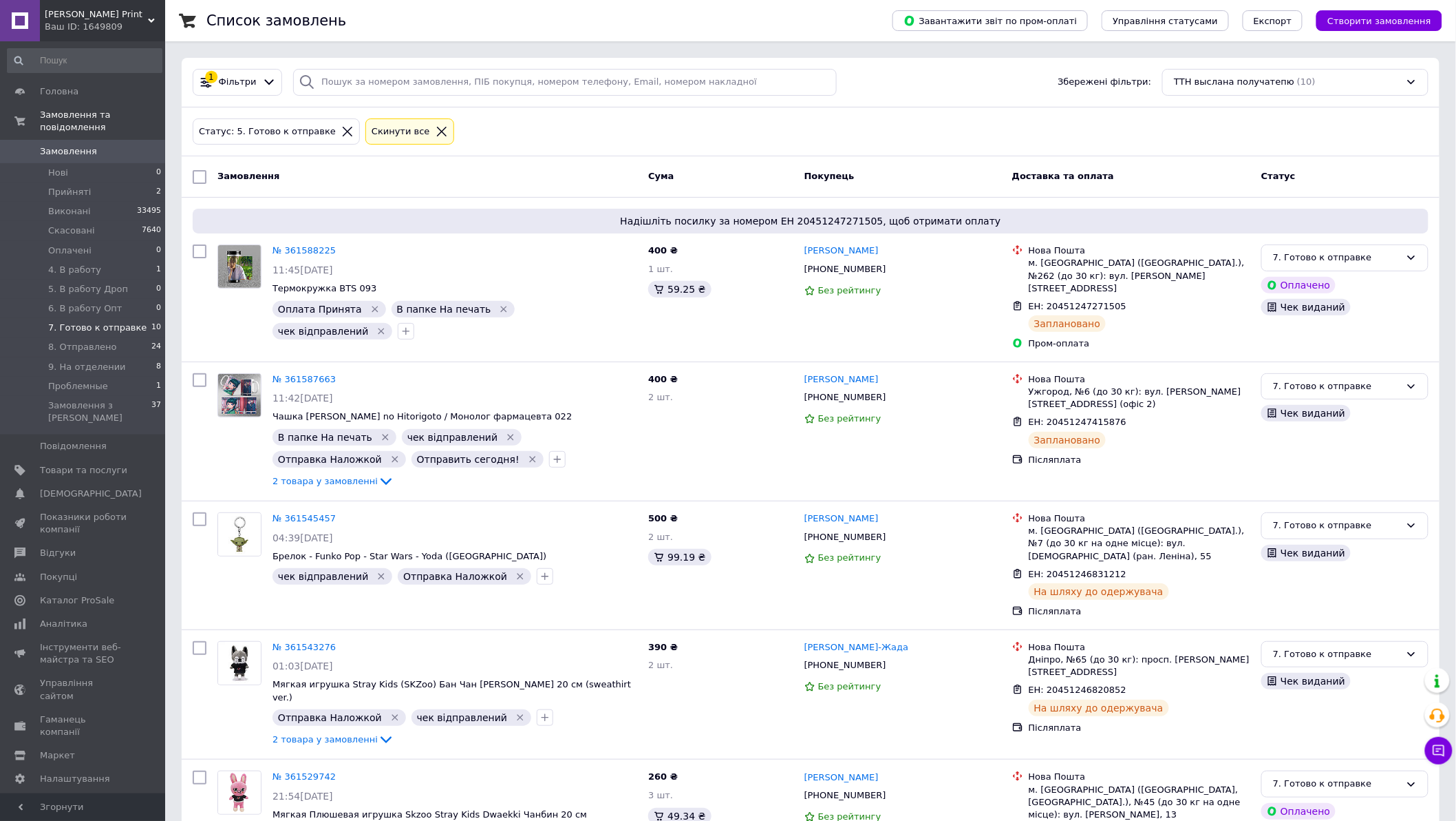
click at [140, 24] on div "Ваш ID: 1649809" at bounding box center [105, 27] width 121 height 13
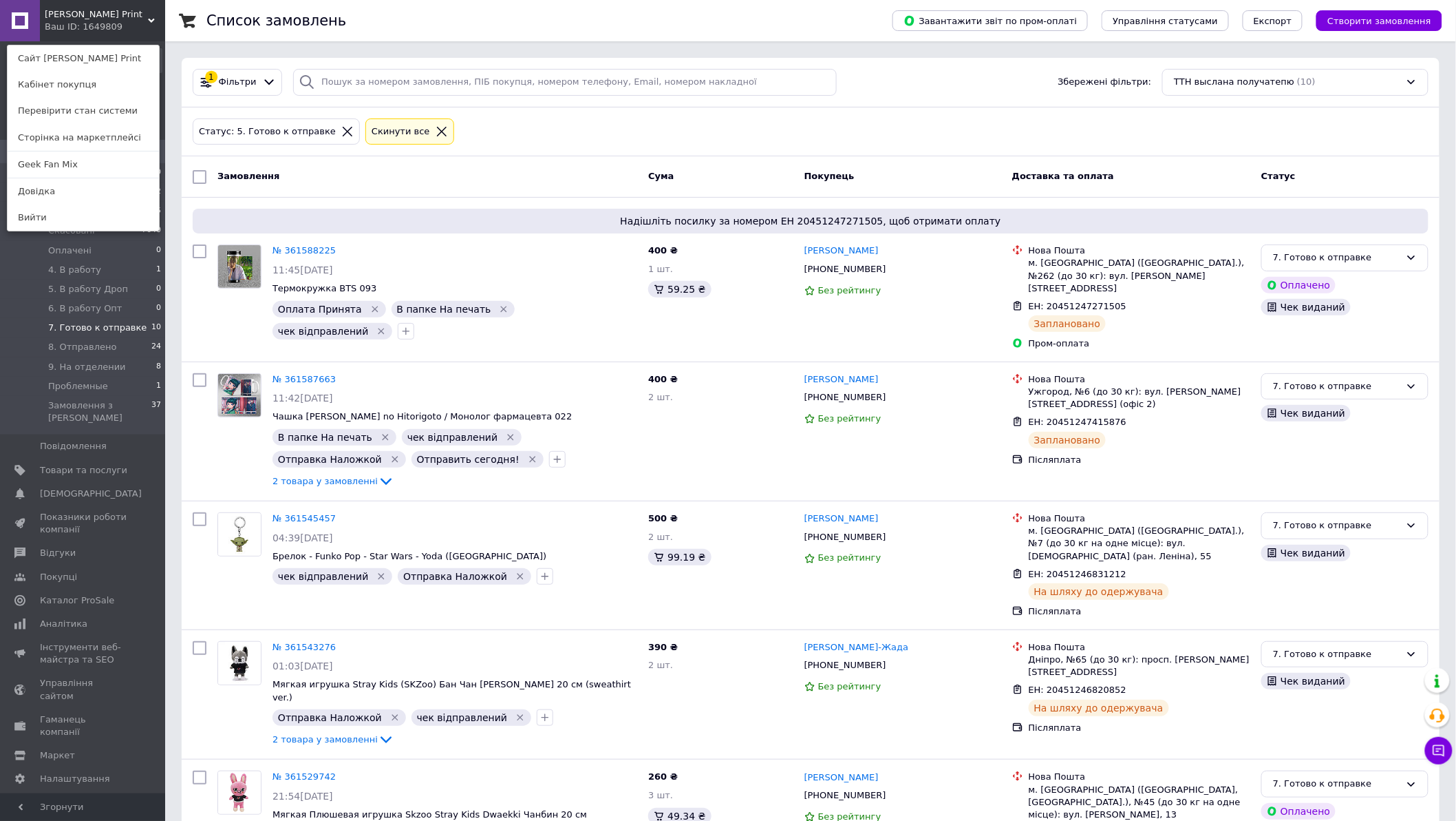
click at [122, 166] on link "Geek Fan Mix" at bounding box center [82, 164] width 151 height 26
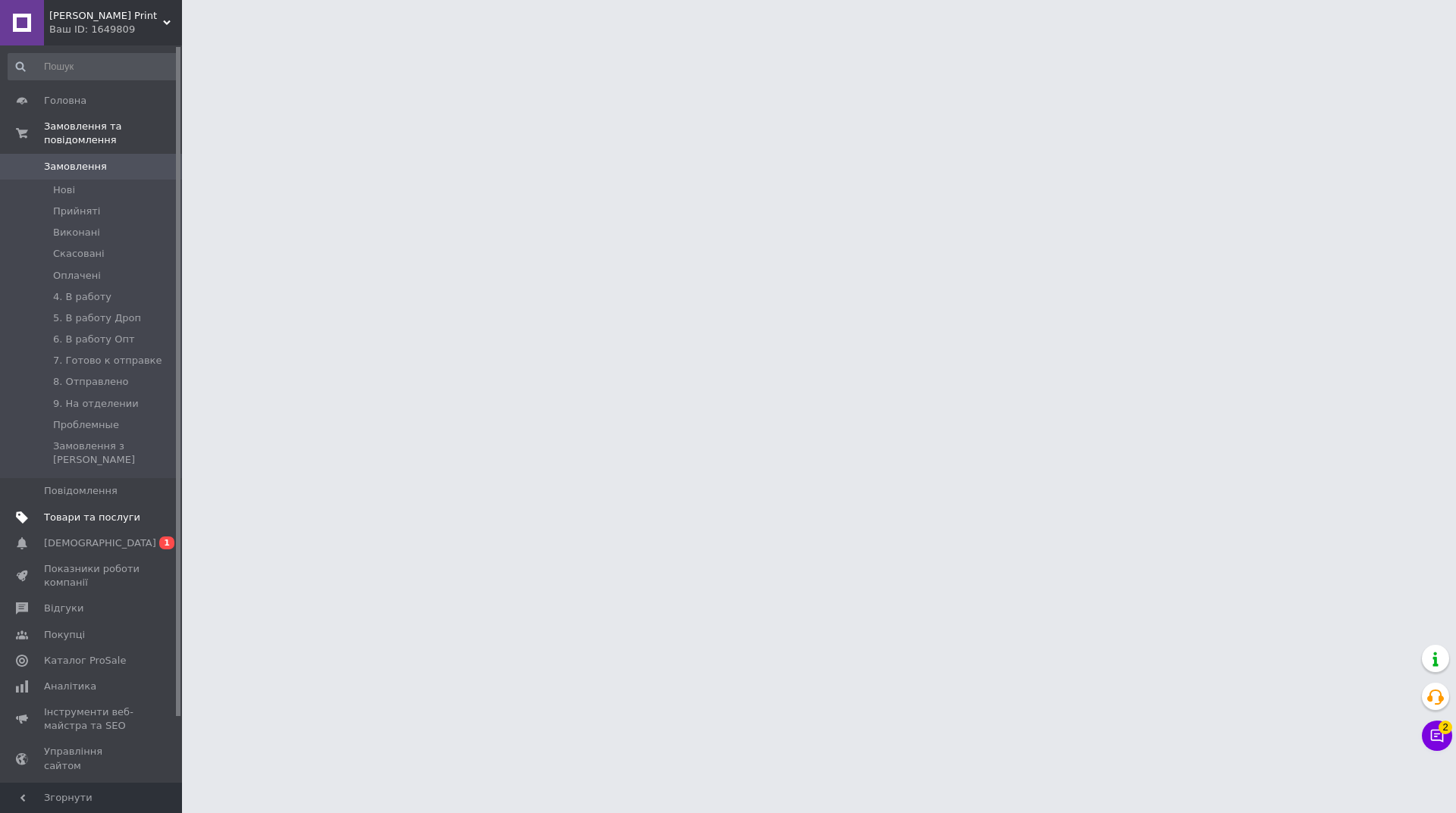
click at [92, 510] on span "Товари та послуги" at bounding box center [93, 517] width 97 height 14
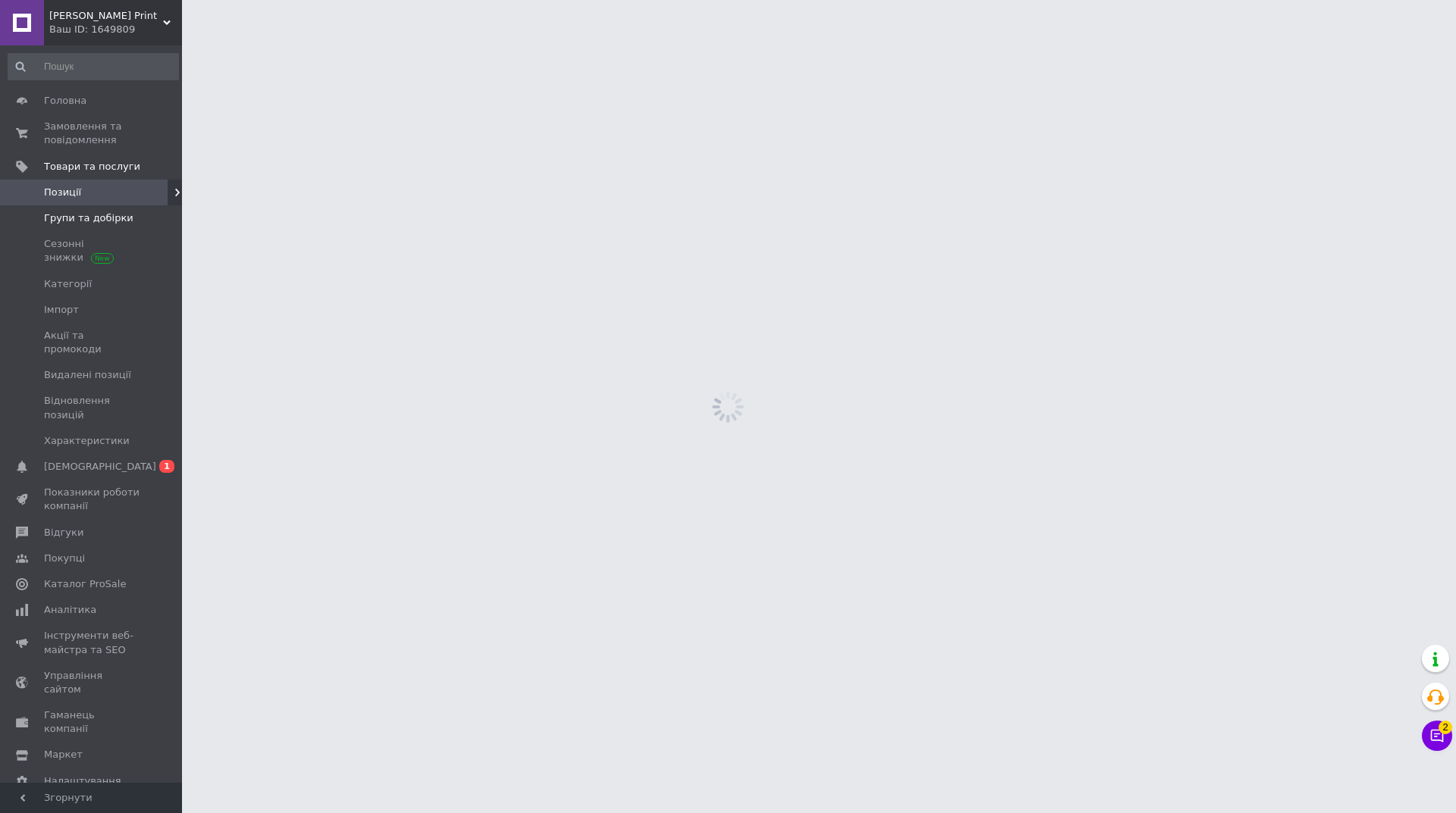
click at [69, 212] on span "Групи та добірки" at bounding box center [89, 219] width 90 height 14
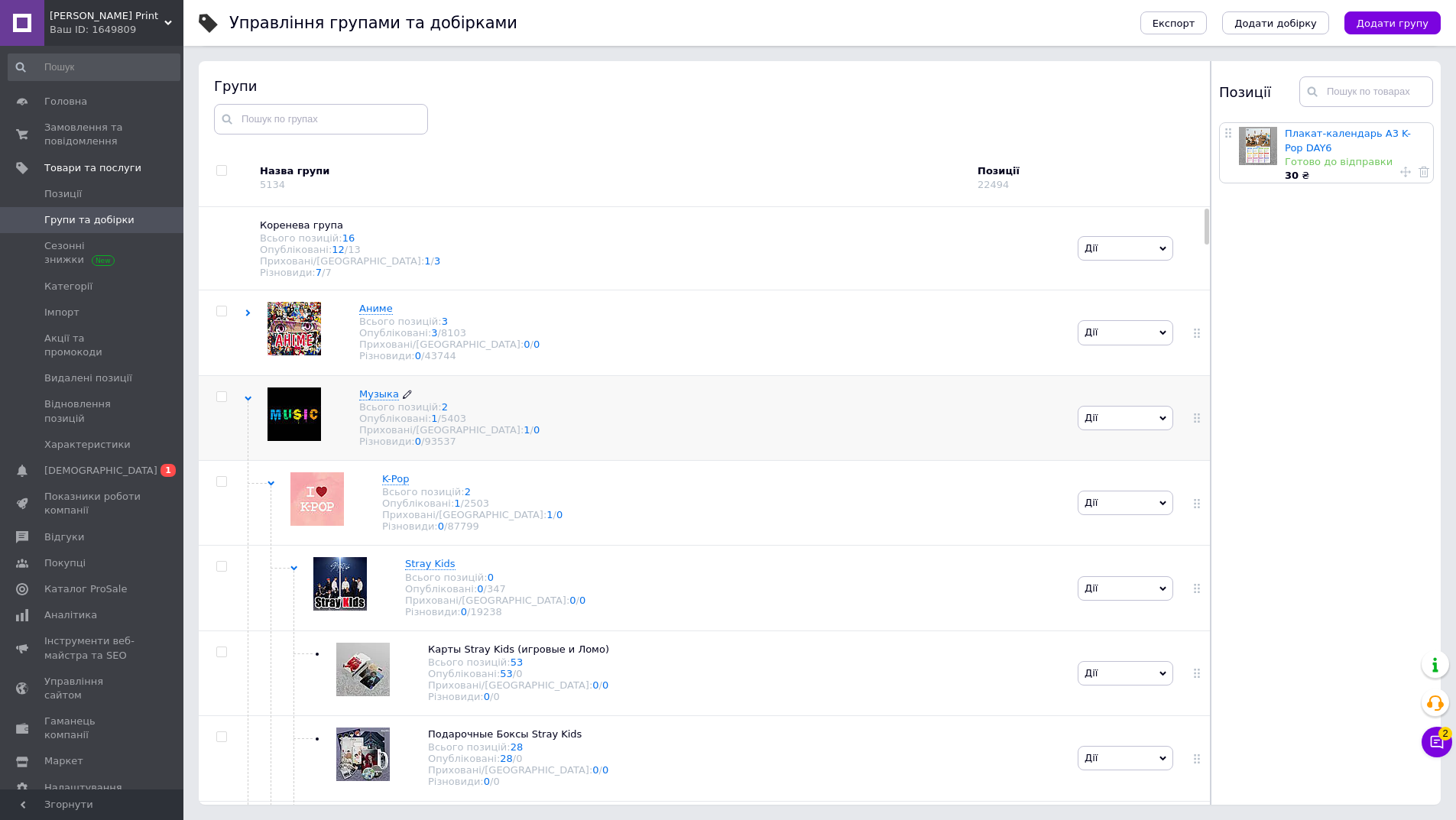
click at [360, 400] on span "Музыка" at bounding box center [379, 395] width 40 height 12
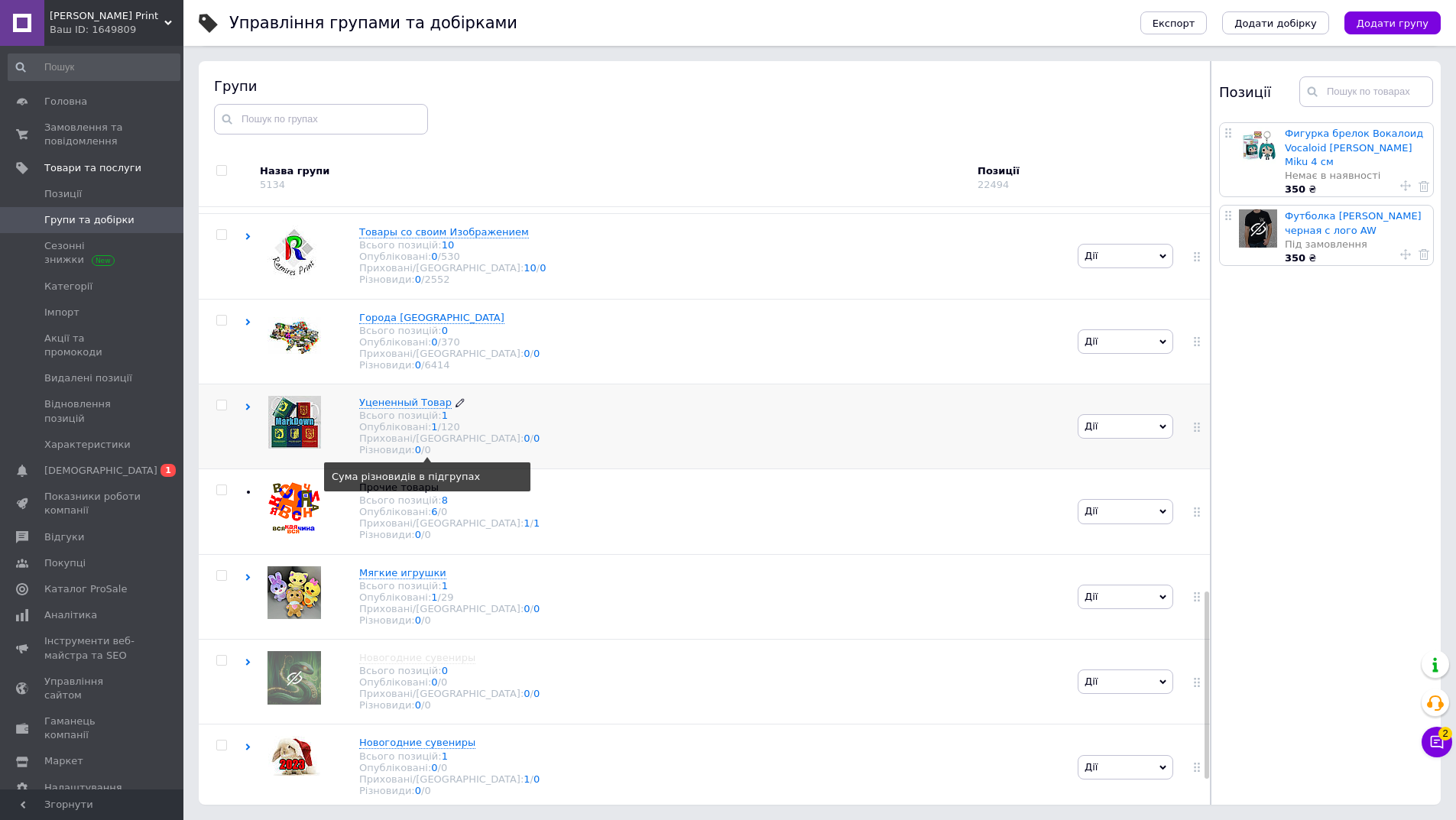
scroll to position [1147, 0]
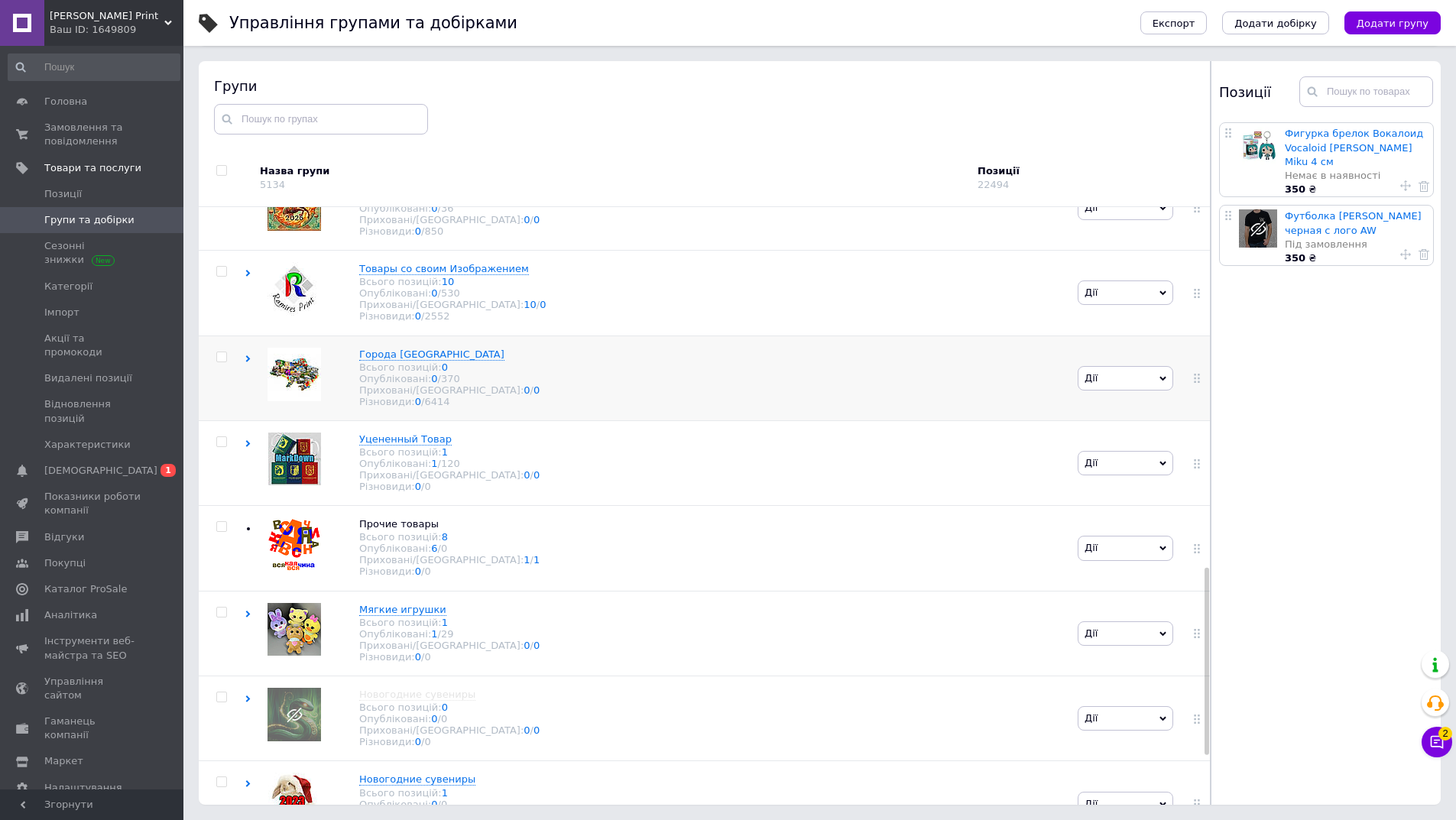
click at [403, 420] on div "Города Украины Всього позицій: 0 Опубліковані: 0 / 370 Приховані/Видалені: 0 / …" at bounding box center [659, 378] width 829 height 84
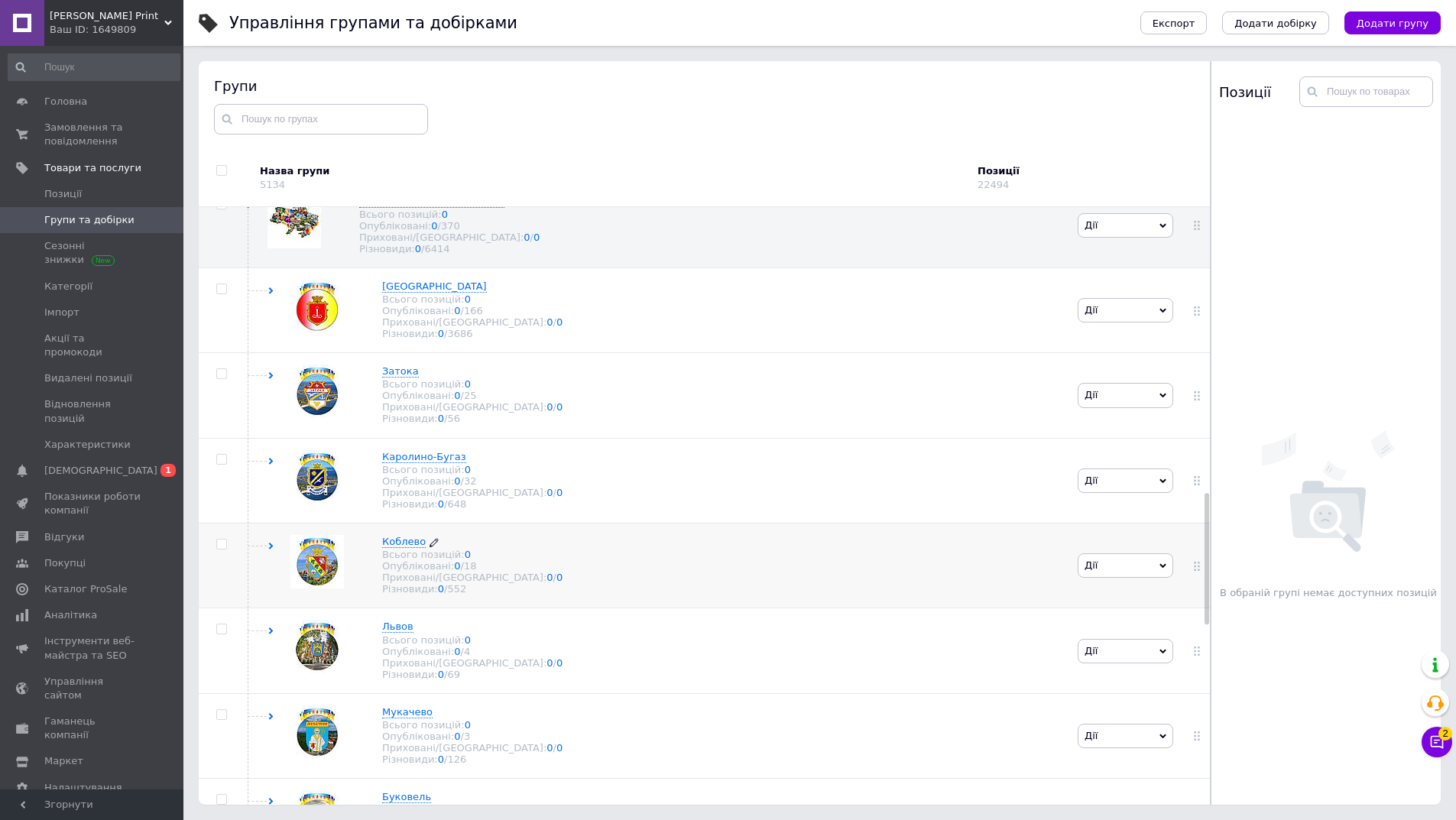
scroll to position [1682, 0]
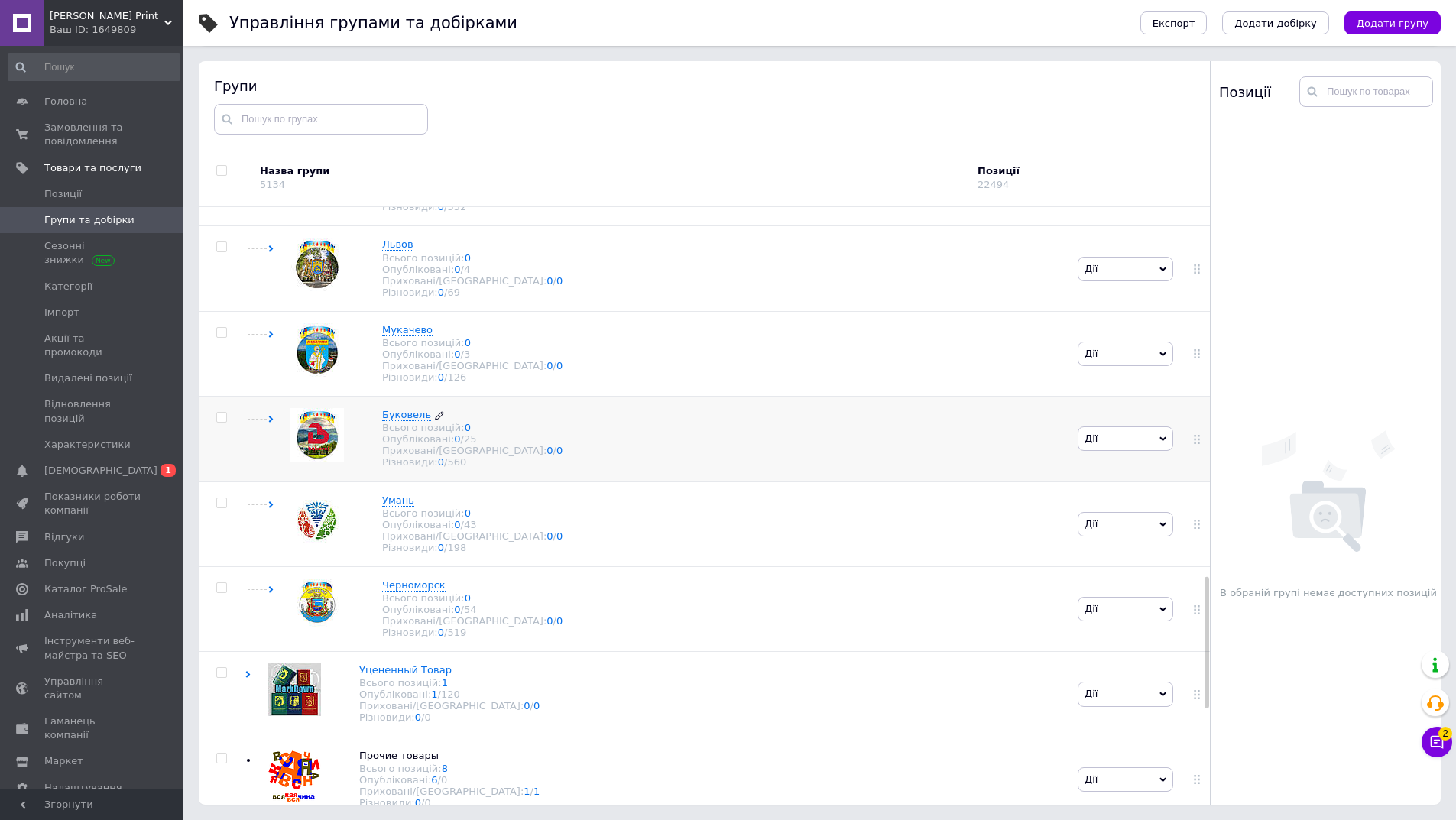
click at [396, 420] on span "Буковель" at bounding box center [406, 414] width 49 height 12
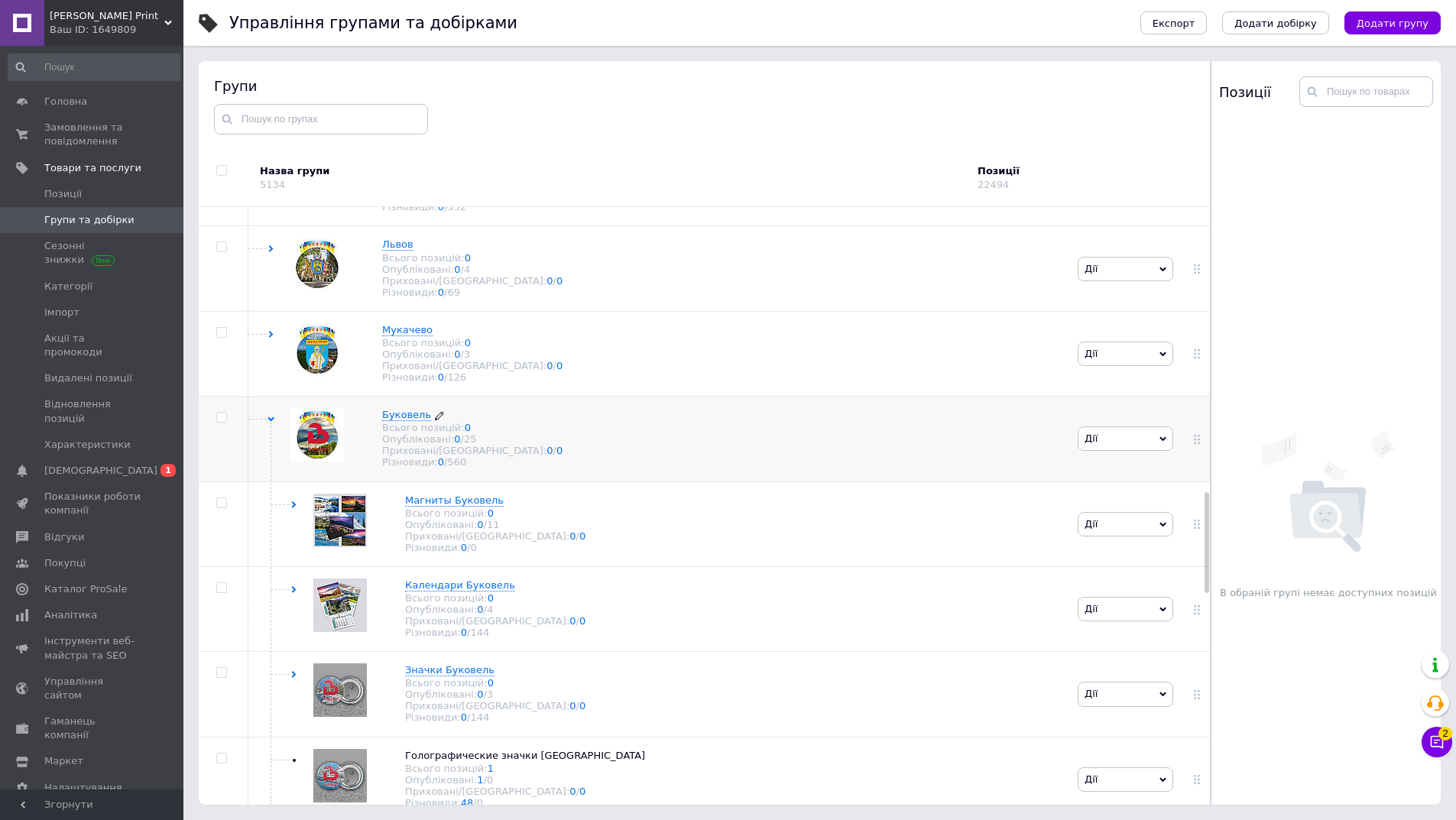
scroll to position [1835, 0]
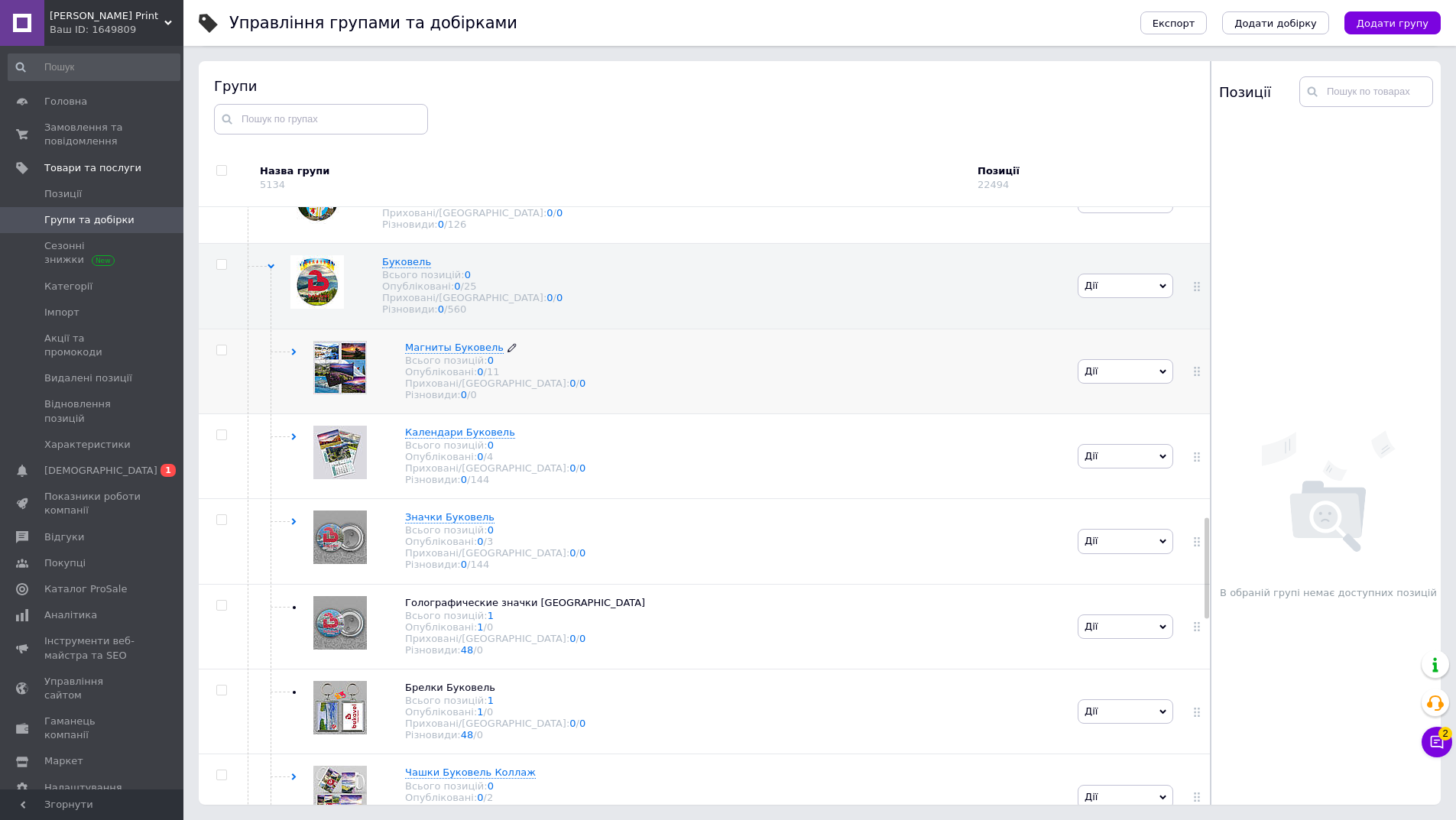
click at [410, 366] on div "Всього позицій: 0" at bounding box center [495, 361] width 180 height 12
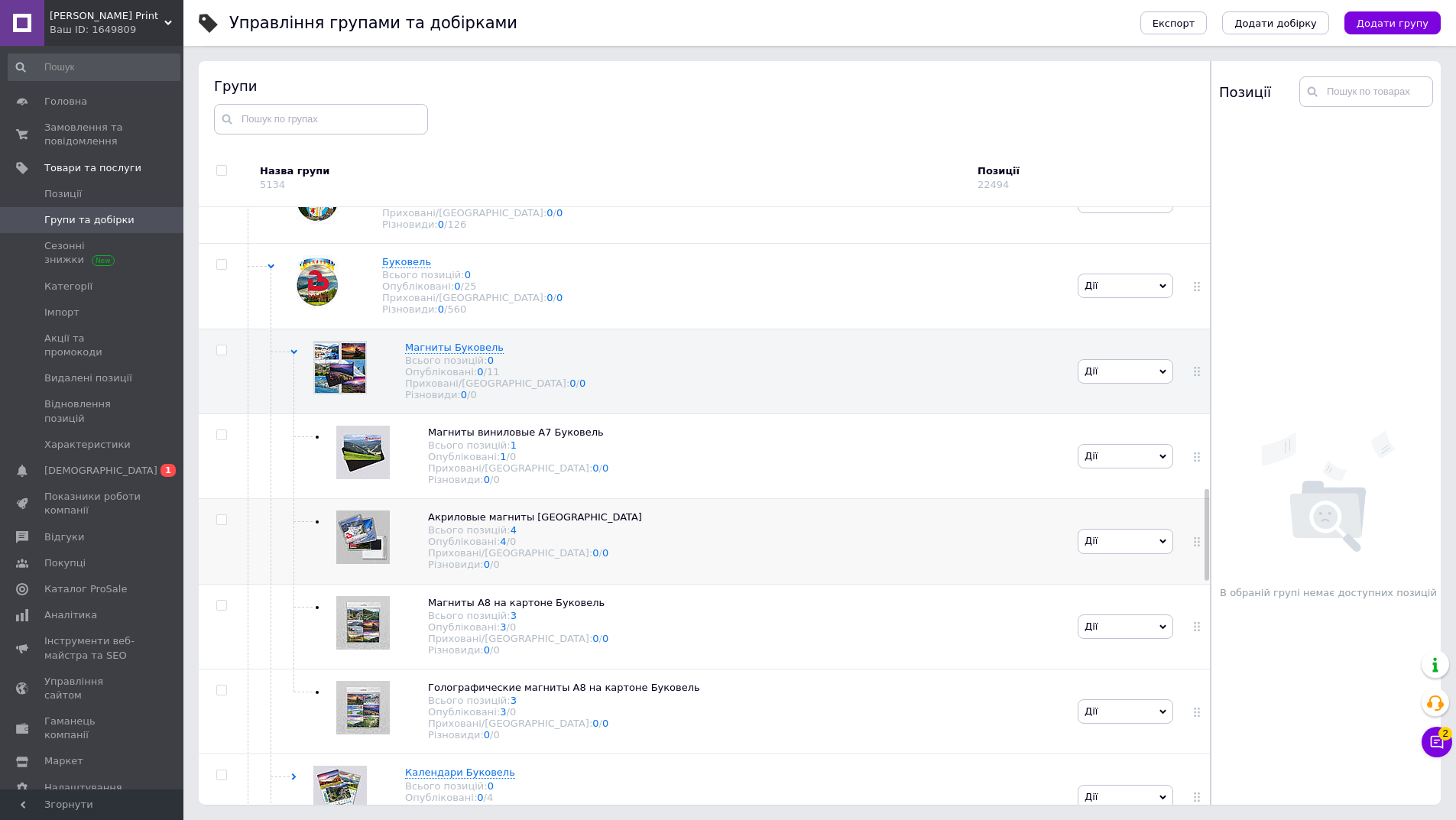
scroll to position [2063, 0]
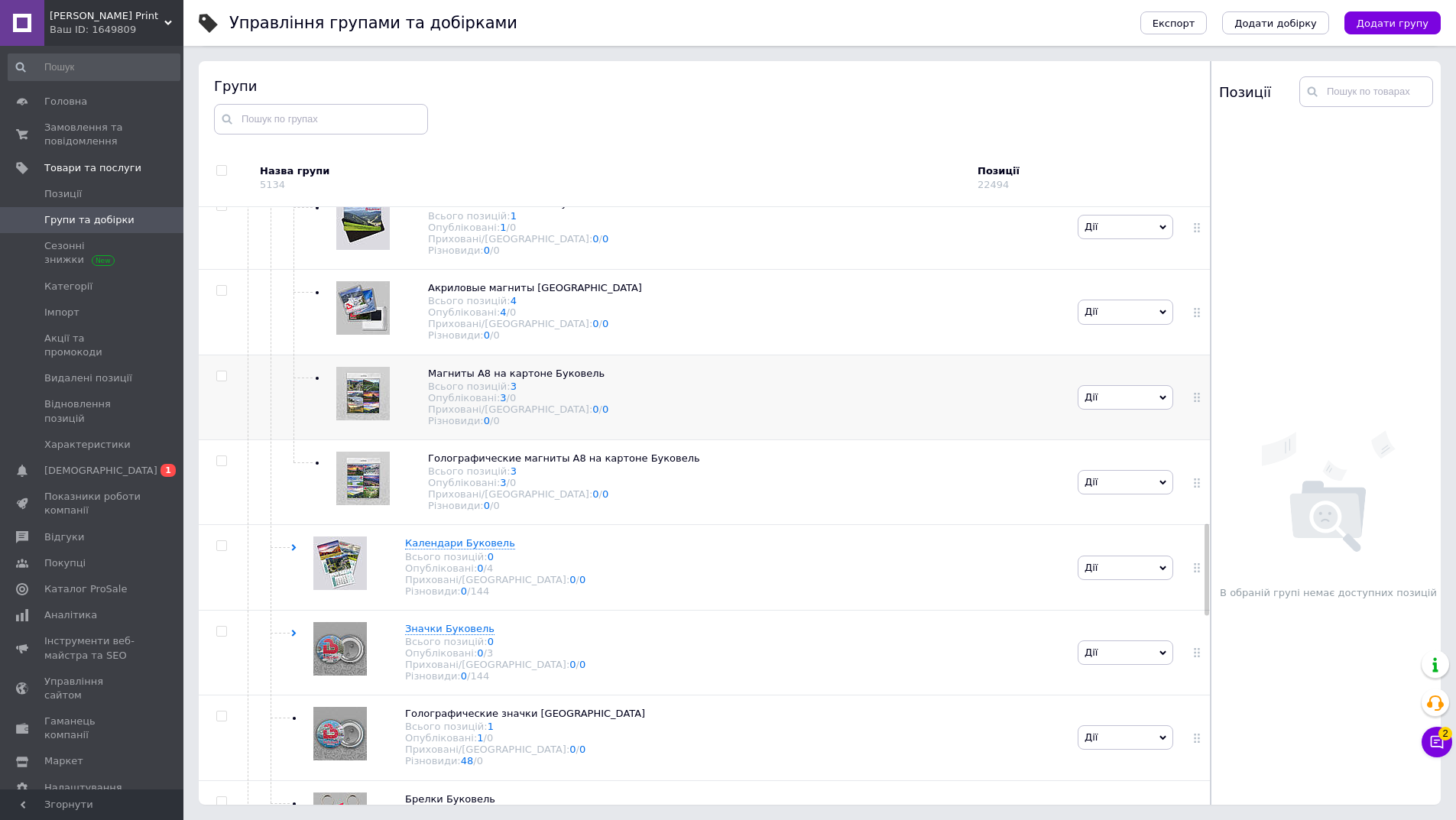
click at [225, 382] on input "checkbox" at bounding box center [222, 377] width 10 height 10
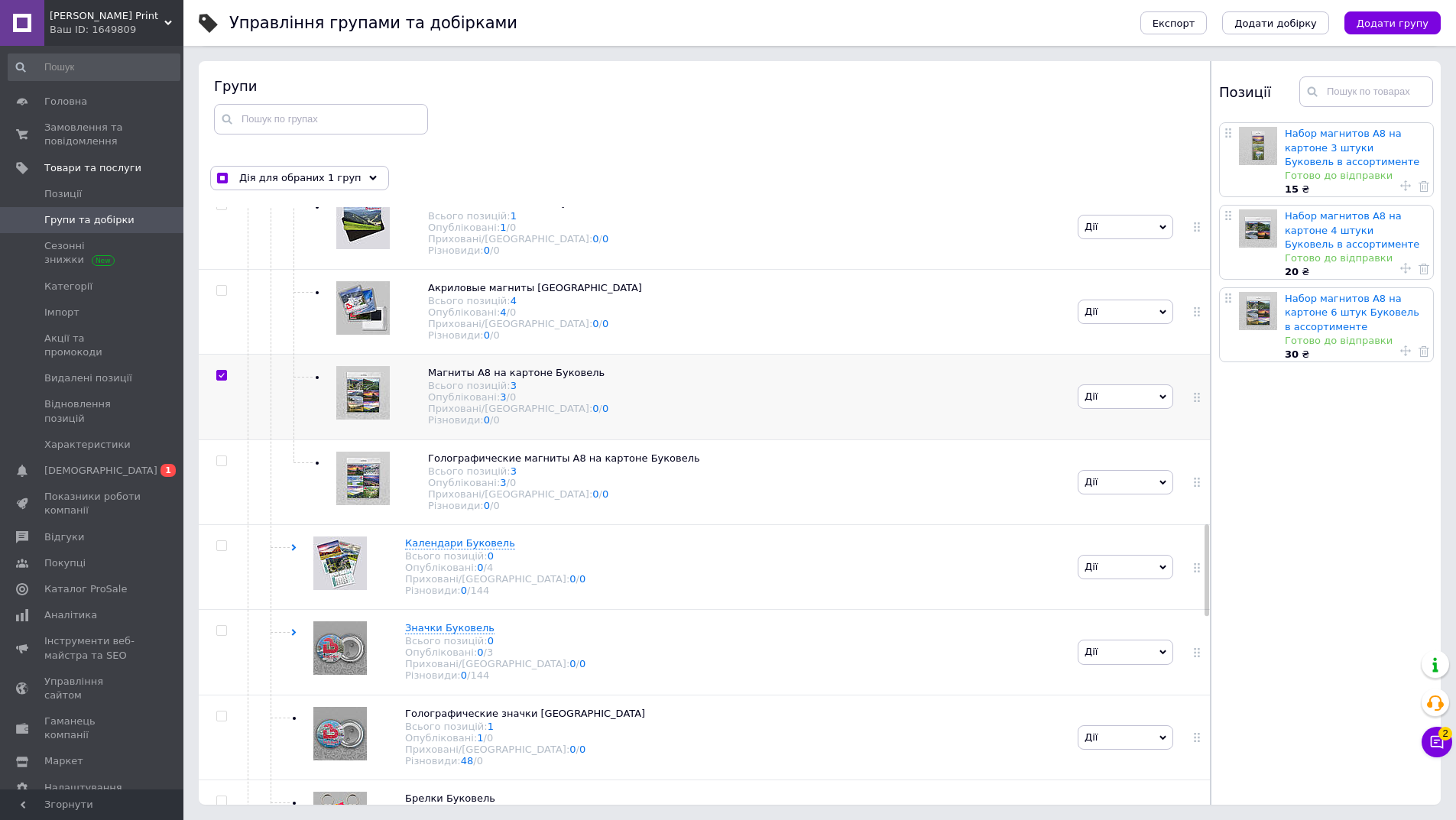
click at [220, 381] on input "checkbox" at bounding box center [222, 376] width 10 height 10
checkbox input "false"
click at [646, 293] on icon at bounding box center [650, 288] width 9 height 9
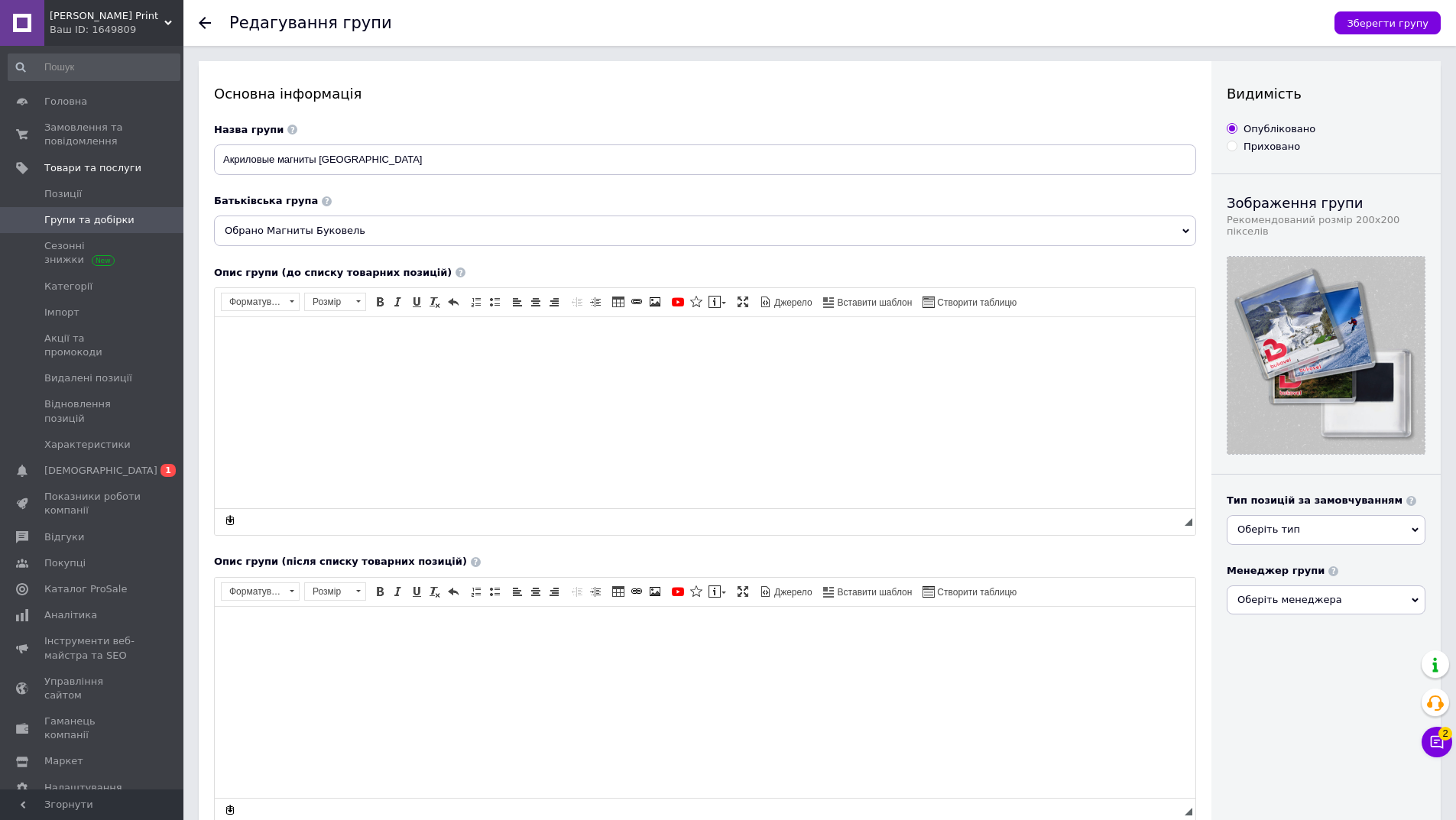
click at [293, 243] on span "Обрано Магниты Буковель" at bounding box center [705, 231] width 982 height 31
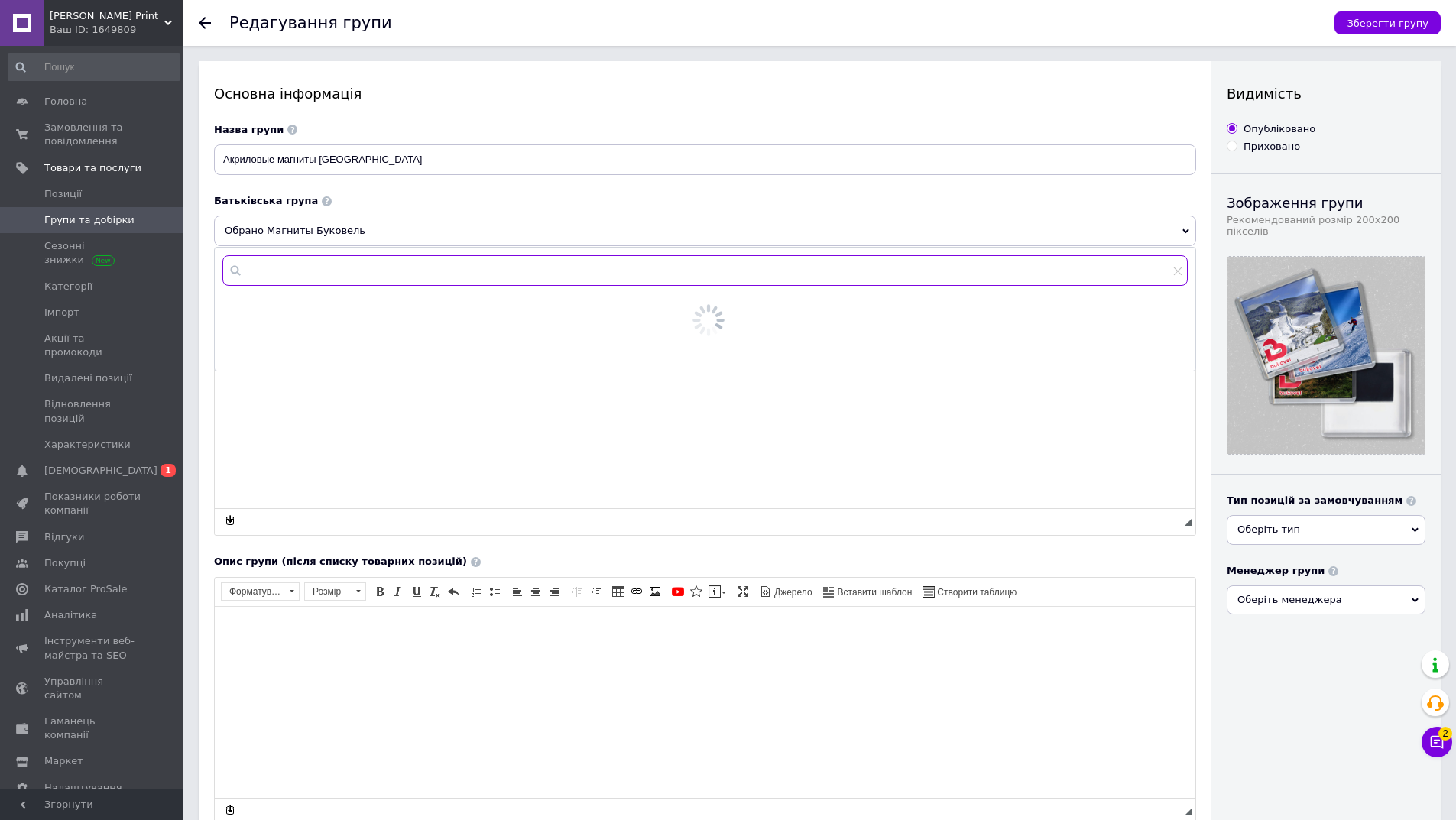
click at [276, 273] on input "text" at bounding box center [705, 270] width 965 height 31
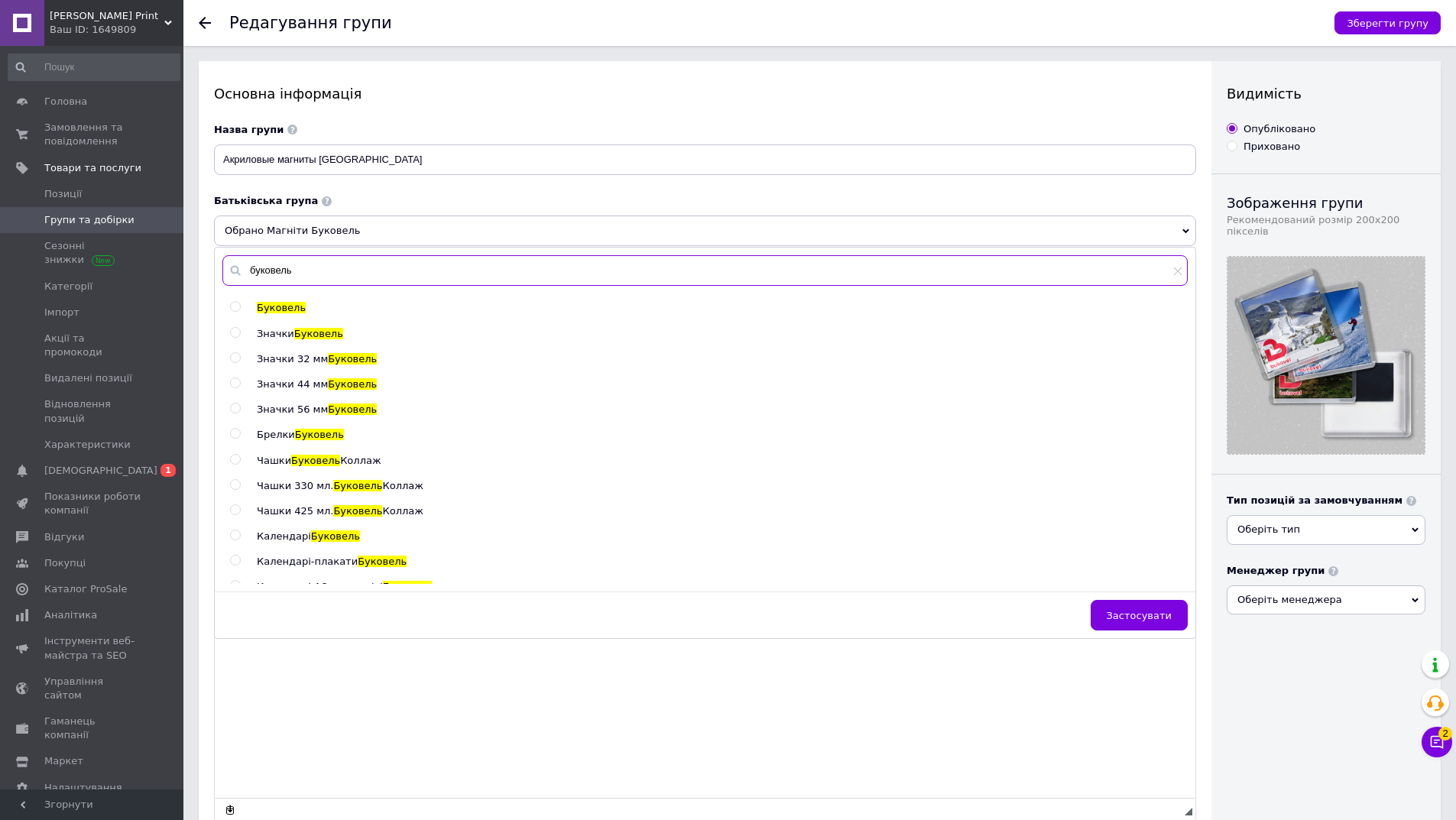
scroll to position [230, 0]
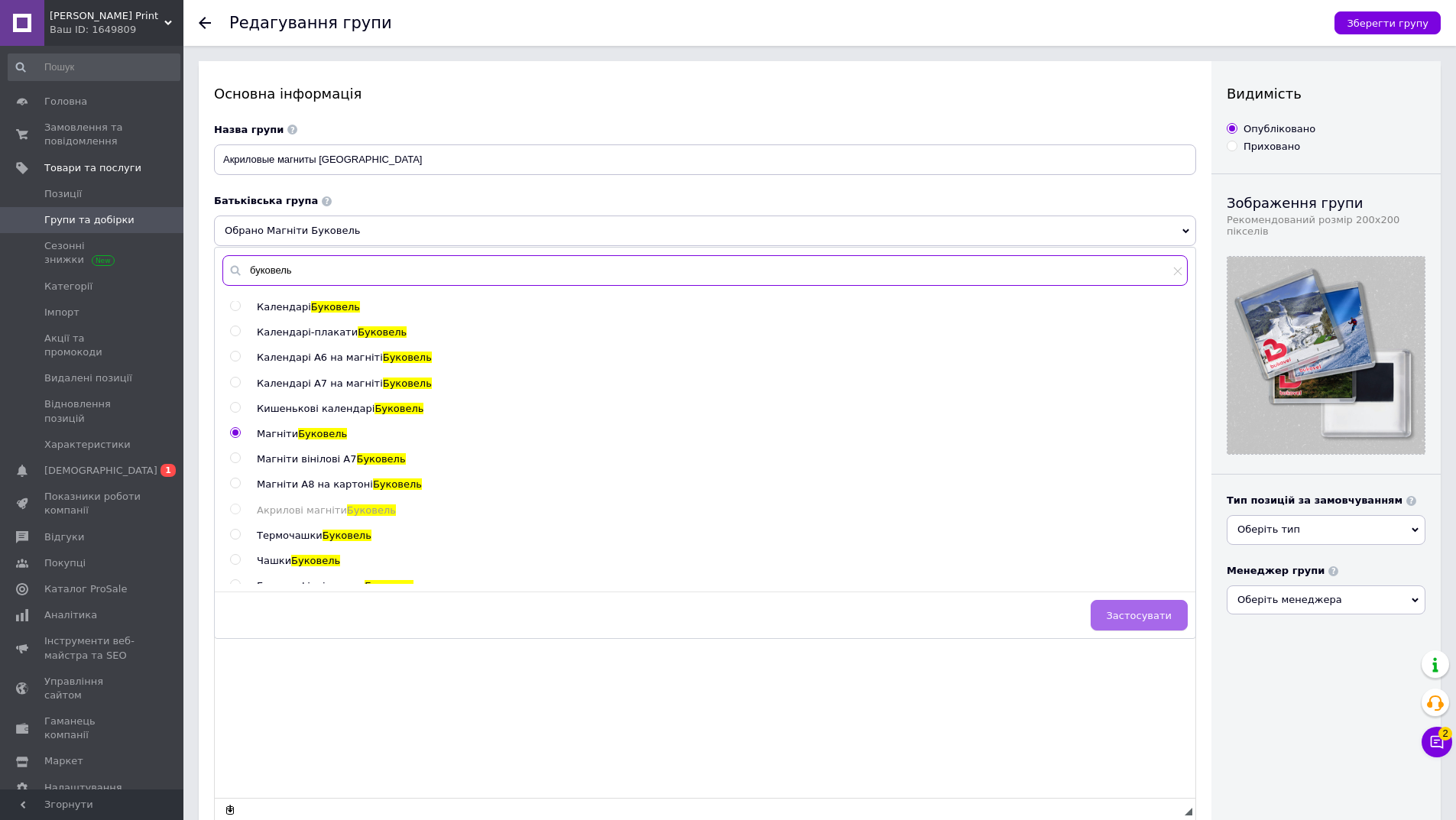
type input "буковель"
click at [1145, 624] on button "Застосувати" at bounding box center [1139, 615] width 97 height 31
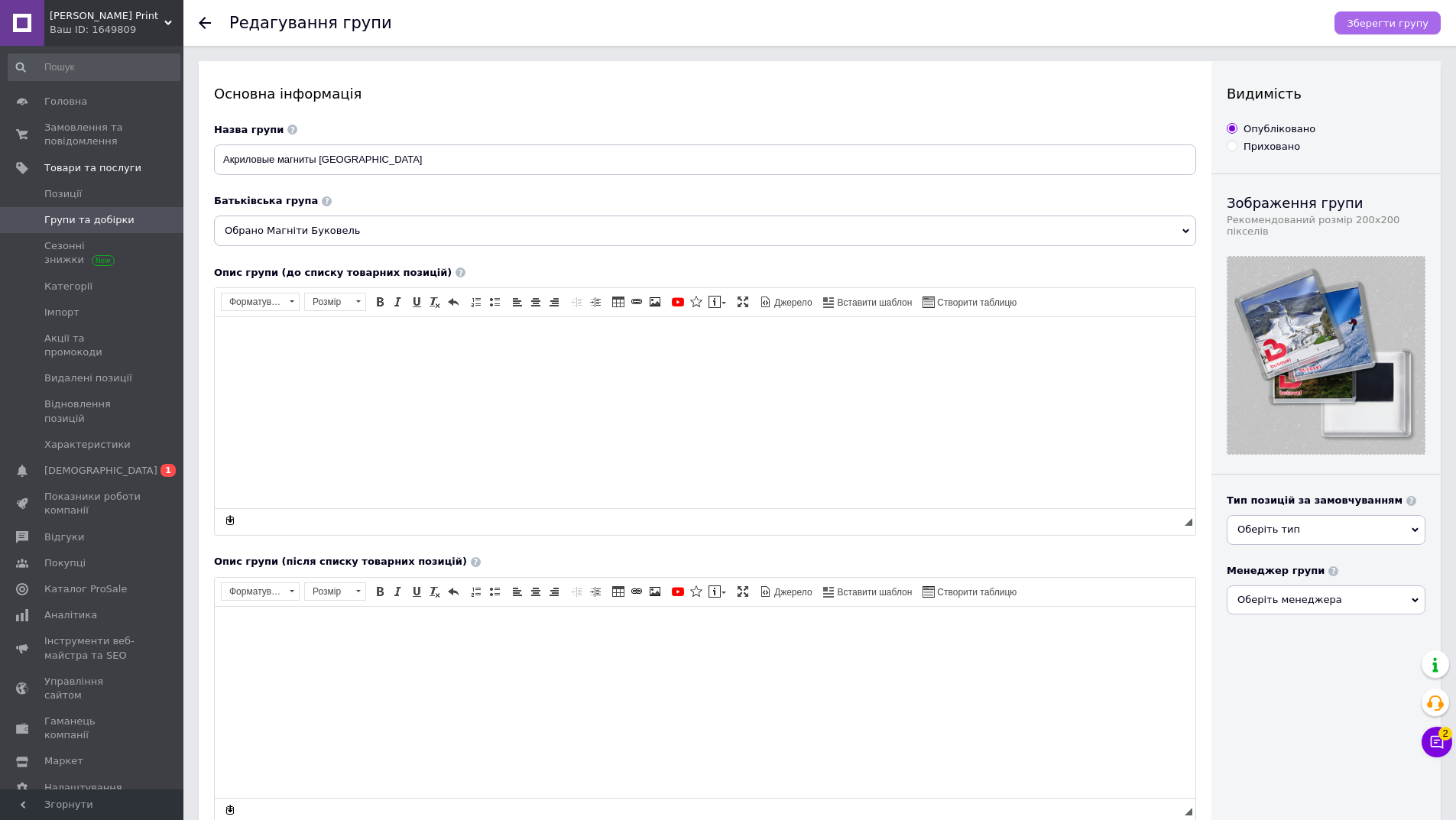
click at [1369, 28] on span "Зберегти групу" at bounding box center [1387, 24] width 81 height 12
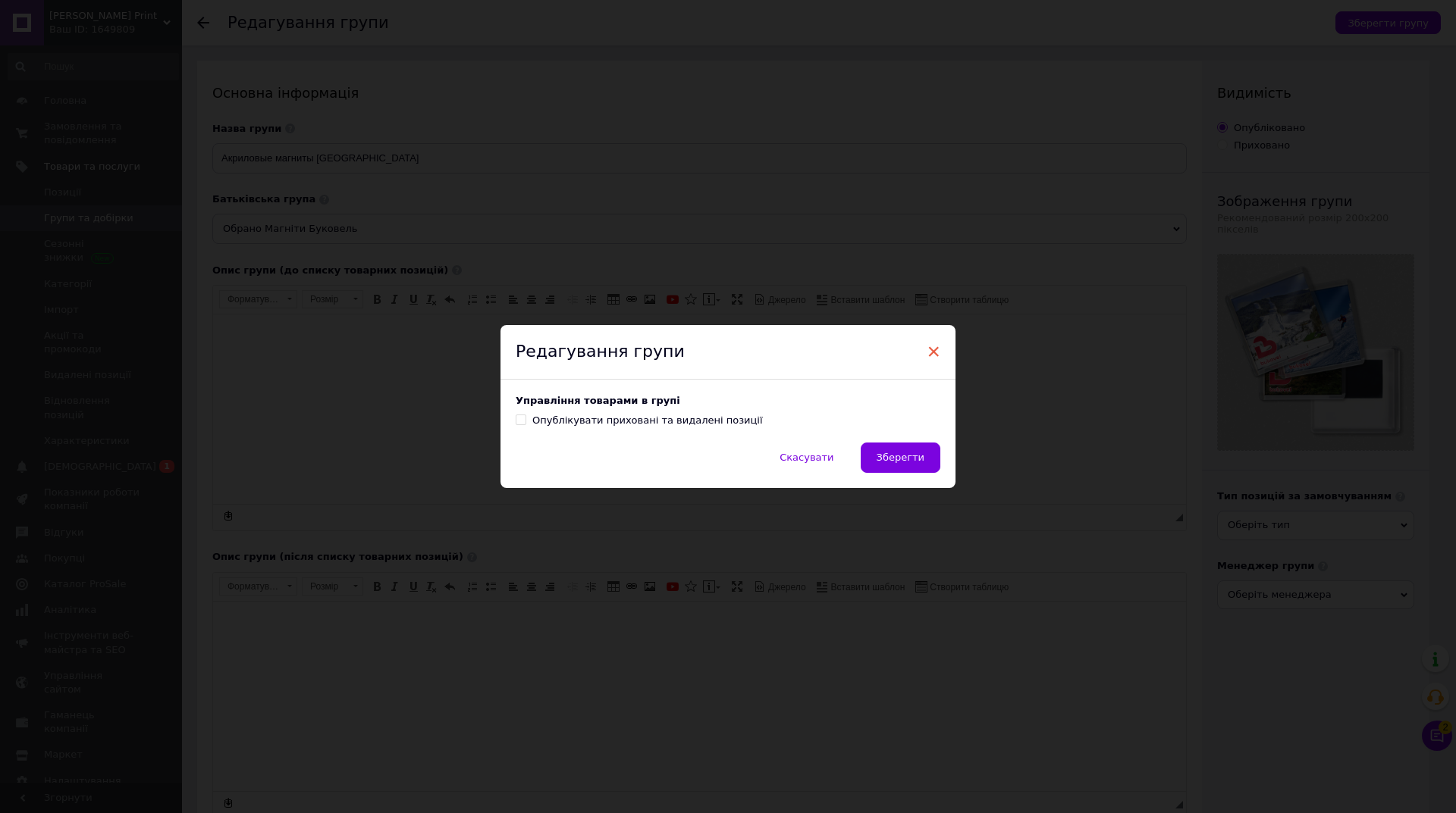
click at [933, 354] on span "×" at bounding box center [934, 352] width 14 height 26
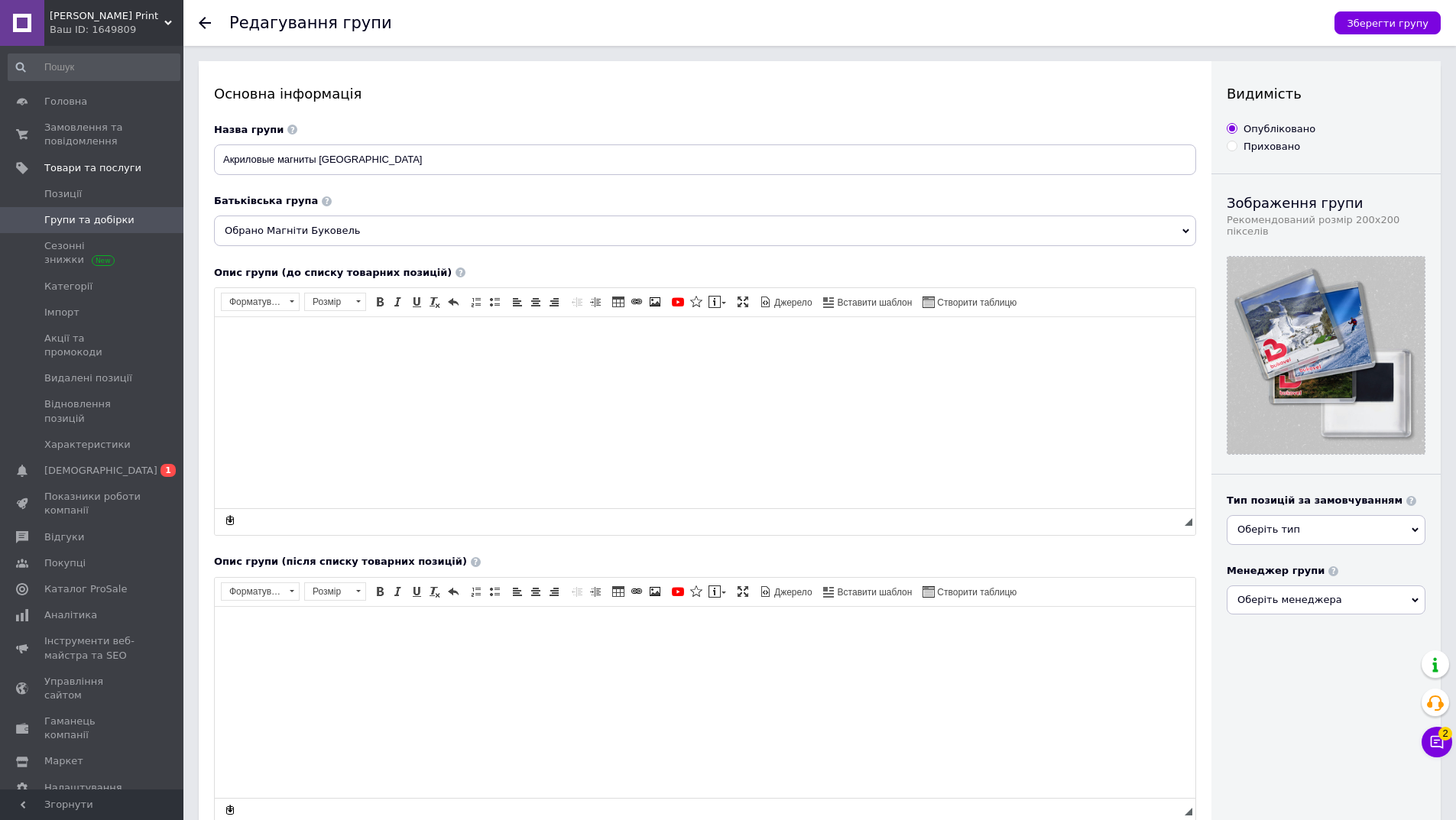
click at [501, 236] on span "Обрано Магніти Буковель" at bounding box center [705, 231] width 982 height 31
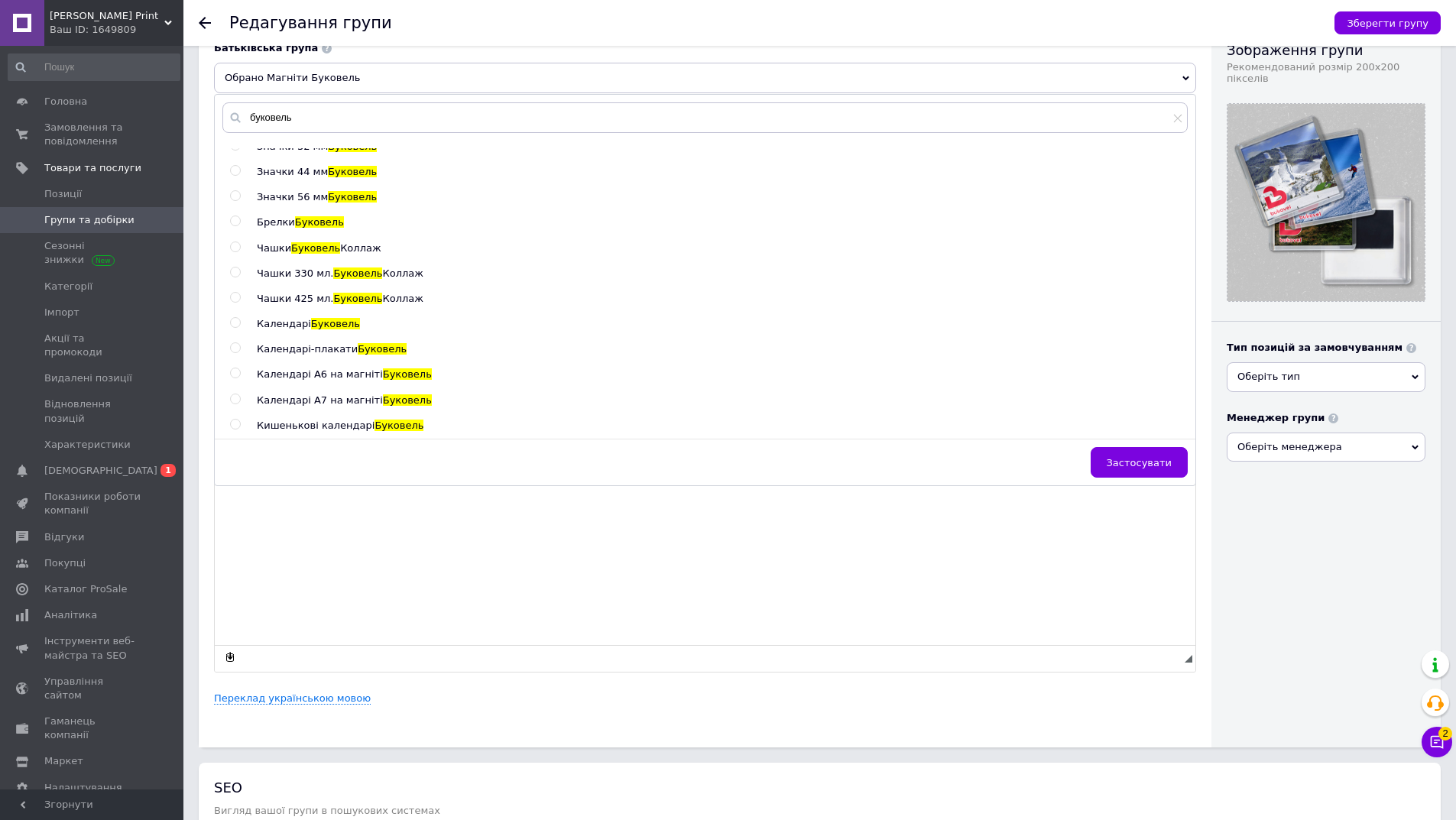
scroll to position [0, 0]
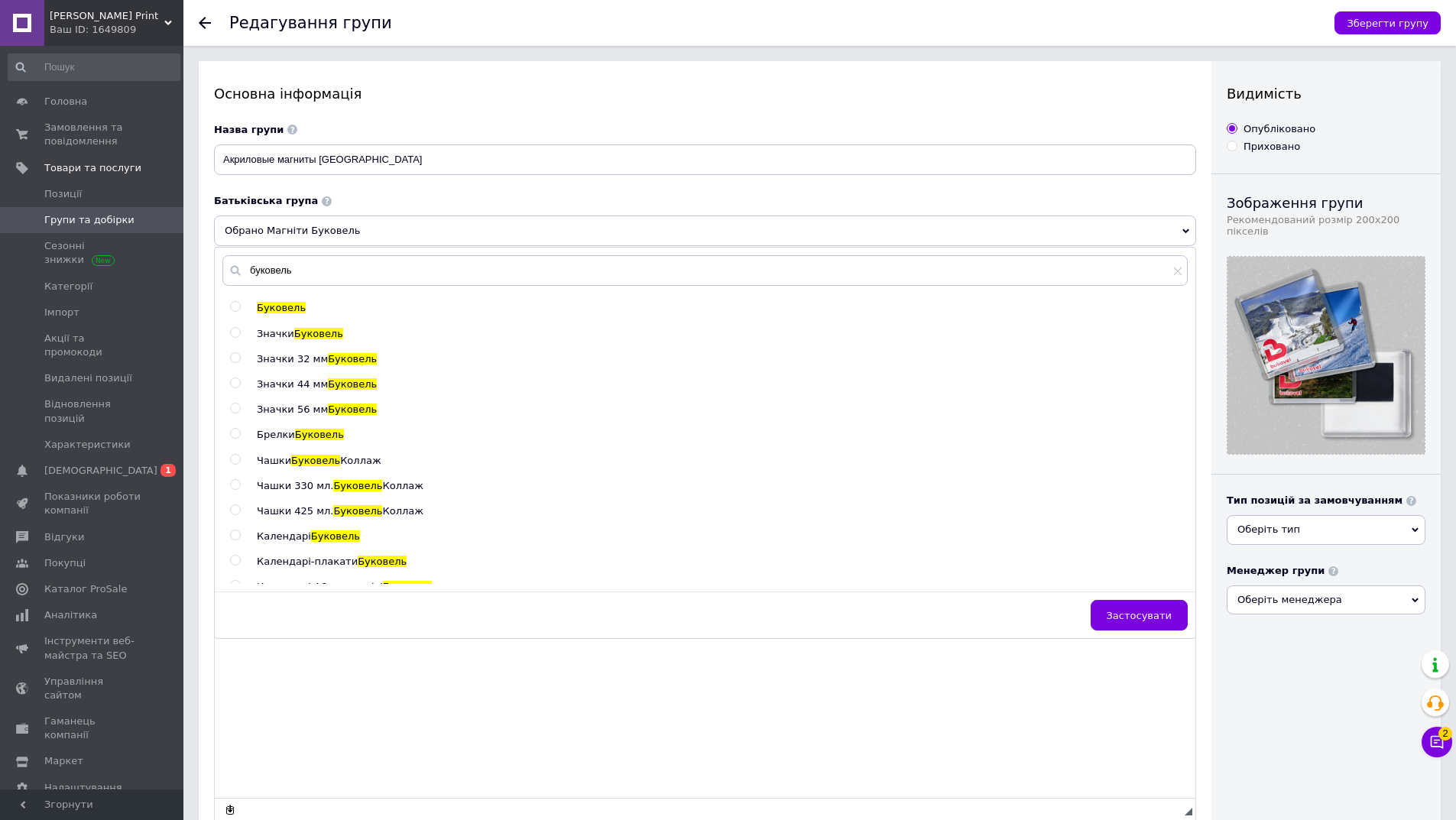
click at [268, 310] on span "Буковель" at bounding box center [280, 308] width 49 height 12
radio input "true"
radio input "false"
click at [1157, 627] on button "Застосувати" at bounding box center [1139, 615] width 97 height 31
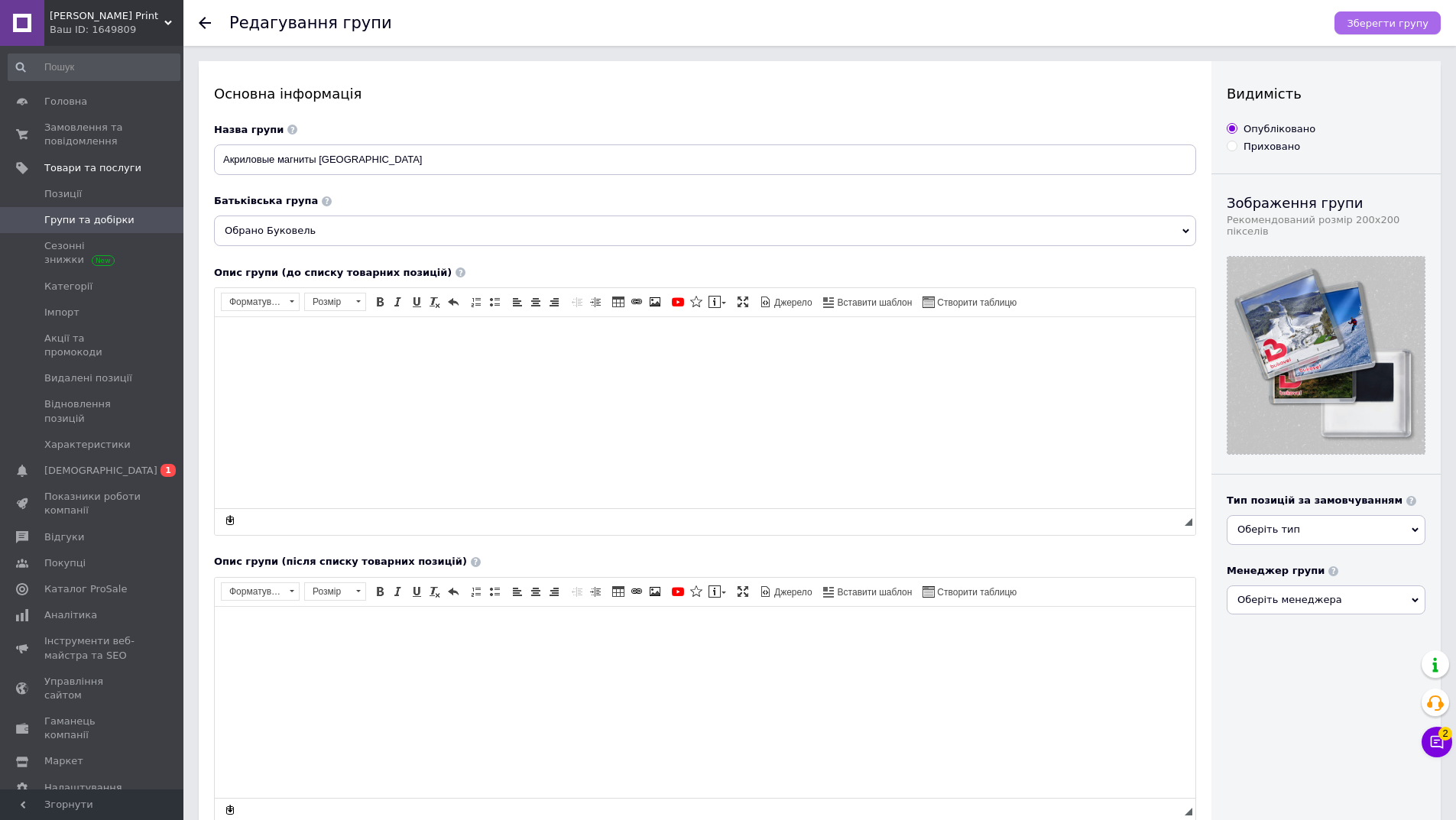
drag, startPoint x: 1389, startPoint y: 36, endPoint x: 1387, endPoint y: 23, distance: 13.2
click at [1388, 32] on div "Зберегти групу" at bounding box center [1379, 23] width 121 height 46
click at [1385, 22] on span "Зберегти групу" at bounding box center [1387, 24] width 81 height 12
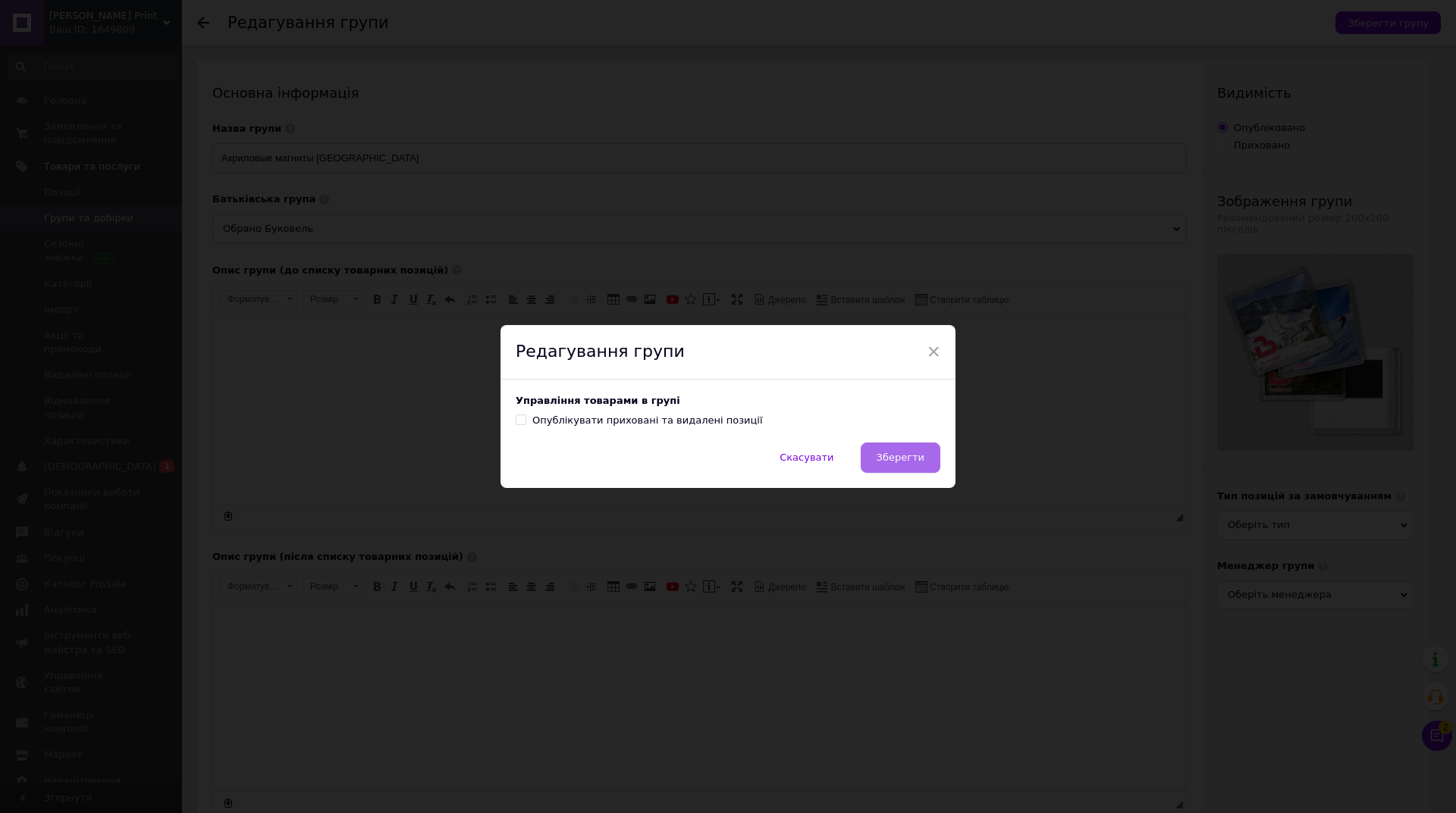
click at [915, 460] on span "Зберегти" at bounding box center [900, 457] width 47 height 12
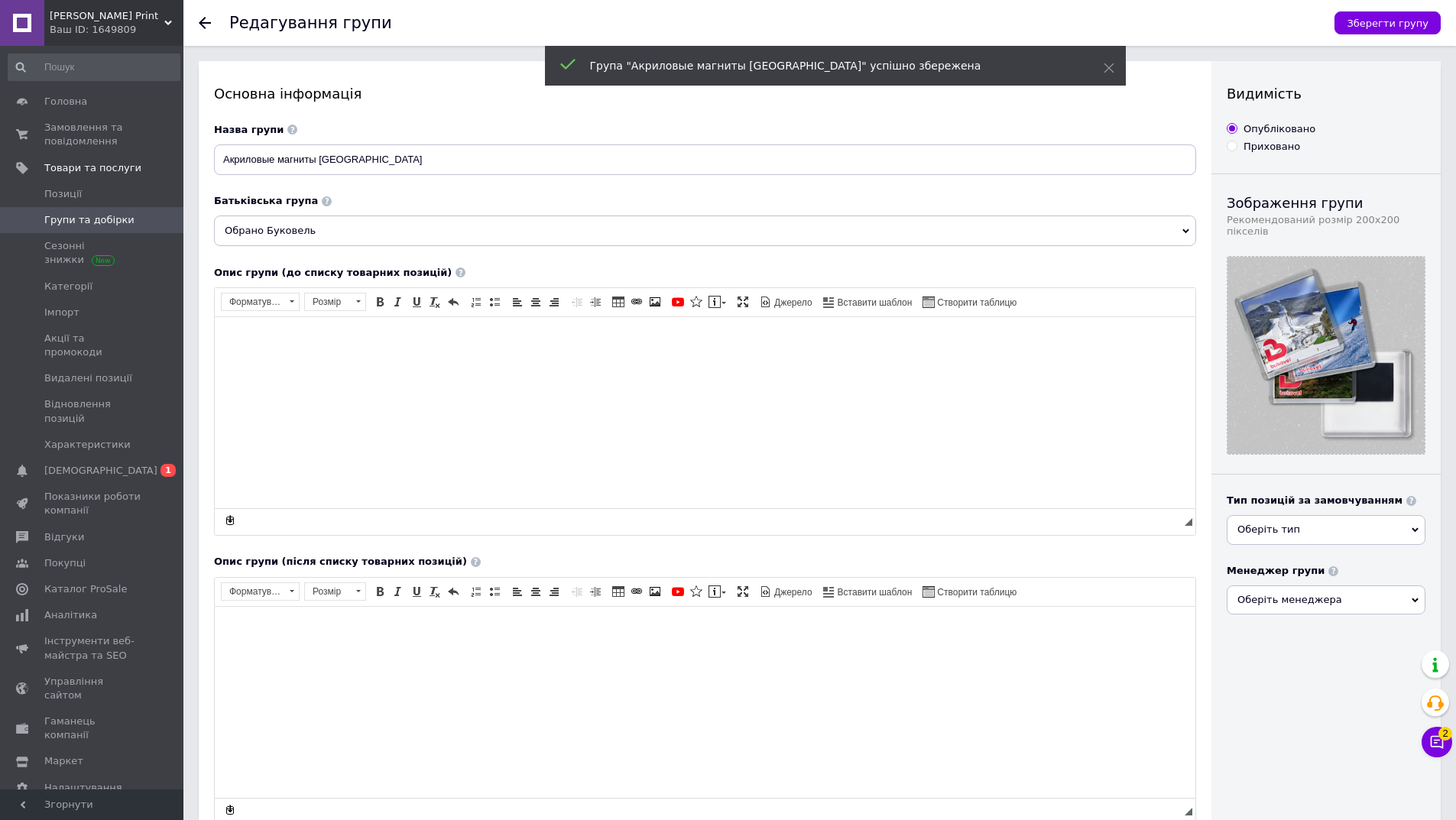
click at [102, 216] on span "Групи та добірки" at bounding box center [89, 221] width 90 height 14
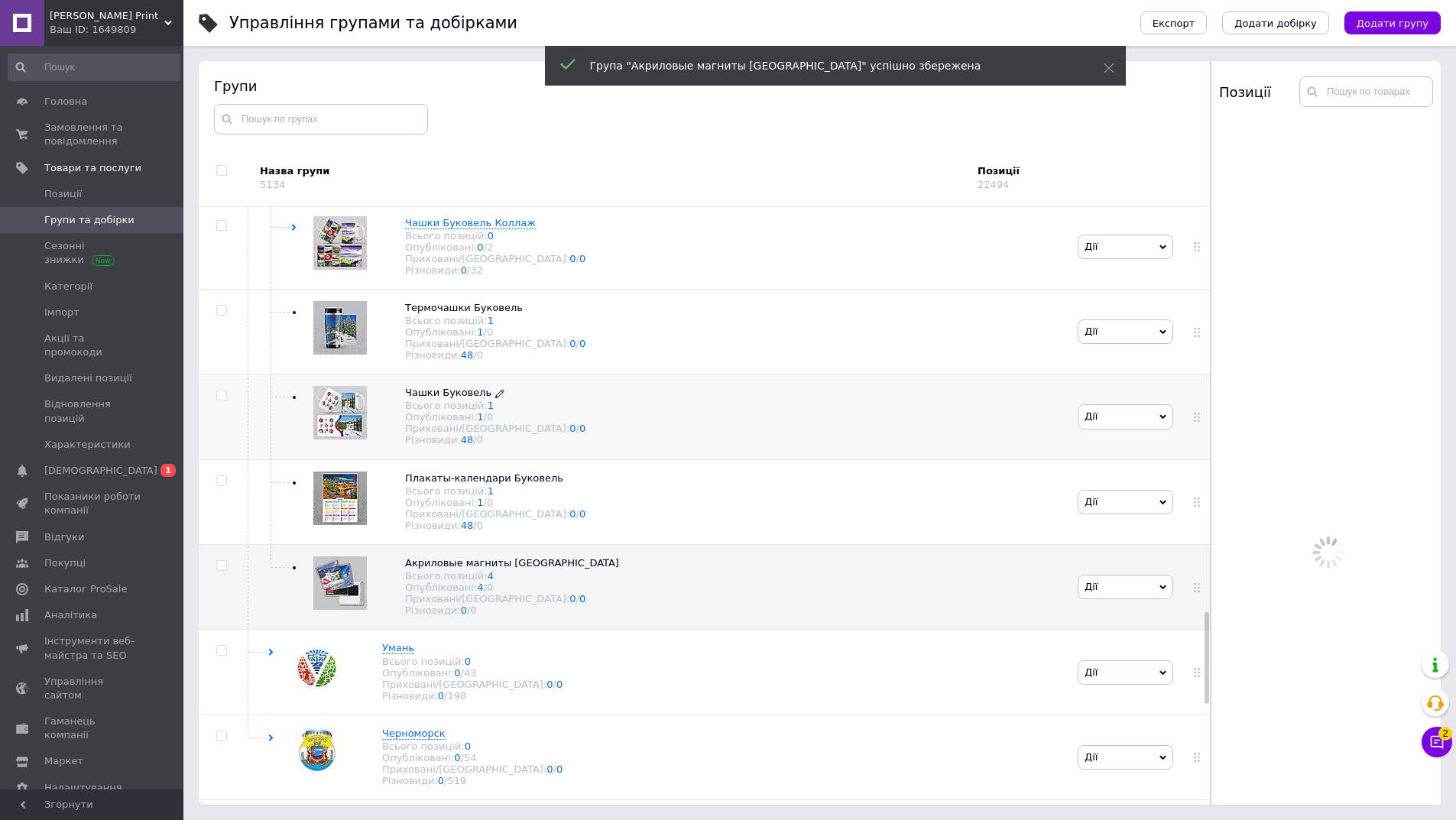
scroll to position [2716, 0]
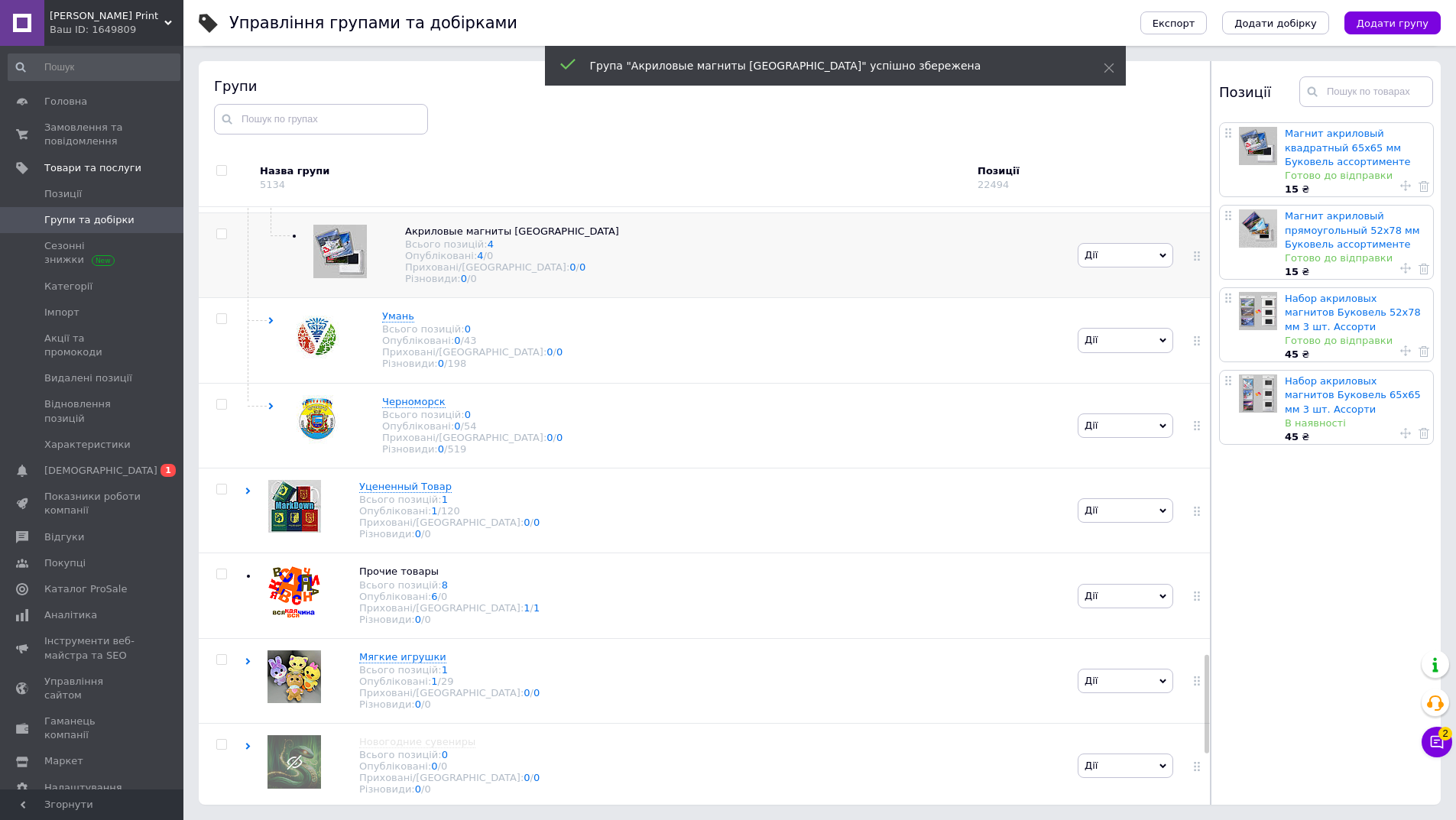
drag, startPoint x: 640, startPoint y: 699, endPoint x: 640, endPoint y: 469, distance: 230.0
click at [640, 297] on div "Акриловые магниты Буковель Всього позицій: 4 Опубліковані: 4 / 0 Приховані/Вида…" at bounding box center [659, 254] width 829 height 84
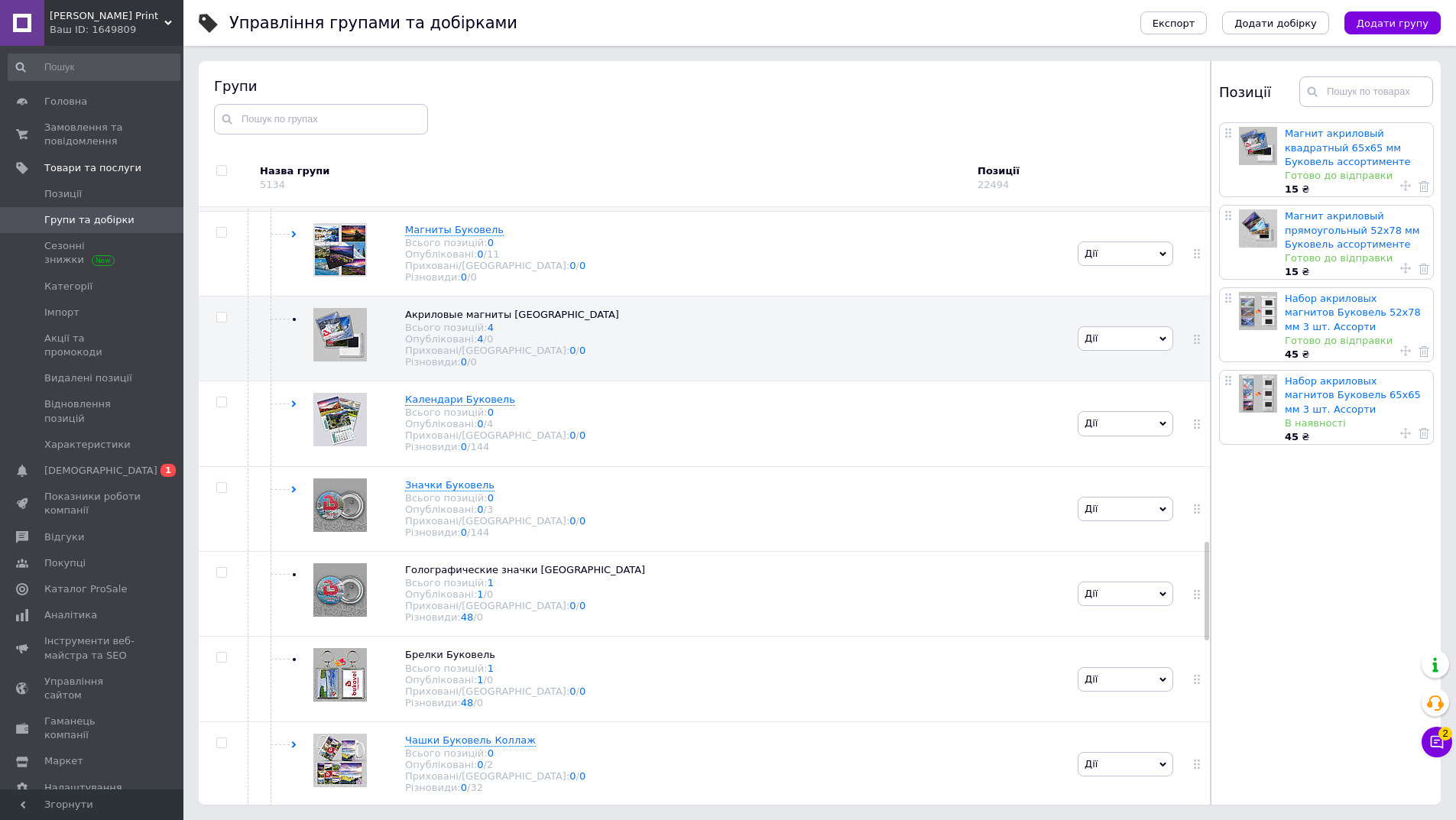
scroll to position [1876, 0]
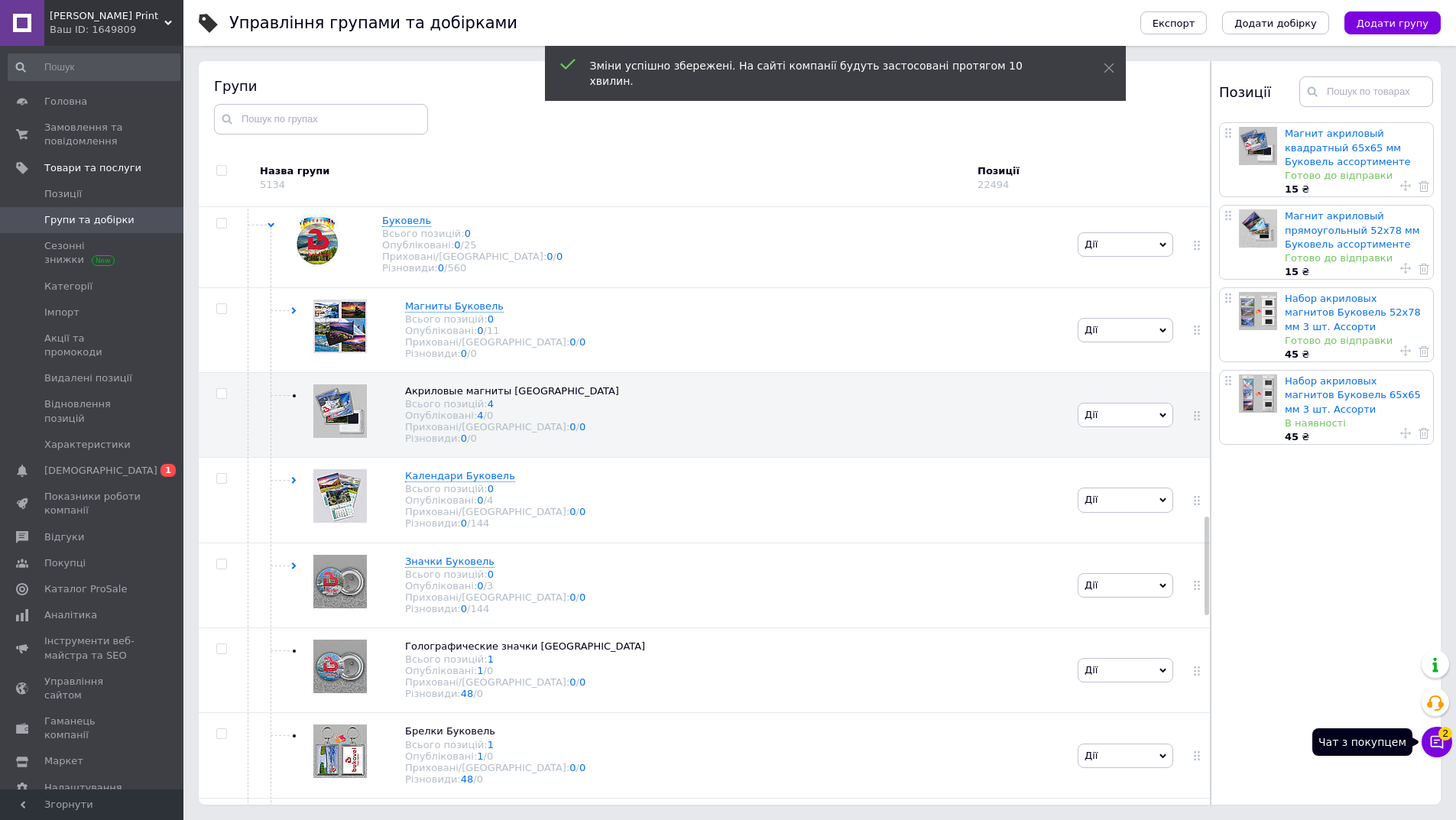
click at [1437, 746] on icon at bounding box center [1437, 742] width 13 height 13
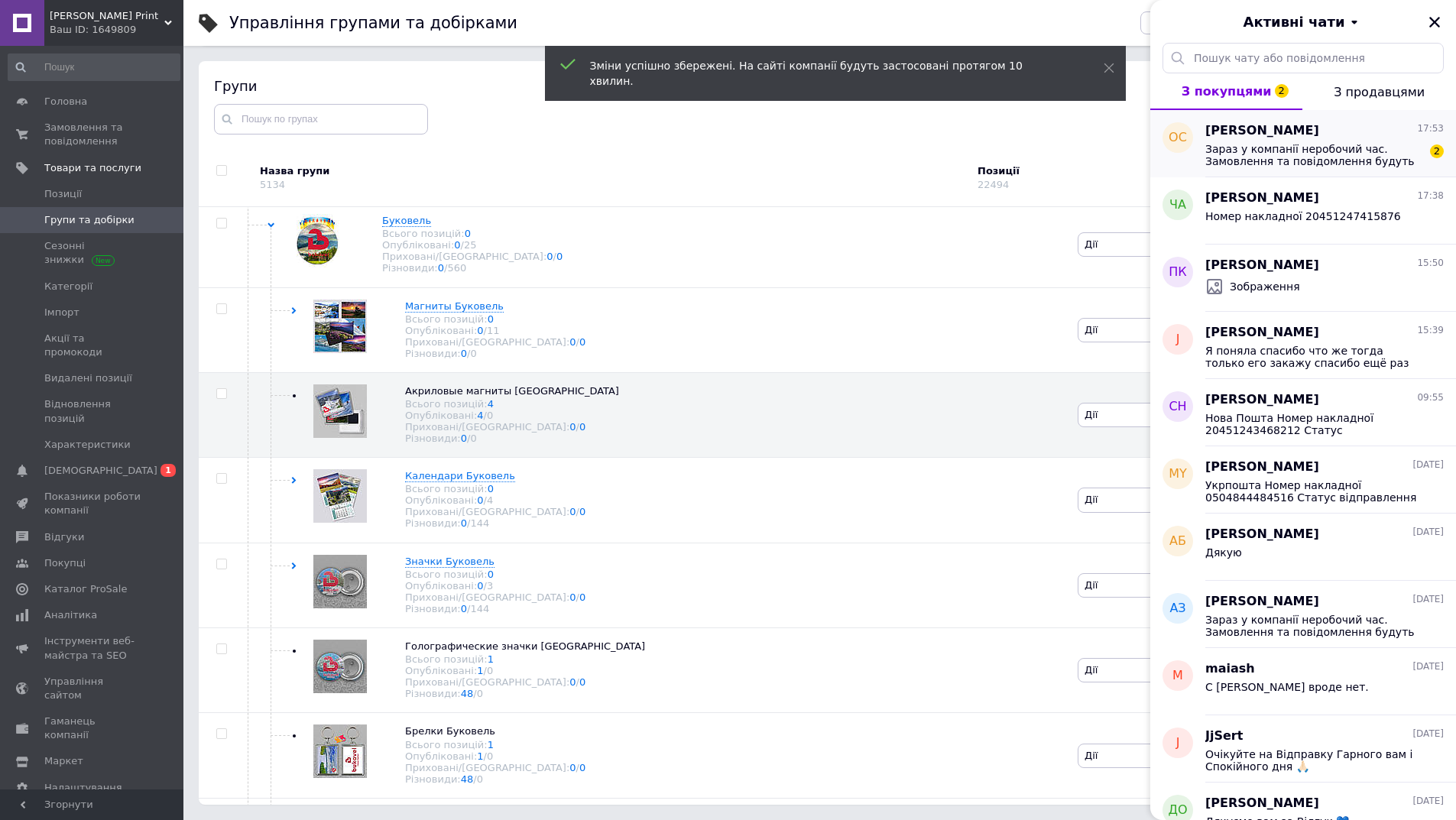
click at [1327, 158] on span "Зараз у компанії неробочий час. Замовлення та повідомлення будуть оброблені з 0…" at bounding box center [1314, 155] width 217 height 25
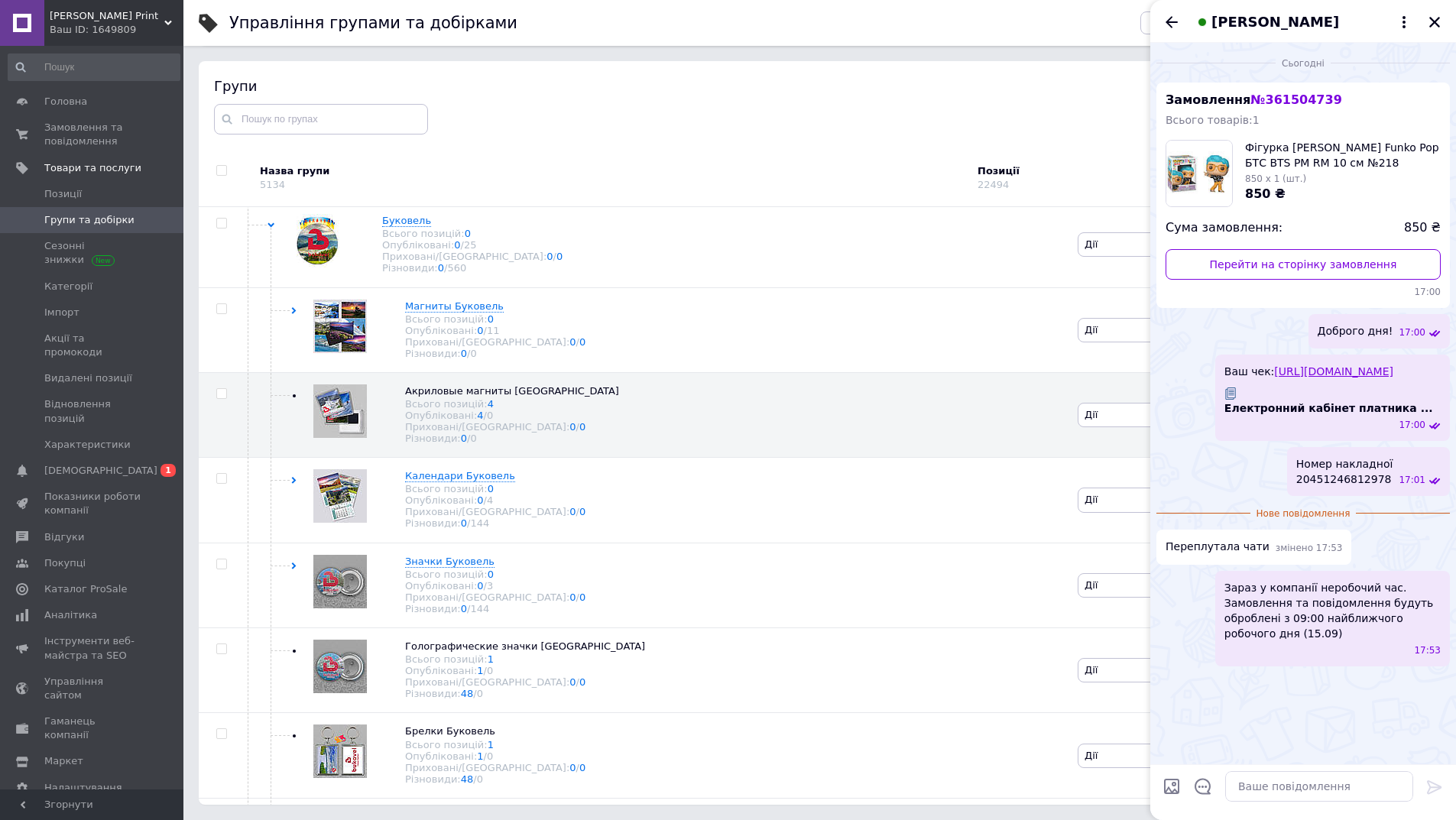
scroll to position [10, 0]
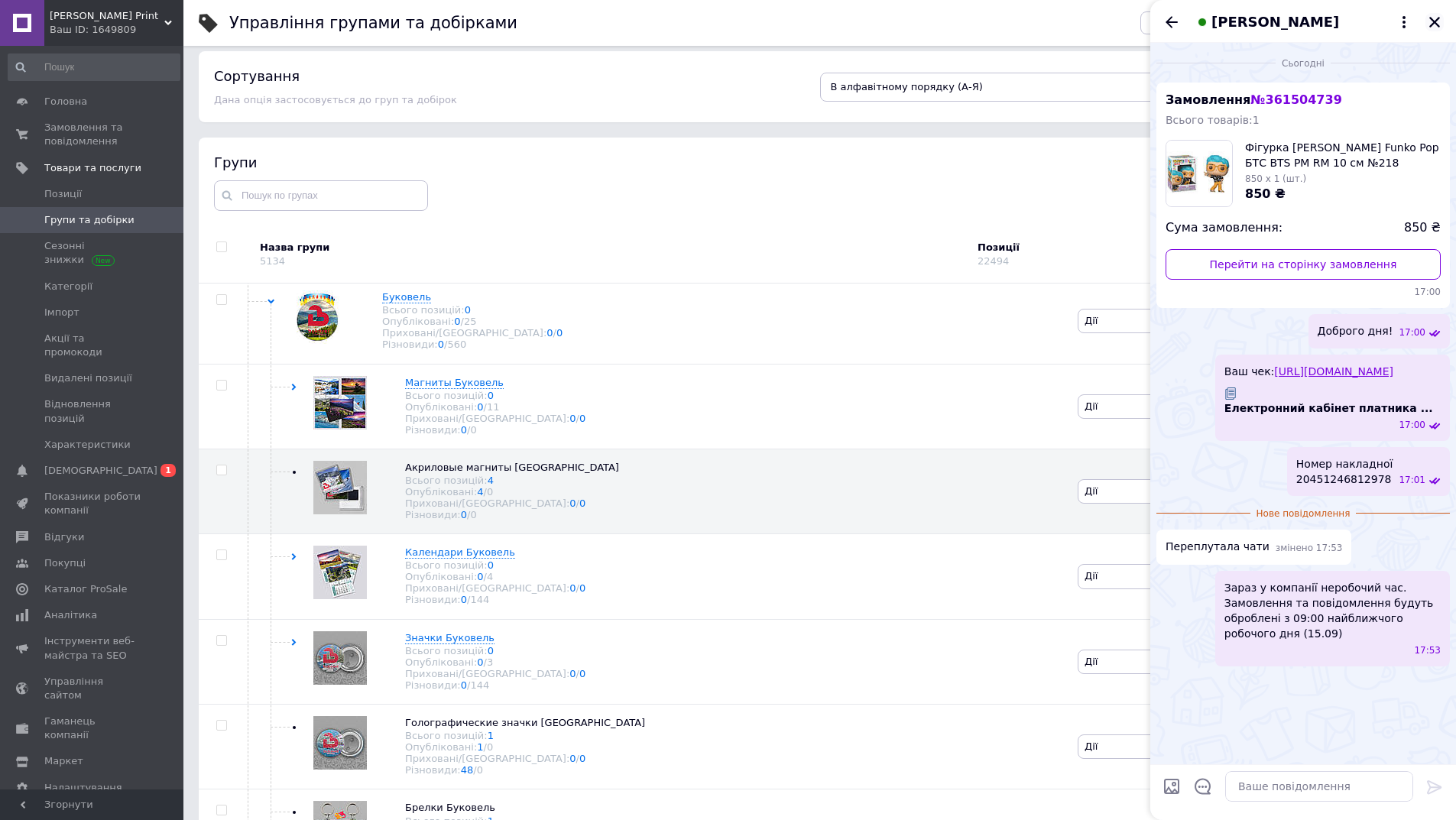
click at [1430, 18] on icon "Закрити" at bounding box center [1434, 22] width 11 height 11
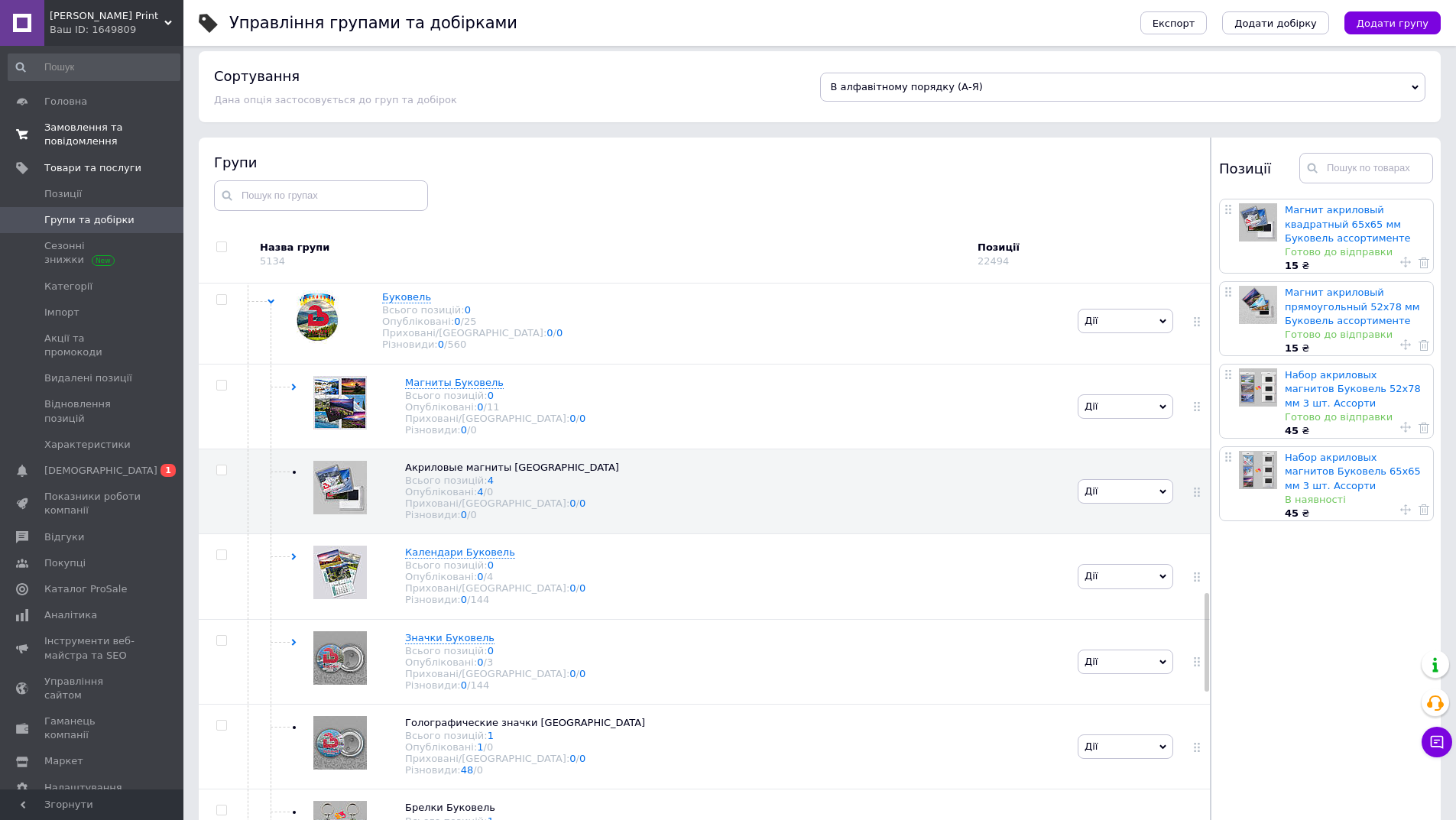
click at [81, 127] on span "Замовлення та повідомлення" at bounding box center [93, 135] width 97 height 28
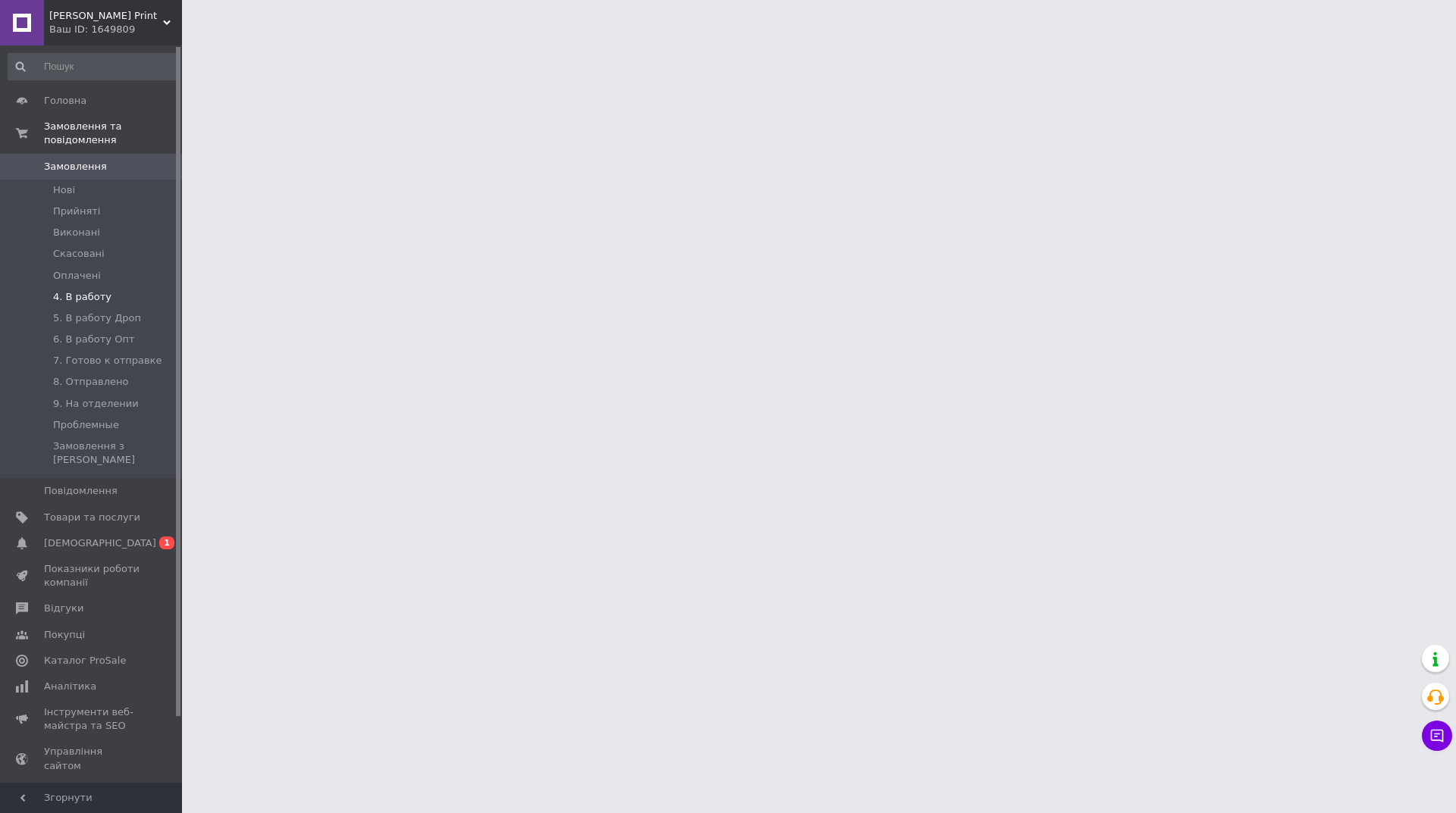
click at [113, 287] on li "4. В работу" at bounding box center [93, 298] width 186 height 22
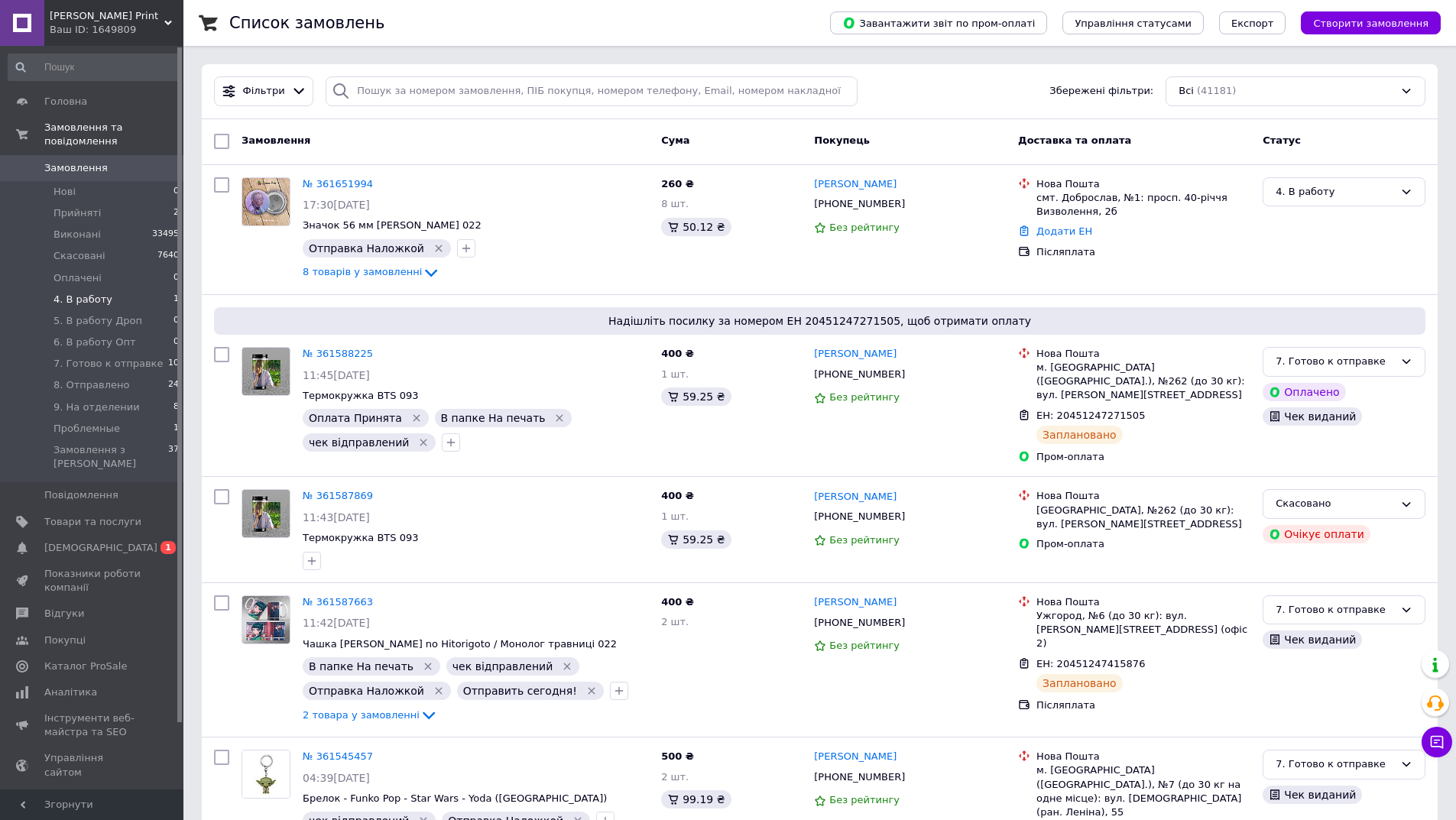
click at [137, 289] on li "4. В работу 1" at bounding box center [93, 300] width 188 height 22
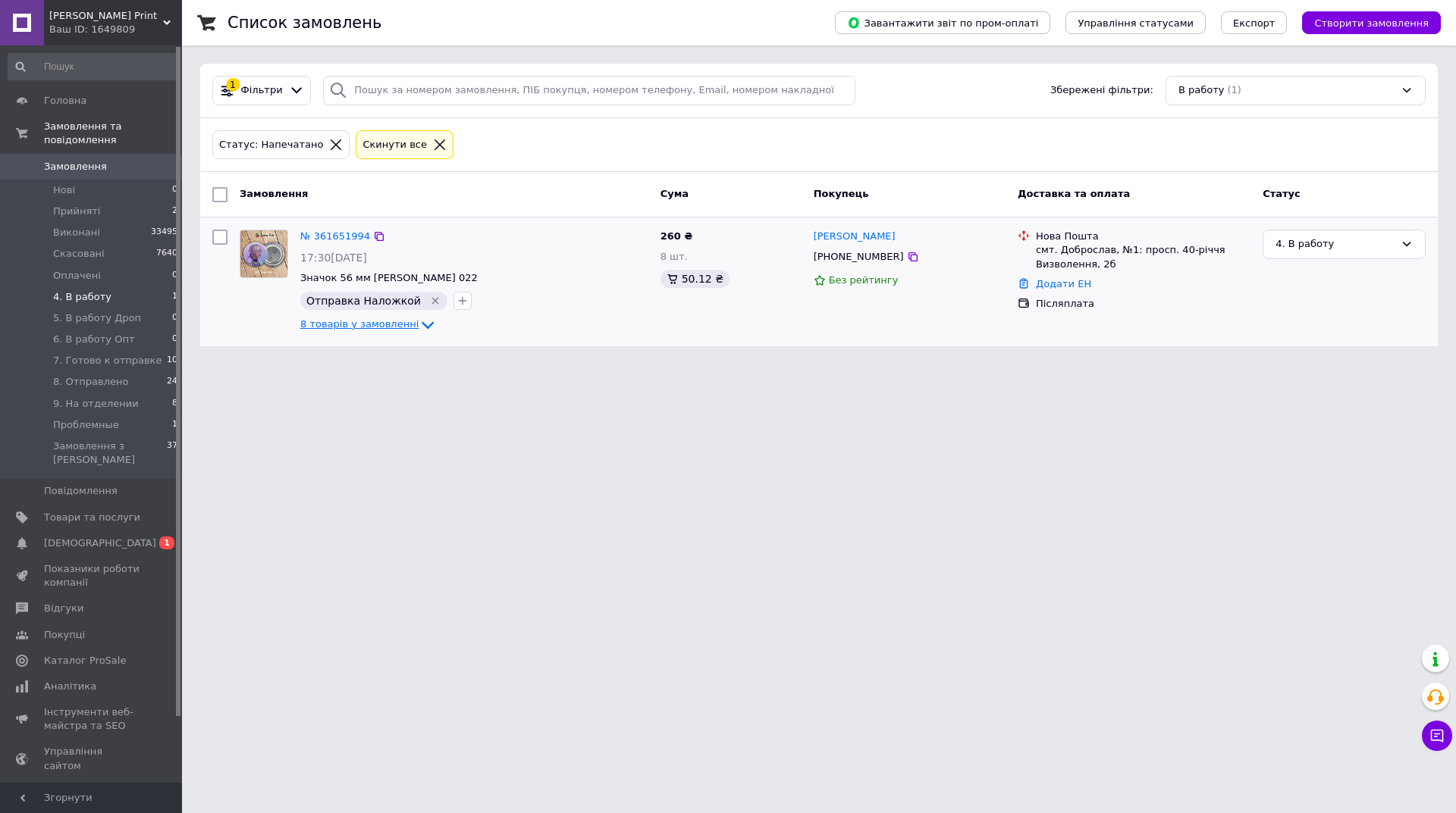
click at [360, 321] on span "8 товарів у замовленні" at bounding box center [360, 324] width 118 height 12
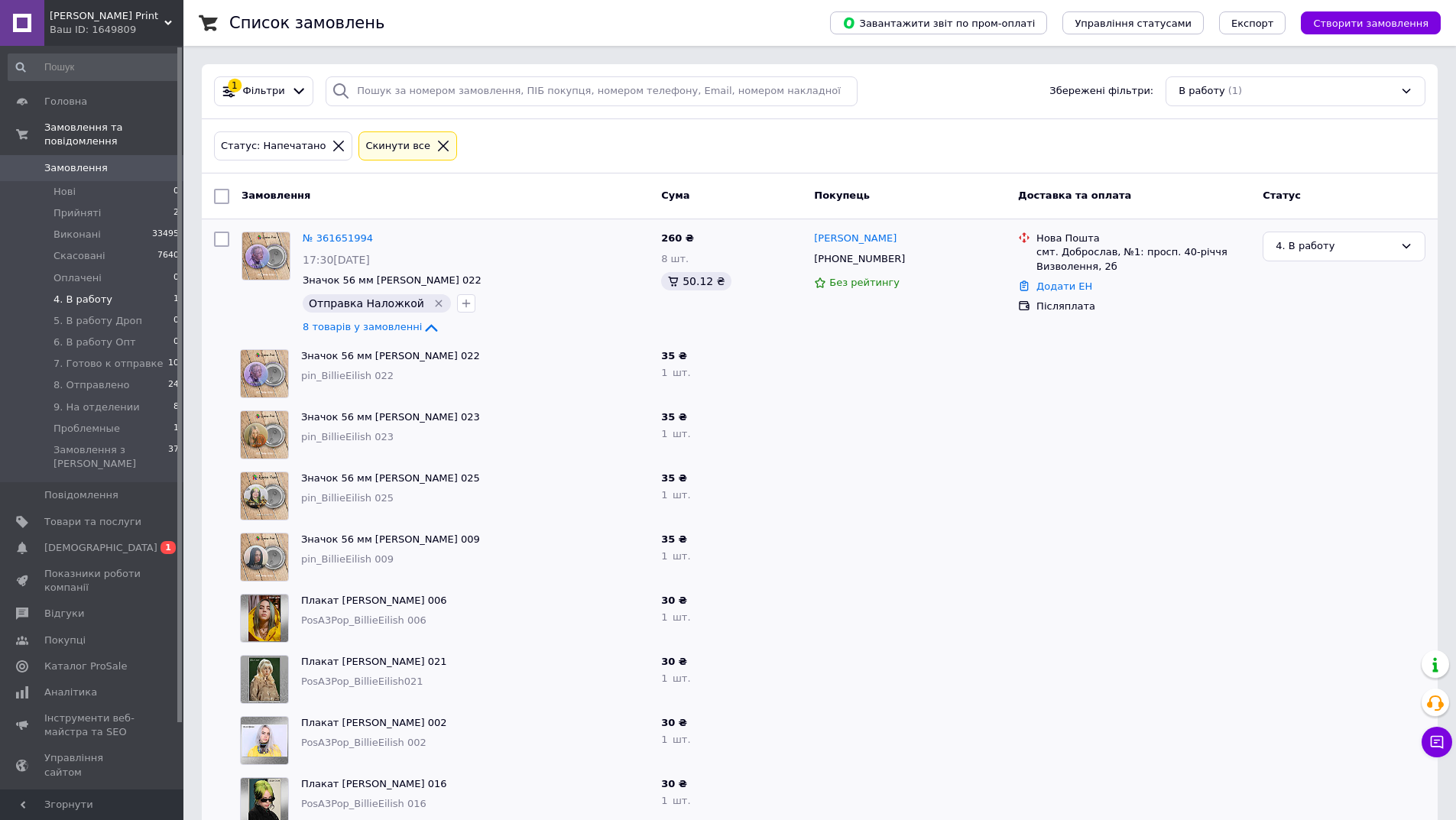
scroll to position [37, 0]
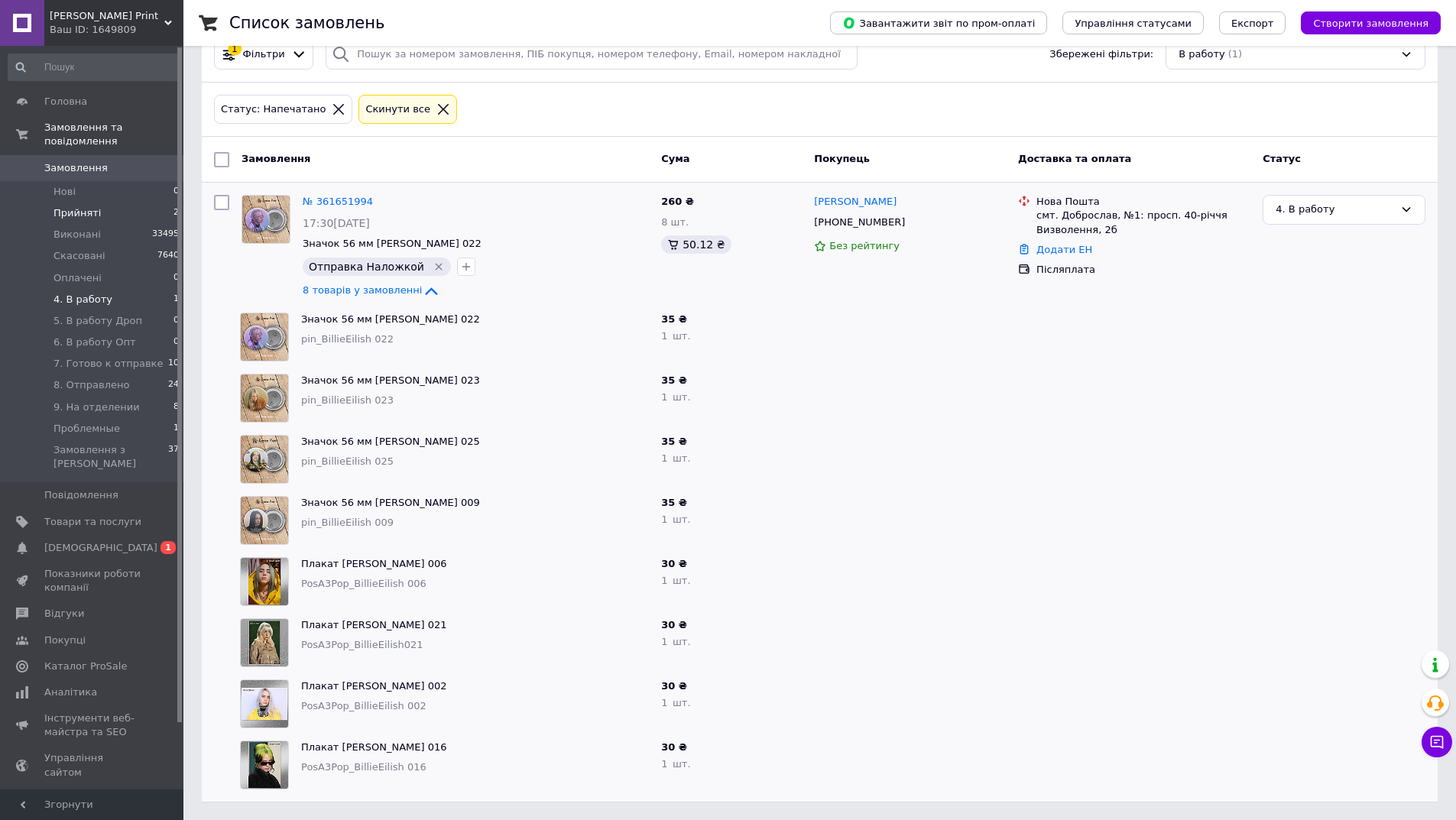
click at [151, 203] on li "Прийняті 2" at bounding box center [93, 214] width 188 height 22
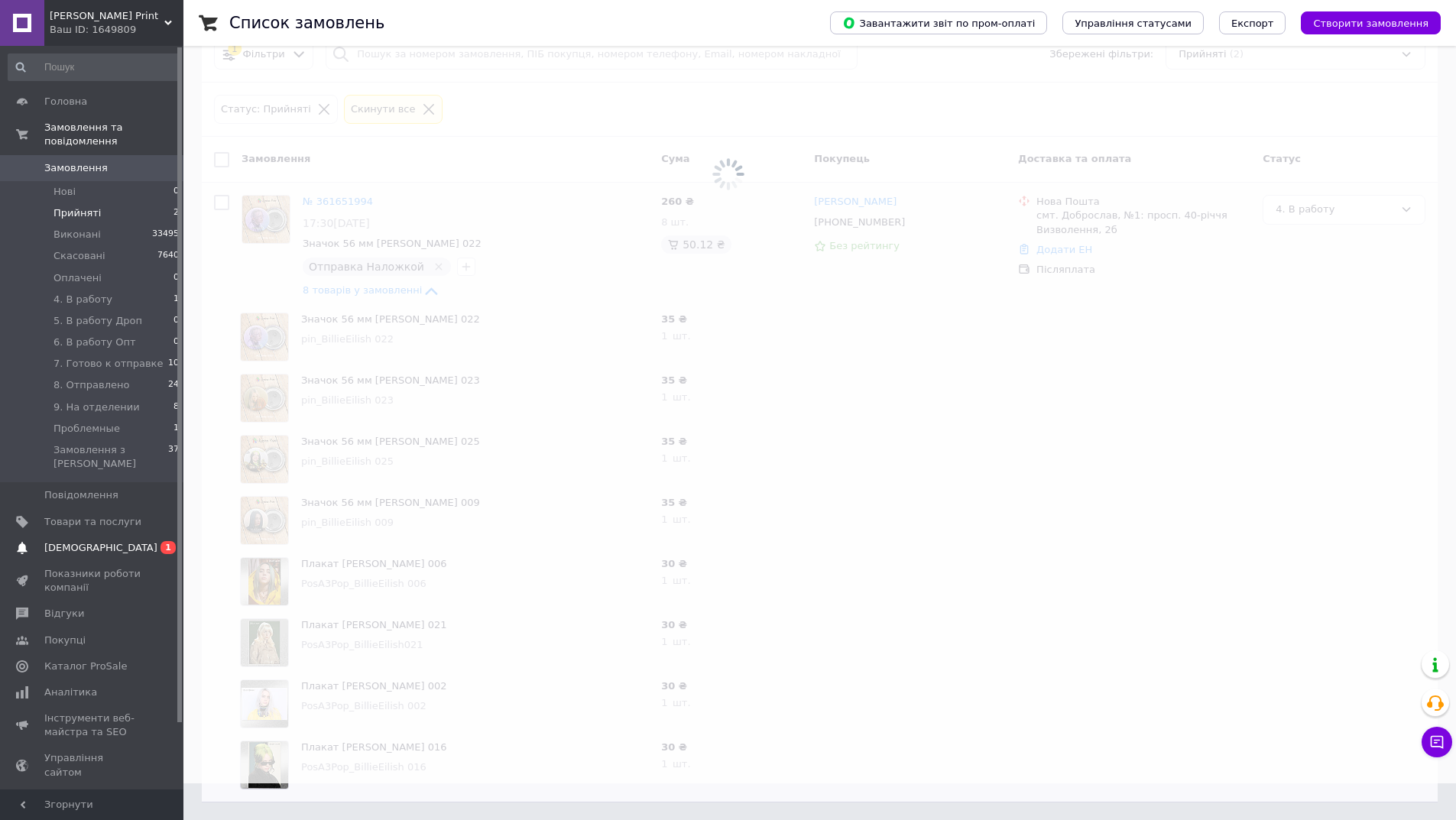
click at [127, 541] on span "[DEMOGRAPHIC_DATA]" at bounding box center [93, 548] width 97 height 14
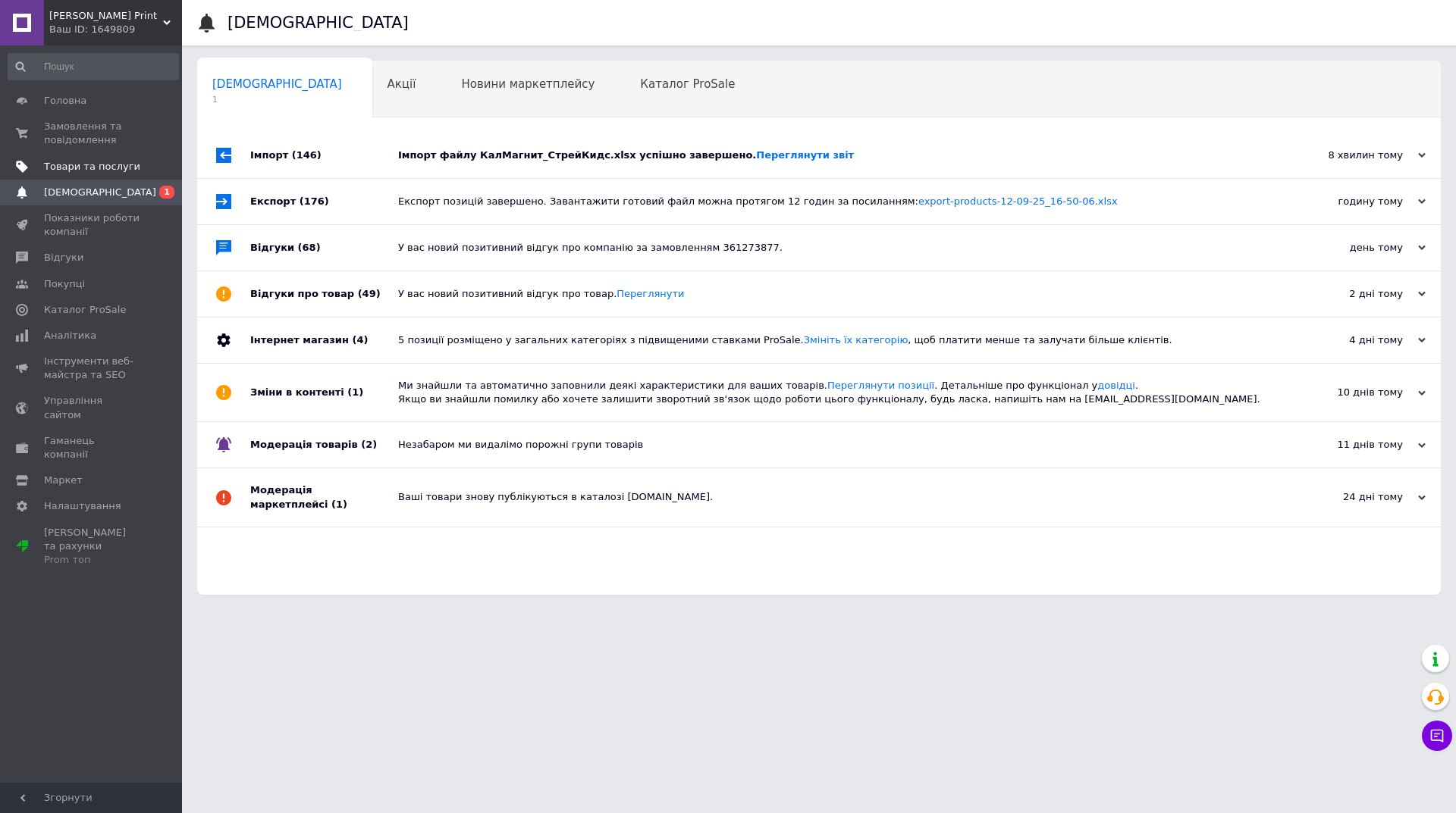
click at [116, 168] on span "Товари та послуги" at bounding box center [93, 167] width 97 height 14
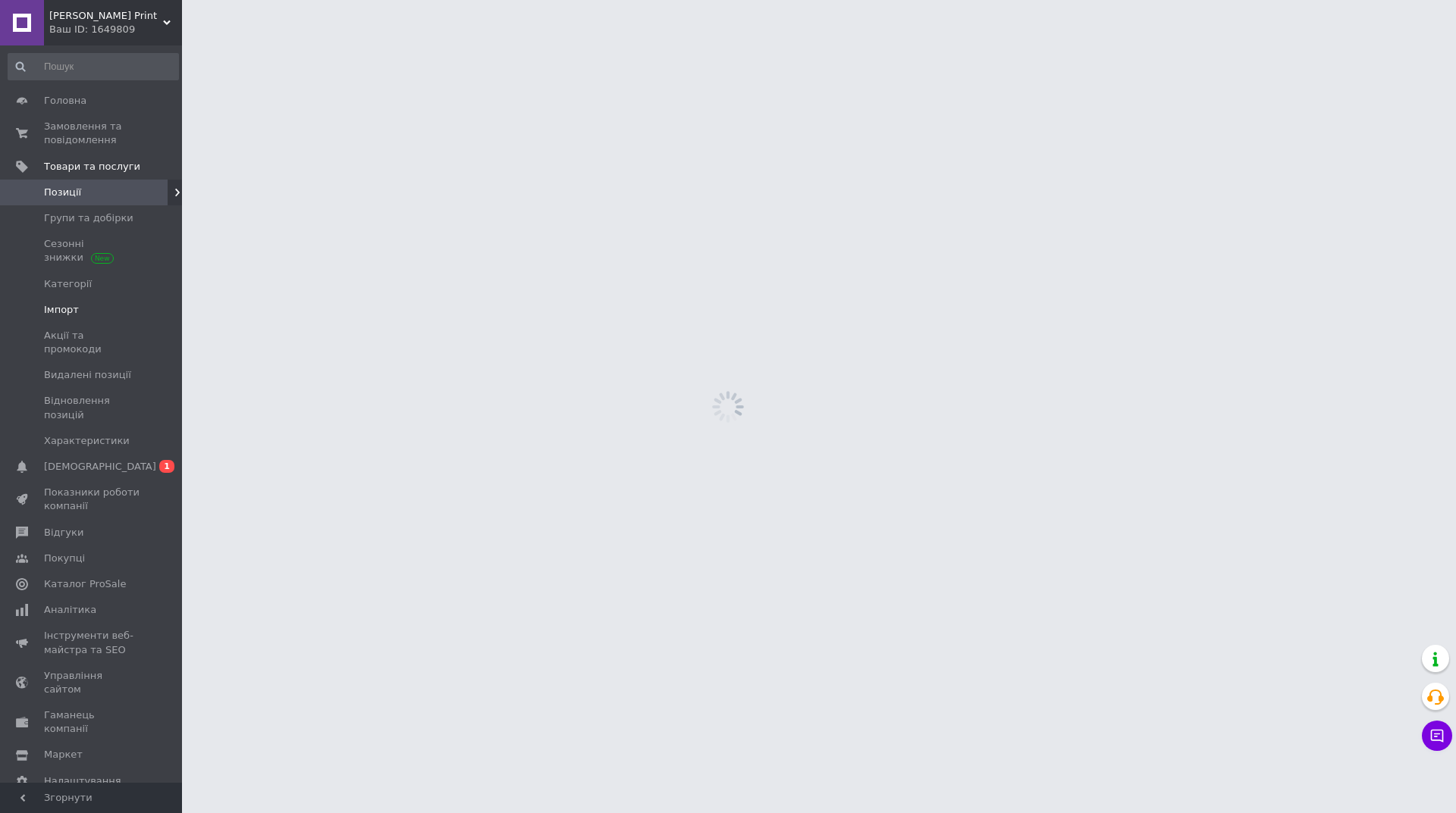
click at [91, 309] on span "Імпорт" at bounding box center [93, 310] width 97 height 14
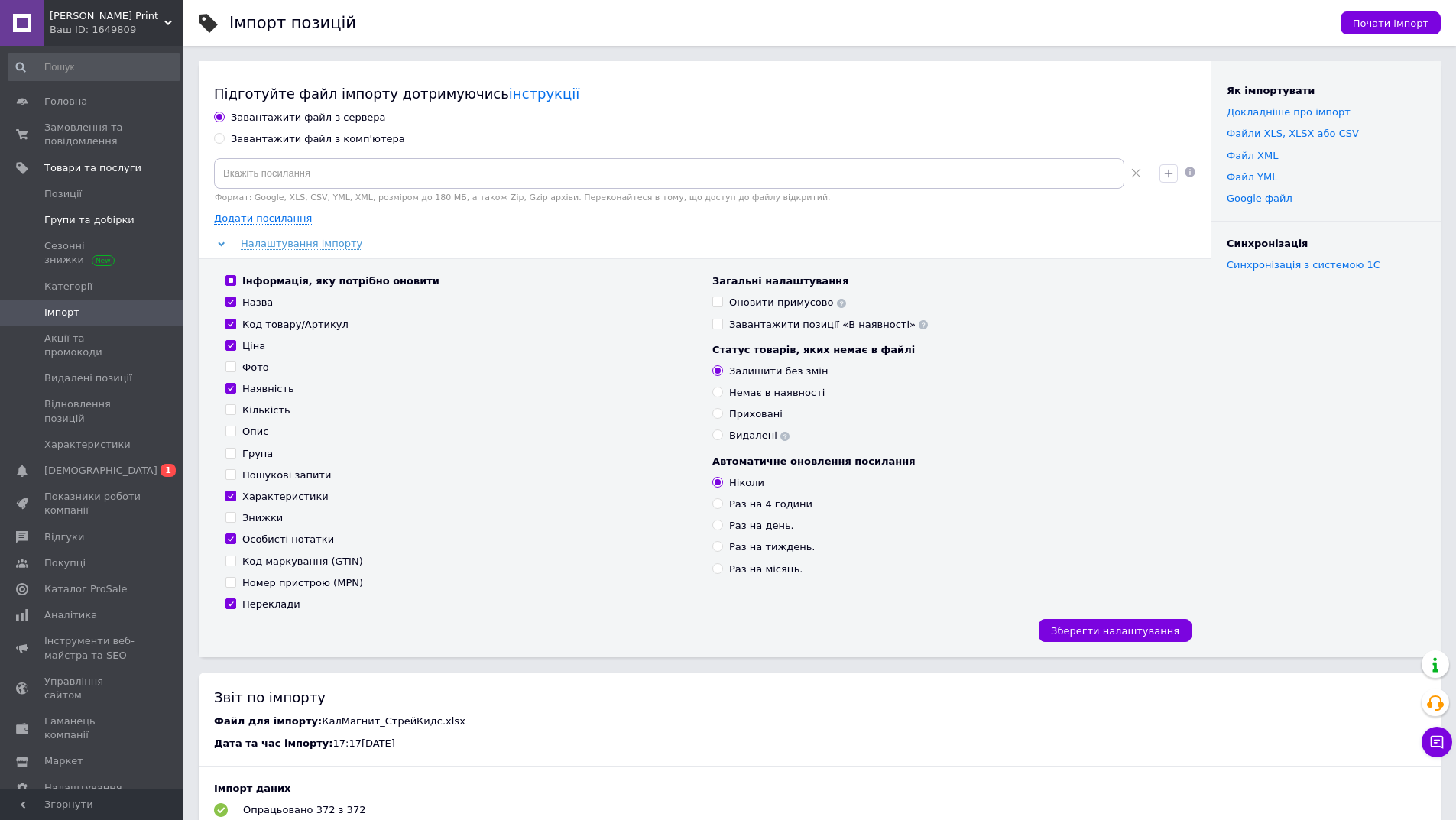
click at [87, 218] on span "Групи та добірки" at bounding box center [89, 221] width 90 height 14
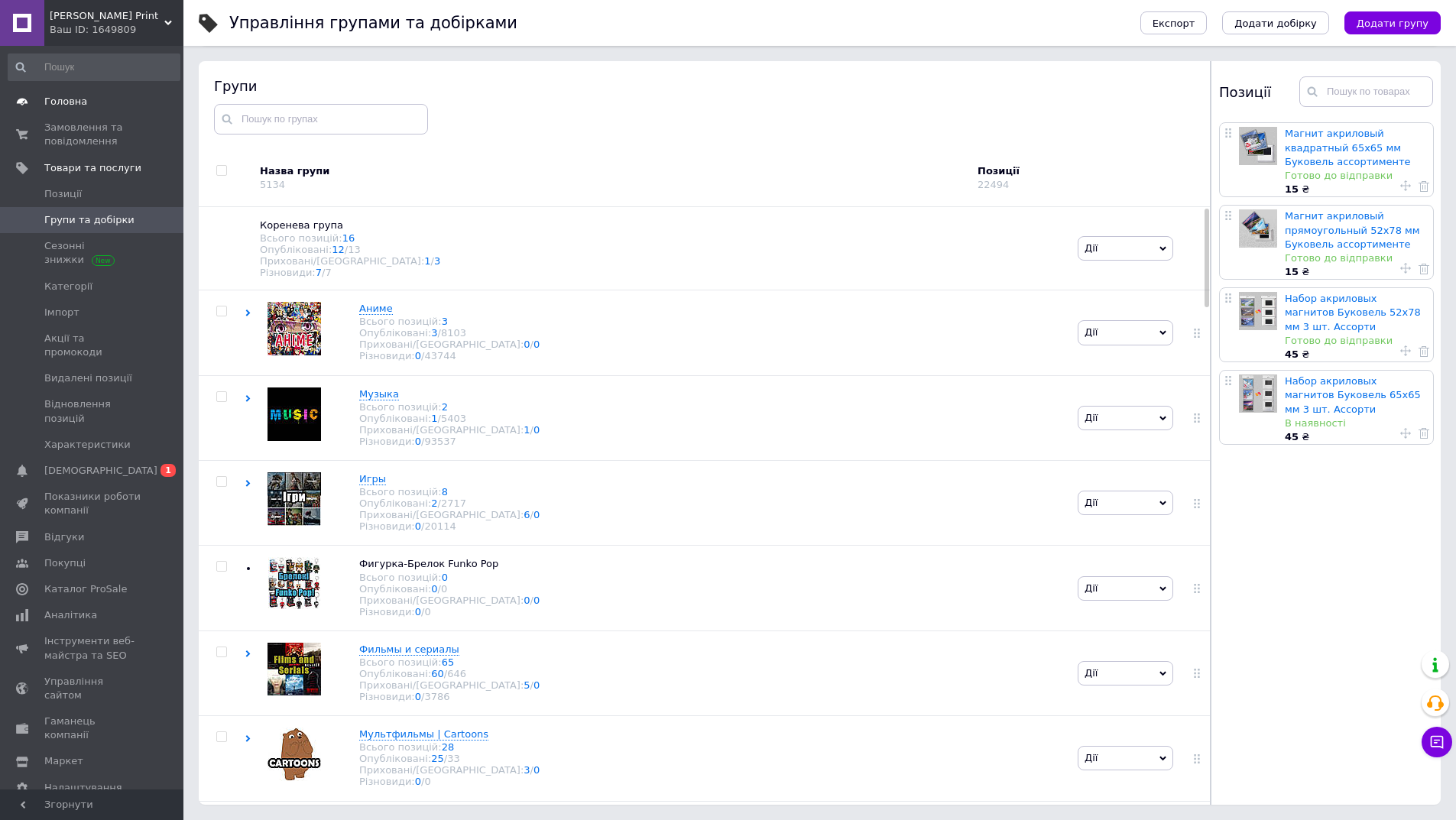
click at [127, 113] on link "Головна" at bounding box center [93, 101] width 188 height 26
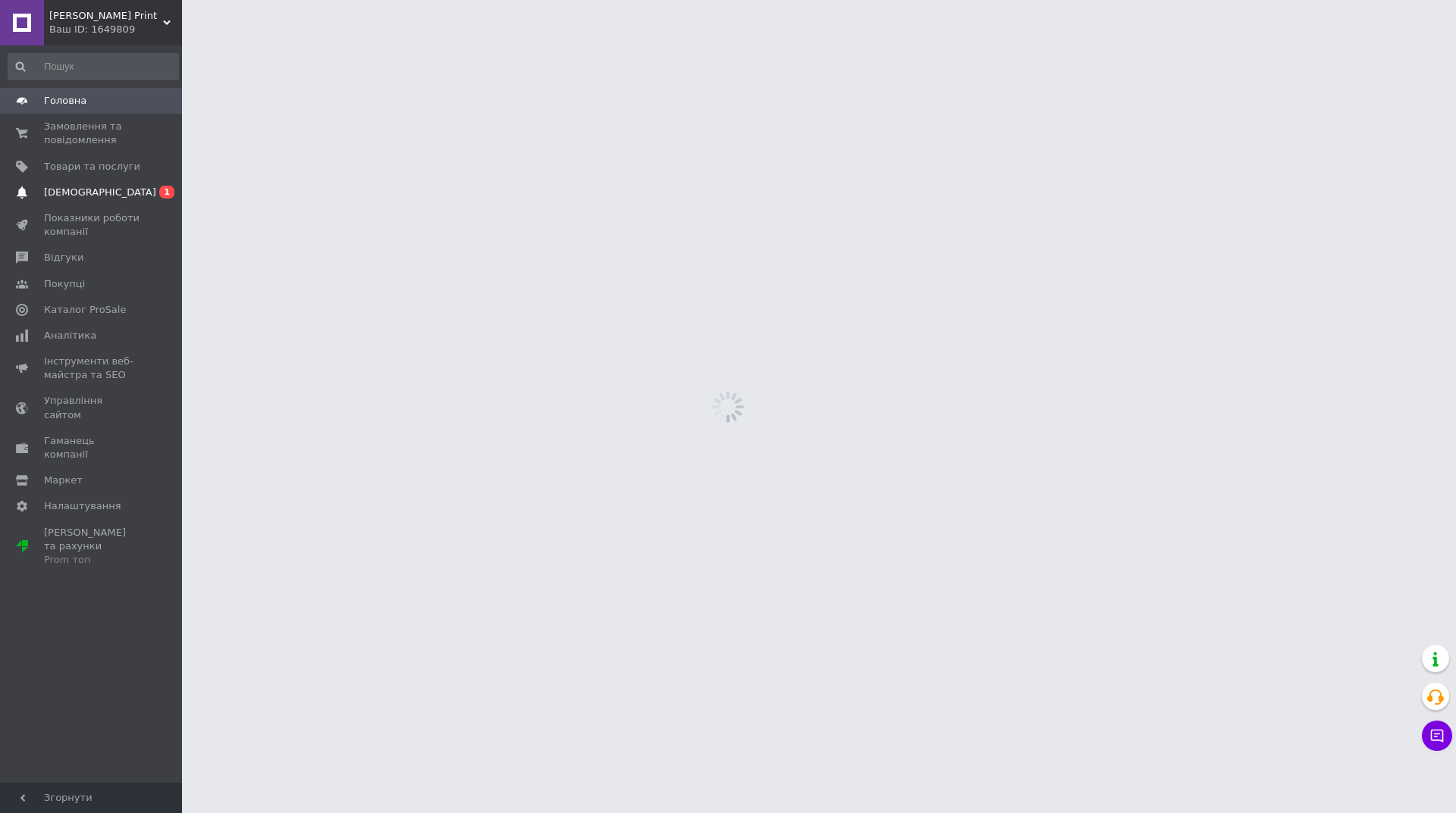
click at [119, 188] on span "[DEMOGRAPHIC_DATA]" at bounding box center [93, 192] width 97 height 14
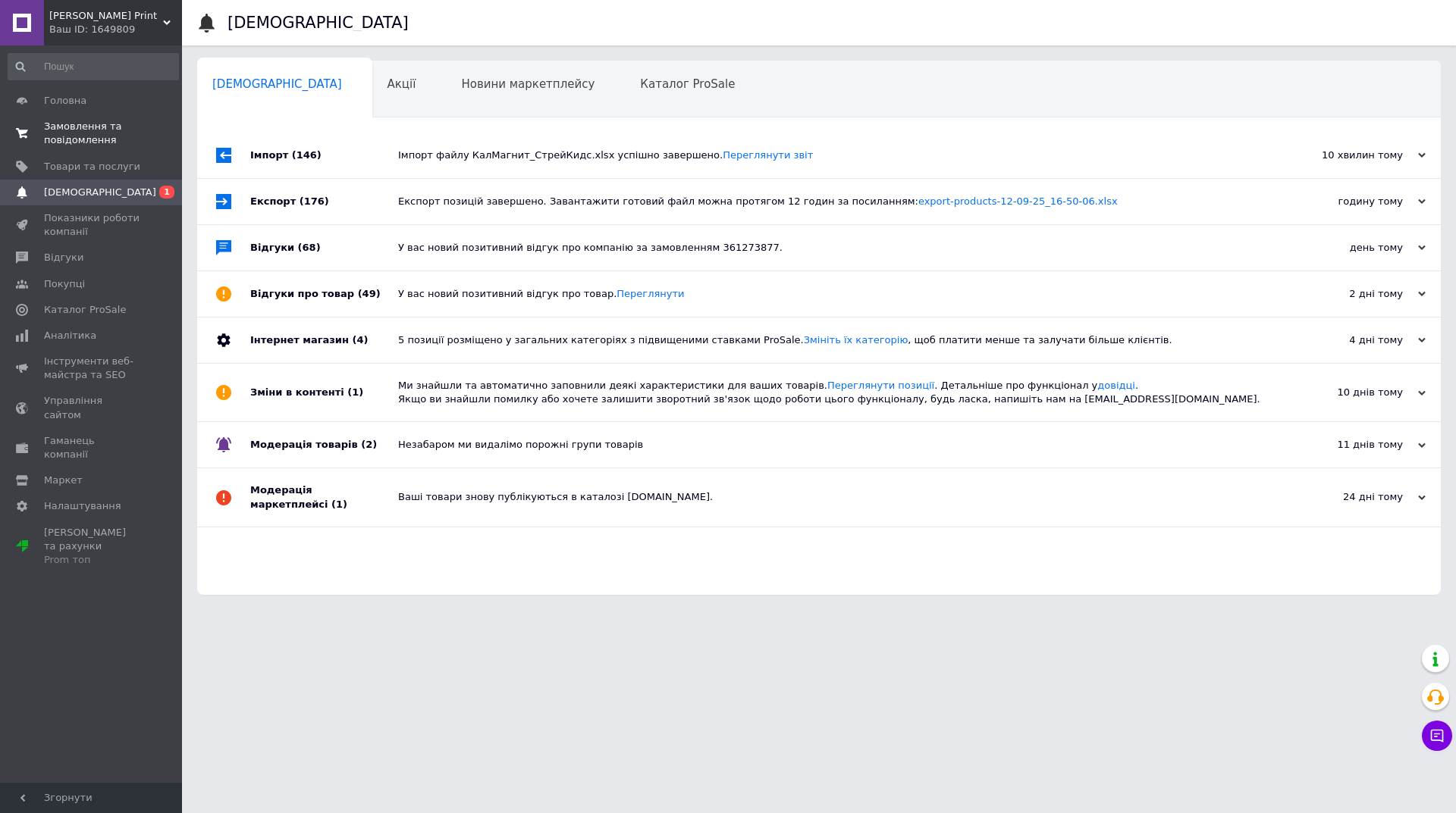
click at [132, 144] on span "Замовлення та повідомлення" at bounding box center [93, 134] width 97 height 28
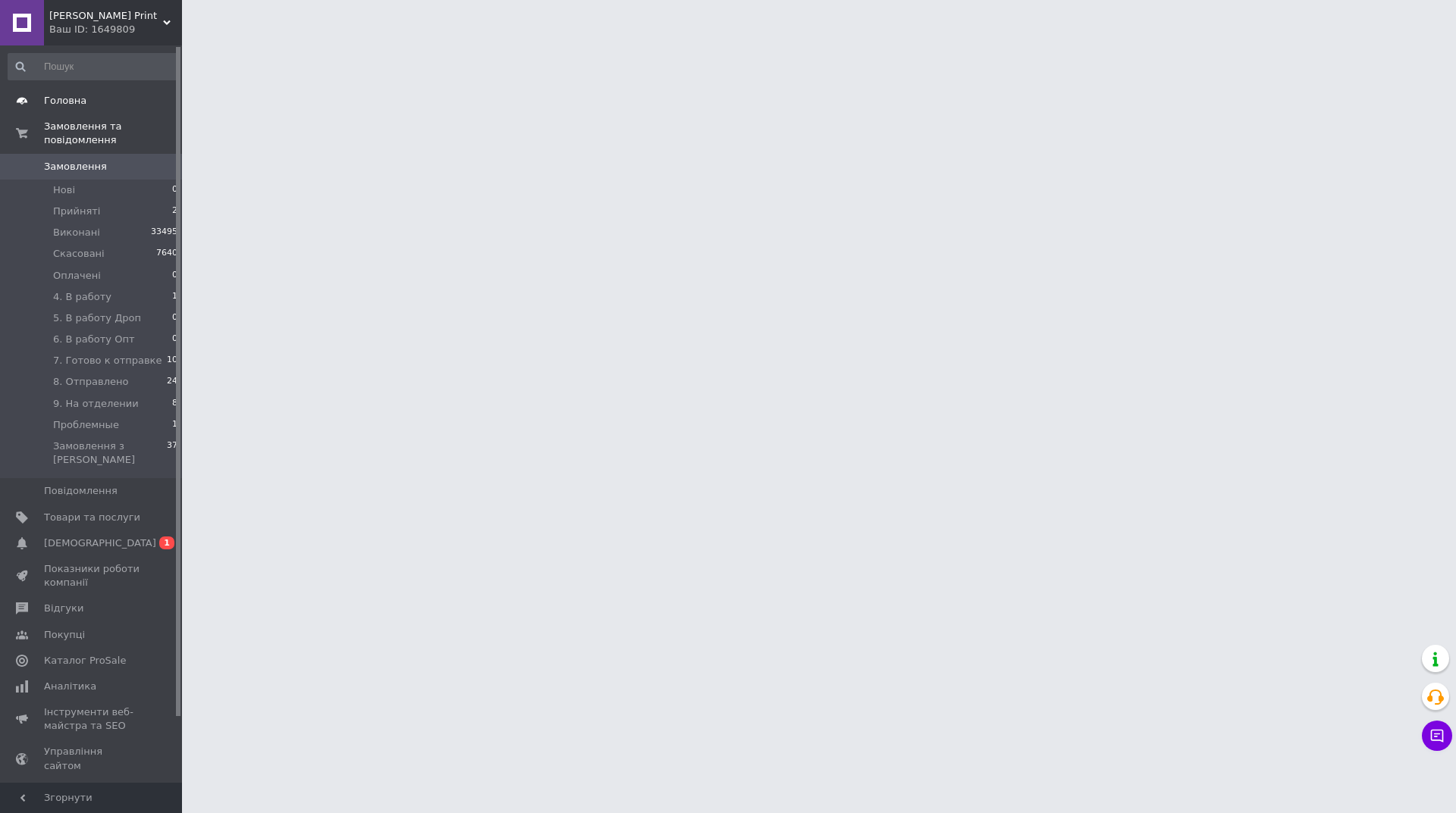
click at [118, 102] on span "Головна" at bounding box center [93, 101] width 97 height 14
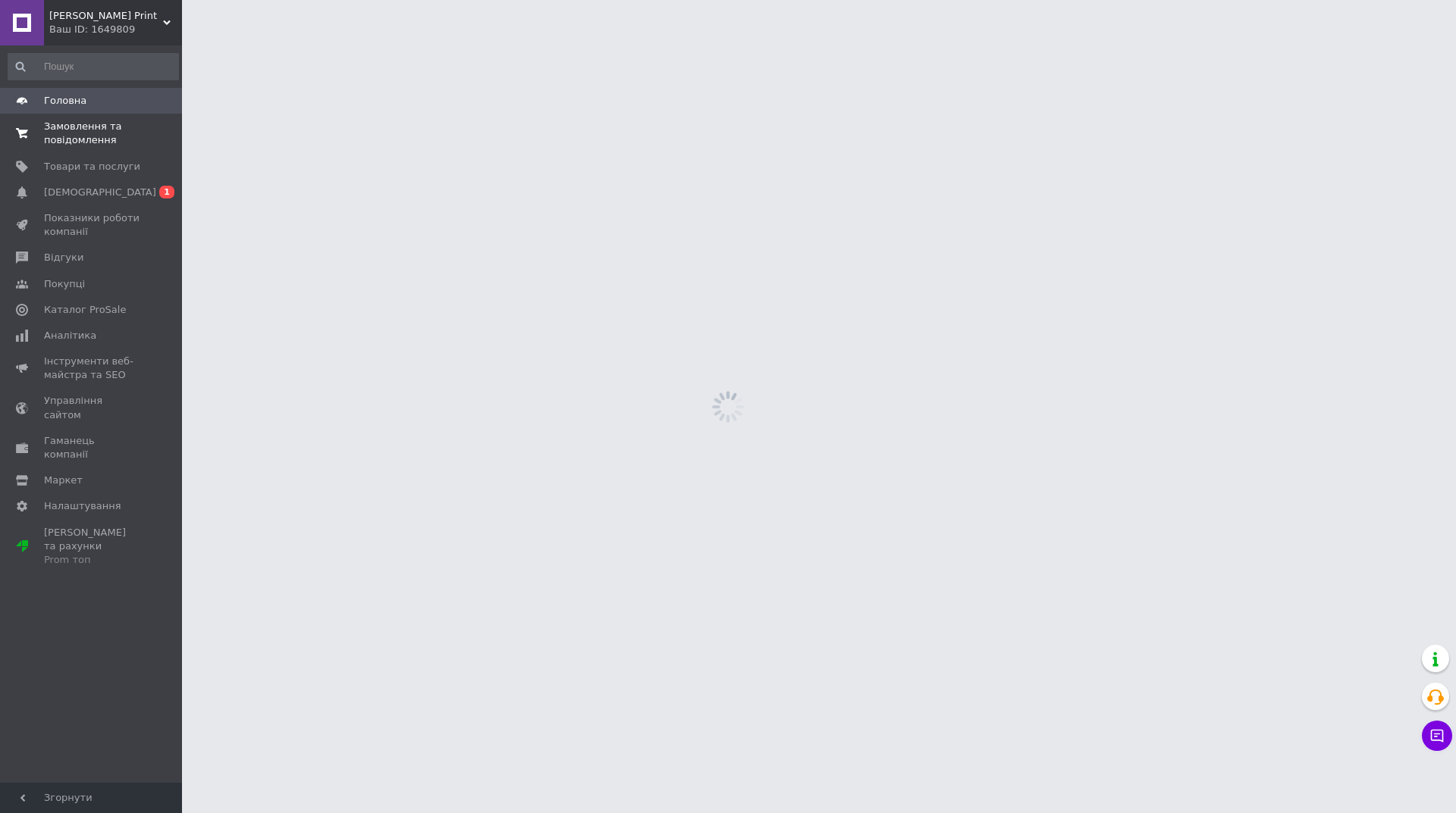
click at [123, 136] on span "Замовлення та повідомлення" at bounding box center [93, 134] width 97 height 28
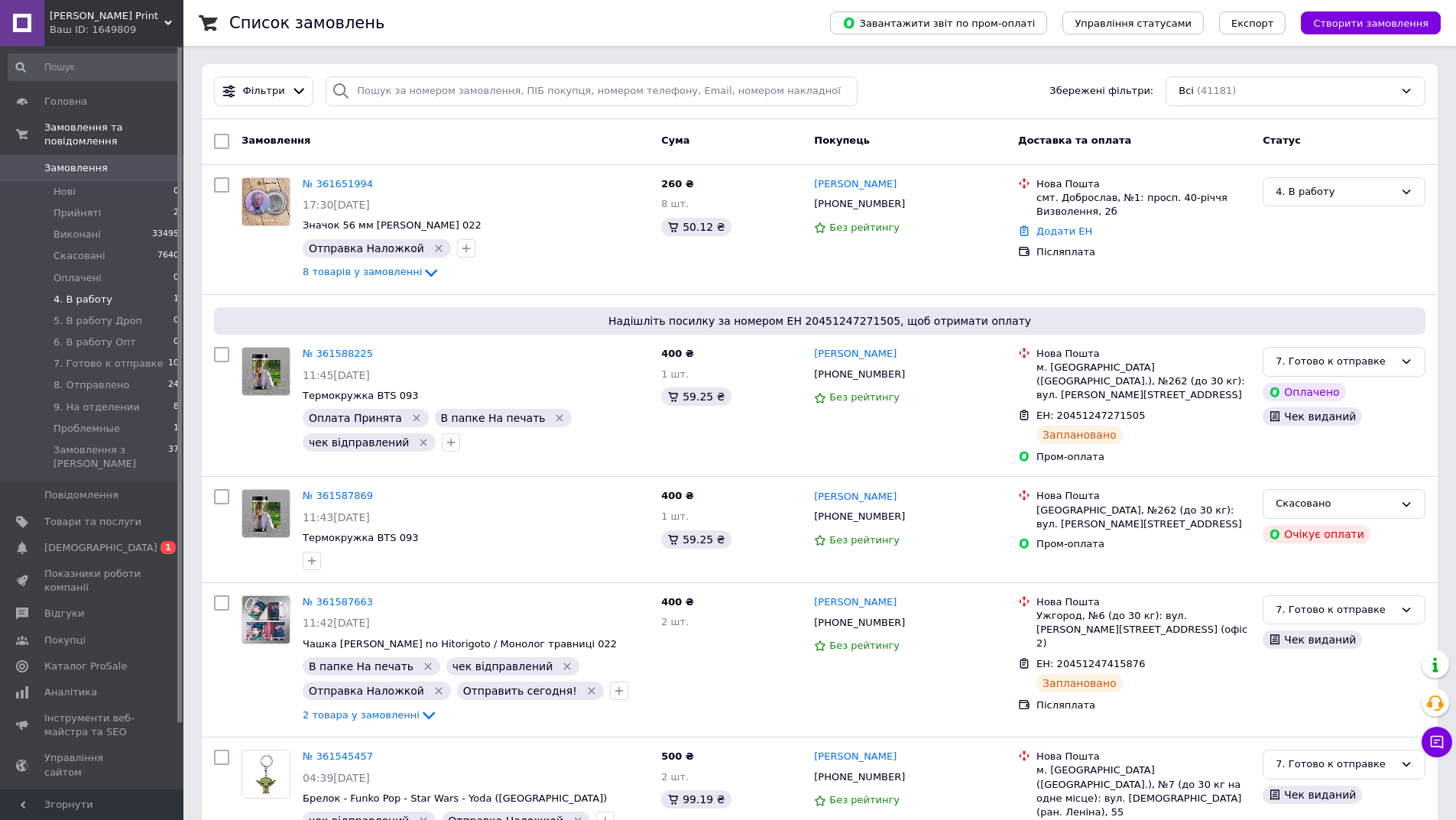
click at [68, 294] on li "4. В работу 1" at bounding box center [93, 300] width 188 height 22
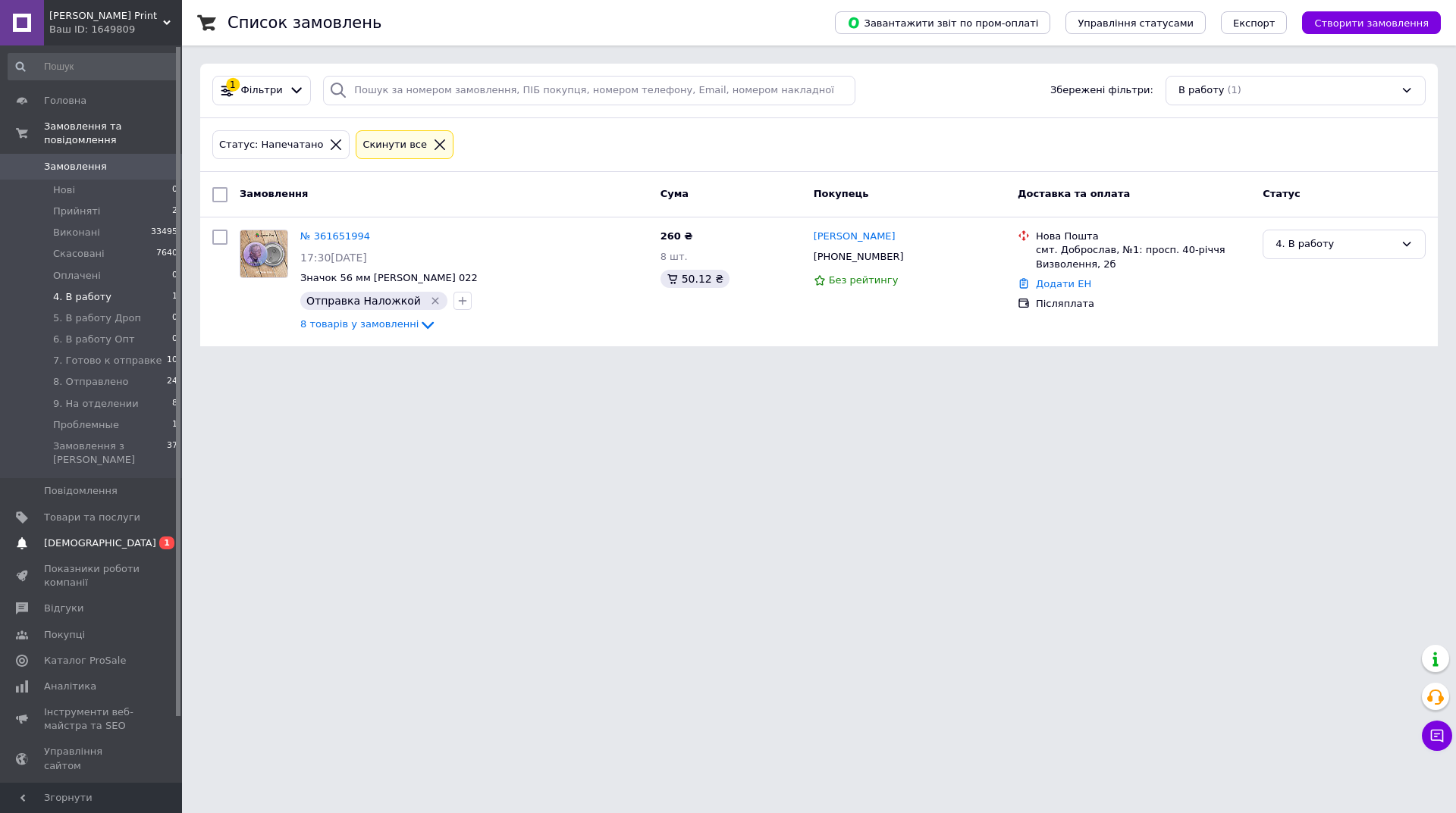
click at [127, 536] on span "[DEMOGRAPHIC_DATA]" at bounding box center [93, 543] width 97 height 14
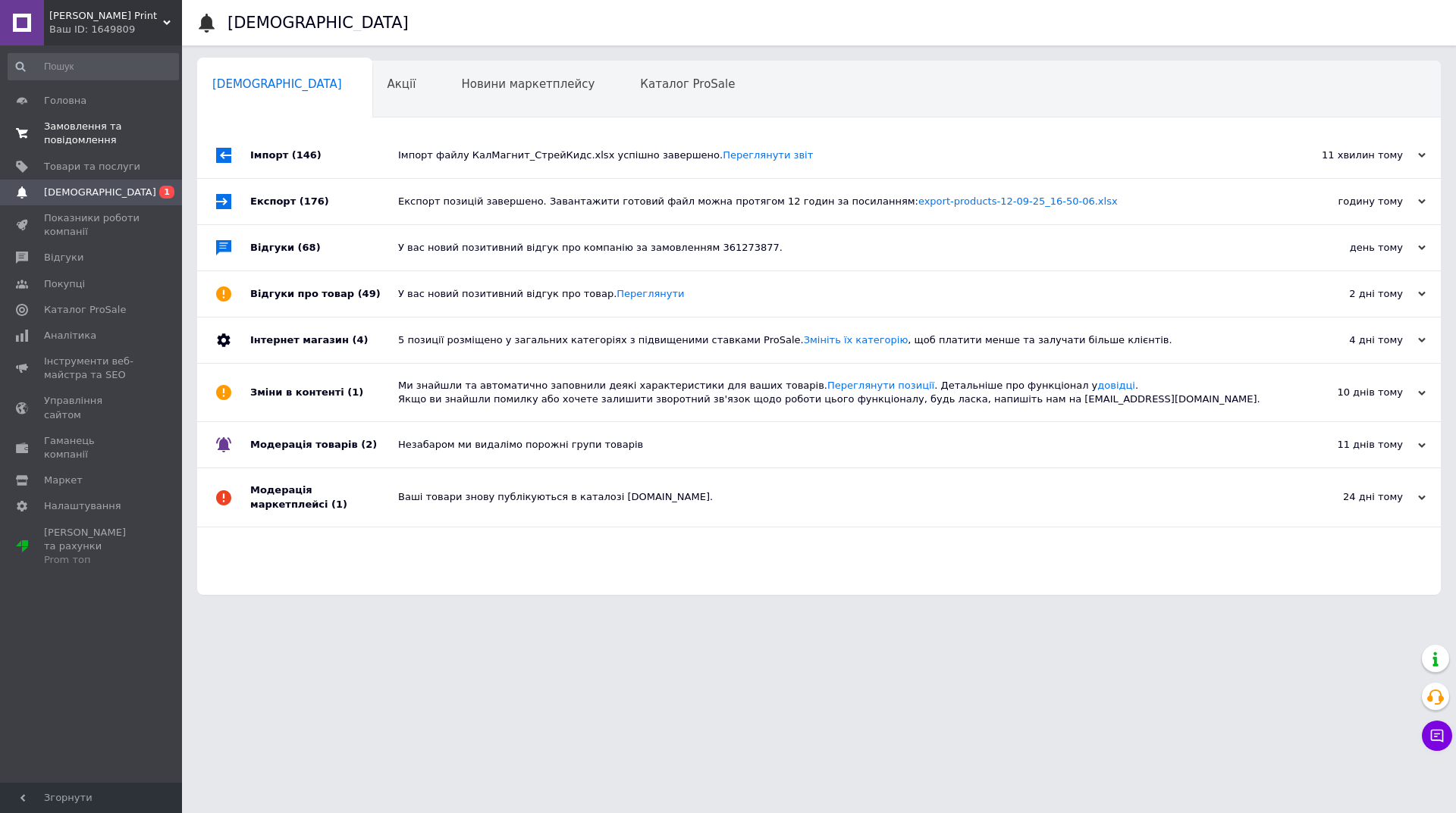
click at [86, 120] on span "Замовлення та повідомлення" at bounding box center [93, 134] width 97 height 28
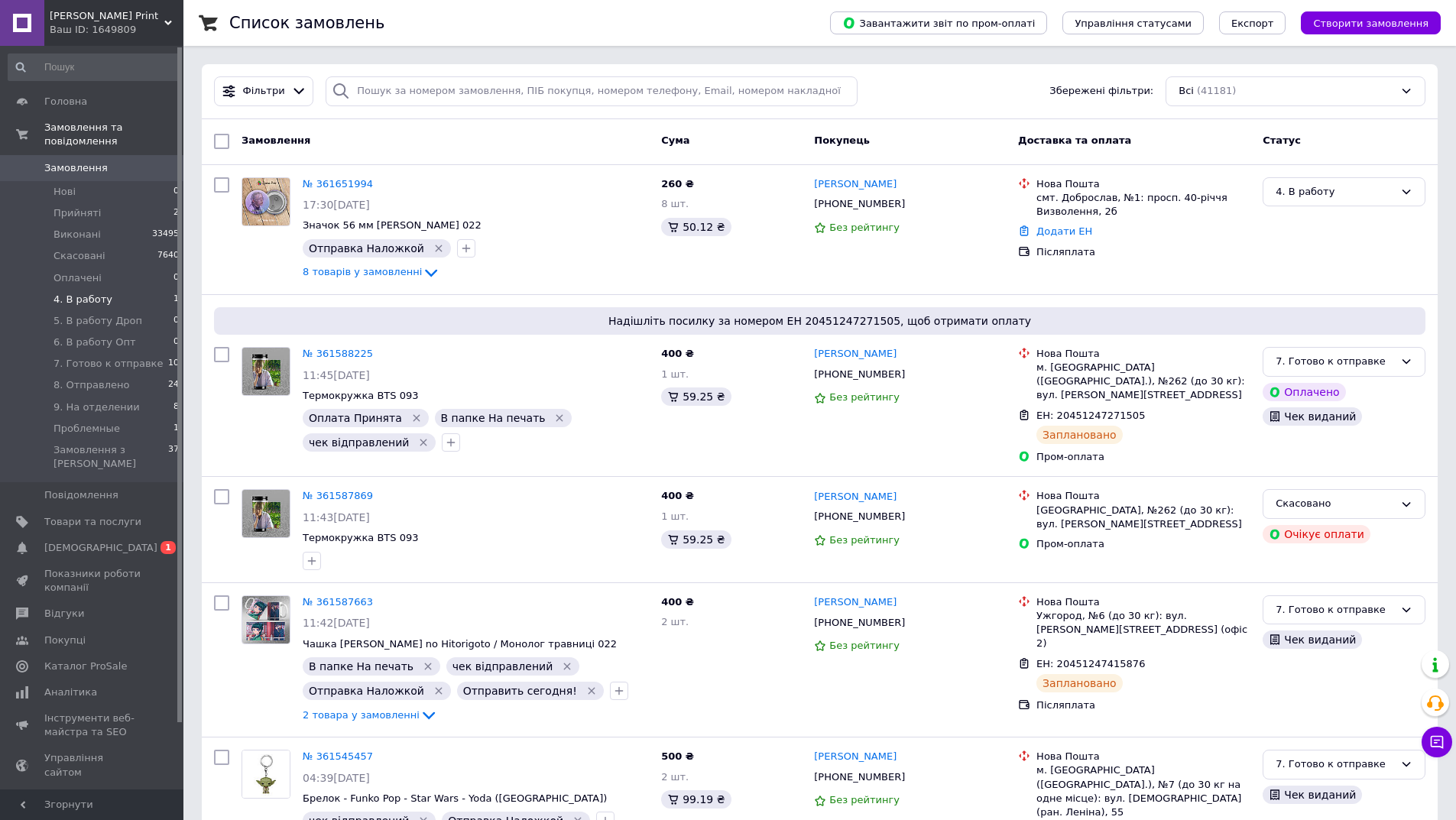
click at [135, 289] on li "4. В работу 1" at bounding box center [93, 300] width 188 height 22
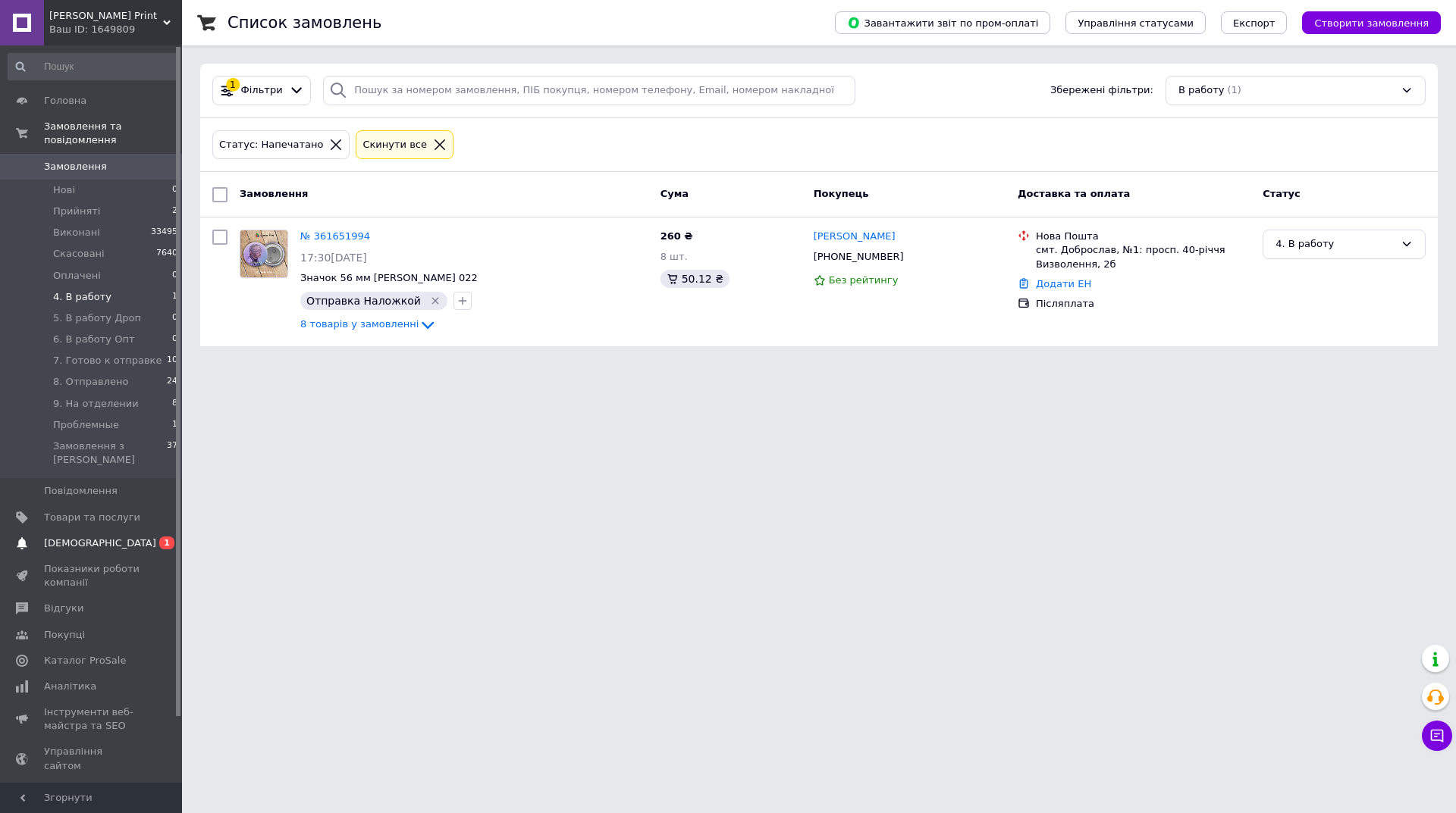
click at [60, 530] on link "Сповіщення 0 1" at bounding box center [93, 543] width 186 height 26
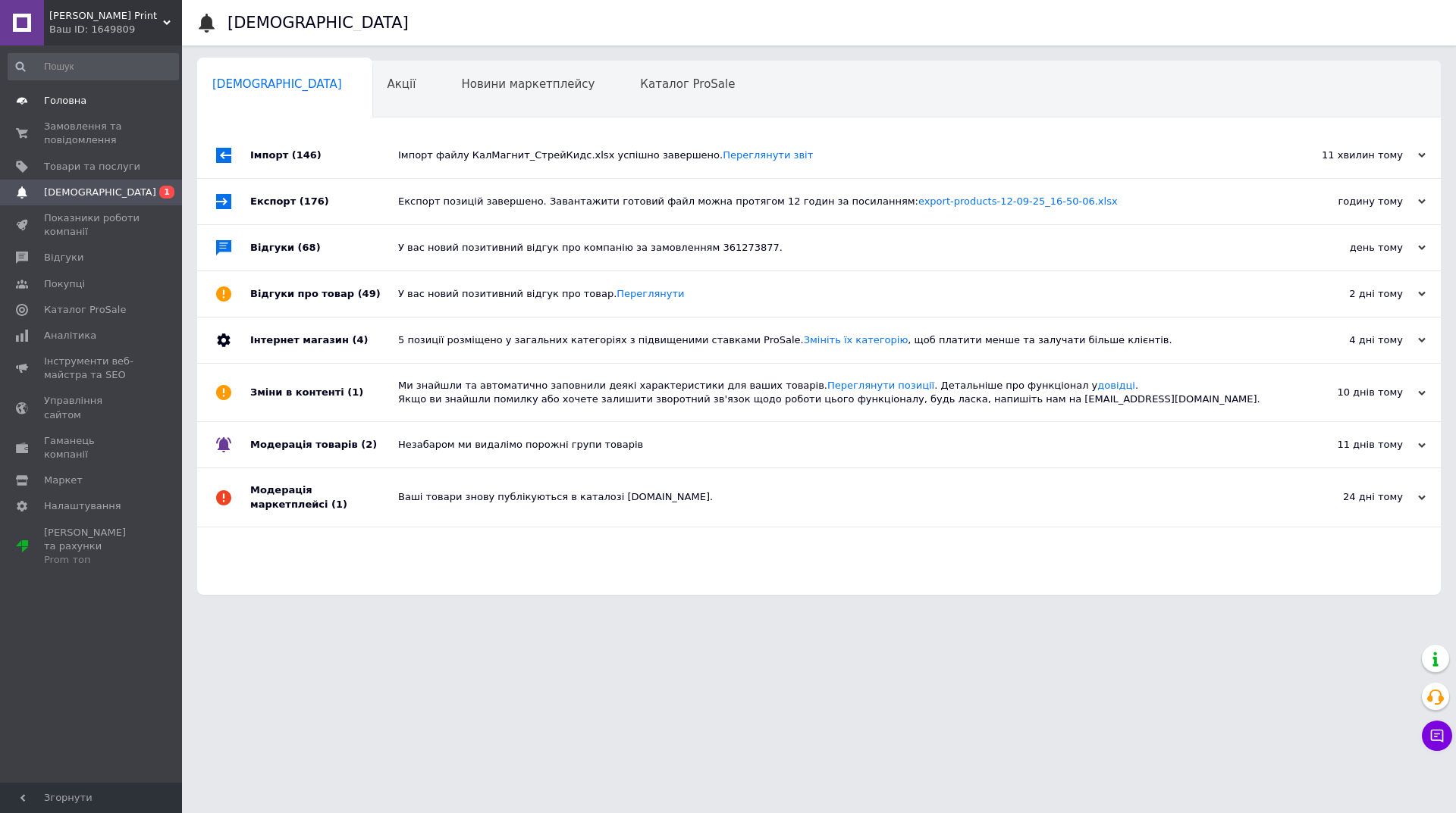
click at [104, 102] on span "Головна" at bounding box center [93, 101] width 97 height 14
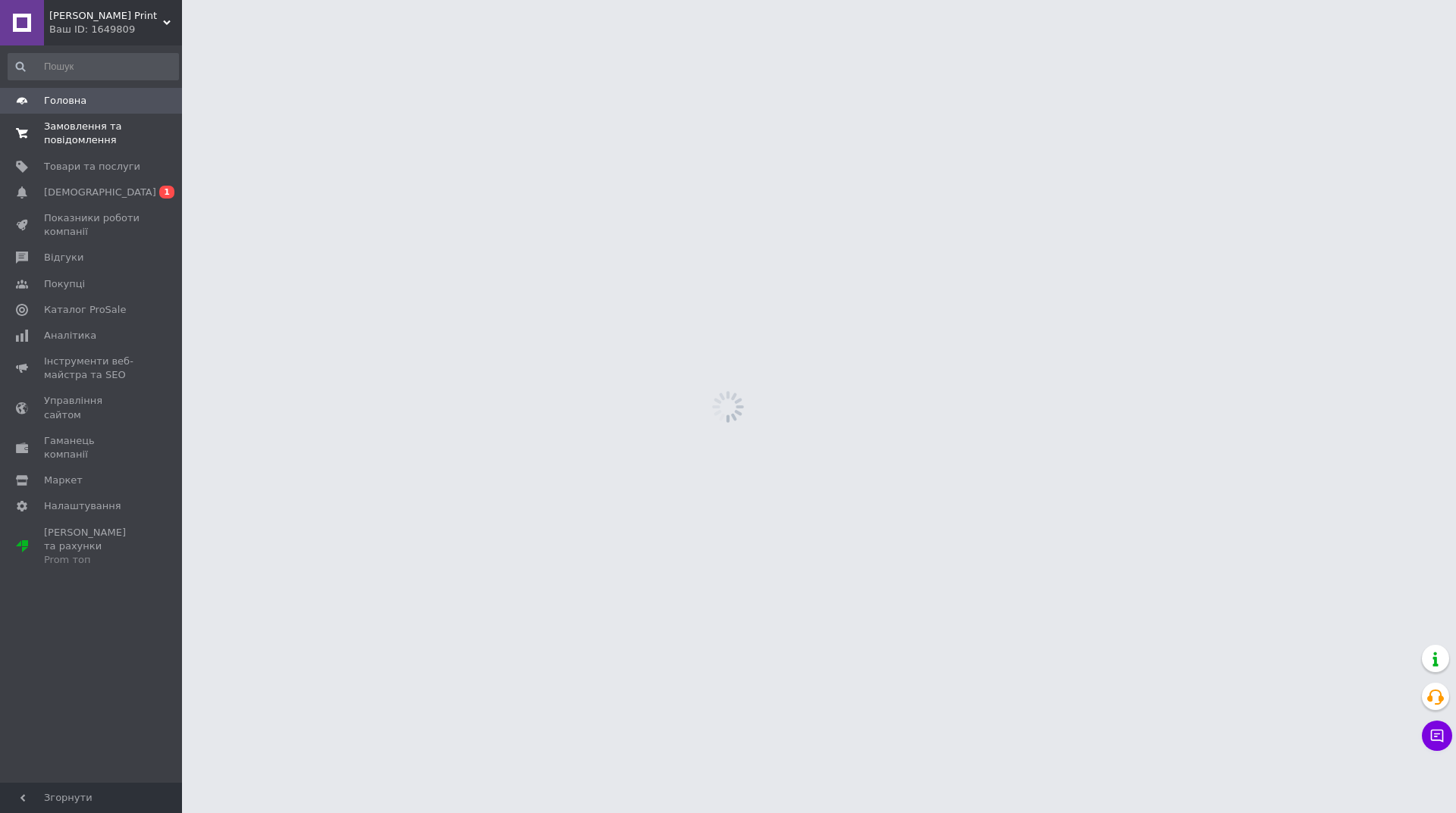
click at [114, 133] on span "Замовлення та повідомлення" at bounding box center [93, 134] width 97 height 28
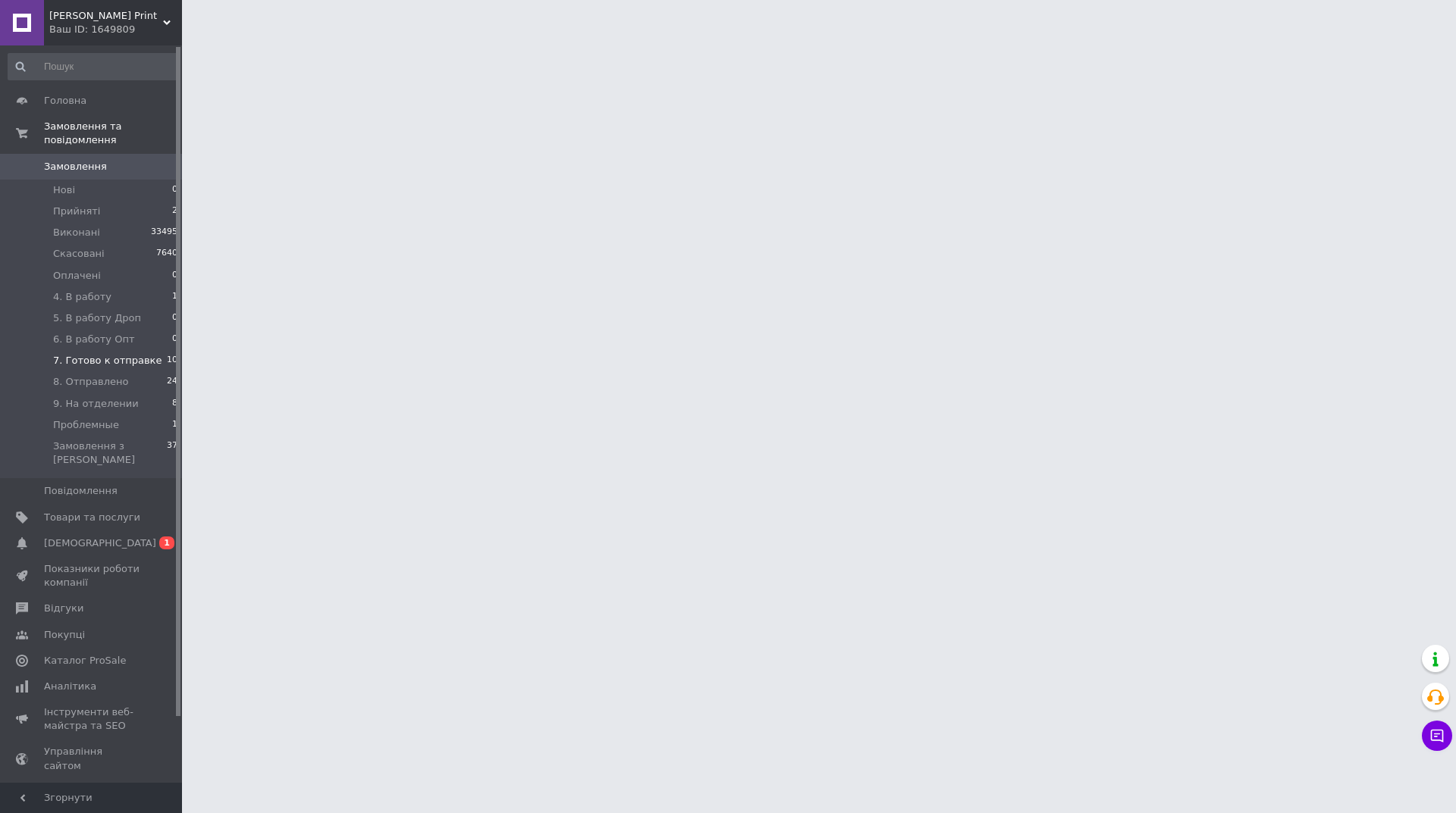
click at [132, 354] on span "7. Готово к отправке" at bounding box center [107, 361] width 108 height 14
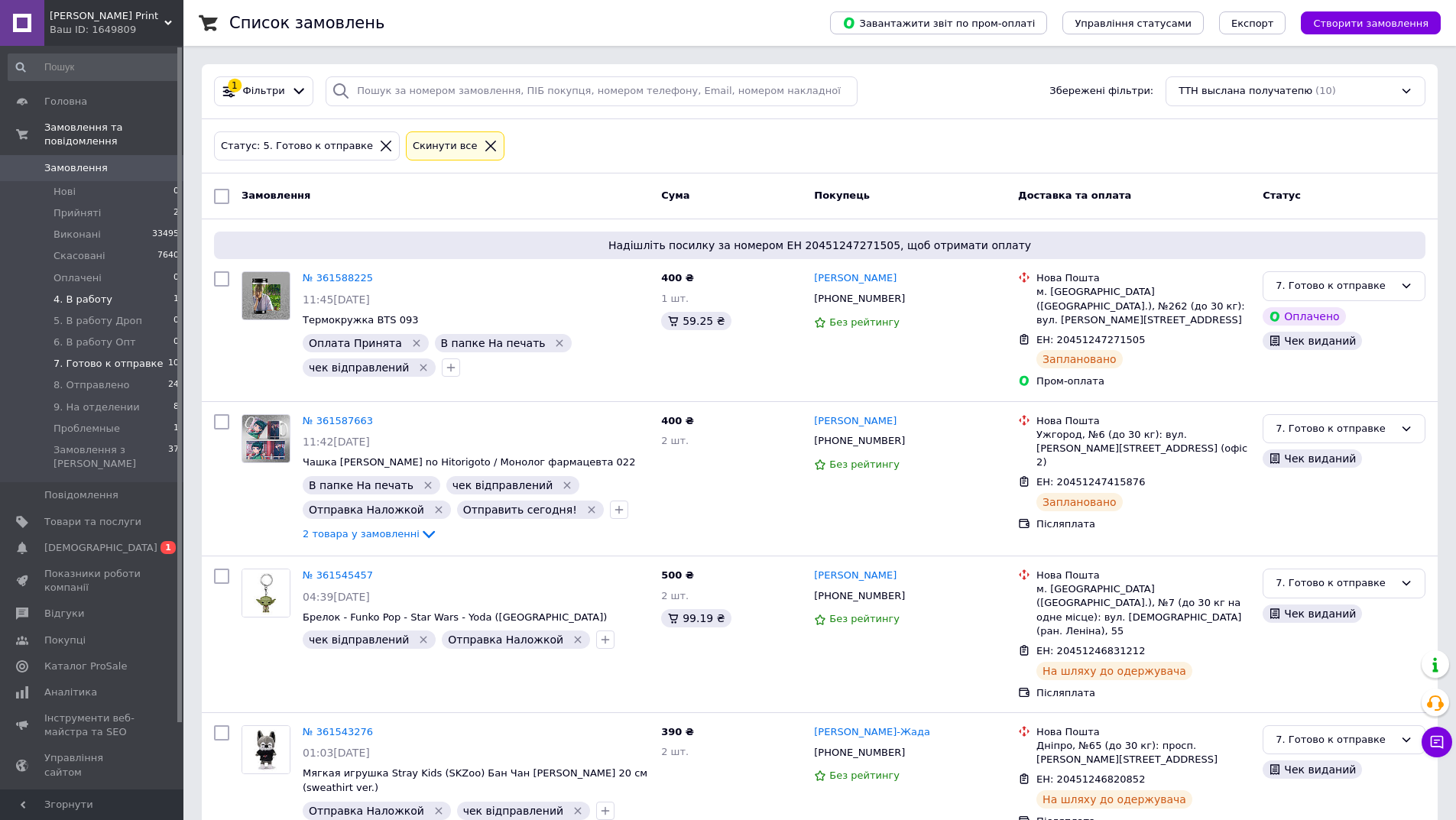
click at [151, 289] on li "4. В работу 1" at bounding box center [93, 300] width 188 height 22
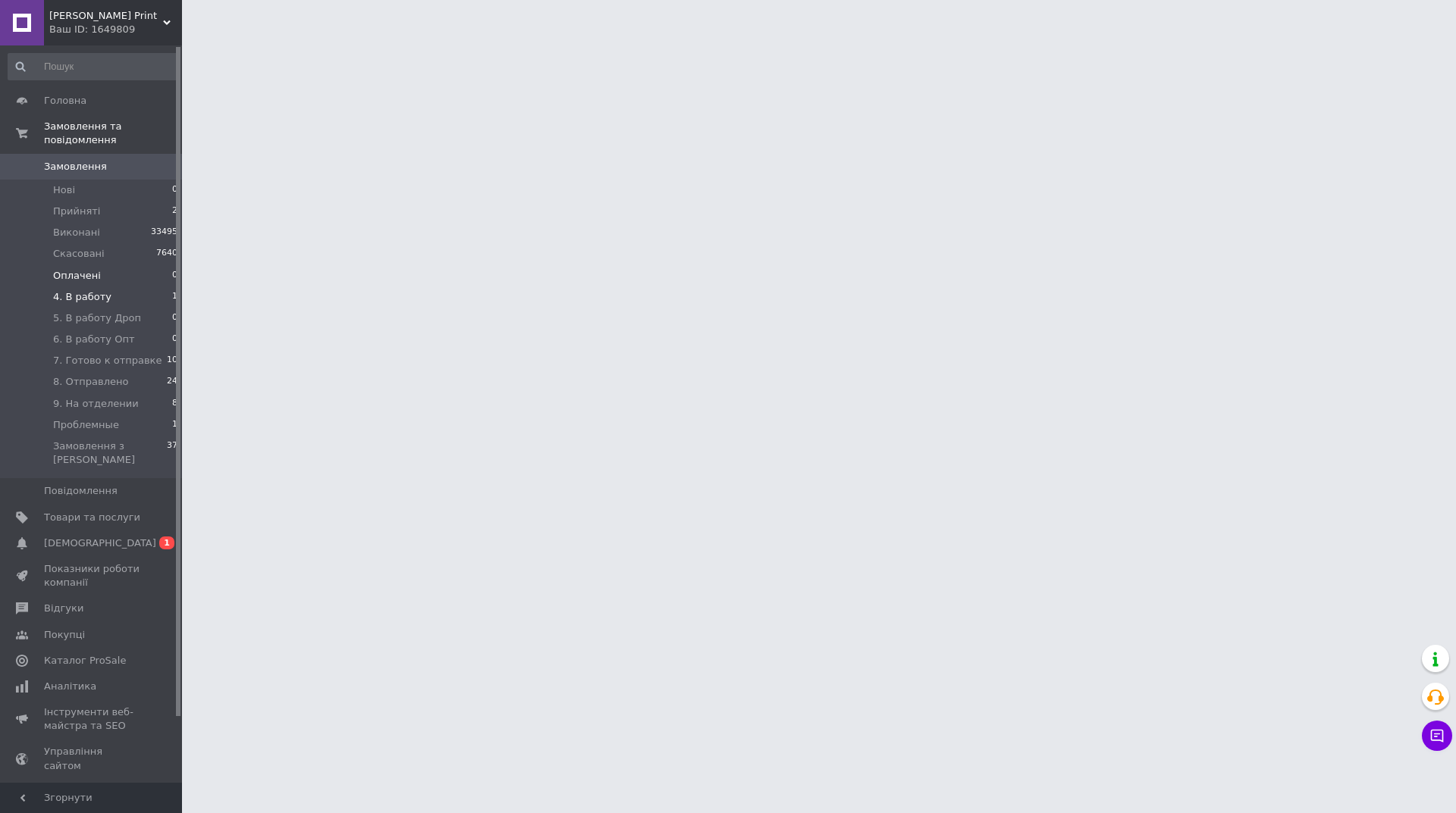
click at [155, 265] on li "Оплачені 0" at bounding box center [93, 276] width 186 height 22
click at [151, 271] on li "Оплачені 0" at bounding box center [93, 276] width 186 height 22
click at [156, 353] on li "7. Готово к отправке 10" at bounding box center [93, 361] width 186 height 22
click at [147, 350] on li "7. Готово к отправке 10" at bounding box center [93, 361] width 186 height 22
click at [149, 350] on li "7. Готово к отправке 10" at bounding box center [93, 361] width 186 height 22
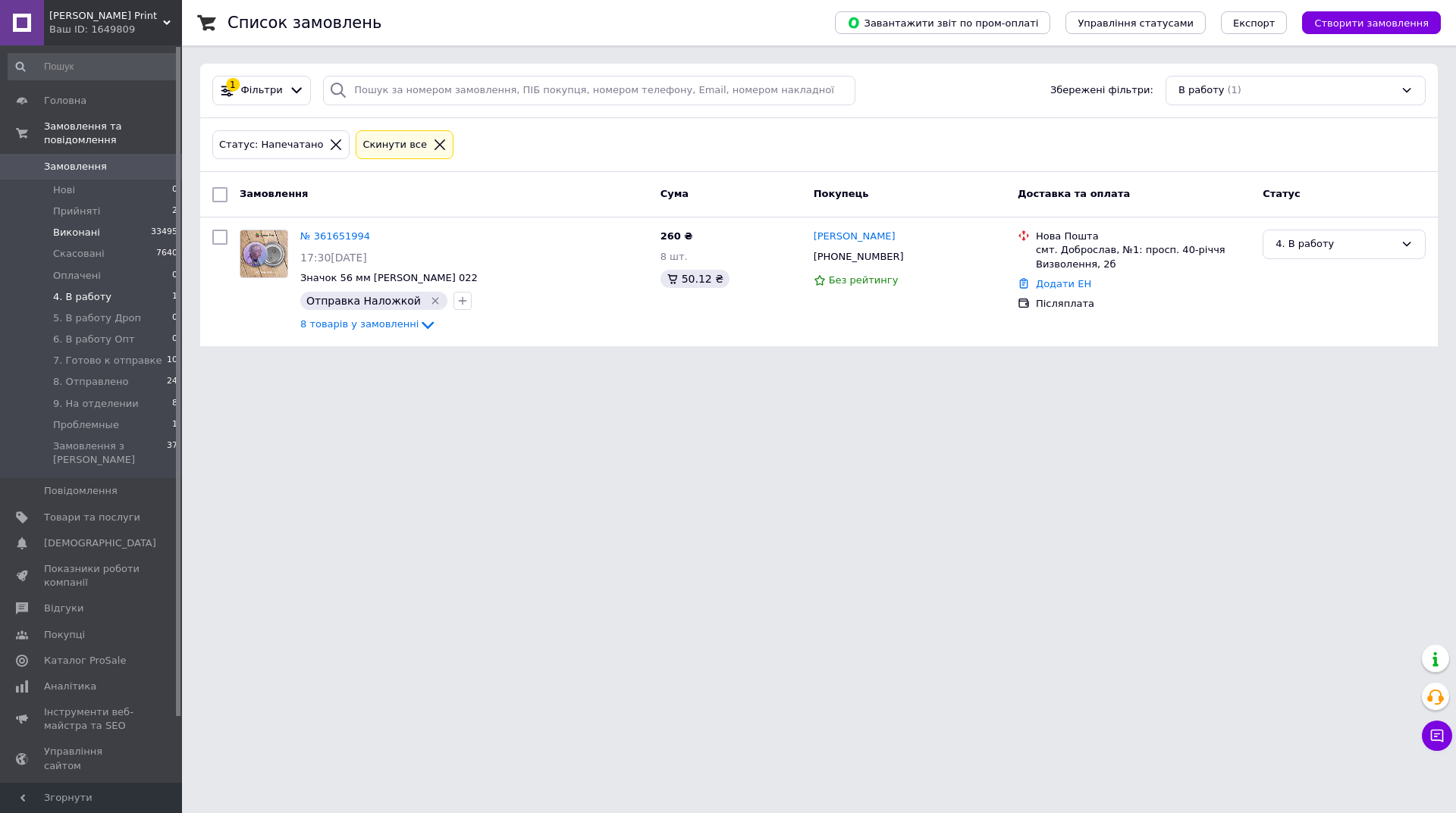
click at [71, 222] on li "Виконані 33495" at bounding box center [93, 233] width 186 height 22
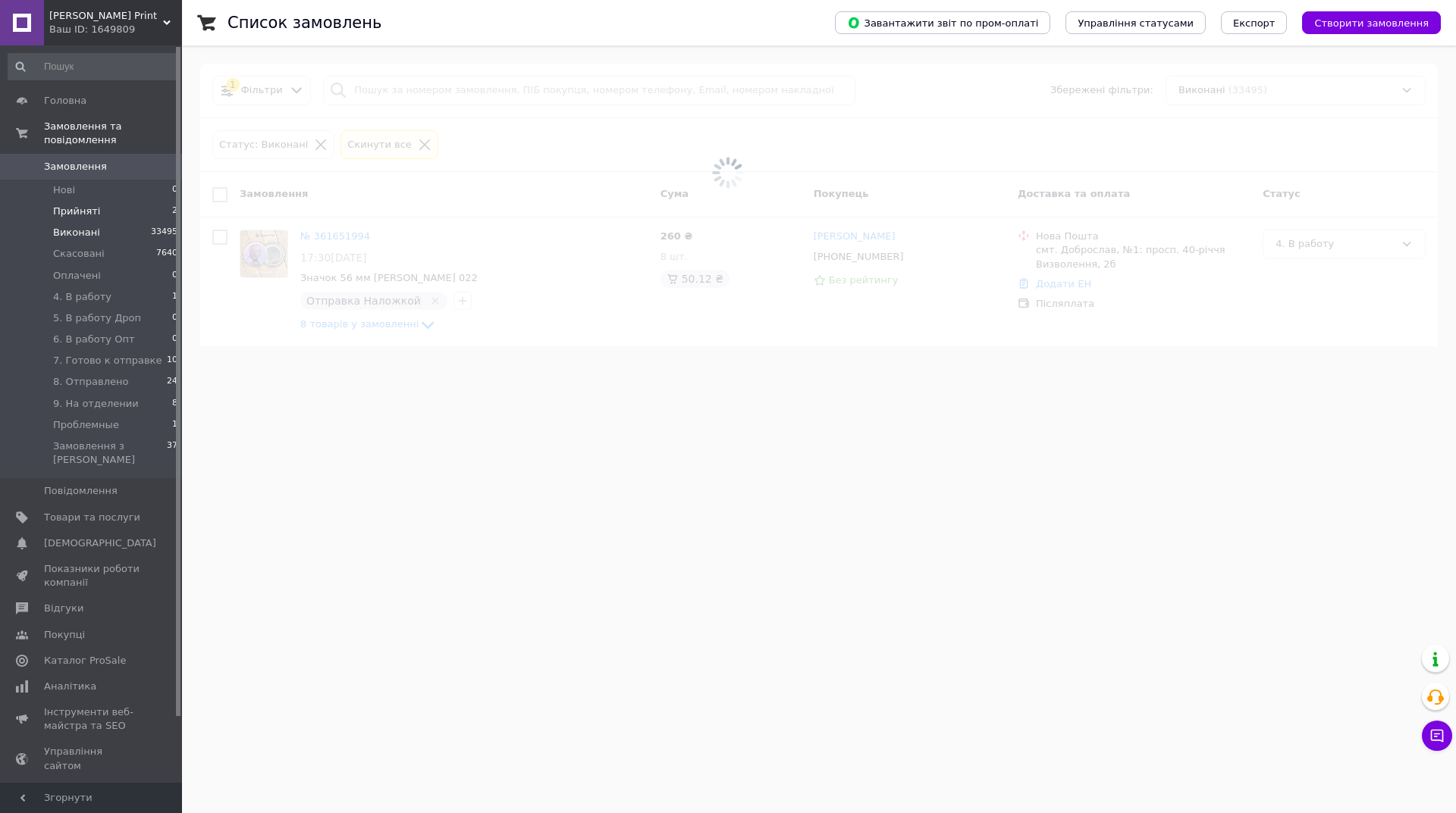
click at [77, 205] on span "Прийняті" at bounding box center [77, 212] width 47 height 14
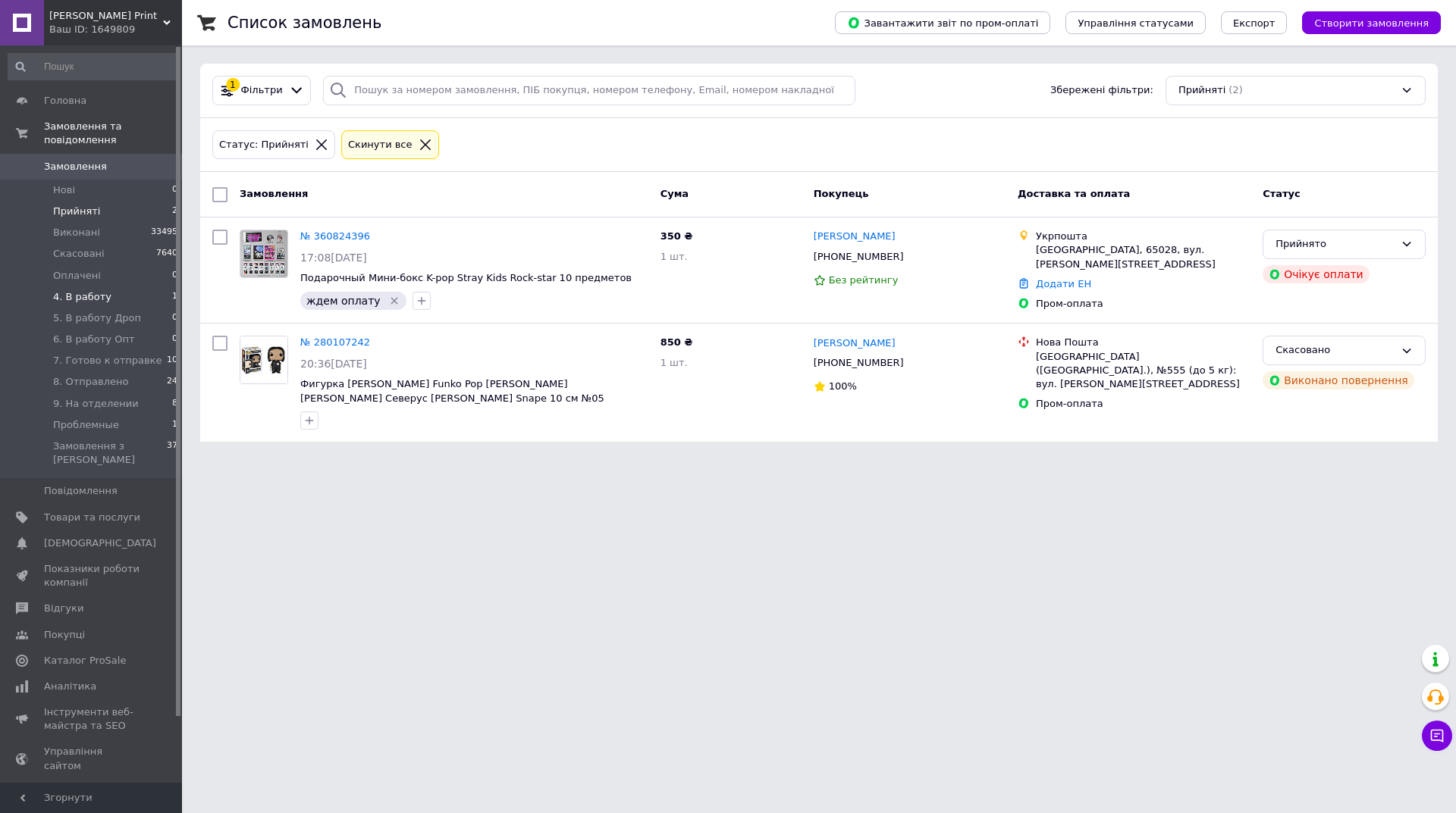
click at [159, 287] on li "4. В работу 1" at bounding box center [93, 298] width 186 height 22
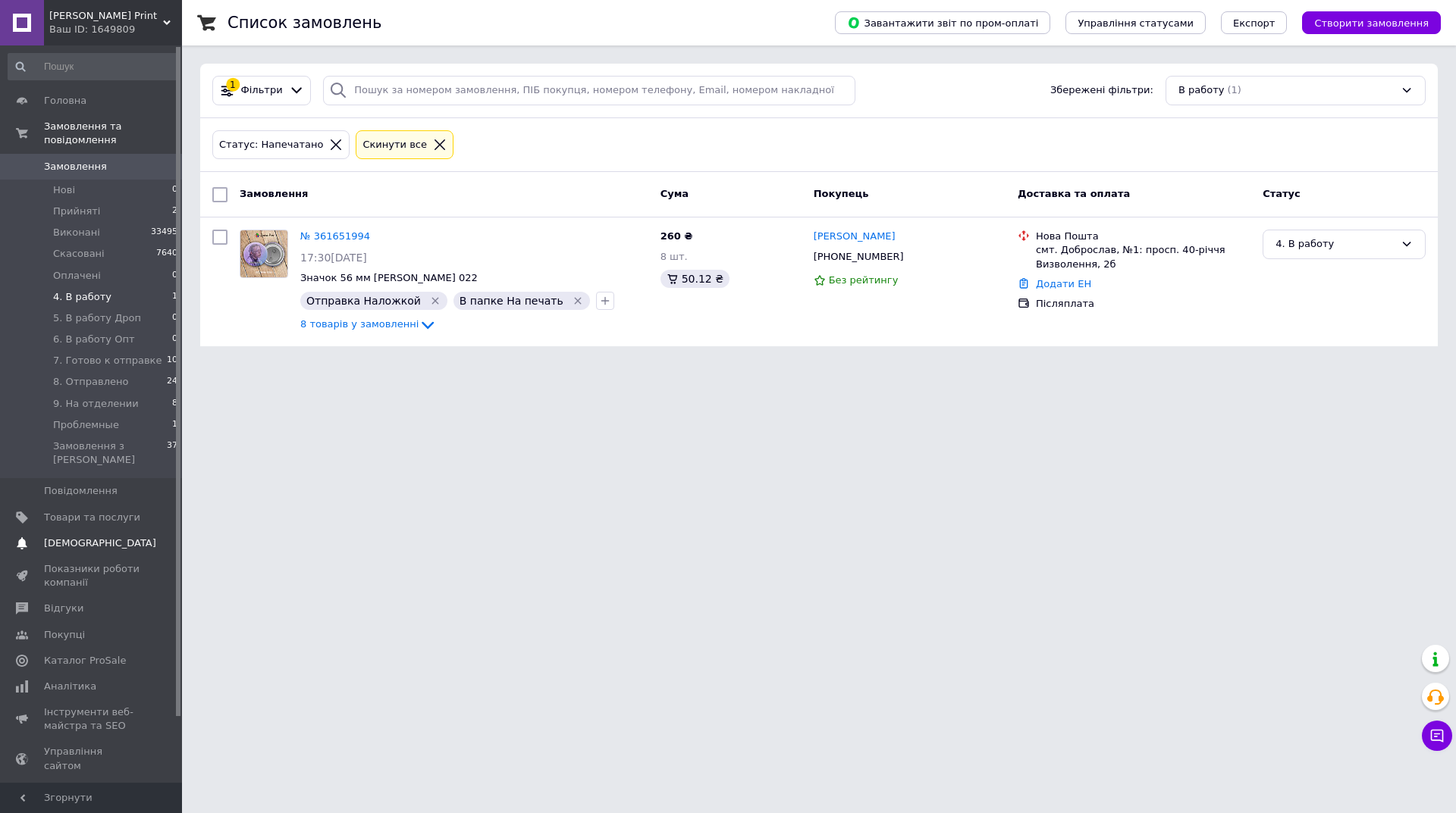
click at [104, 530] on link "Сповіщення 0 0" at bounding box center [93, 543] width 186 height 26
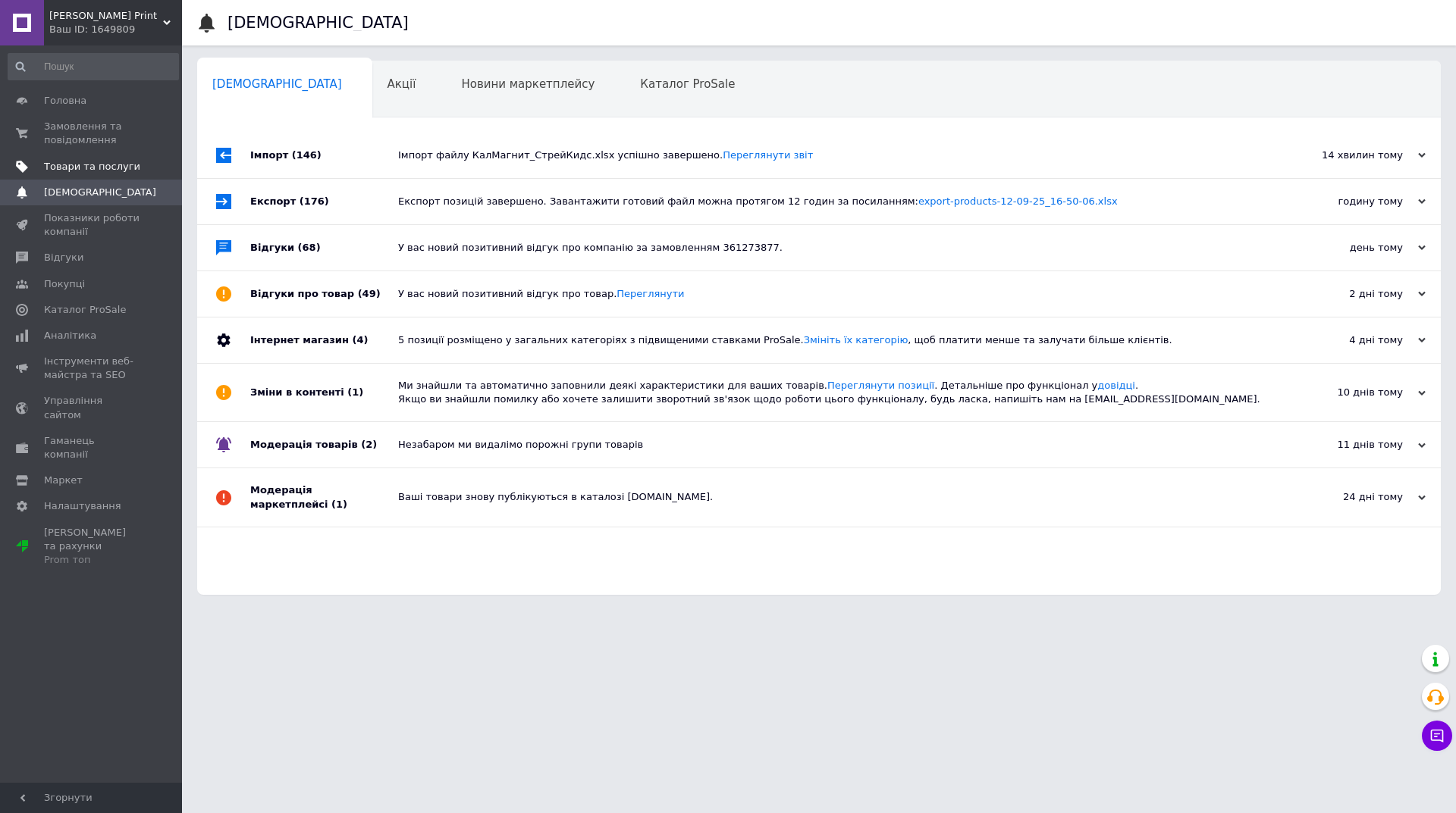
click at [121, 160] on span "Товари та послуги" at bounding box center [93, 167] width 97 height 14
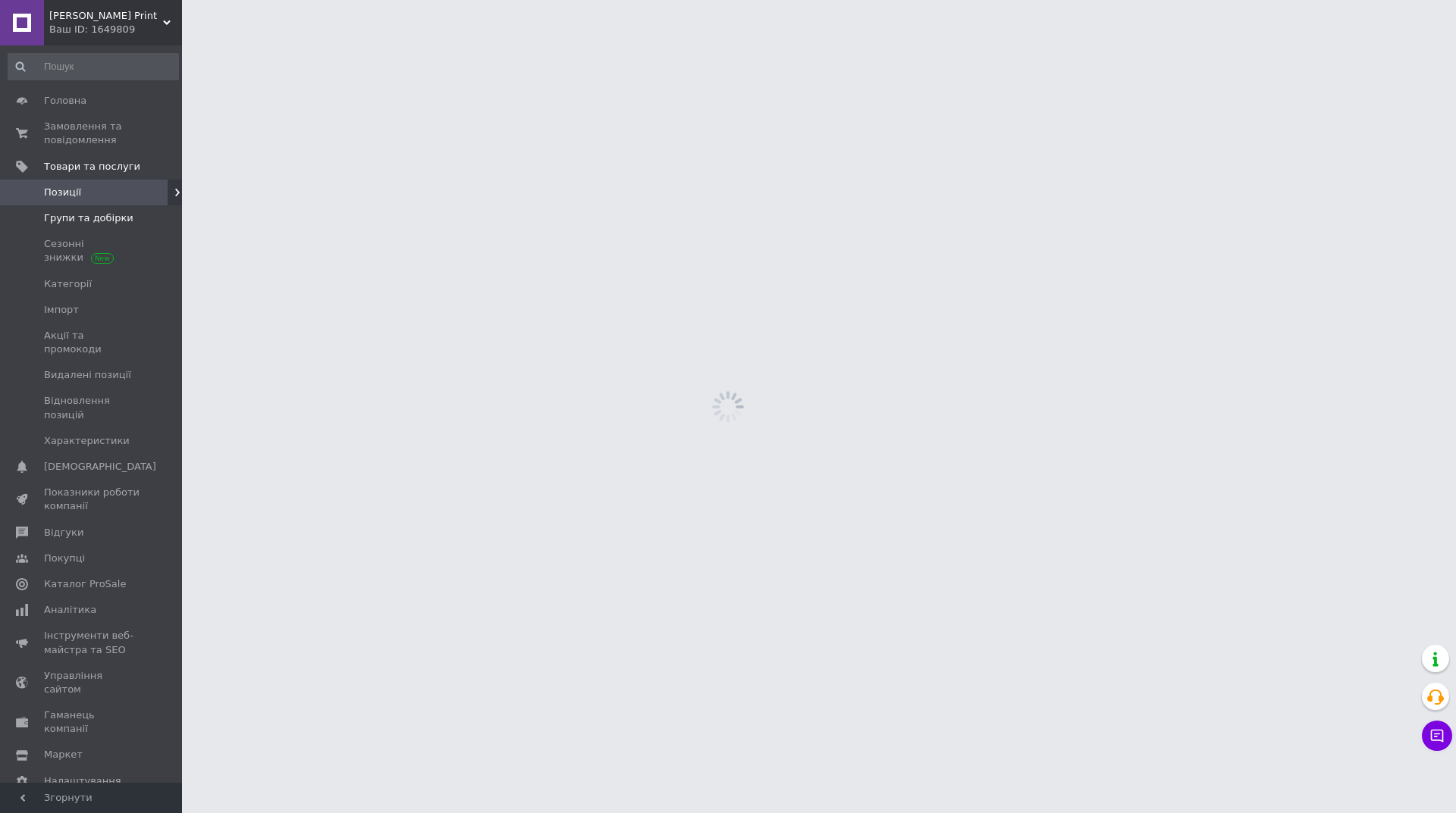
click at [117, 217] on span "Групи та добірки" at bounding box center [89, 219] width 90 height 14
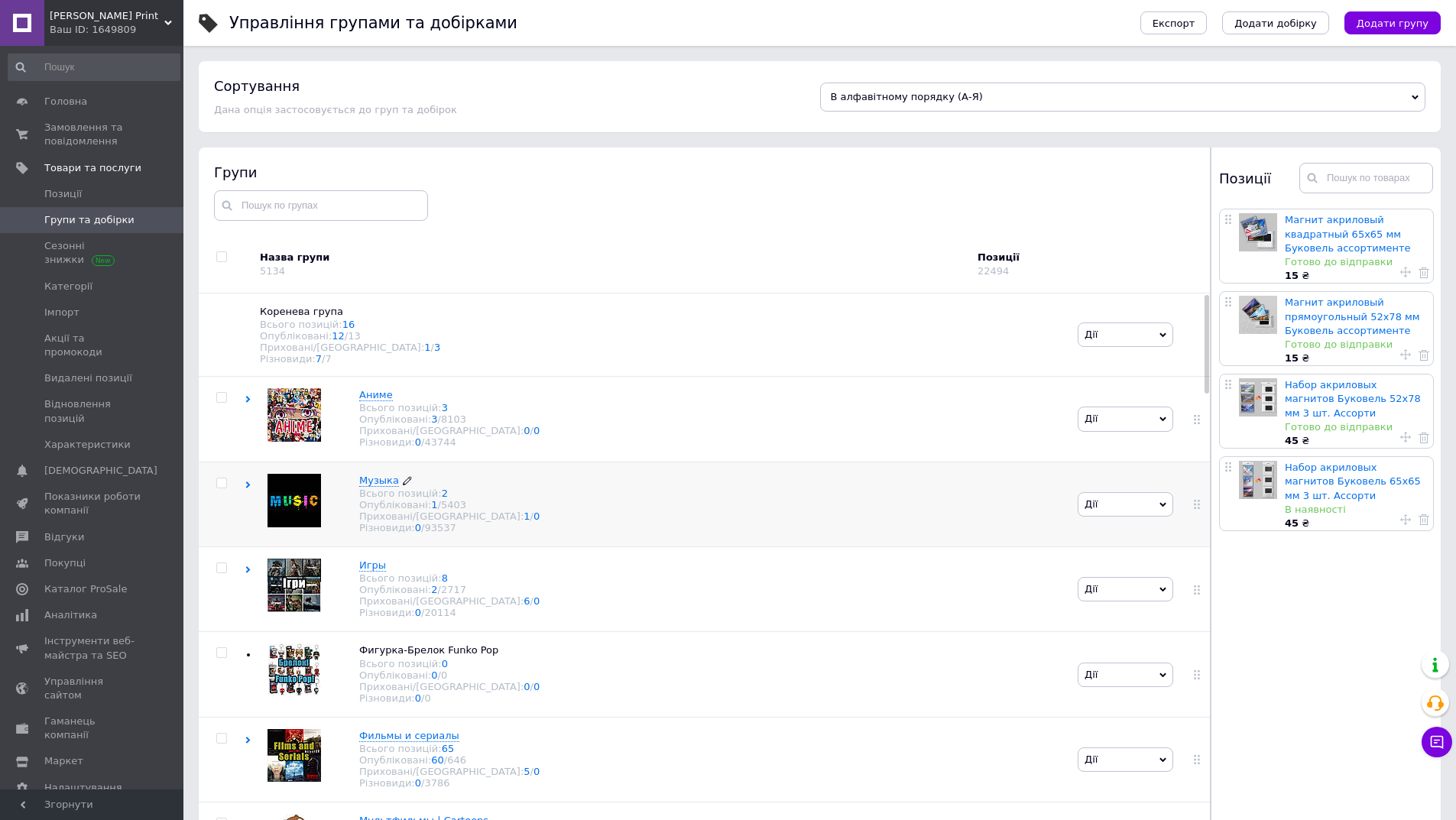
click at [372, 499] on div "Всього позицій: 2" at bounding box center [448, 494] width 180 height 12
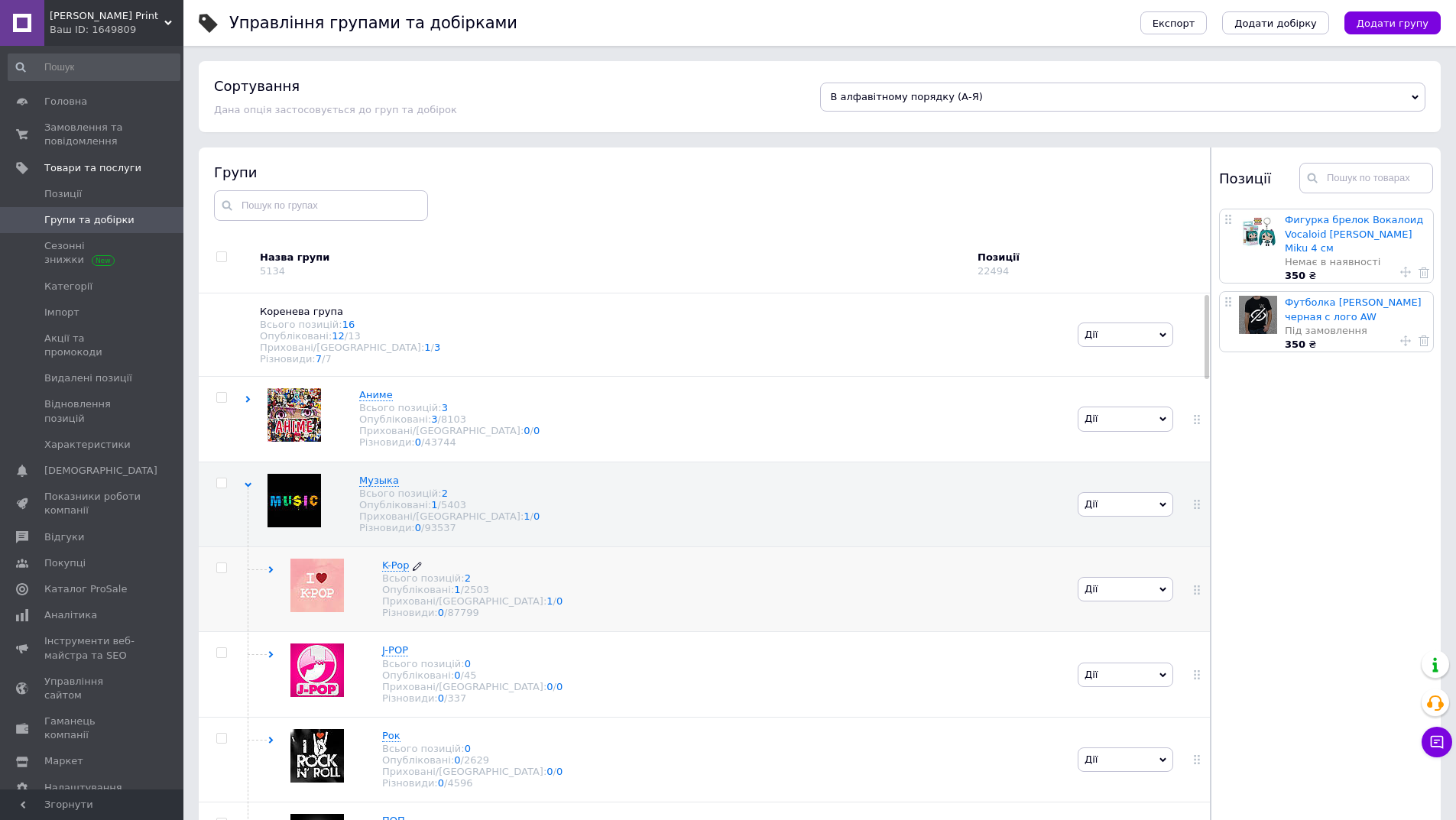
click at [396, 571] on span "K-Pop" at bounding box center [396, 566] width 27 height 12
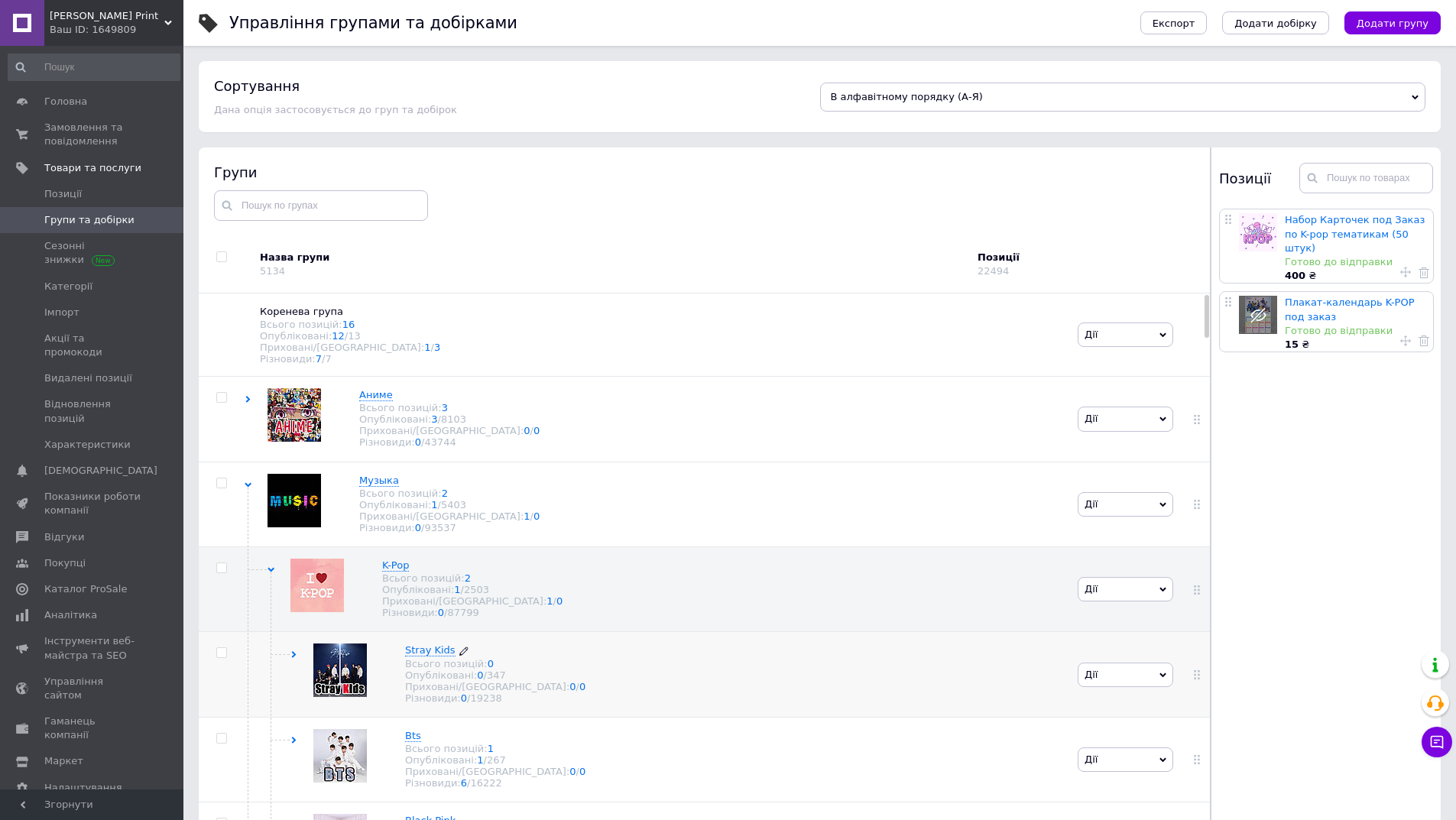
click at [424, 656] on span "Stray Kids" at bounding box center [430, 650] width 51 height 12
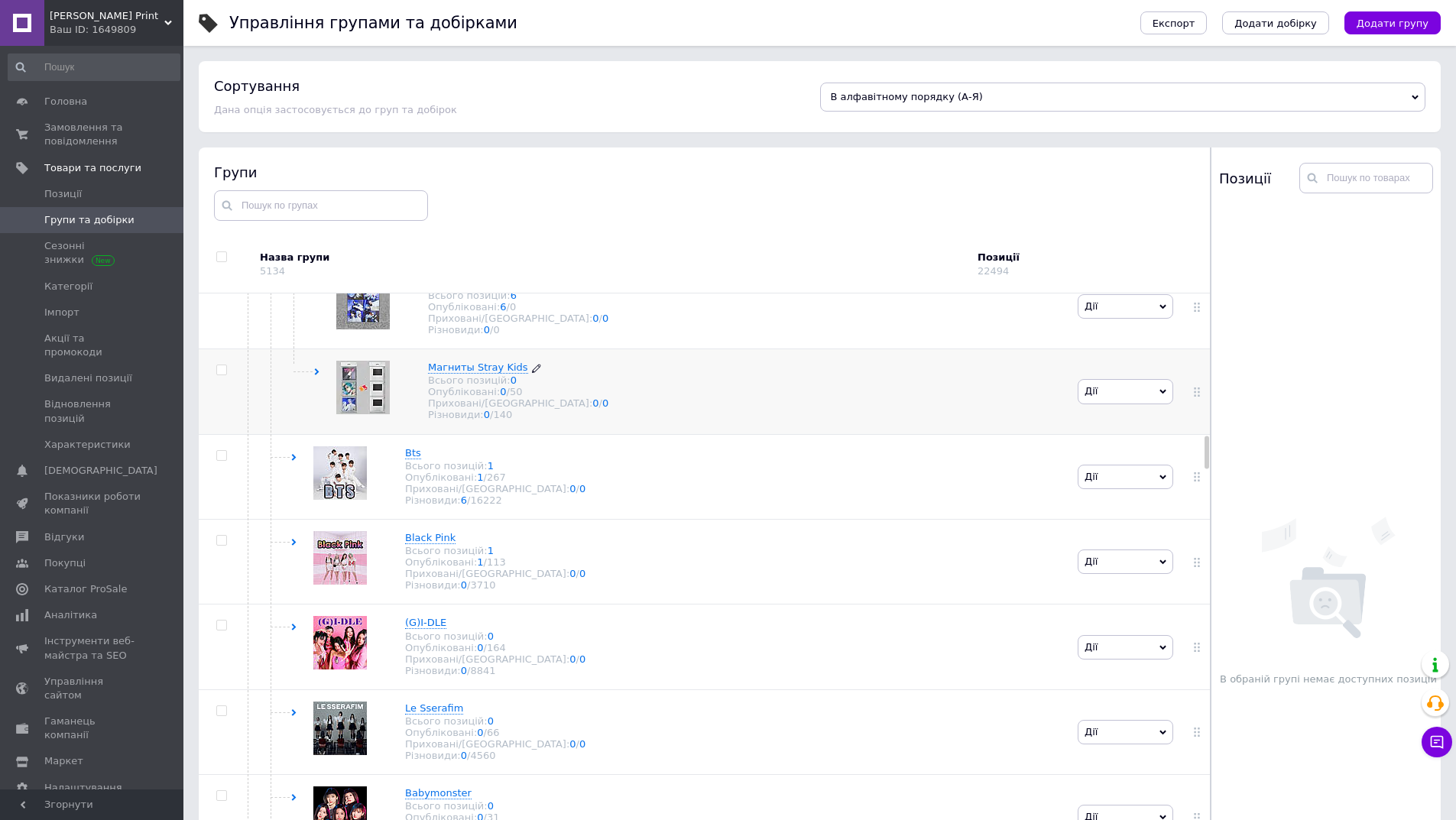
scroll to position [2446, 0]
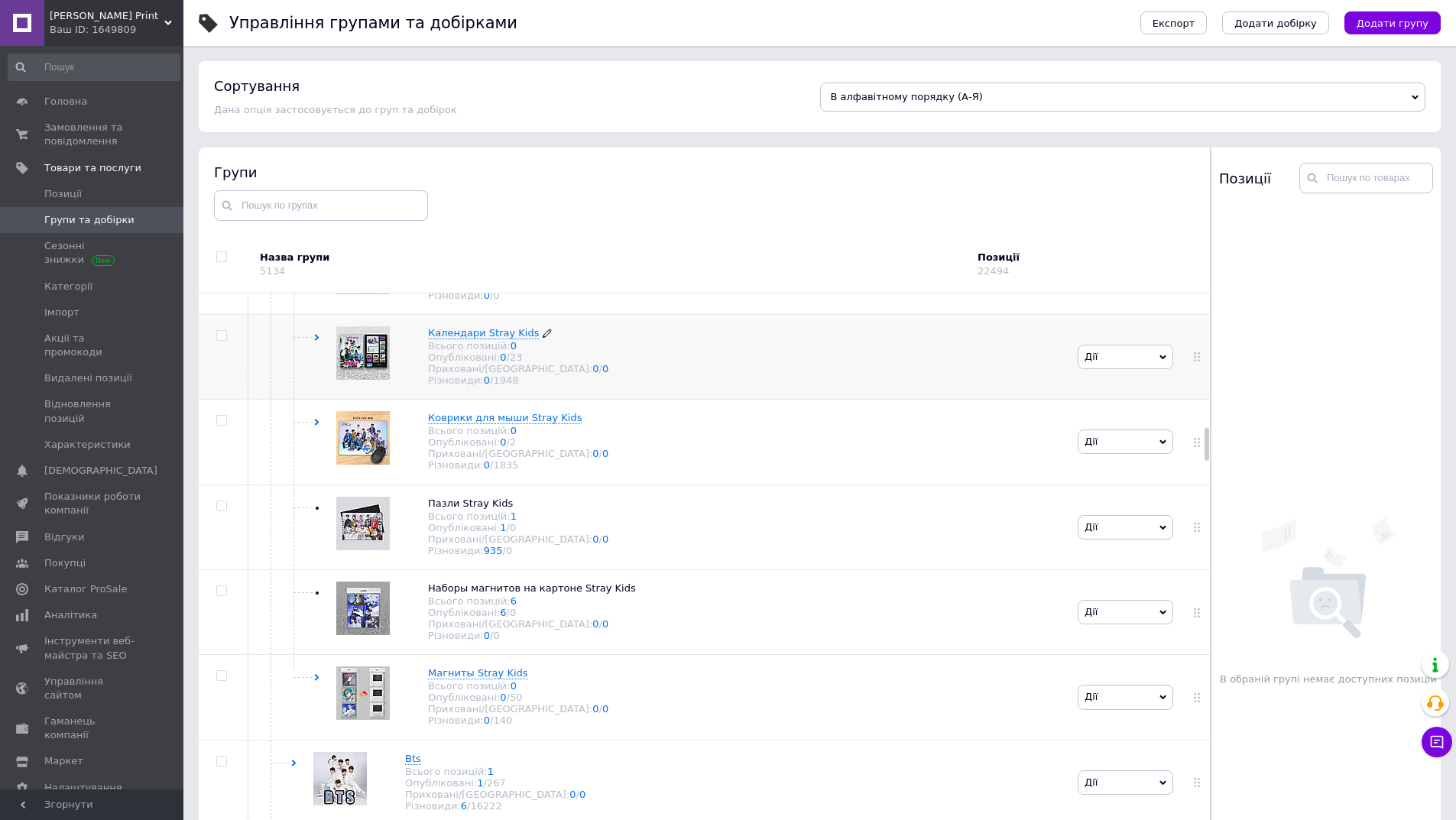
click at [496, 352] on div "Всього позицій: 0" at bounding box center [518, 346] width 180 height 12
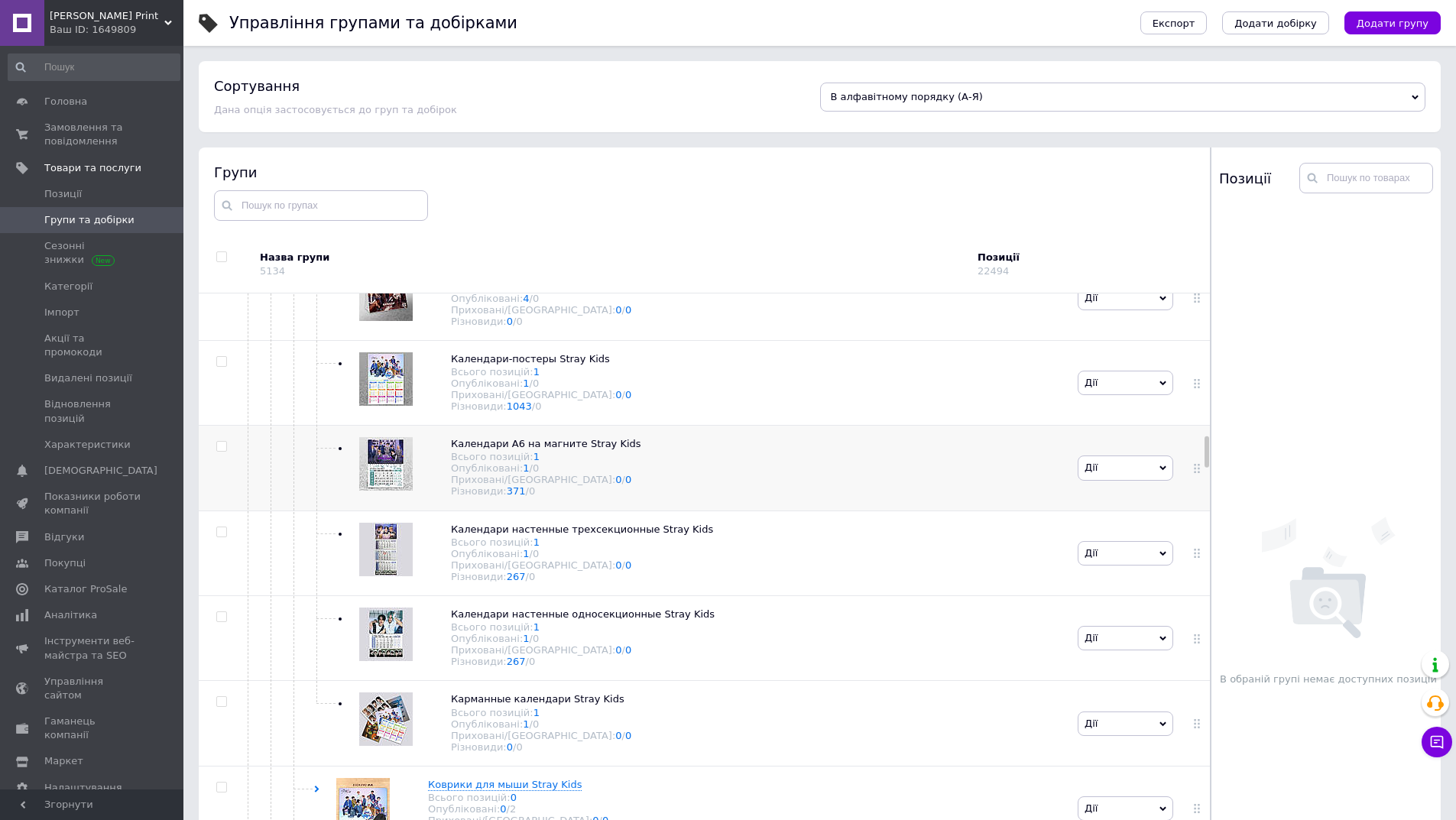
scroll to position [2904, 0]
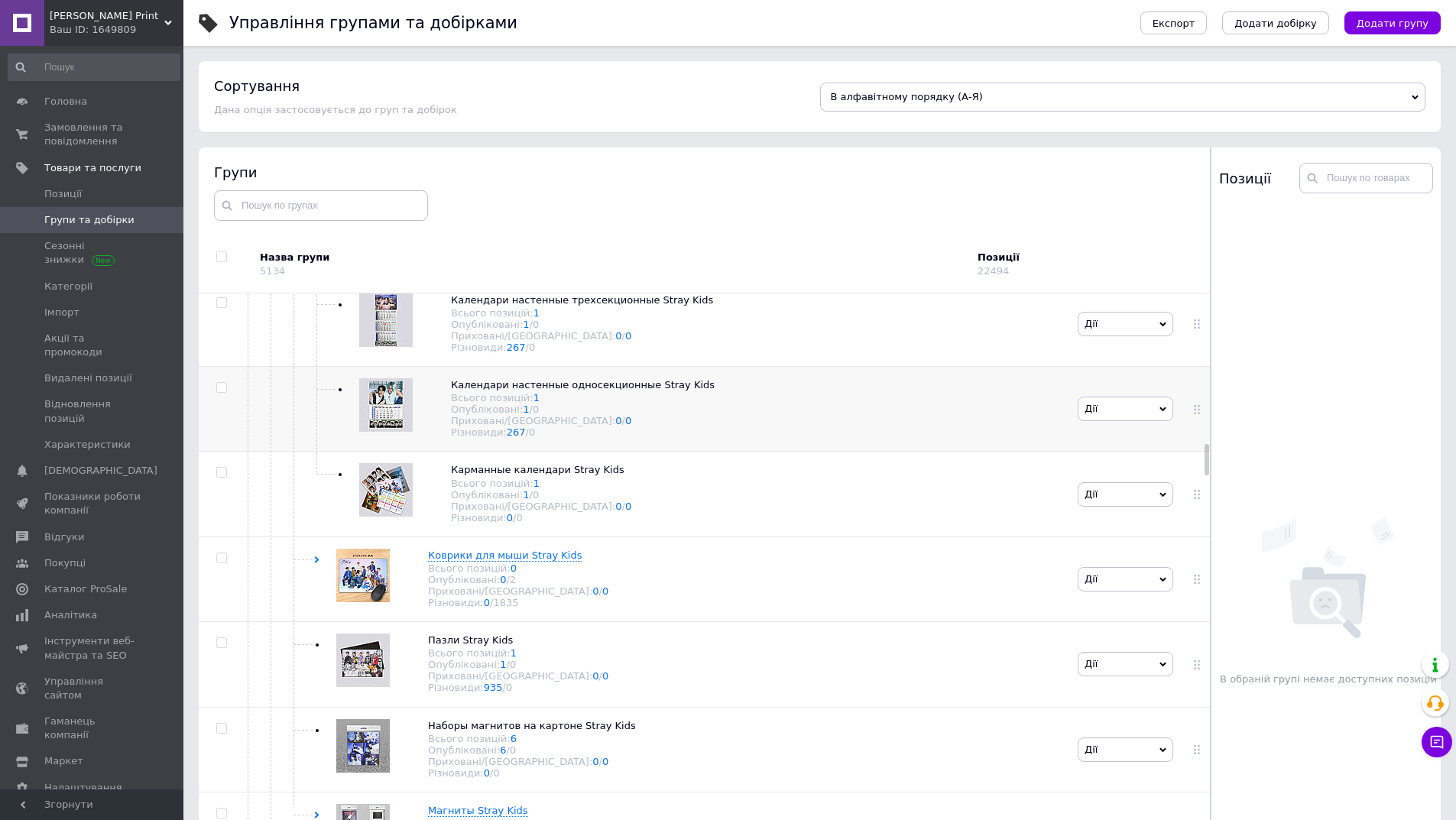
click at [207, 393] on div at bounding box center [222, 388] width 46 height 11
click at [217, 393] on input "checkbox" at bounding box center [222, 388] width 10 height 10
checkbox input "true"
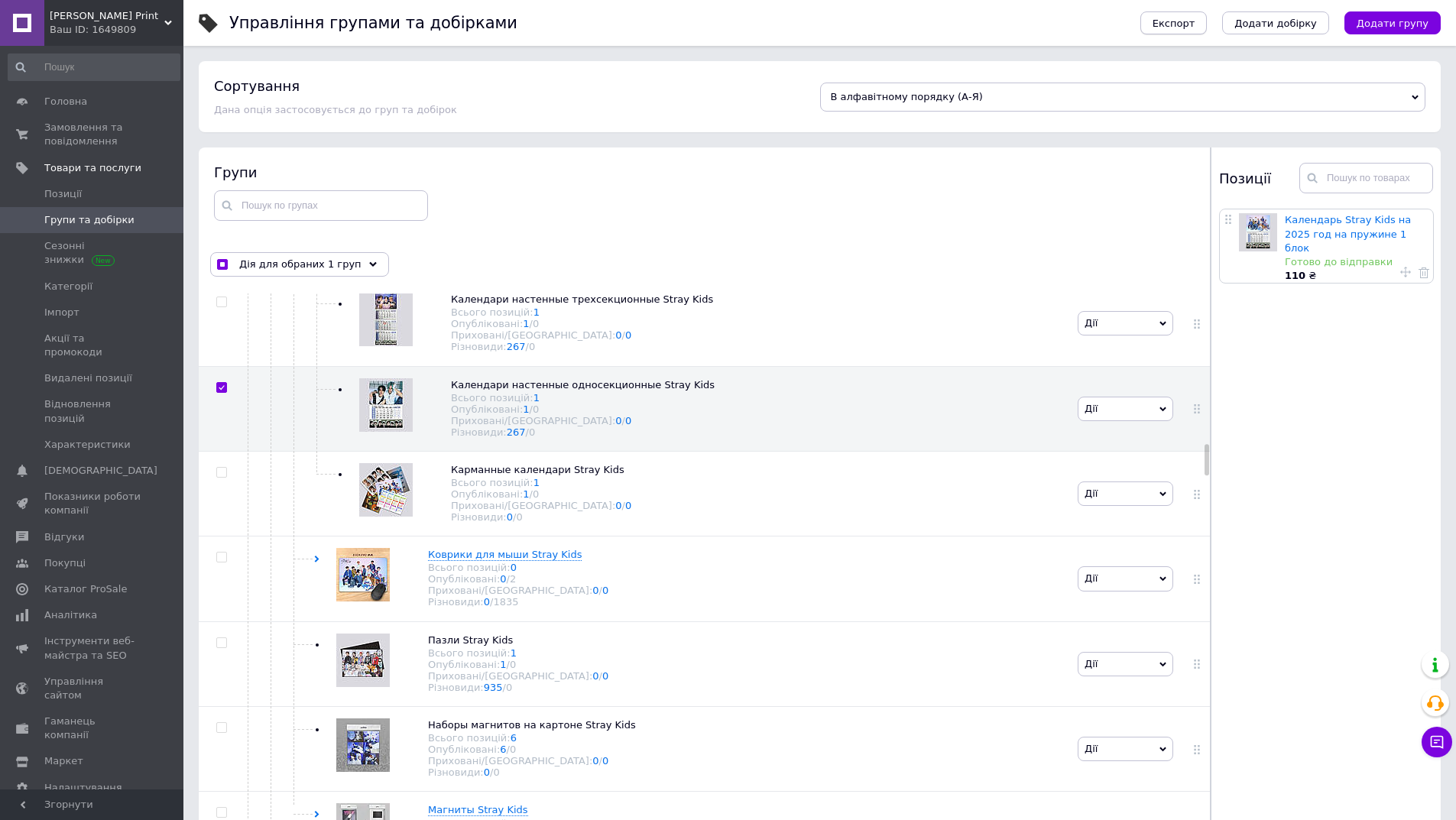
click at [1196, 24] on span "Експорт" at bounding box center [1174, 24] width 43 height 12
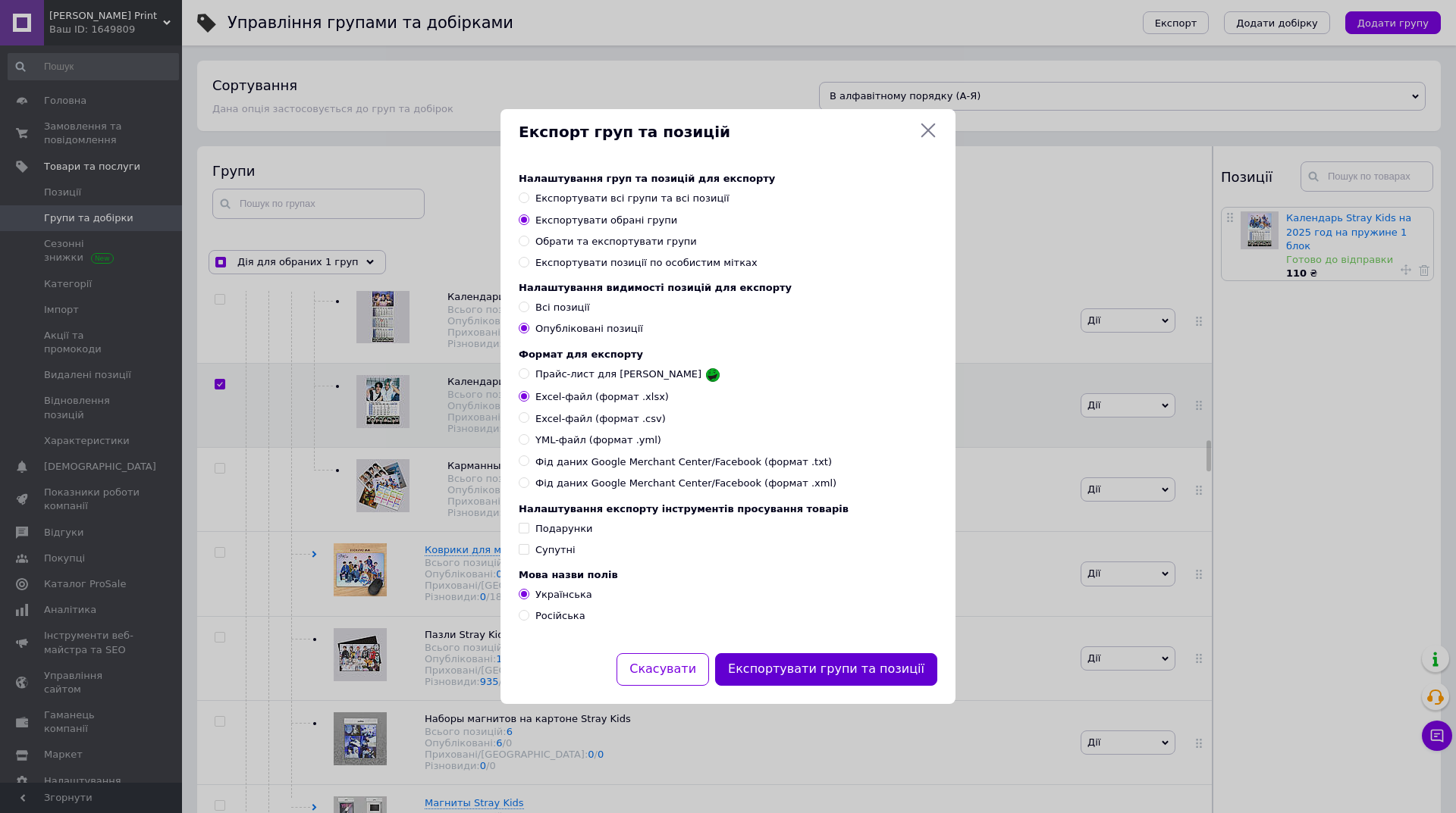
click at [842, 681] on button "Експортувати групи та позиції" at bounding box center [825, 669] width 222 height 33
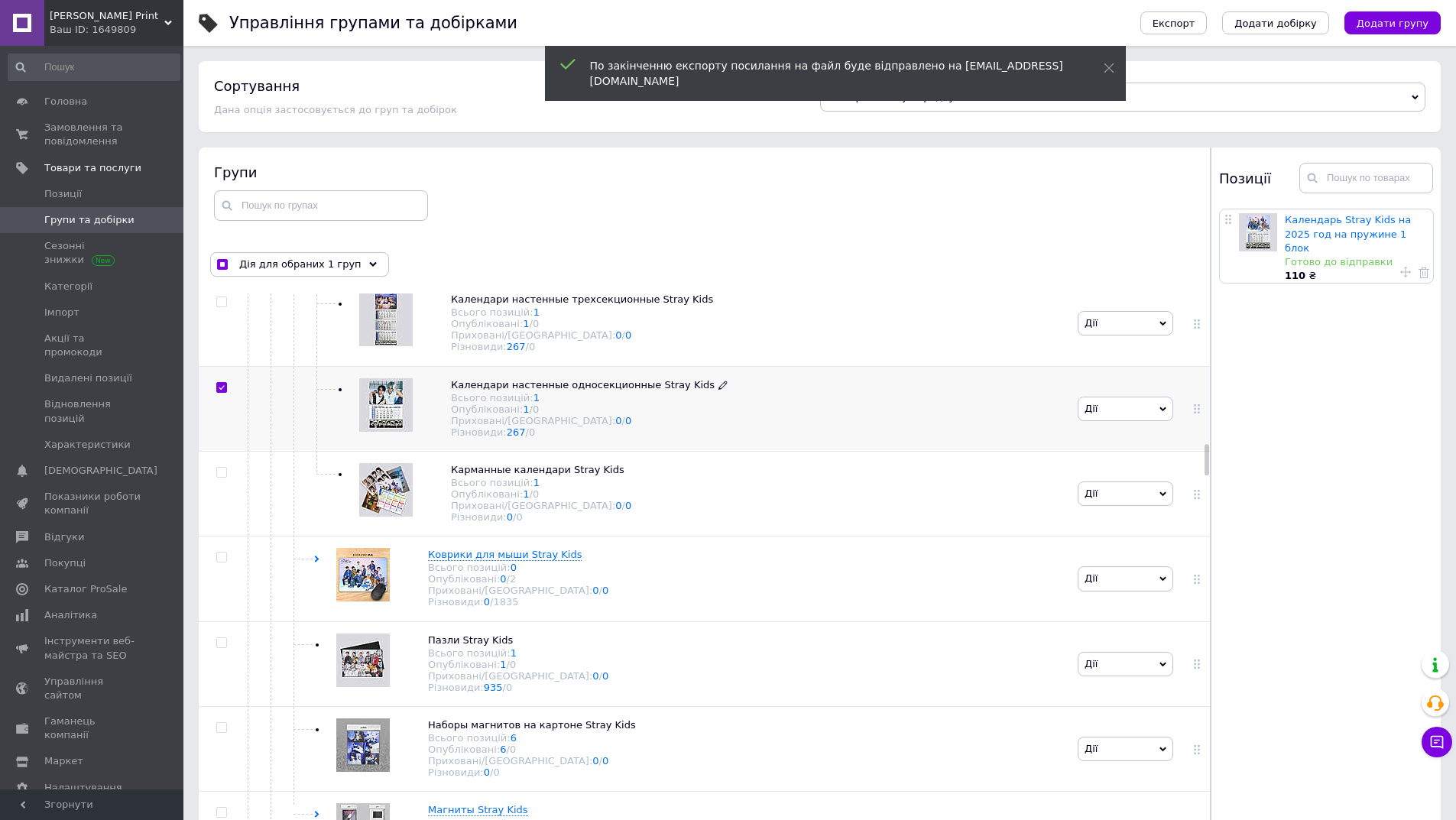
click at [719, 390] on icon at bounding box center [723, 385] width 9 height 9
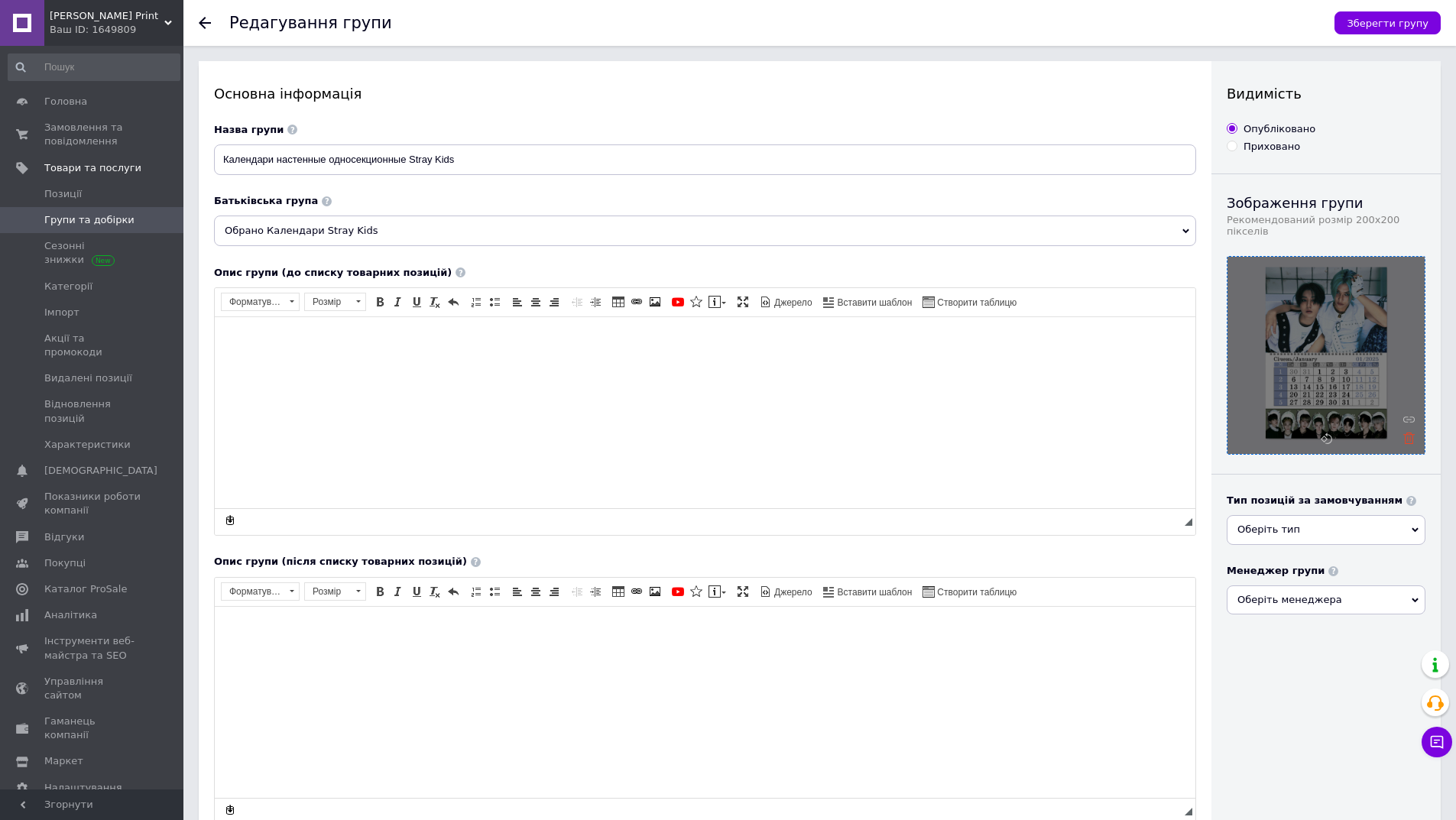
click at [1411, 432] on icon at bounding box center [1409, 438] width 12 height 12
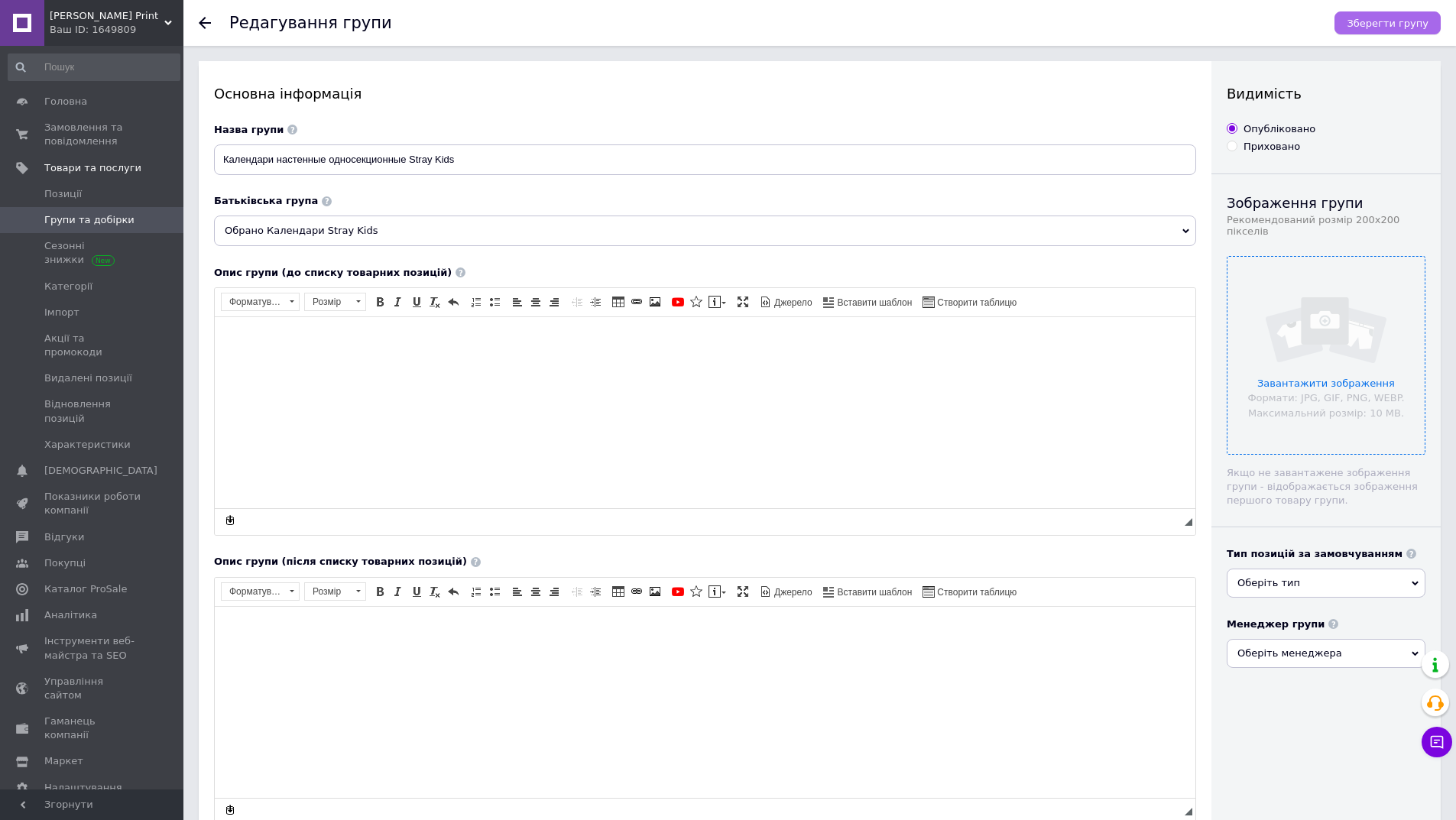
click at [1387, 15] on button "Зберегти групу" at bounding box center [1387, 23] width 106 height 23
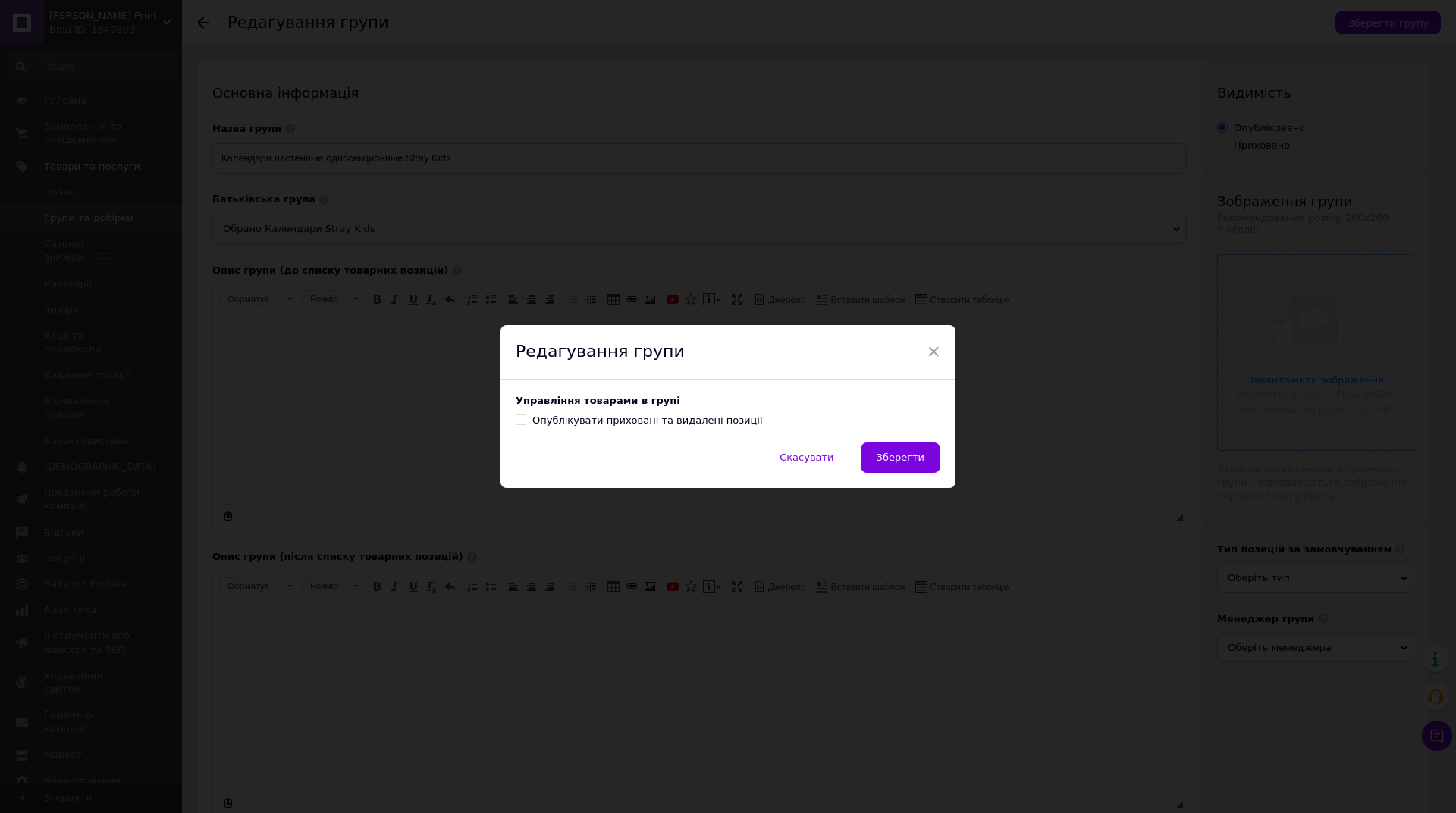
click at [900, 441] on div "Управління товарами в групі Опублікувати приховані та видалені позиції" at bounding box center [728, 411] width 454 height 63
click at [898, 447] on button "Зберегти" at bounding box center [900, 457] width 80 height 31
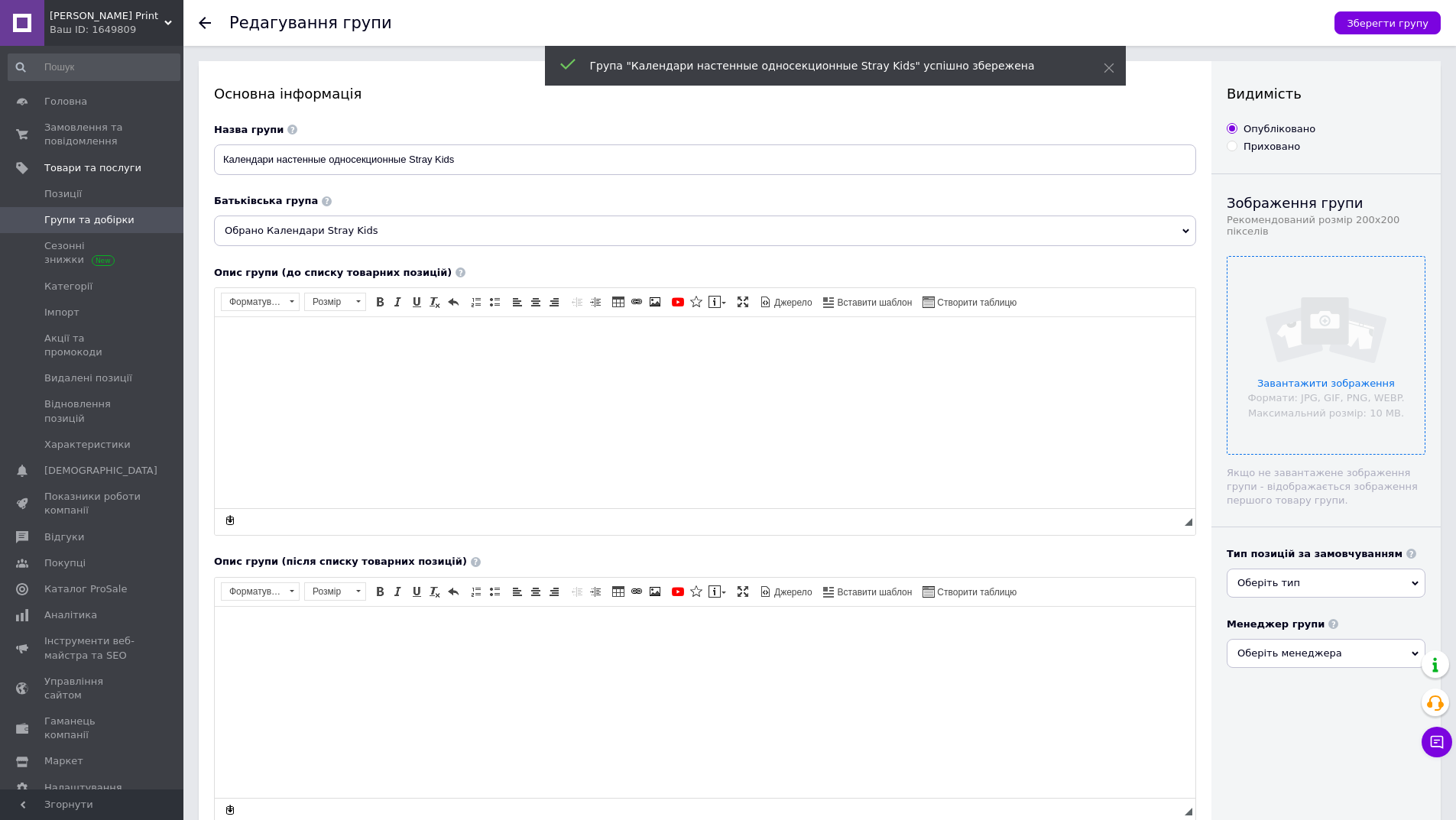
click at [203, 25] on use at bounding box center [205, 23] width 12 height 12
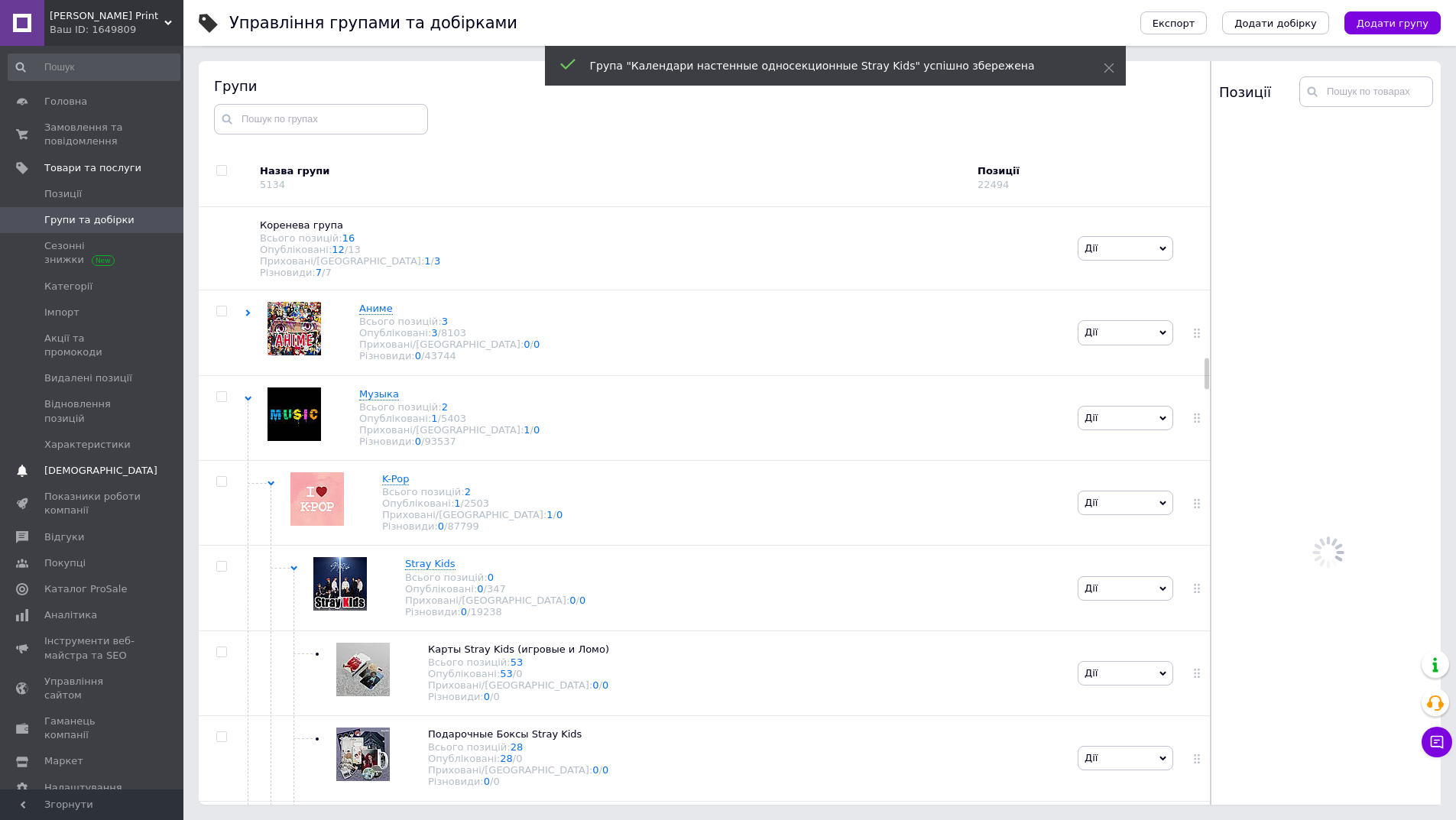
scroll to position [2911, 0]
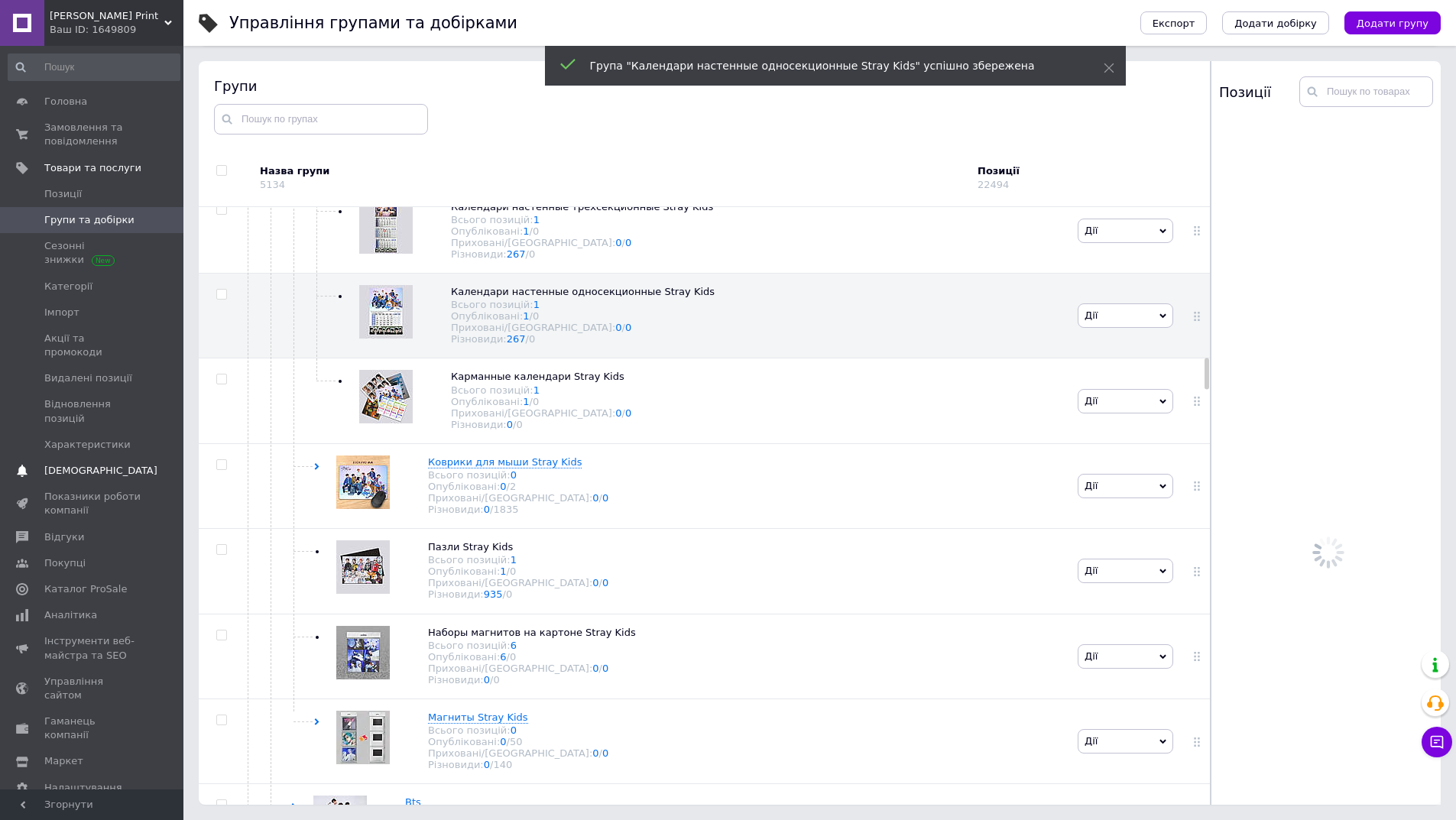
click at [115, 464] on span "[DEMOGRAPHIC_DATA]" at bounding box center [93, 471] width 97 height 14
